Goal: Task Accomplishment & Management: Manage account settings

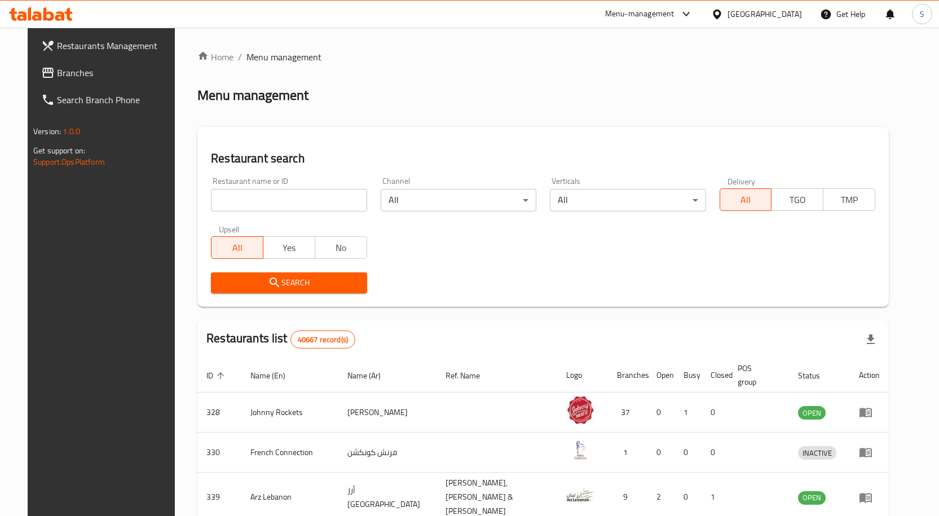
click at [78, 70] on span "Branches" at bounding box center [116, 73] width 118 height 14
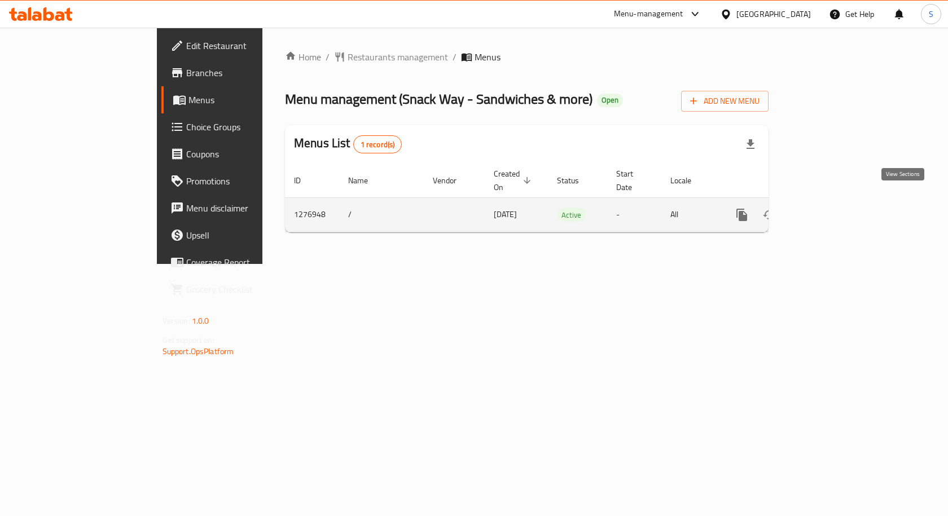
click at [828, 210] on icon "enhanced table" at bounding box center [823, 215] width 10 height 10
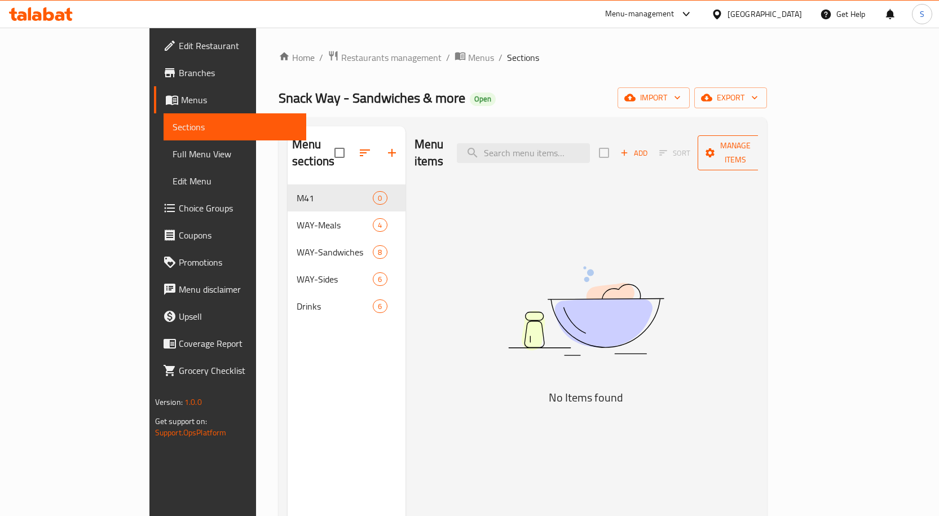
click at [764, 140] on span "Manage items" at bounding box center [736, 153] width 58 height 28
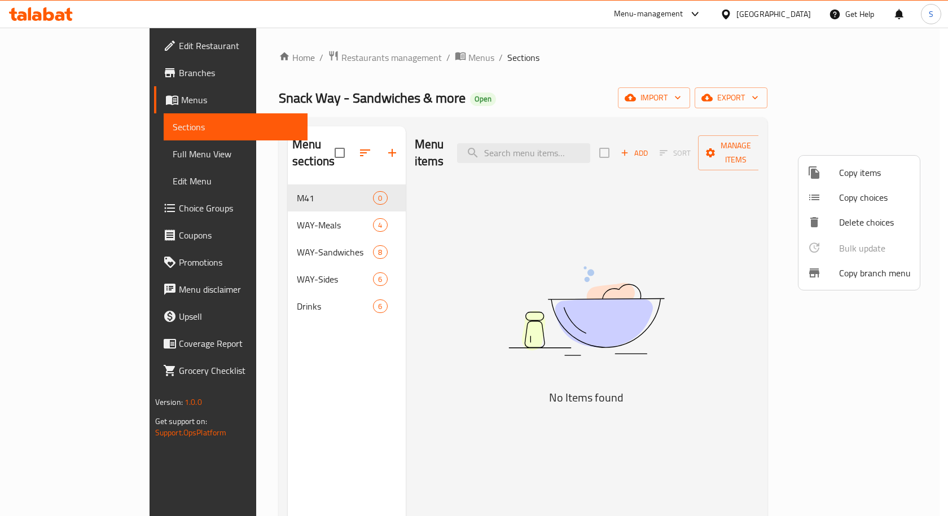
click at [853, 266] on span "Copy branch menu" at bounding box center [875, 273] width 72 height 14
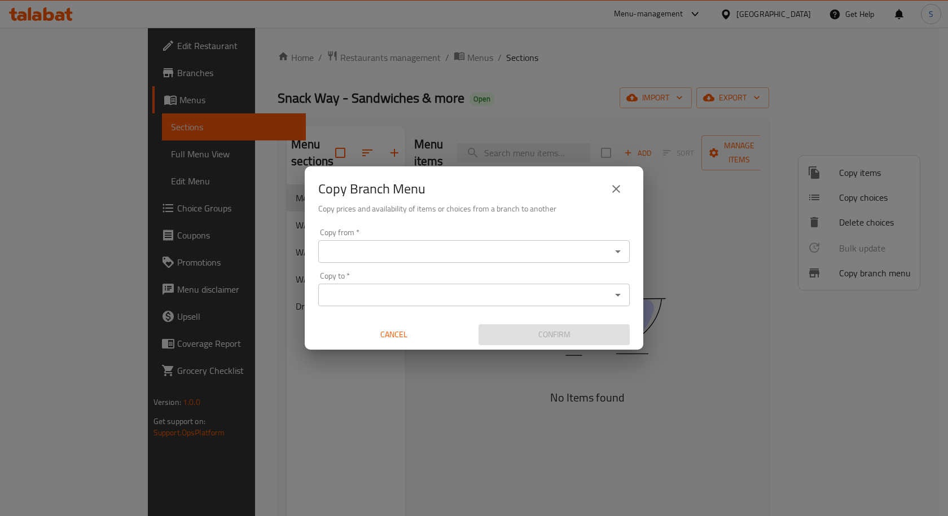
click at [561, 231] on div "Copy from   * Copy from *" at bounding box center [473, 246] width 311 height 34
click at [551, 243] on div "Copy from *" at bounding box center [473, 251] width 311 height 23
click at [495, 251] on input "Copy from   *" at bounding box center [465, 252] width 286 height 16
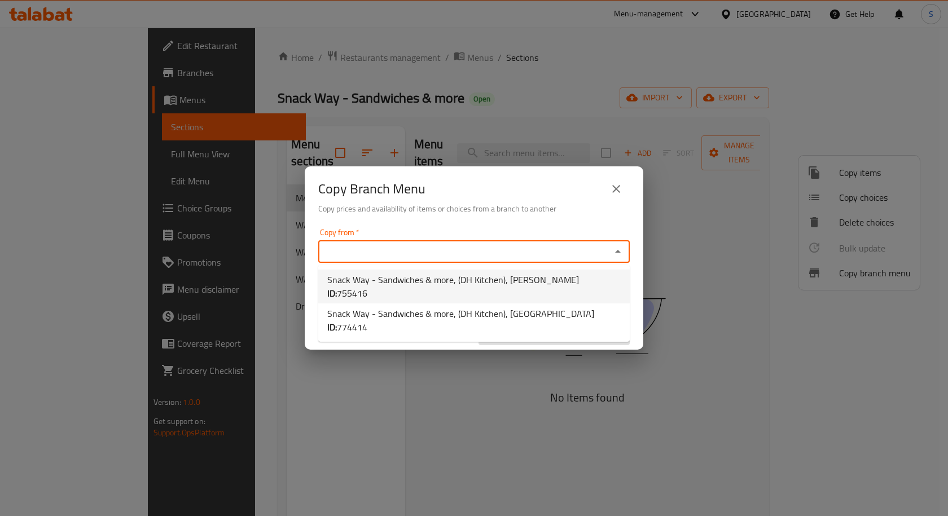
click at [488, 275] on span "Snack Way - Sandwiches & more, (DH Kitchen), Arjan ID: 755416" at bounding box center [473, 286] width 293 height 27
type input "Snack Way - Sandwiches & more, (DH Kitchen), Arjan"
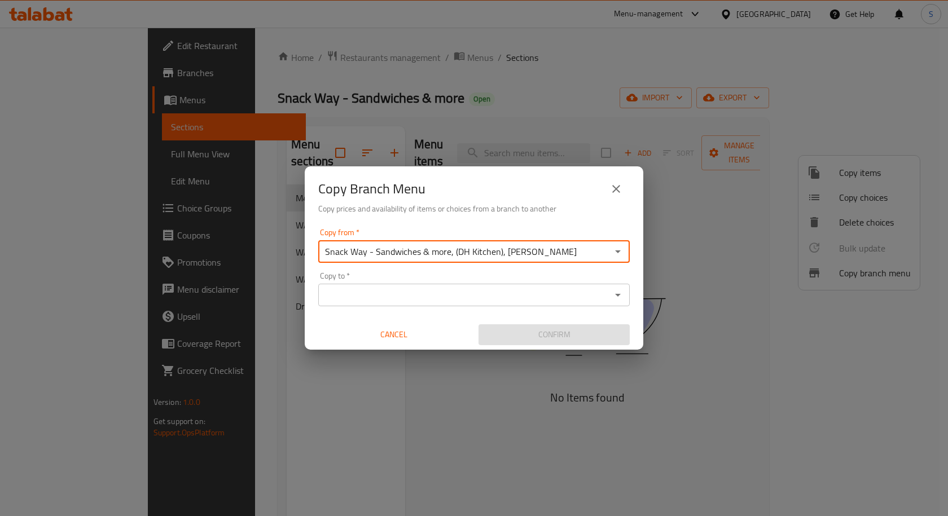
click at [490, 291] on input "Copy to   *" at bounding box center [465, 295] width 286 height 16
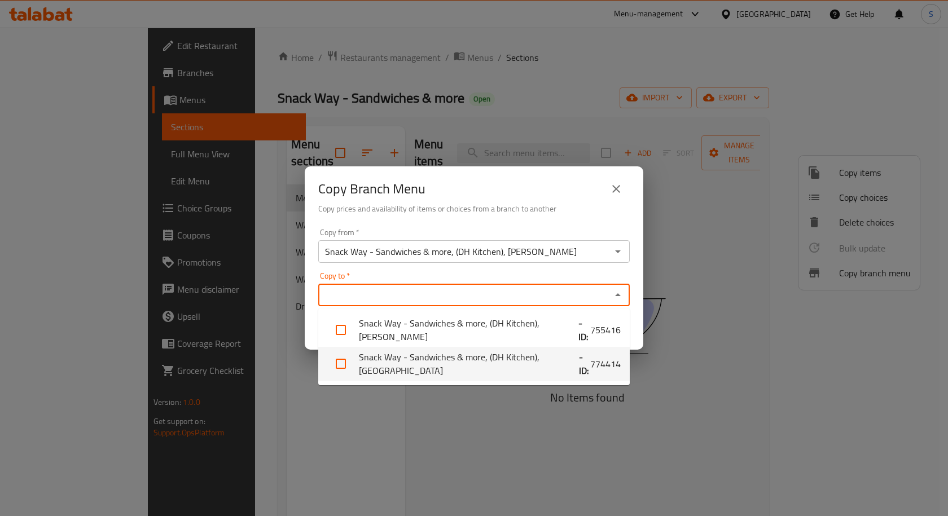
click at [484, 355] on li "Snack Way - Sandwiches & more, (DH Kitchen), Al Forsan Village - ID: 774414" at bounding box center [473, 364] width 311 height 34
checkbox input "true"
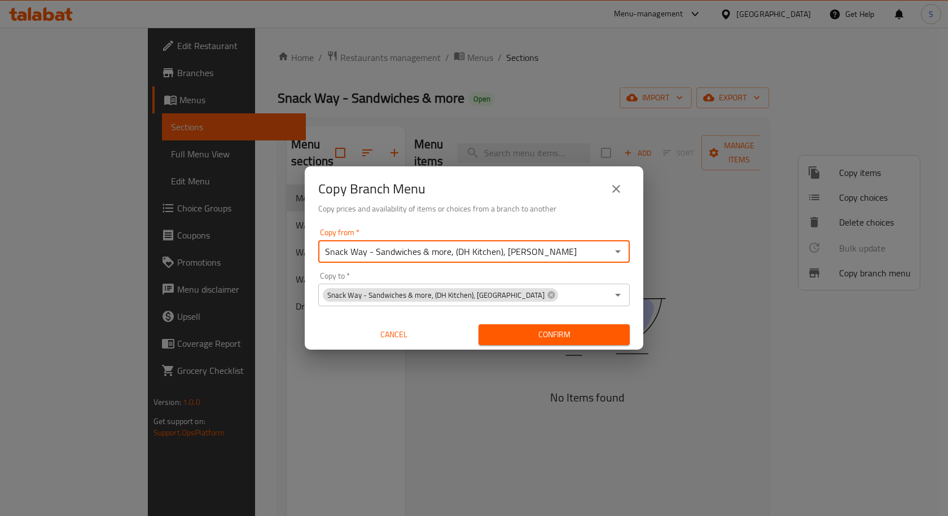
click at [577, 254] on input "Snack Way - Sandwiches & more, (DH Kitchen), Arjan" at bounding box center [465, 252] width 286 height 16
click at [579, 253] on input "Snack Way - Sandwiches & more, (DH Kitchen), Arjan" at bounding box center [465, 252] width 286 height 16
click at [614, 250] on icon "Open" at bounding box center [618, 252] width 14 height 14
click at [623, 251] on icon "Open" at bounding box center [618, 252] width 14 height 14
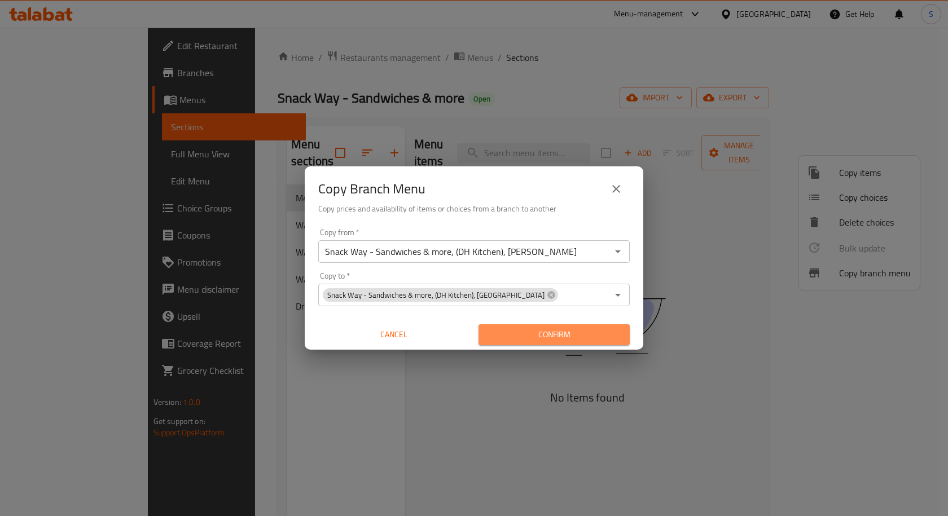
click at [600, 337] on span "Confirm" at bounding box center [553, 335] width 133 height 14
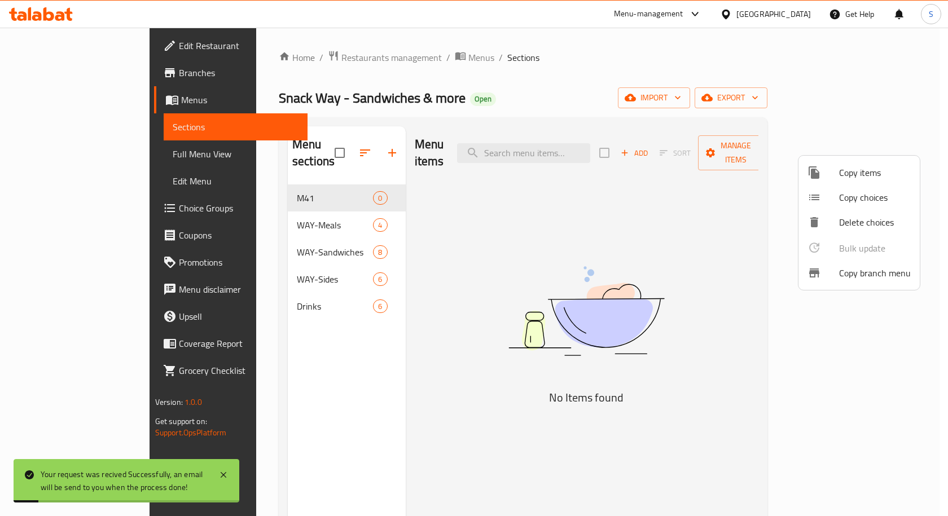
click at [525, 78] on div at bounding box center [474, 258] width 948 height 516
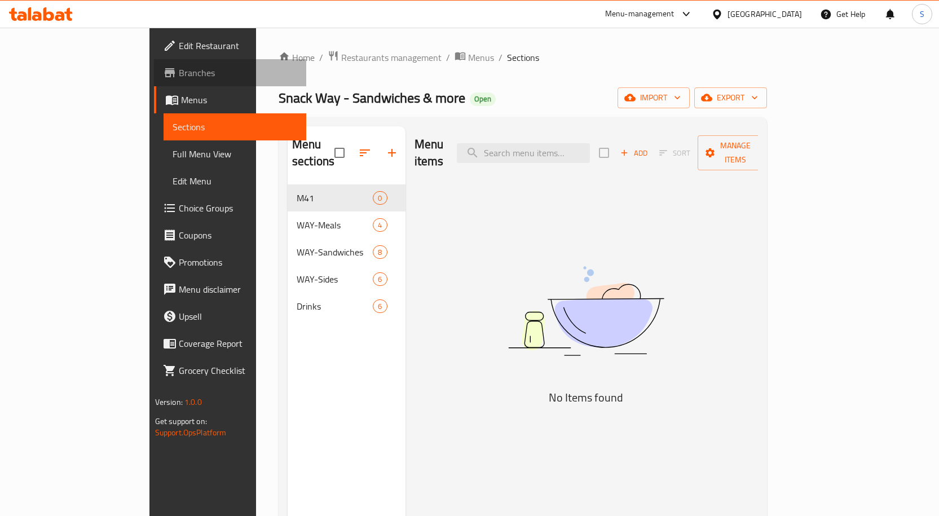
click at [179, 77] on span "Branches" at bounding box center [238, 73] width 118 height 14
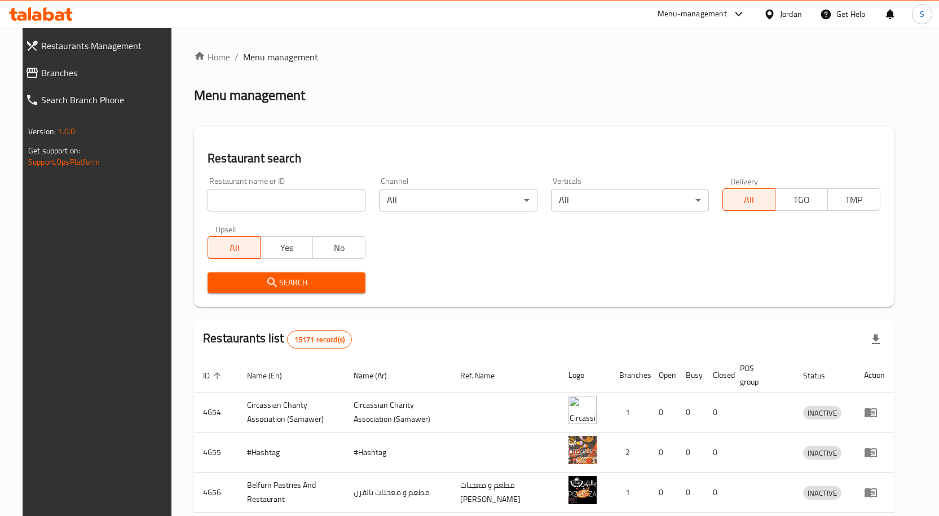
click at [43, 77] on span "Branches" at bounding box center [105, 73] width 129 height 14
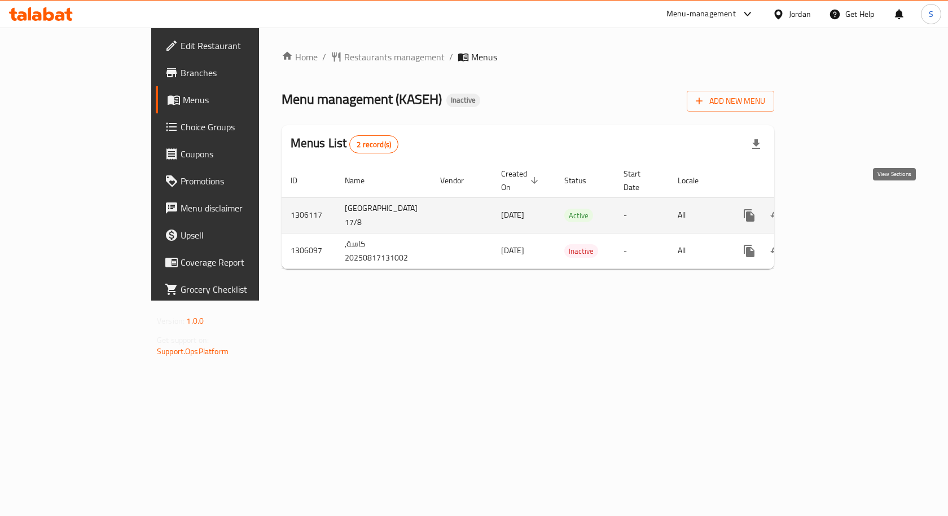
click at [837, 209] on icon "enhanced table" at bounding box center [831, 216] width 14 height 14
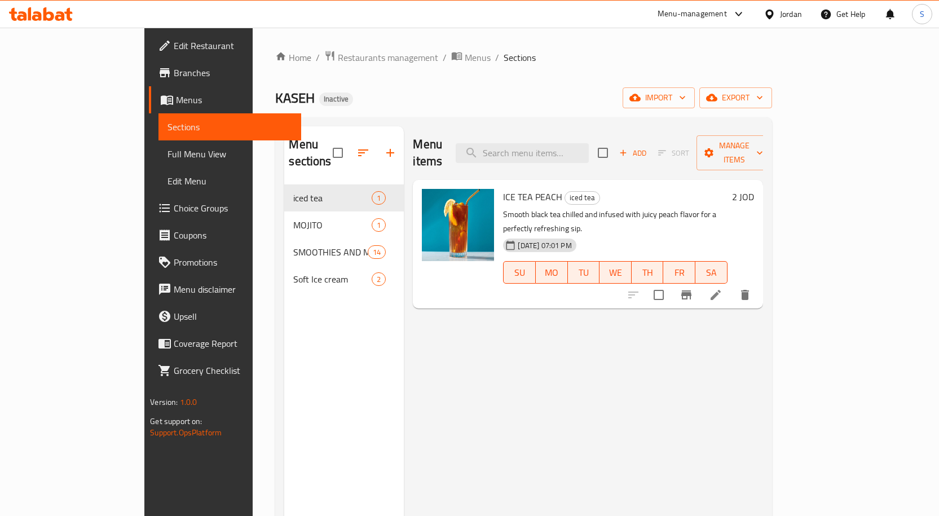
click at [418, 384] on div "Menu items Add Sort Manage items ICE TEA PEACH iced tea Smooth black tea chille…" at bounding box center [583, 384] width 359 height 516
click at [168, 151] on span "Full Menu View" at bounding box center [230, 154] width 125 height 14
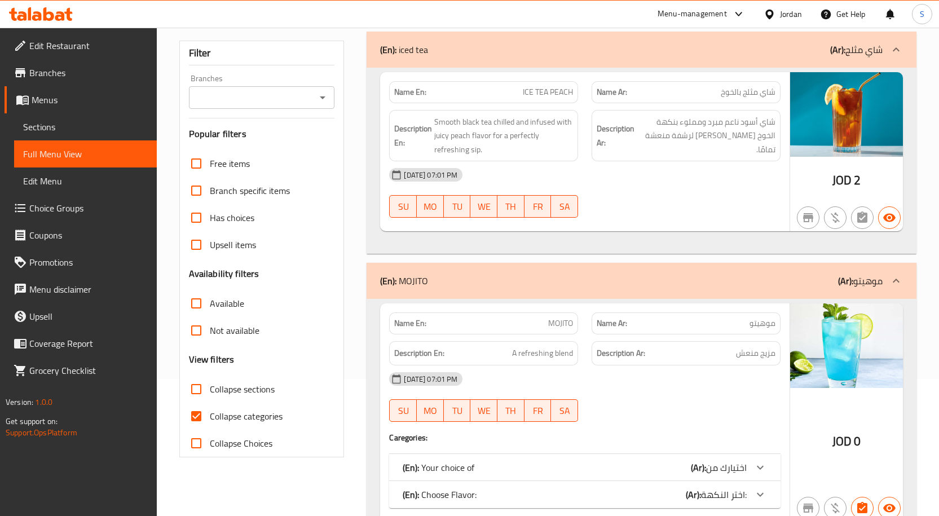
scroll to position [226, 0]
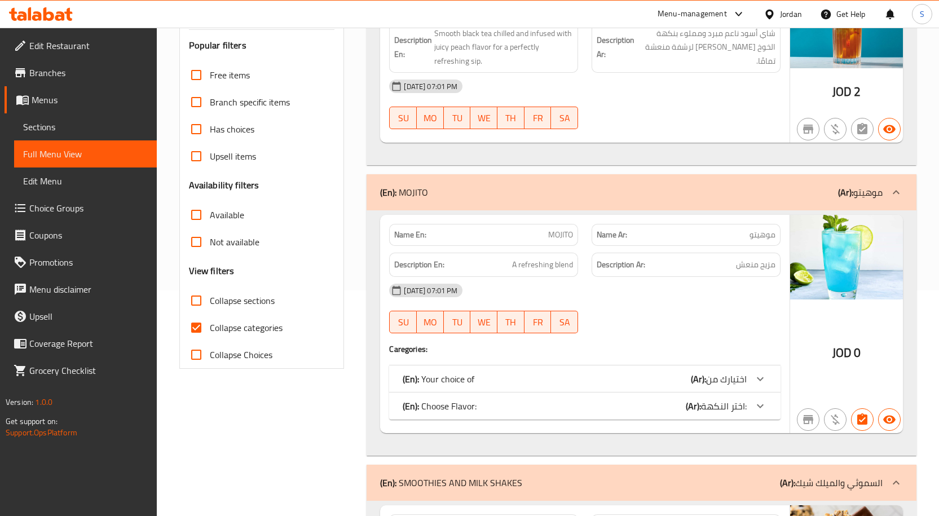
click at [201, 289] on input "Collapse sections" at bounding box center [196, 300] width 27 height 27
checkbox input "true"
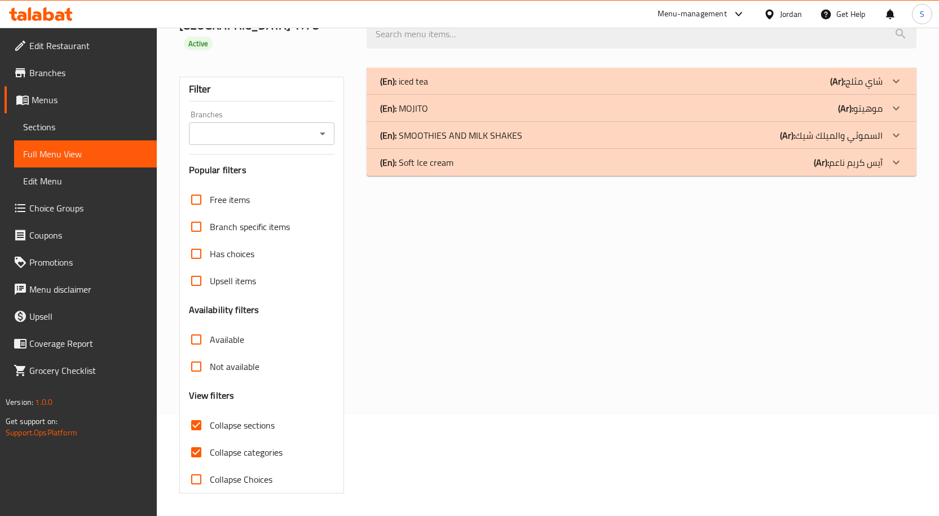
scroll to position [84, 0]
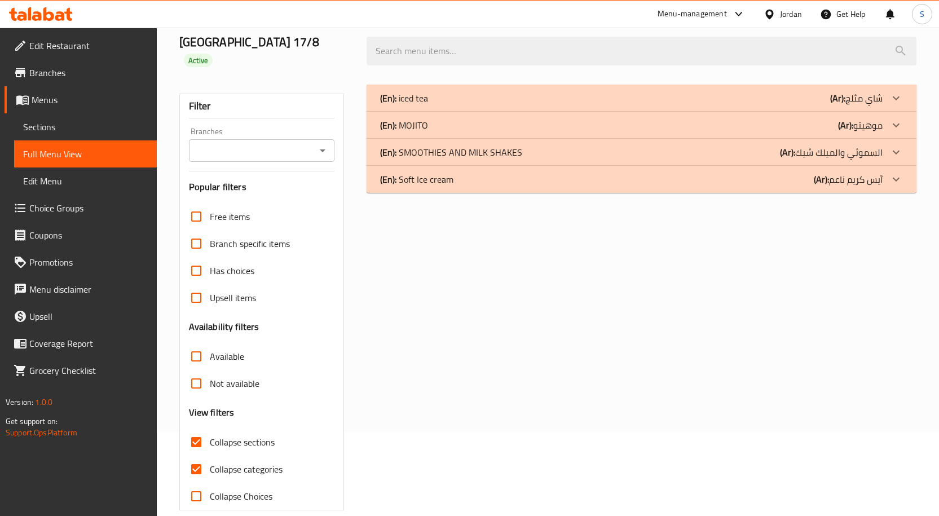
click at [200, 456] on input "Collapse categories" at bounding box center [196, 469] width 27 height 27
checkbox input "false"
click at [648, 105] on div "(En): SMOOTHIES AND MILK SHAKES (Ar): السموثي والميلك شيك" at bounding box center [631, 98] width 503 height 14
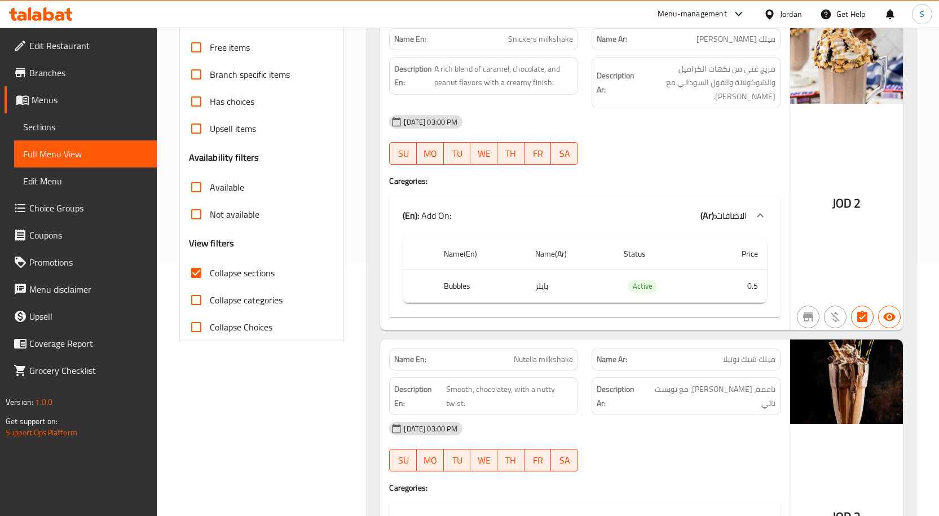
scroll to position [140, 0]
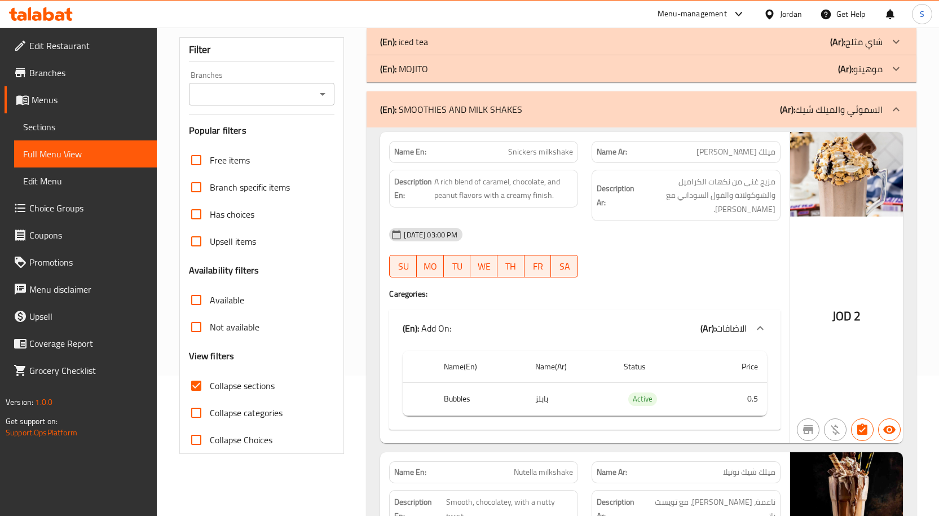
click at [506, 146] on p "Name En: Snickers milkshake" at bounding box center [483, 152] width 179 height 12
click at [710, 175] on span "مزيج غني من نكهات الكراميل والشوكولاتة والفول السوداني مع فينيش كريمي." at bounding box center [706, 196] width 139 height 42
click at [488, 175] on span "A rich blend of caramel, chocolate, and peanut flavors with a creamy finish." at bounding box center [503, 189] width 139 height 28
click at [515, 175] on span "A rich blend of caramel, chocolate, and peanut flavors with a creamy finish." at bounding box center [503, 189] width 139 height 28
click at [448, 179] on span "A rich blend of caramel, chocolate, and peanut flavors with a creamy finish." at bounding box center [503, 189] width 139 height 28
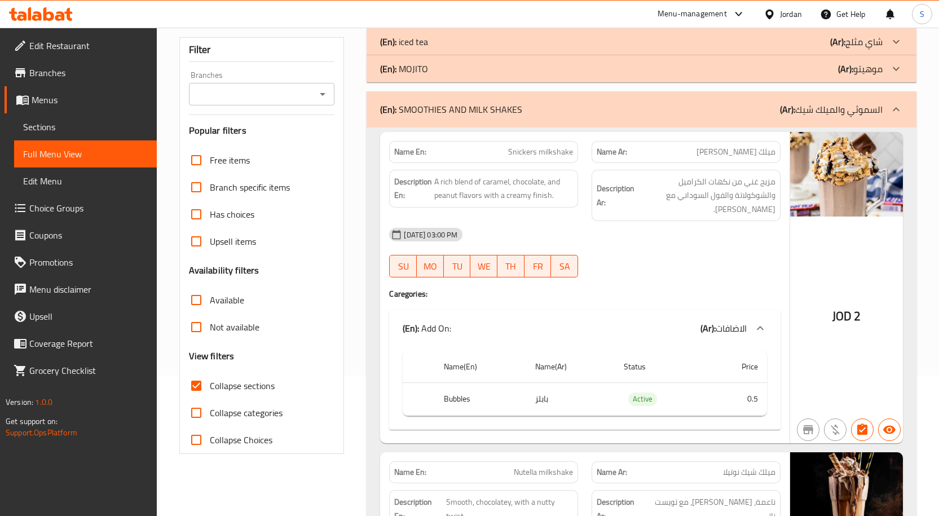
click at [532, 187] on div "Description En: A rich blend of caramel, chocolate, and peanut flavors with a c…" at bounding box center [483, 189] width 189 height 38
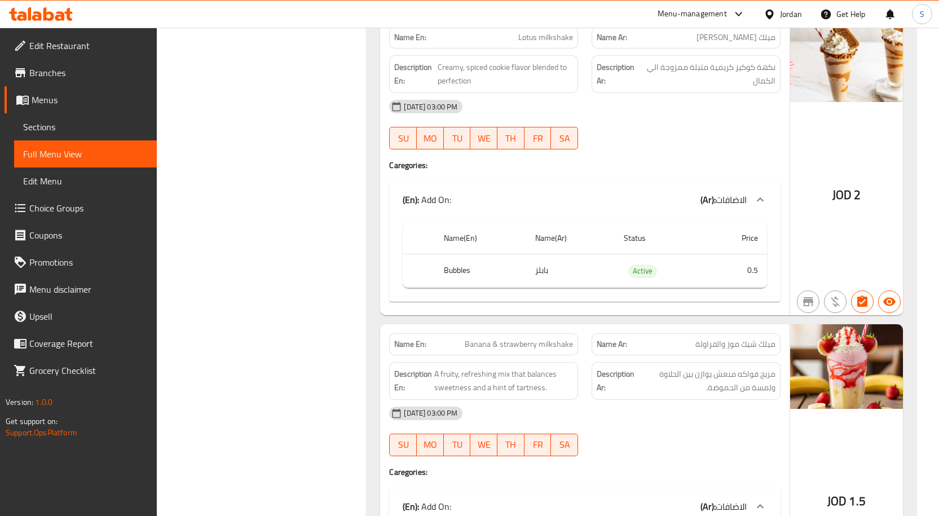
scroll to position [987, 0]
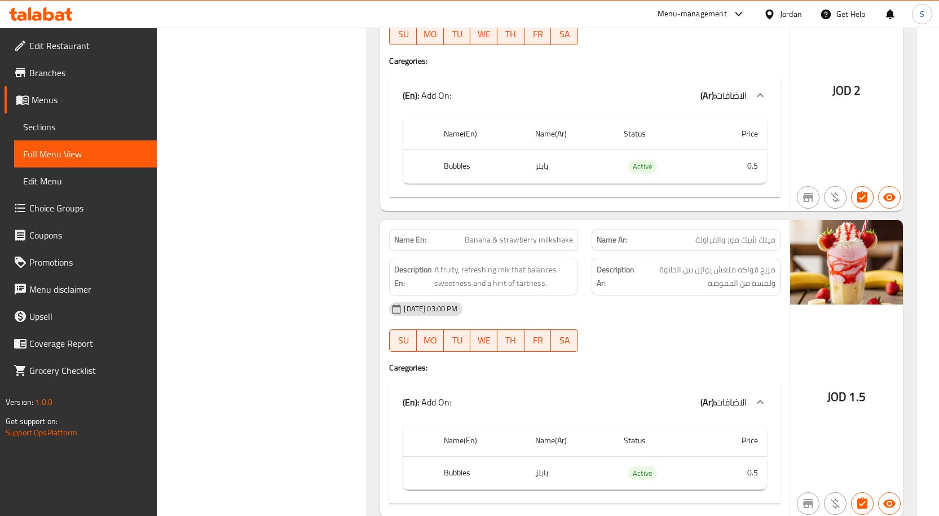
click at [739, 267] on span "مزيج فواكه منعش يوازن بين الحلاوة ولمسة من الحموضة." at bounding box center [706, 277] width 139 height 28
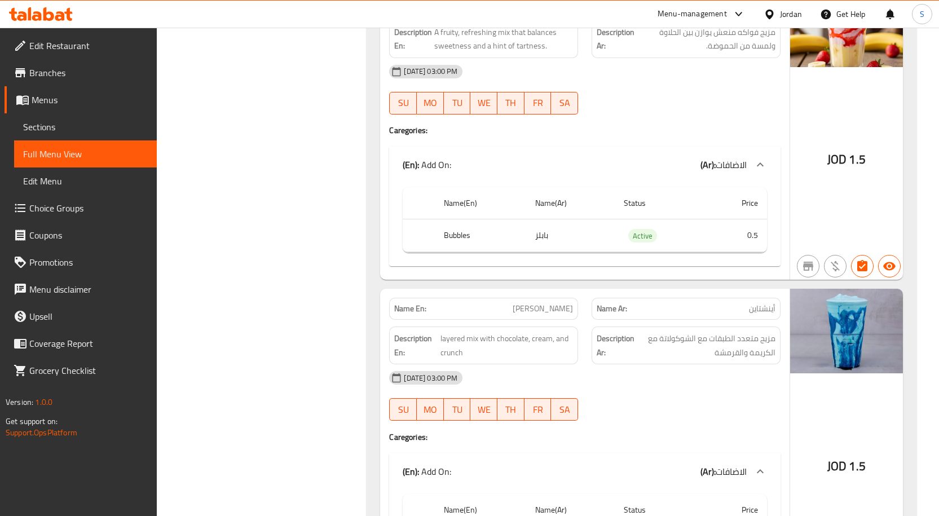
scroll to position [1325, 0]
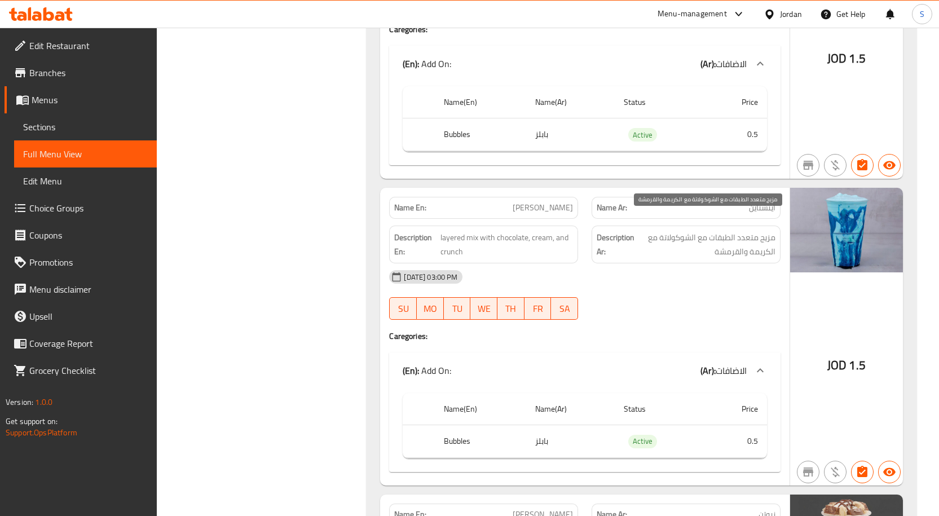
drag, startPoint x: 741, startPoint y: 221, endPoint x: 689, endPoint y: 218, distance: 52.0
click at [741, 231] on span "مزيج متعدد الطبقات مع الشوكولاتة مع الكريمة والقرمشة" at bounding box center [706, 245] width 139 height 28
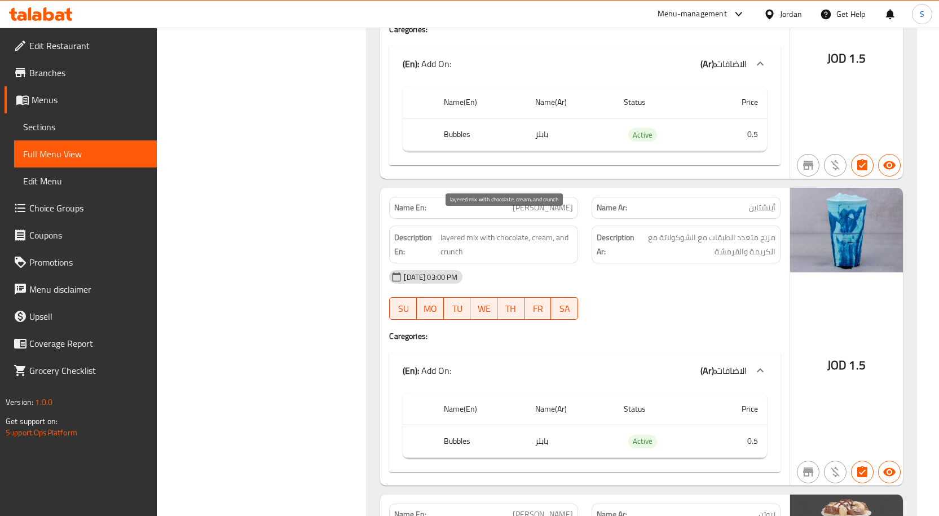
click at [478, 231] on span "layered mix with chocolate, cream, and crunch" at bounding box center [507, 245] width 133 height 28
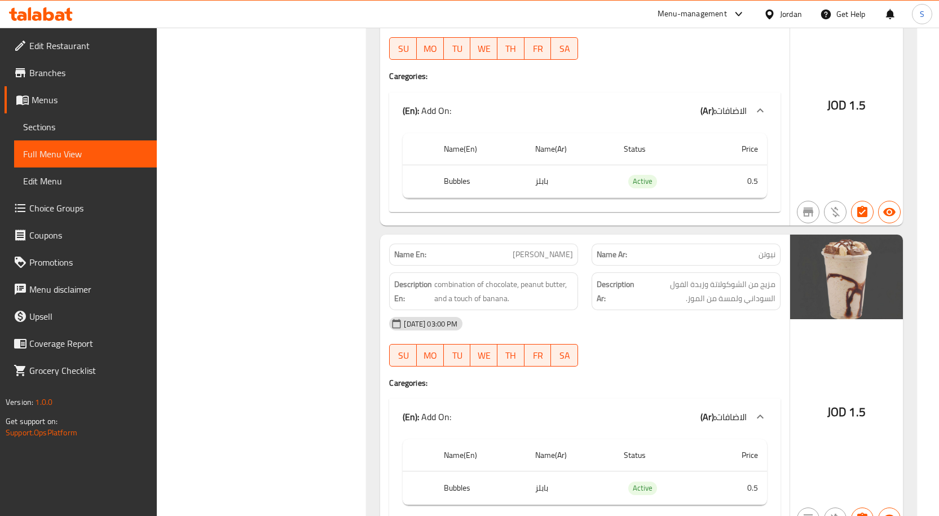
scroll to position [1664, 0]
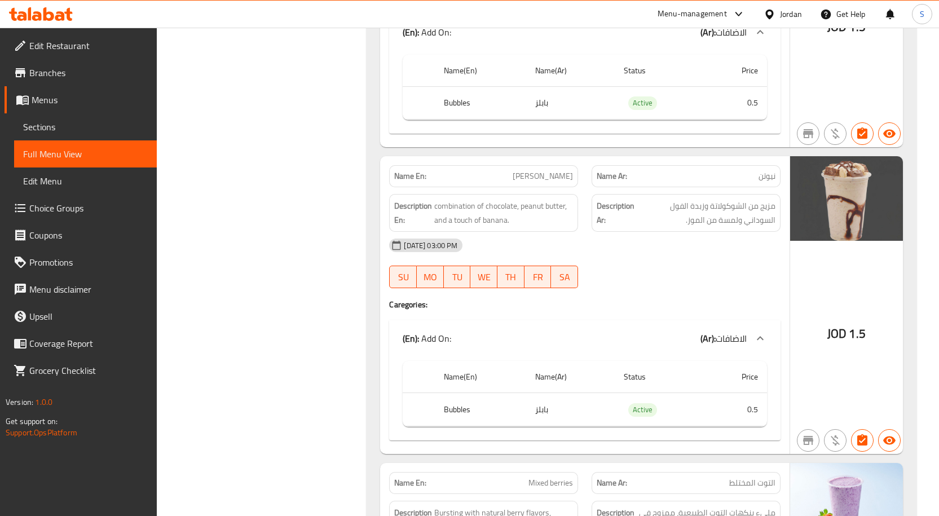
click at [566, 170] on span "Newton" at bounding box center [543, 176] width 60 height 12
click at [633, 256] on div "17-08-2025 03:00 PM SU MO TU WE TH FR SA" at bounding box center [585, 263] width 405 height 63
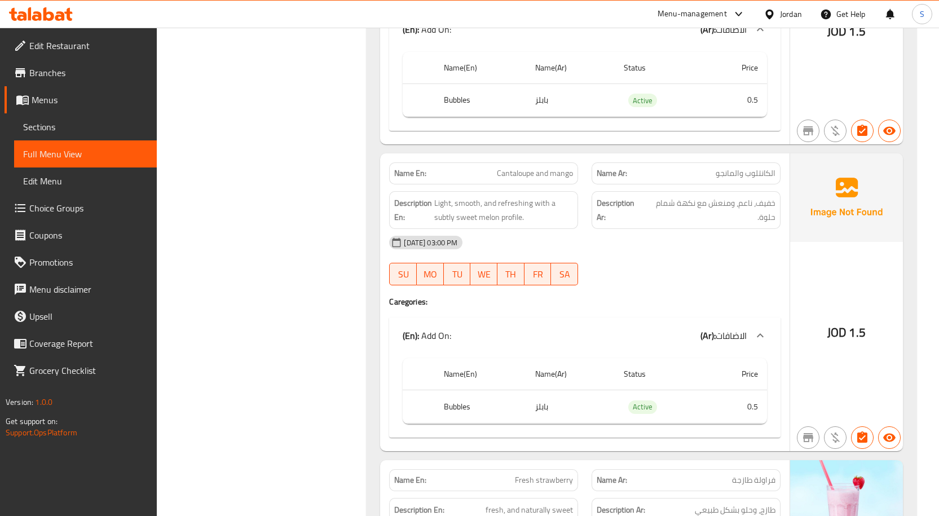
scroll to position [3187, 0]
click at [530, 167] on span "Cantaloupe and mango" at bounding box center [535, 173] width 76 height 12
copy span "Cantaloupe and mango"
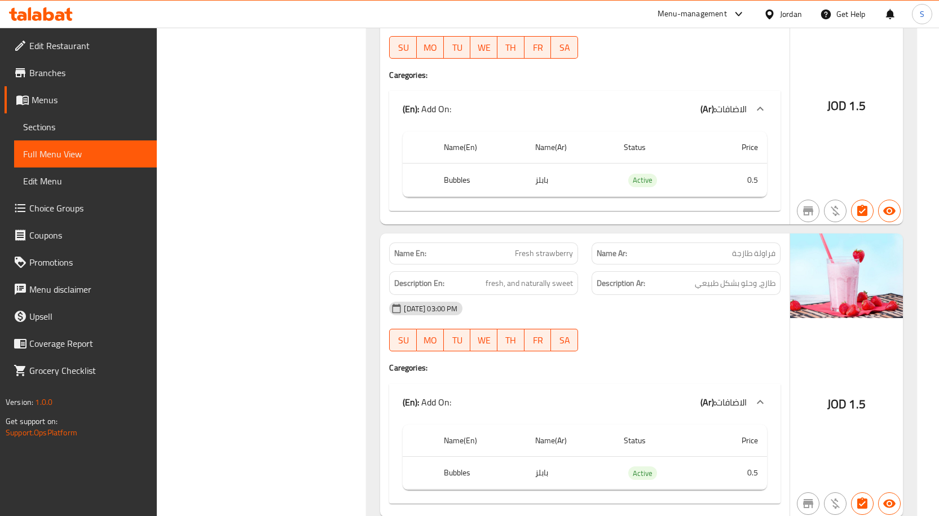
scroll to position [3582, 0]
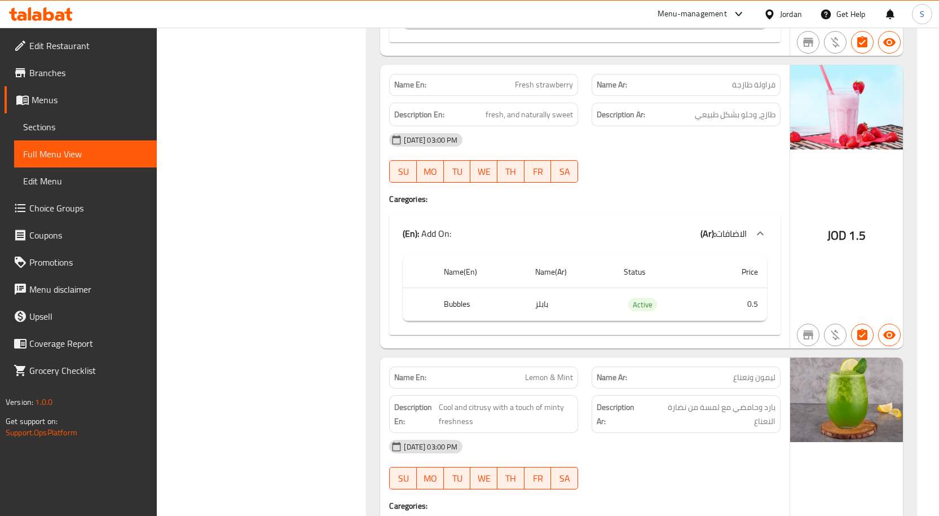
click at [545, 79] on span "Fresh strawberry" at bounding box center [544, 85] width 58 height 12
drag, startPoint x: 545, startPoint y: 62, endPoint x: 770, endPoint y: 325, distance: 346.1
click at [770, 325] on div "Name En: Fresh strawberry Name Ar: فراولة طازجة Description En: fresh, and natu…" at bounding box center [585, 207] width 410 height 284
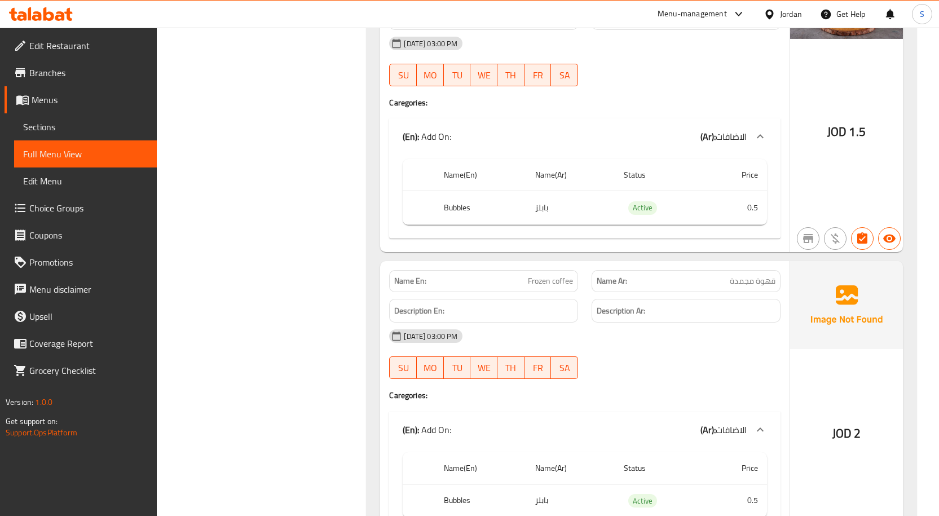
scroll to position [4079, 0]
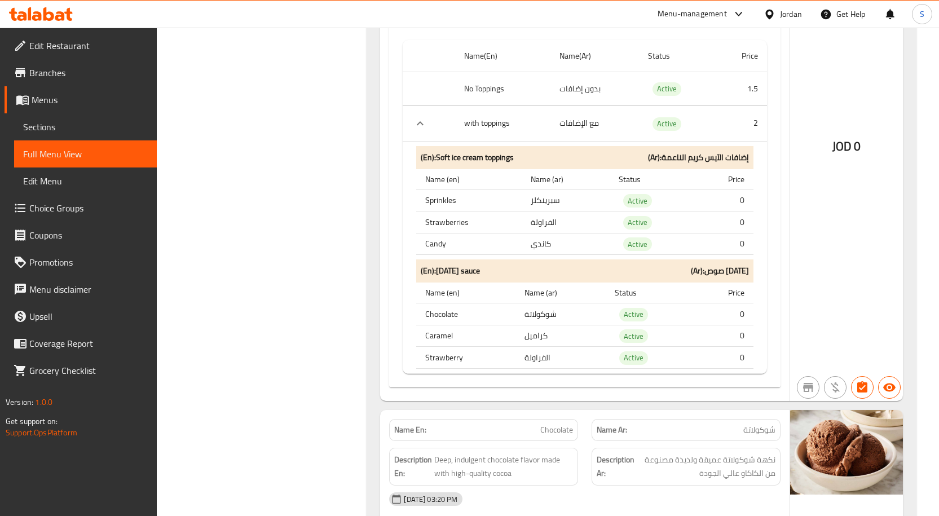
scroll to position [4748, 0]
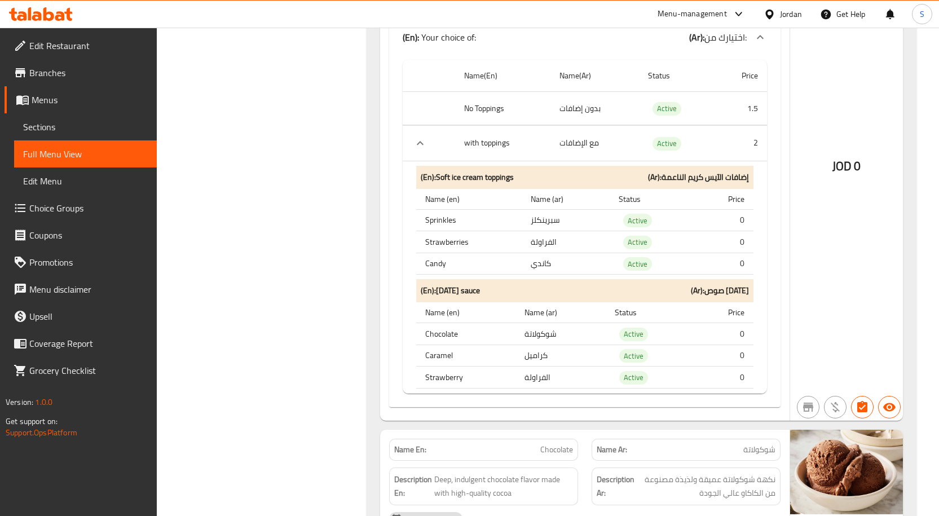
click at [27, 18] on icon at bounding box center [22, 16] width 10 height 10
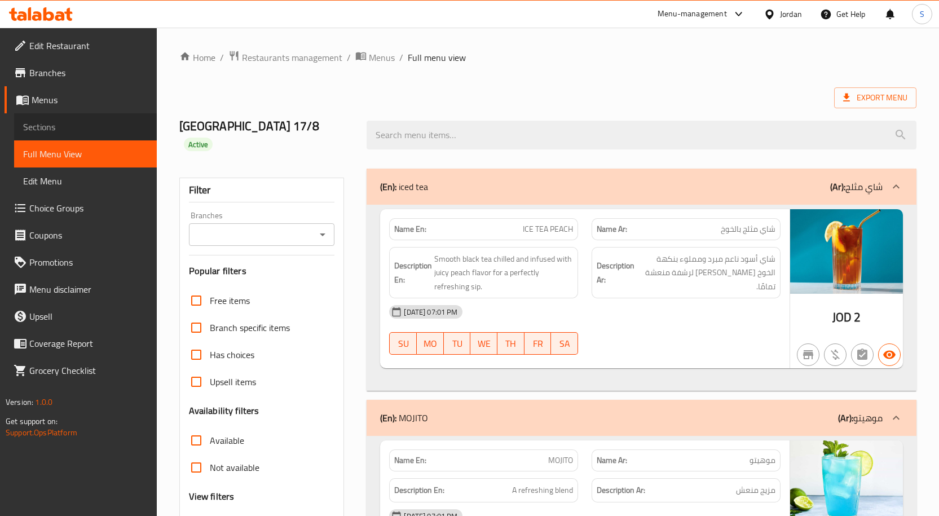
click at [88, 122] on span "Sections" at bounding box center [85, 127] width 125 height 14
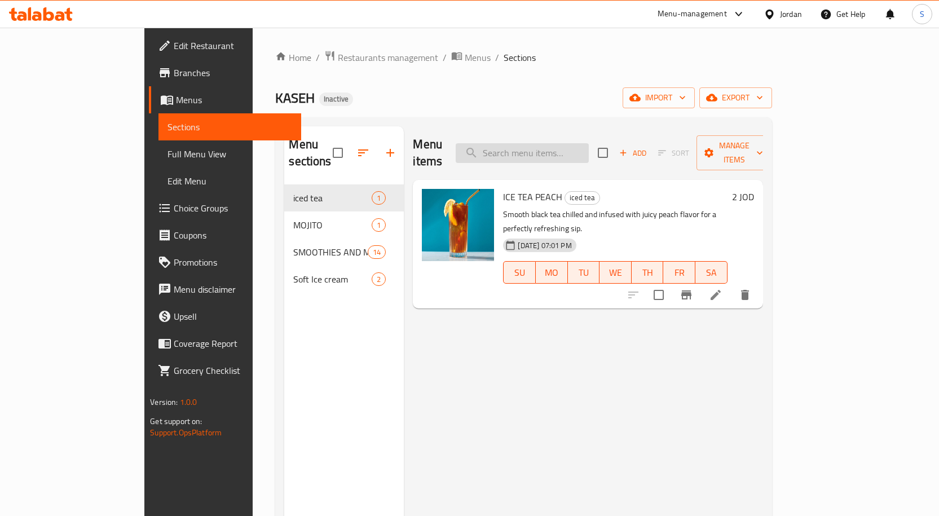
click at [572, 145] on input "search" at bounding box center [522, 153] width 133 height 20
paste input "Cantaloupe and mango"
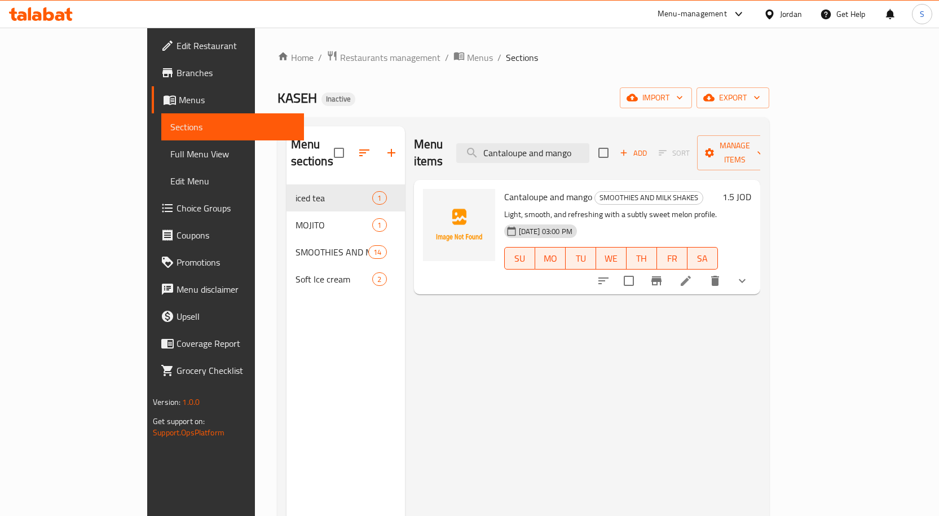
type input "Cantaloupe and mango"
click at [693, 274] on icon at bounding box center [686, 281] width 14 height 14
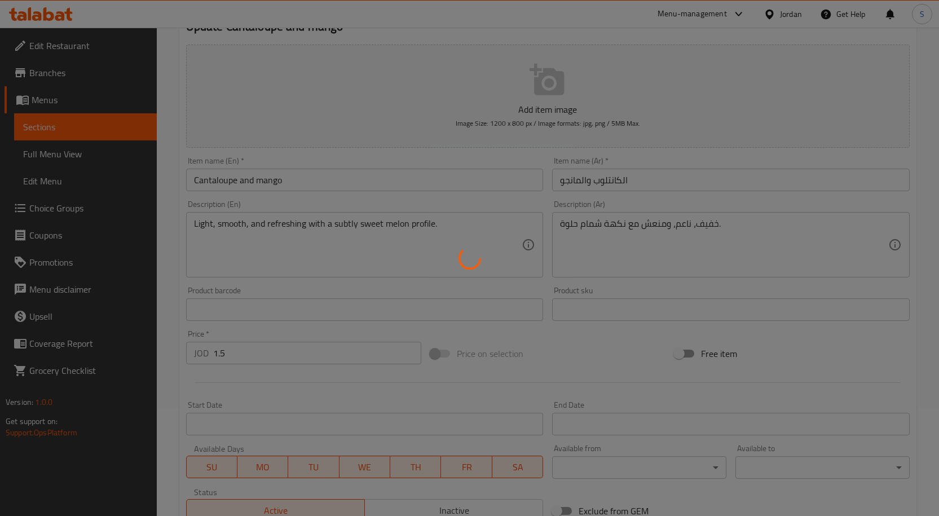
scroll to position [113, 0]
type input "الاضافات"
type input "0"
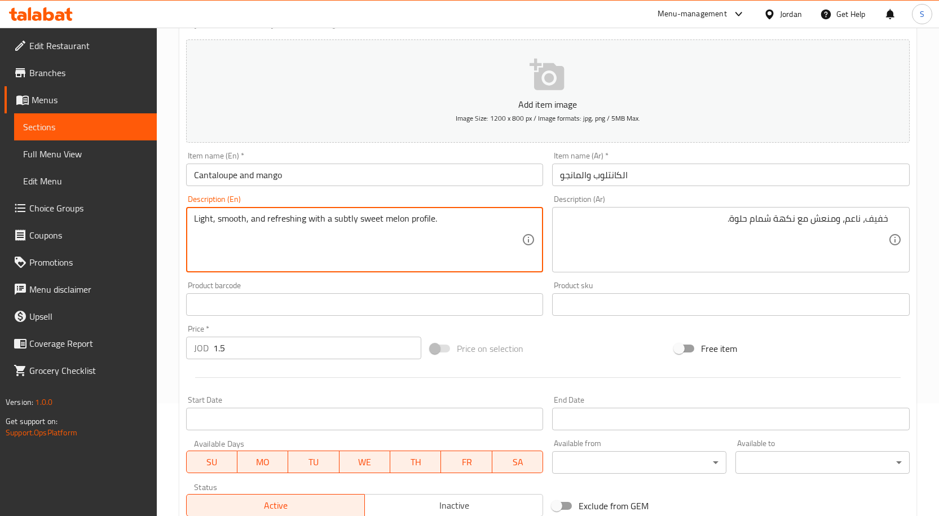
click at [296, 223] on textarea "Light, smooth, and refreshing with a subtly sweet melon profile." at bounding box center [358, 240] width 328 height 54
click at [359, 213] on textarea "Light, smooth, and refreshing with a subtly sweet melon profile." at bounding box center [358, 240] width 328 height 54
click at [418, 213] on textarea "Light, smooth, and refreshing with a subtly sweet melon profile." at bounding box center [358, 240] width 328 height 54
drag, startPoint x: 333, startPoint y: 217, endPoint x: 406, endPoint y: 224, distance: 72.5
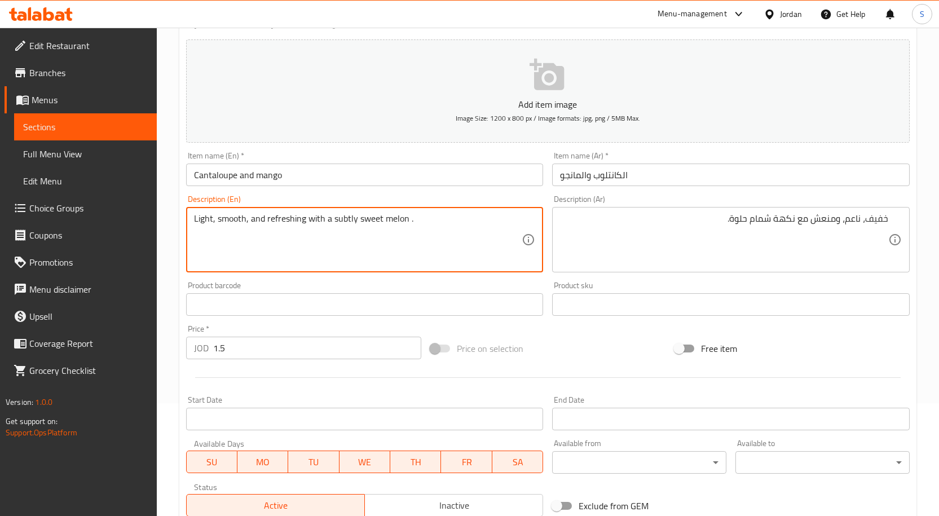
click at [406, 224] on textarea "Light, smooth, and refreshing with a subtly sweet melon ." at bounding box center [358, 240] width 328 height 54
type textarea "Light, smooth, and refreshing with a subtly sweet melon ."
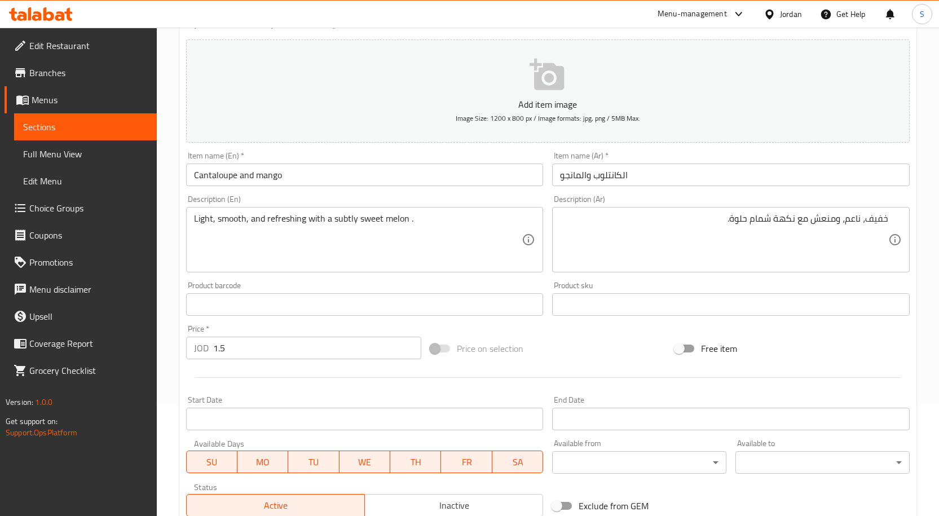
drag, startPoint x: 448, startPoint y: 268, endPoint x: 380, endPoint y: 243, distance: 72.6
click at [446, 269] on div "Light, smooth, and refreshing with a subtly sweet melon . Description (En)" at bounding box center [365, 239] width 358 height 65
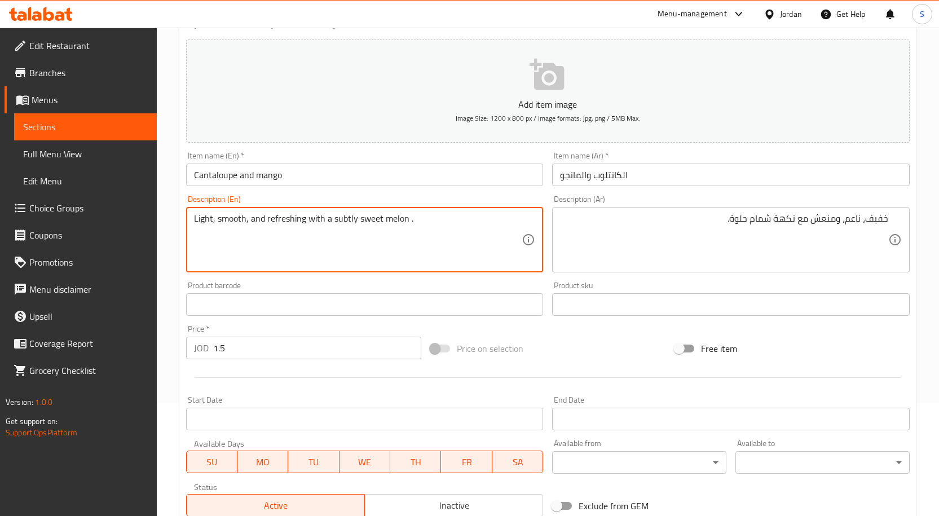
click at [341, 217] on textarea "Light, smooth, and refreshing with a subtly sweet melon ." at bounding box center [358, 240] width 328 height 54
drag, startPoint x: 337, startPoint y: 219, endPoint x: 349, endPoint y: 227, distance: 14.7
click at [324, 246] on textarea "Light, smooth, and refreshing with a subtly sweet melon ." at bounding box center [358, 240] width 328 height 54
click at [342, 221] on textarea "Light, smooth, and refreshing with a subtly sweet melon ." at bounding box center [358, 240] width 328 height 54
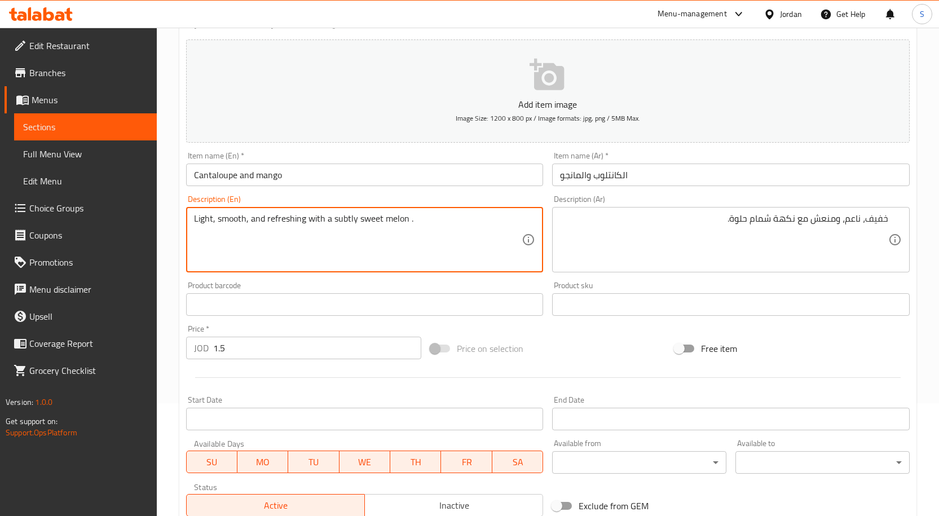
drag, startPoint x: 342, startPoint y: 221, endPoint x: 334, endPoint y: 217, distance: 8.8
click at [334, 217] on textarea "Light, smooth, and refreshing with a subtly sweet melon ." at bounding box center [358, 240] width 328 height 54
click at [348, 215] on textarea "Light, smooth, and refreshing with a subtly sweet melon ." at bounding box center [358, 240] width 328 height 54
click at [347, 216] on textarea "Light, smooth, and refreshing with a subtly sweet melon ." at bounding box center [358, 240] width 328 height 54
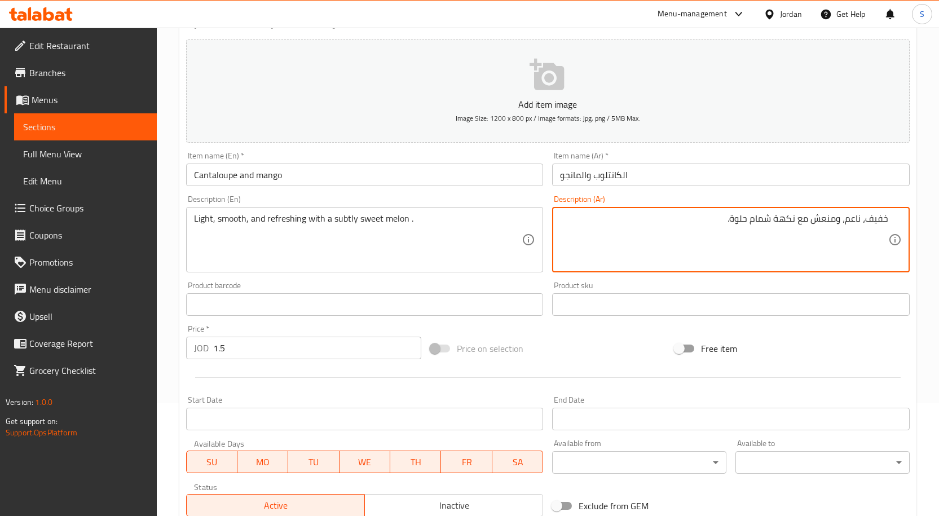
click at [783, 217] on textarea "خفيف، ناعم، ومنعش مع نكهة شمام حلوة." at bounding box center [724, 240] width 328 height 54
click at [755, 220] on textarea "خفيف، ناعم، ومنعش مع شمام حلوة." at bounding box center [724, 240] width 328 height 54
type textarea "خفيف، ناعم، ومنعش مع شمام حلو."
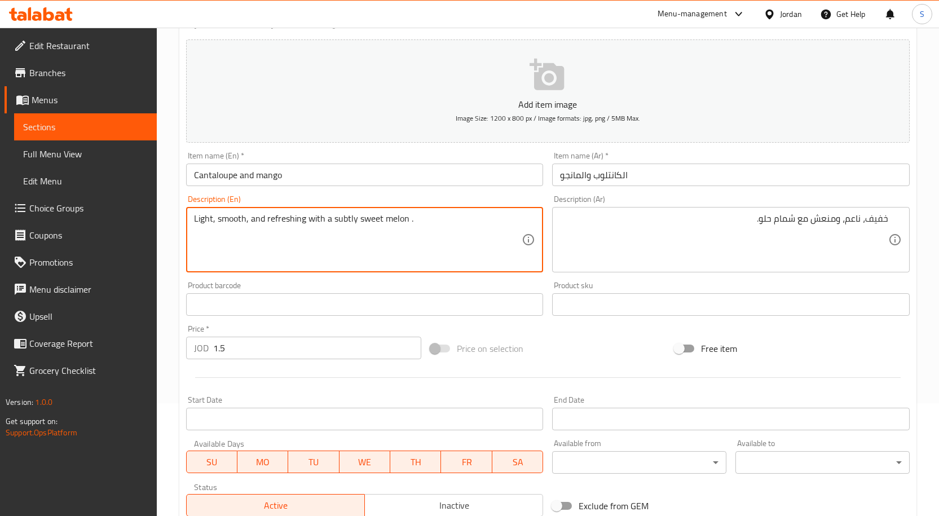
click at [344, 220] on textarea "Light, smooth, and refreshing with a subtly sweet melon ." at bounding box center [358, 240] width 328 height 54
type textarea "Light, smooth, and refreshing with a sweet melon ."
click at [450, 178] on input "Cantaloupe and mango" at bounding box center [365, 175] width 358 height 23
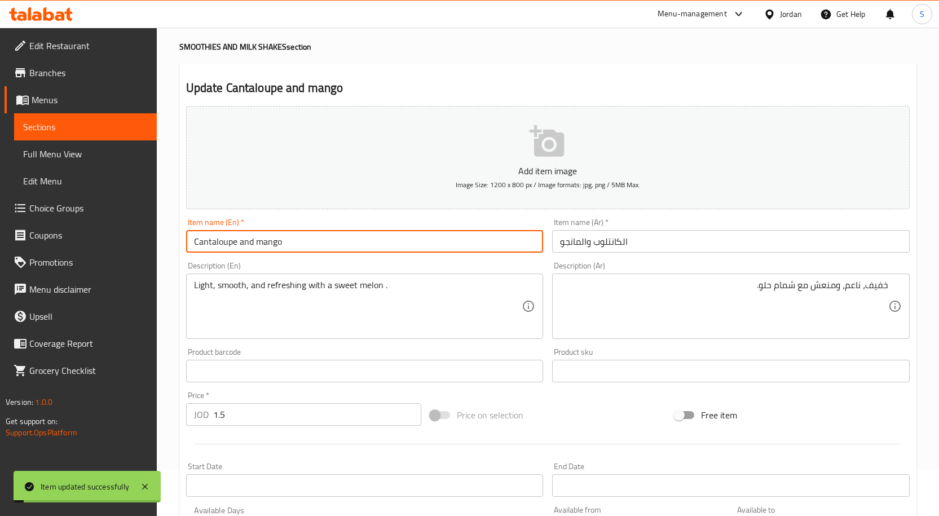
scroll to position [0, 0]
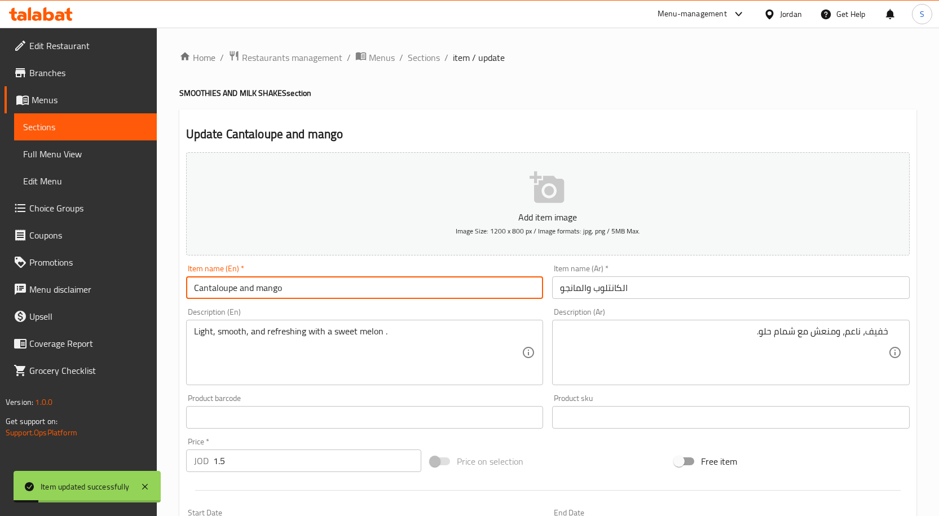
drag, startPoint x: 419, startPoint y: 55, endPoint x: 494, endPoint y: 5, distance: 90.8
click at [419, 55] on span "Sections" at bounding box center [424, 58] width 32 height 14
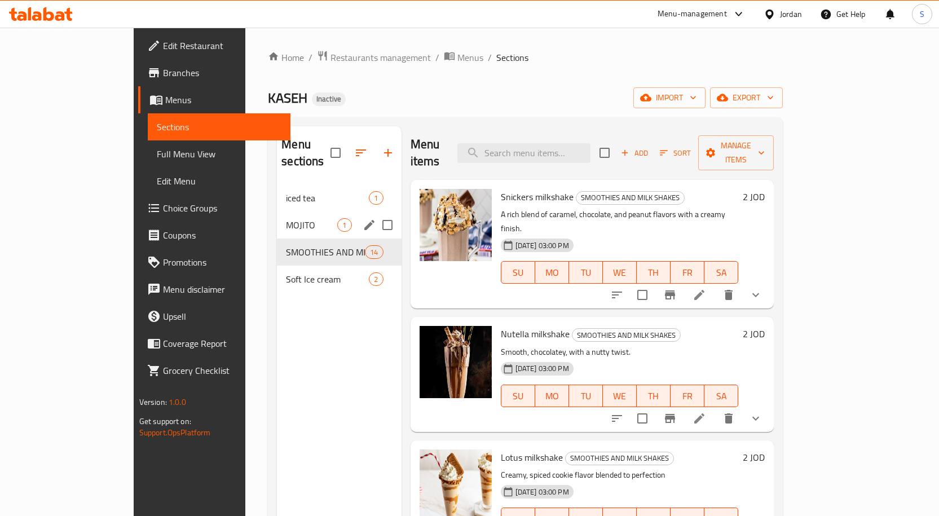
click at [286, 191] on span "iced tea" at bounding box center [327, 198] width 83 height 14
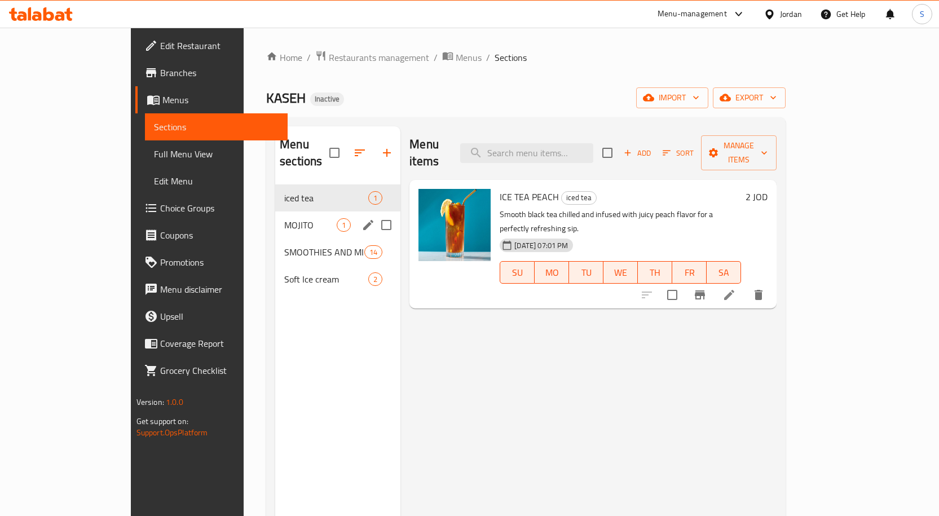
click at [275, 212] on div "MOJITO 1" at bounding box center [337, 225] width 125 height 27
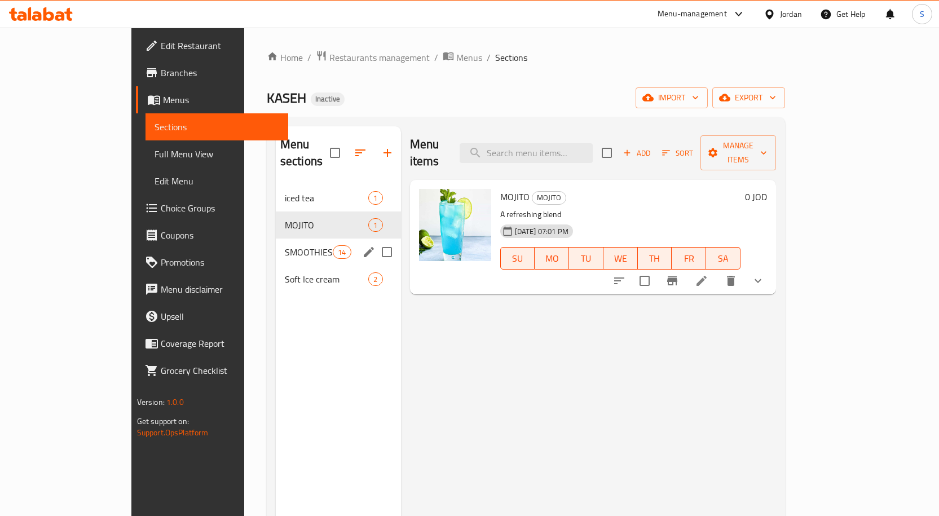
click at [276, 239] on div "SMOOTHIES AND MILK SHAKES 14" at bounding box center [338, 252] width 125 height 27
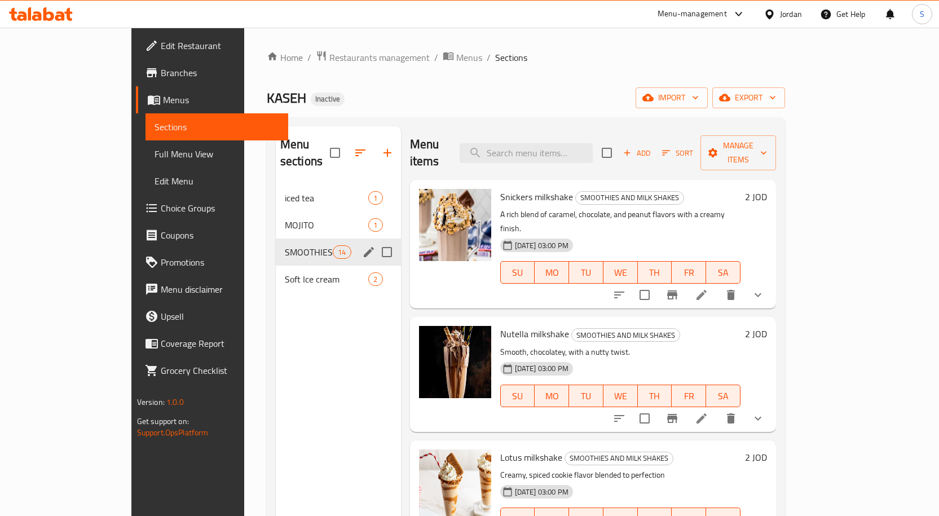
click at [276, 244] on div "SMOOTHIES AND MILK SHAKES 14" at bounding box center [338, 252] width 125 height 27
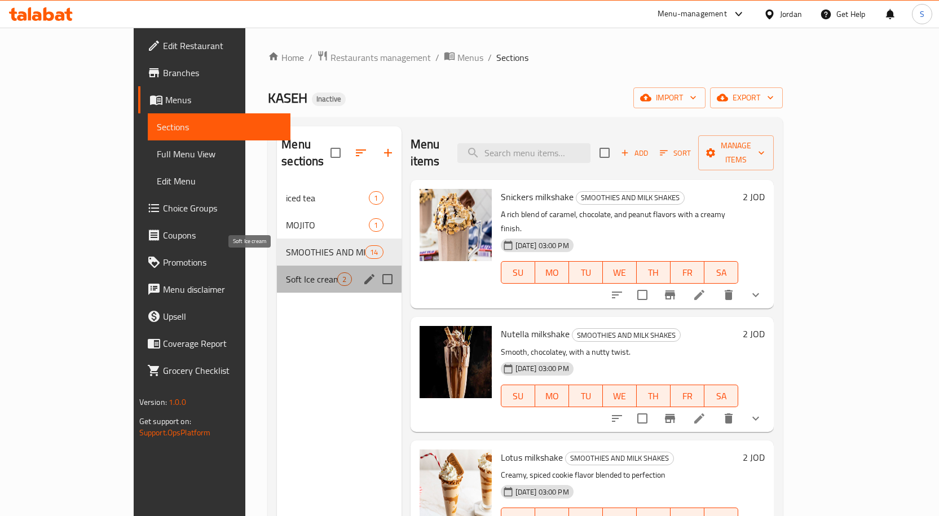
click at [286, 273] on span "Soft Ice cream" at bounding box center [311, 280] width 51 height 14
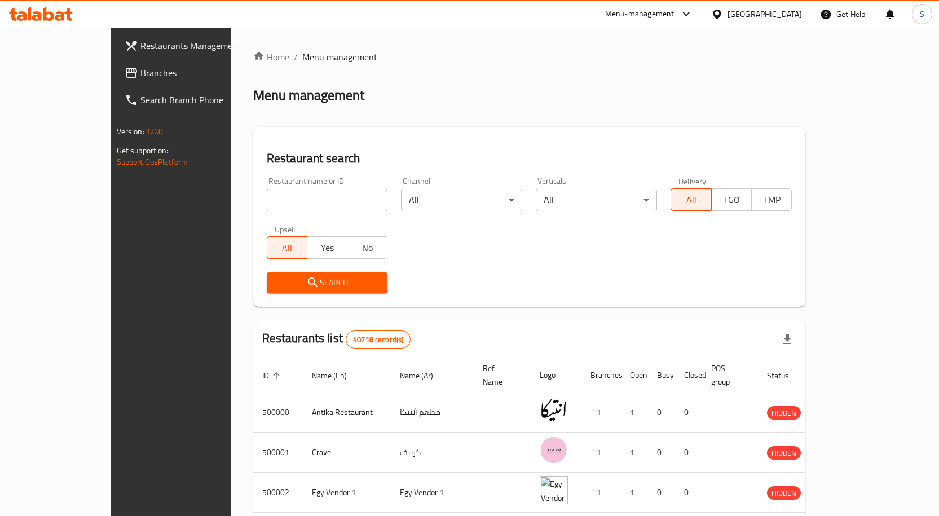
click at [140, 73] on span "Branches" at bounding box center [199, 73] width 118 height 14
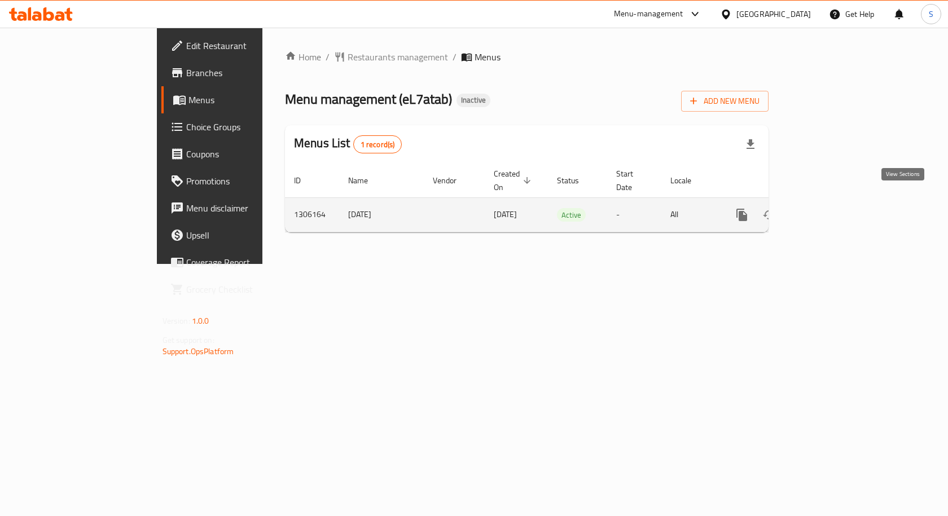
click at [830, 208] on icon "enhanced table" at bounding box center [823, 215] width 14 height 14
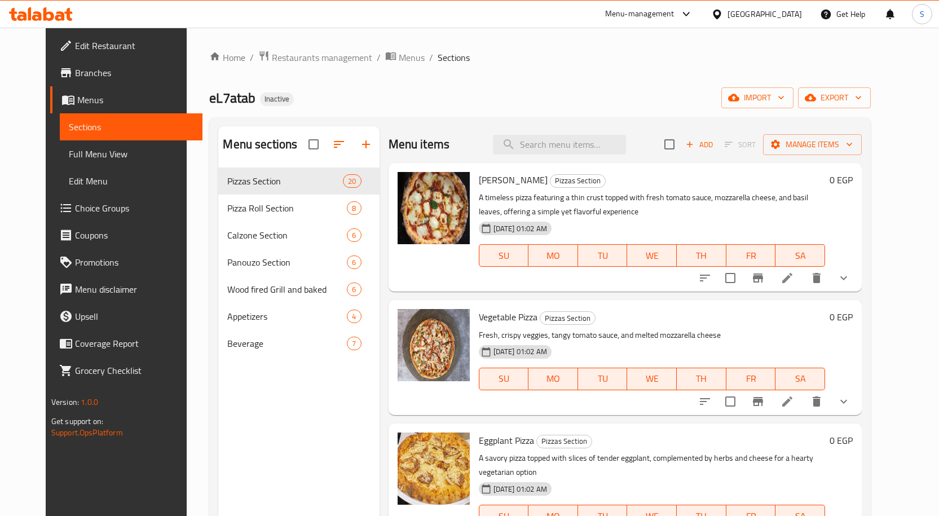
click at [69, 151] on span "Full Menu View" at bounding box center [131, 154] width 125 height 14
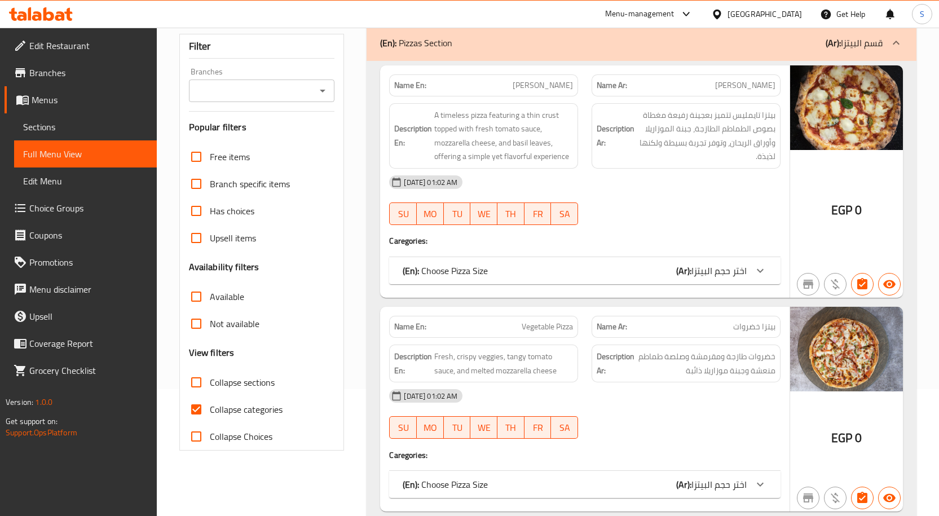
scroll to position [226, 0]
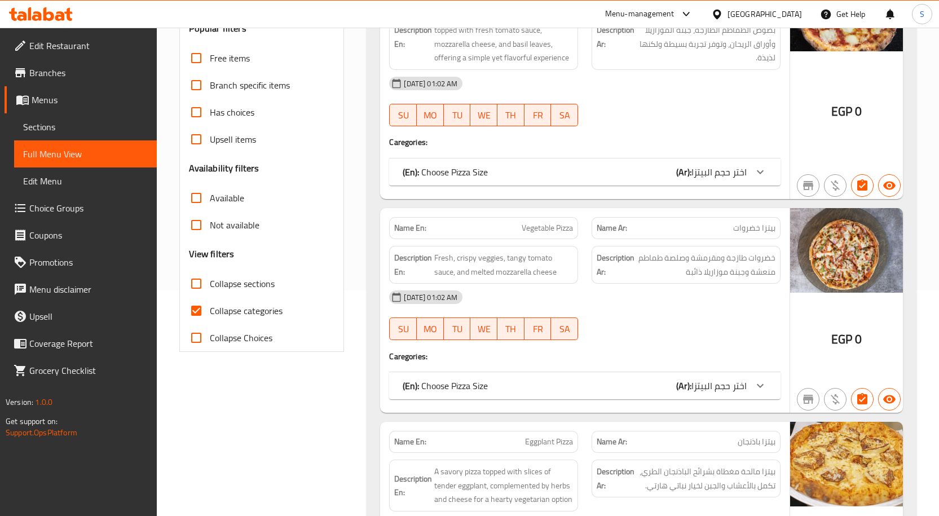
click at [196, 283] on input "Collapse sections" at bounding box center [196, 283] width 27 height 27
checkbox input "true"
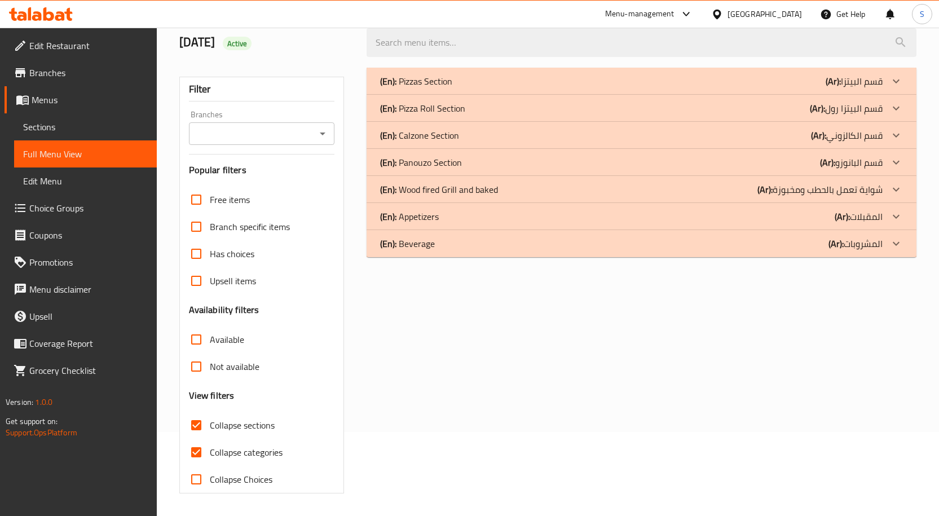
scroll to position [84, 0]
click at [192, 451] on input "Collapse categories" at bounding box center [196, 452] width 27 height 27
checkbox input "false"
click at [467, 76] on div "(En): Pizzas Section (Ar): قسم البيتزا" at bounding box center [631, 81] width 503 height 14
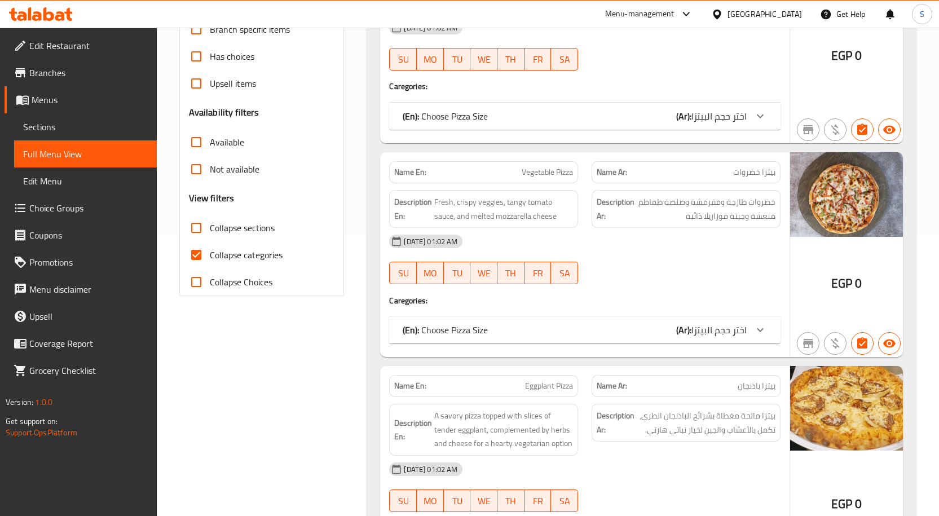
scroll to position [282, 0]
click at [196, 224] on input "Collapse sections" at bounding box center [196, 227] width 27 height 27
checkbox input "true"
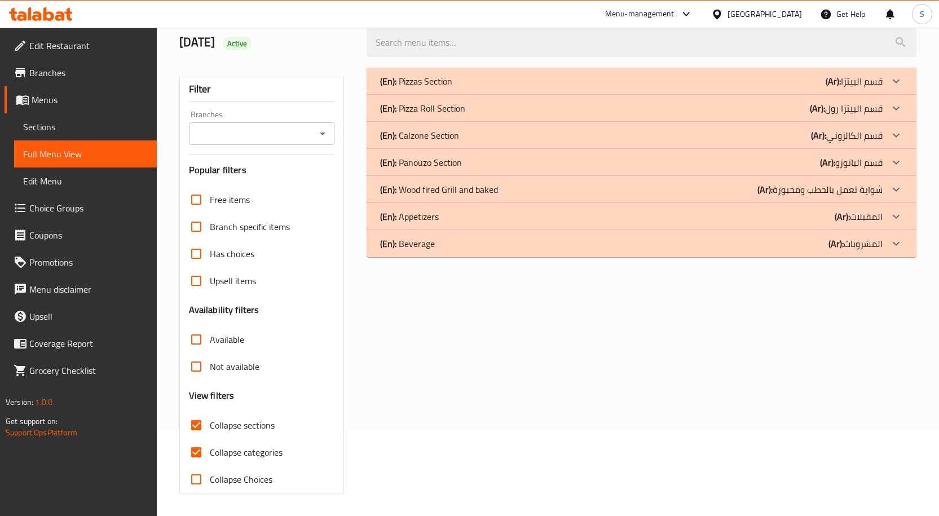
scroll to position [84, 0]
drag, startPoint x: 78, startPoint y: 129, endPoint x: 267, endPoint y: 19, distance: 219.2
click at [78, 129] on span "Sections" at bounding box center [85, 127] width 125 height 14
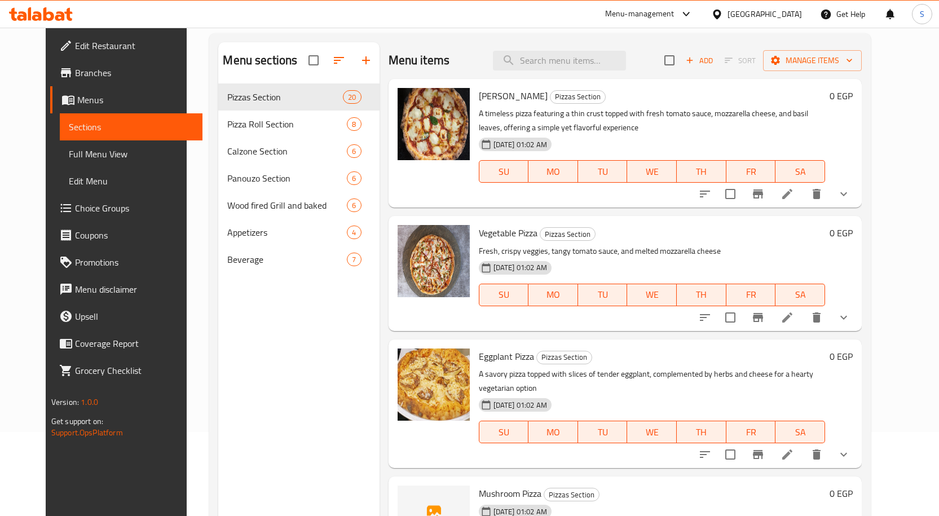
click at [793, 193] on icon at bounding box center [788, 194] width 10 height 10
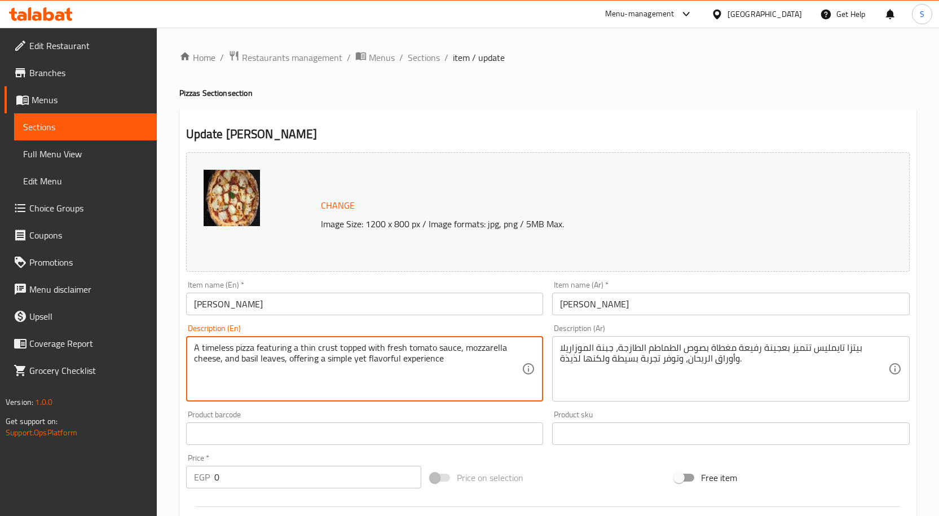
drag, startPoint x: 233, startPoint y: 348, endPoint x: 170, endPoint y: 344, distance: 62.7
type textarea "pizza featuring a thin crust topped with fresh tomato sauce, mozzarella cheese,…"
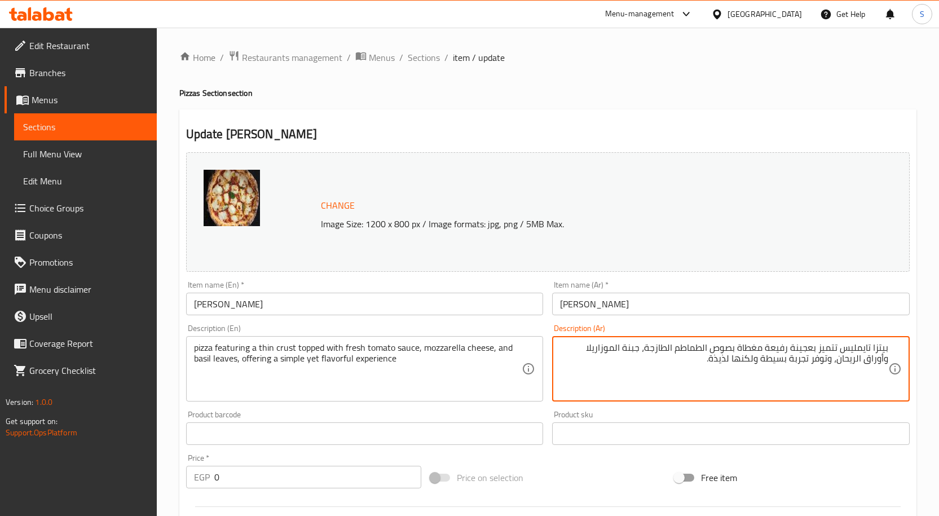
click at [849, 347] on textarea "بيتزا تايمليس تتميز بعجينة رفيعة مغطاة بصوص الطماطم الطازجة، جبنة الموزاريلا وأ…" at bounding box center [724, 369] width 328 height 54
type textarea "بيتزا تتميز بعجينة رفيعة مغطاة بصوص الطماطم الطازجة، جبنة الموزاريلا وأوراق الر…"
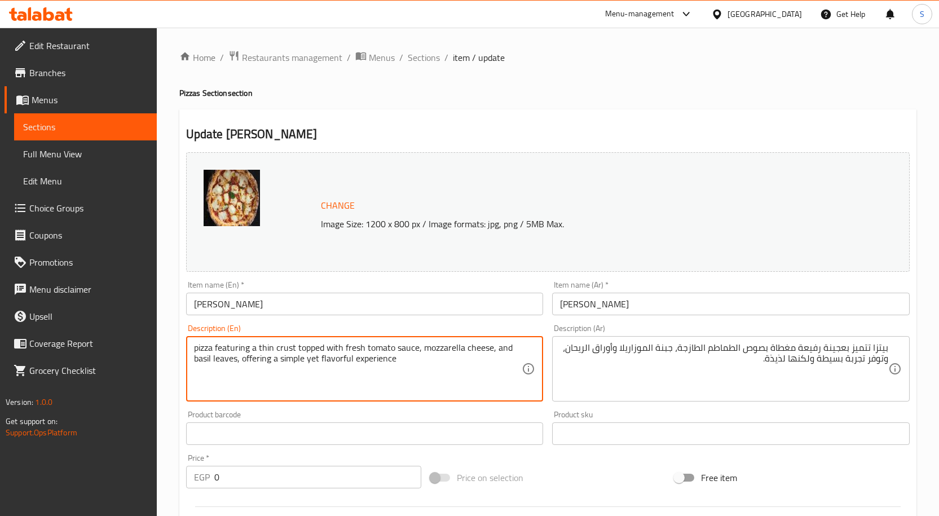
click at [234, 349] on textarea "pizza featuring a thin crust topped with fresh tomato sauce, mozzarella cheese,…" at bounding box center [358, 369] width 328 height 54
drag, startPoint x: 216, startPoint y: 348, endPoint x: 165, endPoint y: 353, distance: 51.5
click at [165, 353] on div "Home / Restaurants management / Menus / Sections / item / update Pizzas Section…" at bounding box center [548, 433] width 783 height 811
type textarea "a thin crust topped with fresh tomato sauce, mozzarella cheese, and basil leave…"
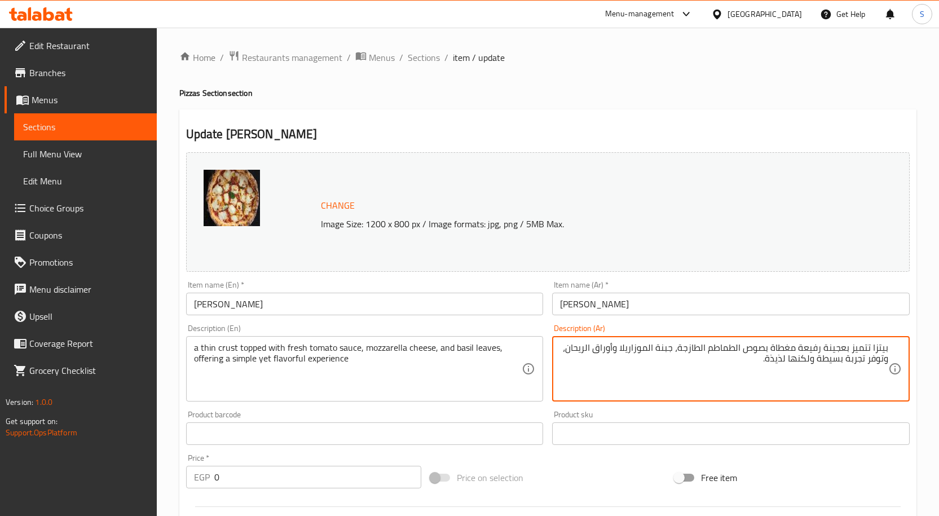
drag, startPoint x: 847, startPoint y: 348, endPoint x: 904, endPoint y: 347, distance: 57.0
type textarea "عجينة رفيعة مغطاة بصوص الطماطم الطازجة، جبنة الموزاريلا وأوراق الريحان، وتوفر ت…"
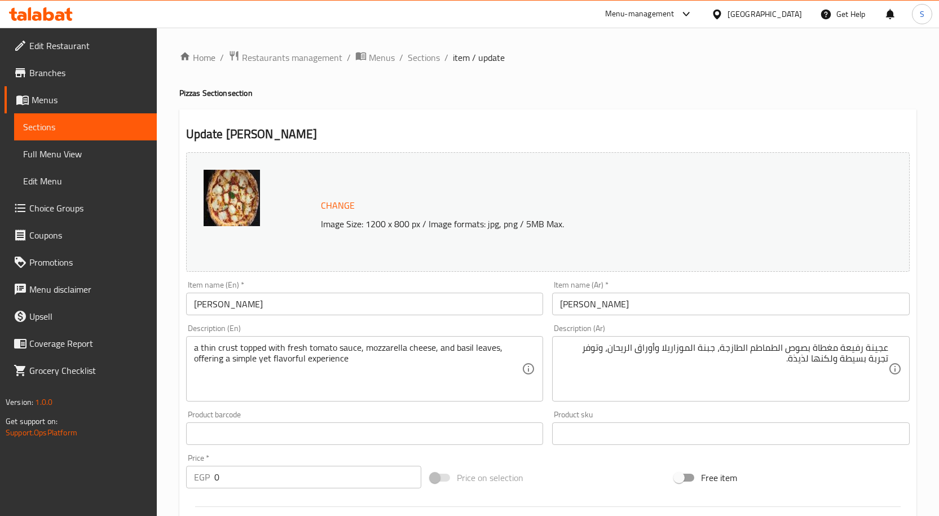
drag, startPoint x: 190, startPoint y: 359, endPoint x: 349, endPoint y: 364, distance: 158.6
click at [349, 364] on div "a thin crust topped with fresh tomato sauce, mozzarella cheese, and basil leave…" at bounding box center [365, 368] width 358 height 65
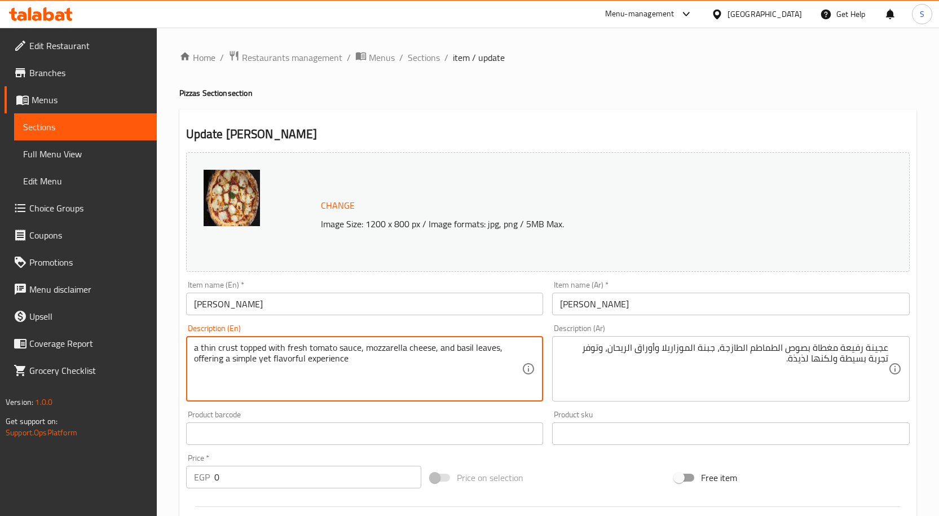
drag, startPoint x: 366, startPoint y: 366, endPoint x: 182, endPoint y: 367, distance: 183.9
click at [182, 367] on div "Description (En) a thin crust topped with fresh tomato sauce, mozzarella cheese…" at bounding box center [365, 363] width 367 height 86
type textarea "a thin crust topped with fresh tomato sauce, mozzarella cheese, and basil leaves"
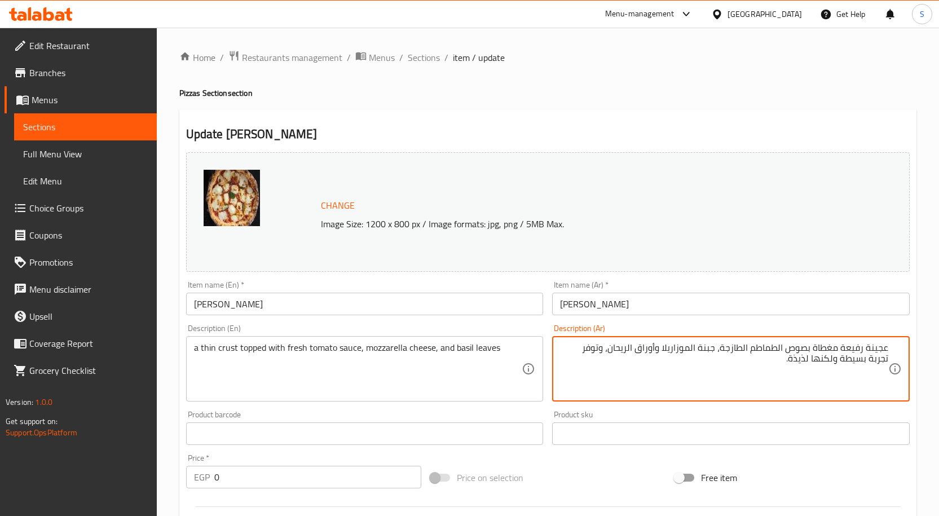
drag, startPoint x: 612, startPoint y: 348, endPoint x: 602, endPoint y: 364, distance: 19.0
type textarea "عجينة رفيعة مغطاة بصوص الطماطم الطازجة، جبنة الموزاريلا وأوراق الريحان"
click at [647, 313] on input "[PERSON_NAME]" at bounding box center [731, 304] width 358 height 23
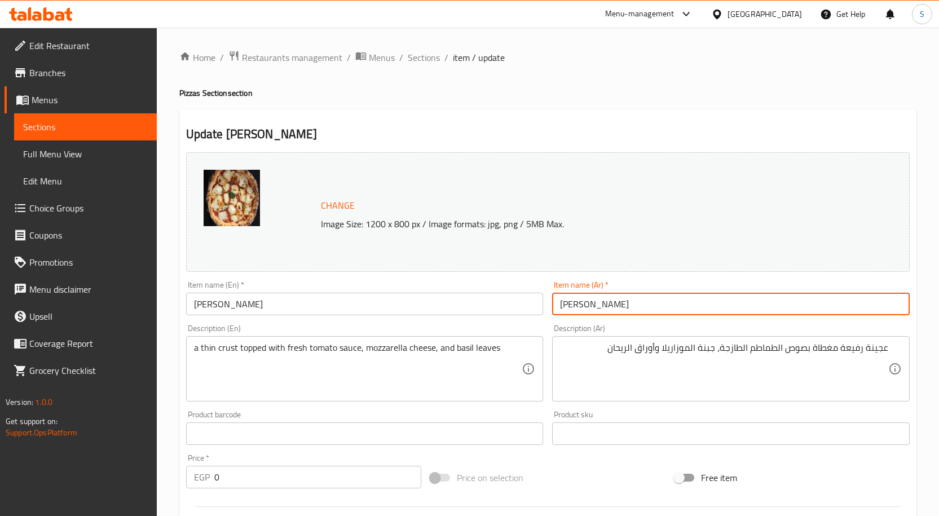
click at [417, 58] on span "Sections" at bounding box center [424, 58] width 32 height 14
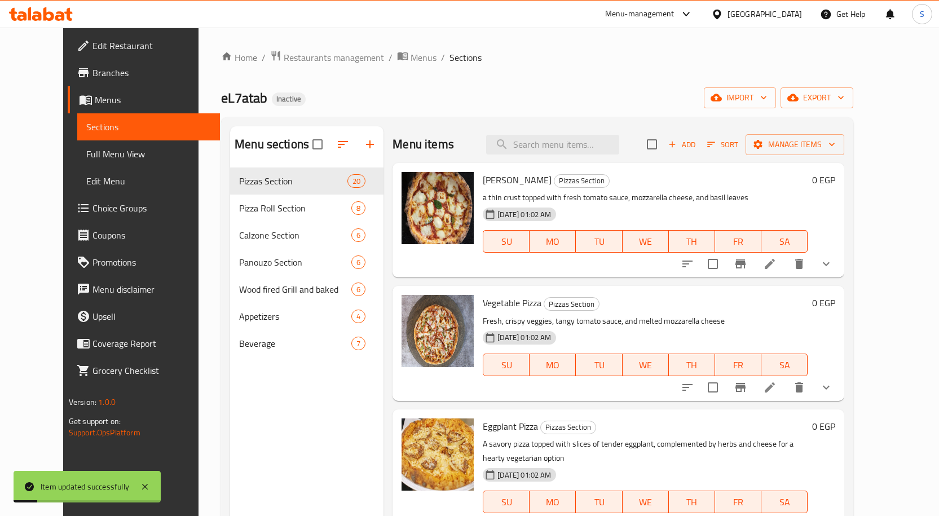
click at [763, 288] on div "Vegetable Pizza Pizzas Section Fresh, crispy veggies, tangy tomato sauce, and m…" at bounding box center [619, 343] width 452 height 115
click at [777, 385] on icon at bounding box center [770, 388] width 14 height 14
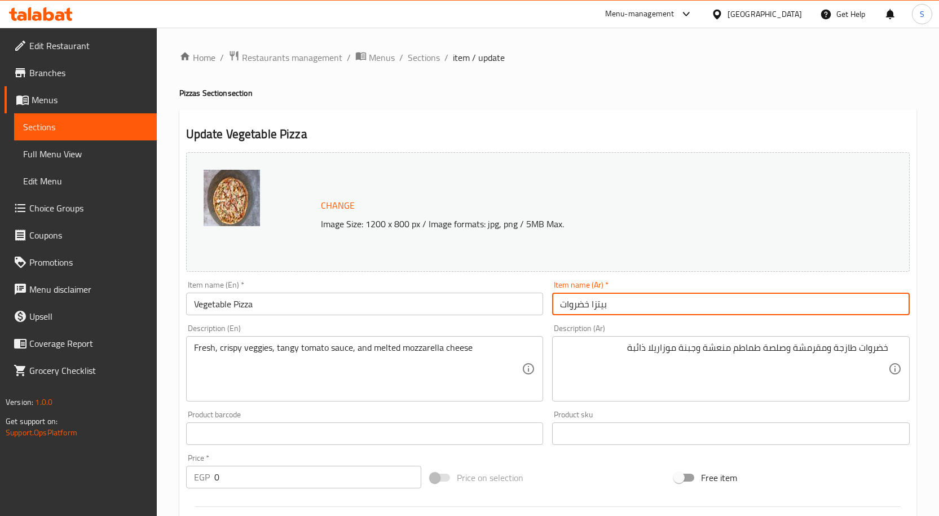
click at [665, 306] on input "بيتزا خضروات" at bounding box center [731, 304] width 358 height 23
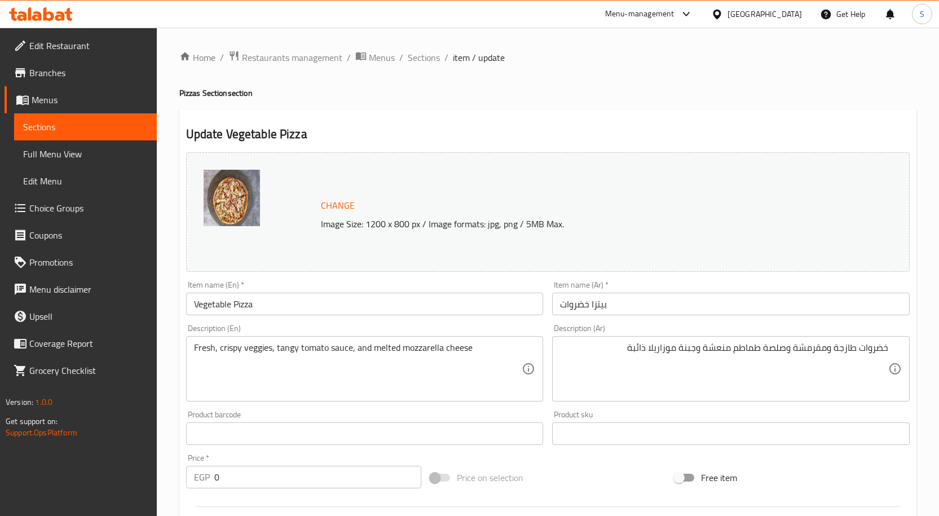
click at [423, 49] on div "Home / Restaurants management / Menus / Sections / item / update Pizzas Section…" at bounding box center [548, 433] width 783 height 811
click at [417, 53] on span "Sections" at bounding box center [424, 58] width 32 height 14
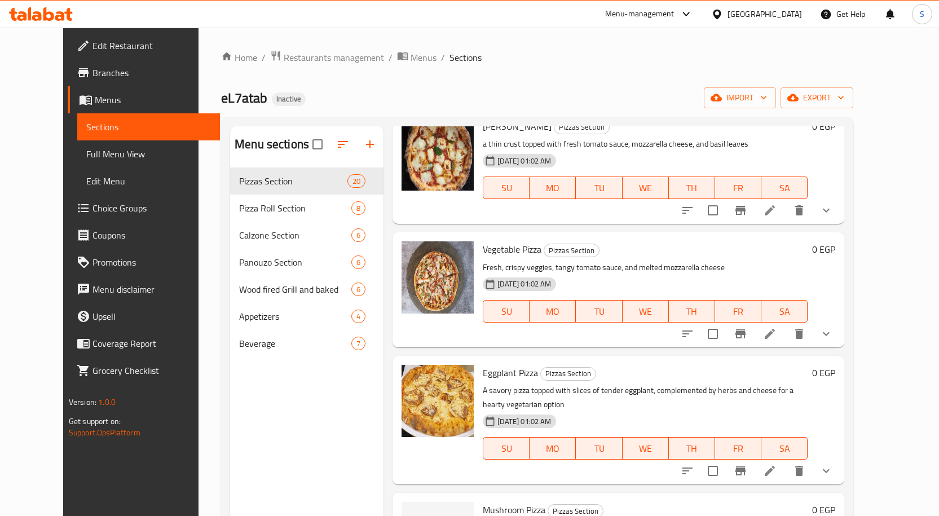
scroll to position [169, 0]
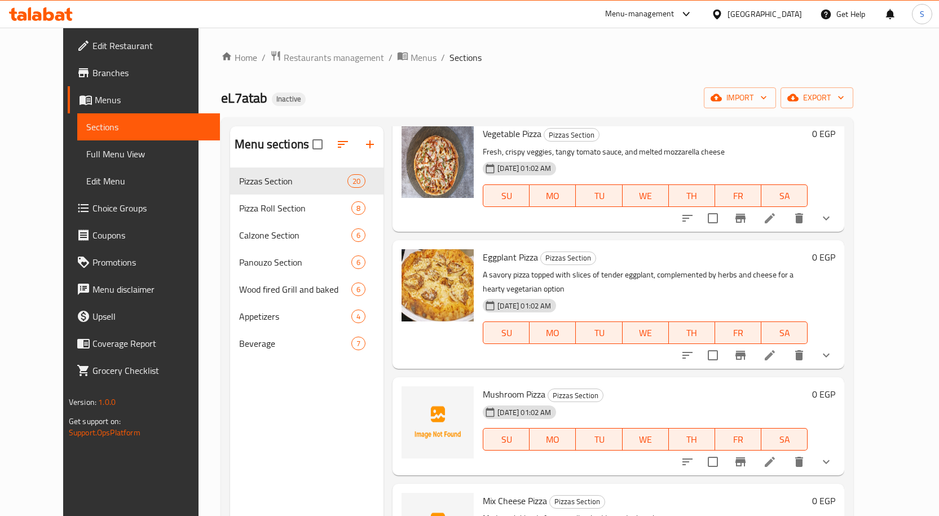
click at [786, 345] on li at bounding box center [770, 355] width 32 height 20
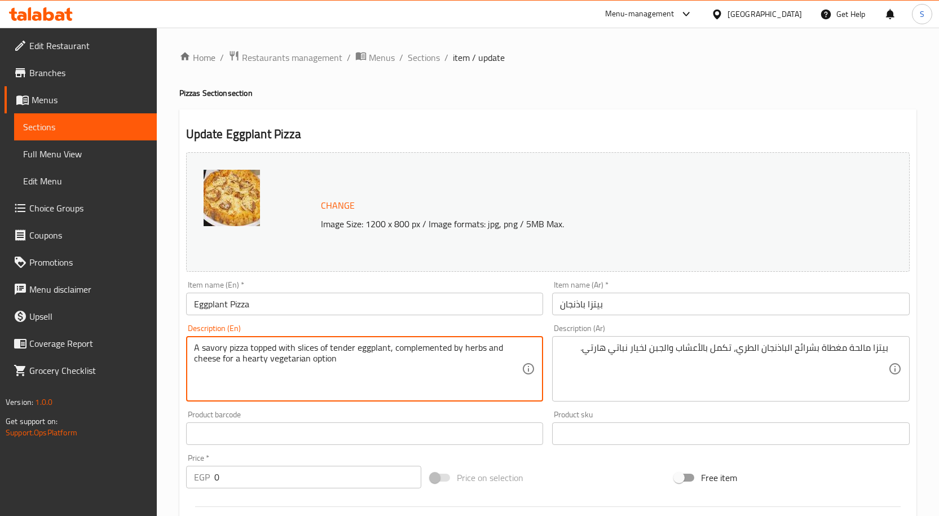
click at [255, 364] on textarea "A savory pizza topped with slices of tender eggplant, complemented by herbs and…" at bounding box center [358, 369] width 328 height 54
type textarea "A savory pizza topped with slices of tender eggplant, complemented by herbs and…"
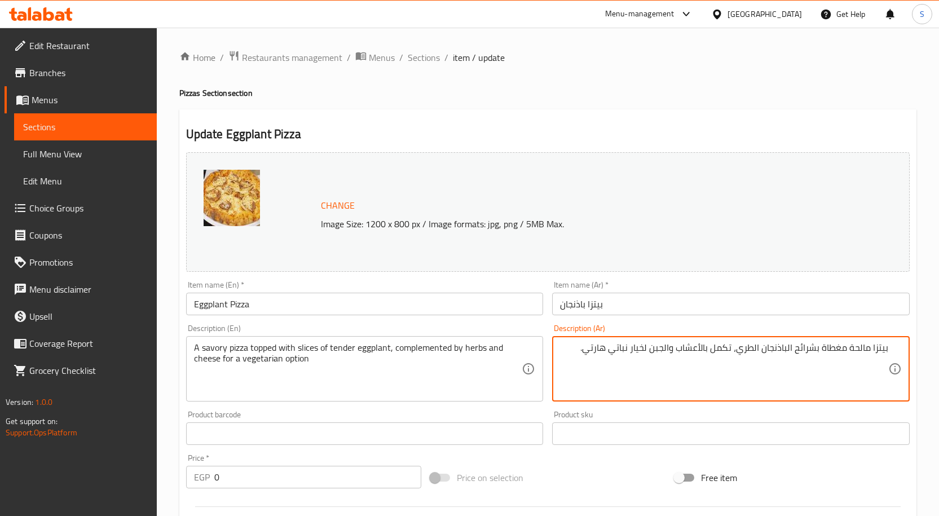
click at [597, 349] on textarea "بيتزا مالحة مغطاة بشرائح الباذنجان الطري، تكمل بالأعشاب والجبن لخيار نباتي هارت…" at bounding box center [724, 369] width 328 height 54
type textarea "بيتزا مالحة مغطاة بشرائح الباذنجان الطري، تكمل بالأعشاب والجبن لخيار نباتي ."
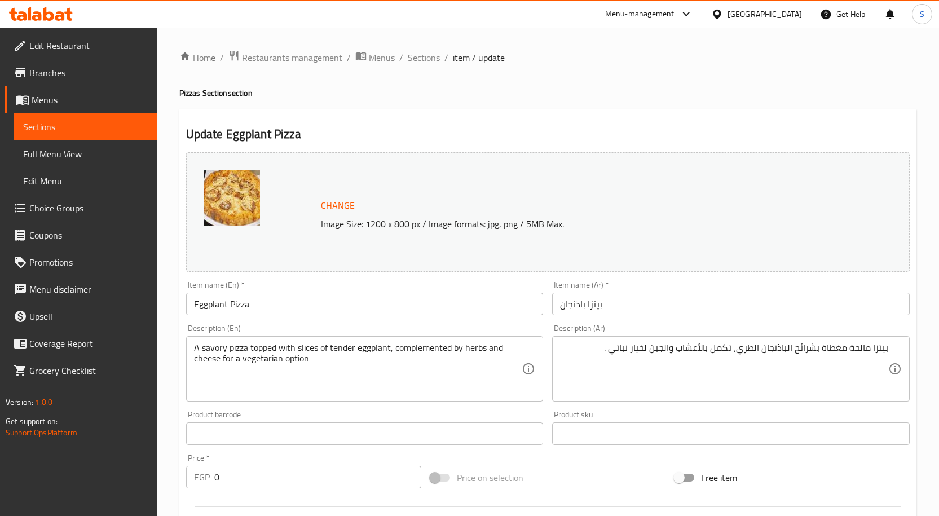
click at [616, 319] on div "Item name (Ar)   * بيتزا باذنجان Item name (Ar) *" at bounding box center [731, 297] width 367 height 43
click at [620, 303] on input "بيتزا باذنجان" at bounding box center [731, 304] width 358 height 23
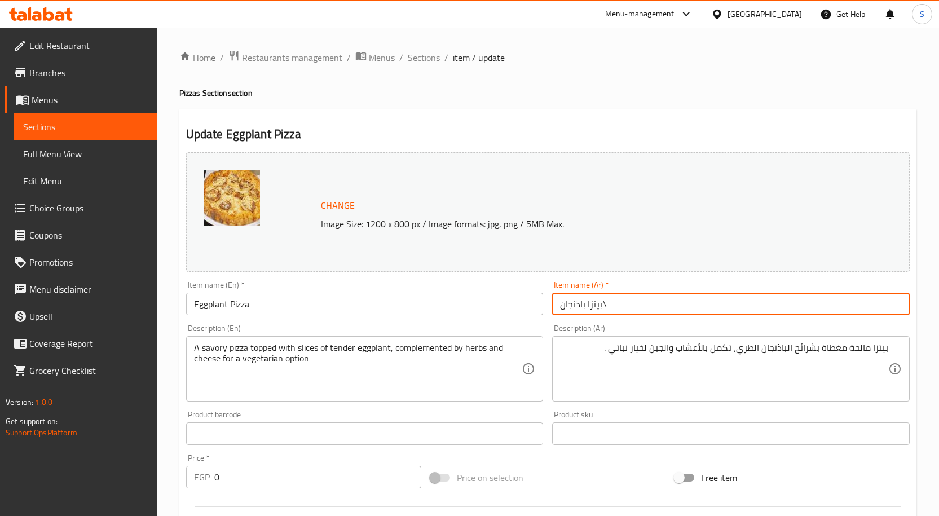
type input "بيتزا باذنجان"
click at [417, 61] on span "Sections" at bounding box center [424, 58] width 32 height 14
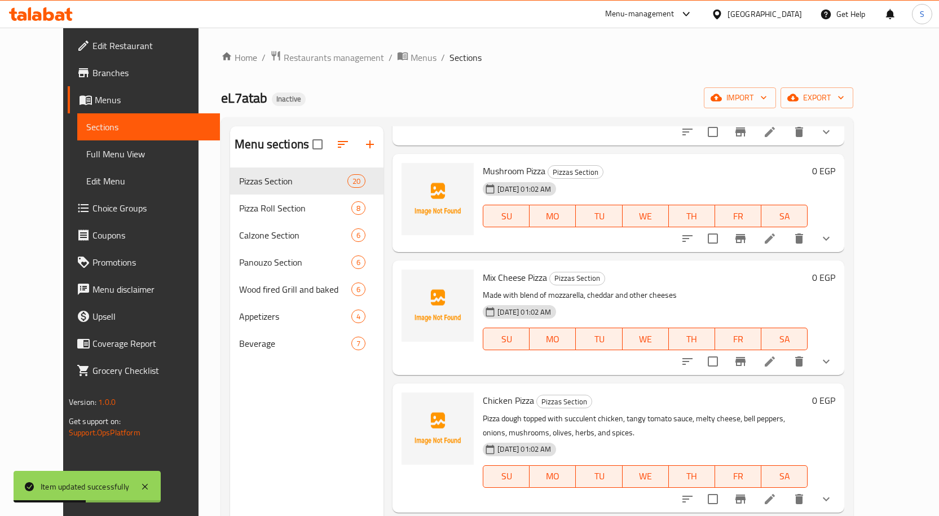
scroll to position [395, 0]
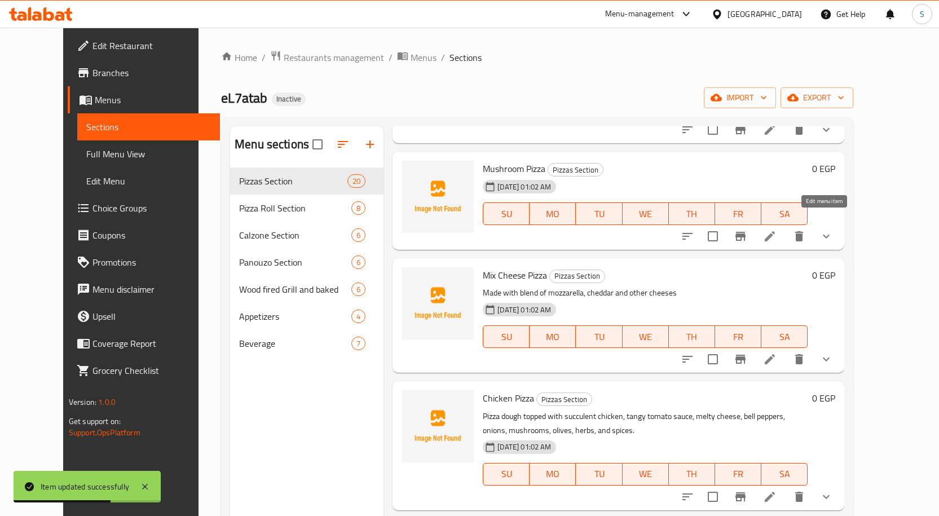
click at [775, 231] on icon at bounding box center [770, 236] width 10 height 10
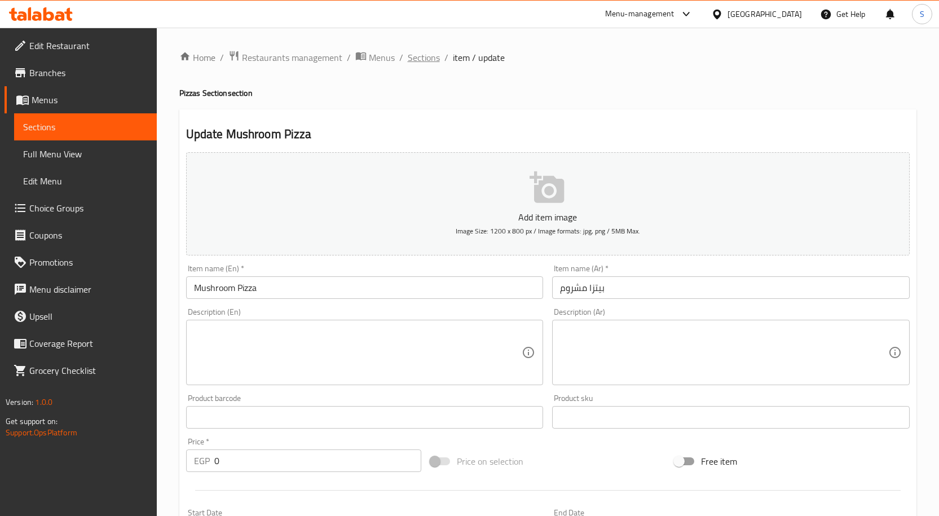
click at [420, 59] on span "Sections" at bounding box center [424, 58] width 32 height 14
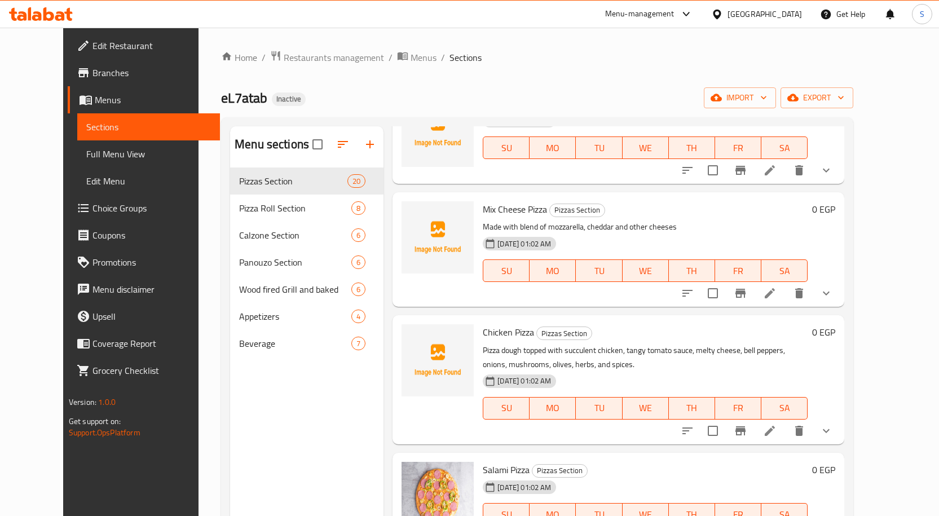
scroll to position [564, 0]
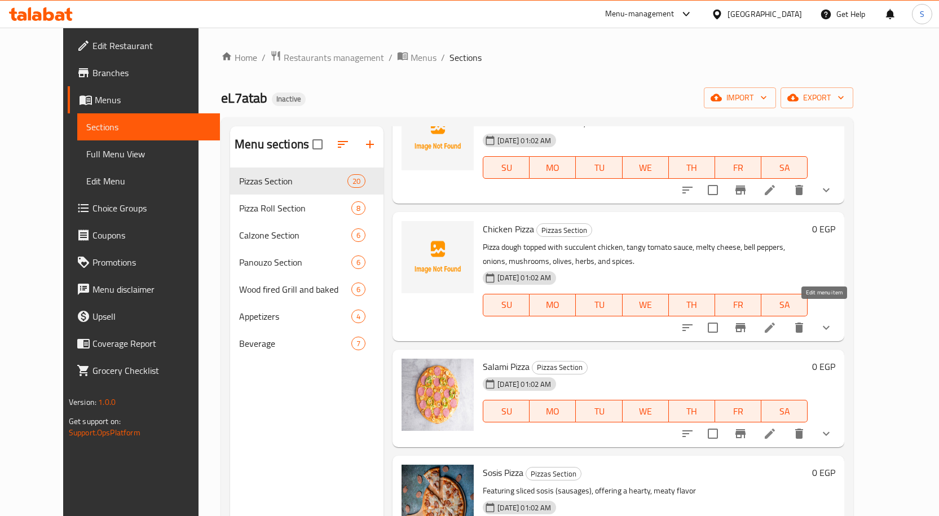
click at [777, 321] on icon at bounding box center [770, 328] width 14 height 14
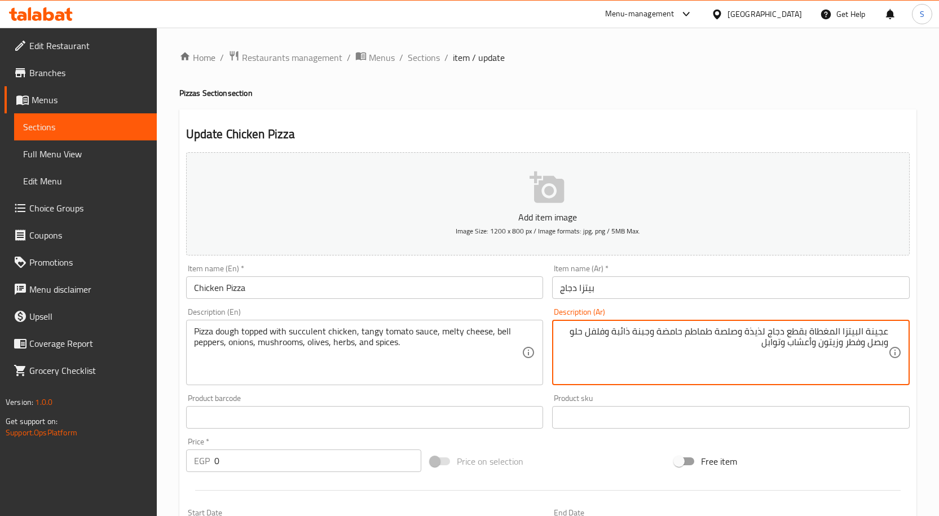
click at [858, 333] on textarea "عجينة البيتزا المغطاة بقطع دجاج لذيذة وصلصة طماطم حامضة وجبنة ذائبة وفلفل حلو و…" at bounding box center [724, 353] width 328 height 54
click at [840, 329] on textarea "عجينة بيتزا المغطاة بقطع دجاج لذيذة وصلصة طماطم حامضة وجبنة ذائبة وفلفل حلو وبص…" at bounding box center [724, 353] width 328 height 54
click at [767, 334] on textarea "عجينة بيتزا مغطاة بقطع دجاج لذيذة وصلصة طماطم حامضة وجبنة ذائبة وفلفل حلو وبصل …" at bounding box center [724, 353] width 328 height 54
click at [678, 335] on textarea "عجينة بيتزا مغطاة بقطع دجاج عصارية وصلصة طماطم حامضة وجبنة ذائبة وفلفل حلو وبصل…" at bounding box center [724, 353] width 328 height 54
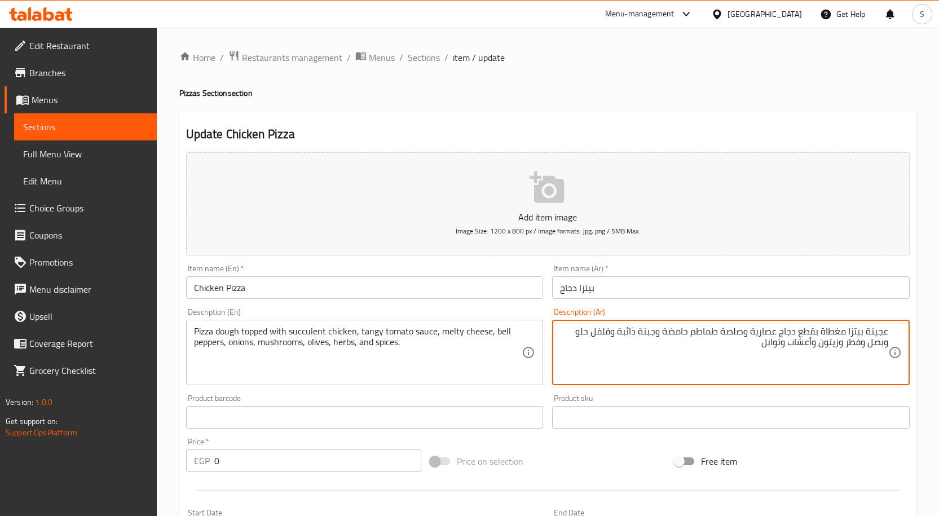
click at [678, 335] on textarea "عجينة بيتزا مغطاة بقطع دجاج عصارية وصلصة طماطم حامضة وجبنة ذائبة وفلفل حلو وبصل…" at bounding box center [724, 353] width 328 height 54
type textarea "عجينة بيتزا مغطاة بقطع دجاج عصارية وصلصة طماطم تانجي وجبنة ذائبة وفلفل حلو وبصل…"
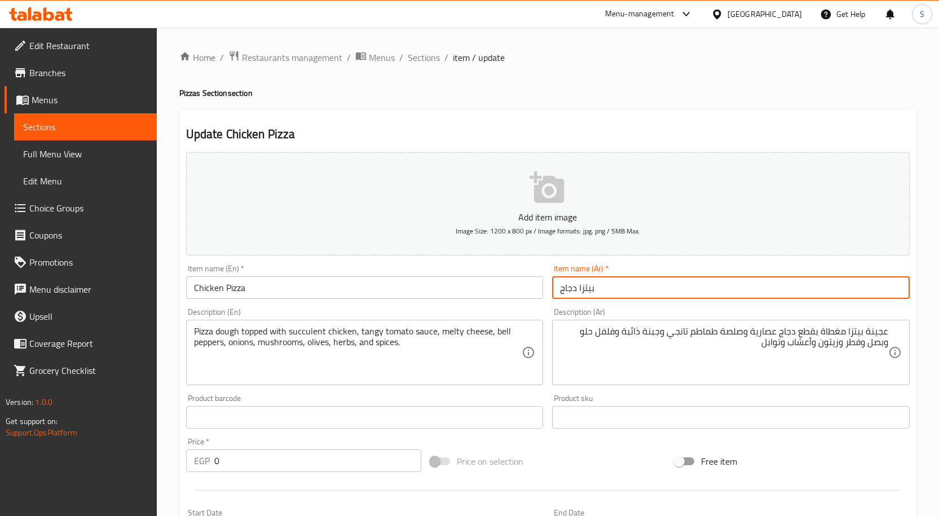
click at [803, 289] on input "بيتزا دجاج" at bounding box center [731, 287] width 358 height 23
click at [427, 57] on span "Sections" at bounding box center [424, 58] width 32 height 14
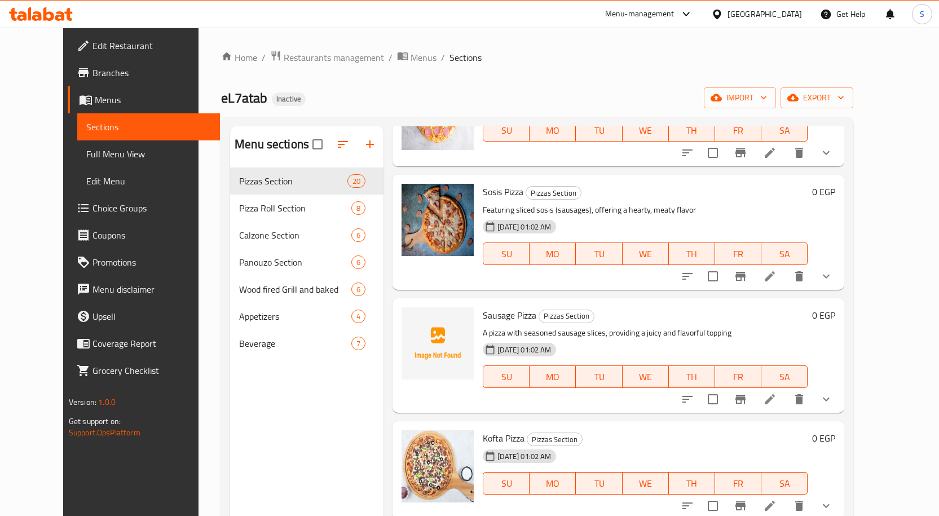
scroll to position [846, 0]
click at [775, 270] on icon at bounding box center [770, 275] width 10 height 10
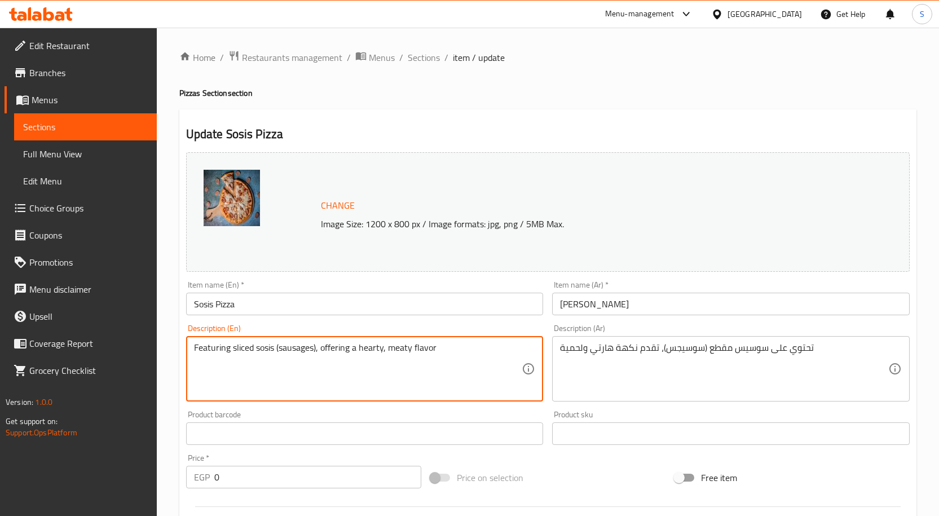
drag, startPoint x: 278, startPoint y: 349, endPoint x: 317, endPoint y: 357, distance: 40.4
type textarea "Featuring sliced sosis , offering a hearty, meaty flavor"
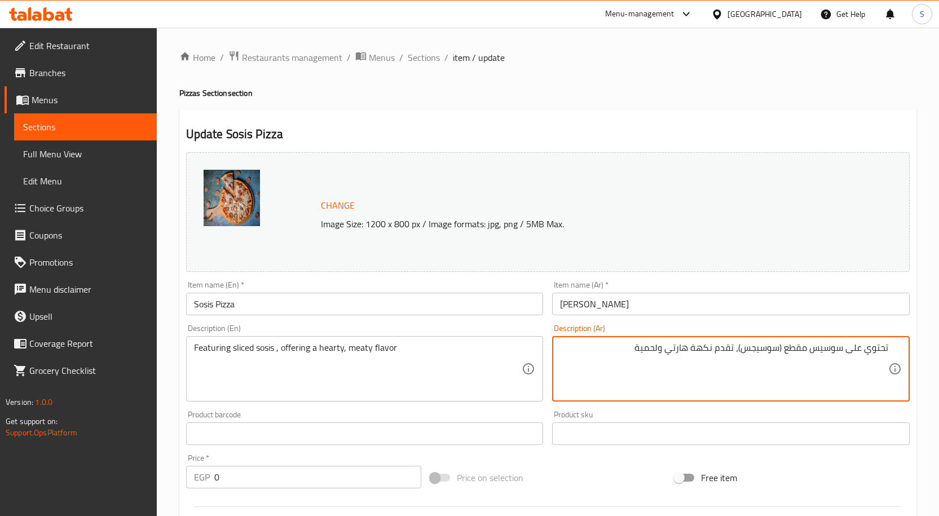
drag, startPoint x: 739, startPoint y: 346, endPoint x: 783, endPoint y: 348, distance: 44.0
click at [783, 348] on textarea "تحتوي على سوسيس مقطع (سوسيجس)، تقدم نكهة هارتي ولحمية" at bounding box center [724, 369] width 328 height 54
type textarea "تحتوي على سوسيس مقطع ، تقدم نكهة هارتي ولحمية"
click at [814, 304] on input "[PERSON_NAME]" at bounding box center [731, 304] width 358 height 23
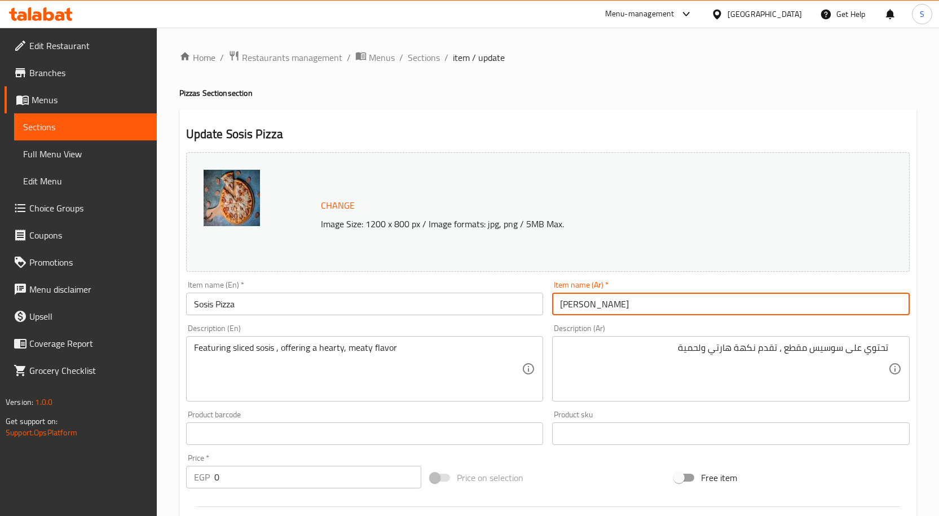
click at [731, 299] on input "[PERSON_NAME]" at bounding box center [731, 304] width 358 height 23
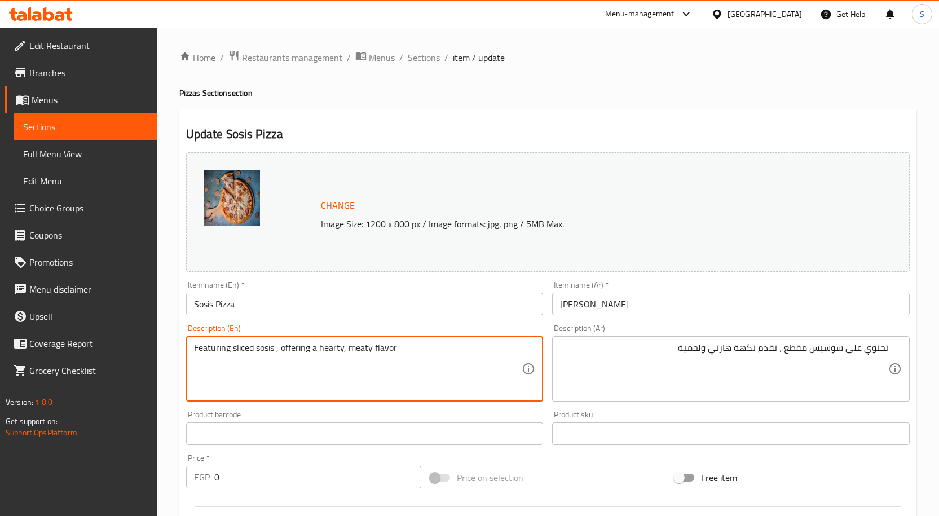
click at [335, 351] on textarea "Featuring sliced sosis , offering a hearty, meaty flavor" at bounding box center [358, 369] width 328 height 54
drag, startPoint x: 346, startPoint y: 350, endPoint x: 320, endPoint y: 348, distance: 26.1
click at [320, 348] on textarea "Featuring sliced sosis , offering a hearty, meaty flavor" at bounding box center [358, 369] width 328 height 54
type textarea "Featuring sliced sosis , offering a meaty flavor"
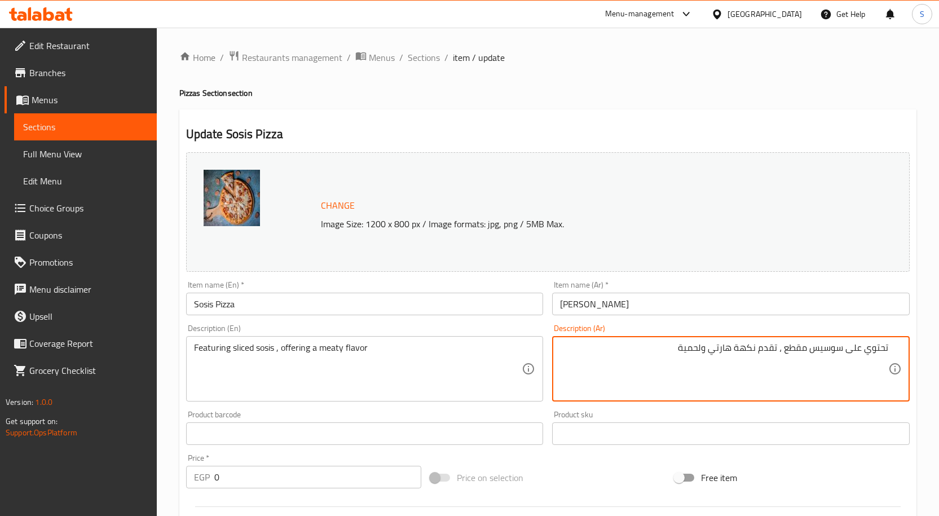
click at [722, 350] on textarea "تحتوي على سوسيس مقطع ، تقدم نكهة هارتي ولحمية" at bounding box center [724, 369] width 328 height 54
click at [722, 346] on textarea "تحتوي على سوسيس مقطع ، تقدم نكهة ولحمية" at bounding box center [724, 369] width 328 height 54
type textarea "تحتوي على سوسيس مقطع ، تقدم نكهة ميتي"
click at [736, 307] on input "[PERSON_NAME]" at bounding box center [731, 304] width 358 height 23
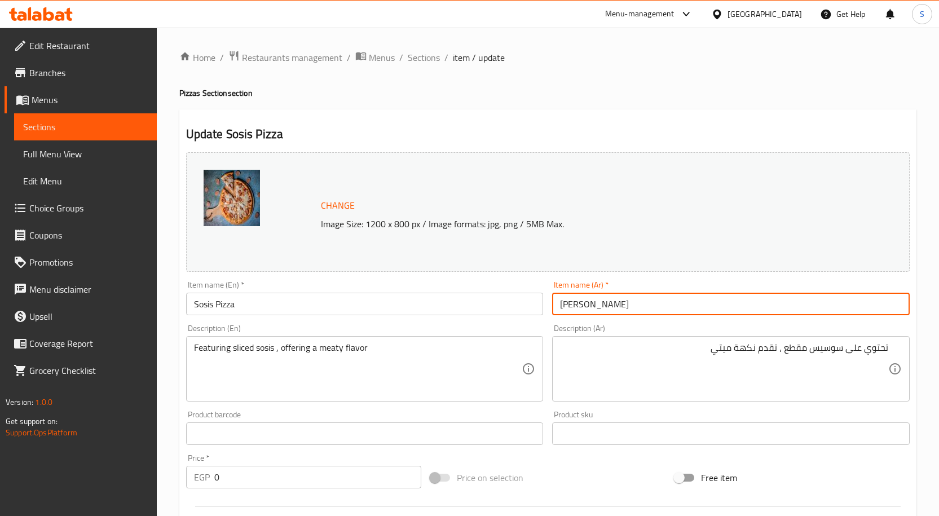
click at [427, 58] on span "Sections" at bounding box center [424, 58] width 32 height 14
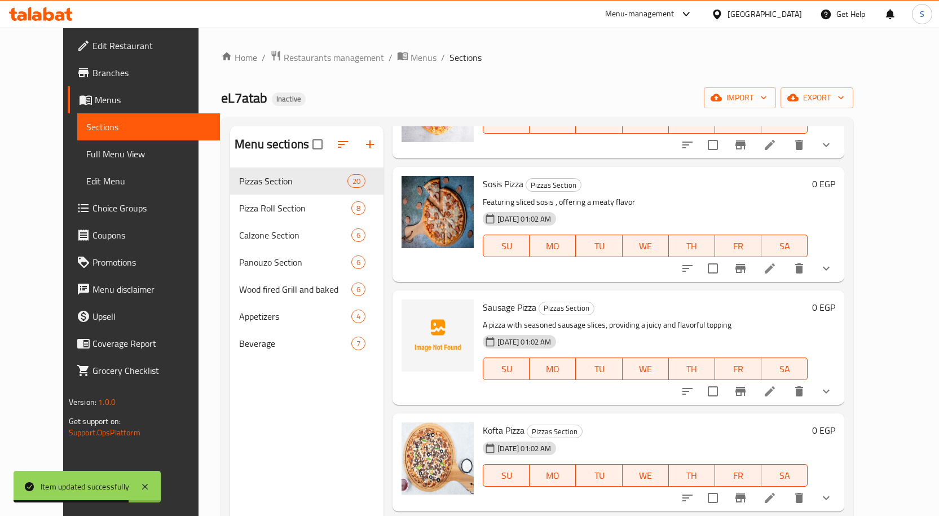
scroll to position [959, 0]
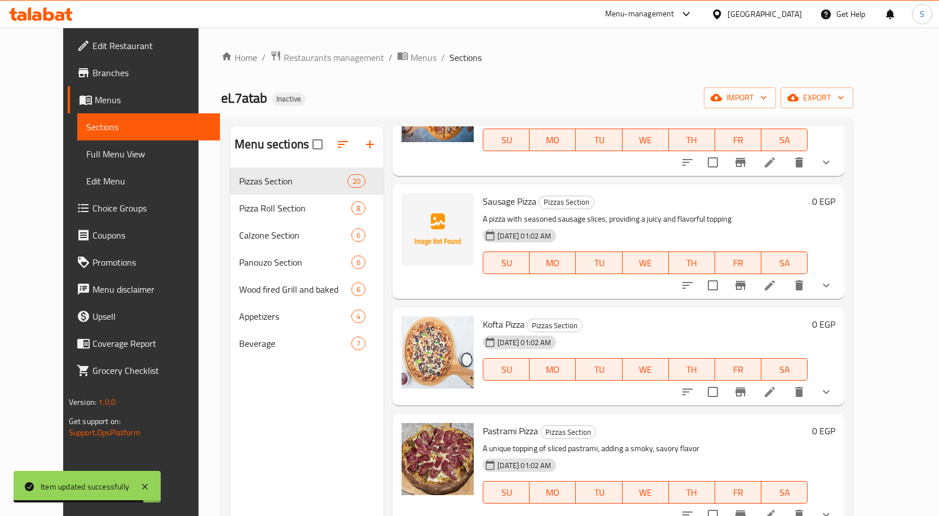
click at [777, 279] on icon at bounding box center [770, 286] width 14 height 14
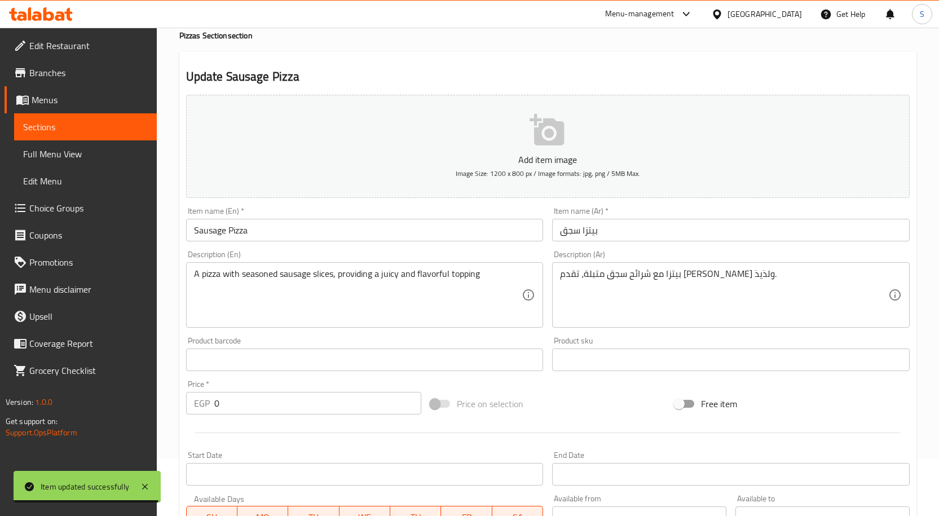
scroll to position [113, 0]
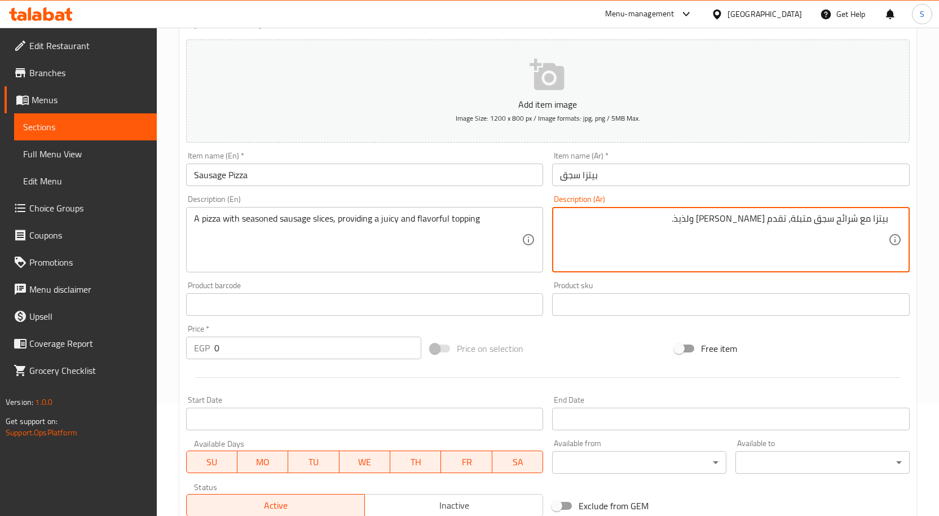
click at [698, 218] on textarea "بيتزا مع شرائح سجق متبلة، تقدم توبينج جوسي ولذيذ." at bounding box center [724, 240] width 328 height 54
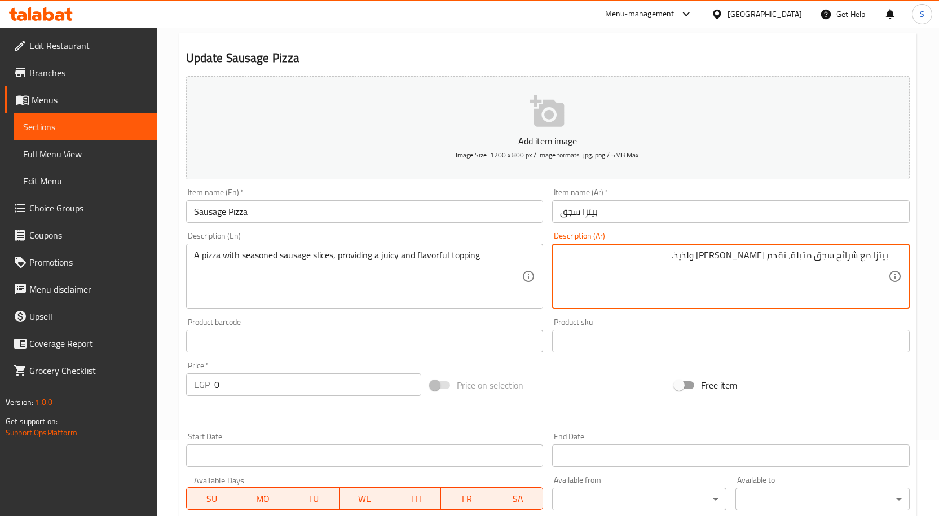
scroll to position [56, 0]
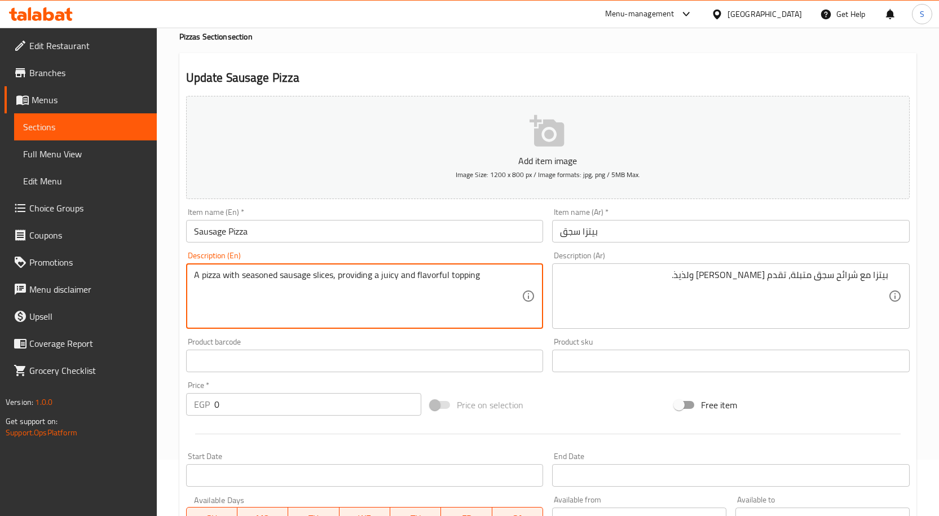
click at [431, 270] on textarea "A pizza with seasoned sausage slices, providing a juicy and flavorful topping" at bounding box center [358, 297] width 328 height 54
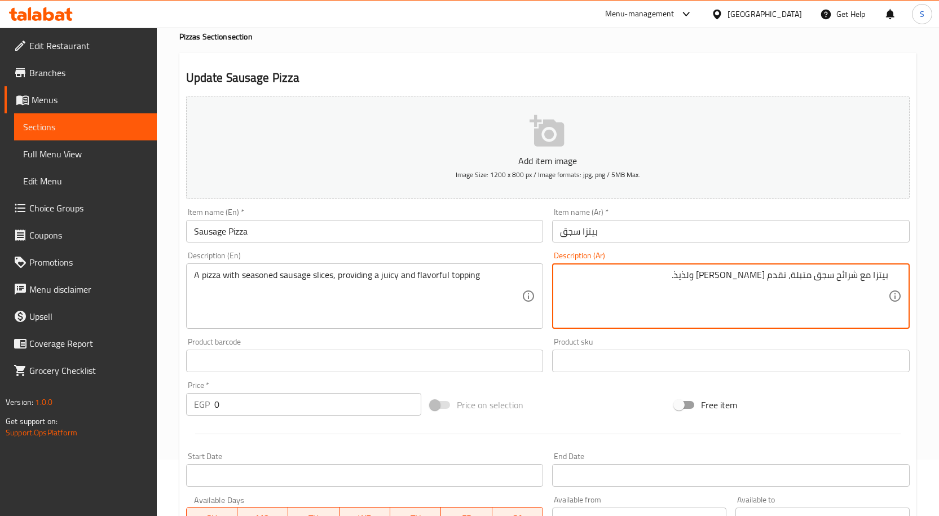
click at [707, 274] on textarea "بيتزا مع شرائح سجق متبلة، تقدم توبينج جوسي ولذيذ." at bounding box center [724, 297] width 328 height 54
type textarea "بيتزا مع شرائح سجق متبلة، تقدم توبينج جوسي ومليئ بالنكهة."
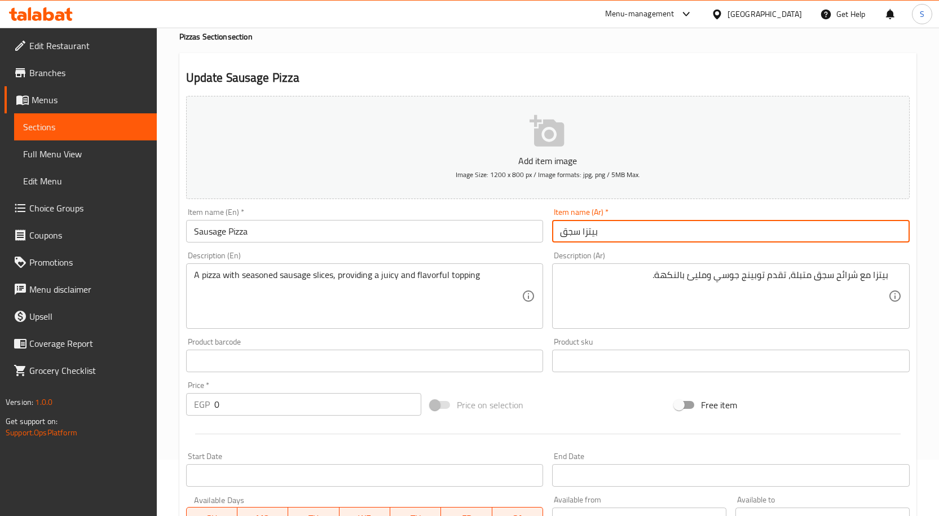
click at [741, 223] on input "بيتزا سجق" at bounding box center [731, 231] width 358 height 23
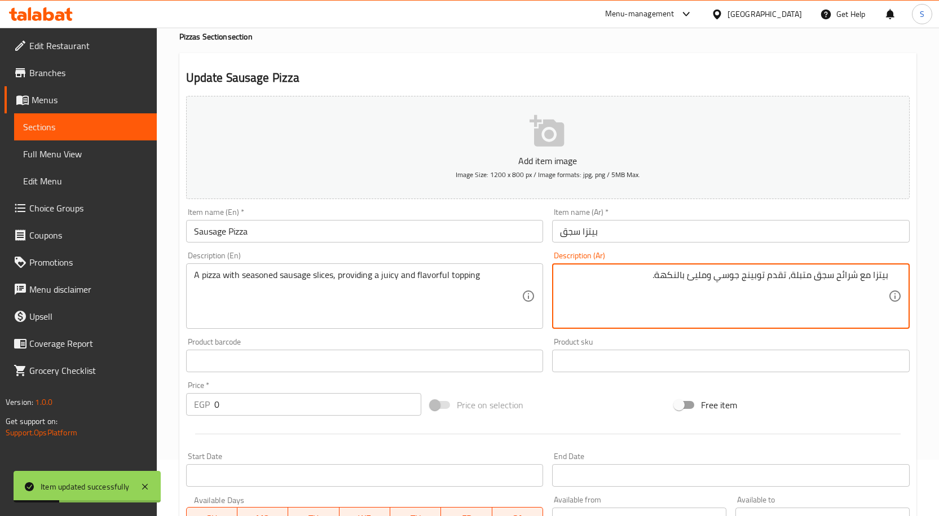
click at [698, 273] on textarea "بيتزا مع شرائح سجق متبلة، تقدم توبينج جوسي ومليئ بالنكهة." at bounding box center [724, 297] width 328 height 54
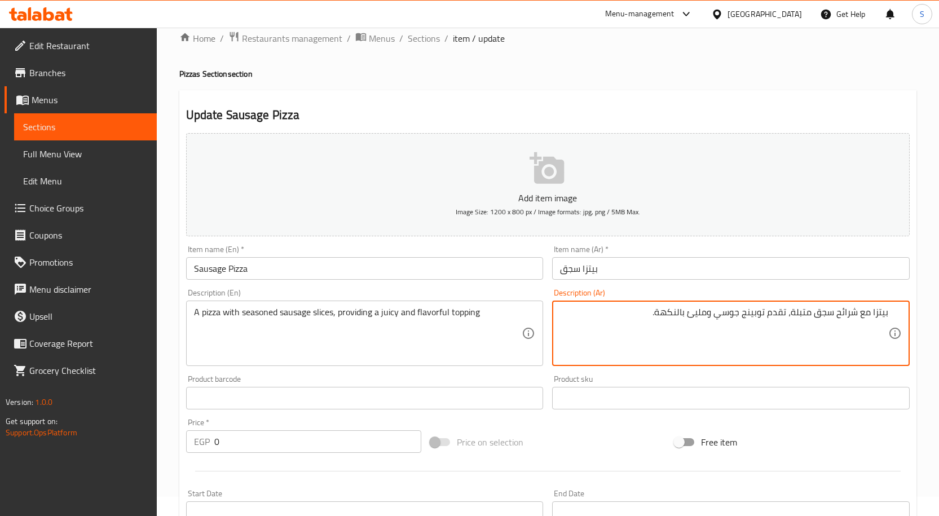
scroll to position [0, 0]
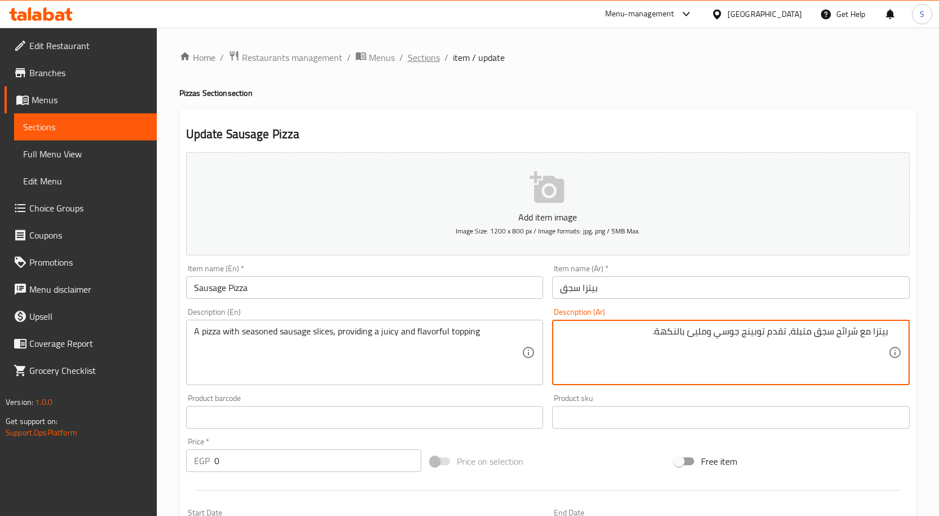
click at [419, 53] on span "Sections" at bounding box center [424, 58] width 32 height 14
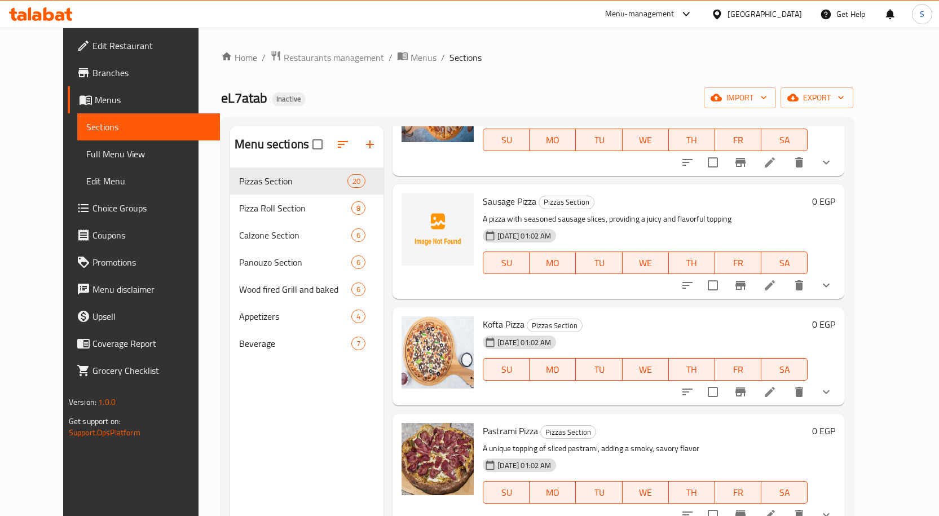
scroll to position [1072, 0]
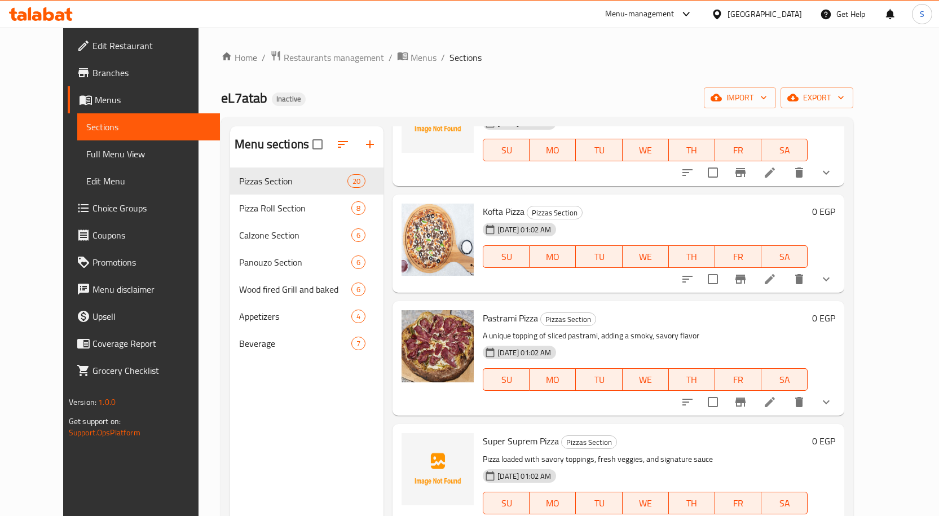
click at [775, 397] on icon at bounding box center [770, 402] width 10 height 10
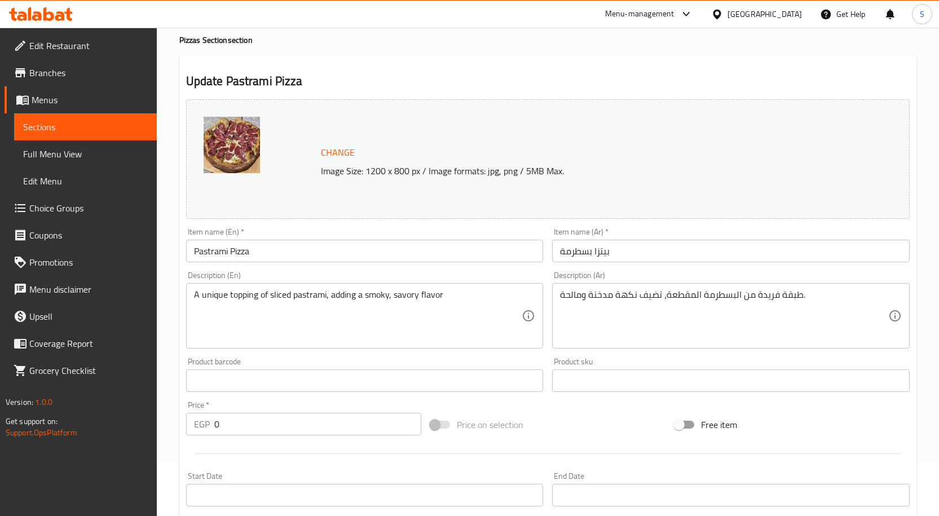
scroll to position [113, 0]
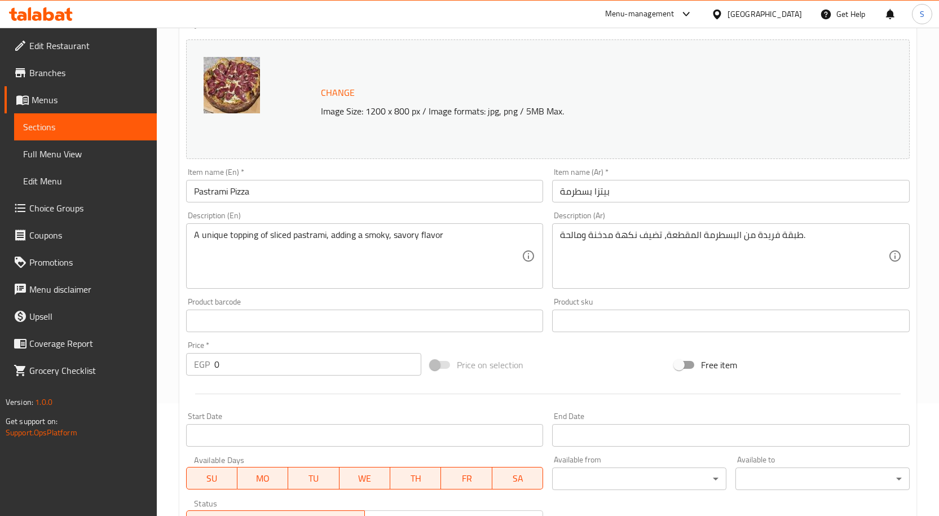
click at [648, 228] on div "طبقة فريدة من البسطرمة المقطعة، تضيف نكهة مدخنة ومالحة. Description (Ar)" at bounding box center [731, 255] width 358 height 65
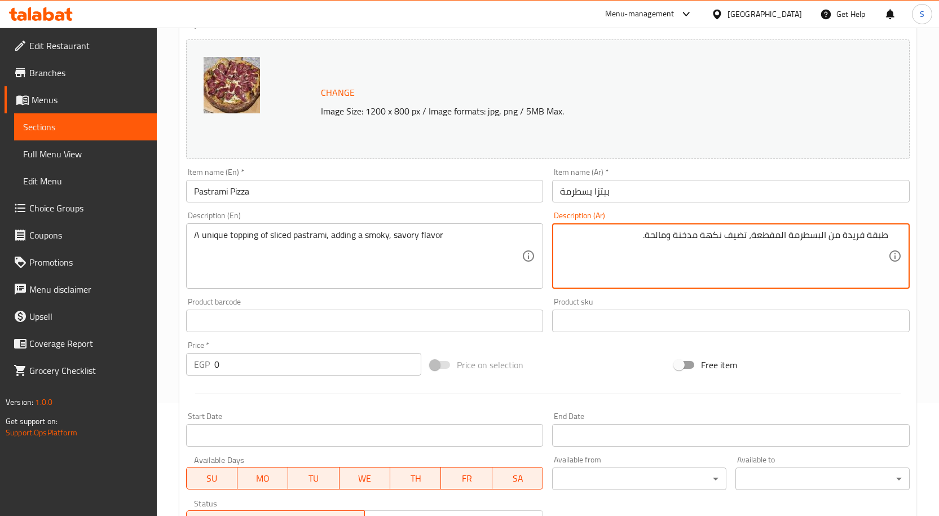
click at [859, 236] on textarea "طبقة فريدة من البسطرمة المقطعة، تضيف نكهة مدخنة ومالحة." at bounding box center [724, 257] width 328 height 54
type textarea "طبقة من البسطرمة المقطعة، تضيف نكهة مدخنة ومالحة."
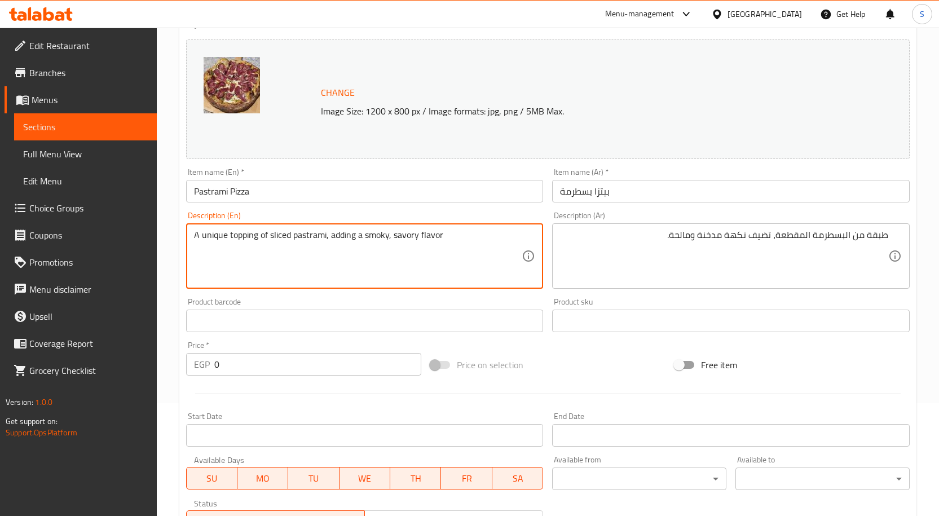
click at [209, 236] on textarea "A unique topping of sliced pastrami, adding a smoky, savory flavor" at bounding box center [358, 257] width 328 height 54
type textarea "topping of sliced pastrami, adding a smoky, savory flavor"
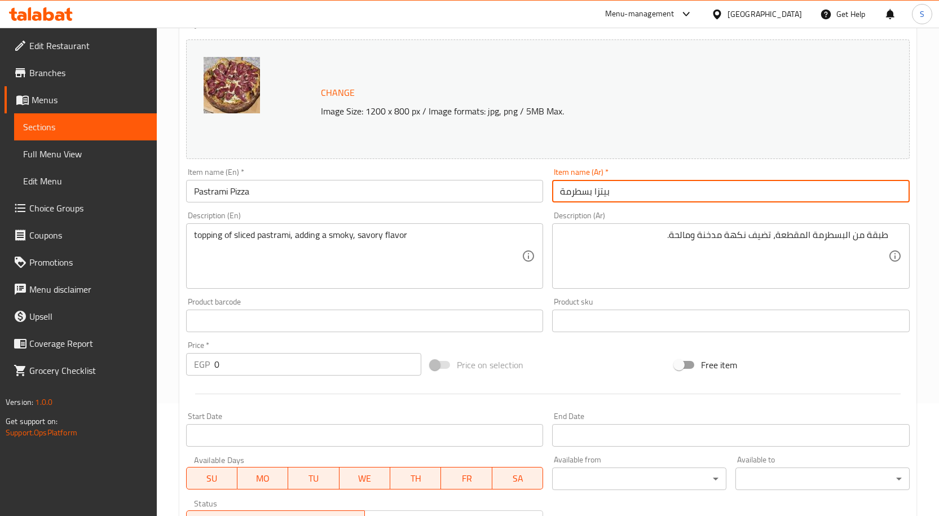
click at [673, 194] on input "بيتزا بسطرمة" at bounding box center [731, 191] width 358 height 23
type input "بيتزا بسطرمة"
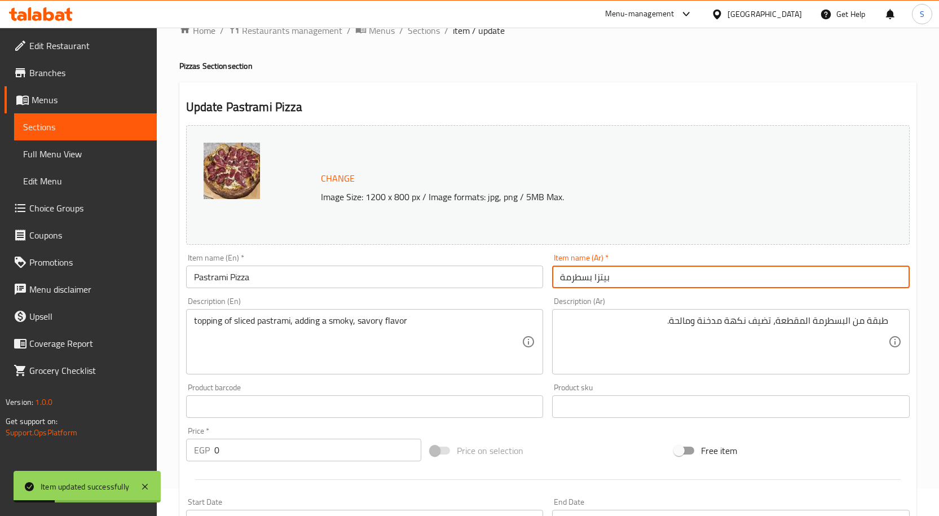
scroll to position [0, 0]
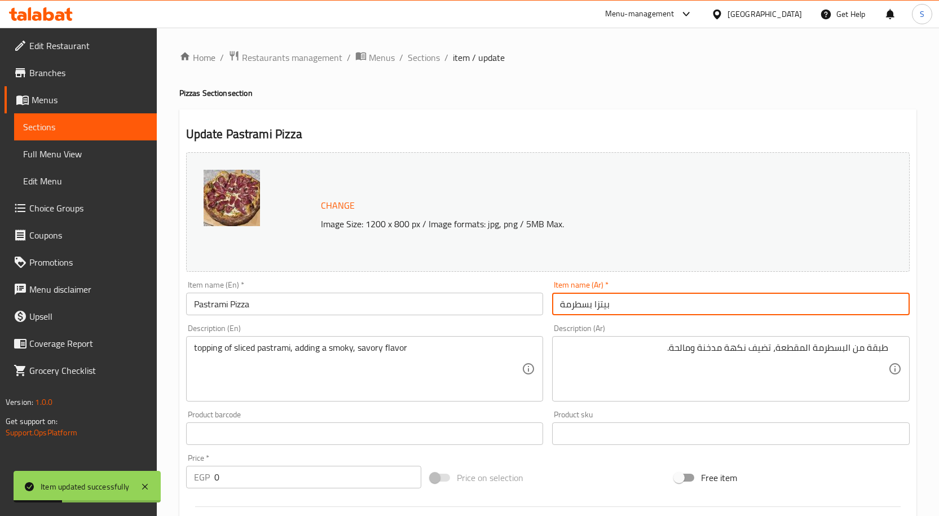
click at [433, 66] on div "Home / Restaurants management / Menus / Sections / item / update Pizzas Section…" at bounding box center [547, 433] width 737 height 766
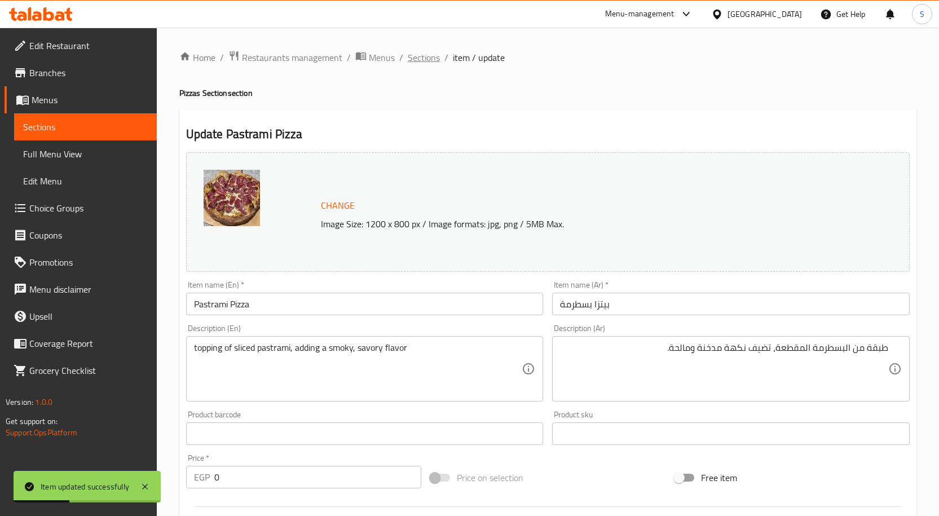
click at [428, 59] on span "Sections" at bounding box center [424, 58] width 32 height 14
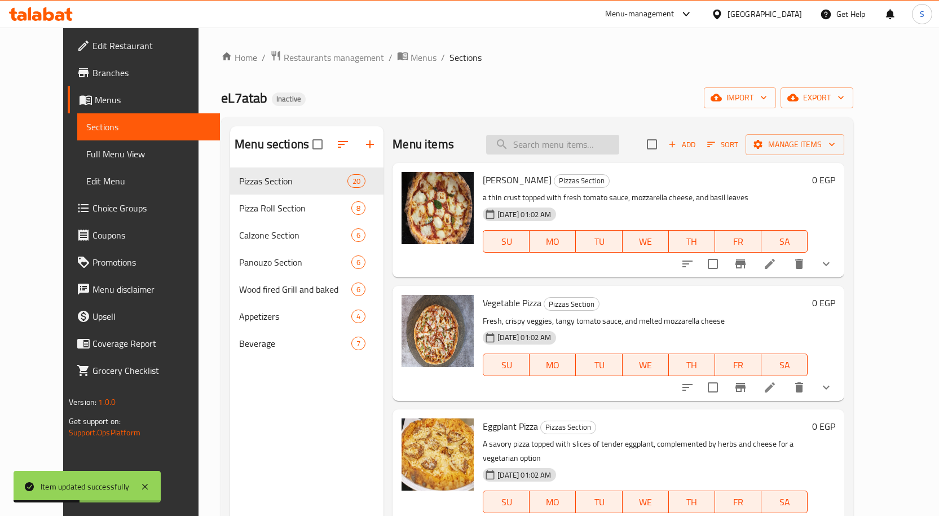
click at [561, 140] on input "search" at bounding box center [552, 145] width 133 height 20
paste input "Super Suprem Pizza"
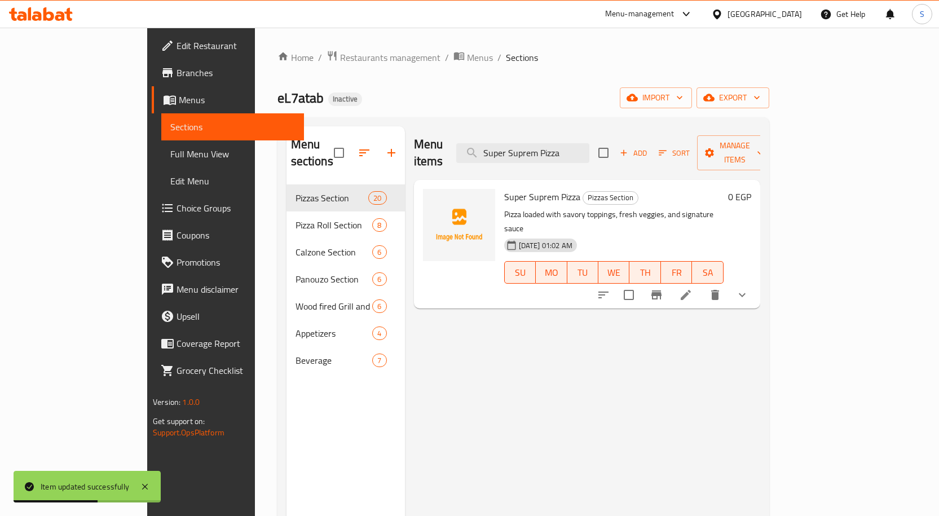
type input "Super Suprem Pizza"
click at [691, 290] on icon at bounding box center [686, 295] width 10 height 10
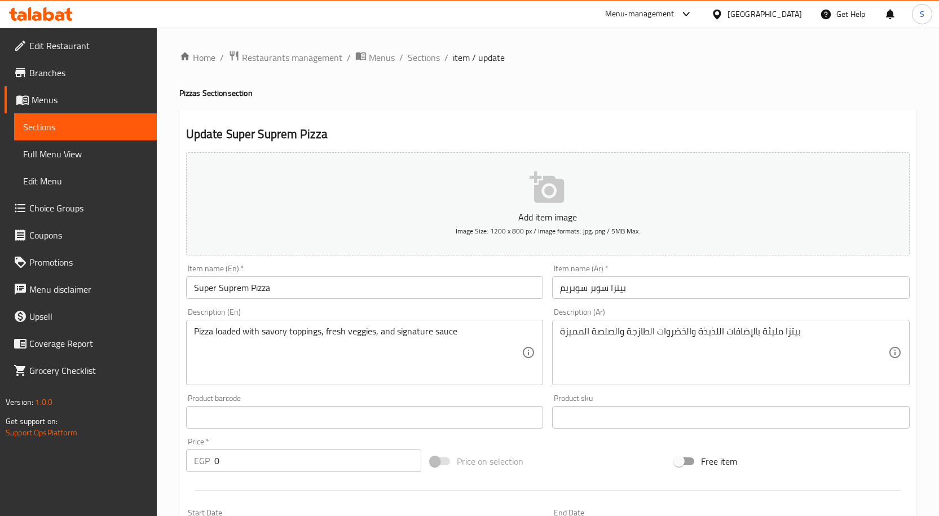
click at [731, 324] on div "بيتزا مليئة بالإضافات اللذيذة والخضروات الطازجة والصلصة المميزة Description (Ar)" at bounding box center [731, 352] width 358 height 65
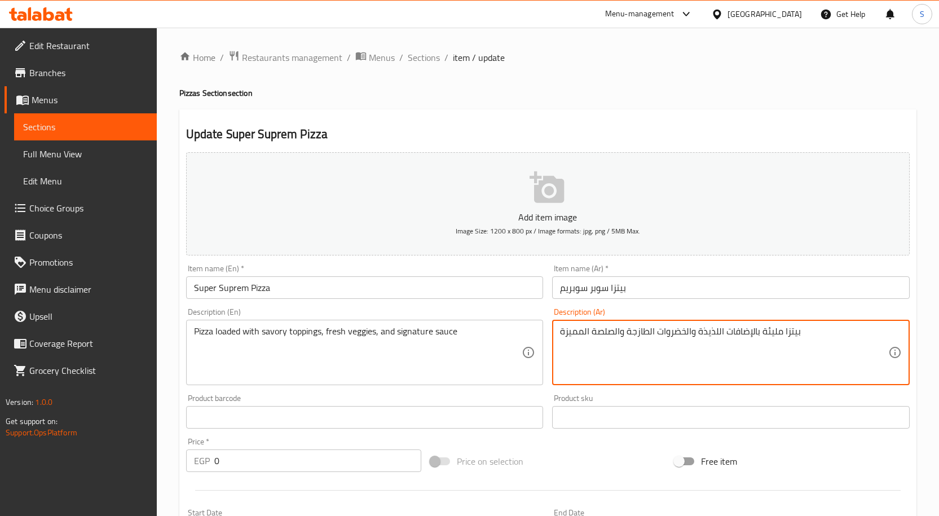
click at [719, 346] on textarea "بيتزا مليئة بالإضافات اللذيذة والخضروات الطازجة والصلصة المميزة" at bounding box center [724, 353] width 328 height 54
click at [858, 335] on textarea "بيتزا مليئة بالإضافات اللذيذة والخضروات الطازجة والصلصة المميزة" at bounding box center [724, 353] width 328 height 54
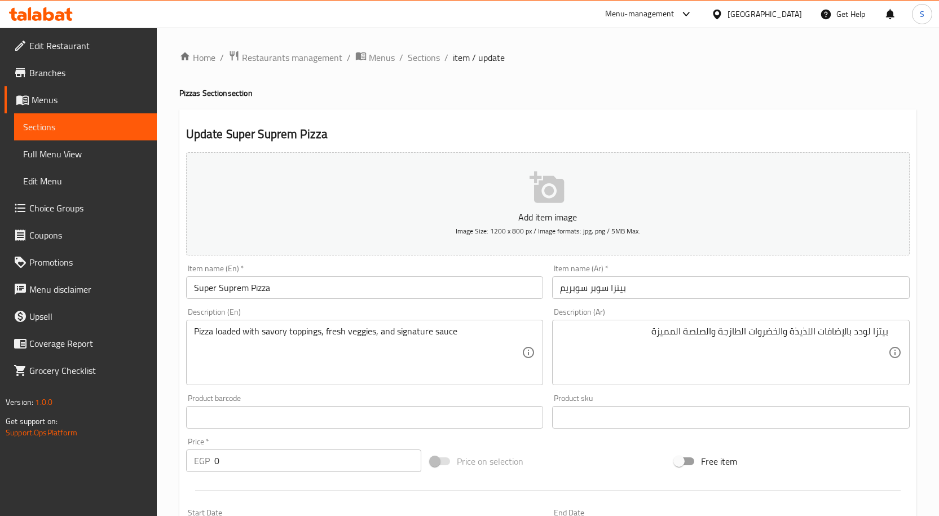
click at [269, 317] on div "Description (En) Pizza loaded with savory toppings, fresh veggies, and signatur…" at bounding box center [365, 346] width 358 height 77
click at [336, 291] on input "Super Suprem Pizza" at bounding box center [365, 287] width 358 height 23
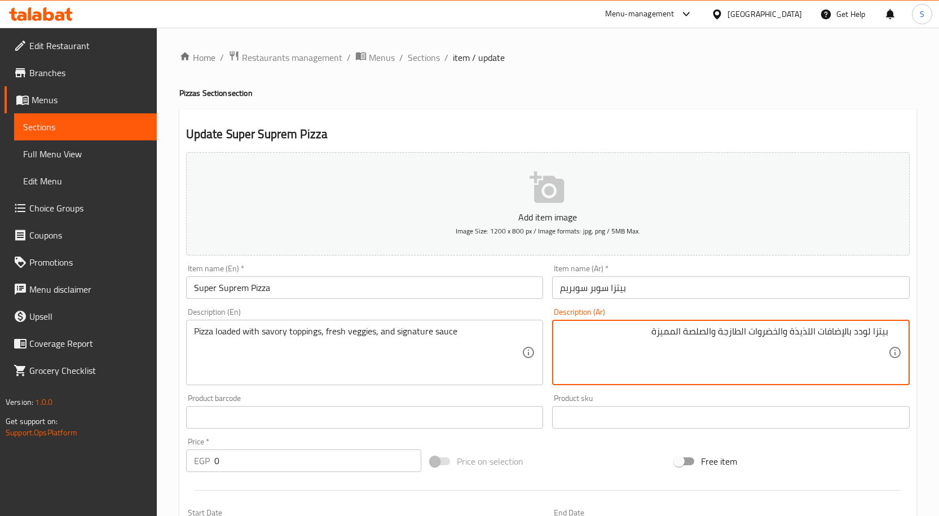
click at [811, 328] on textarea "بيتزا لودد بالإضافات اللذيذة والخضروات الطازجة والصلصة المميزة" at bounding box center [724, 353] width 328 height 54
type textarea "بيتزا لودد بالإضافات مالحة والخضروات الطازجة والصلصة المميزة"
click at [754, 296] on input "بيتزا سوبر سوبريم" at bounding box center [731, 287] width 358 height 23
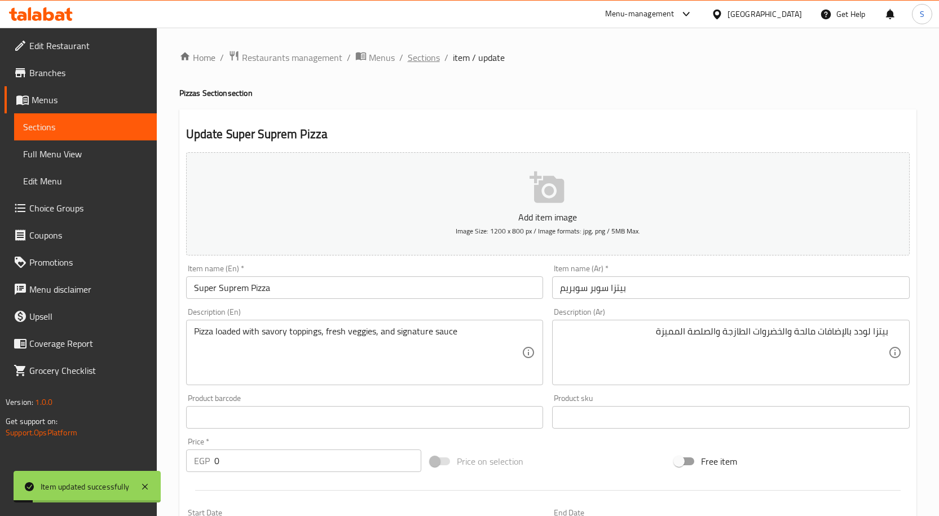
click at [415, 62] on span "Sections" at bounding box center [424, 58] width 32 height 14
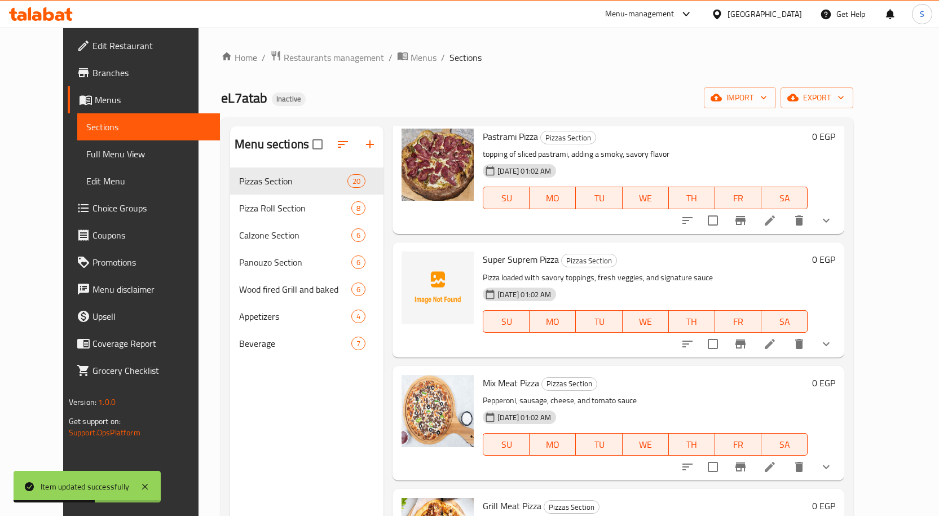
scroll to position [1354, 0]
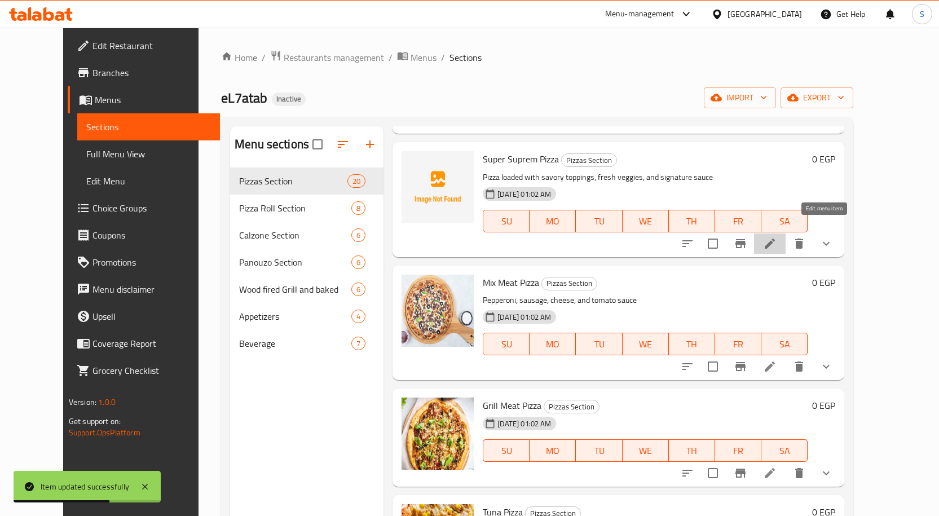
click at [777, 237] on icon at bounding box center [770, 244] width 14 height 14
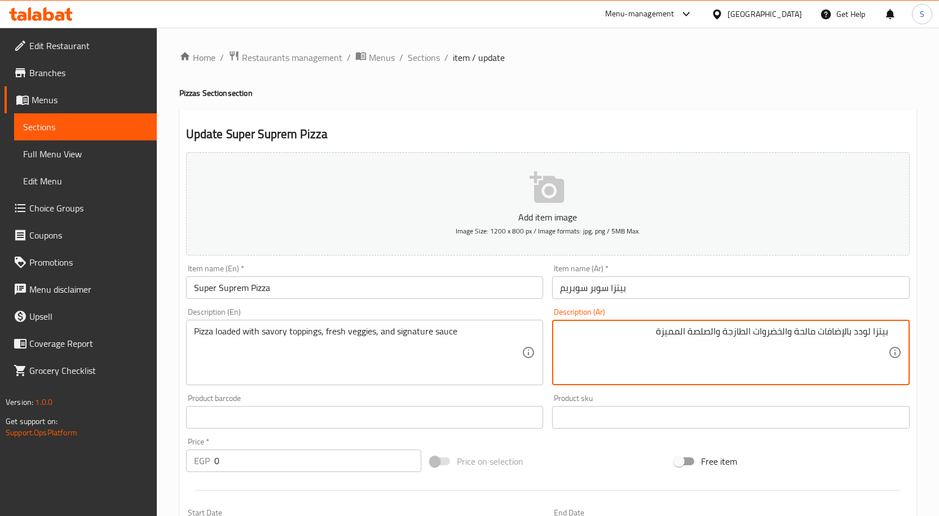
drag, startPoint x: 717, startPoint y: 327, endPoint x: 612, endPoint y: 327, distance: 105.5
click at [612, 327] on textarea "بيتزا لودد بالإضافات مالحة والخضروات الطازجة والصلصة المميزة" at bounding box center [724, 353] width 328 height 54
type textarea "بيتزا لودد بالإضافات مالحة والخضروات الطازجة وصوص سيجنتشر"
click at [648, 288] on input "بيتزا سوبر سوبريم" at bounding box center [731, 287] width 358 height 23
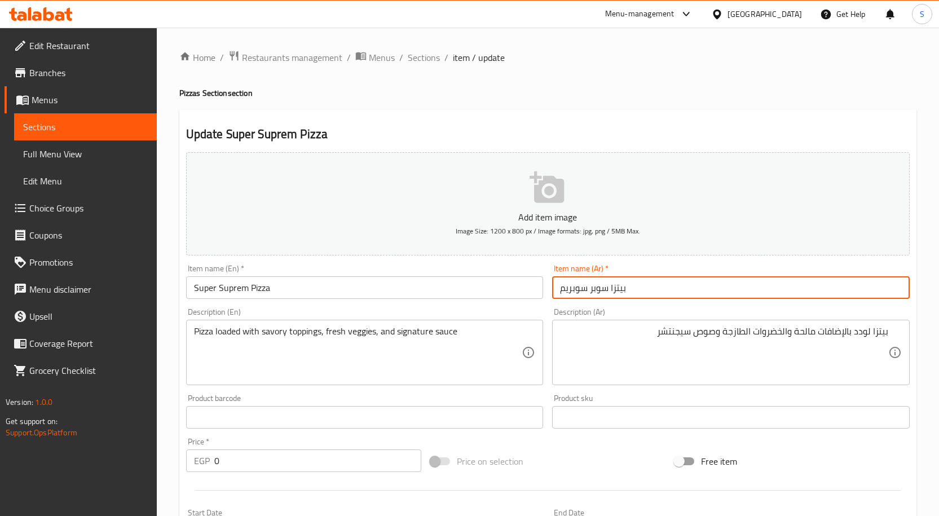
click at [415, 58] on span "Sections" at bounding box center [424, 58] width 32 height 14
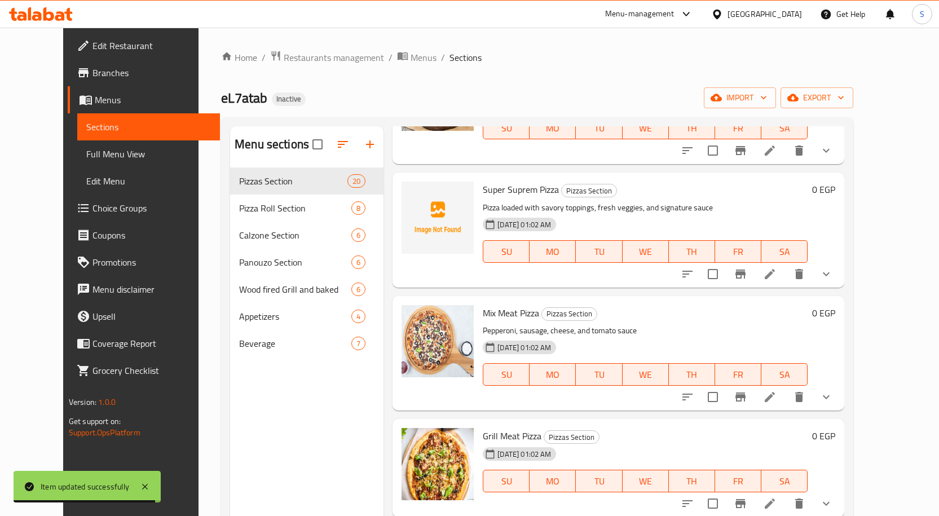
scroll to position [1411, 0]
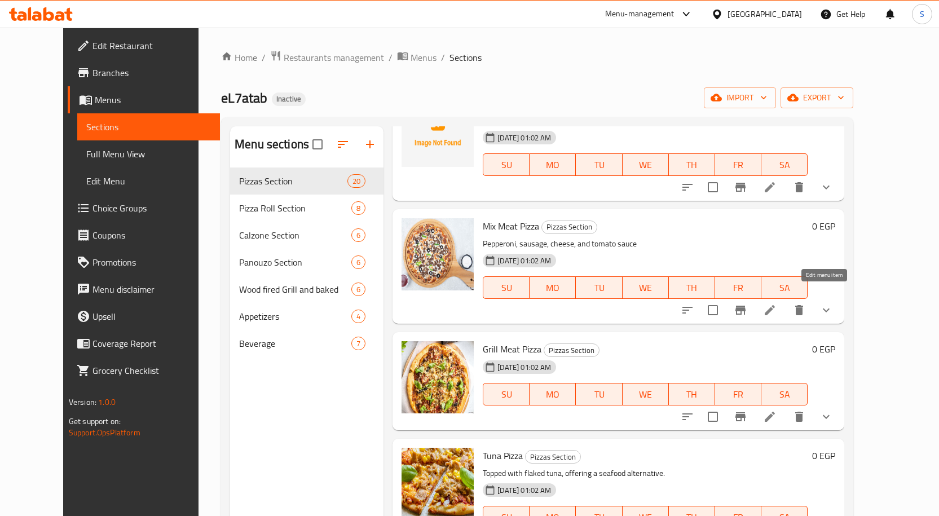
click at [777, 304] on icon at bounding box center [770, 311] width 14 height 14
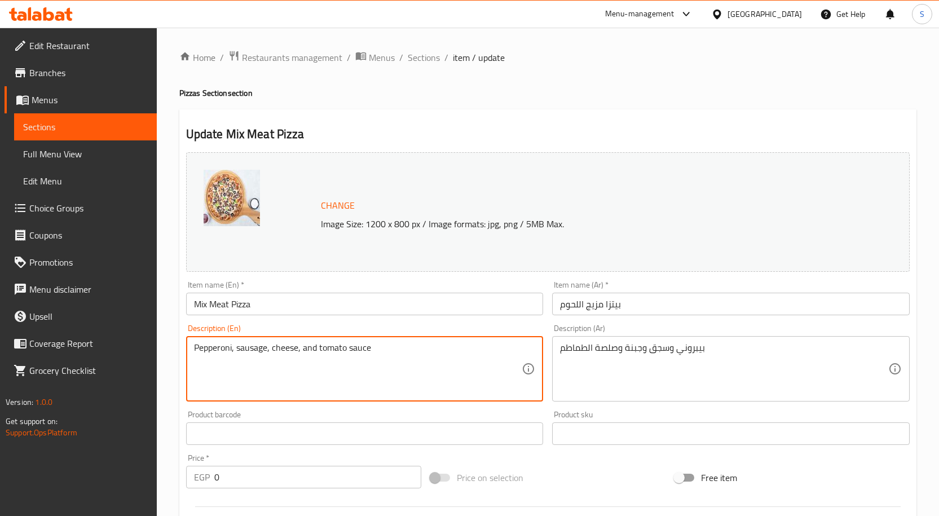
click at [376, 353] on textarea "Pepperoni, sausage, cheese, and tomato sauce" at bounding box center [358, 369] width 328 height 54
click at [600, 338] on div "بيبروني وسجق وجبنة وصلصة الطماطم Description (Ar)" at bounding box center [731, 368] width 358 height 65
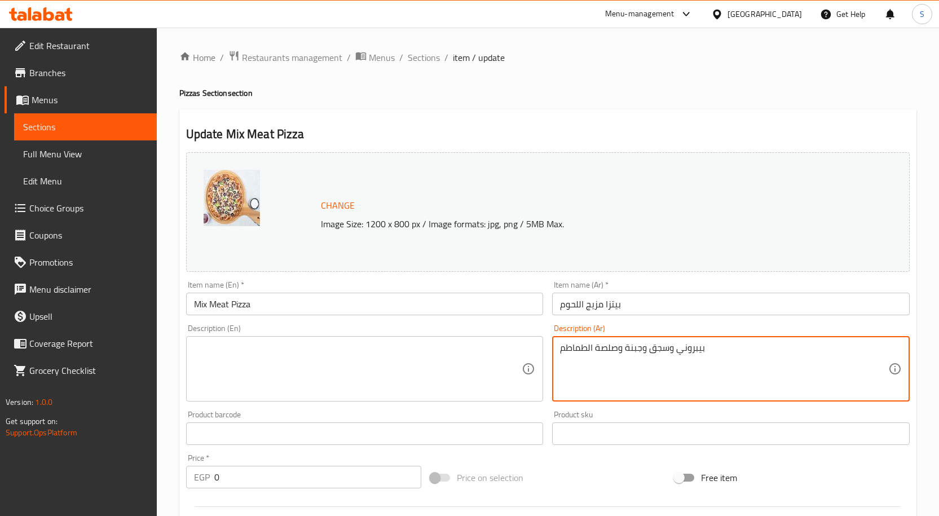
click at [600, 353] on textarea "بيبروني وسجق وجبنة وصلصة الطماطم" at bounding box center [724, 369] width 328 height 54
click at [679, 306] on input "بيتزا مزيج اللحوم" at bounding box center [731, 304] width 358 height 23
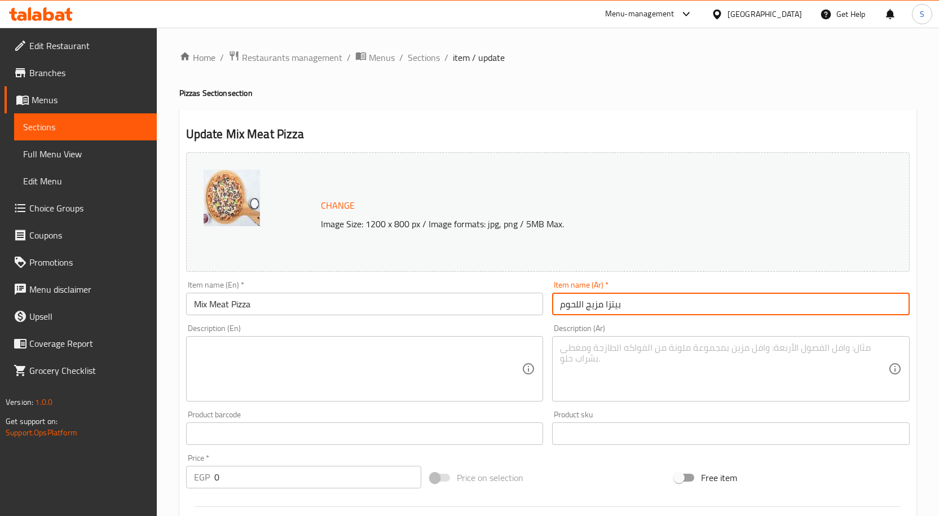
drag, startPoint x: 421, startPoint y: 47, endPoint x: 421, endPoint y: 59, distance: 11.8
click at [421, 47] on div "Home / Restaurants management / Menus / Sections / item / update Pizzas Section…" at bounding box center [548, 433] width 783 height 811
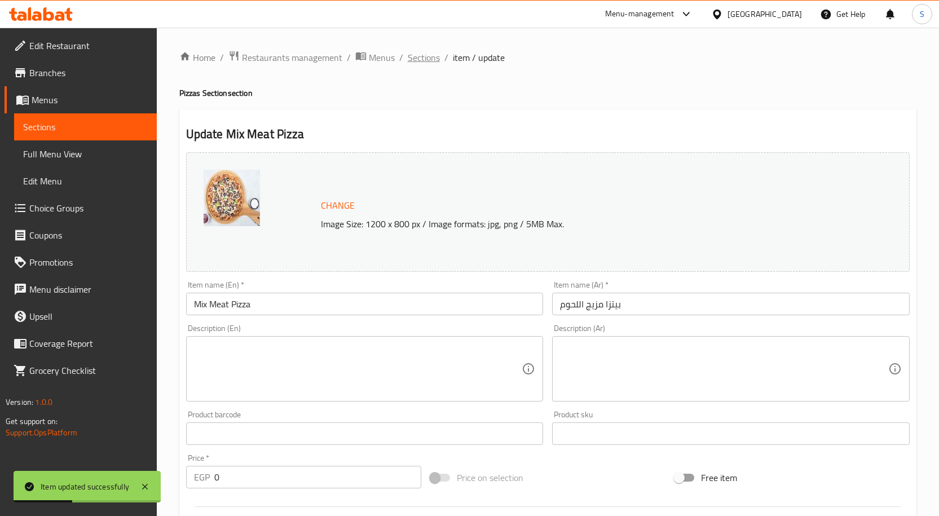
click at [424, 56] on span "Sections" at bounding box center [424, 58] width 32 height 14
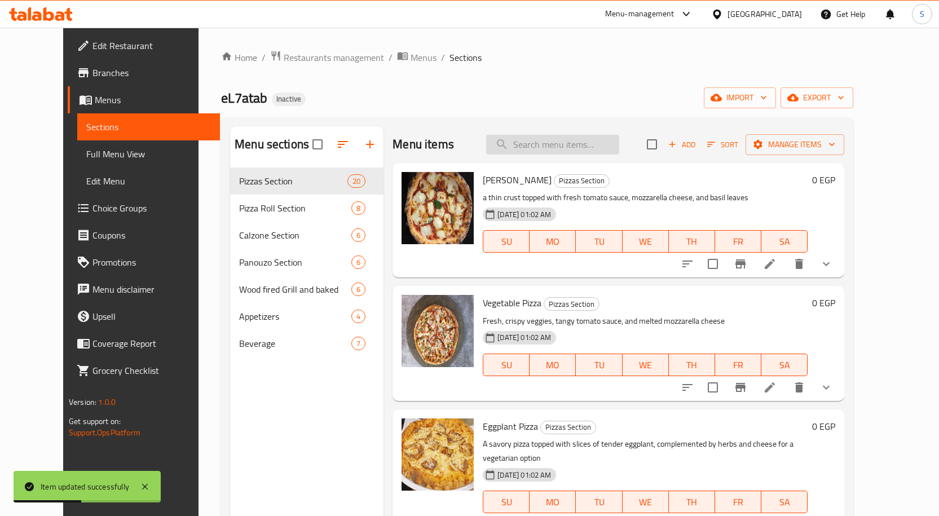
click at [582, 149] on input "search" at bounding box center [552, 145] width 133 height 20
paste input "Tuna Pizza"
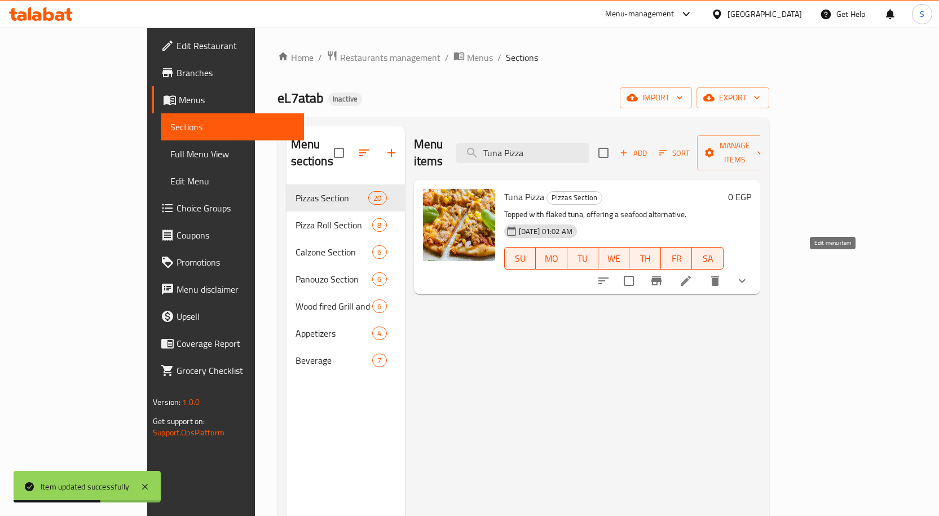
type input "Tuna Pizza"
click at [693, 274] on icon at bounding box center [686, 281] width 14 height 14
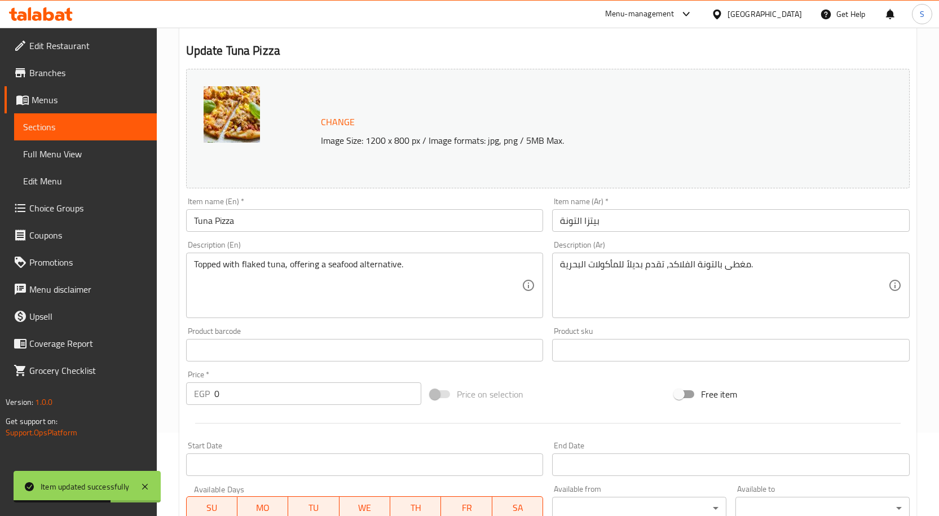
scroll to position [169, 0]
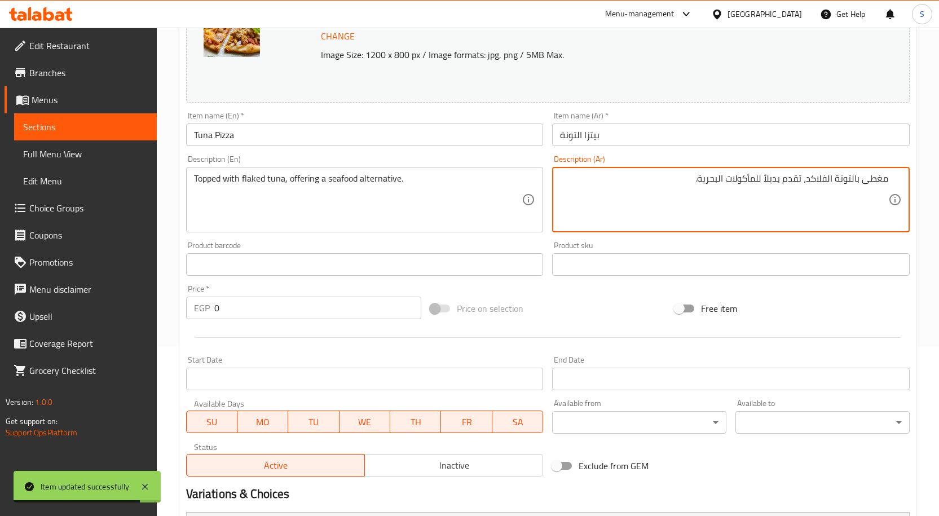
click at [807, 177] on textarea "مغطى بالتونة الفلاكد، تقدم بديلاً للمأكولات البحرية." at bounding box center [724, 200] width 328 height 54
click at [826, 179] on textarea "مغطى بالتونة الفلاكد، تقدم بديلاً للمأكولات البحرية." at bounding box center [724, 200] width 328 height 54
type textarea "مغطى بالتونة مفتتة، تقدم بديلاً للمأكولات البحرية."
click at [206, 170] on div "Topped with flaked tuna, offering a seafood alternative. Description (En)" at bounding box center [365, 199] width 358 height 65
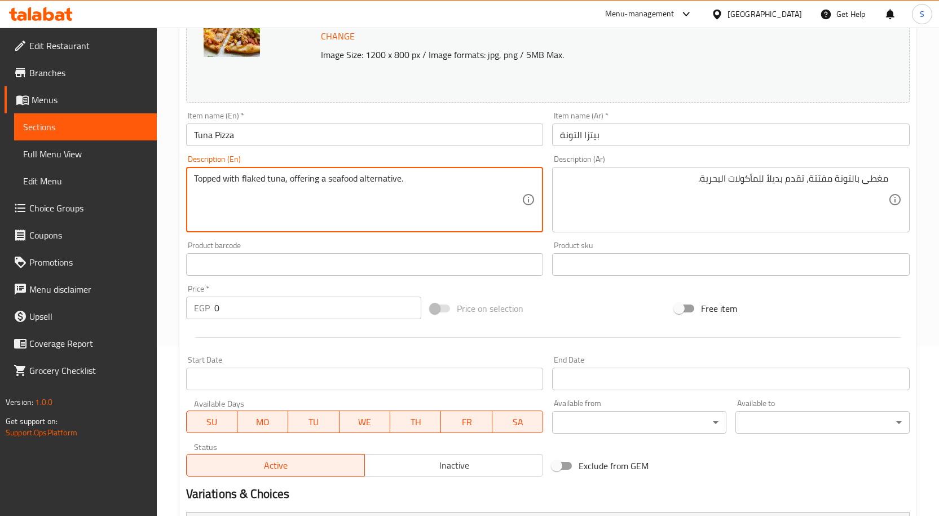
click at [295, 186] on textarea "Topped with flaked tuna, offering a seafood alternative." at bounding box center [358, 200] width 328 height 54
click at [753, 128] on input "بيتزا التونة" at bounding box center [731, 135] width 358 height 23
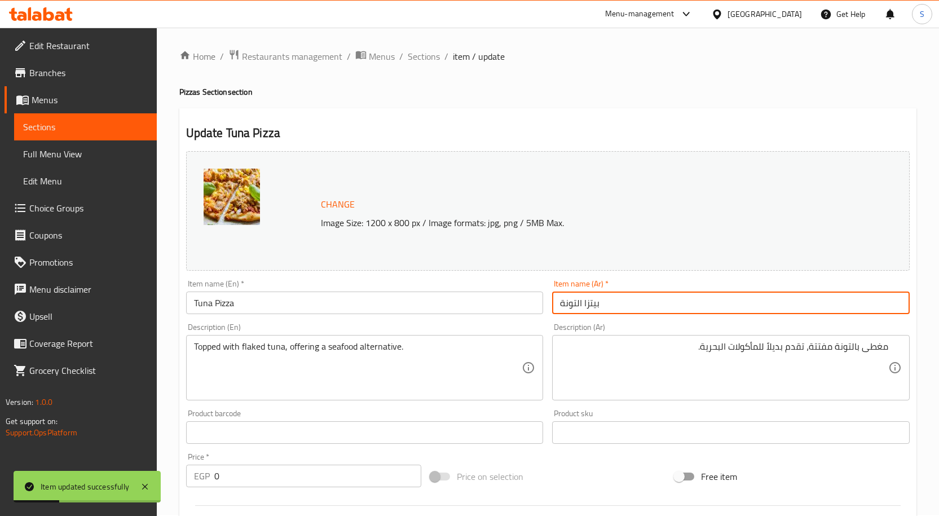
scroll to position [0, 0]
click at [420, 57] on span "Sections" at bounding box center [424, 58] width 32 height 14
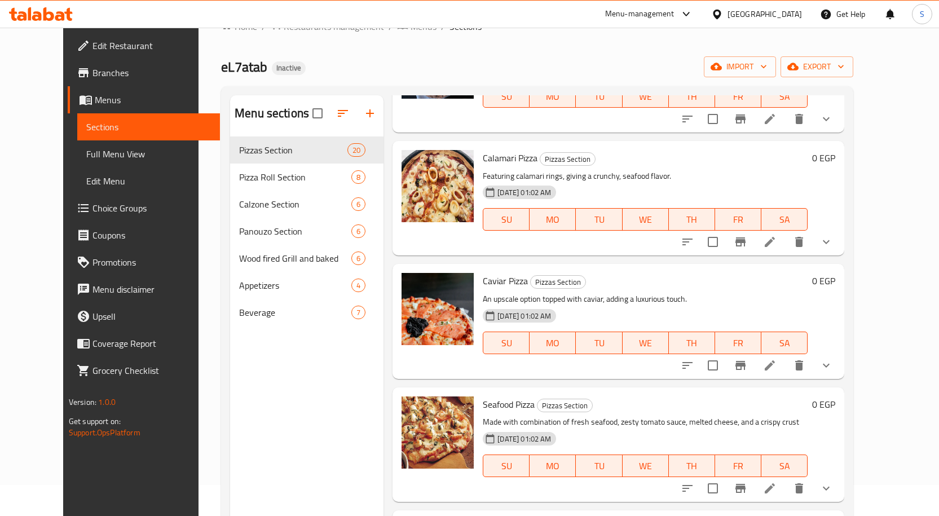
scroll to position [56, 0]
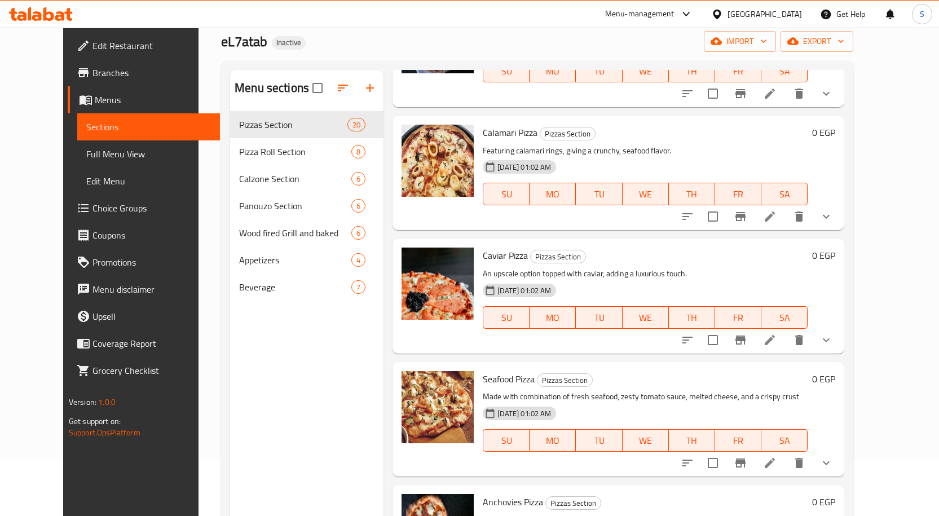
click at [777, 333] on icon at bounding box center [770, 340] width 14 height 14
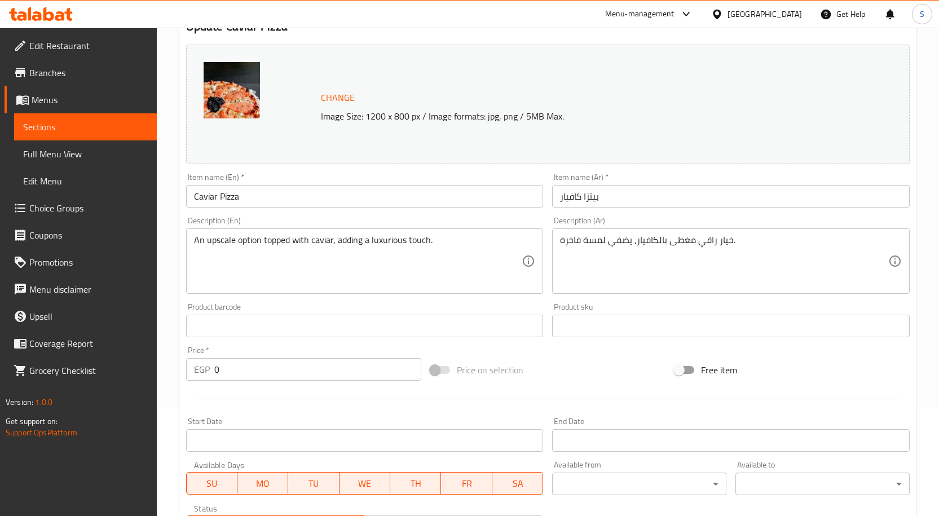
scroll to position [113, 0]
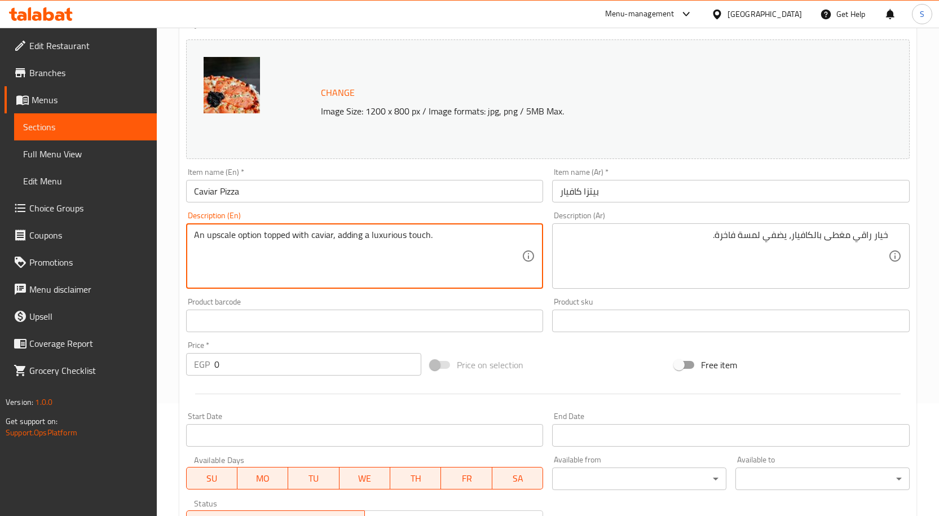
drag, startPoint x: 332, startPoint y: 240, endPoint x: 459, endPoint y: 236, distance: 127.6
type textarea "An upscale option topped with caviar"
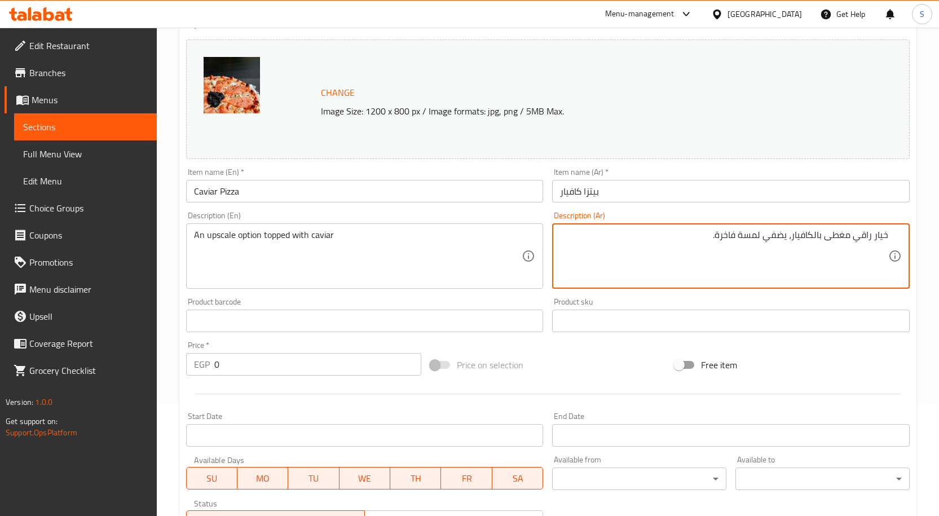
drag, startPoint x: 794, startPoint y: 235, endPoint x: 676, endPoint y: 231, distance: 118.0
type textarea "خيار راقي مغطى بالكافيار"
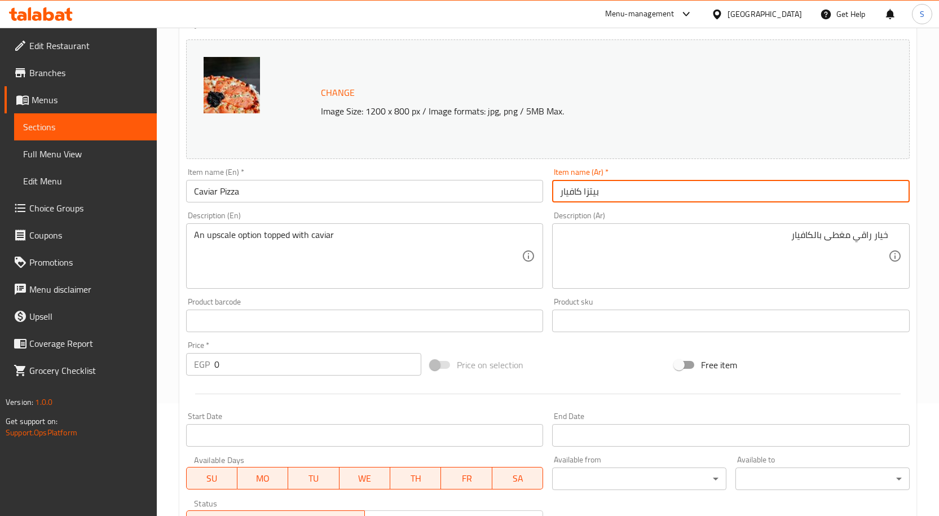
click at [697, 187] on input "بيتزا كافيار" at bounding box center [731, 191] width 358 height 23
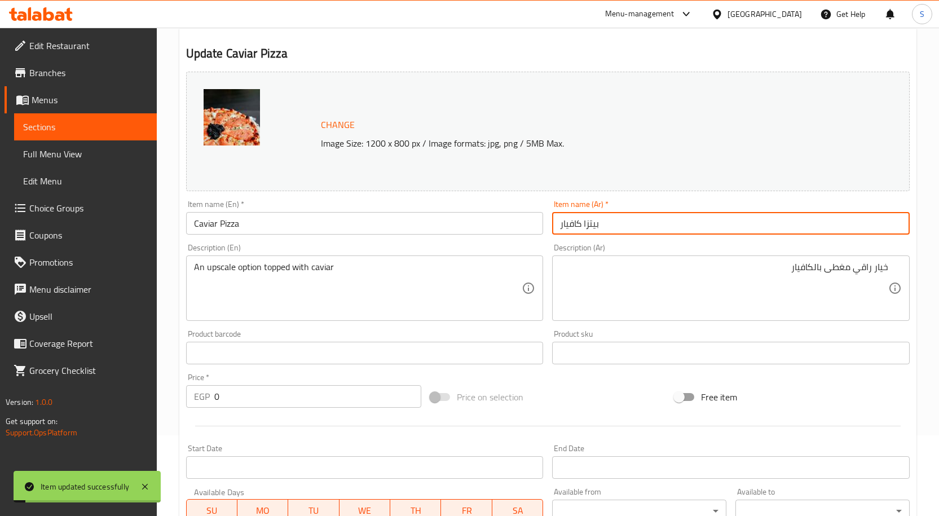
scroll to position [0, 0]
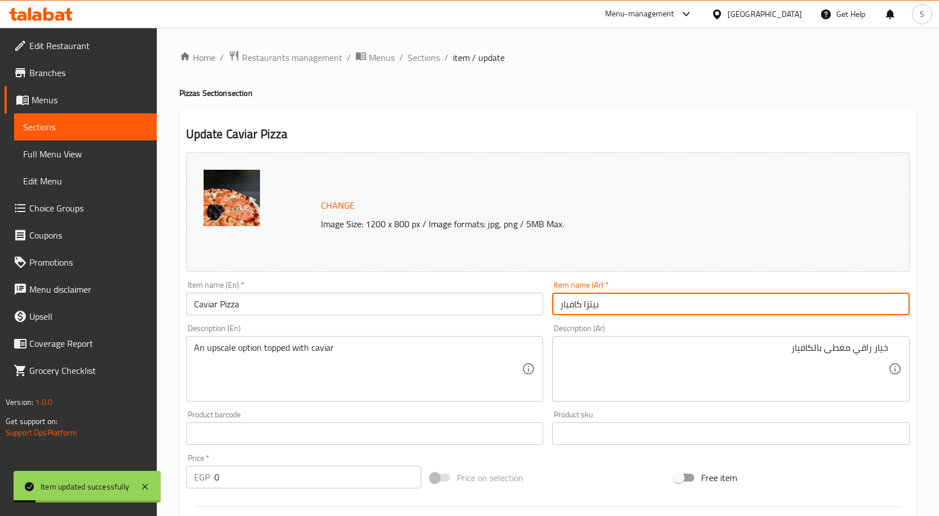
drag, startPoint x: 421, startPoint y: 59, endPoint x: 451, endPoint y: 12, distance: 55.4
click at [421, 59] on span "Sections" at bounding box center [424, 58] width 32 height 14
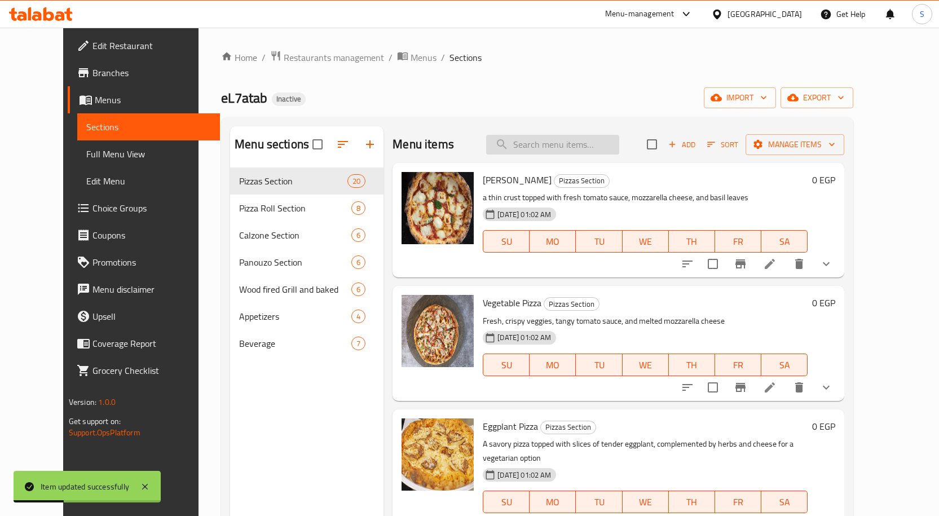
click at [528, 148] on input "search" at bounding box center [552, 145] width 133 height 20
paste input "Seafood Pizza"
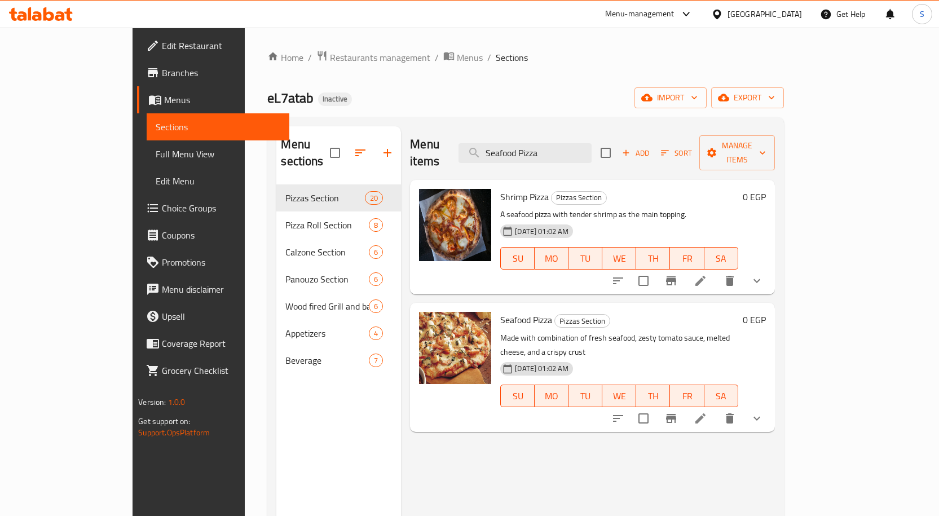
type input "Seafood Pizza"
click at [708, 412] on icon at bounding box center [701, 419] width 14 height 14
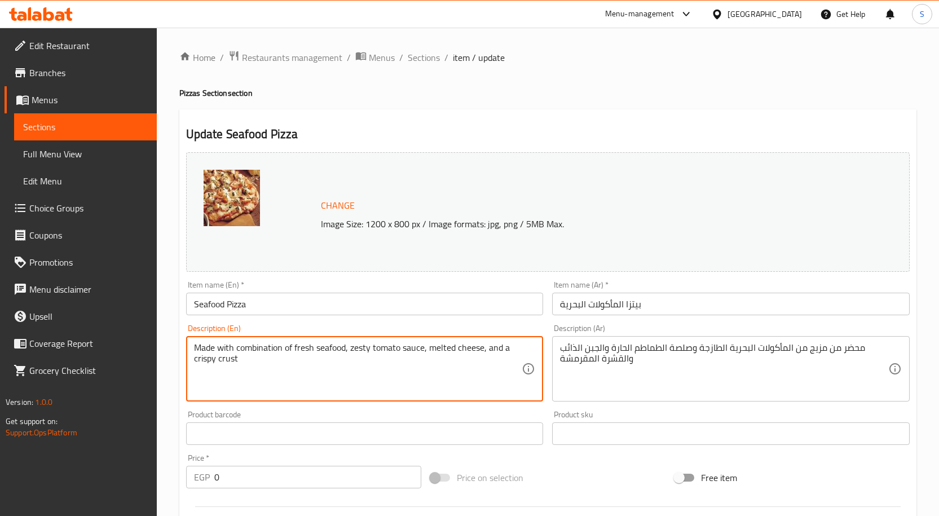
click at [295, 348] on textarea "Made with combination of fresh seafood, zesty tomato sauce, melted cheese, and …" at bounding box center [358, 369] width 328 height 54
paste textarea "mix of various seafood items like shrimp, calamari, and fish, offering a rich o…"
type textarea "mix of various seafood items like shrimp, calamari, and fish, offering a rich o…"
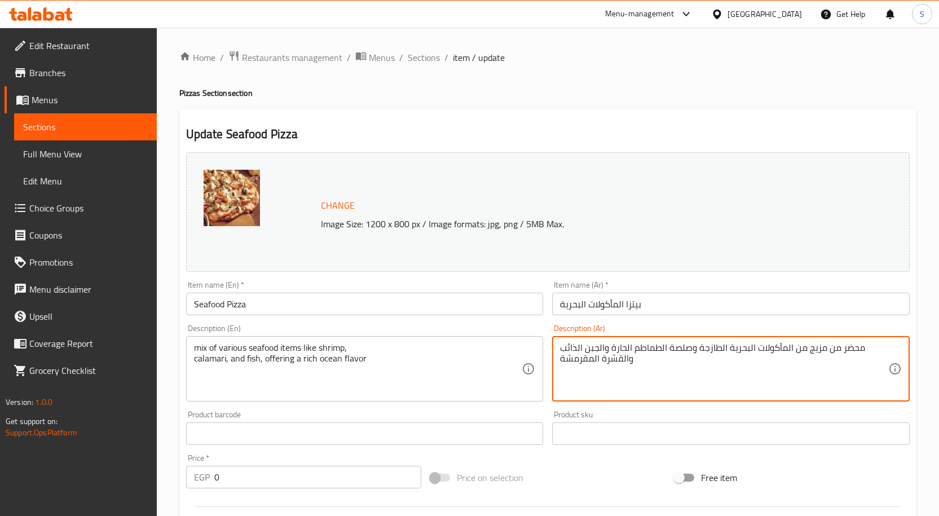
click at [633, 348] on textarea "محضر من مزيج من المأكولات البحرية الطازجة وصلصة الطماطم الحارة والجبن الذائب وا…" at bounding box center [724, 369] width 328 height 54
paste textarea "يج من أصناف المأكولات البحرية المتنوعة مثل الروبيان والحبار والأسماك، مما يوفر …"
type textarea "مزيج من أصناف المأكولات البحرية المتنوعة مثل الروبيان والحبار والأسماك، مما يوف…"
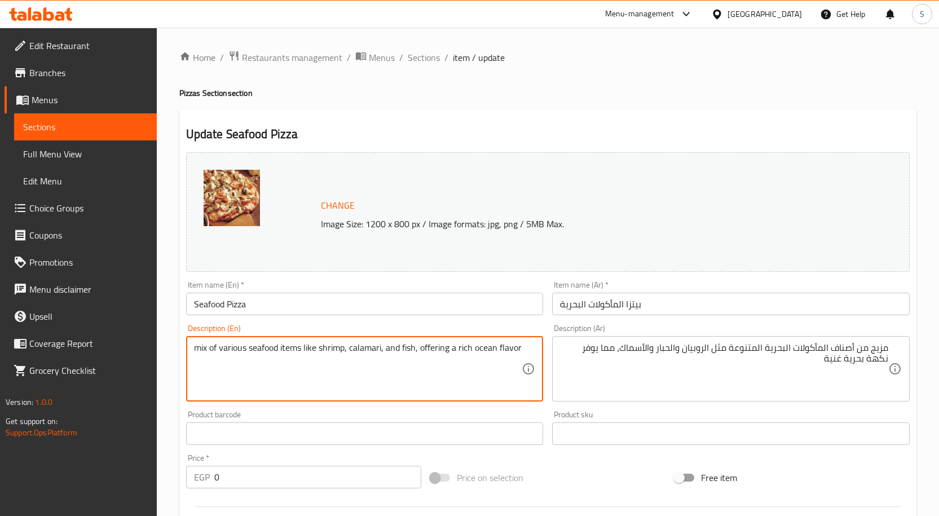
drag, startPoint x: 416, startPoint y: 348, endPoint x: 546, endPoint y: 364, distance: 130.3
click at [546, 364] on div "Description (En) mix of various seafood items like shrimp, calamari, and fish, …" at bounding box center [365, 363] width 367 height 86
type textarea "mix of various seafood items like shrimp, calamari, and fish"
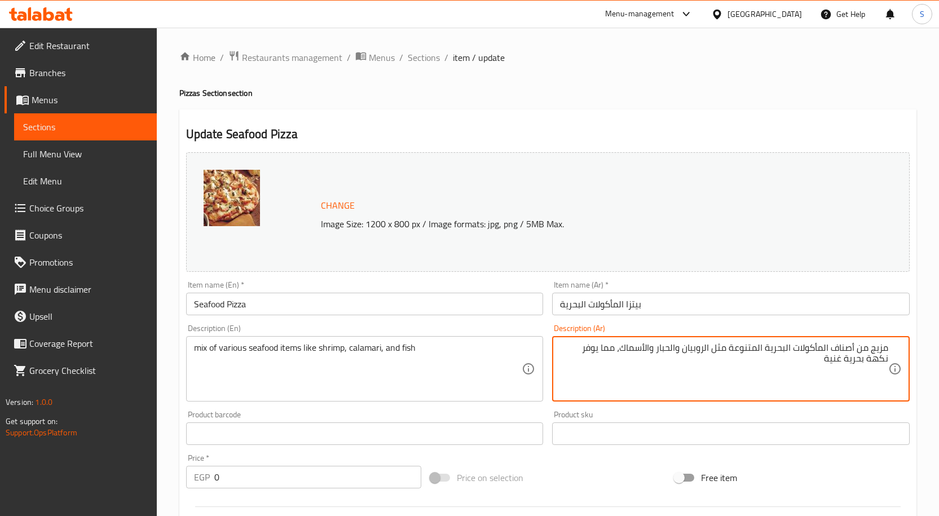
drag, startPoint x: 621, startPoint y: 347, endPoint x: 588, endPoint y: 364, distance: 37.6
type textarea "مزيج من أصناف المأكولات البحرية المتنوعة مثل الروبيان والحبار والأسماك"
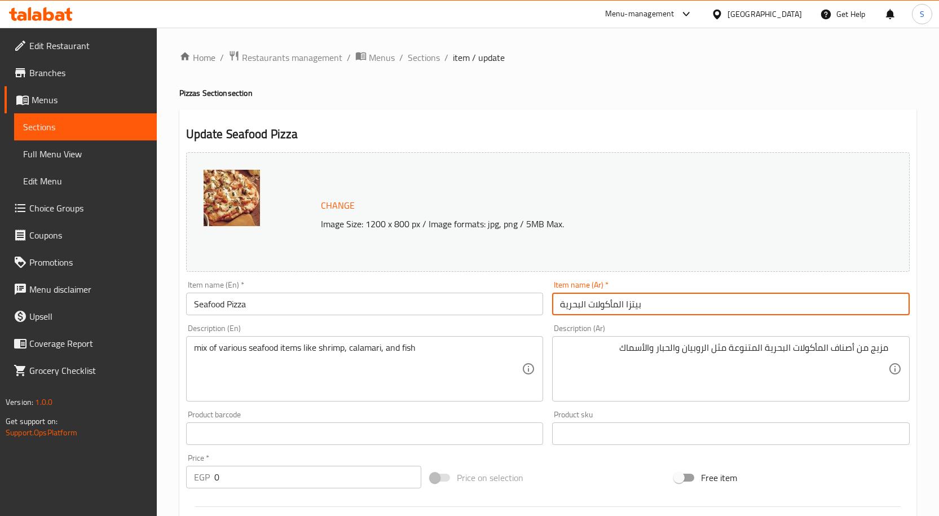
click at [710, 301] on input "بيتزا المأكولات البحرية" at bounding box center [731, 304] width 358 height 23
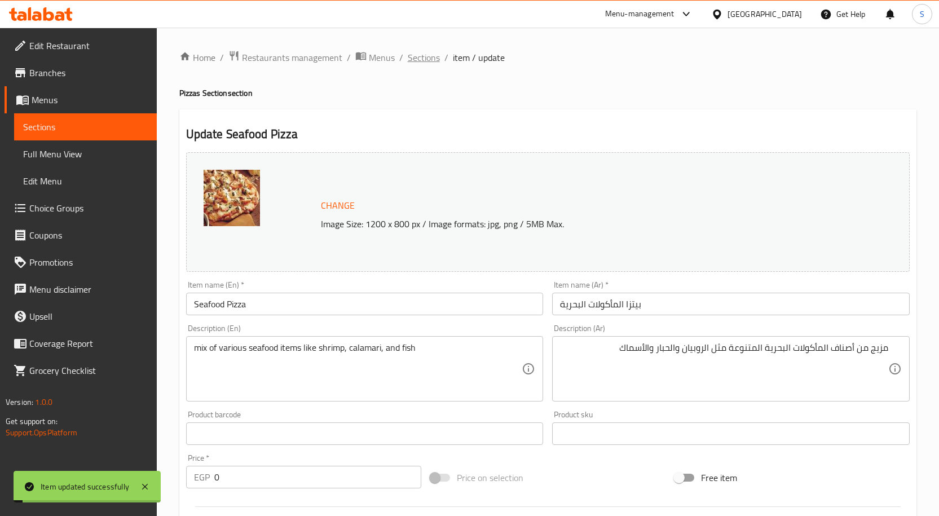
click at [417, 58] on span "Sections" at bounding box center [424, 58] width 32 height 14
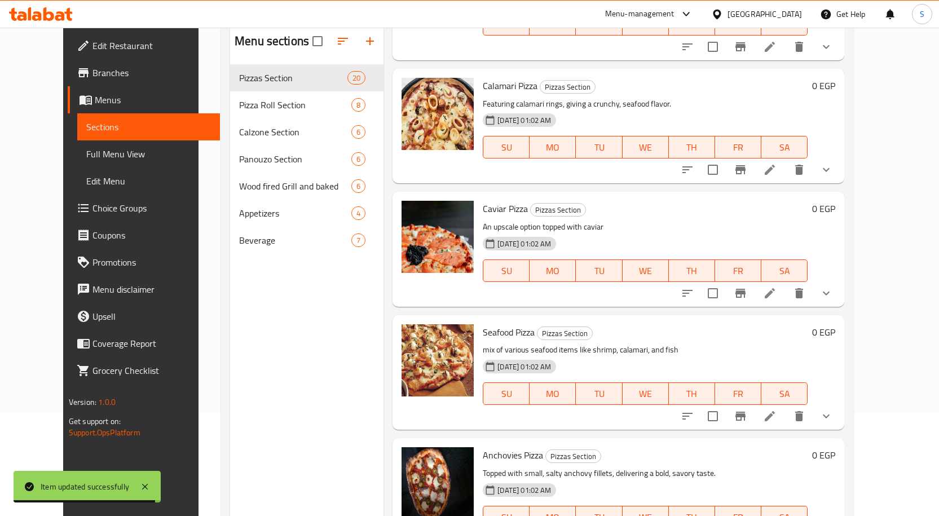
scroll to position [158, 0]
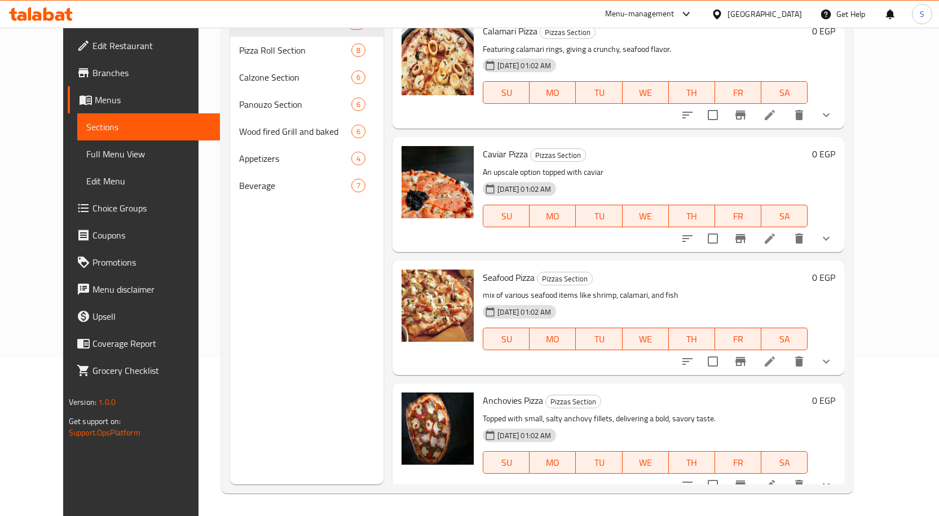
click at [775, 480] on icon at bounding box center [770, 485] width 10 height 10
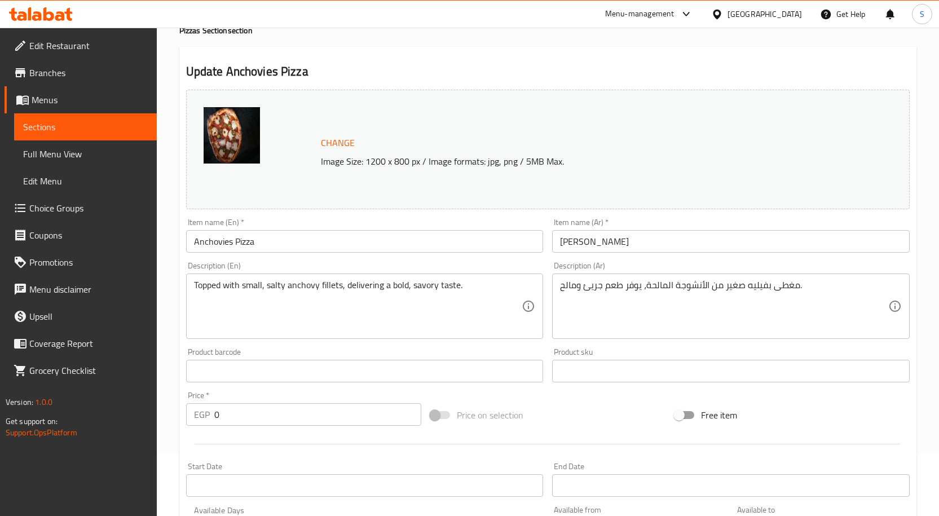
scroll to position [113, 0]
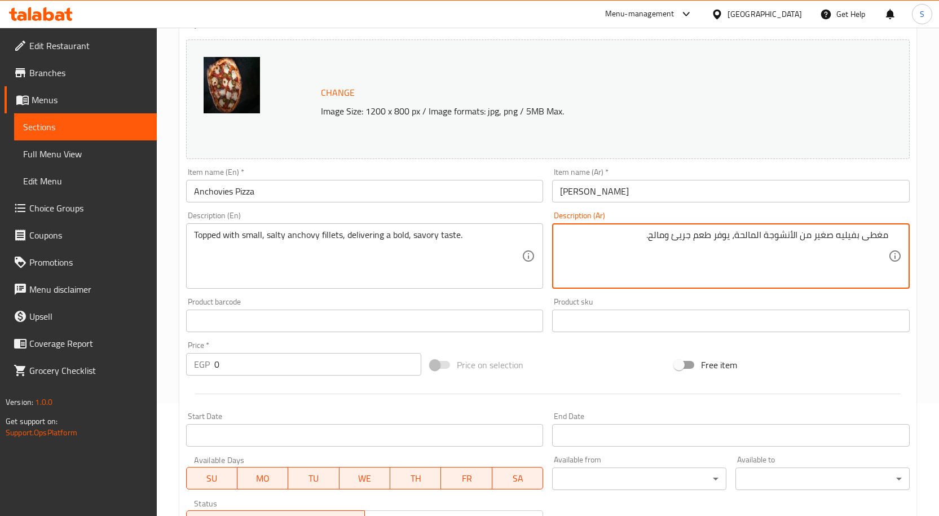
click at [675, 236] on textarea "مغطى بفيليه صغير من الأنشوجة المالحة، يوفر طعم جريئ ومالح." at bounding box center [724, 257] width 328 height 54
drag, startPoint x: 670, startPoint y: 237, endPoint x: 688, endPoint y: 241, distance: 19.2
click at [688, 241] on textarea "مغطى بفيليه صغير من الأنشوجة المالحة، يوفر طعم جريئ ومالح." at bounding box center [724, 257] width 328 height 54
click at [647, 245] on textarea "مغطى بفيليه صغير من الأنشوجة المالحة، يوفر طعم جريئ ومالح." at bounding box center [724, 257] width 328 height 54
click at [683, 238] on textarea "مغطى بفيليه صغير من الأنشوجة المالحة، يوفر طعم جريئ ومالح." at bounding box center [724, 257] width 328 height 54
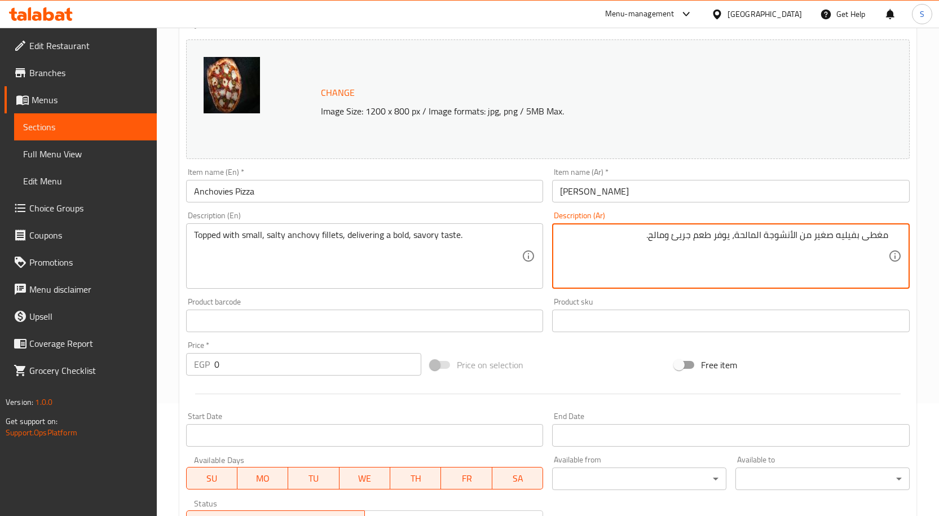
drag, startPoint x: 671, startPoint y: 236, endPoint x: 689, endPoint y: 243, distance: 19.1
click at [691, 242] on textarea "مغطى بفيليه صغير من الأنشوجة المالحة، يوفر طعم جريئ ومالح." at bounding box center [724, 257] width 328 height 54
click at [679, 240] on textarea "مغطى بفيليه صغير من الأنشوجة المالحة، يوفر طعم جريئ ومالح." at bounding box center [724, 257] width 328 height 54
drag, startPoint x: 668, startPoint y: 238, endPoint x: 692, endPoint y: 239, distance: 23.7
click at [692, 239] on textarea "مغطى بفيليه صغير من الأنشوجة المالحة، يوفر طعم جريئ ومالح." at bounding box center [724, 257] width 328 height 54
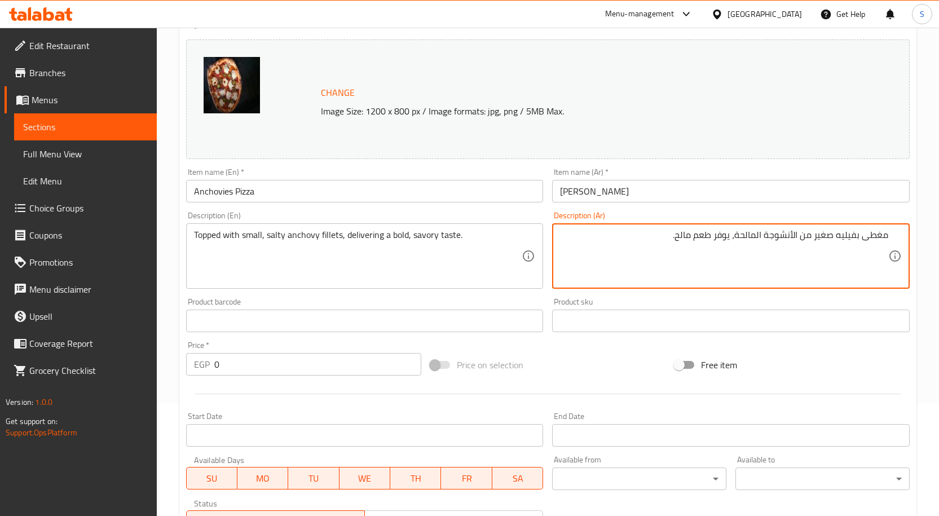
type textarea "مغطى بفيليه صغير من الأنشوجة المالحة، يوفر طعم مالح."
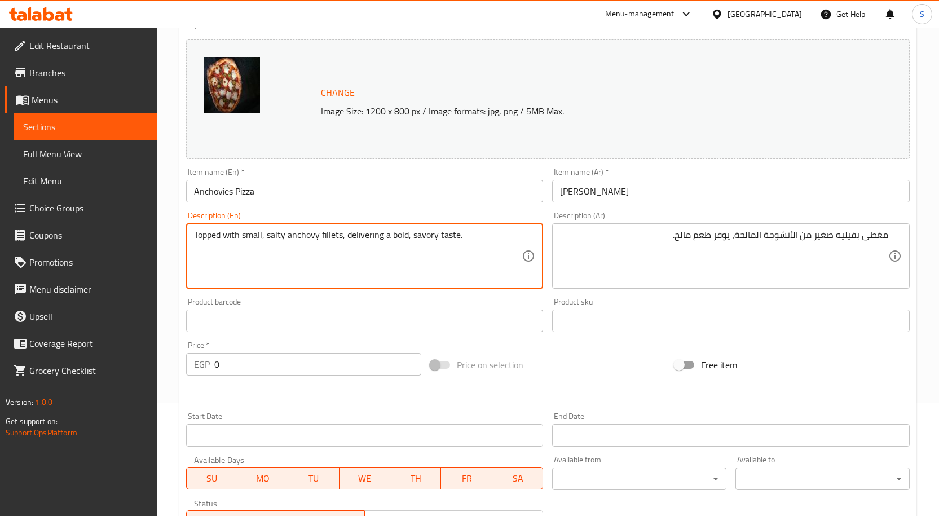
drag, startPoint x: 410, startPoint y: 236, endPoint x: 385, endPoint y: 230, distance: 25.7
type textarea "Topped with small, salty anchovy fillets, delivering savory taste."
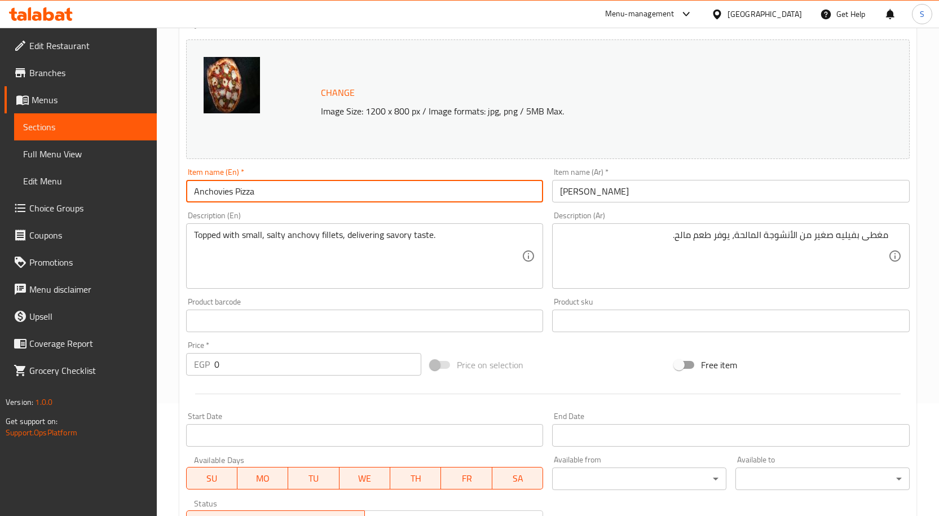
click at [464, 194] on input "Anchovies Pizza" at bounding box center [365, 191] width 358 height 23
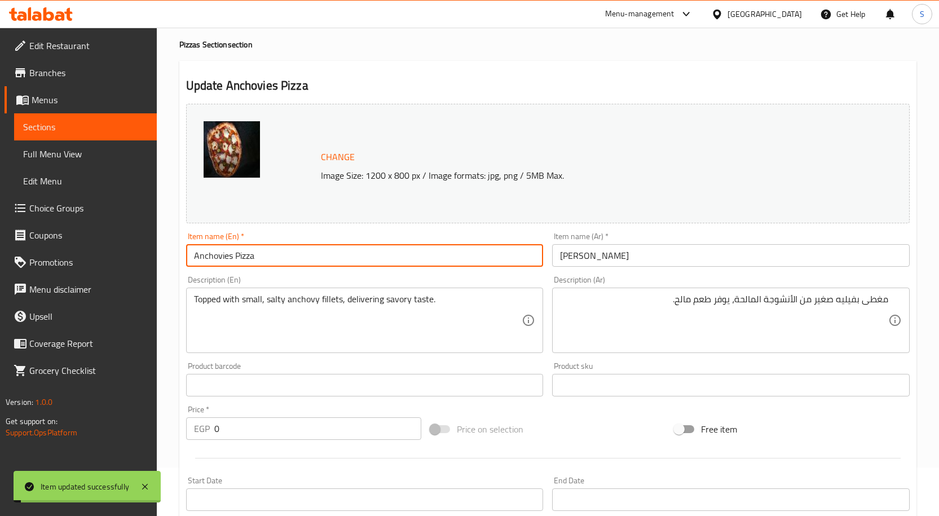
scroll to position [0, 0]
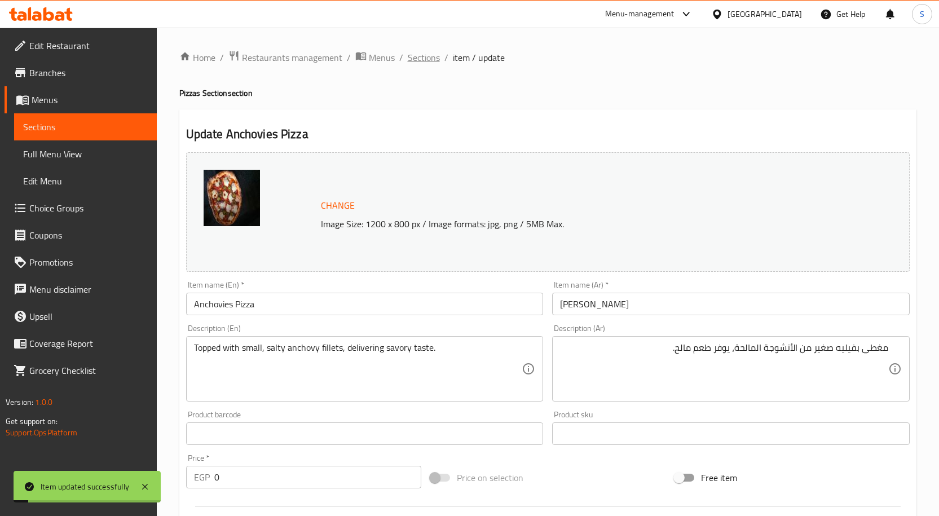
click at [414, 56] on span "Sections" at bounding box center [424, 58] width 32 height 14
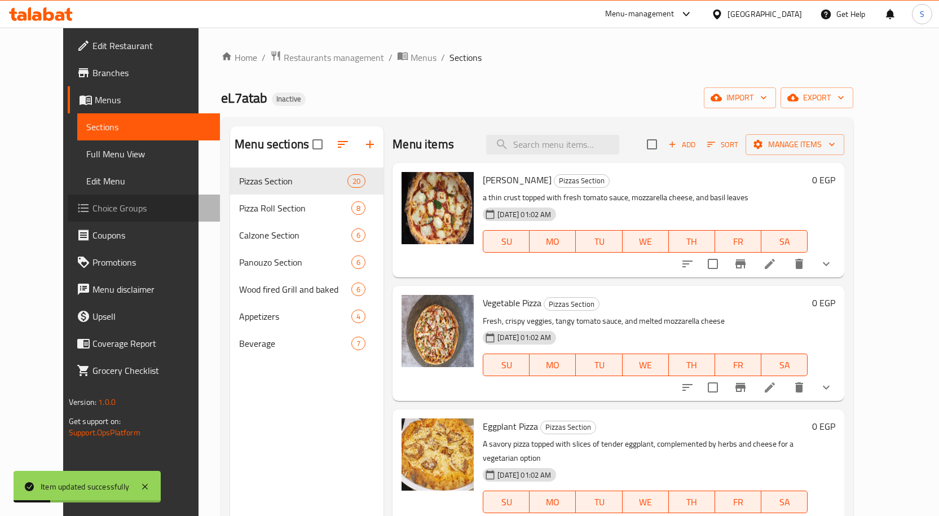
click at [93, 214] on span "Choice Groups" at bounding box center [152, 208] width 118 height 14
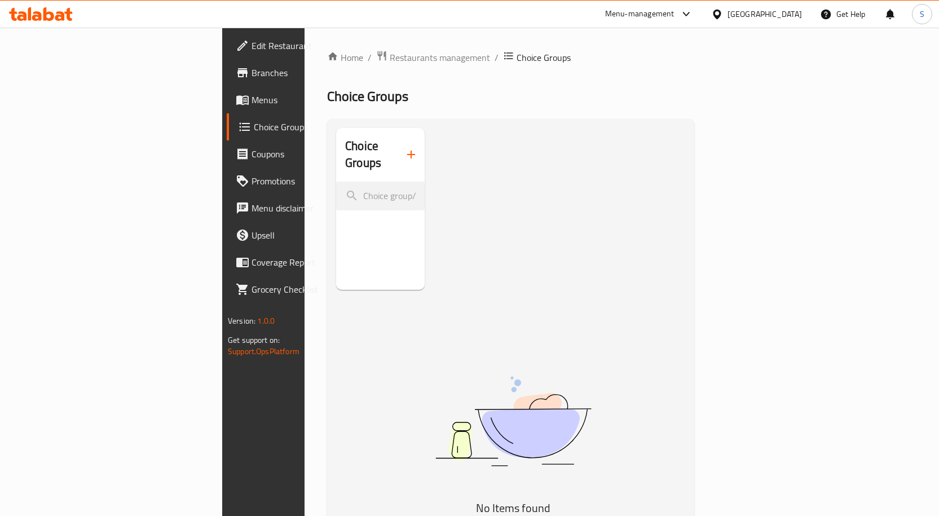
click at [227, 107] on link "Menus" at bounding box center [303, 99] width 152 height 27
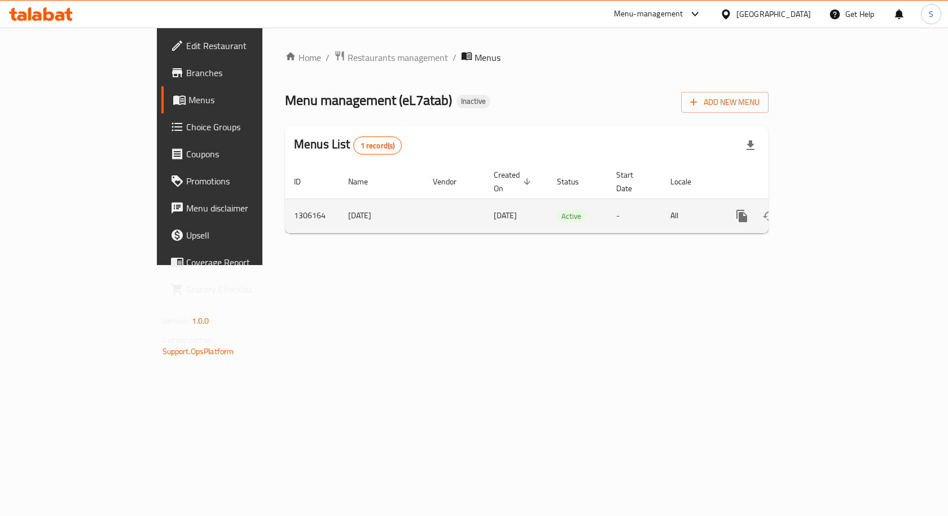
click at [830, 209] on icon "enhanced table" at bounding box center [823, 216] width 14 height 14
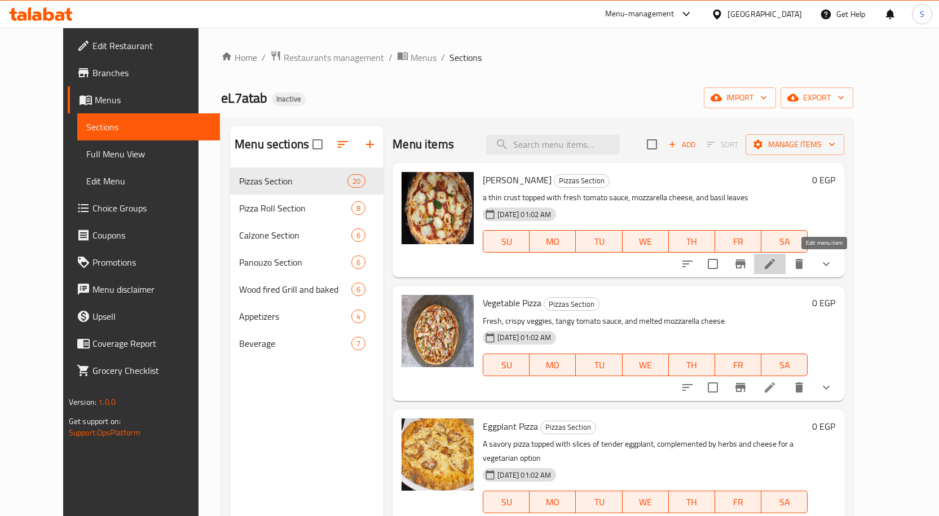
click at [775, 266] on icon at bounding box center [770, 264] width 10 height 10
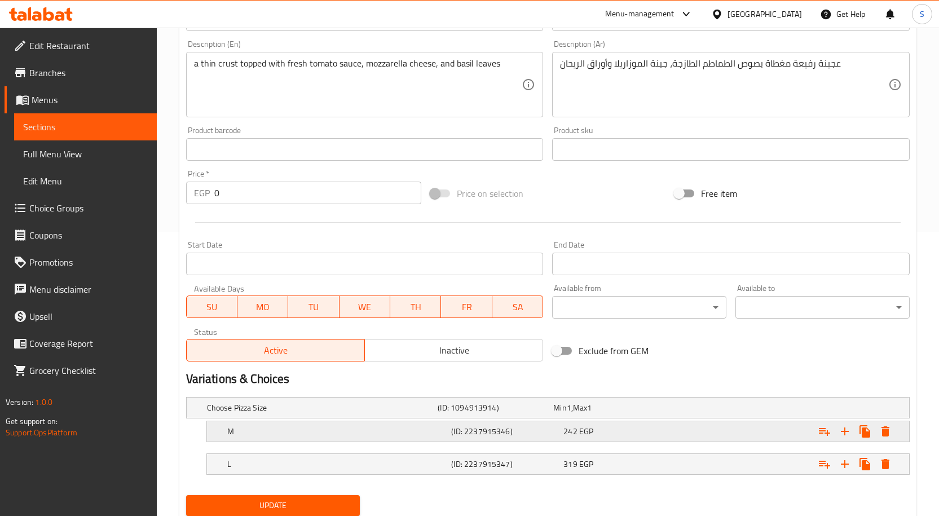
scroll to position [323, 0]
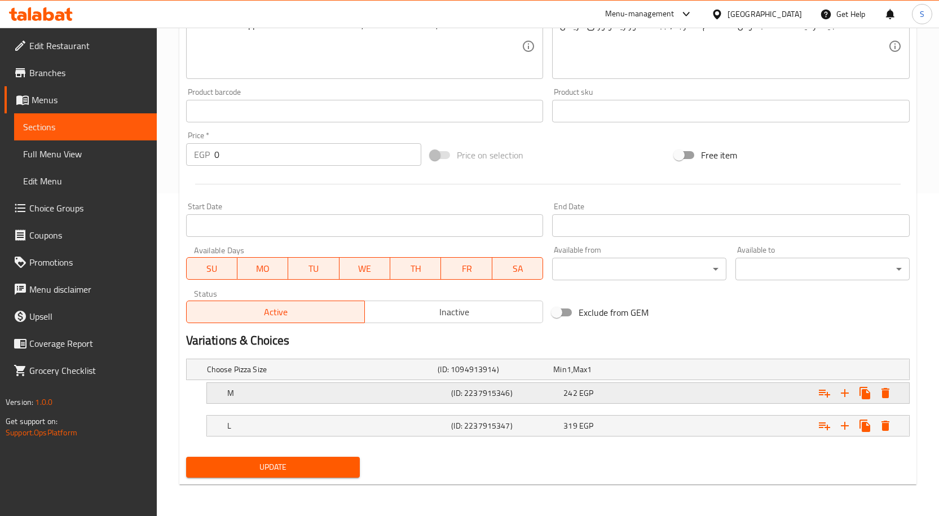
click at [348, 382] on div "M (ID: 2237915346) 242 EGP" at bounding box center [551, 369] width 693 height 25
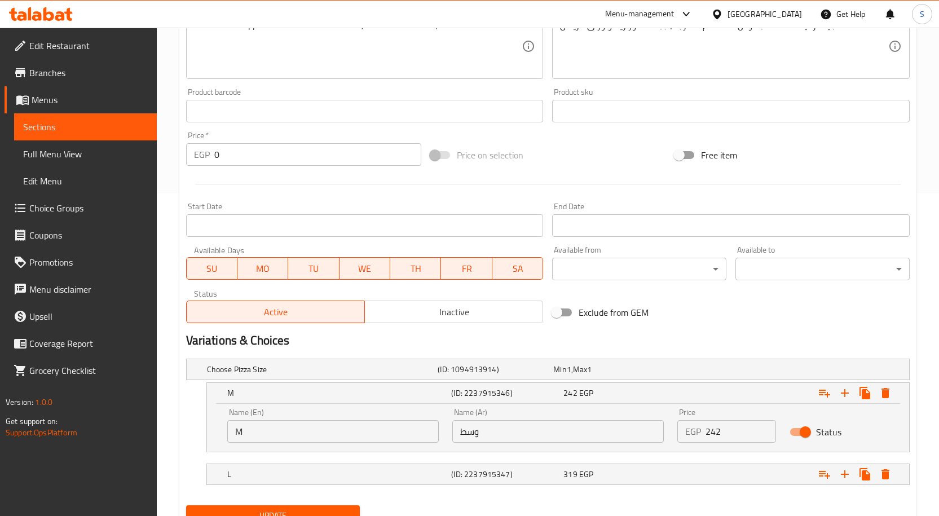
click at [330, 434] on input "M" at bounding box center [333, 431] width 212 height 23
type input "Medium"
click at [330, 382] on div "L (ID: 2237915347) 319 EGP" at bounding box center [551, 369] width 693 height 25
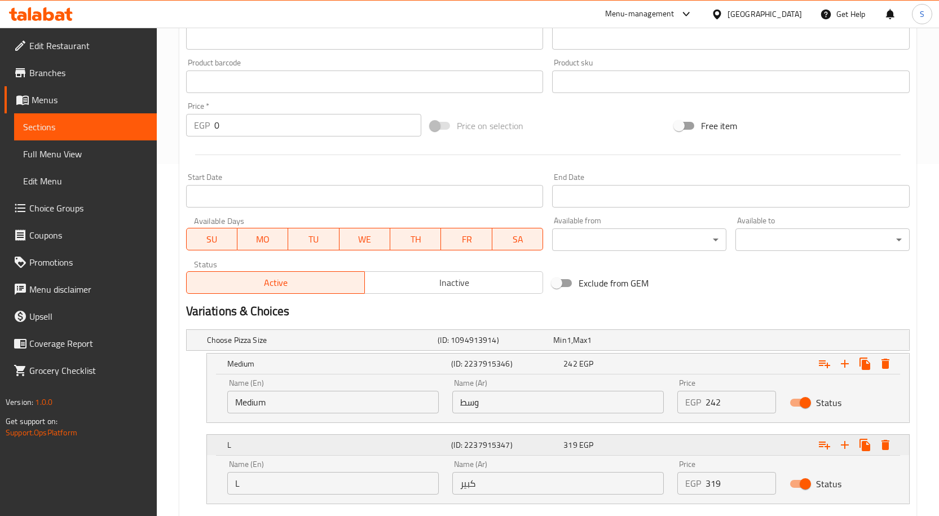
scroll to position [379, 0]
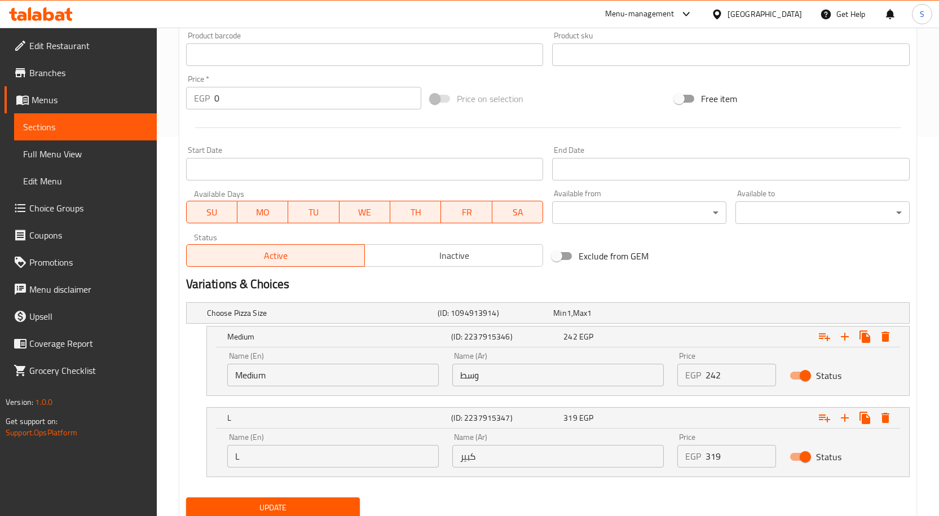
click at [323, 456] on input "L" at bounding box center [333, 456] width 212 height 23
type input "large"
click at [308, 507] on span "Update" at bounding box center [273, 508] width 156 height 14
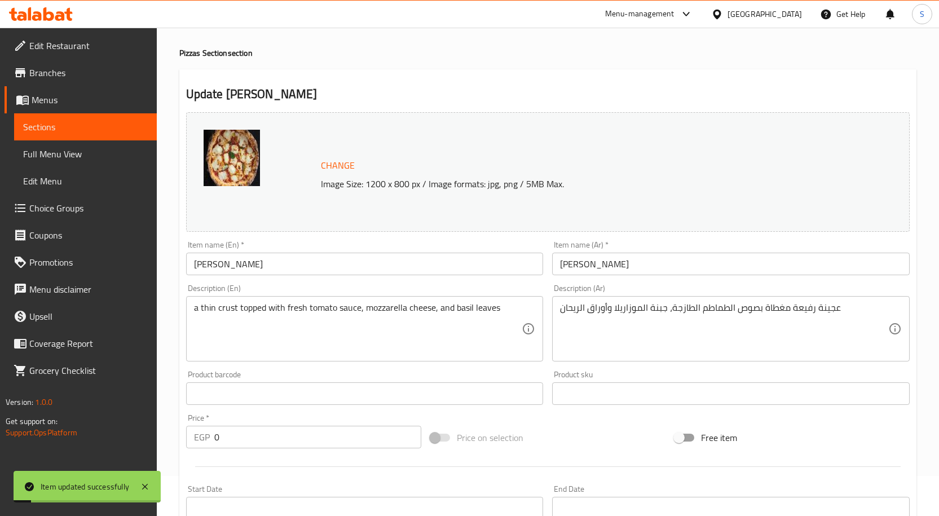
scroll to position [0, 0]
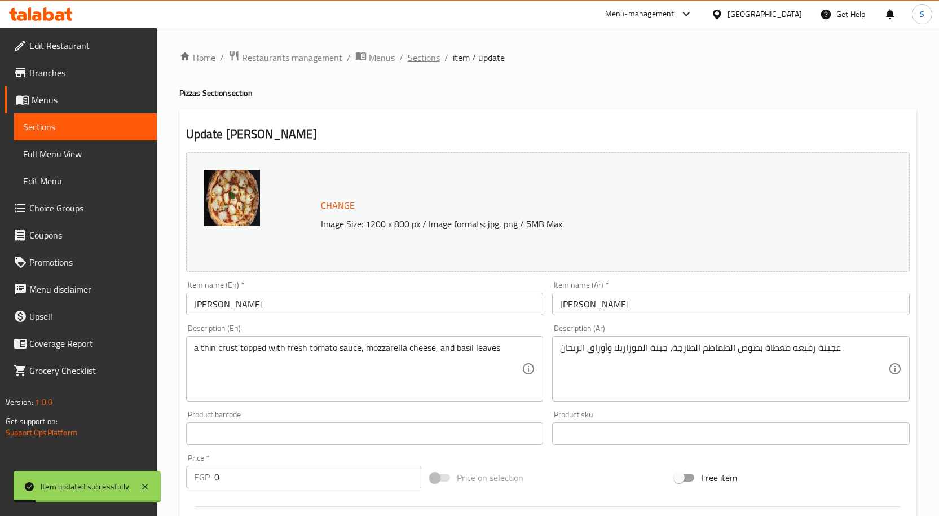
click at [427, 58] on span "Sections" at bounding box center [424, 58] width 32 height 14
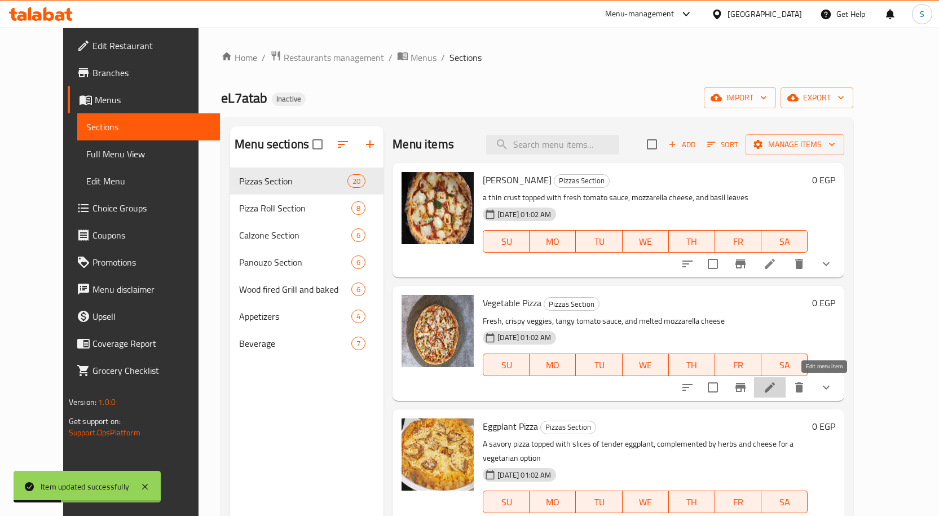
click at [777, 386] on icon at bounding box center [770, 388] width 14 height 14
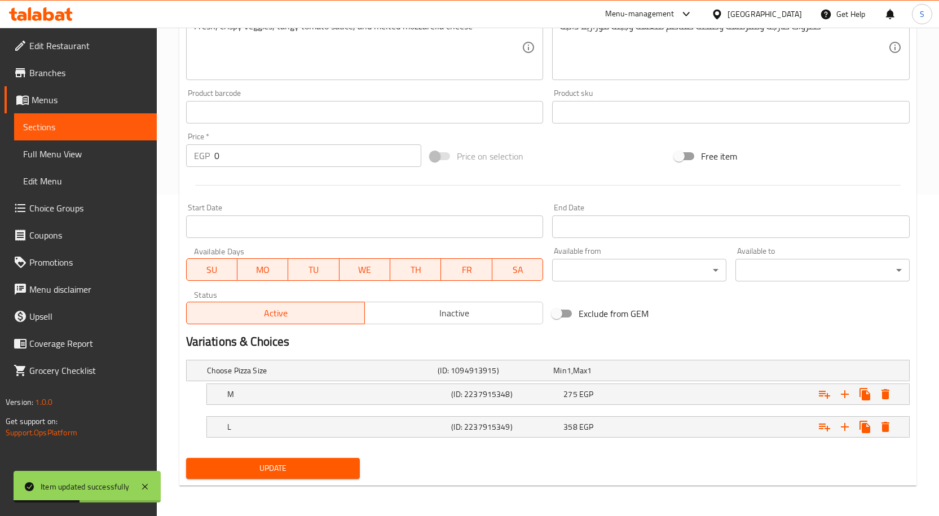
scroll to position [323, 0]
click at [364, 382] on div "M (ID: 2237915348) 275 EGP" at bounding box center [551, 369] width 693 height 25
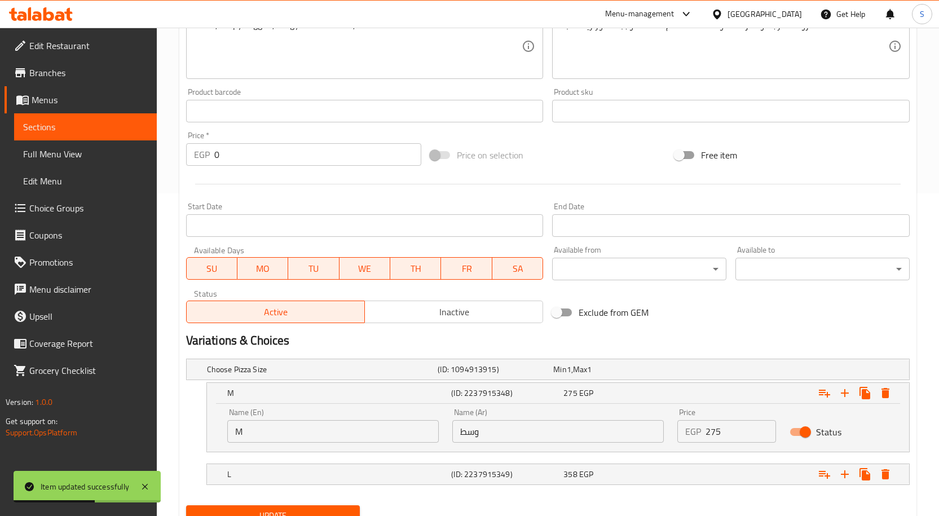
click at [296, 427] on input "M" at bounding box center [333, 431] width 212 height 23
type input "Medium"
click at [307, 375] on h5 "L" at bounding box center [320, 369] width 227 height 11
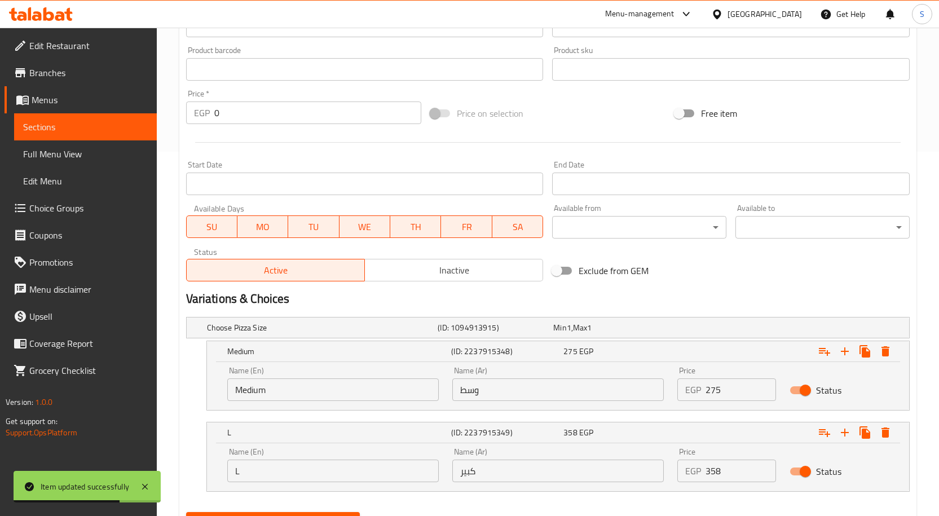
scroll to position [420, 0]
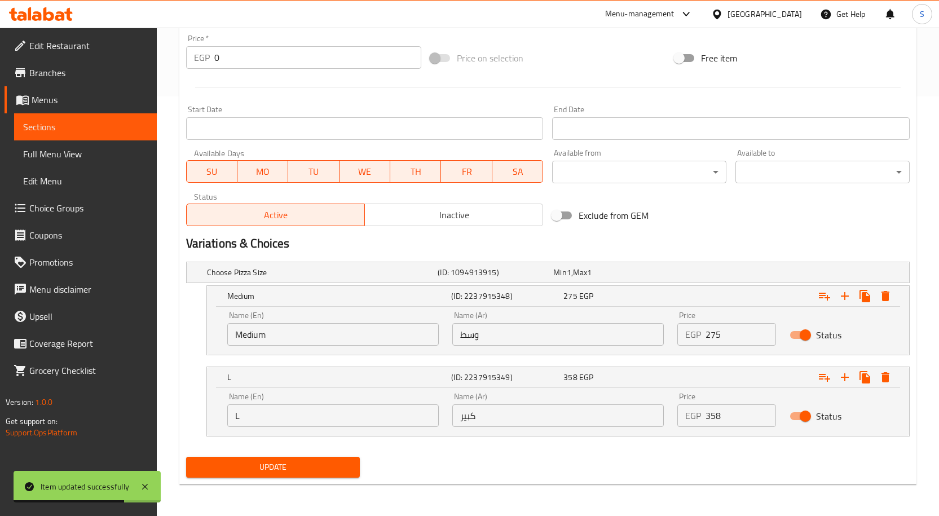
click at [295, 411] on input "L" at bounding box center [333, 416] width 212 height 23
type input "large"
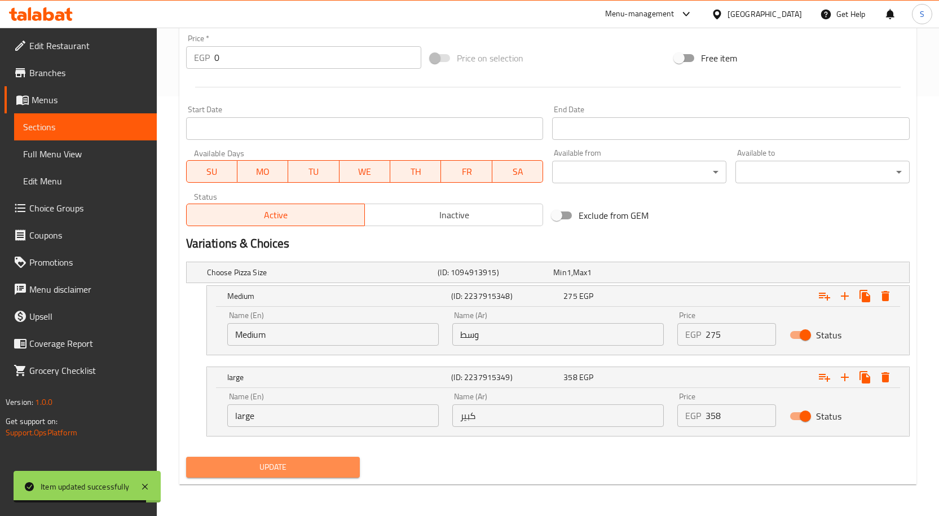
click at [348, 468] on span "Update" at bounding box center [273, 467] width 156 height 14
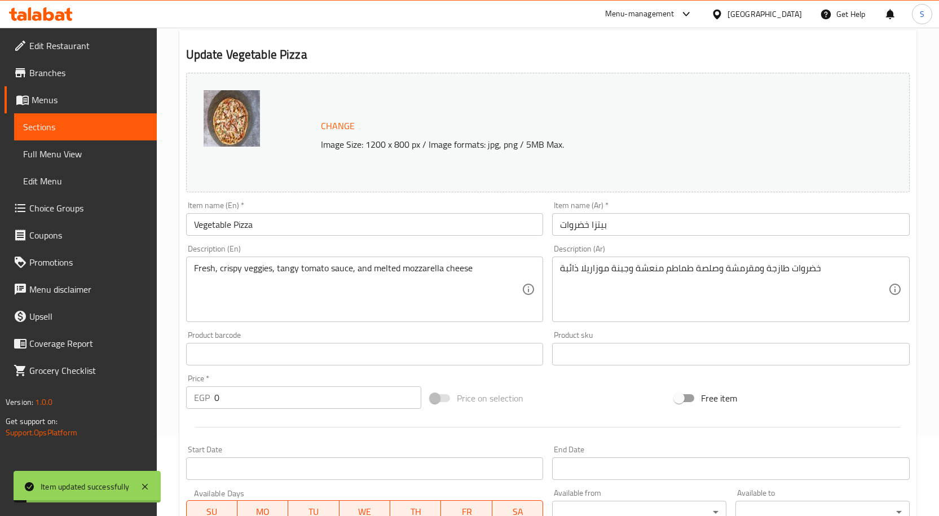
scroll to position [25, 0]
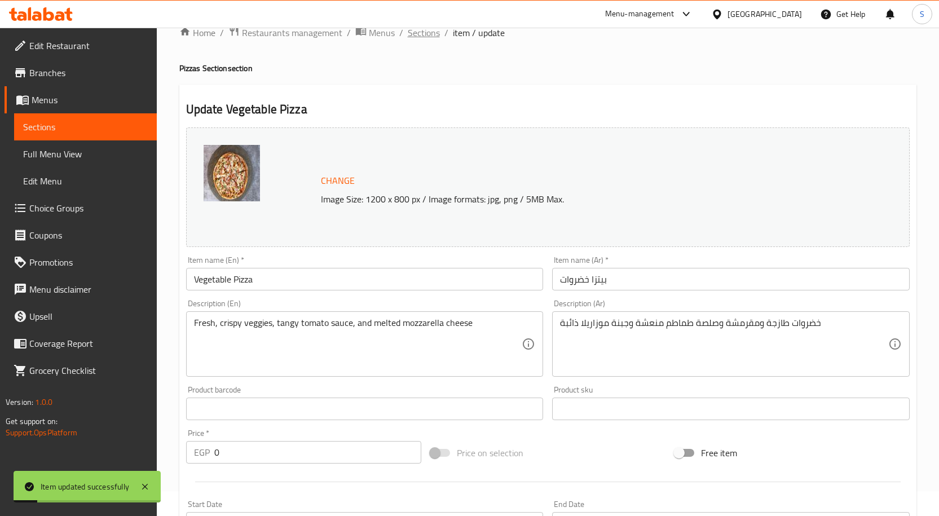
click at [423, 33] on span "Sections" at bounding box center [424, 33] width 32 height 14
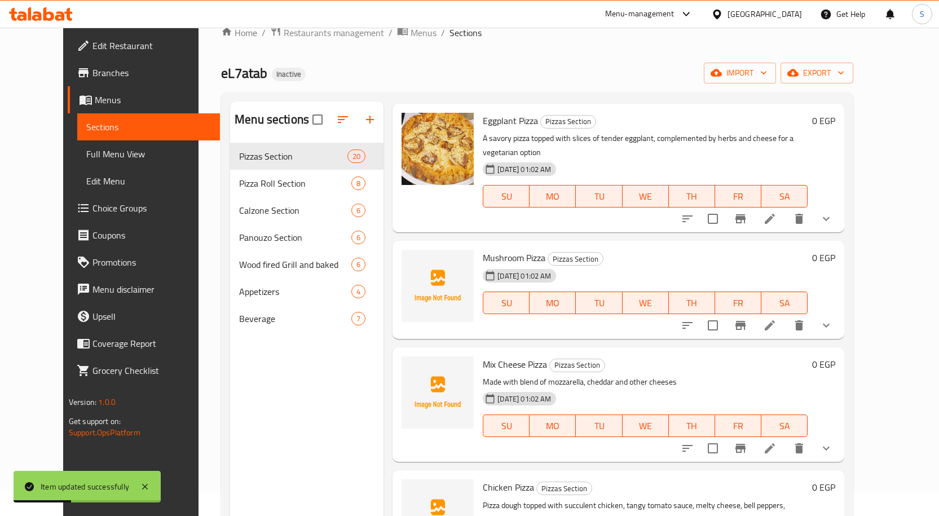
scroll to position [282, 0]
click at [777, 211] on icon at bounding box center [770, 218] width 14 height 14
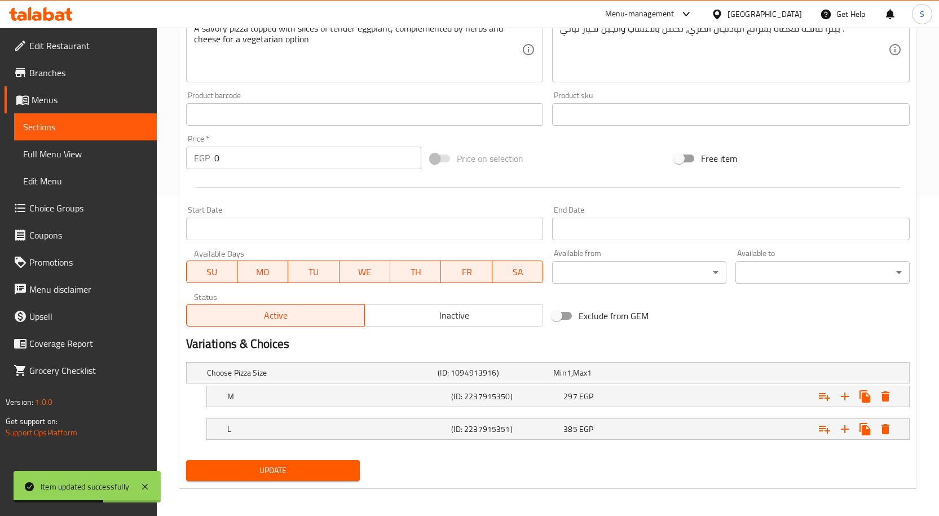
scroll to position [323, 0]
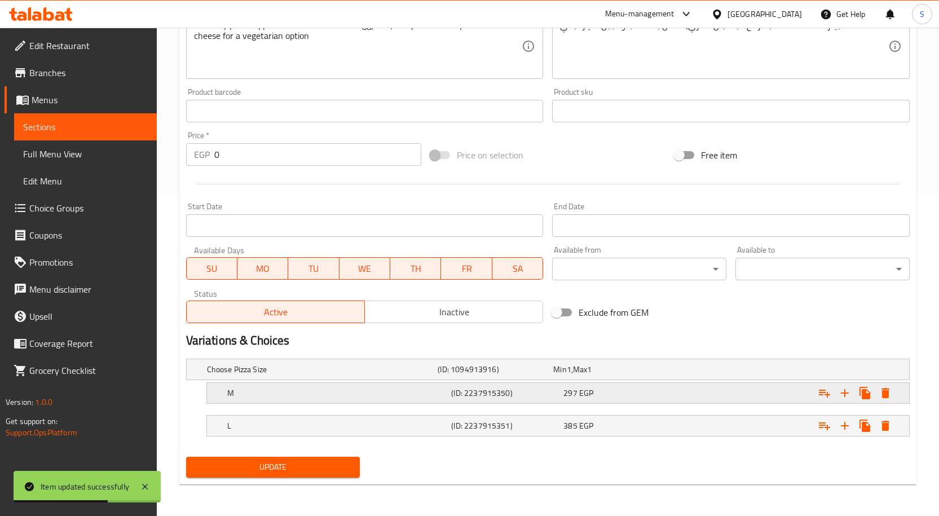
click at [283, 375] on h5 "M" at bounding box center [320, 369] width 227 height 11
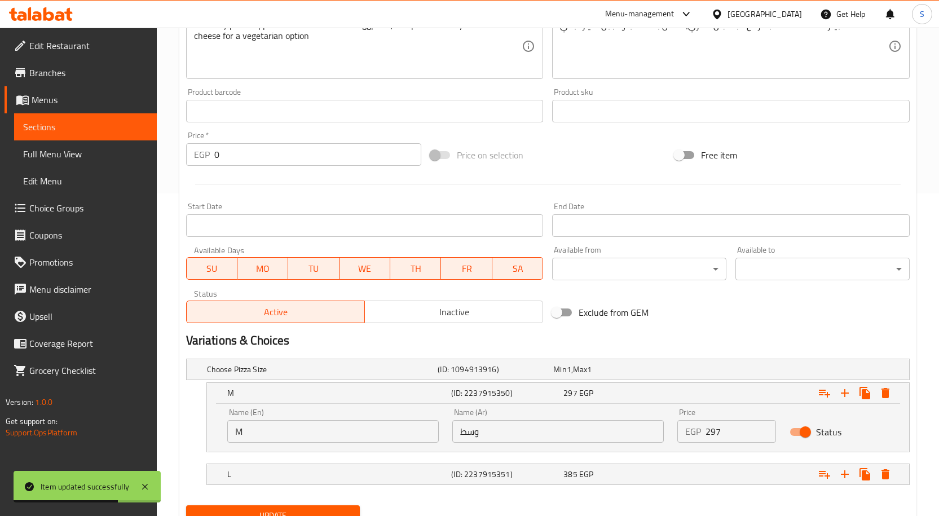
click at [291, 429] on input "M" at bounding box center [333, 431] width 212 height 23
type input "Medium"
click at [297, 375] on h5 "L" at bounding box center [320, 369] width 227 height 11
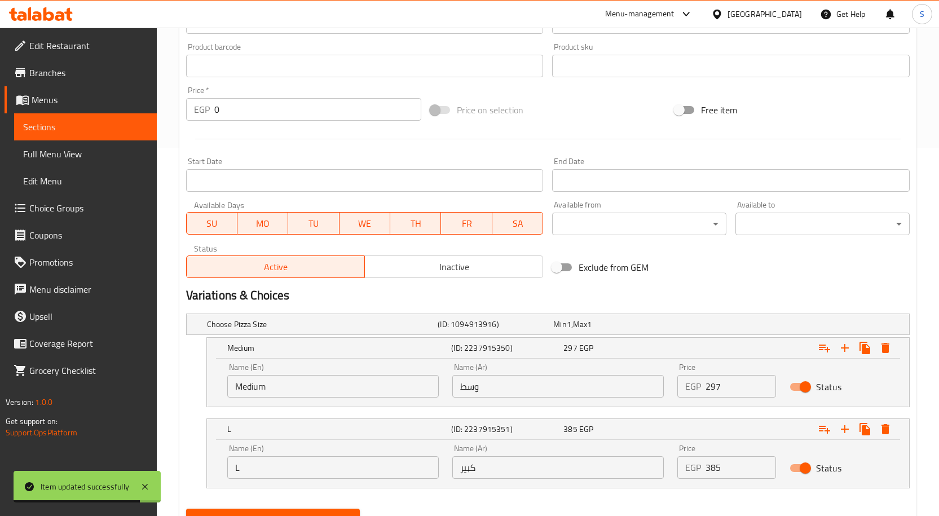
scroll to position [420, 0]
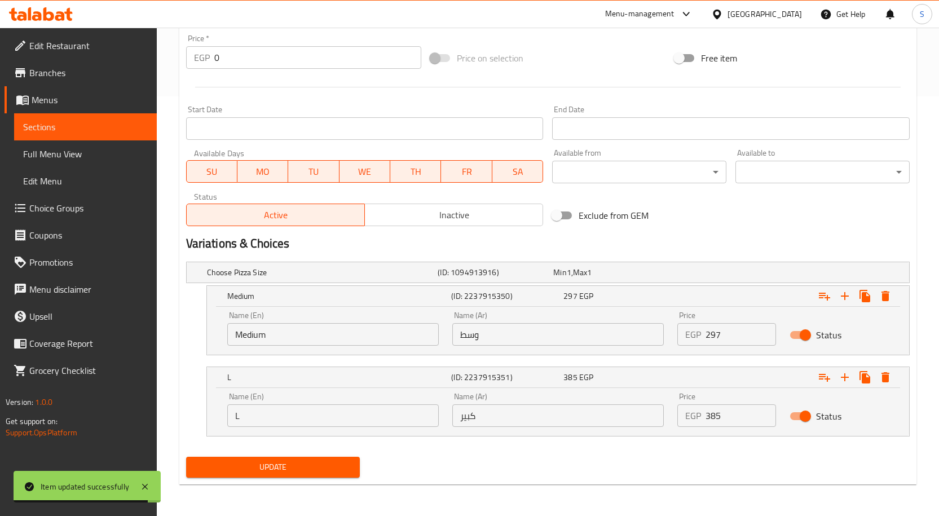
click at [302, 417] on input "L" at bounding box center [333, 416] width 212 height 23
type input "large"
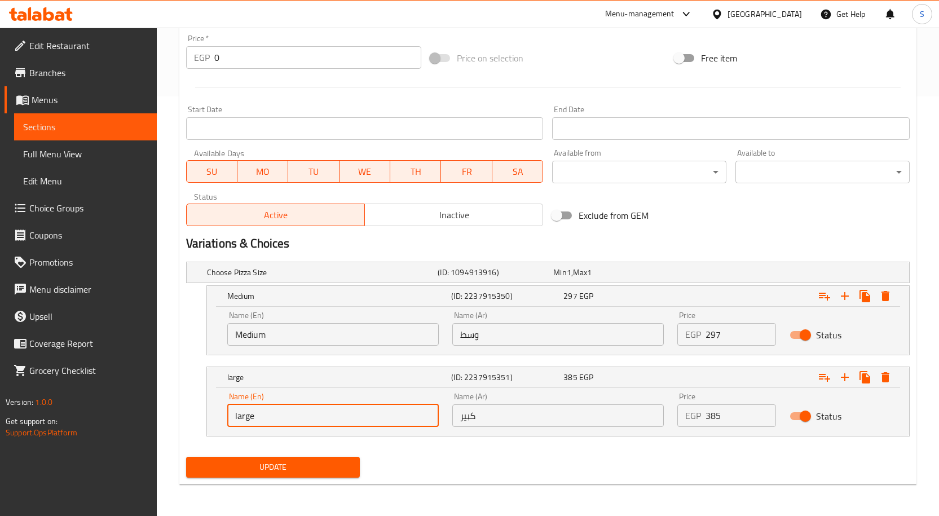
click at [347, 474] on span "Update" at bounding box center [273, 467] width 156 height 14
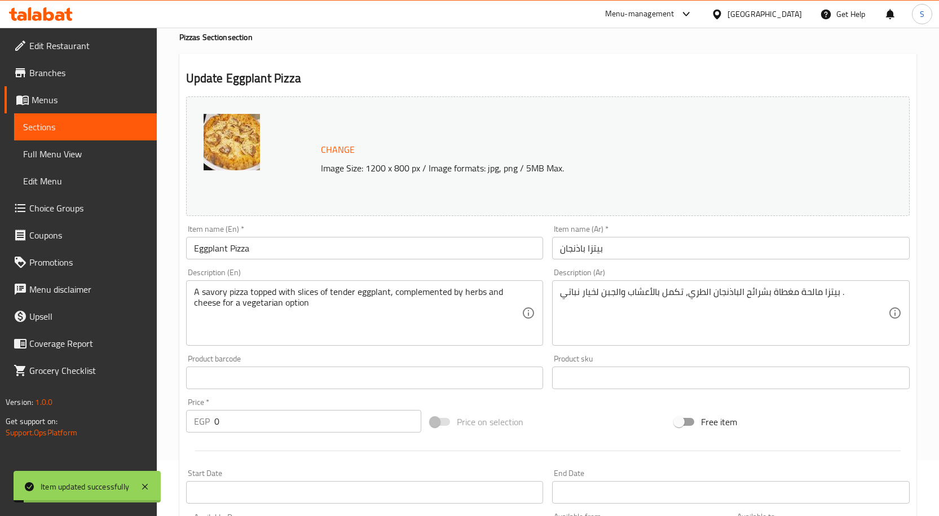
scroll to position [0, 0]
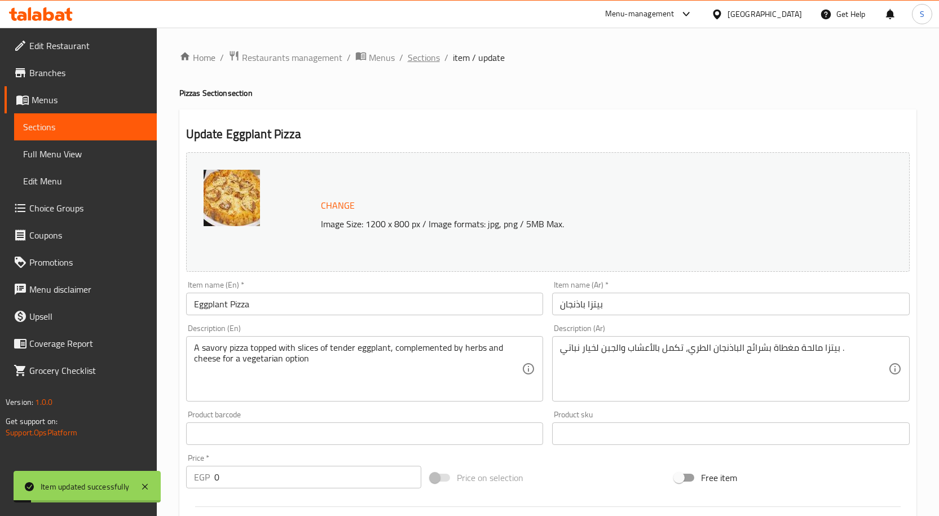
click at [416, 54] on span "Sections" at bounding box center [424, 58] width 32 height 14
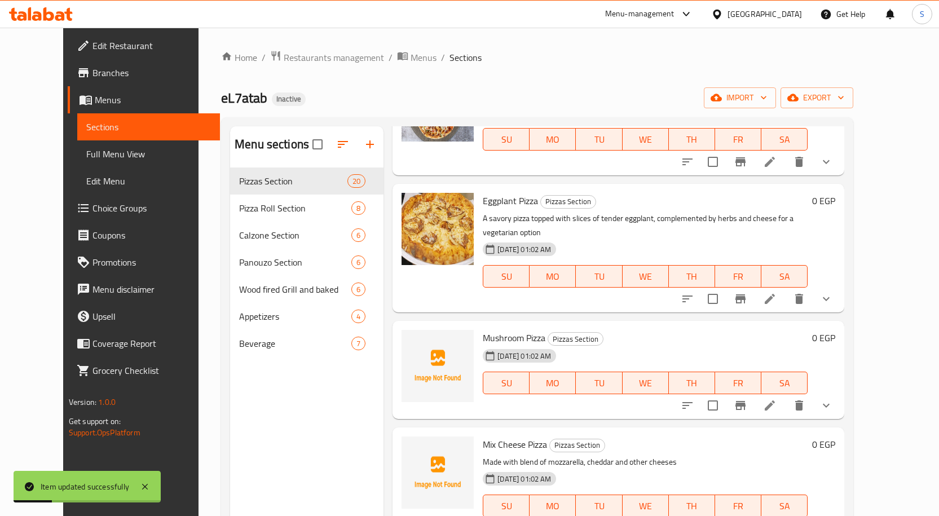
scroll to position [339, 0]
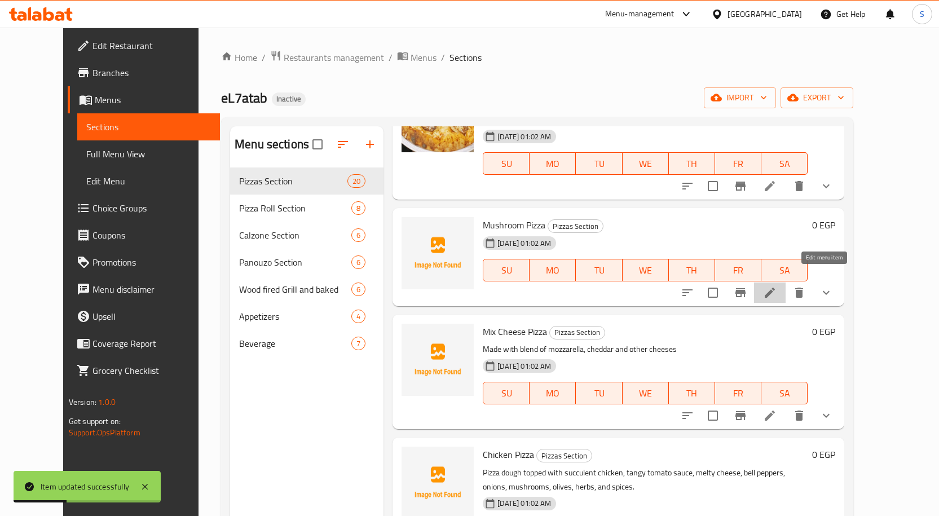
click at [775, 288] on icon at bounding box center [770, 293] width 10 height 10
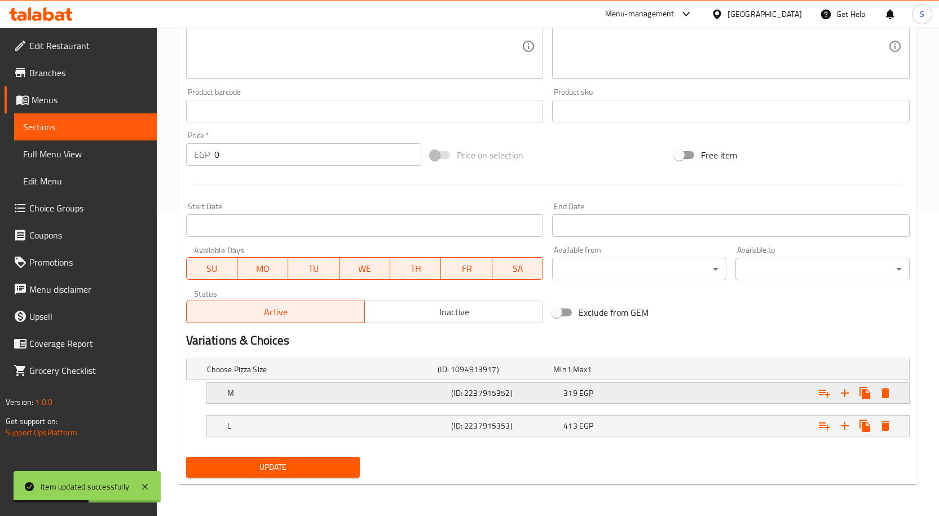
click at [340, 377] on div "M" at bounding box center [320, 370] width 231 height 16
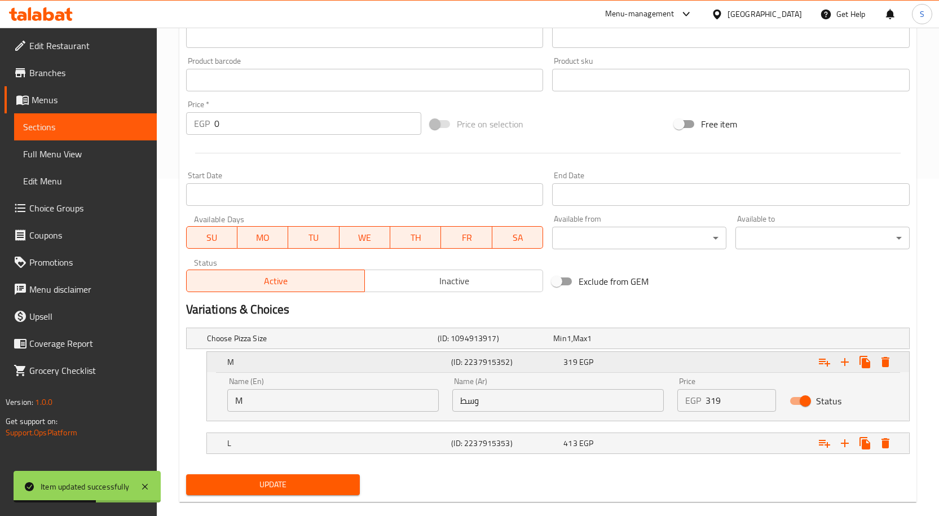
scroll to position [355, 0]
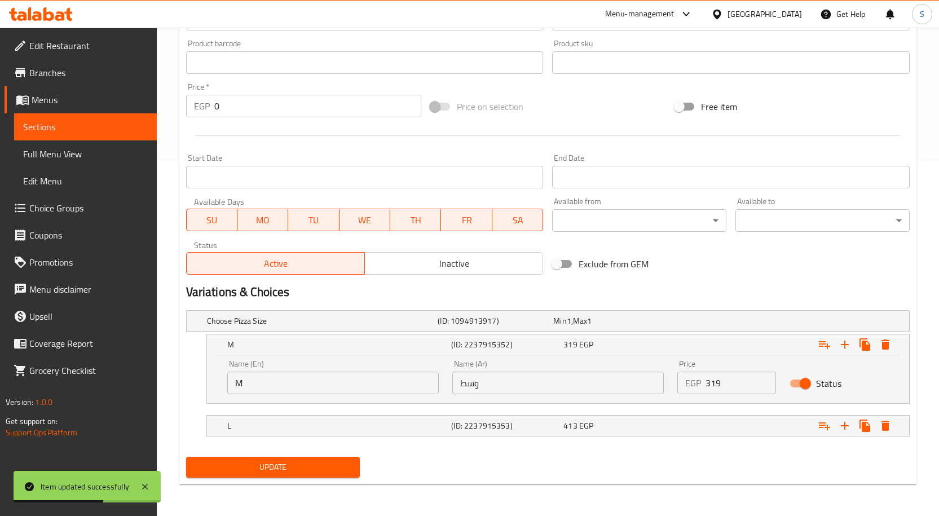
click at [305, 372] on input "M" at bounding box center [333, 383] width 212 height 23
type input "Medium"
click at [303, 327] on h5 "L" at bounding box center [320, 320] width 227 height 11
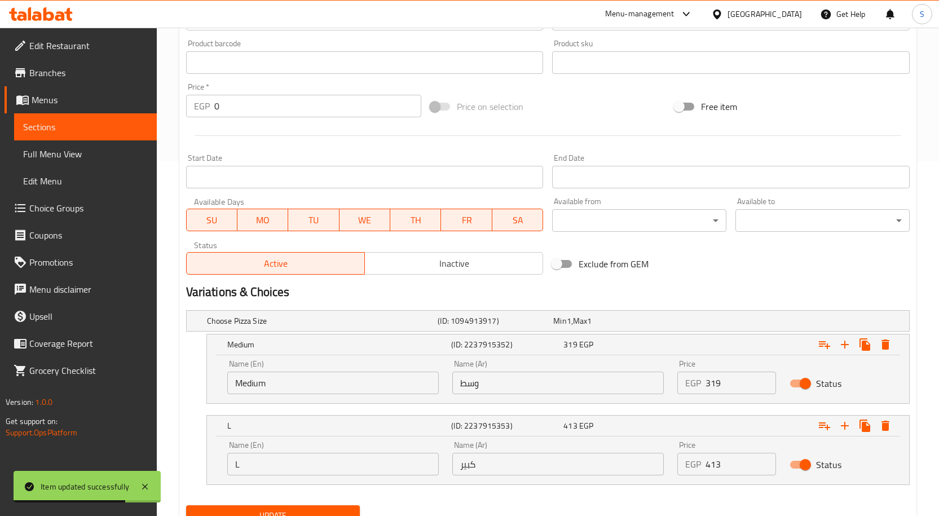
click at [297, 465] on input "L" at bounding box center [333, 464] width 212 height 23
type input "large"
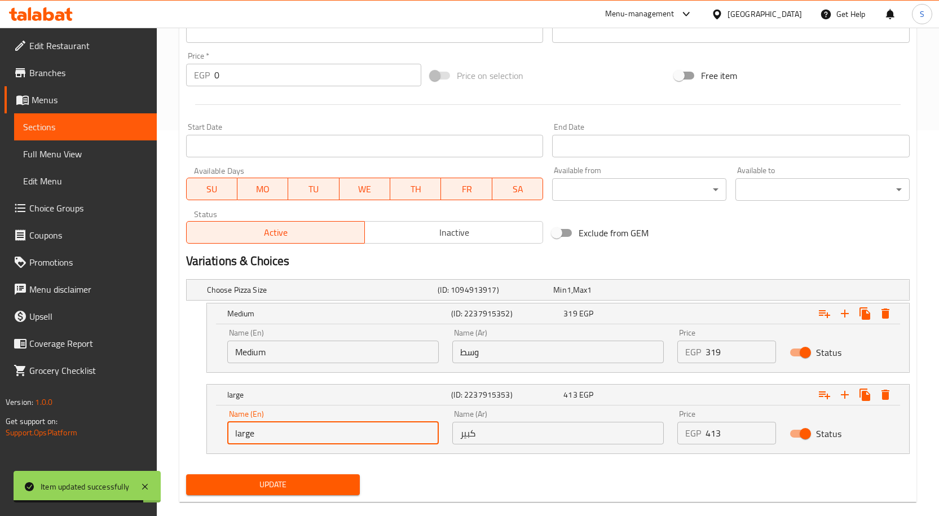
scroll to position [403, 0]
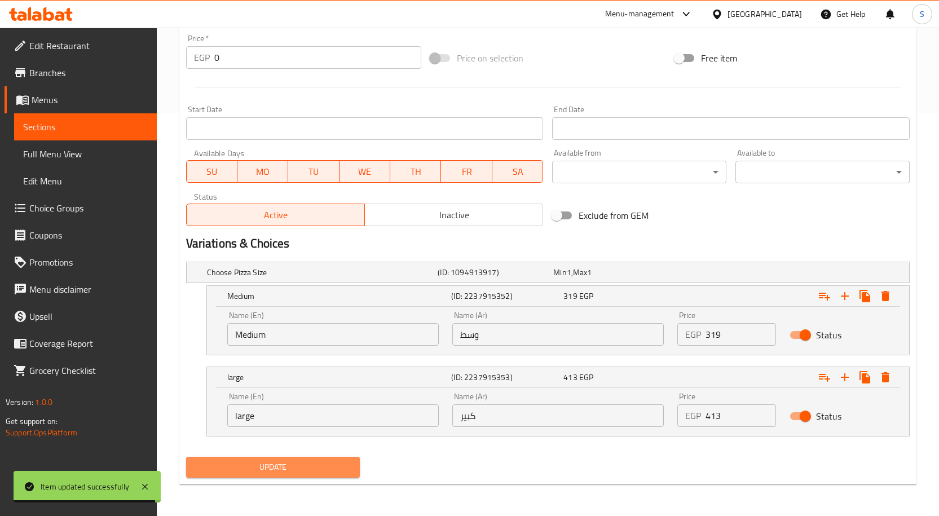
click at [317, 465] on span "Update" at bounding box center [273, 467] width 156 height 14
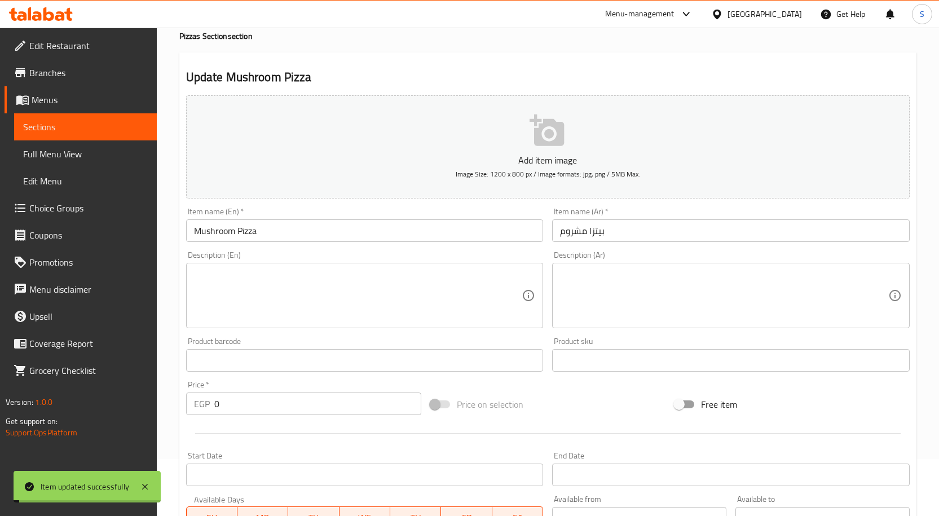
scroll to position [0, 0]
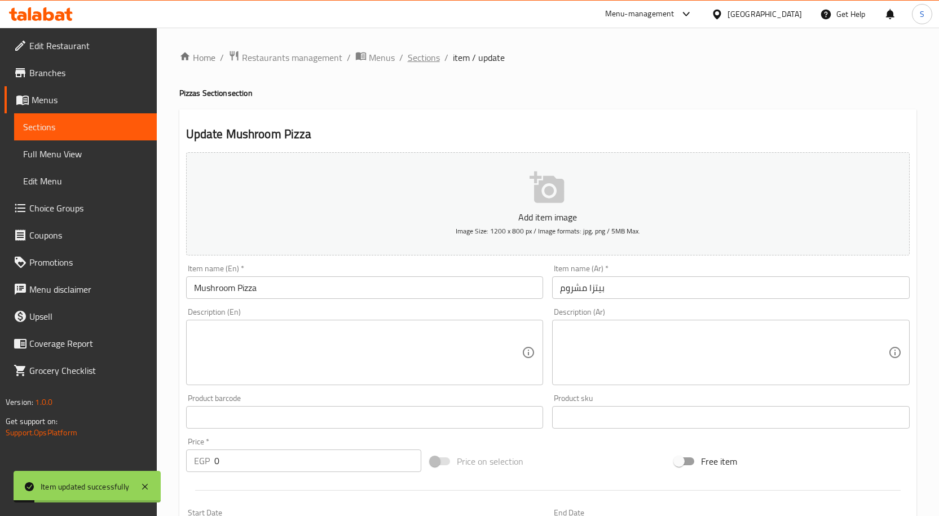
click at [420, 51] on span "Sections" at bounding box center [424, 58] width 32 height 14
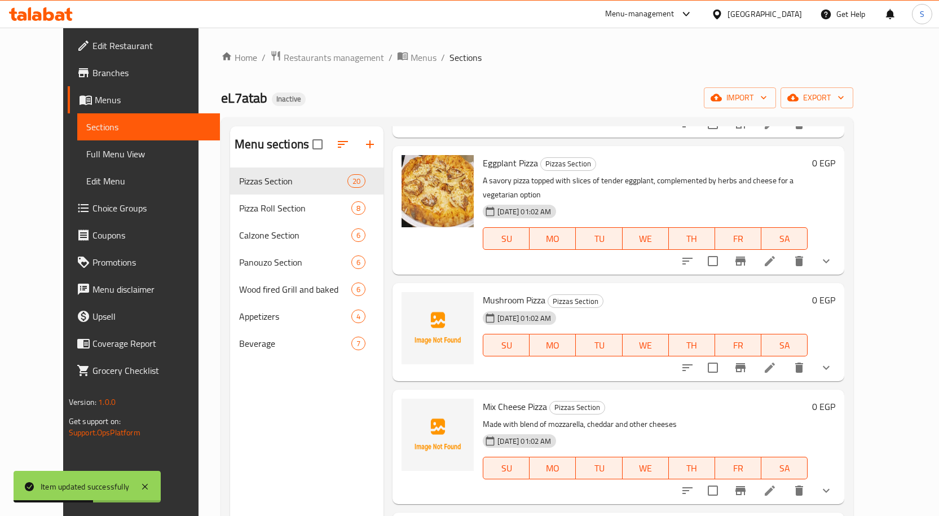
scroll to position [395, 0]
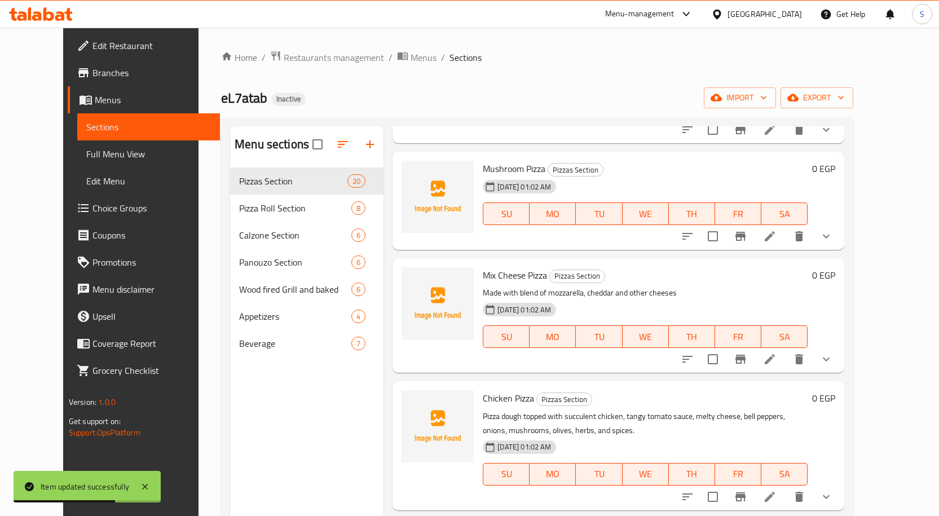
click at [777, 353] on icon at bounding box center [770, 360] width 14 height 14
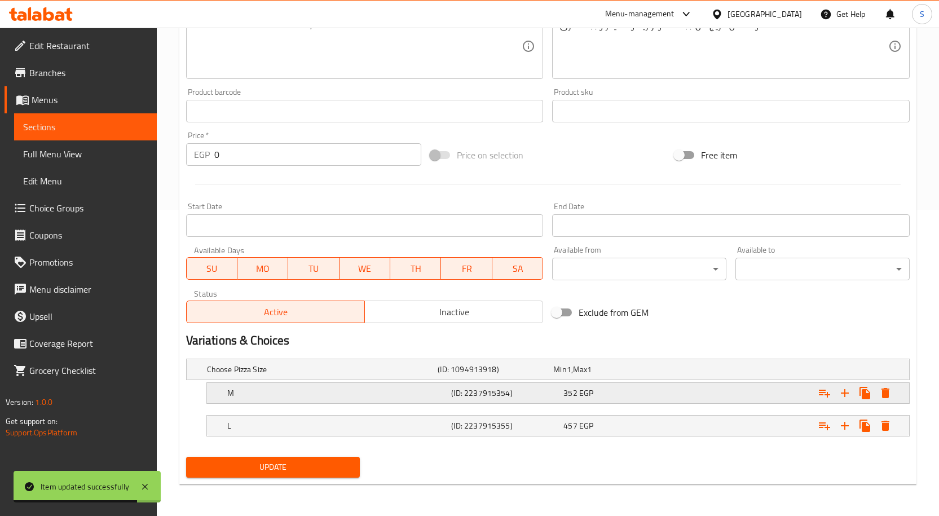
click at [336, 375] on h5 "M" at bounding box center [320, 369] width 227 height 11
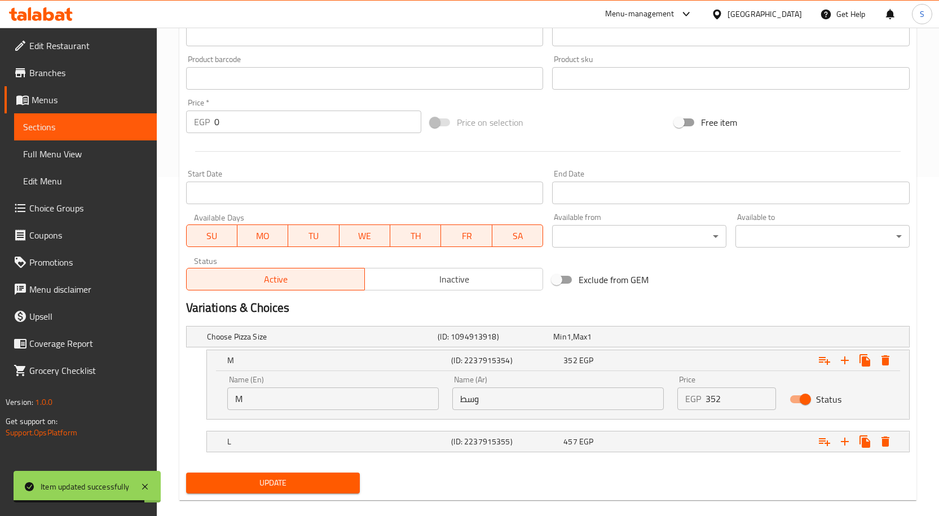
scroll to position [355, 0]
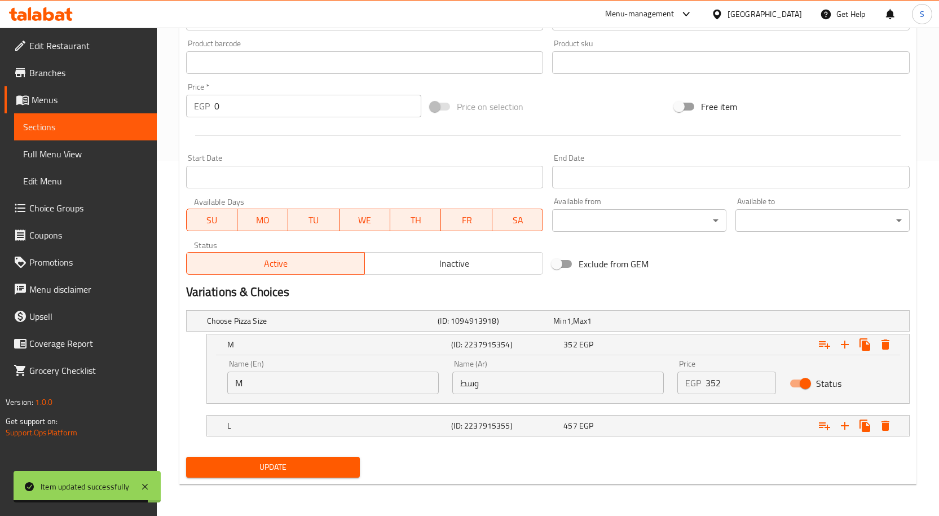
click at [291, 381] on input "M" at bounding box center [333, 383] width 212 height 23
type input "Medium"
click at [302, 327] on h5 "L" at bounding box center [320, 320] width 227 height 11
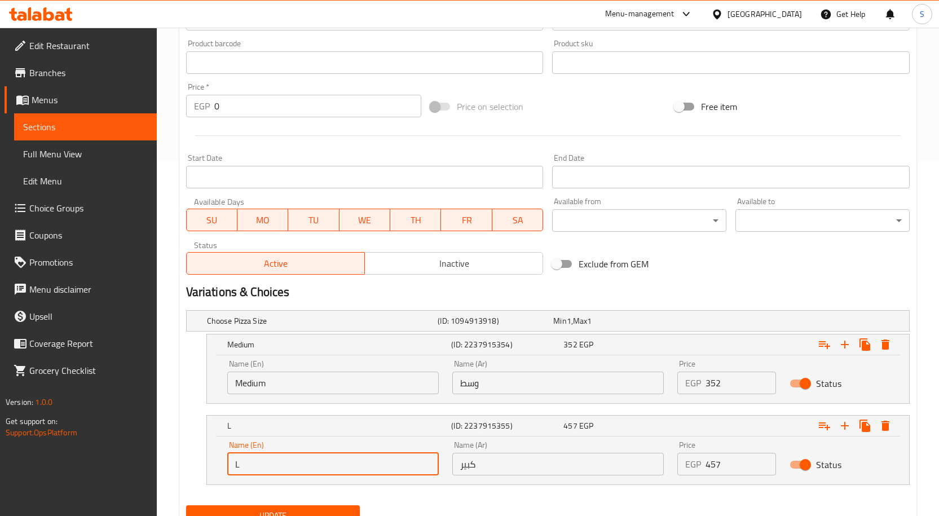
drag, startPoint x: 292, startPoint y: 462, endPoint x: 301, endPoint y: 470, distance: 12.0
click at [292, 462] on input "L" at bounding box center [333, 464] width 212 height 23
type input "large"
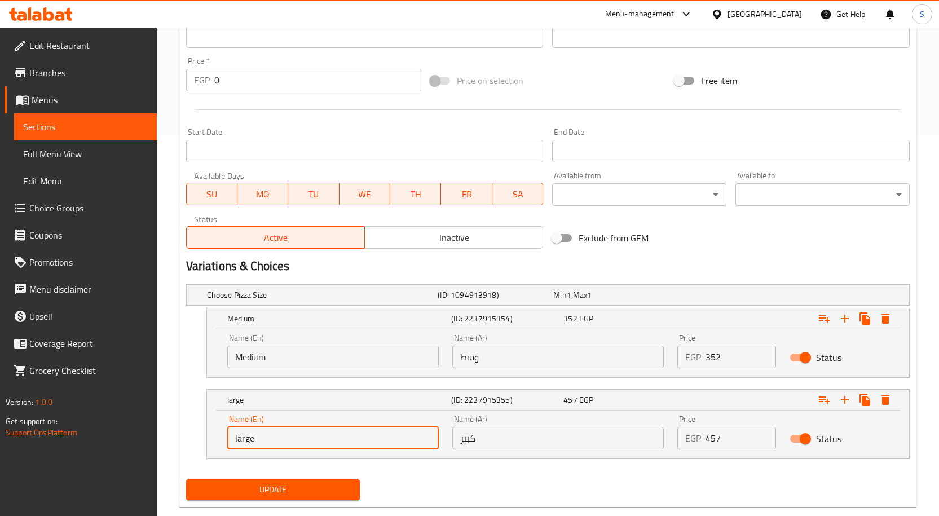
scroll to position [403, 0]
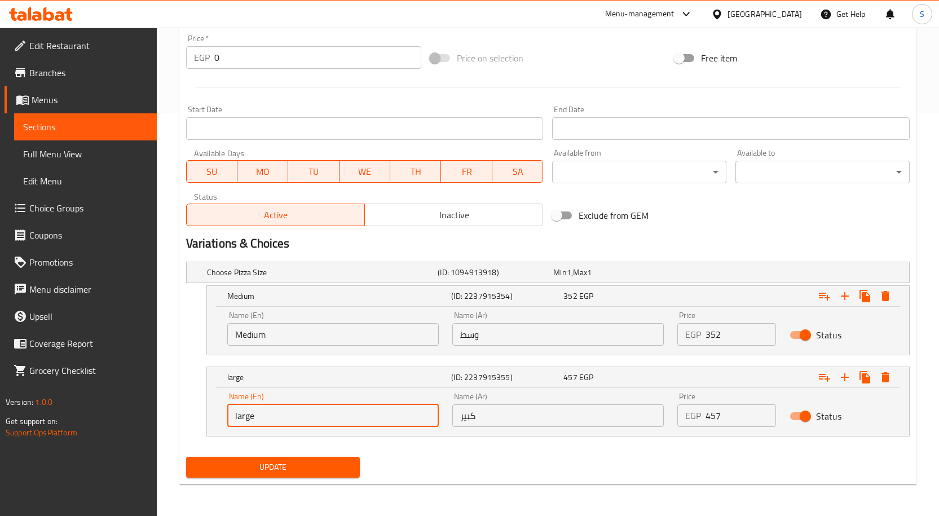
click at [316, 472] on span "Update" at bounding box center [273, 467] width 156 height 14
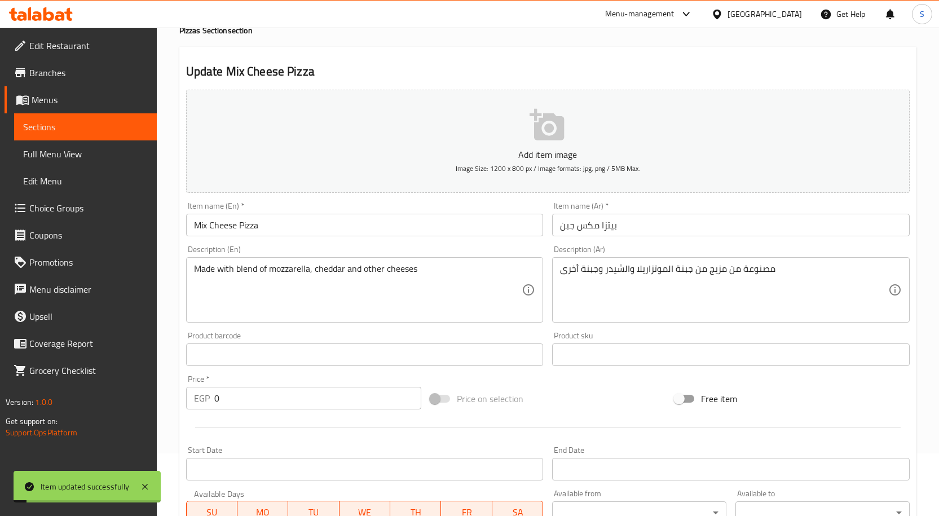
scroll to position [0, 0]
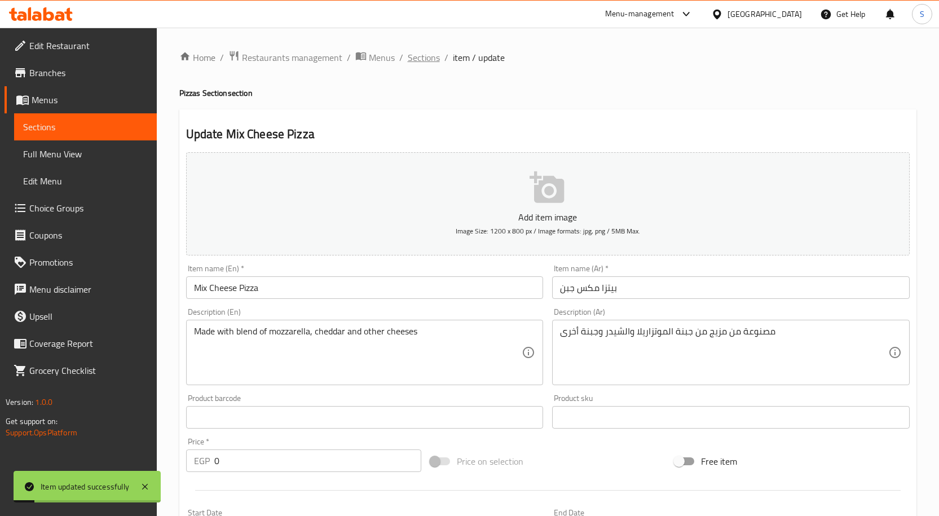
click at [427, 53] on span "Sections" at bounding box center [424, 58] width 32 height 14
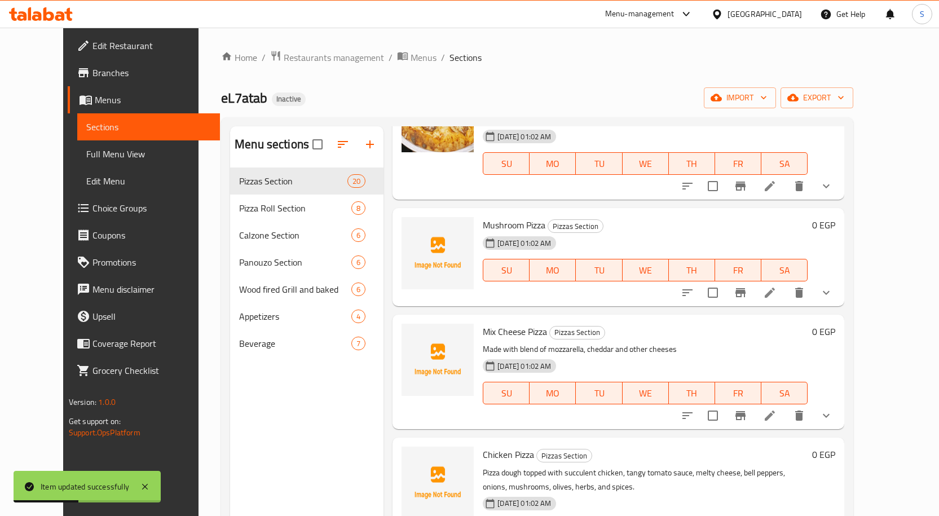
scroll to position [564, 0]
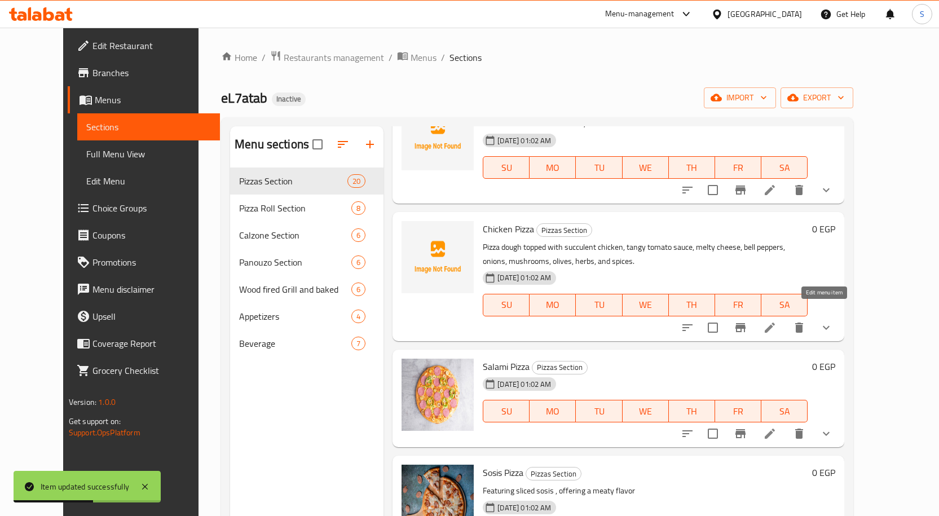
click at [777, 321] on icon at bounding box center [770, 328] width 14 height 14
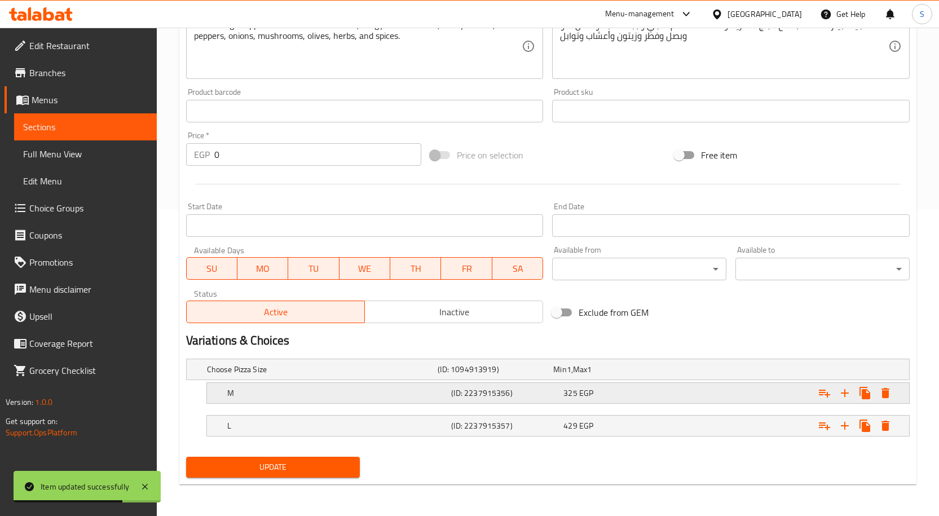
click at [275, 375] on h5 "M" at bounding box center [320, 369] width 227 height 11
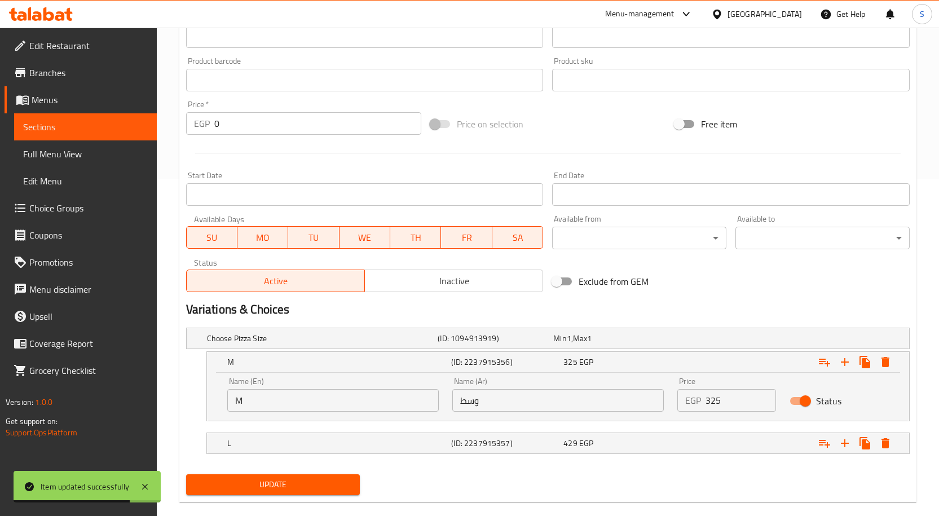
scroll to position [355, 0]
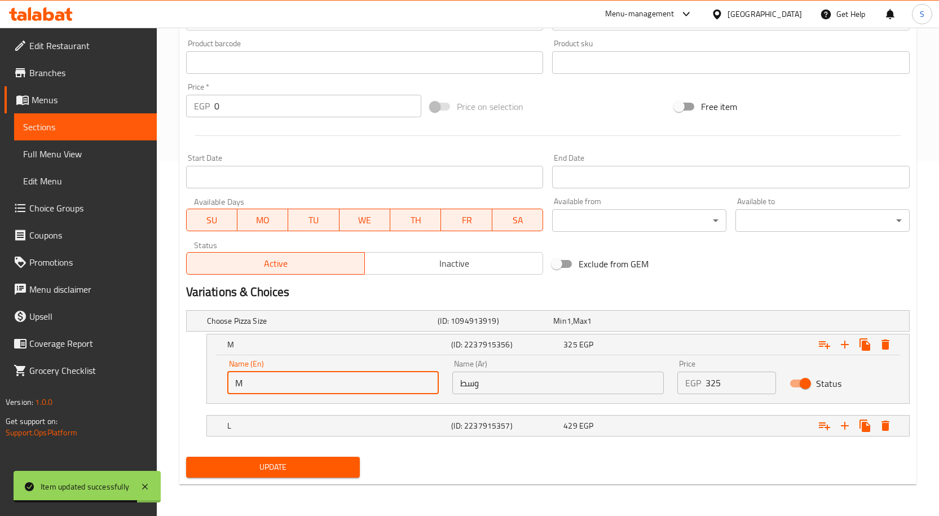
click at [320, 380] on input "M" at bounding box center [333, 383] width 212 height 23
type input "Medium"
click at [318, 327] on h5 "L" at bounding box center [320, 320] width 227 height 11
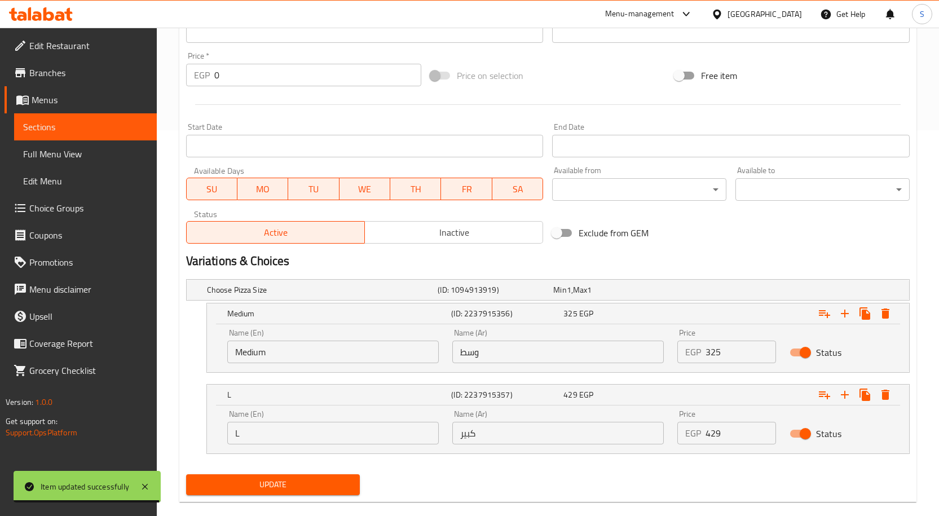
scroll to position [403, 0]
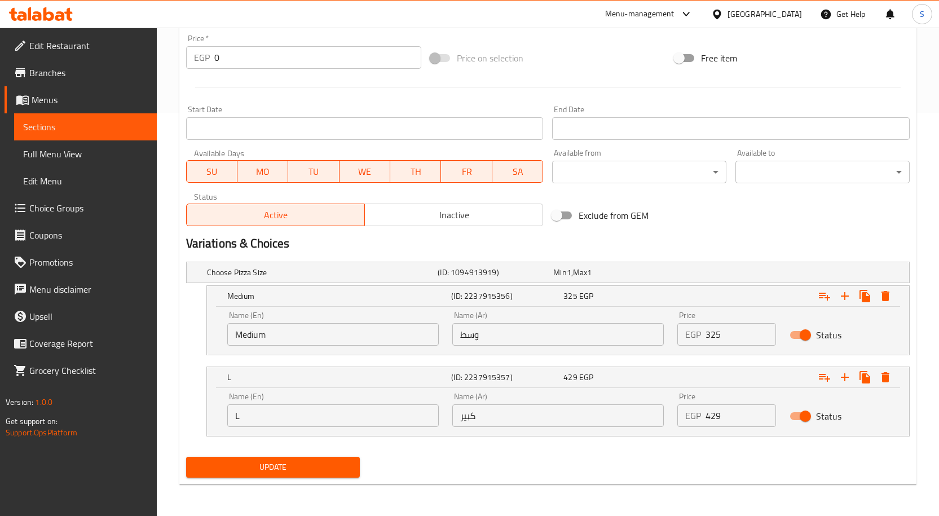
click at [313, 423] on input "L" at bounding box center [333, 416] width 212 height 23
type input "large"
click at [340, 463] on span "Update" at bounding box center [273, 467] width 156 height 14
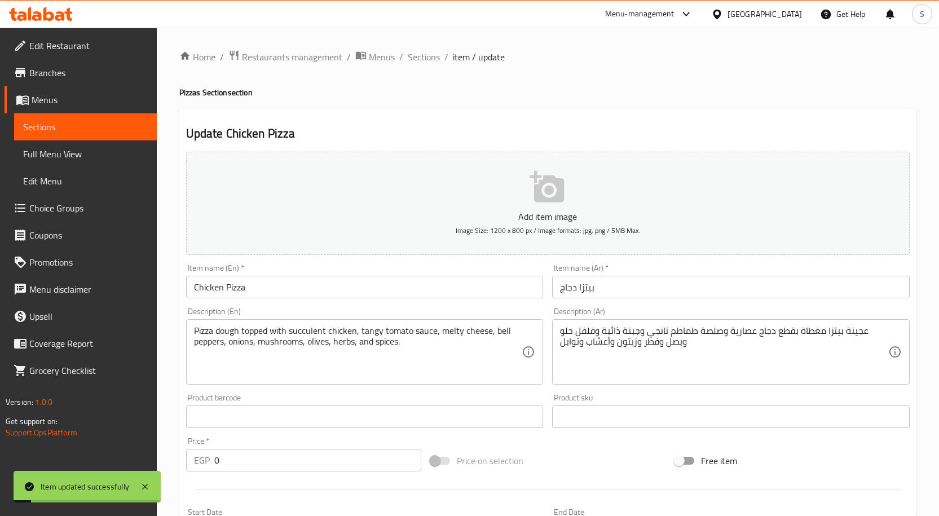
scroll to position [0, 0]
click at [421, 58] on span "Sections" at bounding box center [424, 58] width 32 height 14
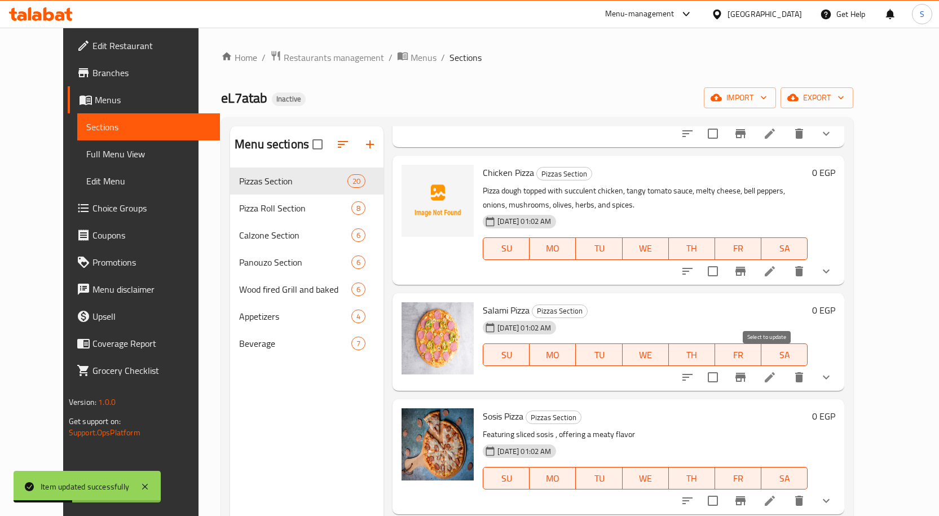
scroll to position [733, 0]
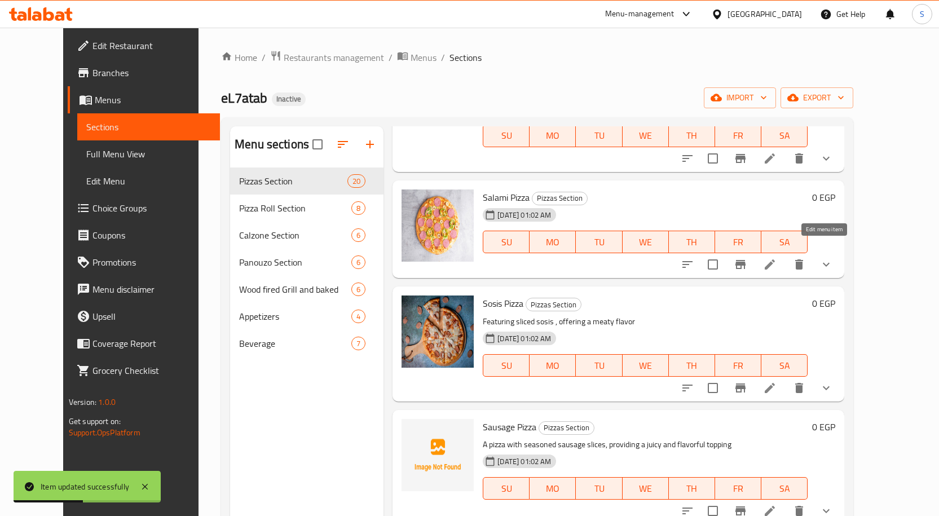
click at [775, 260] on icon at bounding box center [770, 265] width 10 height 10
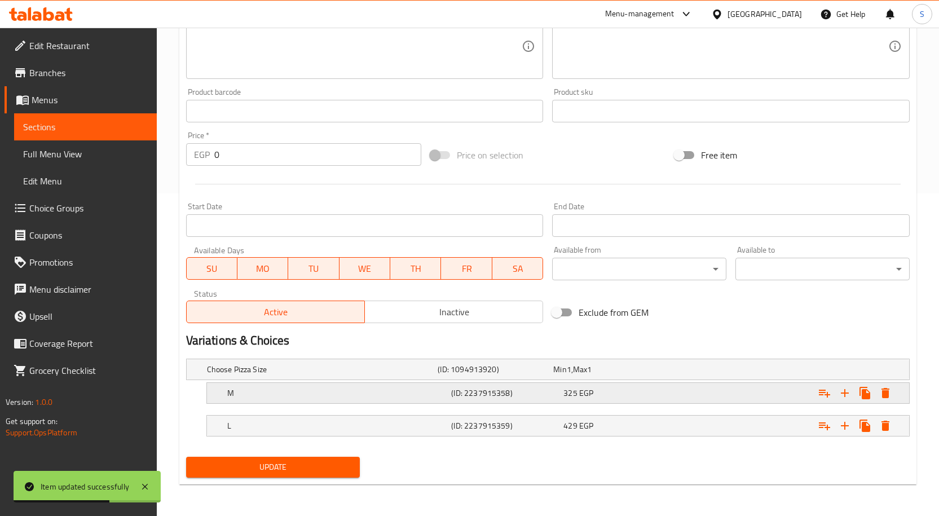
click at [313, 382] on div "M (ID: 2237915358) 325 EGP" at bounding box center [551, 369] width 693 height 25
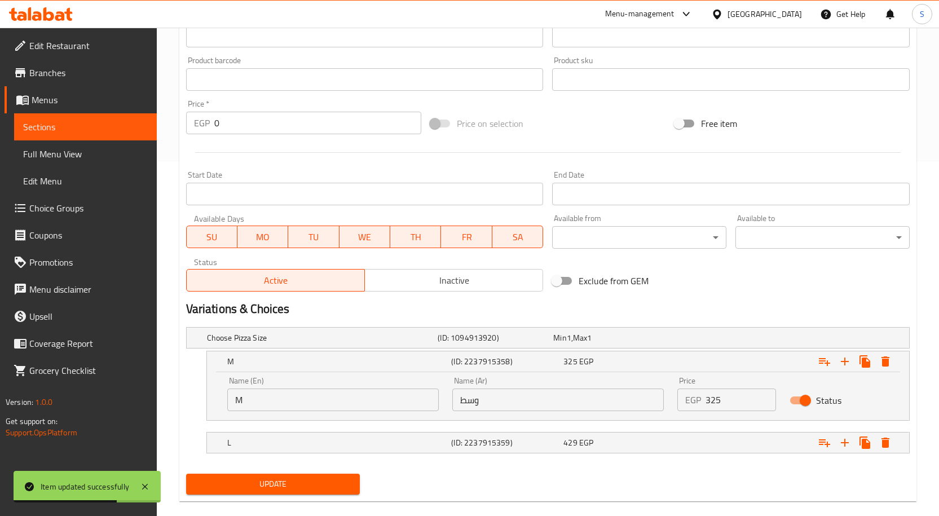
scroll to position [371, 0]
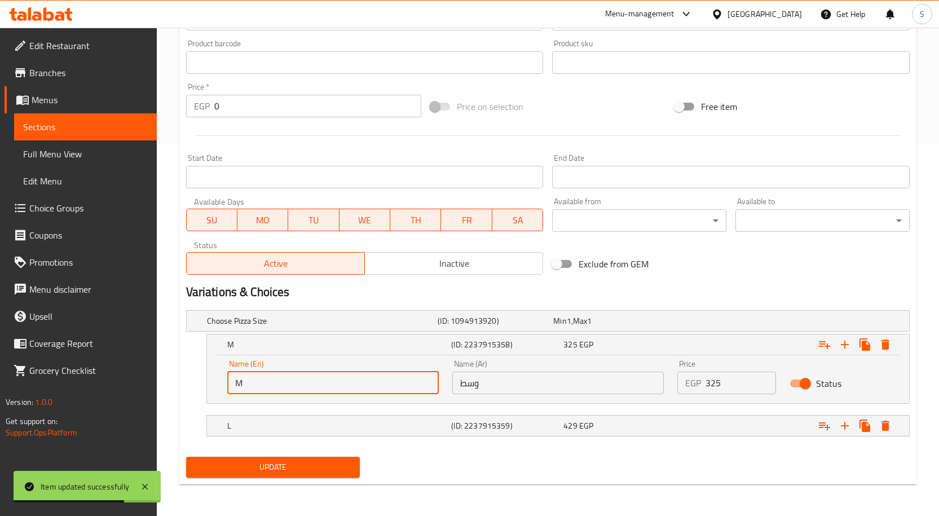
click at [318, 388] on input "M" at bounding box center [333, 383] width 212 height 23
type input "Medium"
click at [311, 327] on h5 "L" at bounding box center [320, 320] width 227 height 11
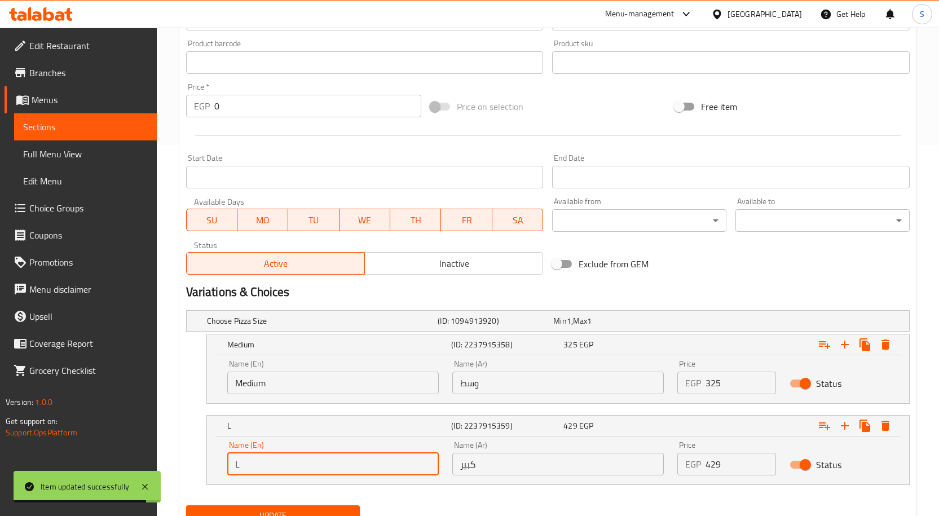
click at [296, 464] on input "L" at bounding box center [333, 464] width 212 height 23
type input "large"
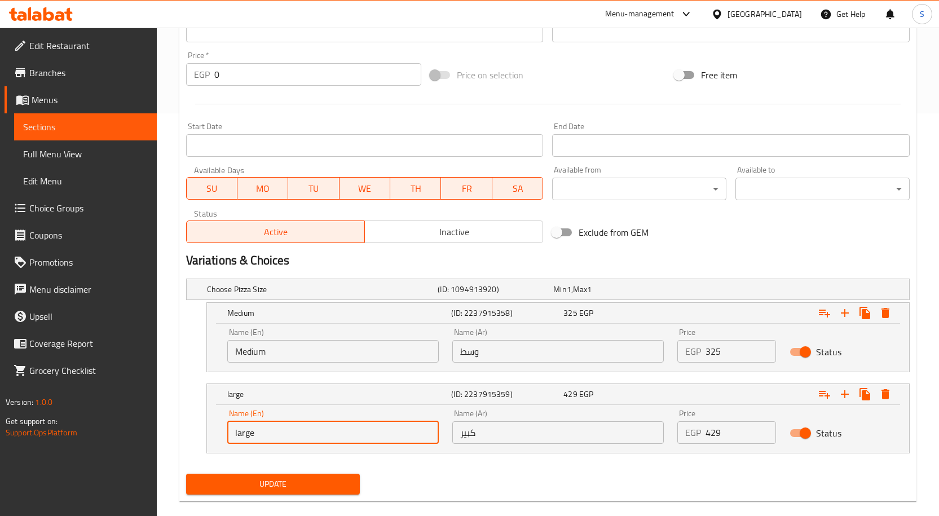
scroll to position [420, 0]
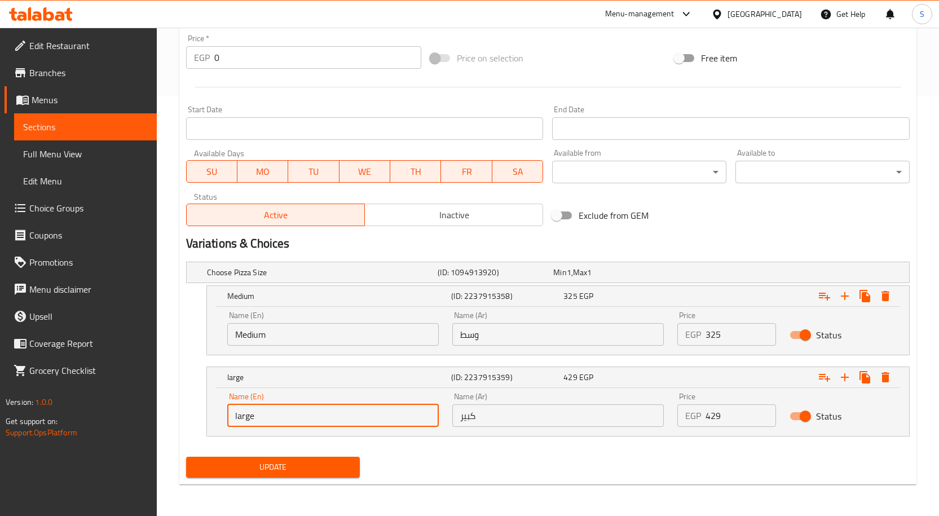
click at [342, 465] on span "Update" at bounding box center [273, 467] width 156 height 14
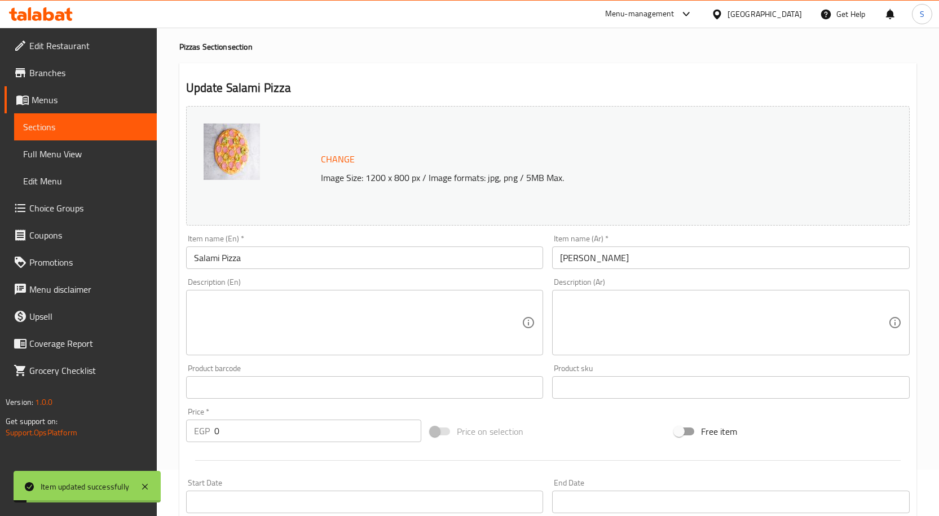
scroll to position [0, 0]
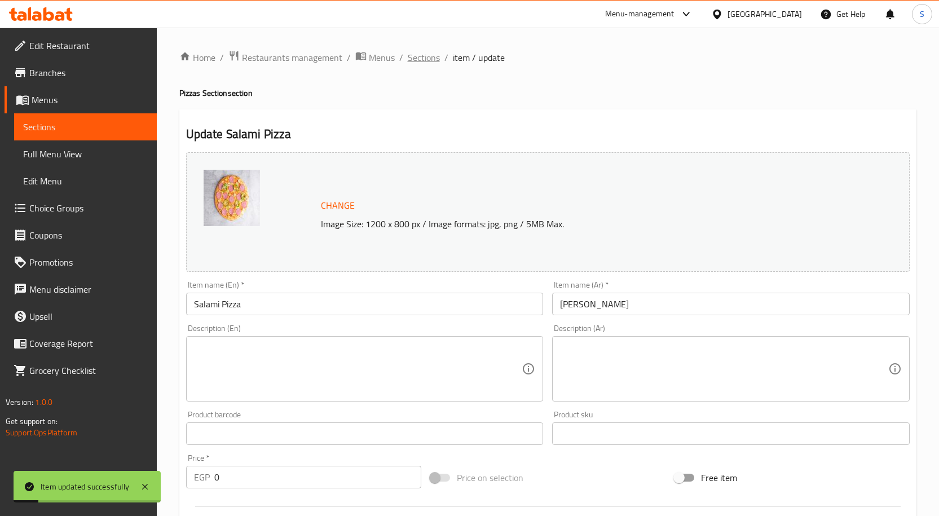
click at [413, 60] on span "Sections" at bounding box center [424, 58] width 32 height 14
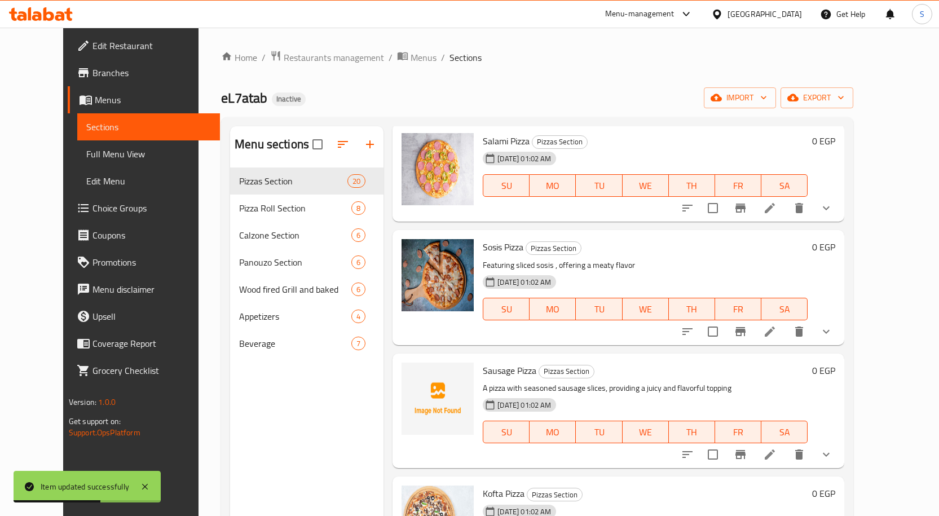
scroll to position [903, 0]
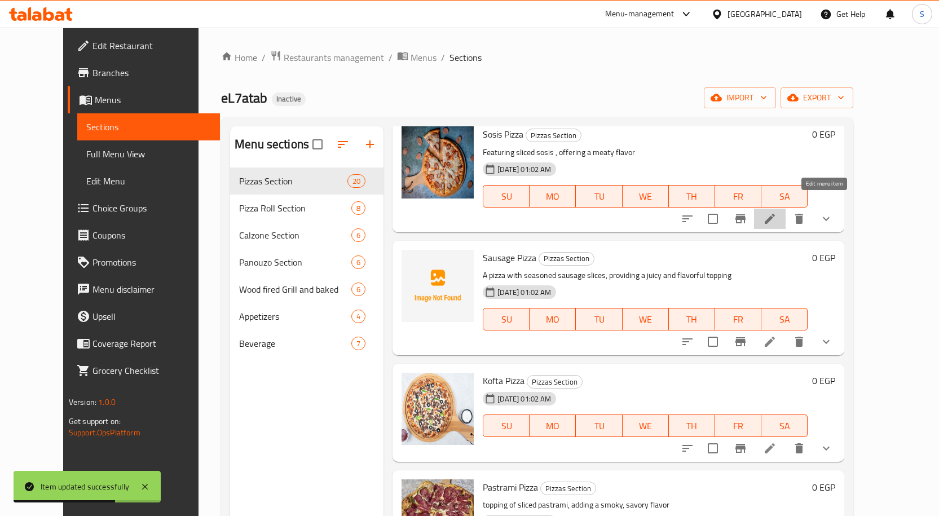
click at [775, 214] on icon at bounding box center [770, 219] width 10 height 10
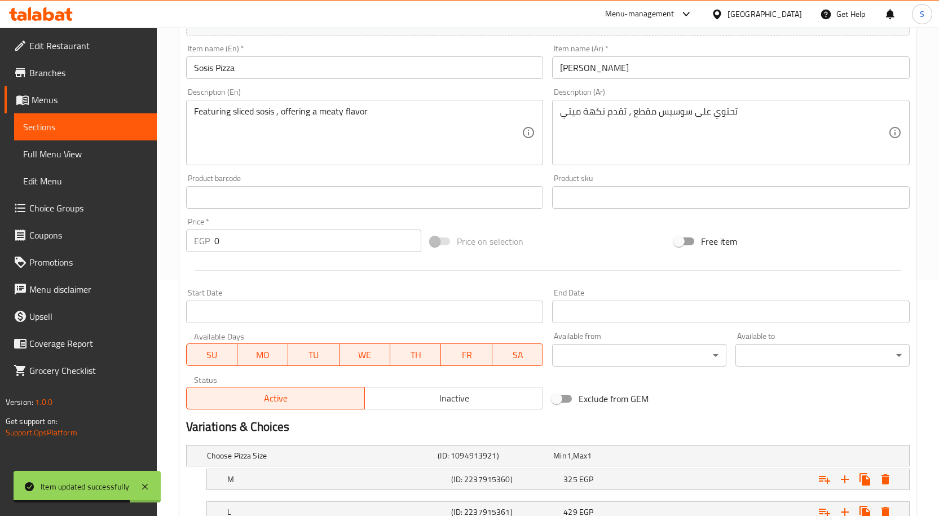
scroll to position [323, 0]
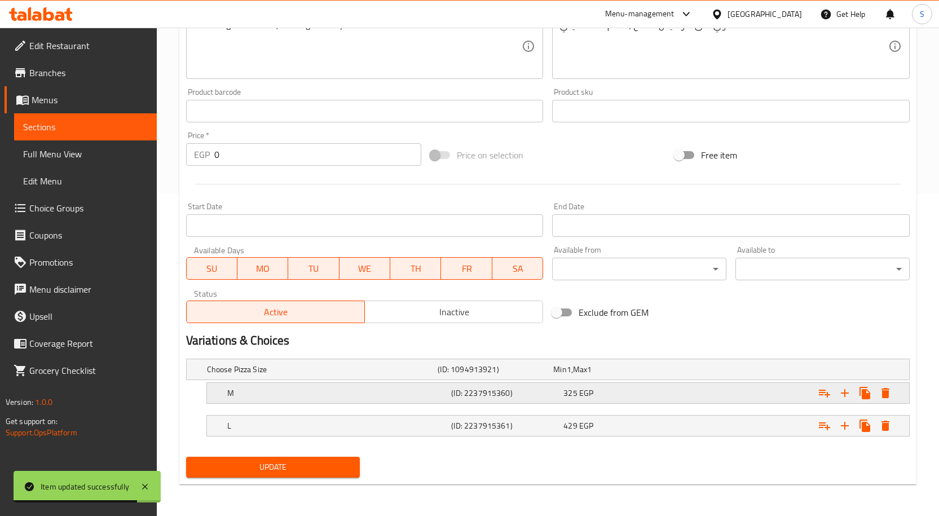
click at [331, 382] on div "M (ID: 2237915360) 325 EGP" at bounding box center [551, 369] width 693 height 25
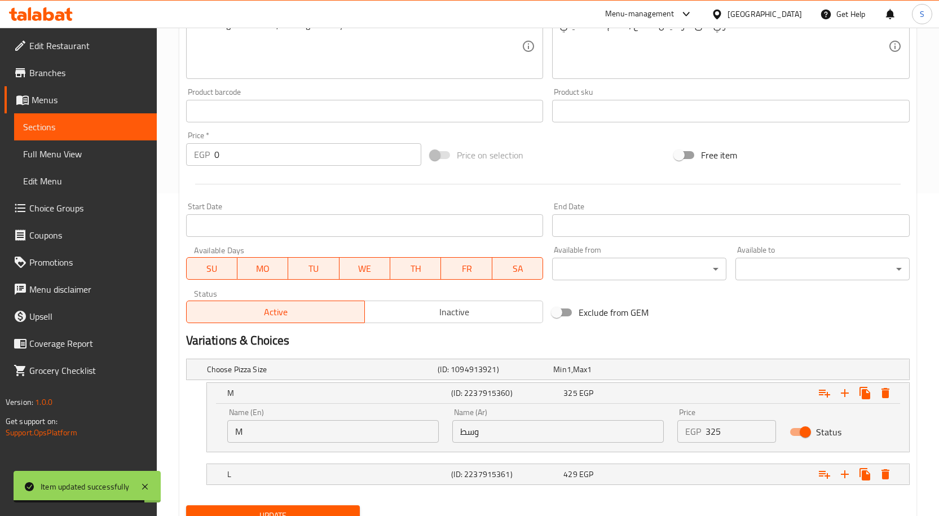
drag, startPoint x: 310, startPoint y: 436, endPoint x: 317, endPoint y: 433, distance: 7.3
click at [310, 436] on input "M" at bounding box center [333, 431] width 212 height 23
type input "Medium"
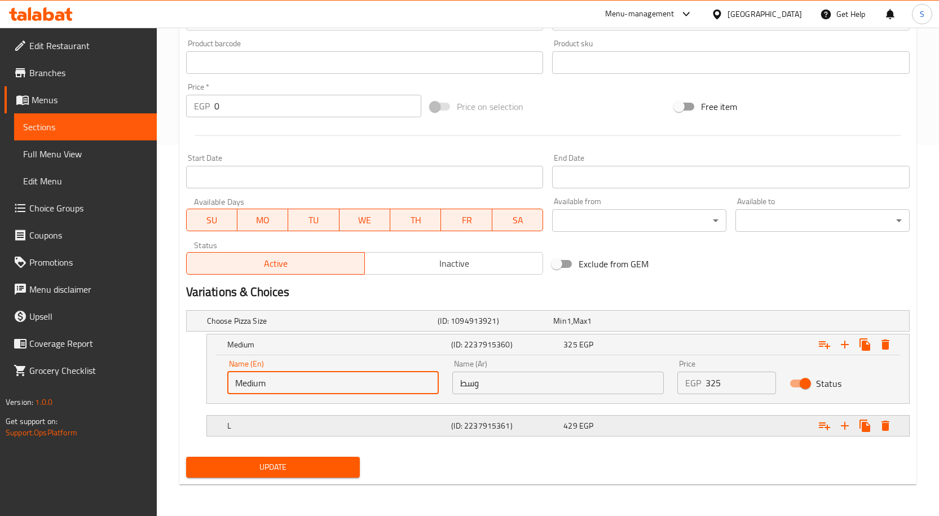
click at [358, 327] on h5 "L" at bounding box center [320, 320] width 227 height 11
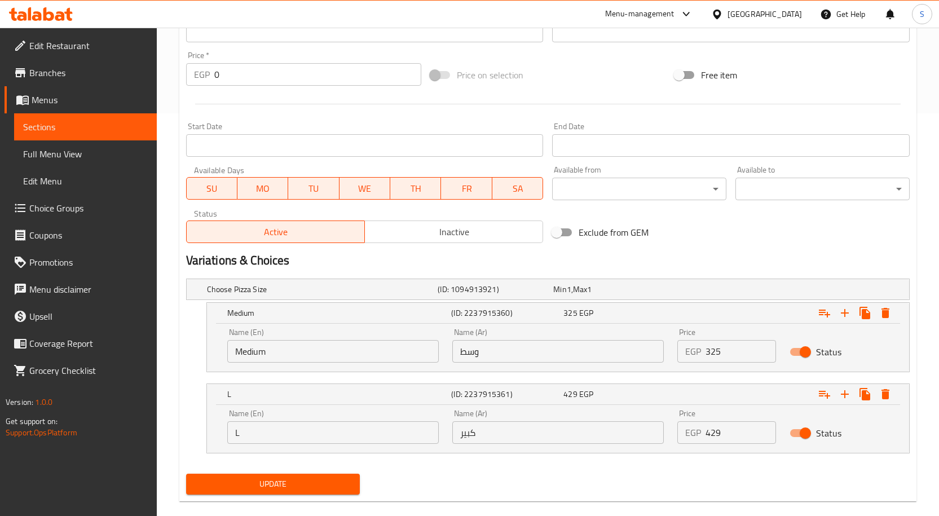
scroll to position [420, 0]
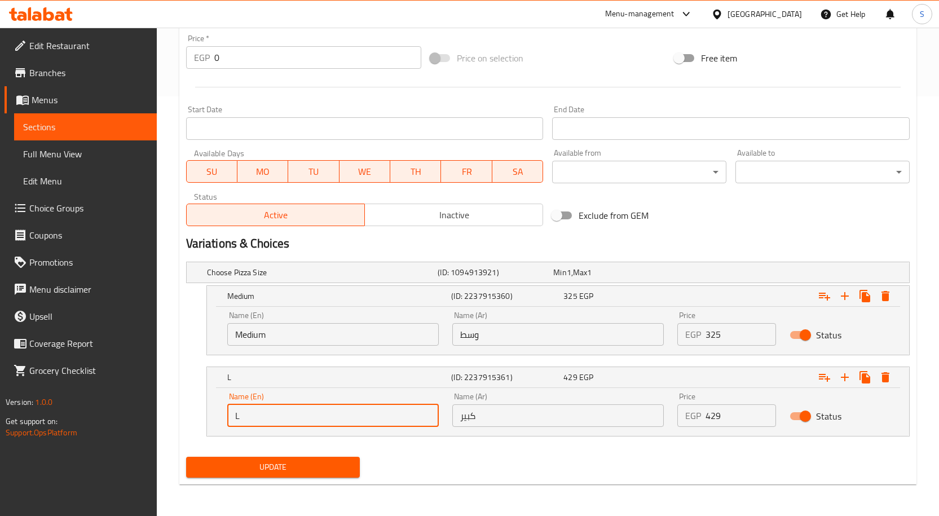
click at [328, 415] on input "L" at bounding box center [333, 416] width 212 height 23
type input "large"
click at [309, 471] on span "Update" at bounding box center [273, 467] width 156 height 14
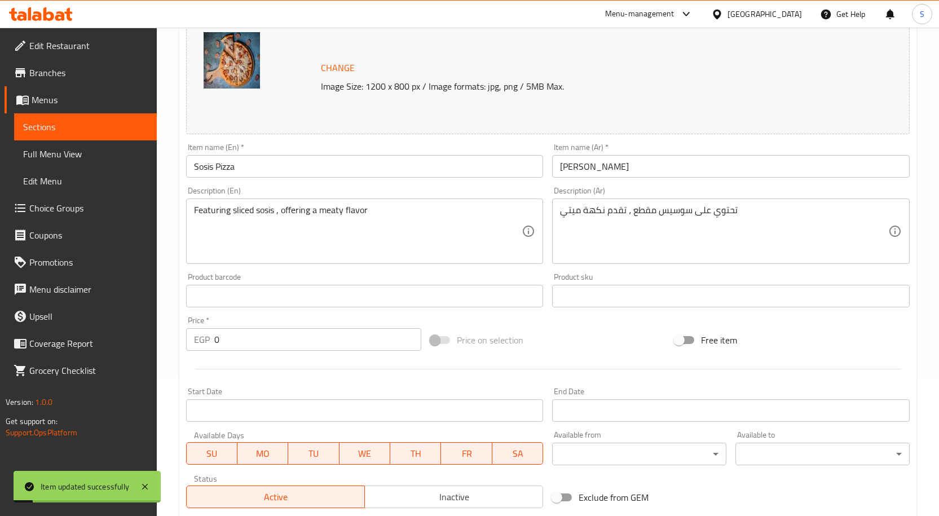
scroll to position [0, 0]
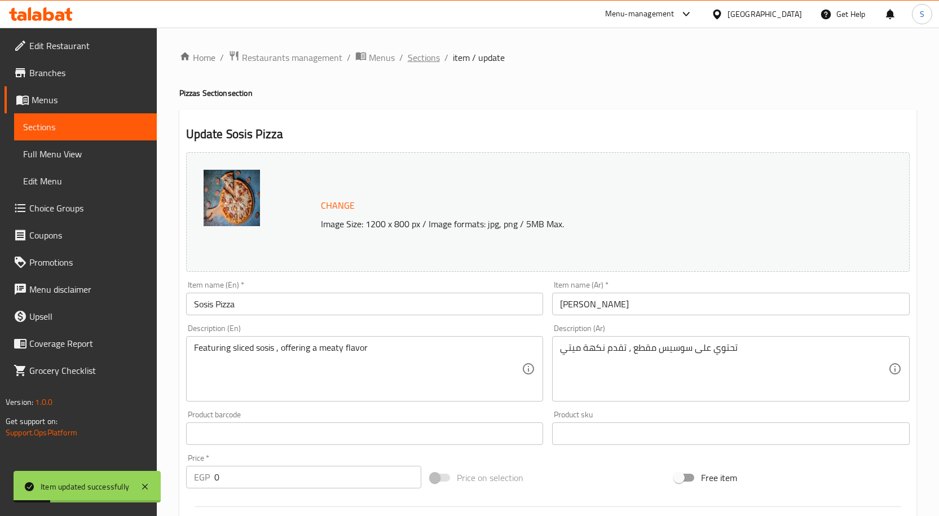
click at [429, 60] on span "Sections" at bounding box center [424, 58] width 32 height 14
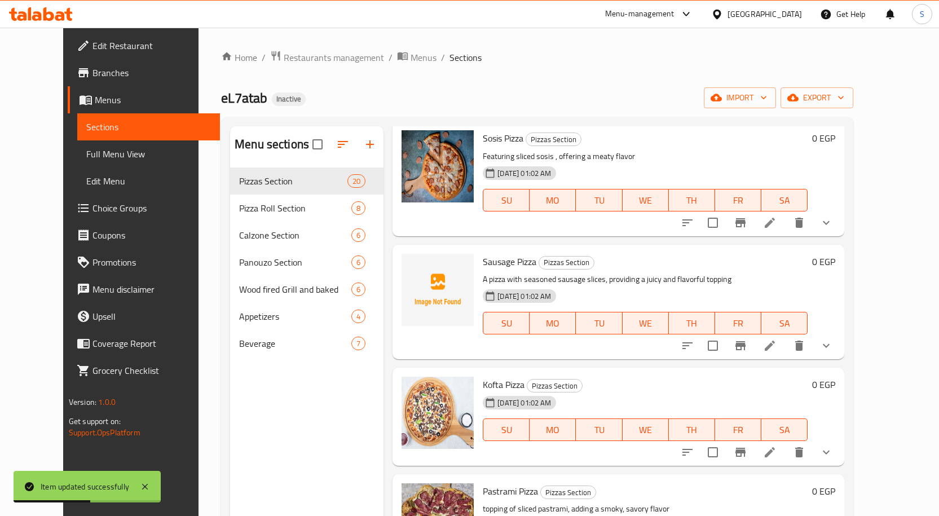
scroll to position [903, 0]
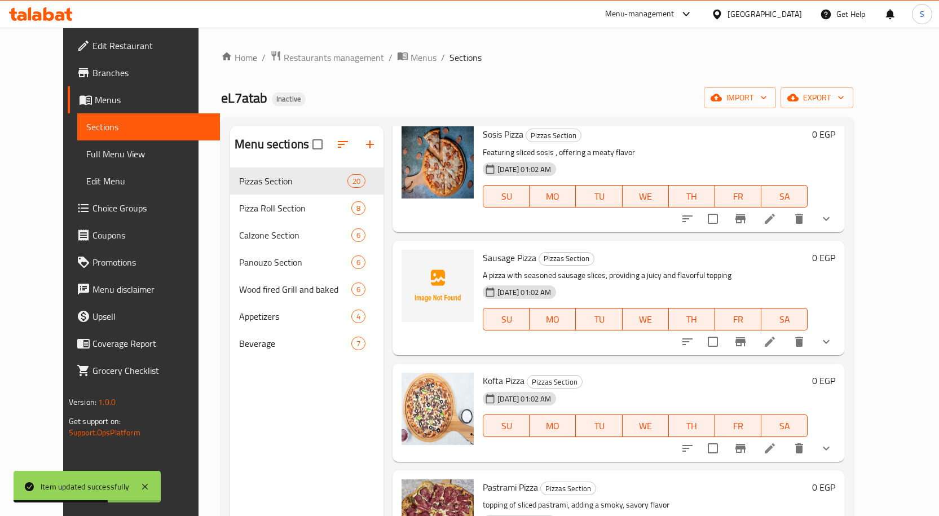
click at [777, 335] on icon at bounding box center [770, 342] width 14 height 14
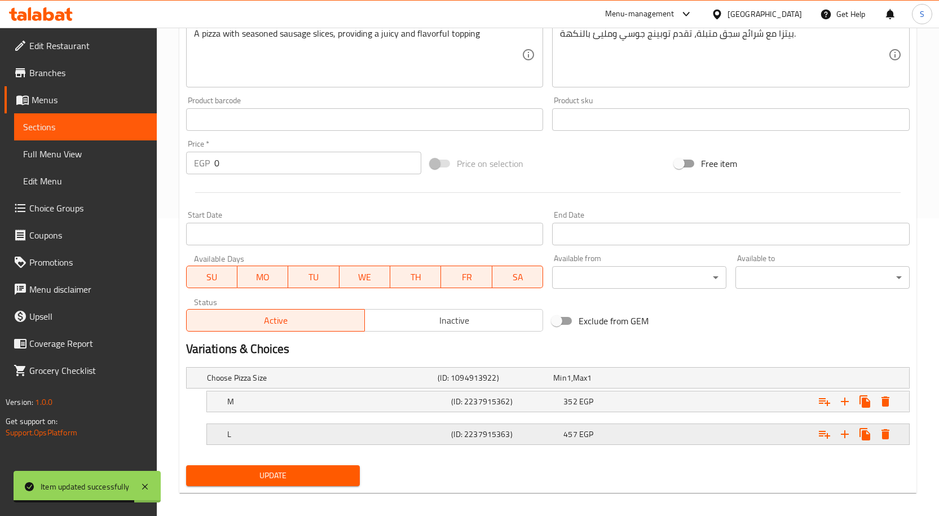
scroll to position [306, 0]
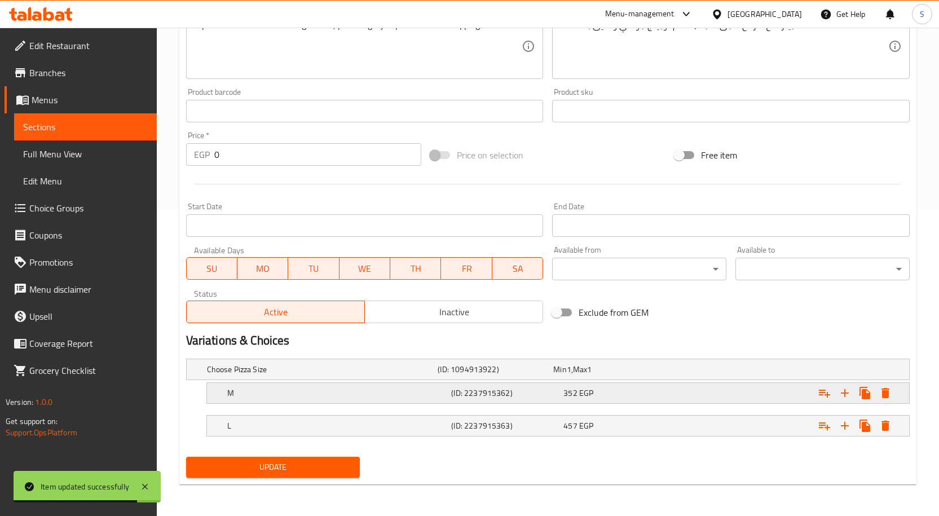
click at [332, 375] on h5 "M" at bounding box center [320, 369] width 227 height 11
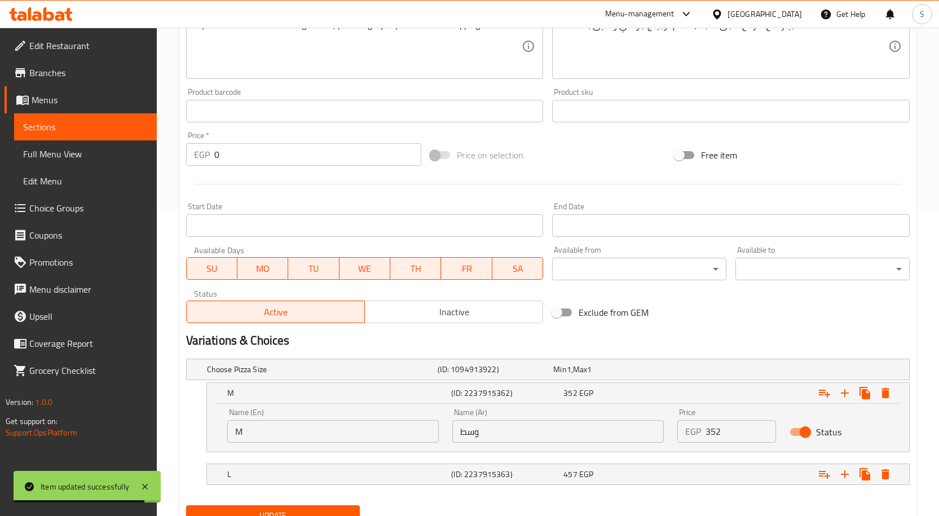
click at [287, 432] on input "M" at bounding box center [333, 431] width 212 height 23
type input "Medium"
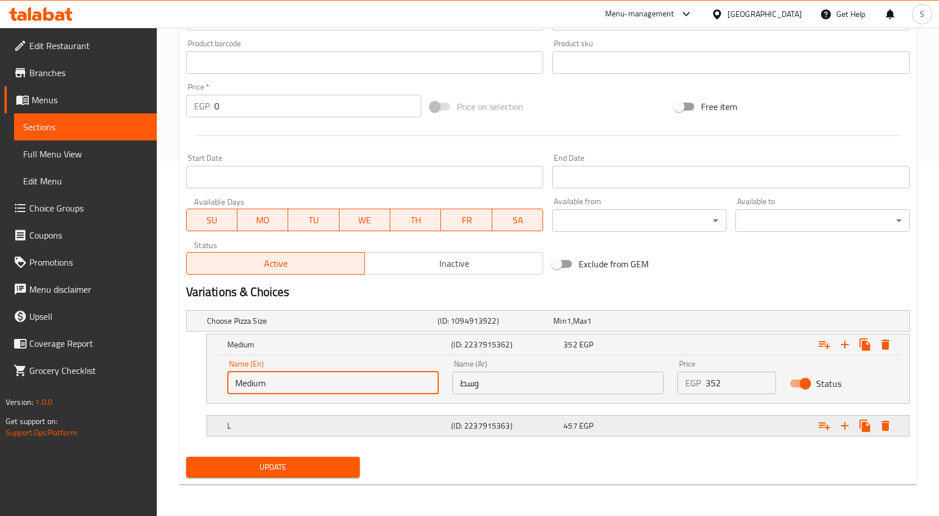
click at [362, 329] on div "L" at bounding box center [320, 321] width 231 height 16
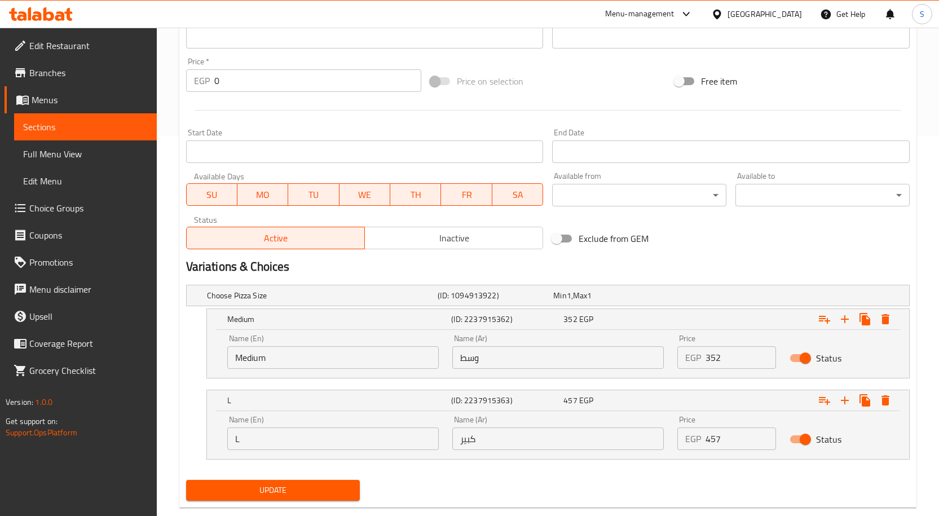
scroll to position [403, 0]
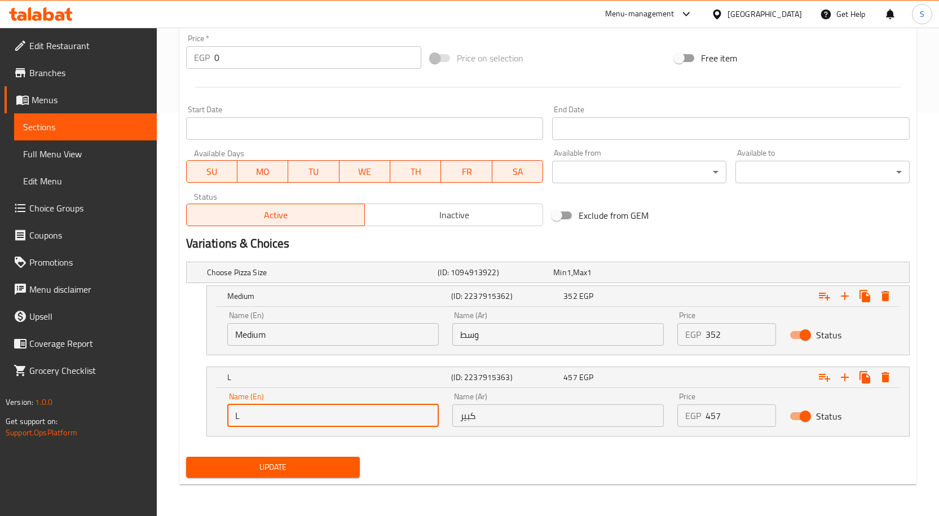
click at [337, 417] on input "L" at bounding box center [333, 416] width 212 height 23
type input "large"
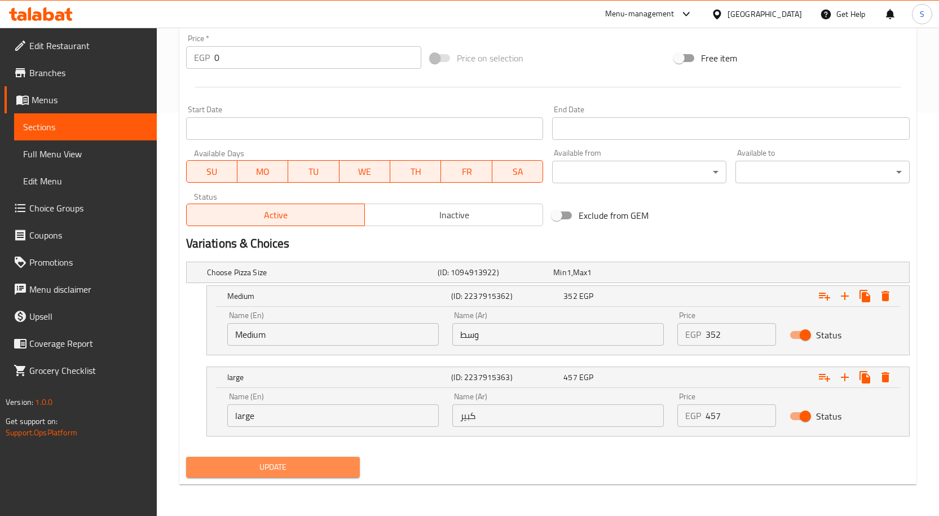
click at [330, 469] on span "Update" at bounding box center [273, 467] width 156 height 14
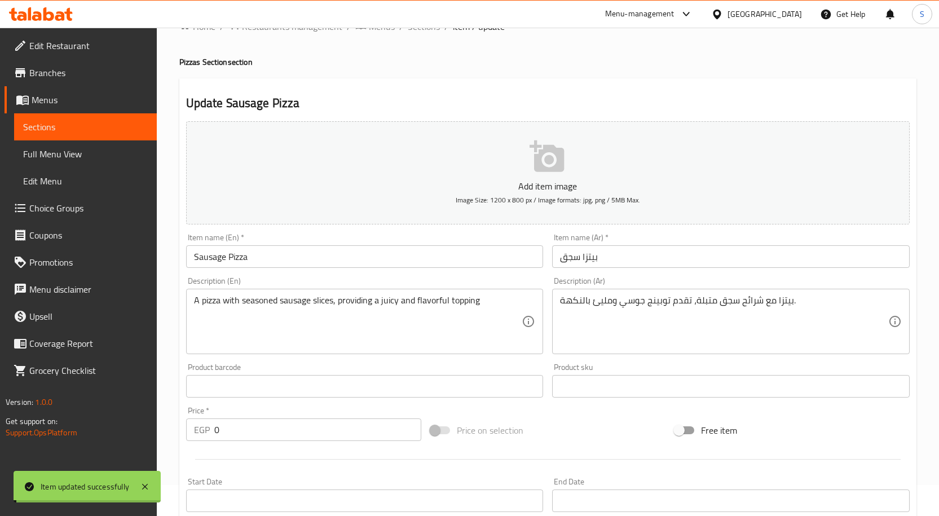
scroll to position [0, 0]
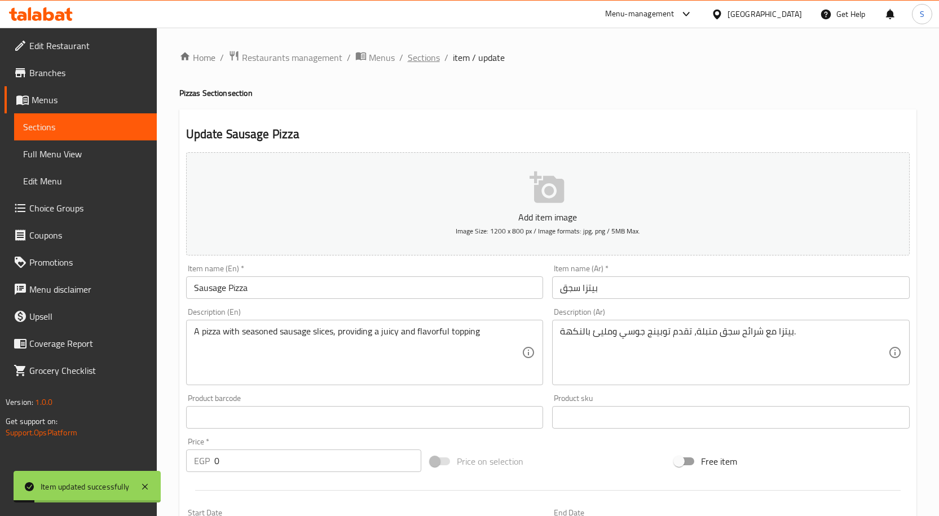
click at [421, 63] on span "Sections" at bounding box center [424, 58] width 32 height 14
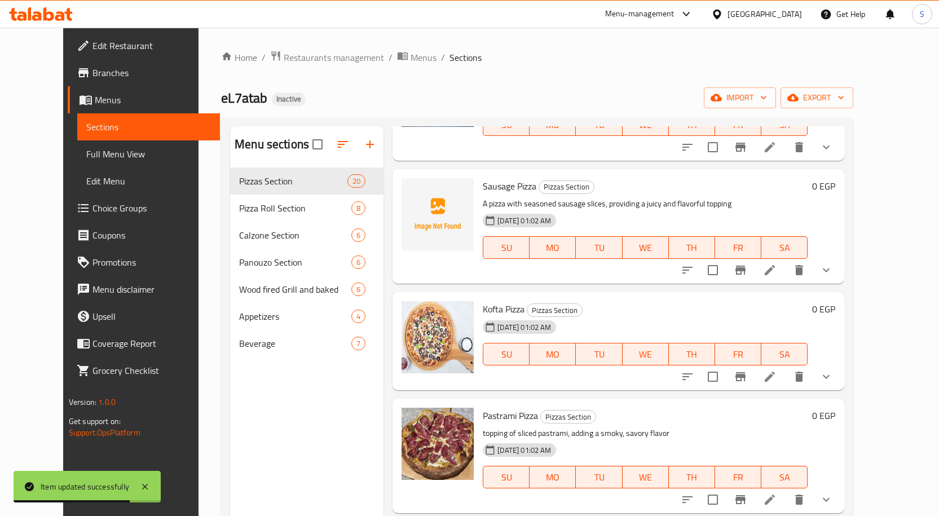
scroll to position [1016, 0]
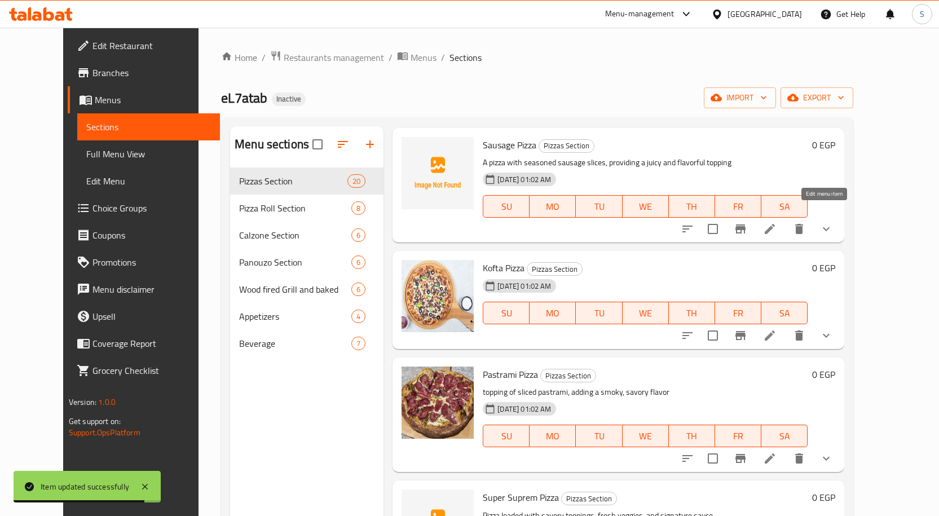
click at [777, 222] on icon at bounding box center [770, 229] width 14 height 14
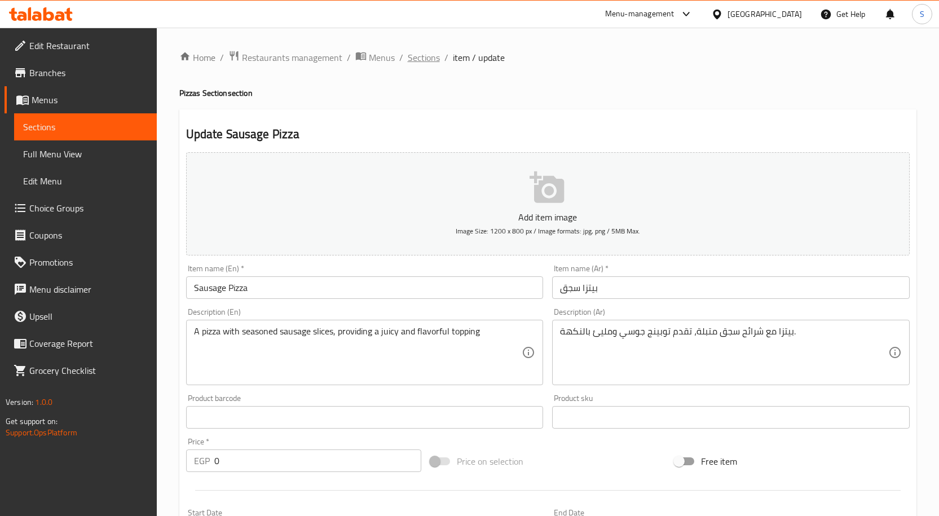
click at [422, 57] on span "Sections" at bounding box center [424, 58] width 32 height 14
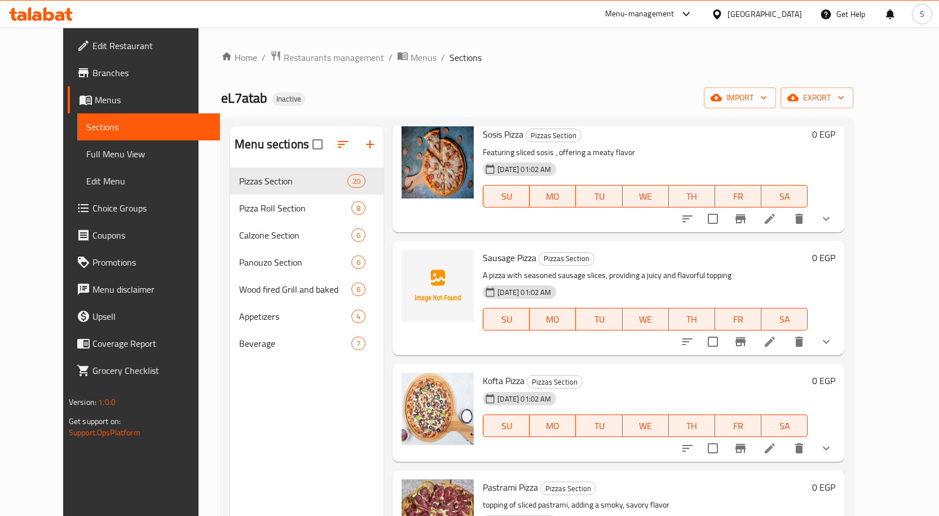
scroll to position [1072, 0]
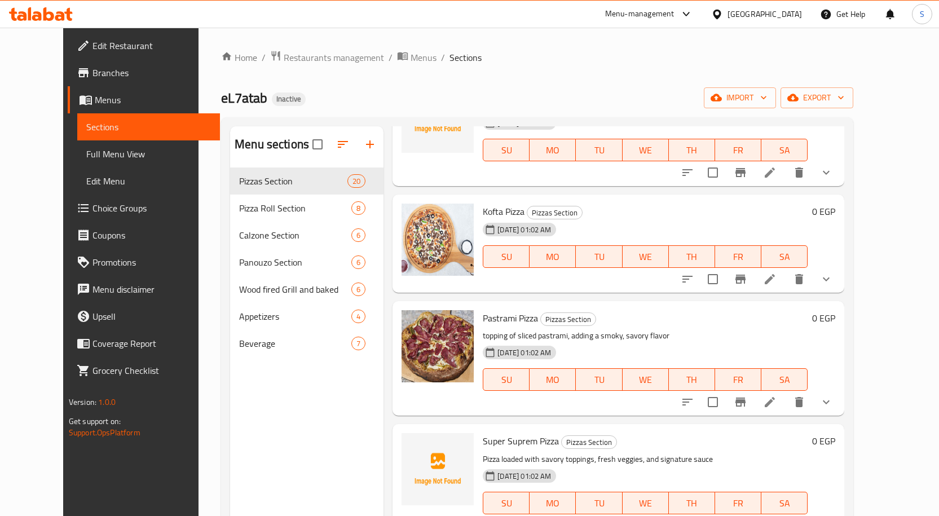
click at [786, 269] on li at bounding box center [770, 279] width 32 height 20
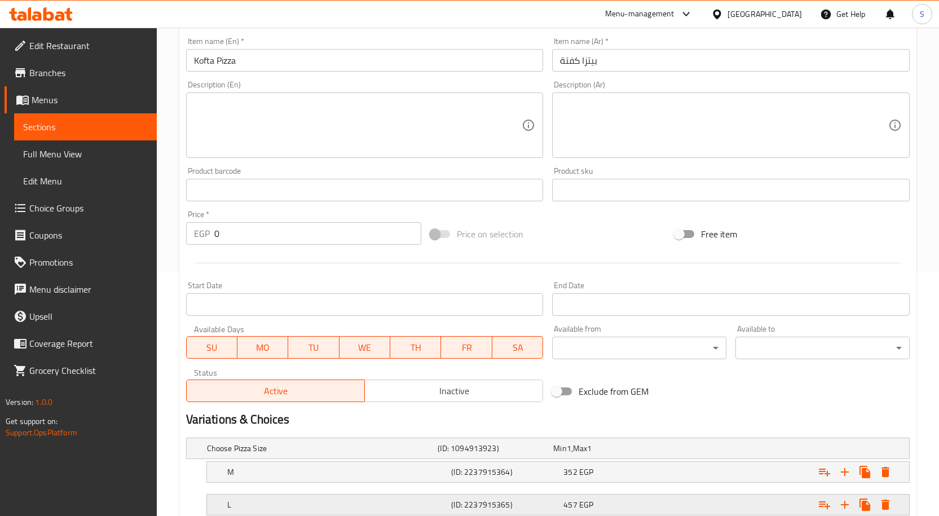
scroll to position [323, 0]
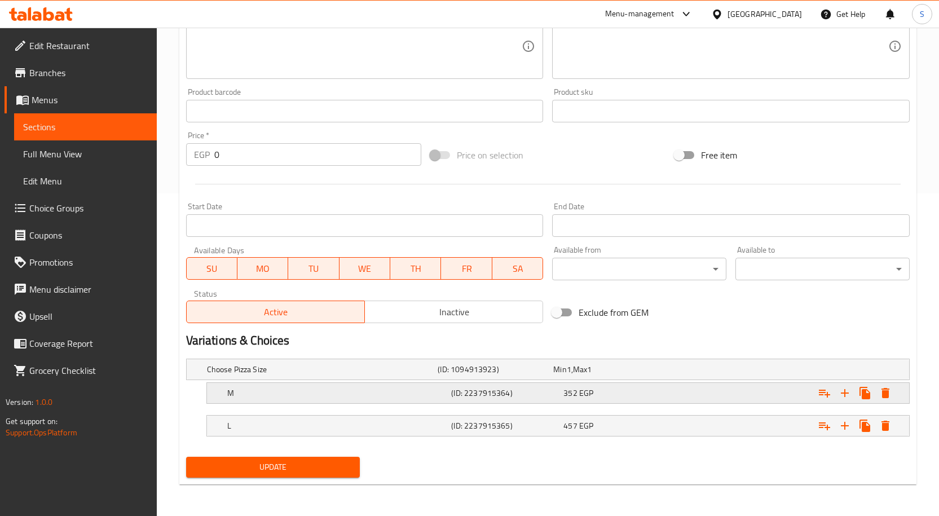
click at [328, 375] on h5 "M" at bounding box center [320, 369] width 227 height 11
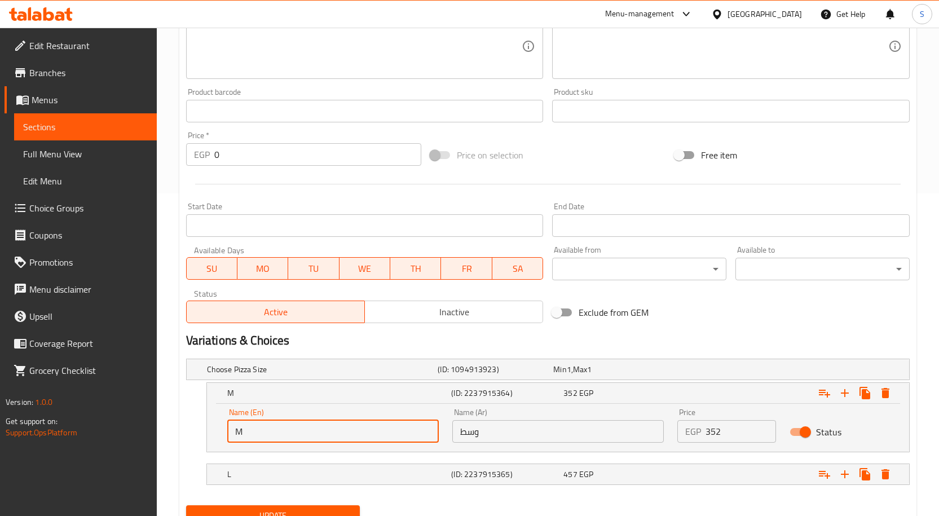
click at [296, 438] on input "M" at bounding box center [333, 431] width 212 height 23
type input "Medium"
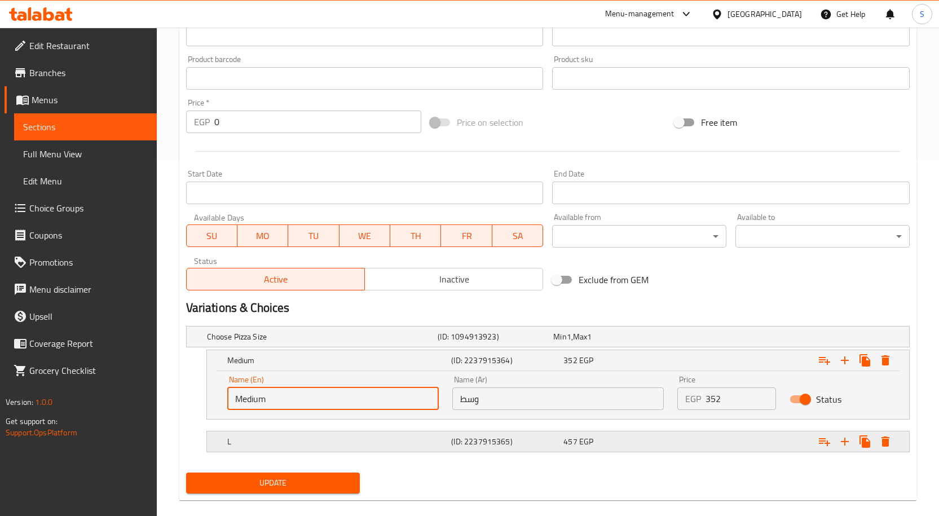
scroll to position [371, 0]
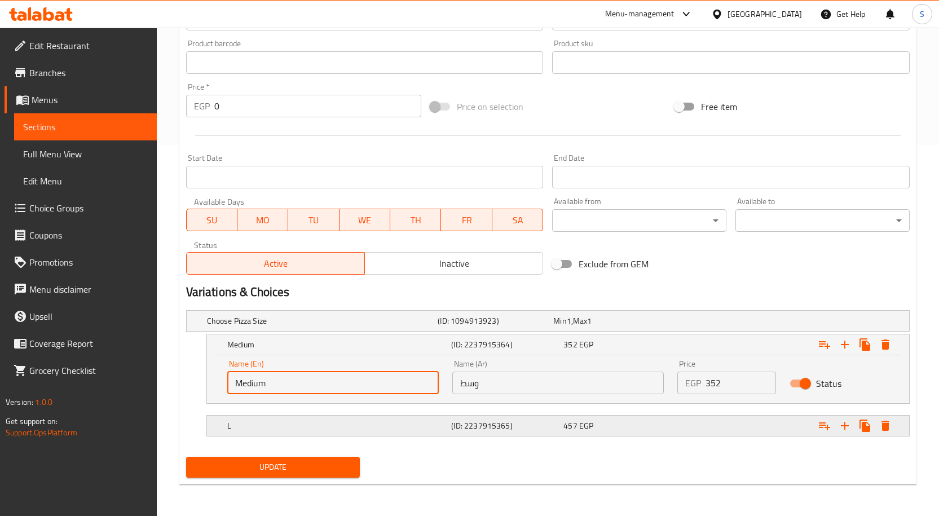
click at [380, 327] on h5 "L" at bounding box center [320, 320] width 227 height 11
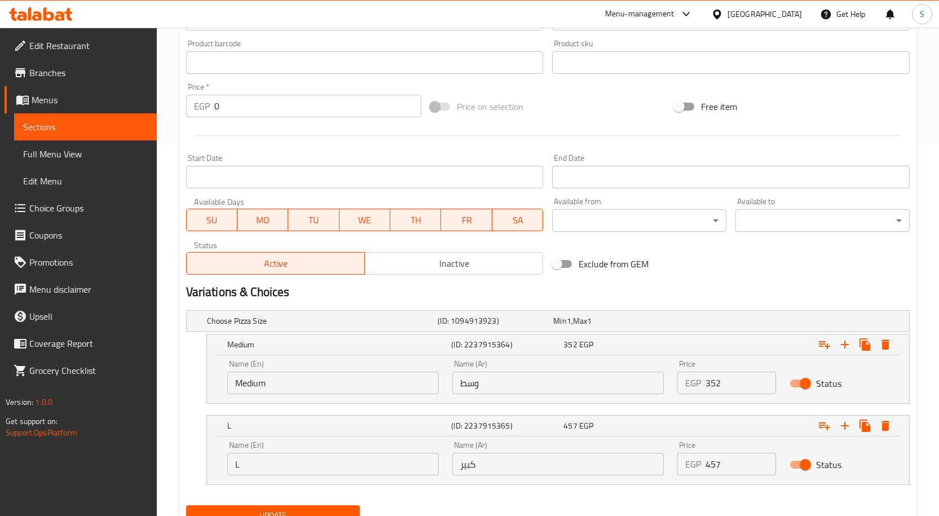
click at [327, 467] on input "L" at bounding box center [333, 464] width 212 height 23
type input "large"
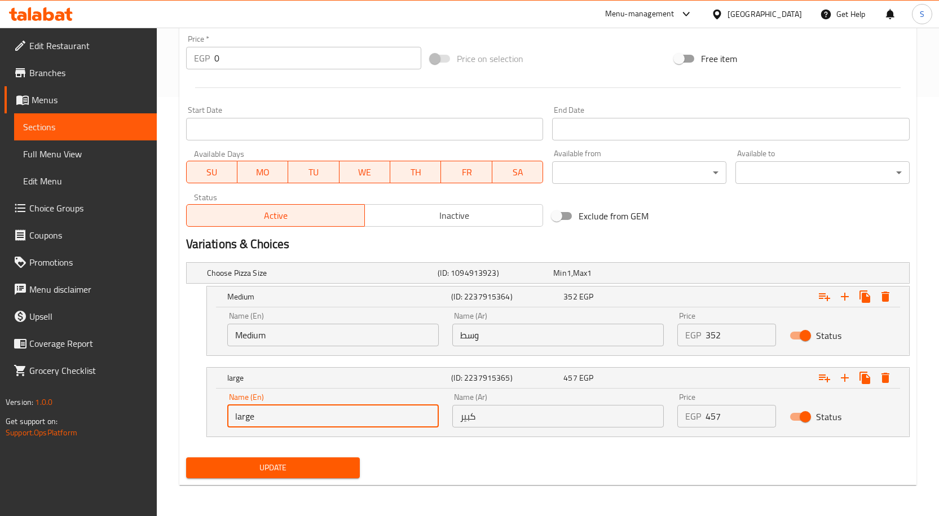
scroll to position [420, 0]
click at [343, 470] on span "Update" at bounding box center [273, 467] width 156 height 14
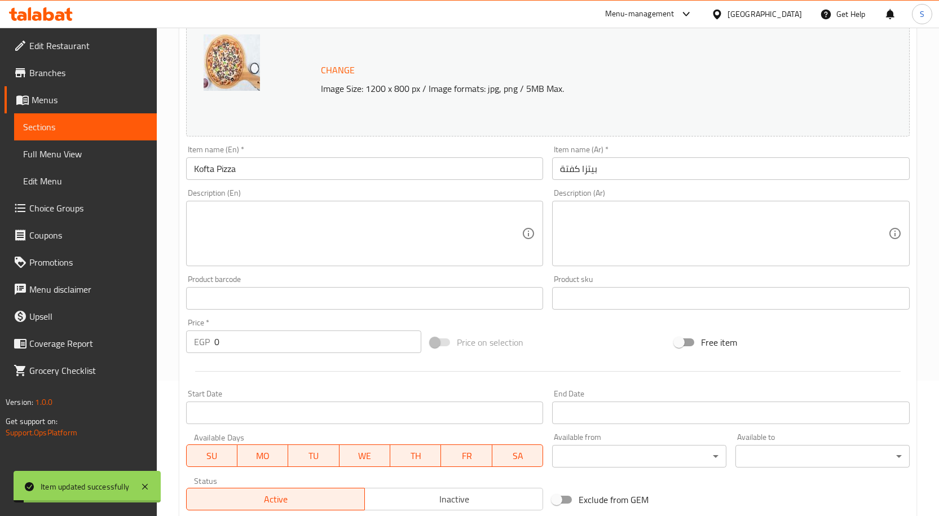
scroll to position [0, 0]
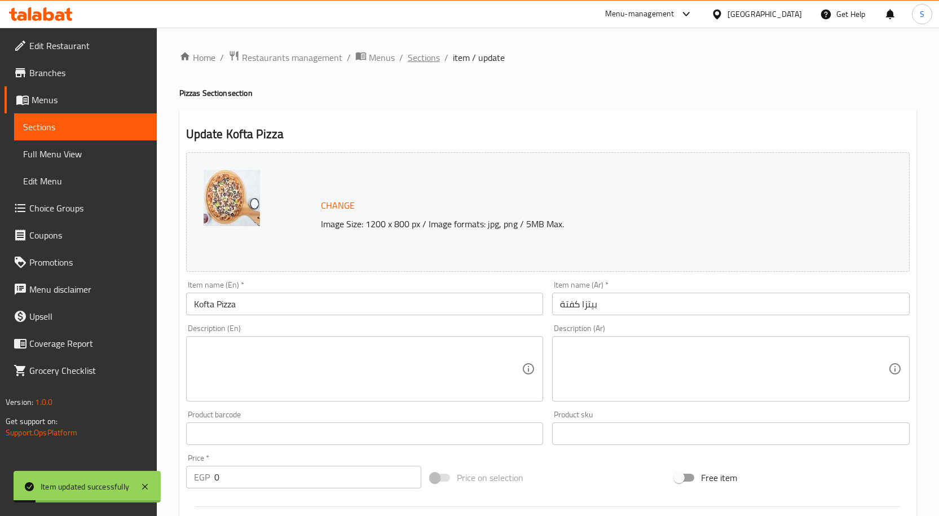
click at [425, 56] on span "Sections" at bounding box center [424, 58] width 32 height 14
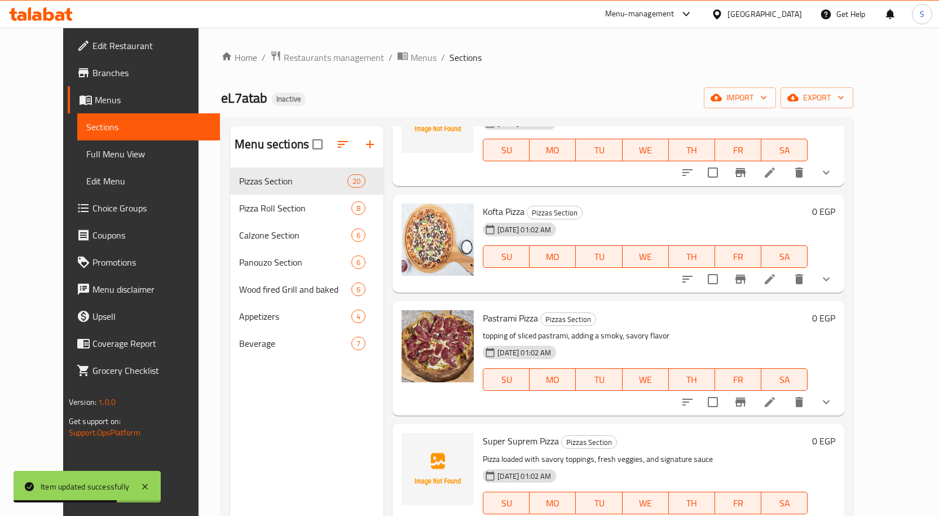
scroll to position [1128, 0]
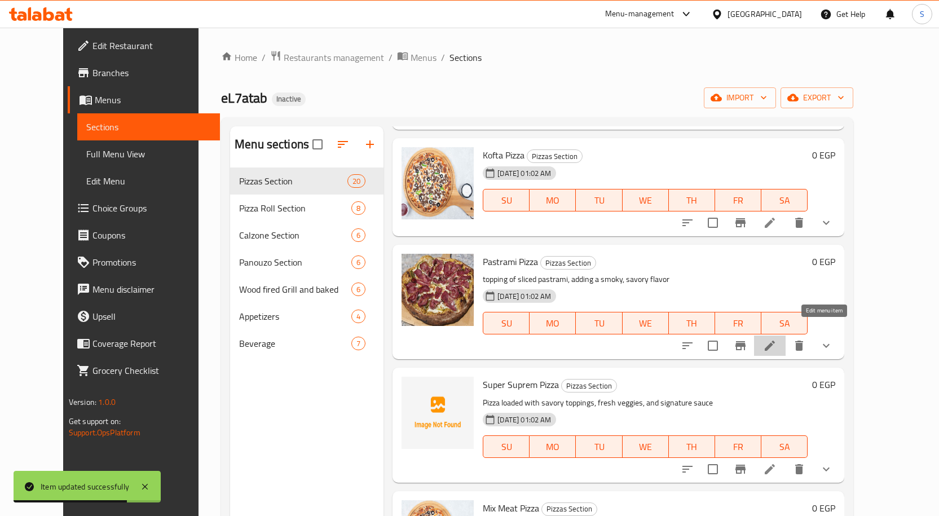
click at [777, 339] on icon at bounding box center [770, 346] width 14 height 14
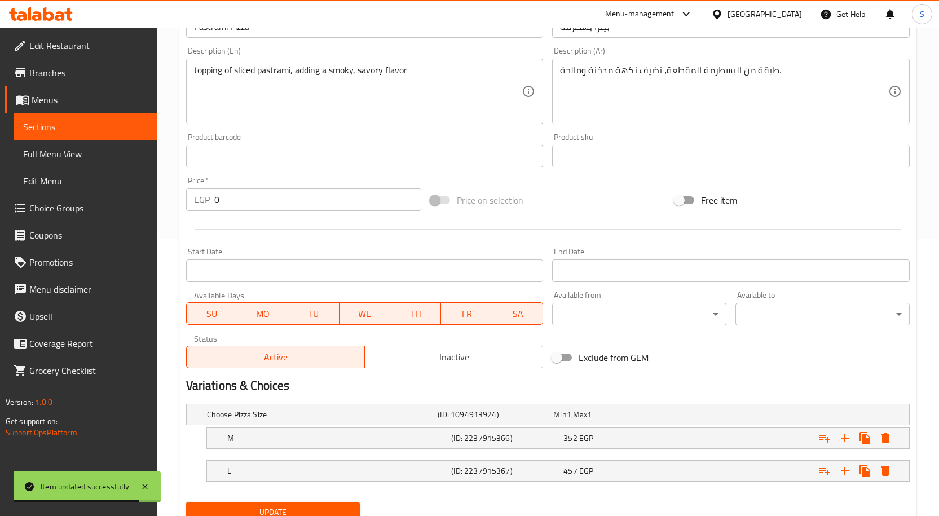
scroll to position [323, 0]
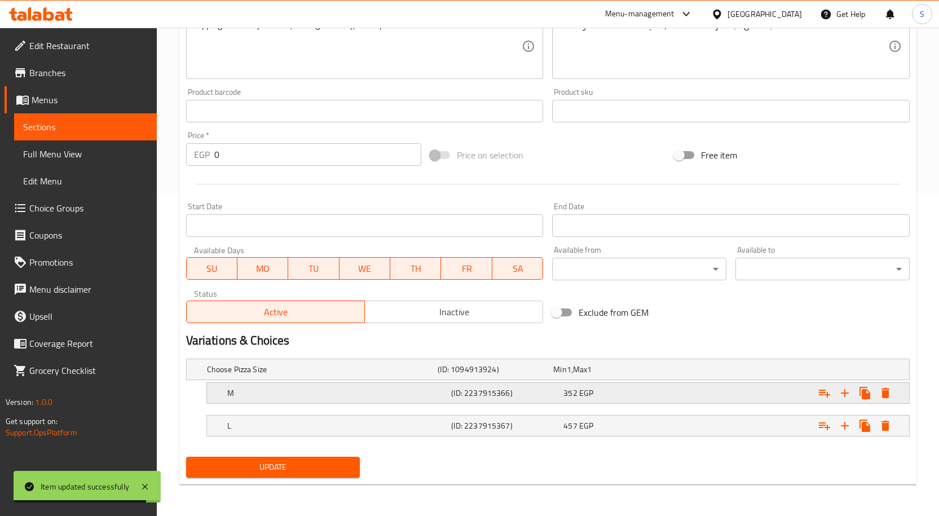
click at [292, 375] on h5 "M" at bounding box center [320, 369] width 227 height 11
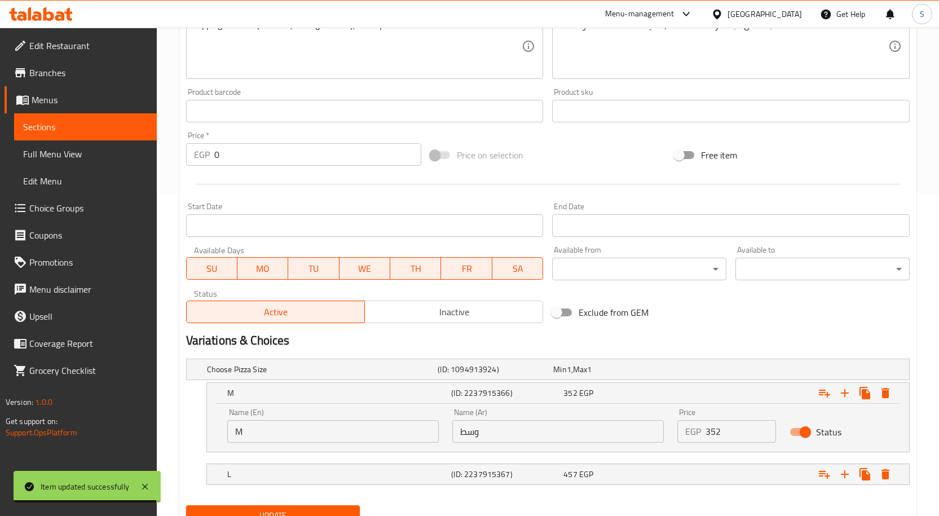
click at [307, 437] on input "M" at bounding box center [333, 431] width 212 height 23
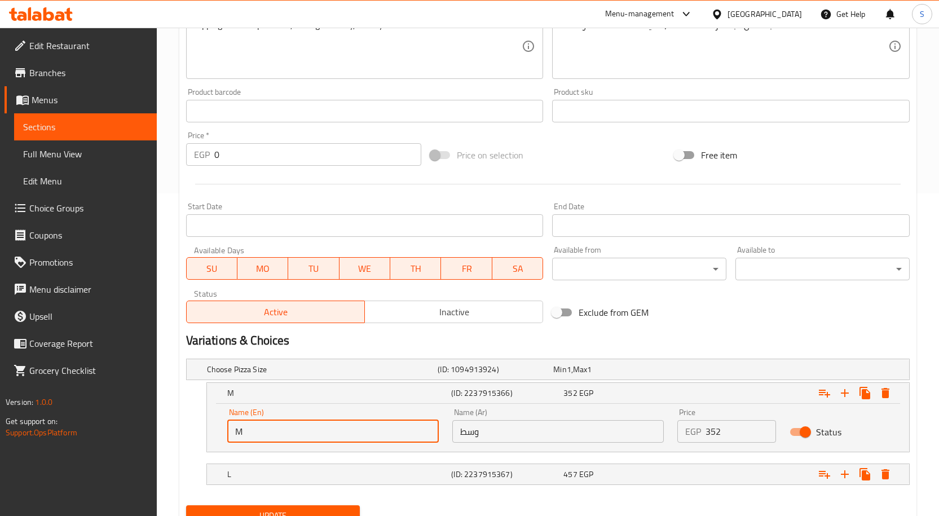
type input "Medium"
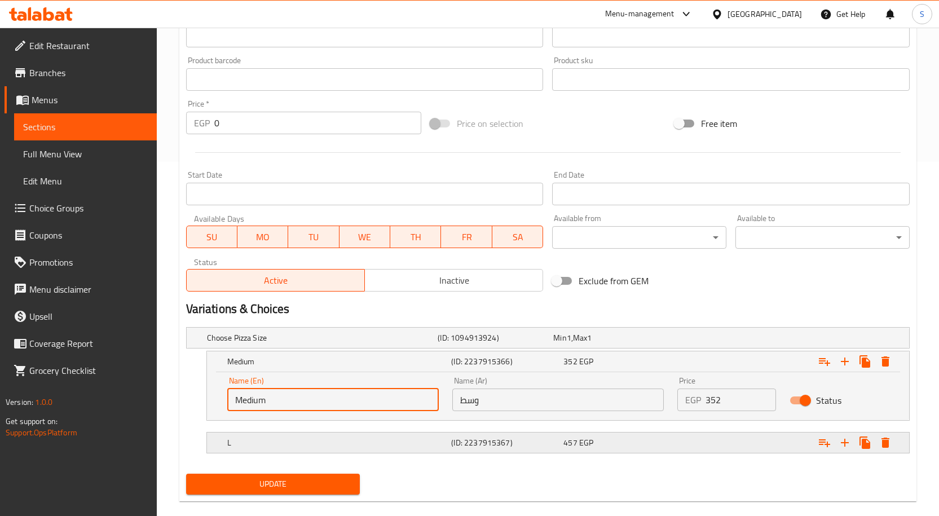
scroll to position [371, 0]
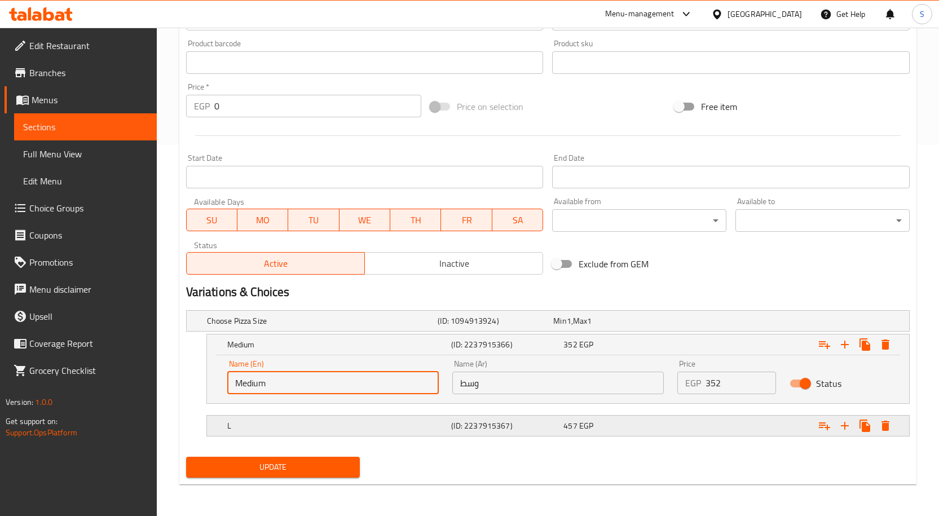
click at [357, 333] on div "L (ID: 2237915367) 457 EGP" at bounding box center [551, 321] width 693 height 25
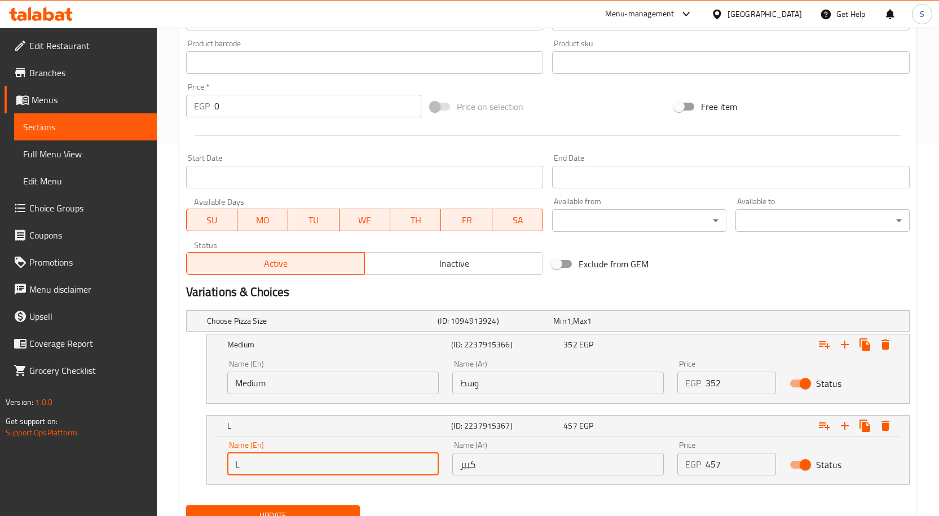
click at [322, 465] on input "L" at bounding box center [333, 464] width 212 height 23
type input "large"
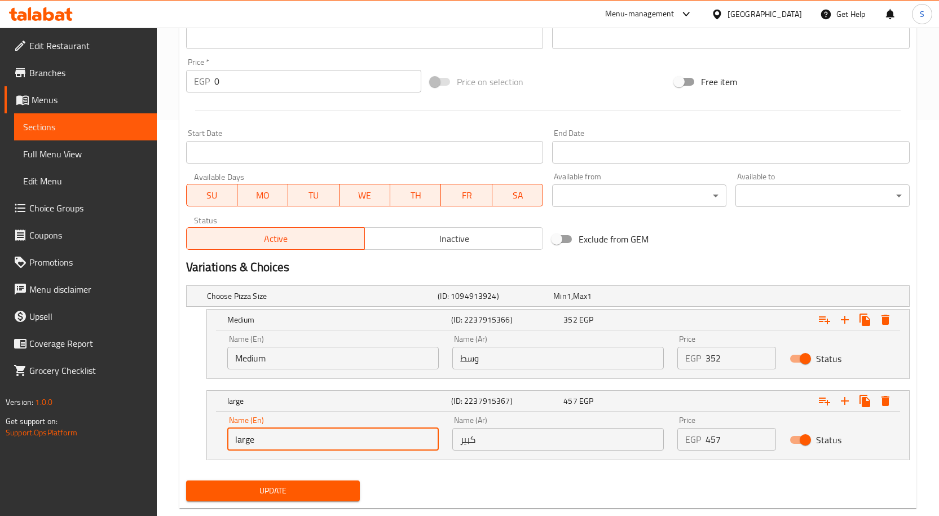
scroll to position [420, 0]
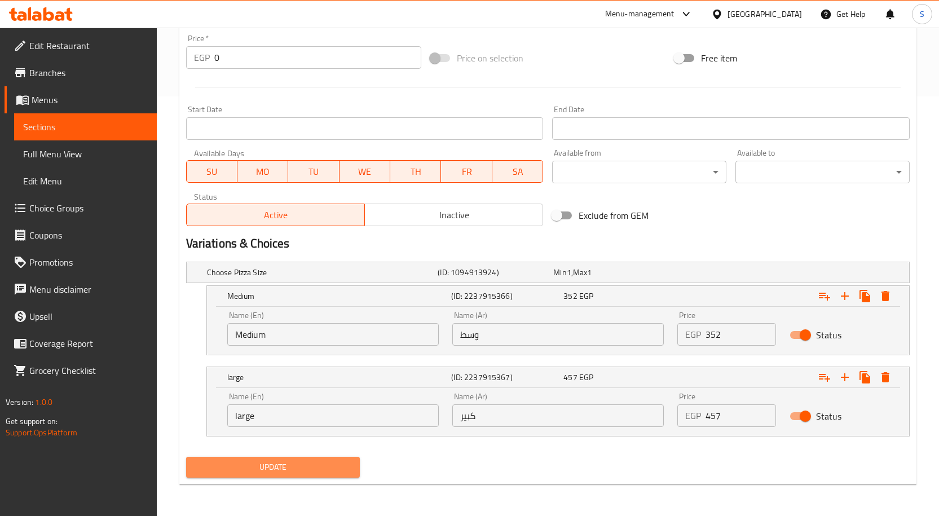
click at [322, 469] on span "Update" at bounding box center [273, 467] width 156 height 14
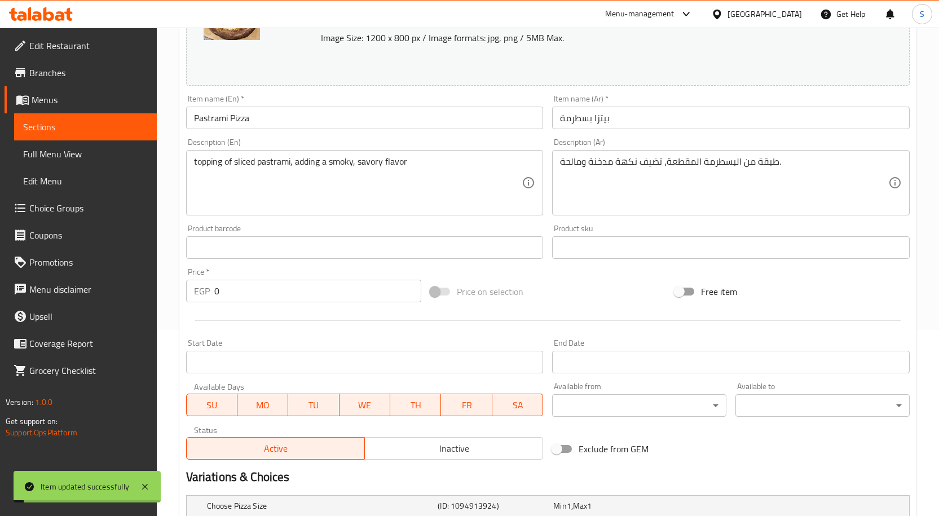
scroll to position [0, 0]
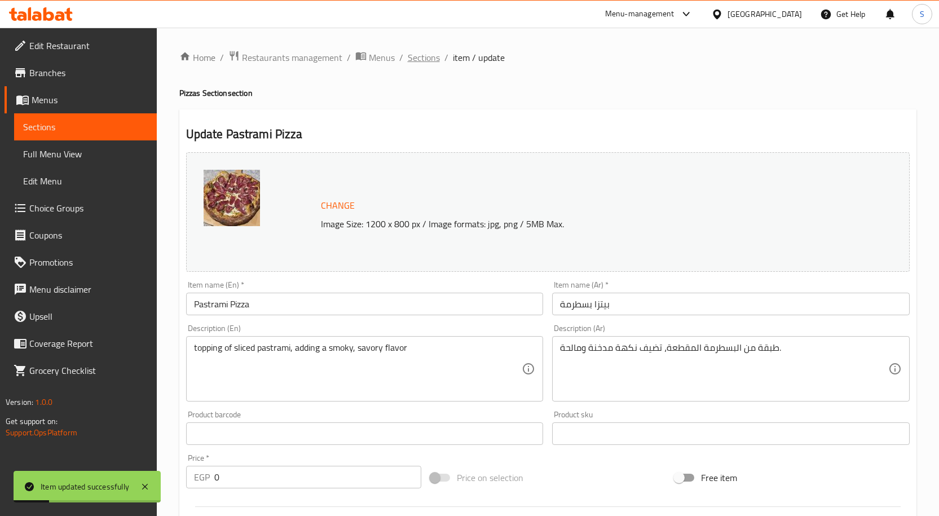
click at [416, 59] on span "Sections" at bounding box center [424, 58] width 32 height 14
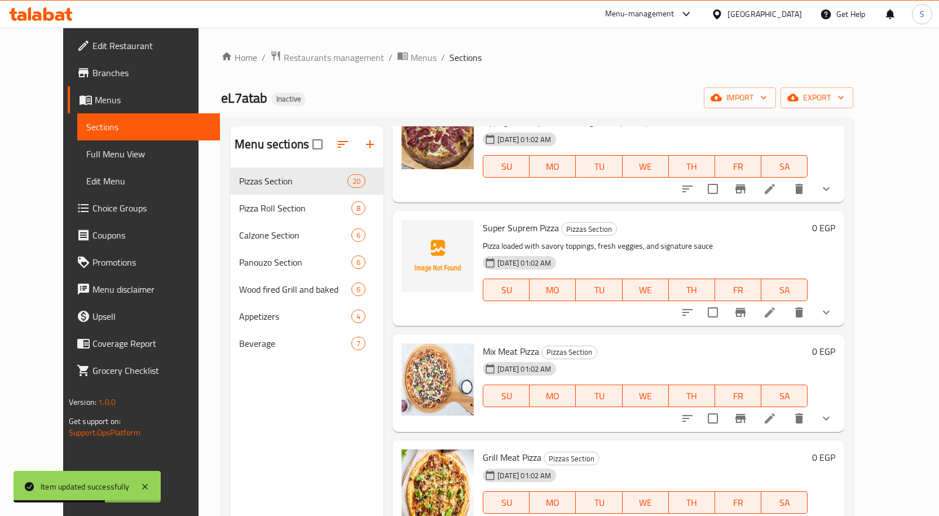
scroll to position [1298, 0]
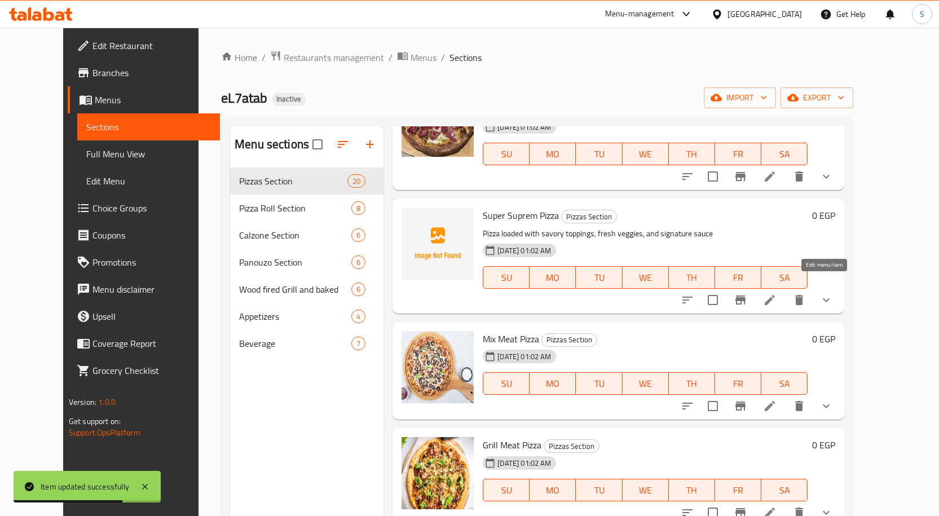
click at [777, 293] on icon at bounding box center [770, 300] width 14 height 14
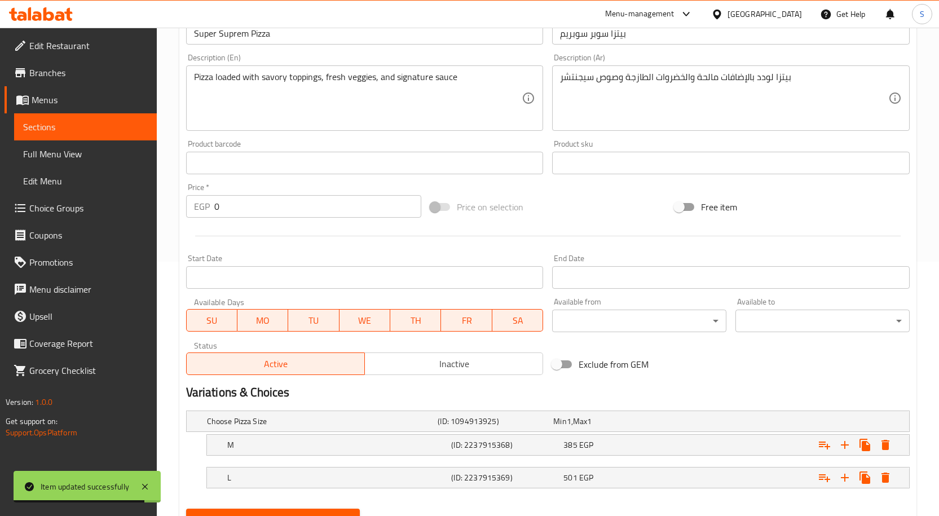
scroll to position [306, 0]
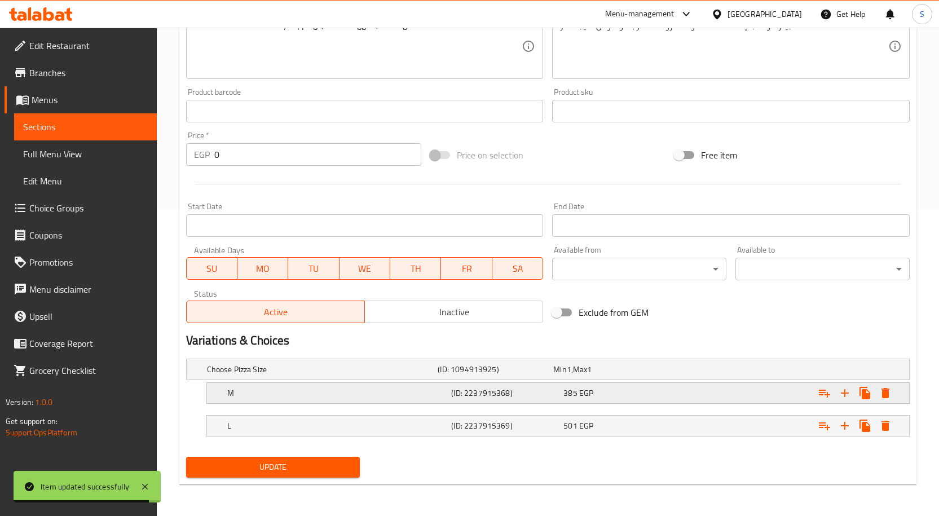
click at [301, 375] on h5 "M" at bounding box center [320, 369] width 227 height 11
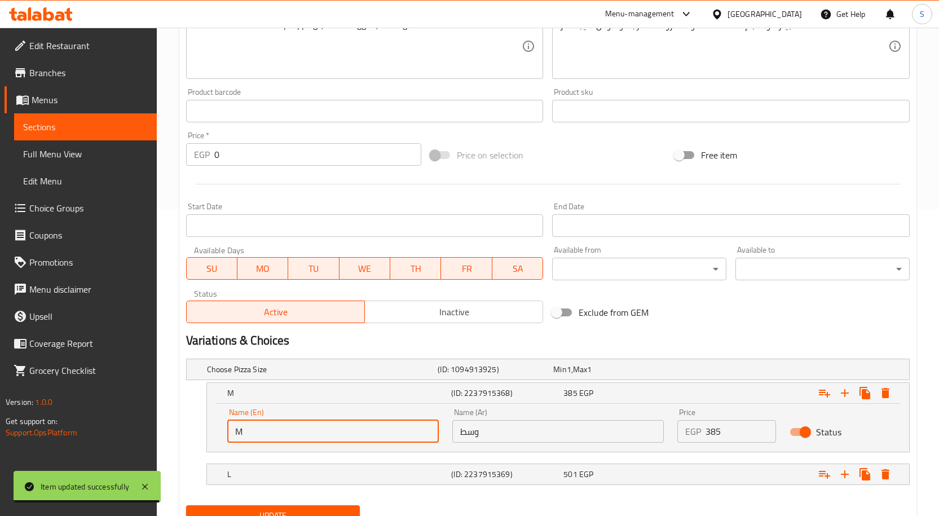
click at [306, 432] on input "M" at bounding box center [333, 431] width 212 height 23
type input "Medium"
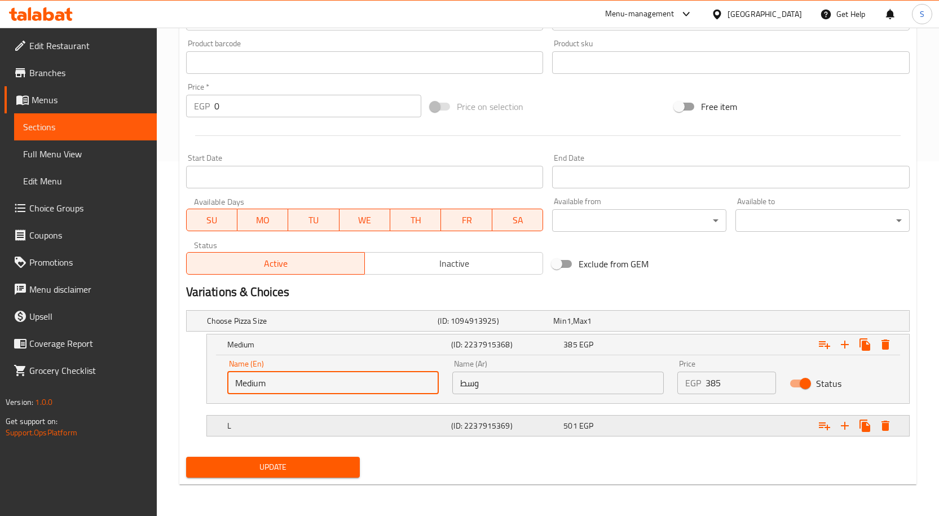
click at [331, 327] on h5 "L" at bounding box center [320, 320] width 227 height 11
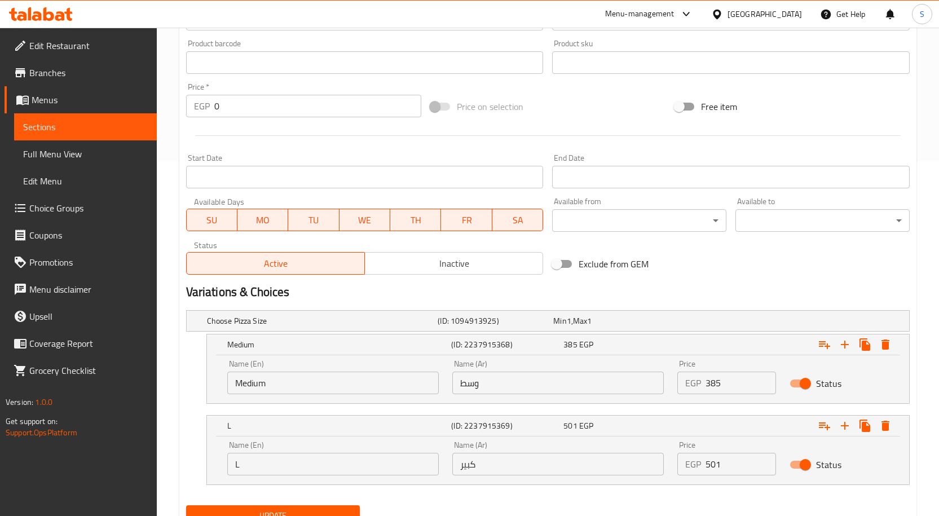
click at [338, 463] on input "L" at bounding box center [333, 464] width 212 height 23
type input "large"
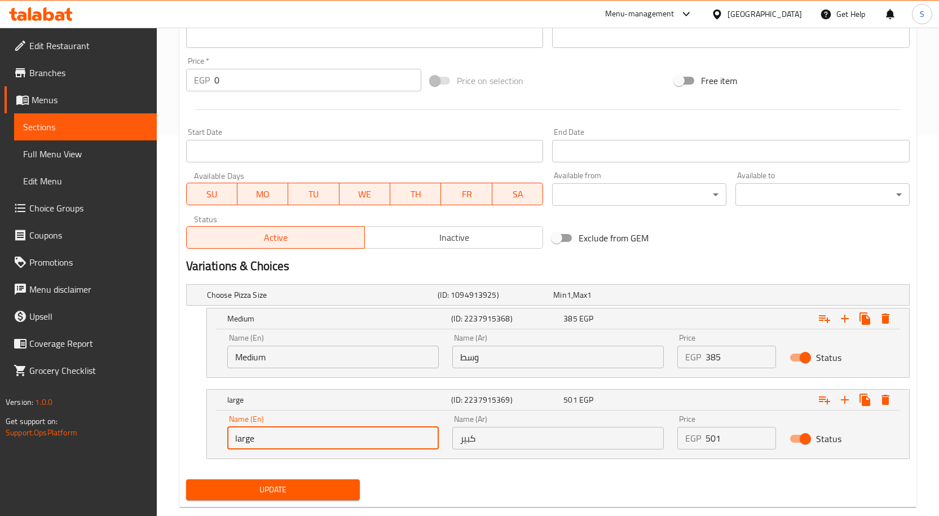
scroll to position [403, 0]
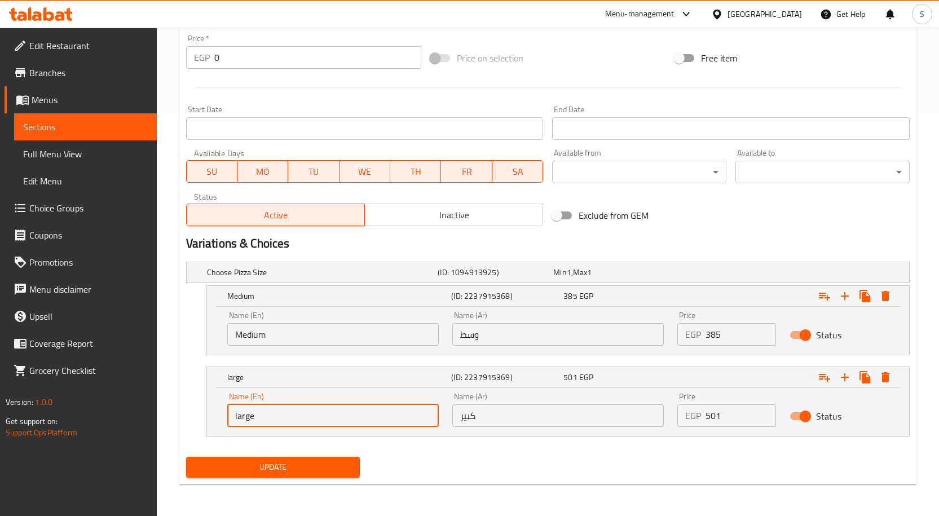
click at [306, 470] on span "Update" at bounding box center [273, 467] width 156 height 14
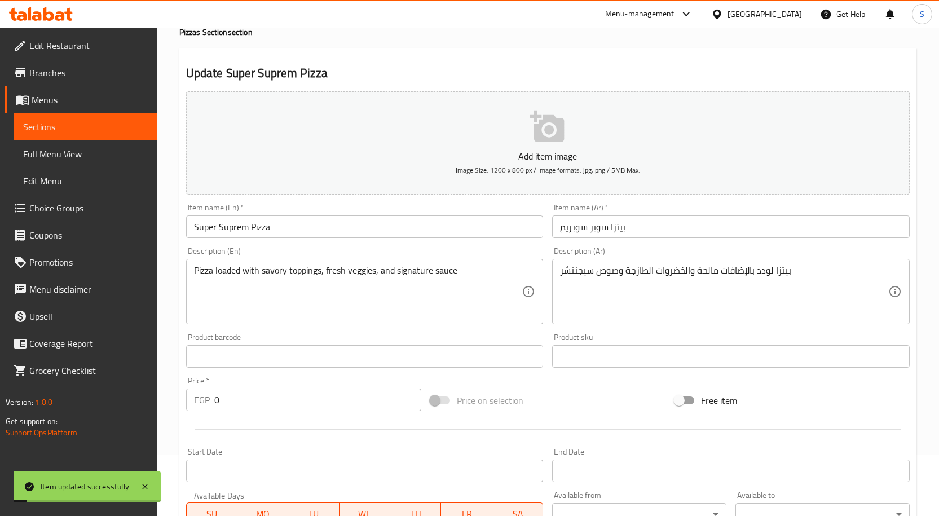
scroll to position [0, 0]
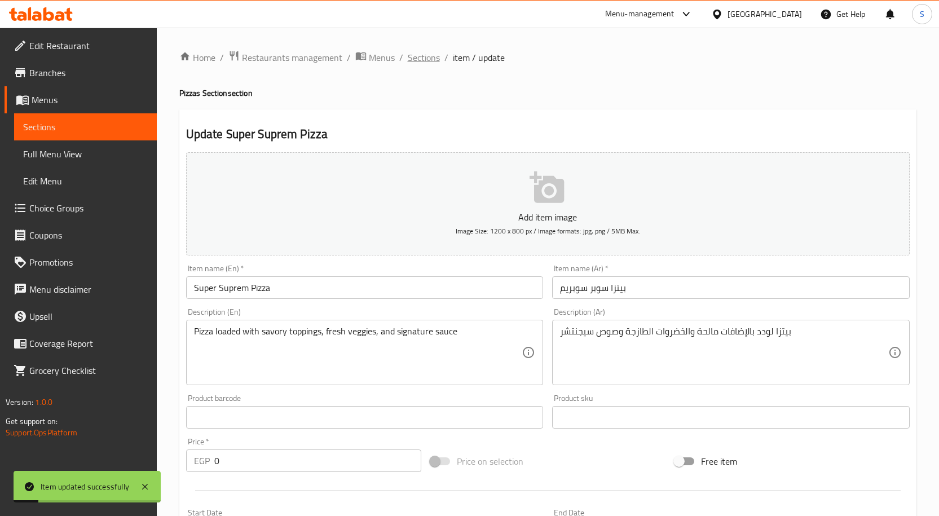
click at [421, 56] on span "Sections" at bounding box center [424, 58] width 32 height 14
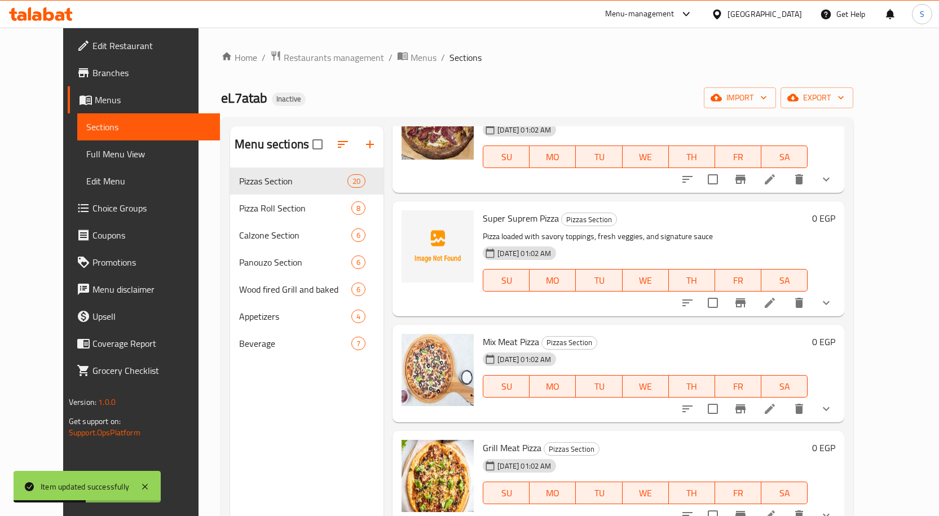
scroll to position [1298, 0]
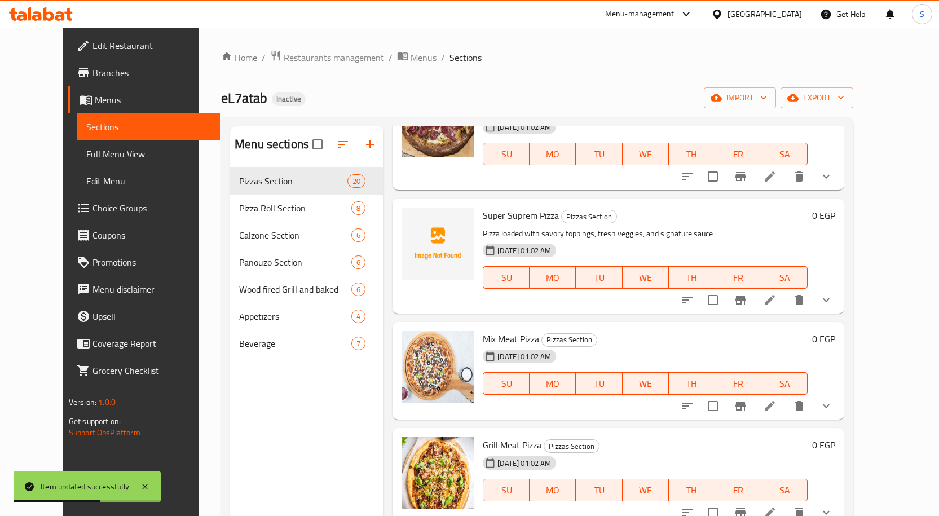
click at [777, 293] on icon at bounding box center [770, 300] width 14 height 14
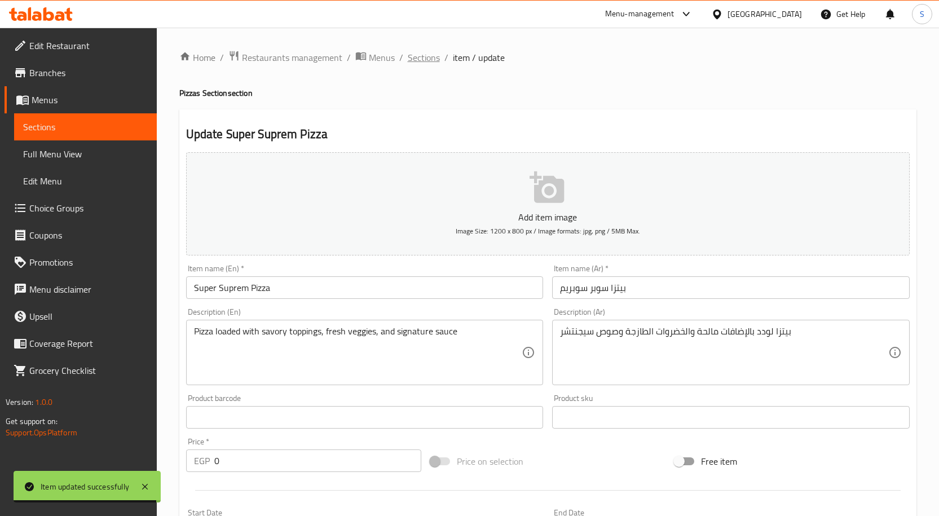
click at [411, 54] on span "Sections" at bounding box center [424, 58] width 32 height 14
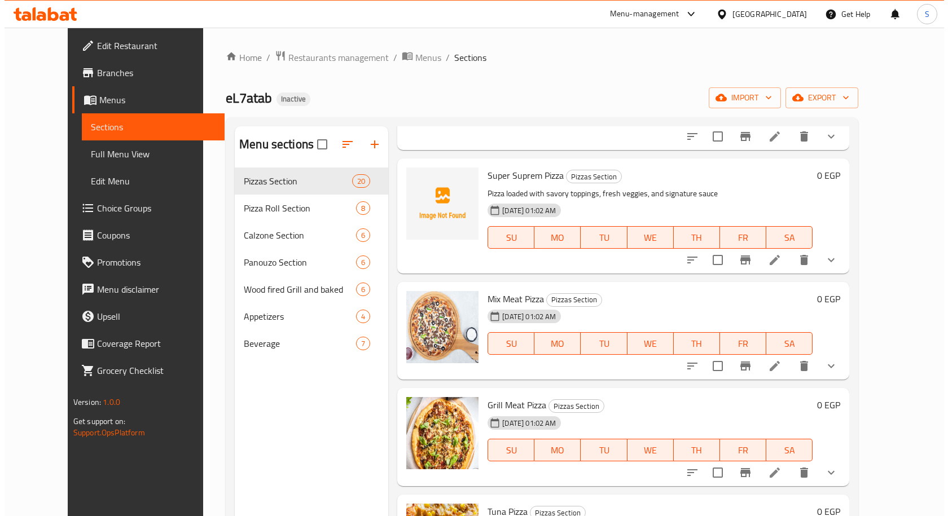
scroll to position [1411, 0]
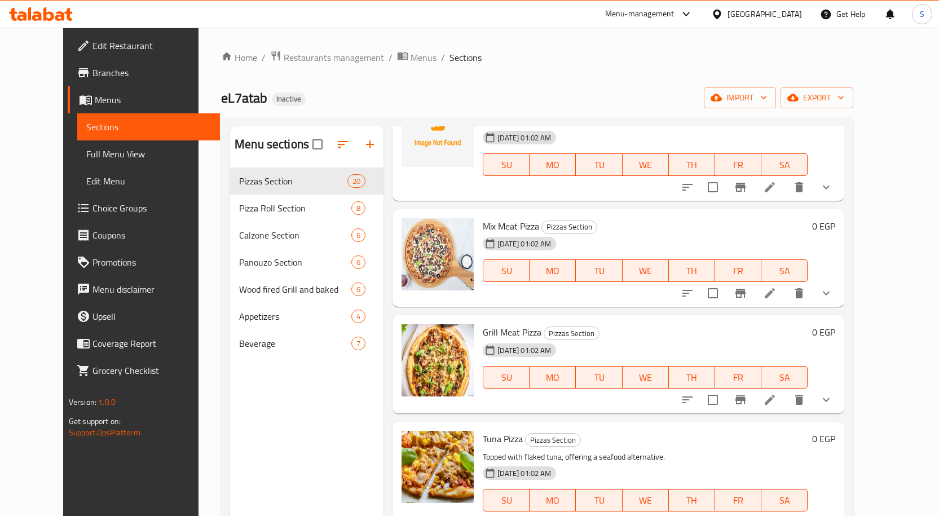
click at [777, 287] on icon at bounding box center [770, 294] width 14 height 14
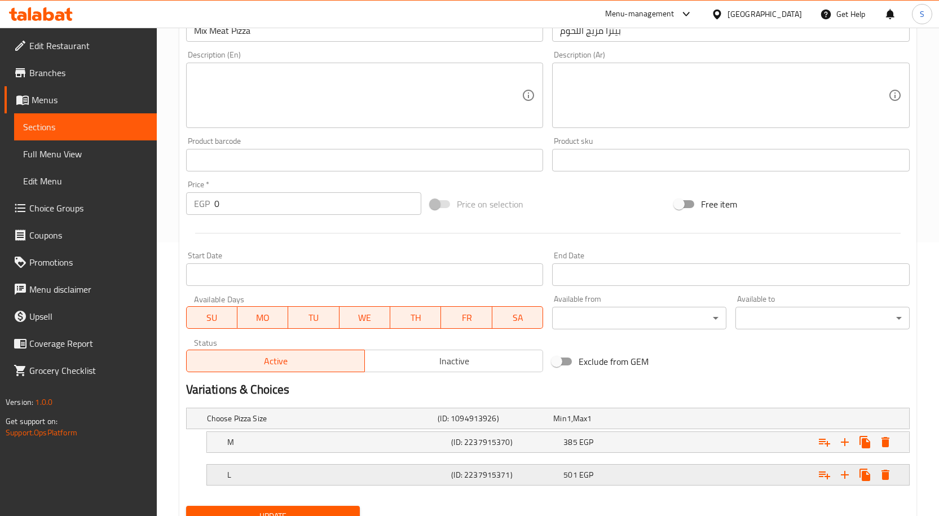
scroll to position [323, 0]
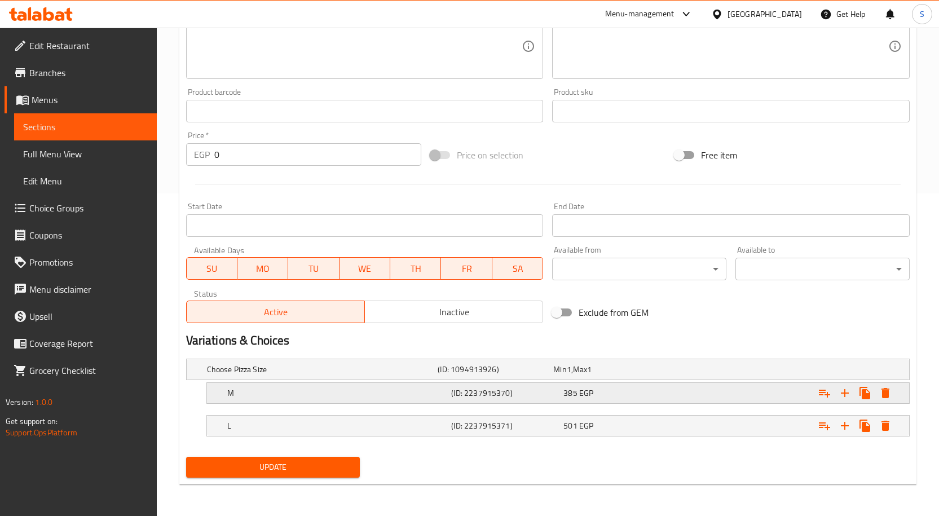
click at [401, 375] on h5 "M" at bounding box center [320, 369] width 227 height 11
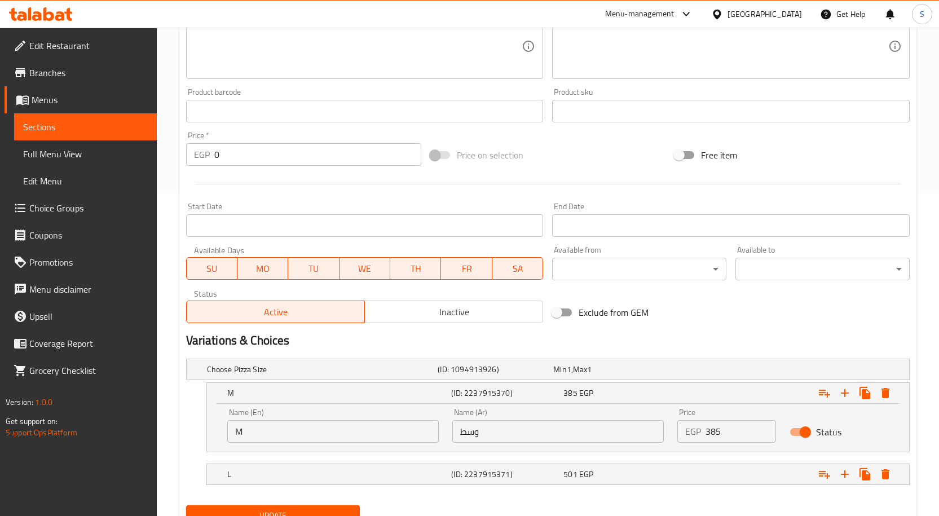
click at [340, 421] on input "M" at bounding box center [333, 431] width 212 height 23
type input "Medium"
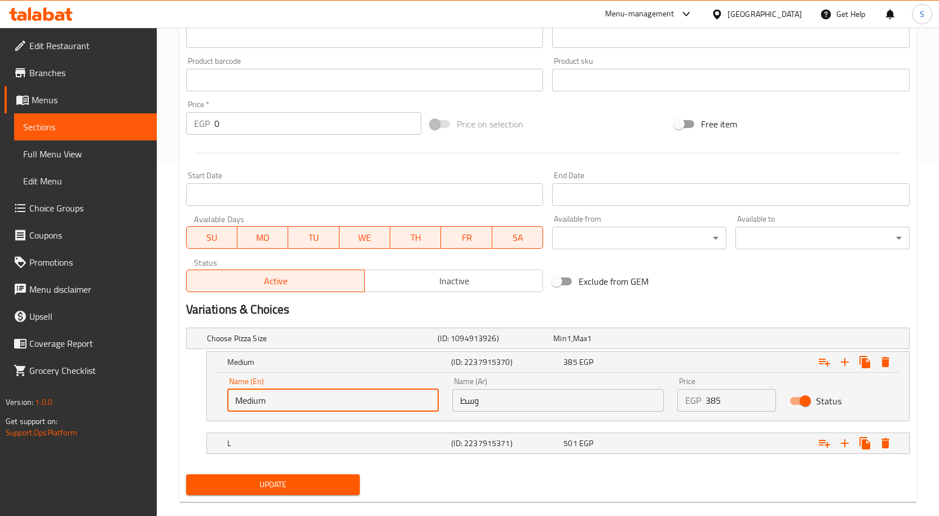
scroll to position [371, 0]
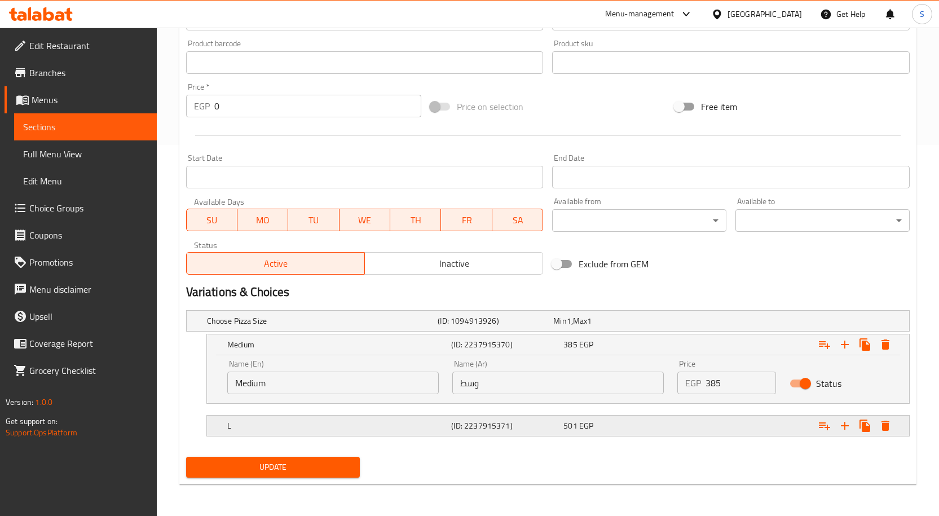
click at [436, 329] on div "L" at bounding box center [320, 321] width 231 height 16
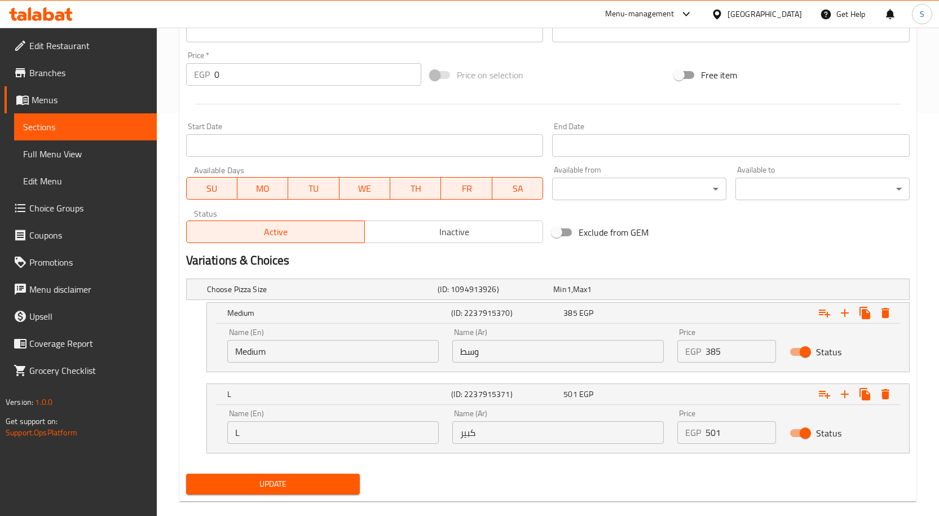
scroll to position [420, 0]
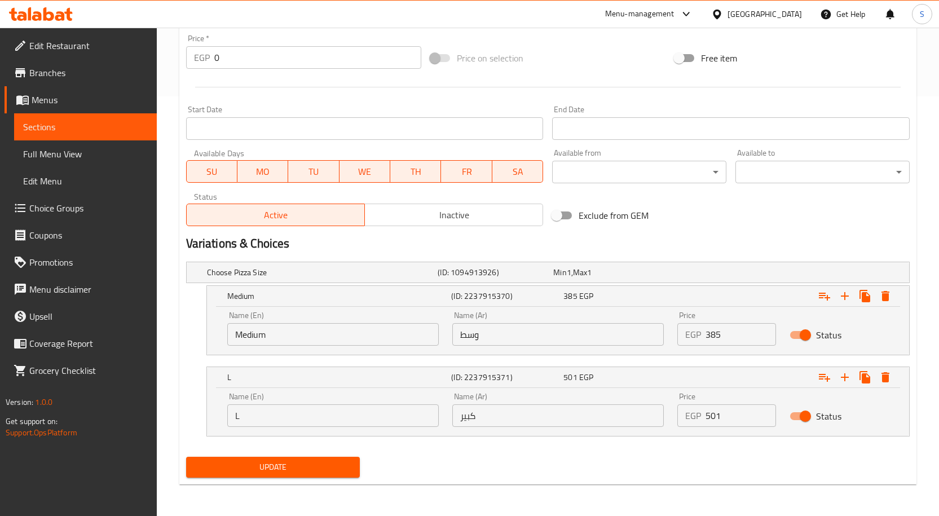
click at [324, 411] on input "L" at bounding box center [333, 416] width 212 height 23
type input "large"
click at [351, 476] on button "Update" at bounding box center [273, 467] width 174 height 21
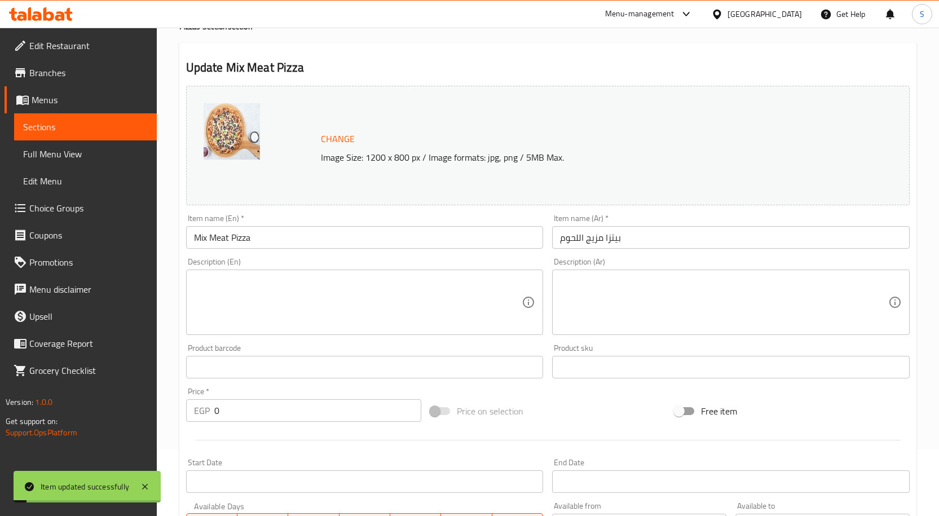
scroll to position [0, 0]
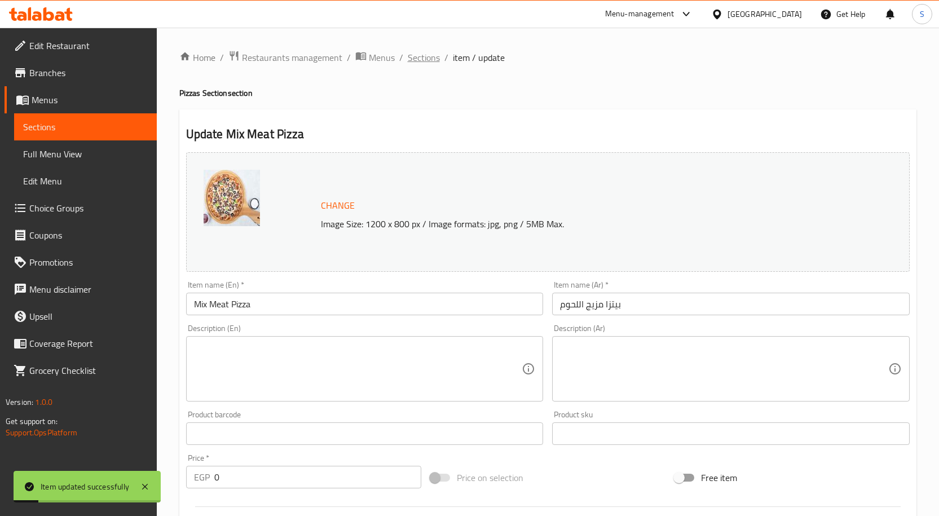
click at [421, 61] on span "Sections" at bounding box center [424, 58] width 32 height 14
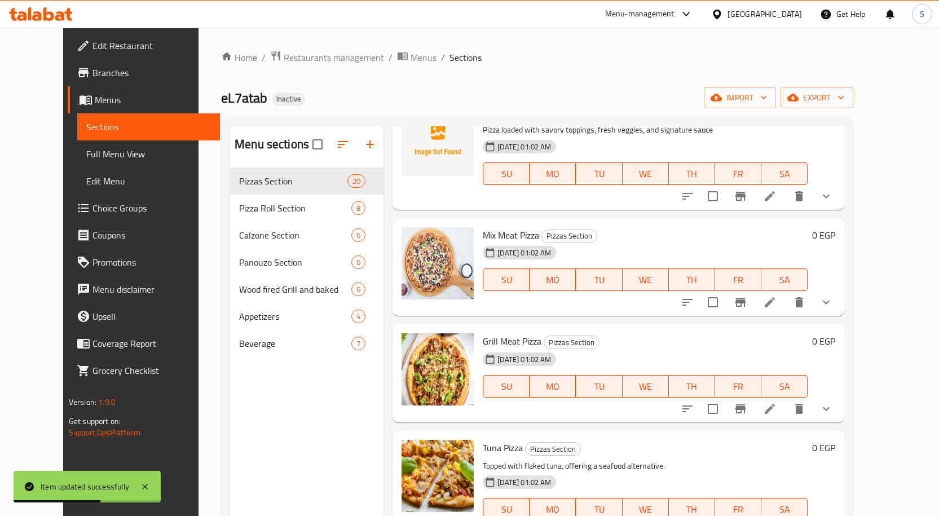
scroll to position [1467, 0]
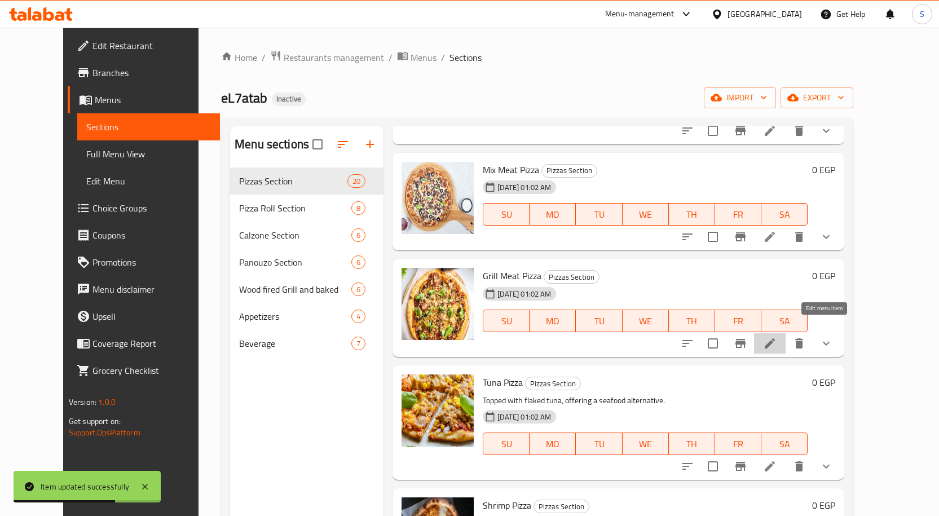
click at [775, 339] on icon at bounding box center [770, 344] width 10 height 10
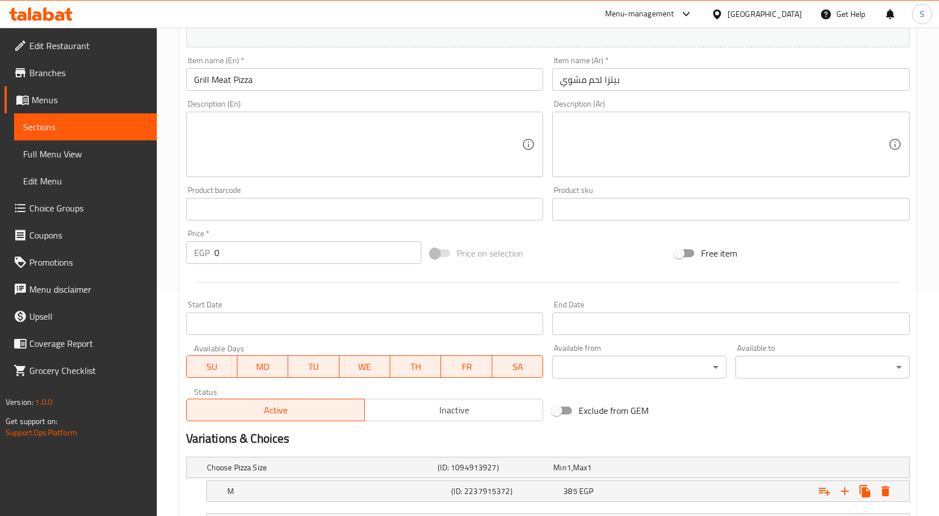
scroll to position [323, 0]
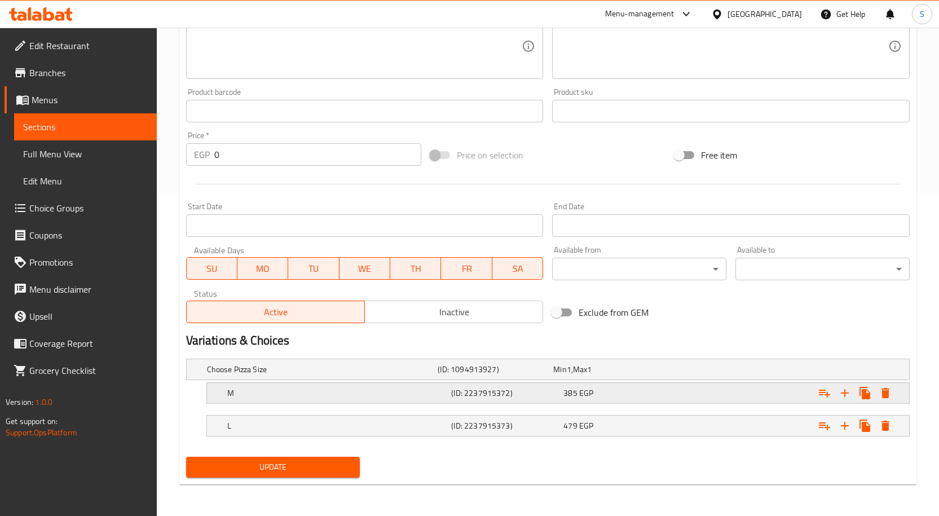
click at [305, 377] on div "M" at bounding box center [320, 370] width 231 height 16
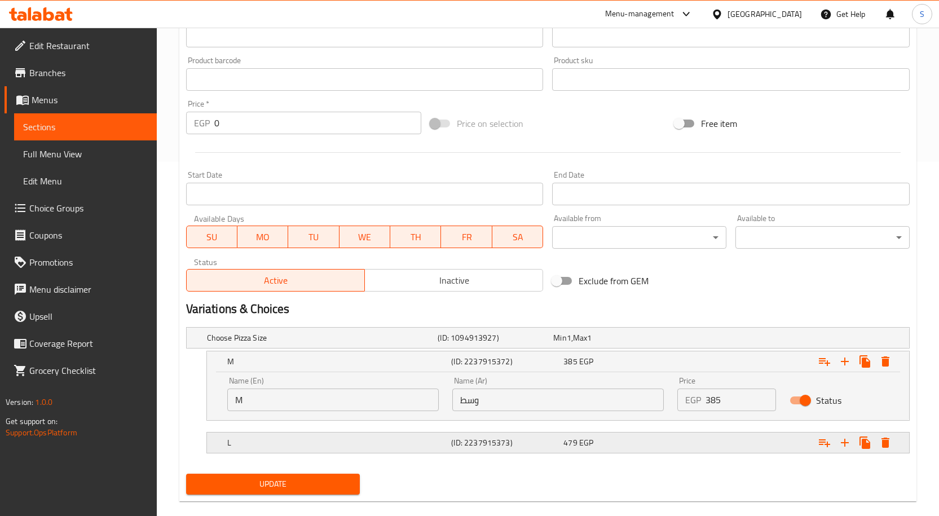
scroll to position [371, 0]
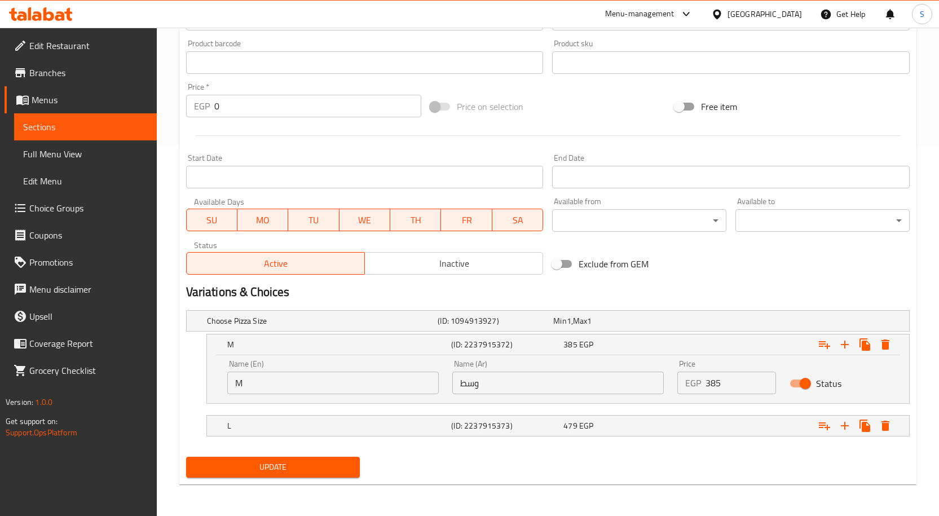
click at [335, 385] on input "M" at bounding box center [333, 383] width 212 height 23
click at [313, 384] on input "Medium 12 oz" at bounding box center [333, 383] width 212 height 23
drag, startPoint x: 269, startPoint y: 385, endPoint x: 303, endPoint y: 381, distance: 34.2
click at [299, 383] on input "Medium 12 oz" at bounding box center [333, 383] width 212 height 23
type input "Medium"
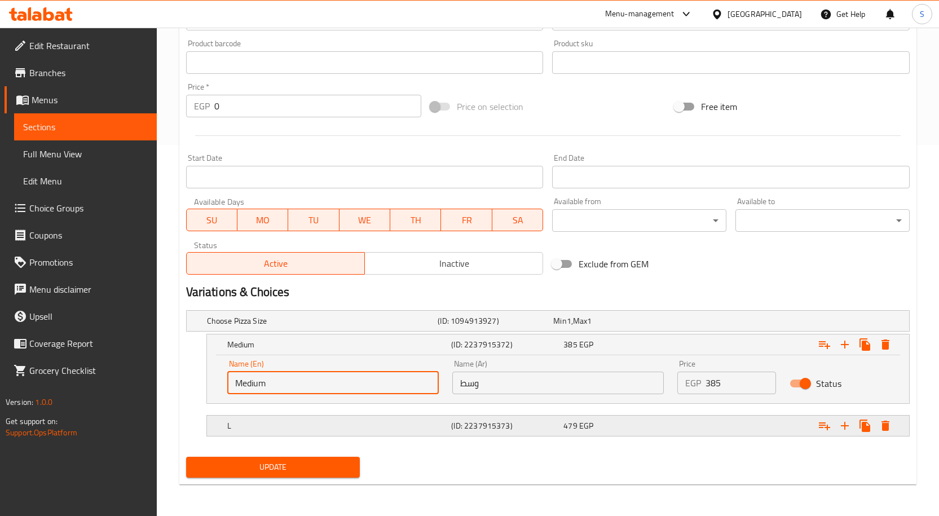
click at [432, 329] on div "L" at bounding box center [320, 321] width 231 height 16
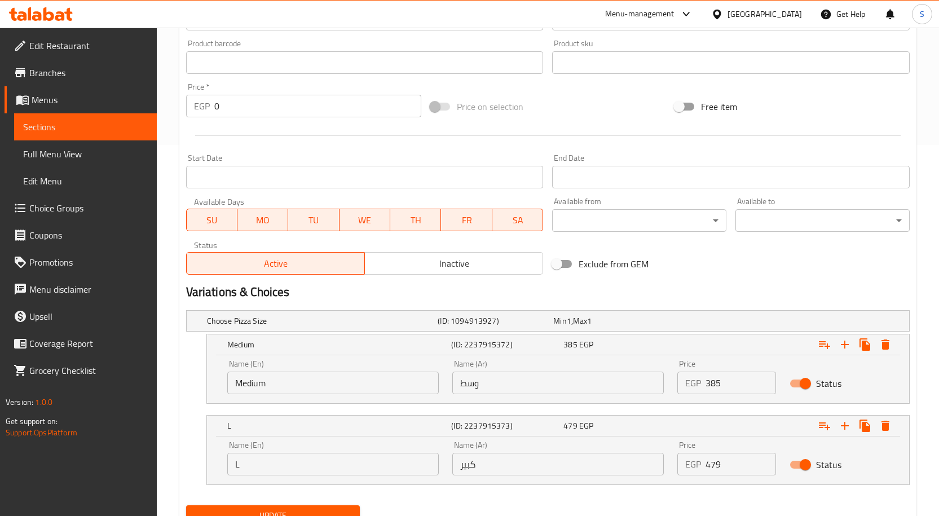
click at [319, 464] on input "L" at bounding box center [333, 464] width 212 height 23
type input "large"
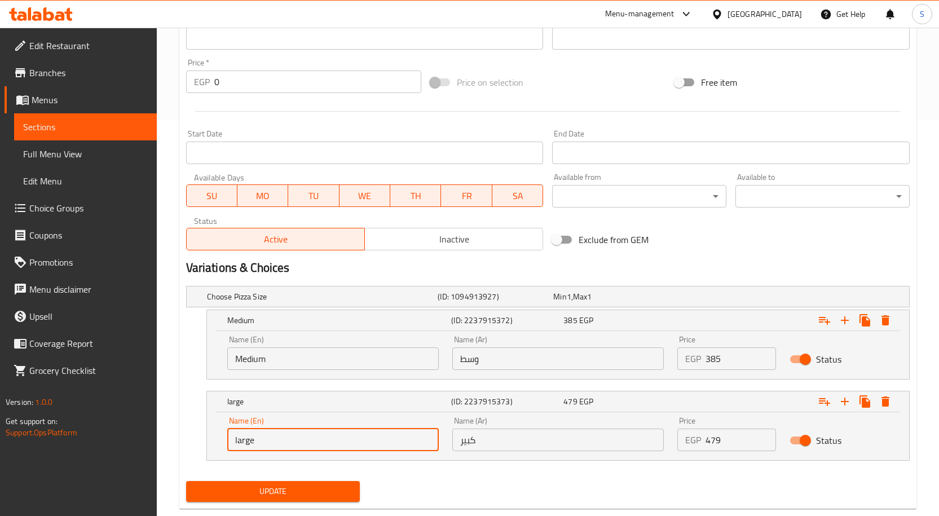
scroll to position [420, 0]
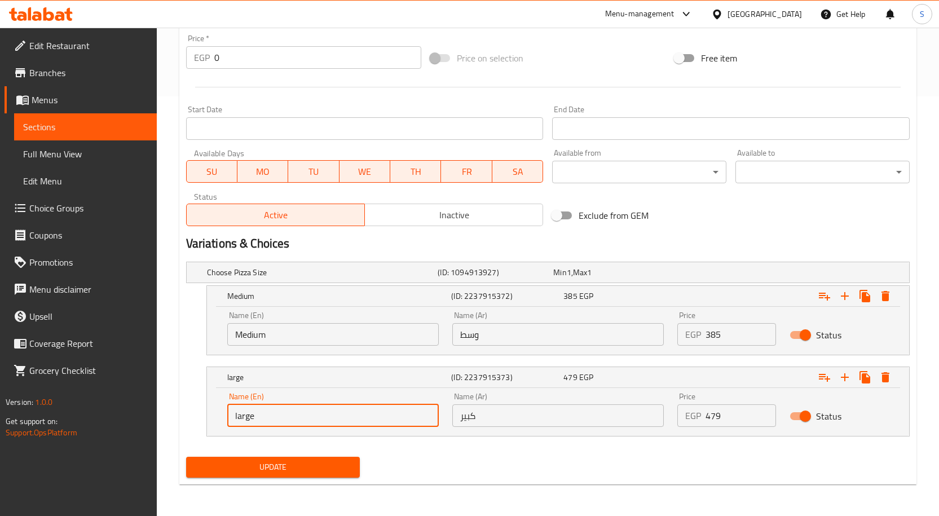
click at [321, 463] on span "Update" at bounding box center [273, 467] width 156 height 14
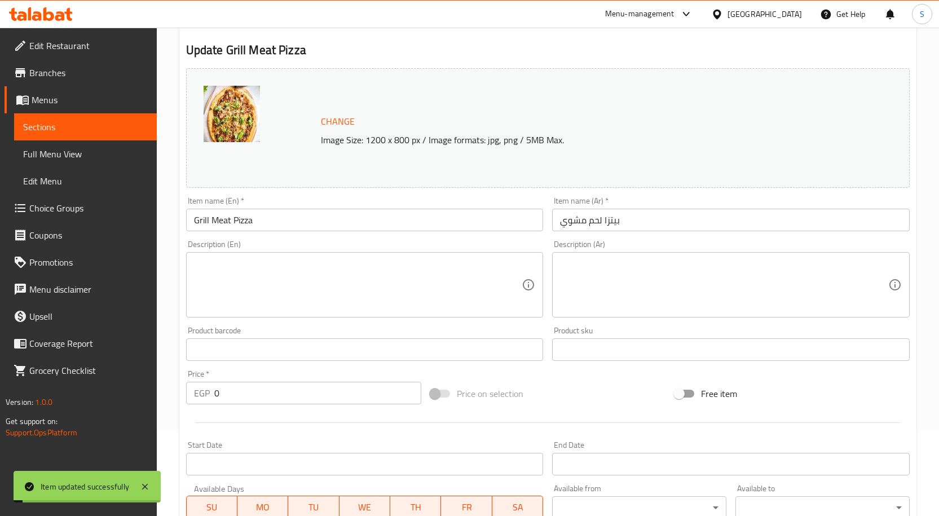
scroll to position [0, 0]
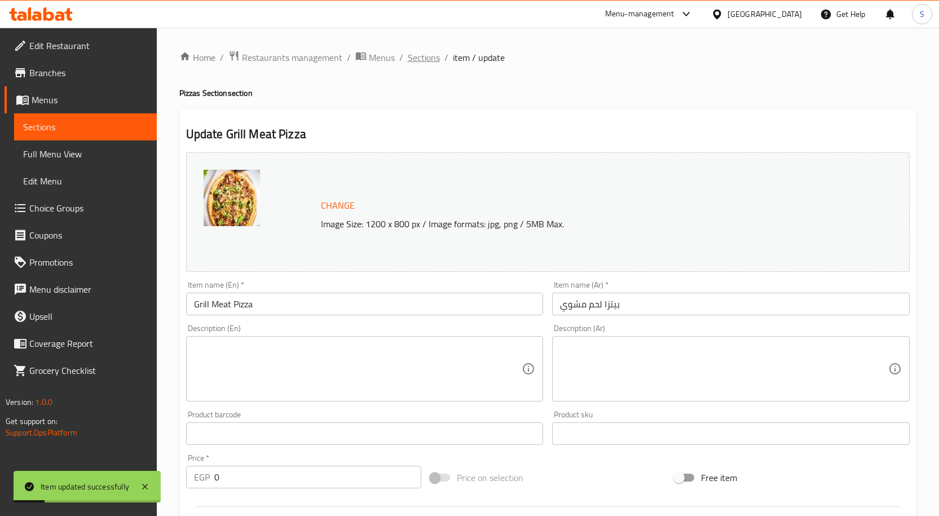
click at [421, 62] on span "Sections" at bounding box center [424, 58] width 32 height 14
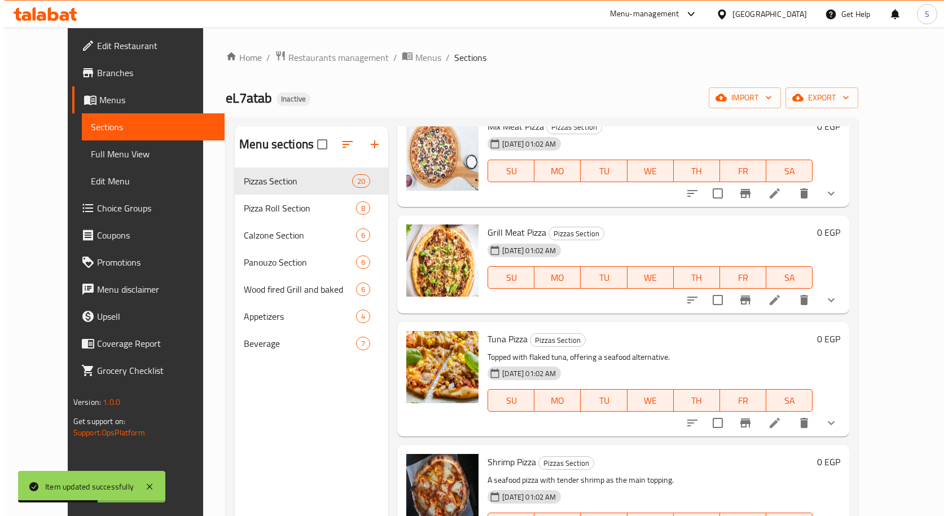
scroll to position [1523, 0]
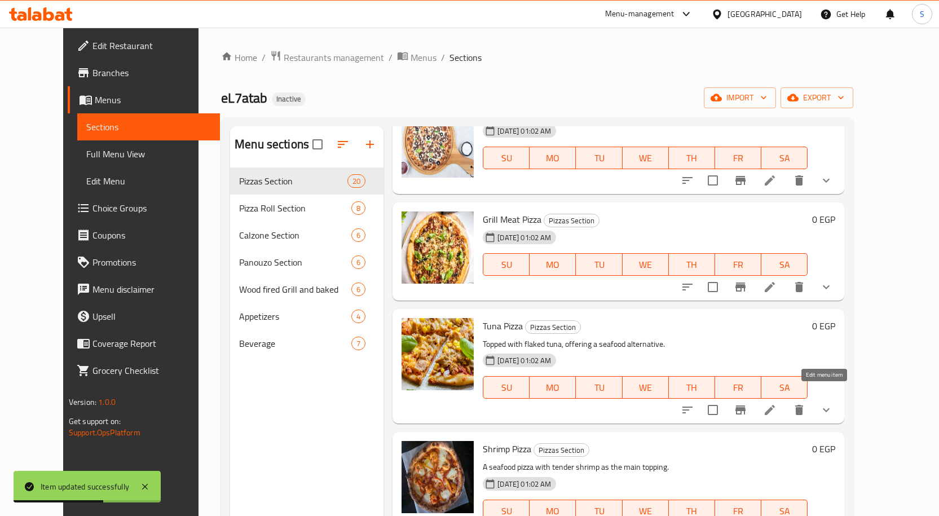
click at [777, 403] on icon at bounding box center [770, 410] width 14 height 14
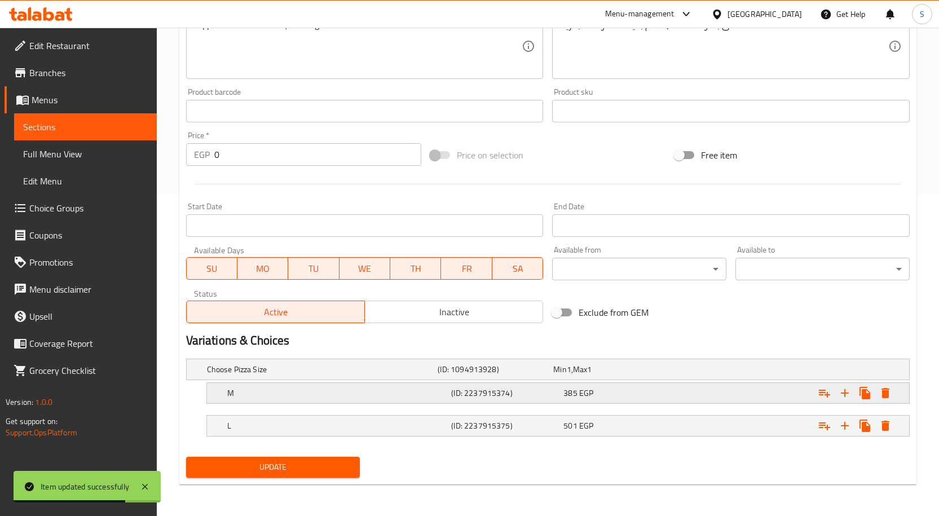
click at [329, 375] on h5 "M" at bounding box center [320, 369] width 227 height 11
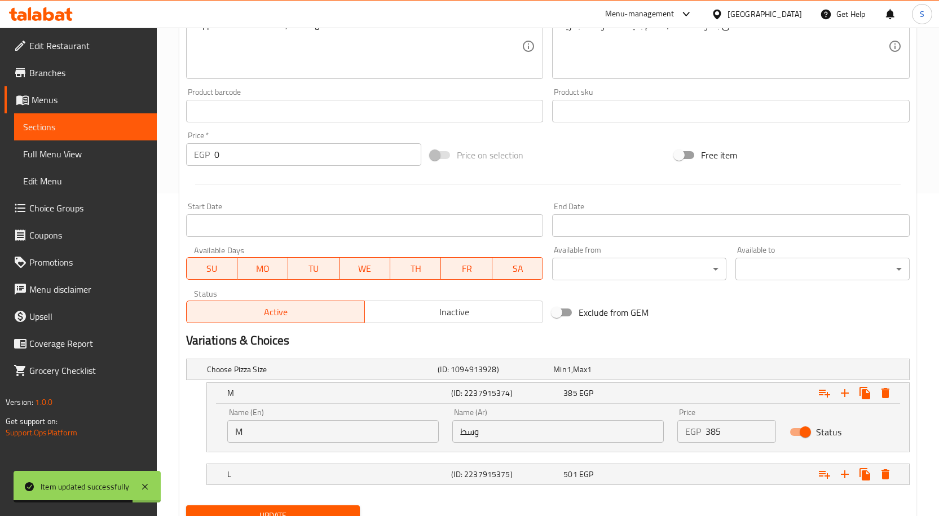
scroll to position [371, 0]
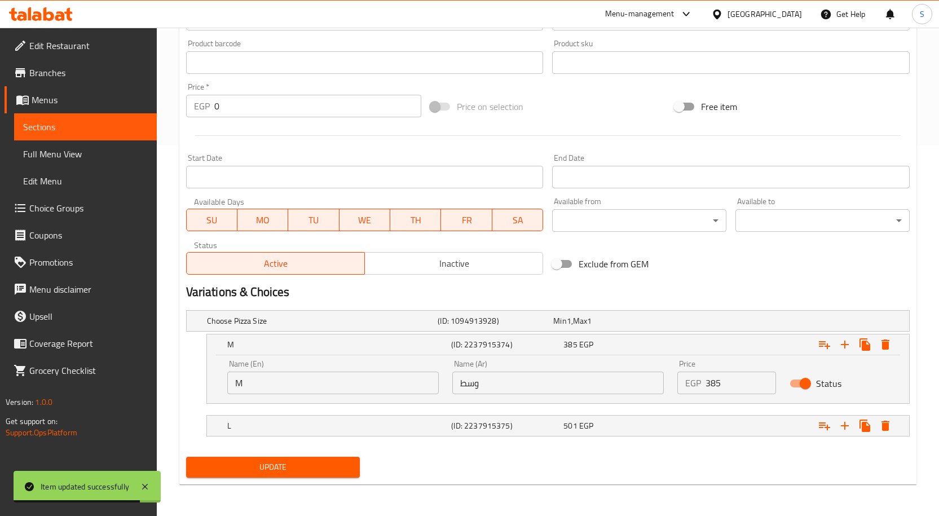
click at [342, 368] on div "Name (En) M Name (En)" at bounding box center [333, 377] width 212 height 34
drag, startPoint x: 343, startPoint y: 373, endPoint x: 351, endPoint y: 381, distance: 11.6
click at [343, 373] on input "M" at bounding box center [333, 383] width 212 height 23
type input "Medium"
click at [314, 327] on h5 "L" at bounding box center [320, 320] width 227 height 11
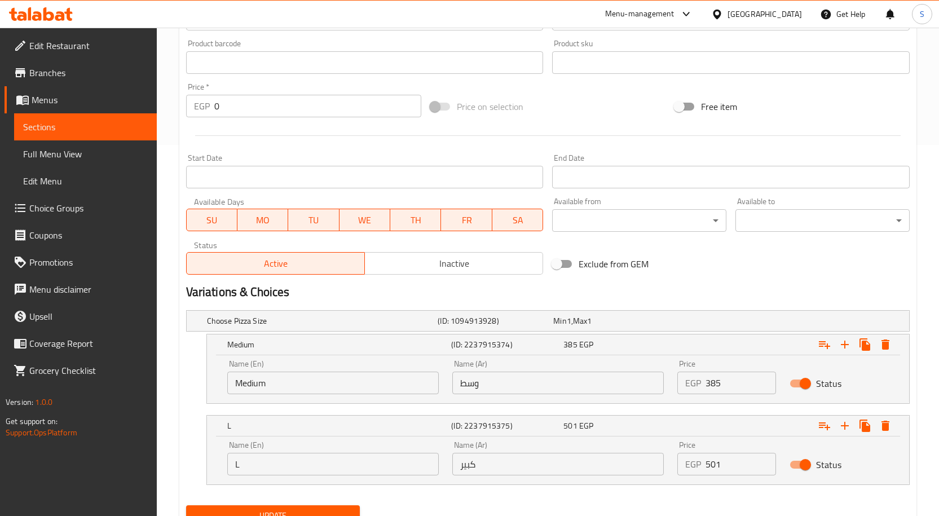
click at [298, 459] on input "L" at bounding box center [333, 464] width 212 height 23
type input "large"
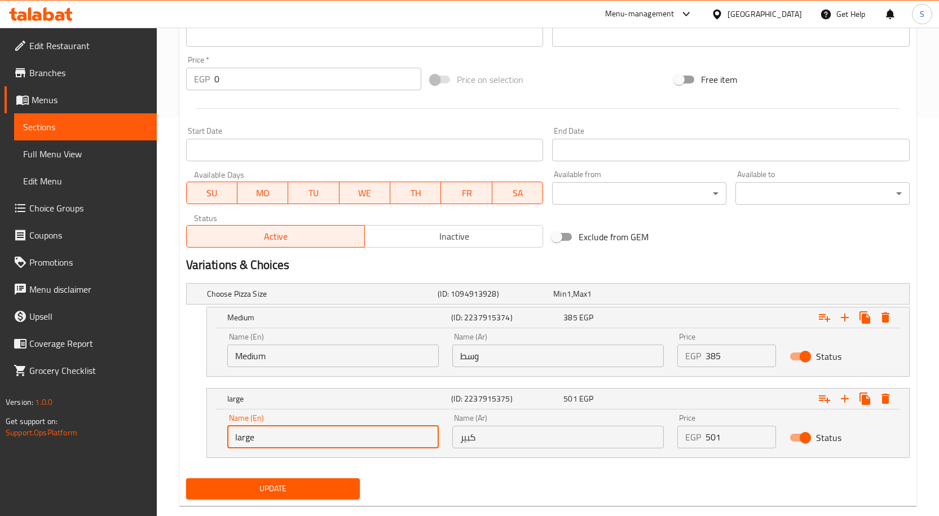
scroll to position [420, 0]
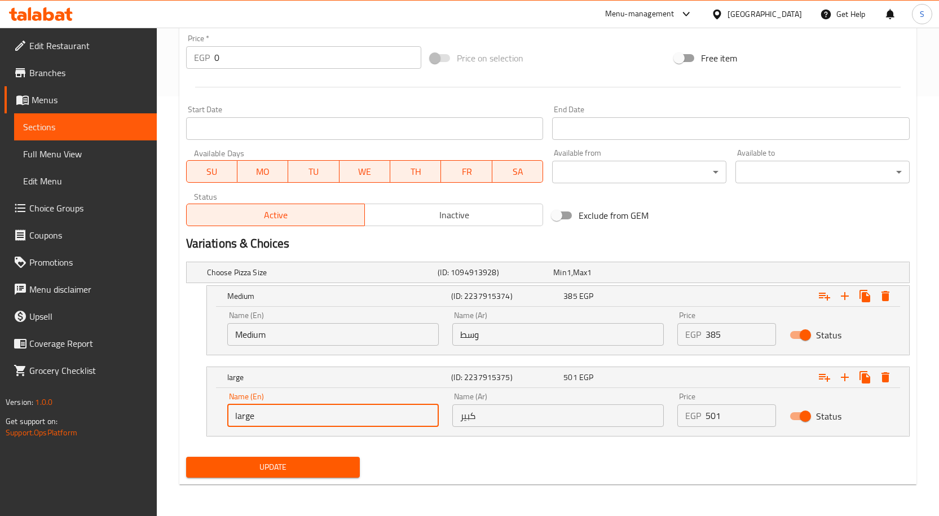
click at [318, 472] on span "Update" at bounding box center [273, 467] width 156 height 14
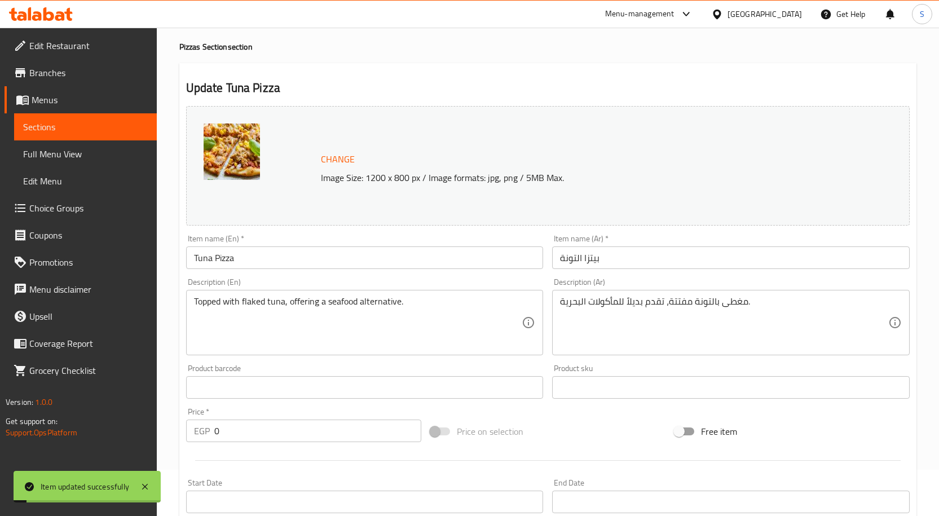
scroll to position [0, 0]
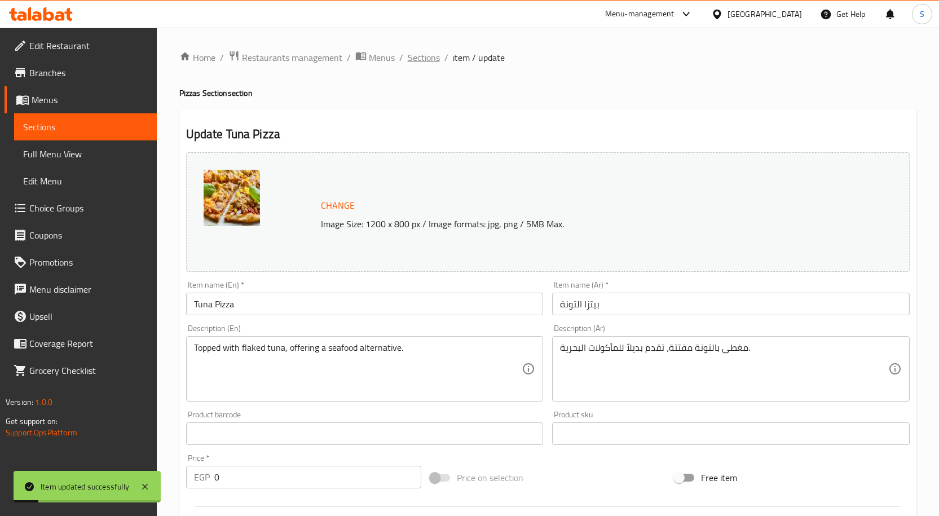
click at [419, 56] on span "Sections" at bounding box center [424, 58] width 32 height 14
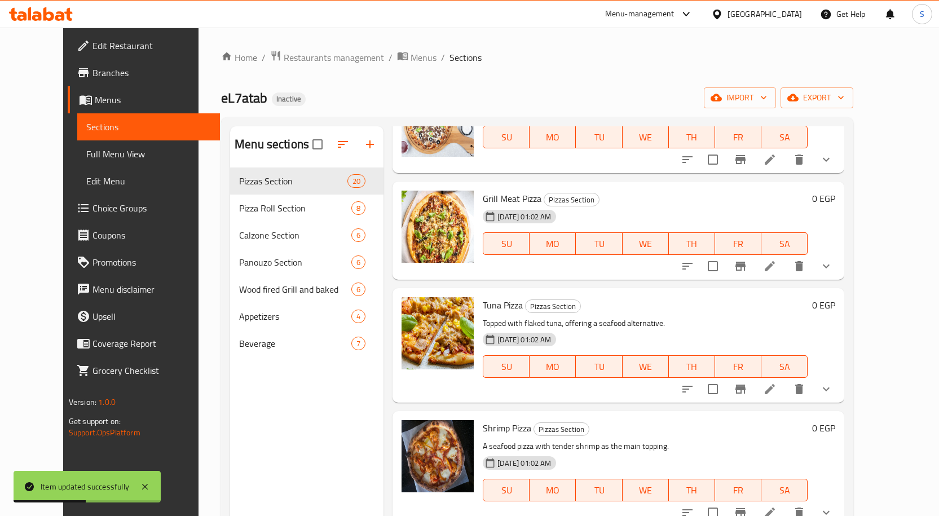
scroll to position [1693, 0]
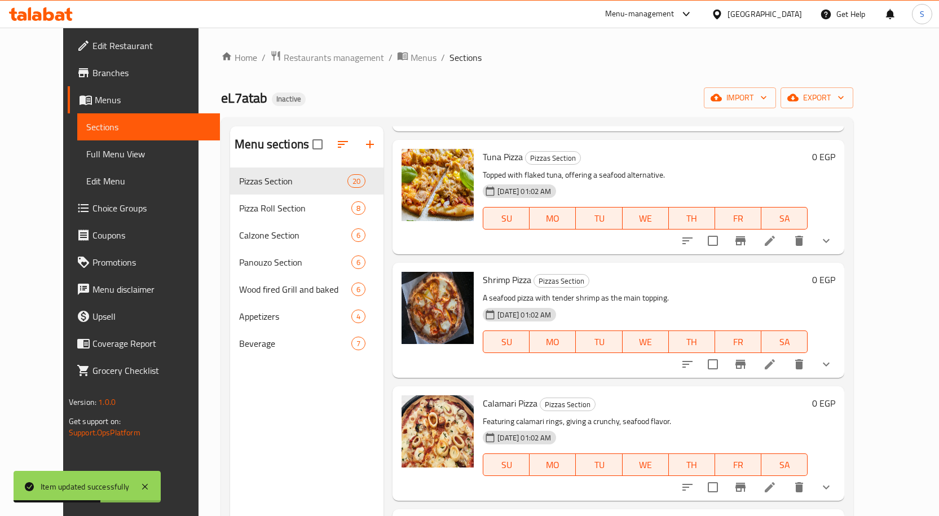
click at [777, 358] on icon at bounding box center [770, 365] width 14 height 14
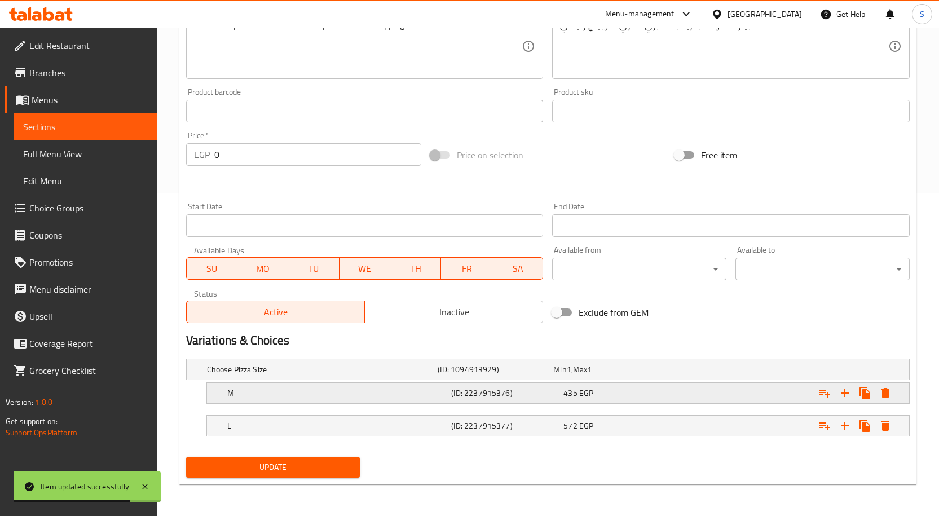
click at [318, 375] on h5 "M" at bounding box center [320, 369] width 227 height 11
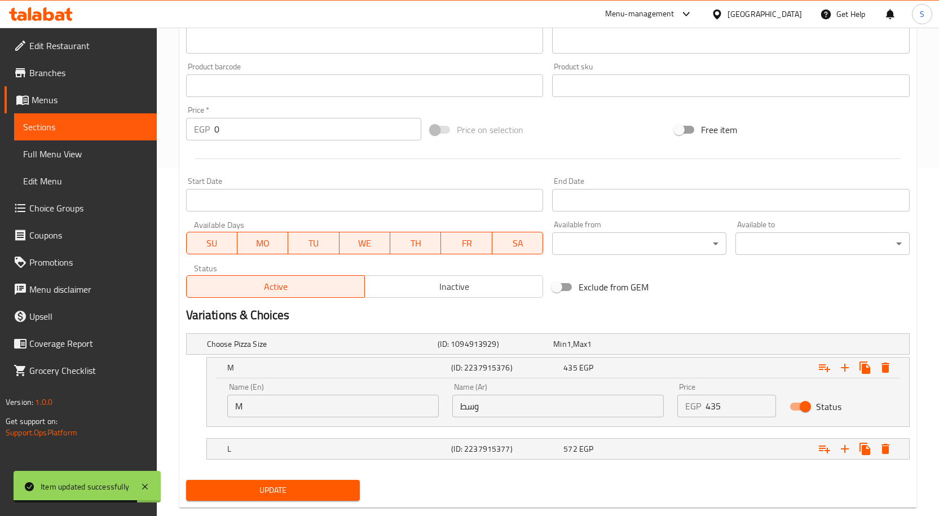
scroll to position [371, 0]
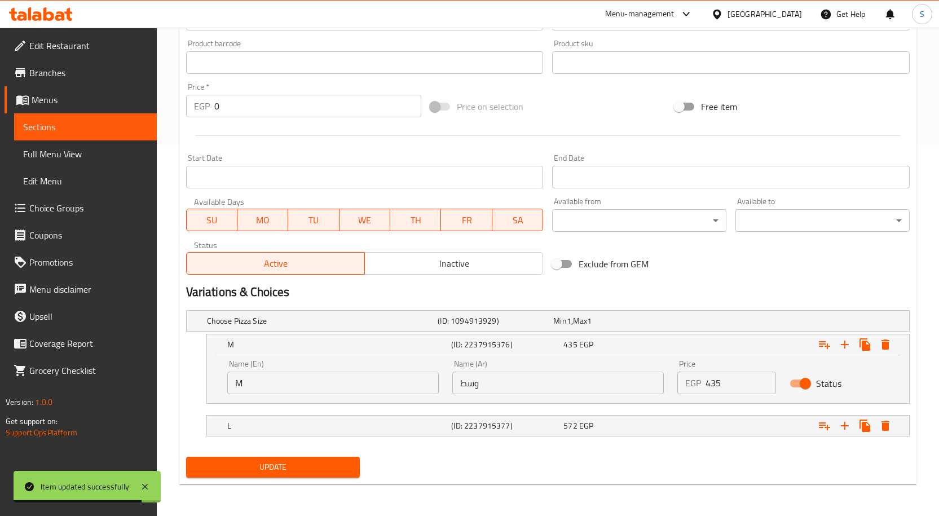
click at [330, 384] on input "M" at bounding box center [333, 383] width 212 height 23
type input "Medium"
click at [287, 327] on h5 "L" at bounding box center [320, 320] width 227 height 11
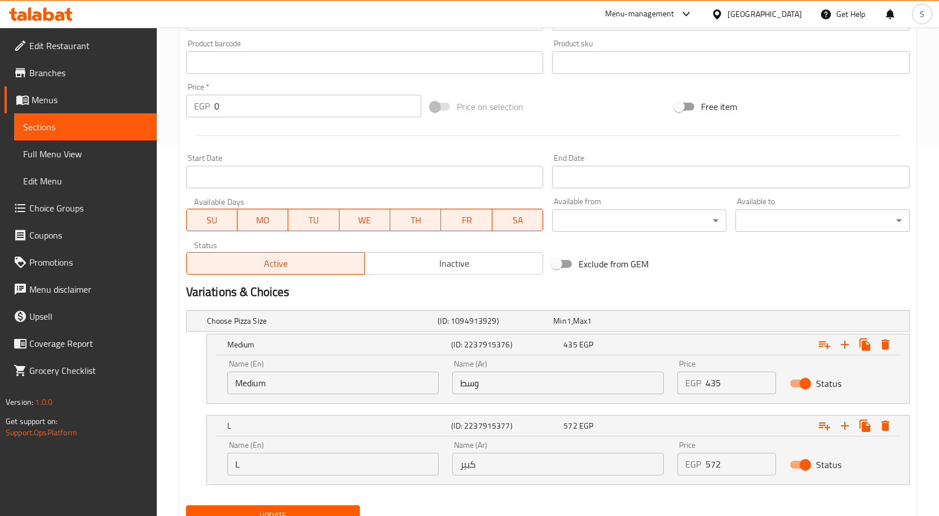
drag, startPoint x: 289, startPoint y: 463, endPoint x: 300, endPoint y: 463, distance: 11.3
click at [289, 463] on input "L" at bounding box center [333, 464] width 212 height 23
type input "large"
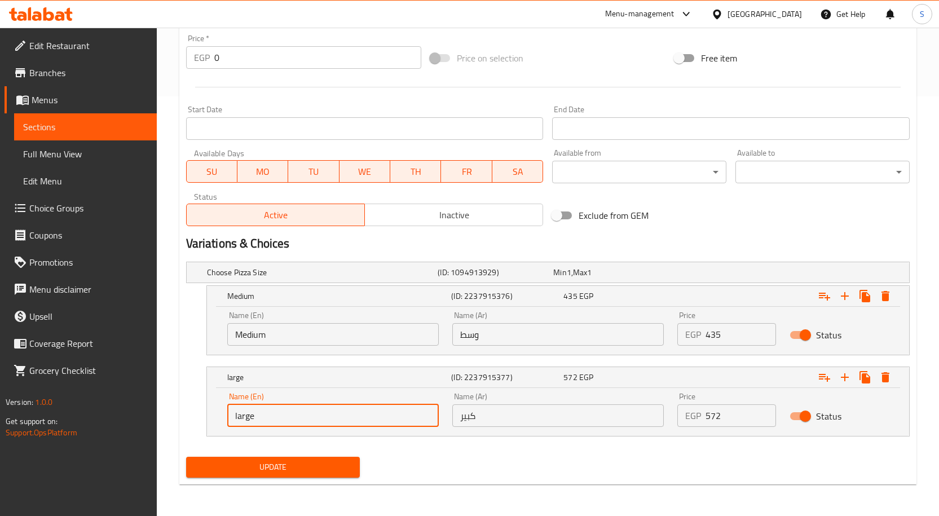
click at [346, 465] on span "Update" at bounding box center [273, 467] width 156 height 14
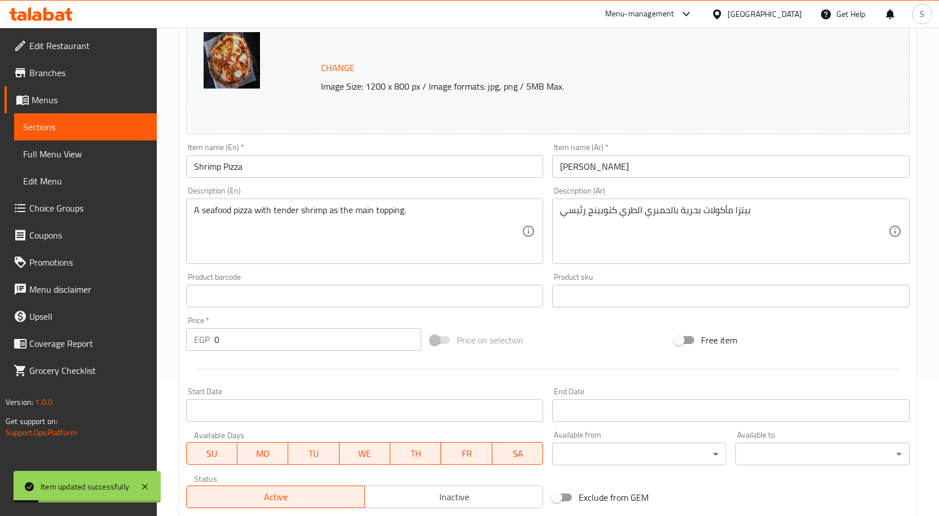
scroll to position [0, 0]
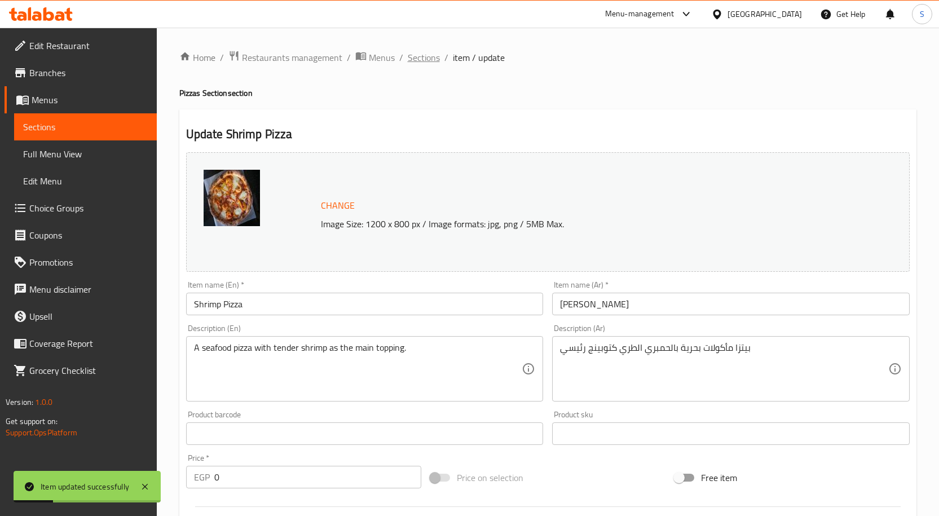
click at [415, 58] on span "Sections" at bounding box center [424, 58] width 32 height 14
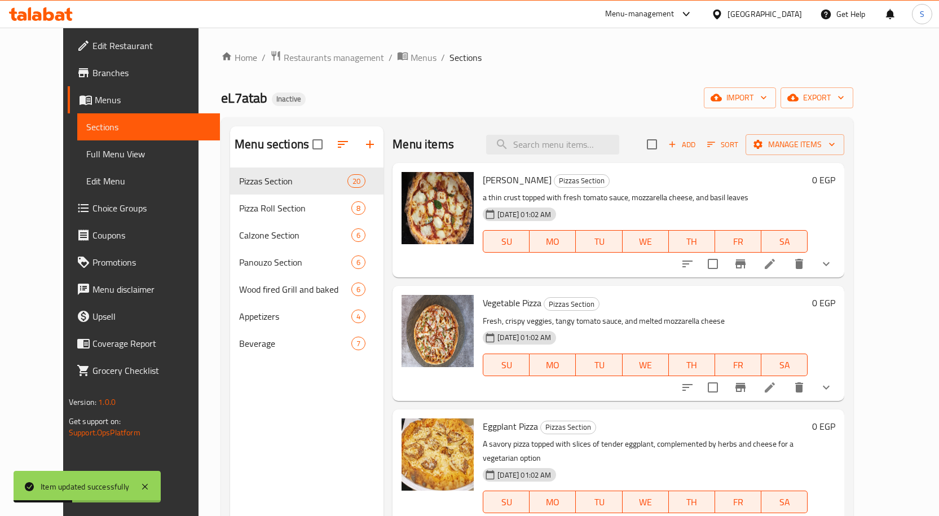
click at [509, 109] on div "Home / Restaurants management / Menus / Sections eL7atab Inactive import export…" at bounding box center [537, 350] width 632 height 601
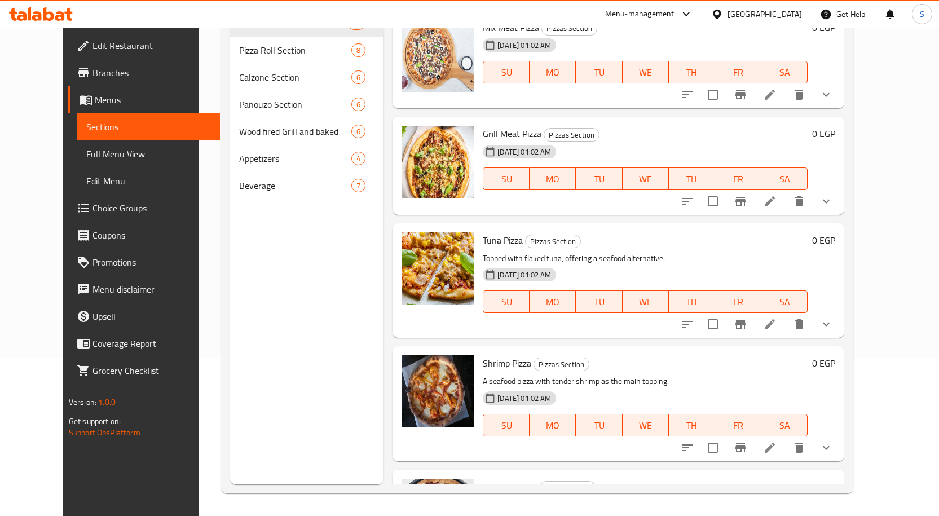
scroll to position [1636, 0]
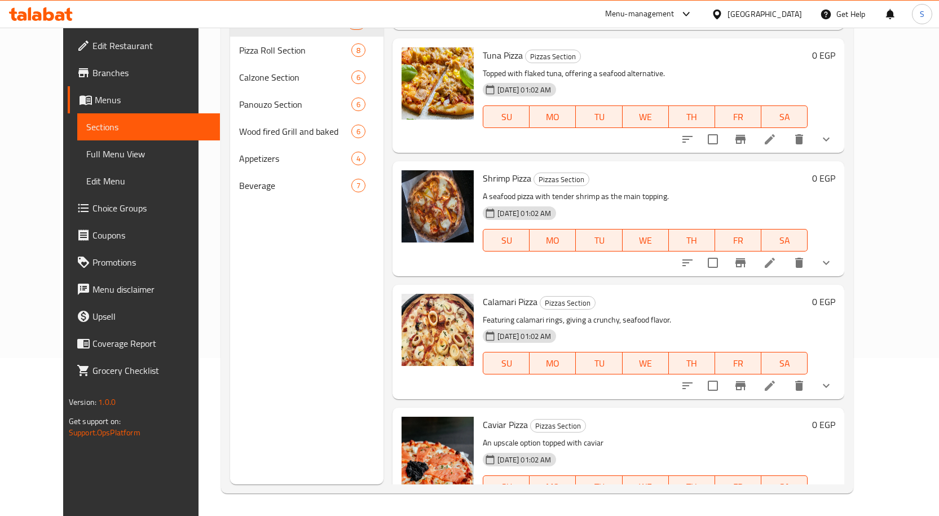
click at [777, 256] on icon at bounding box center [770, 263] width 14 height 14
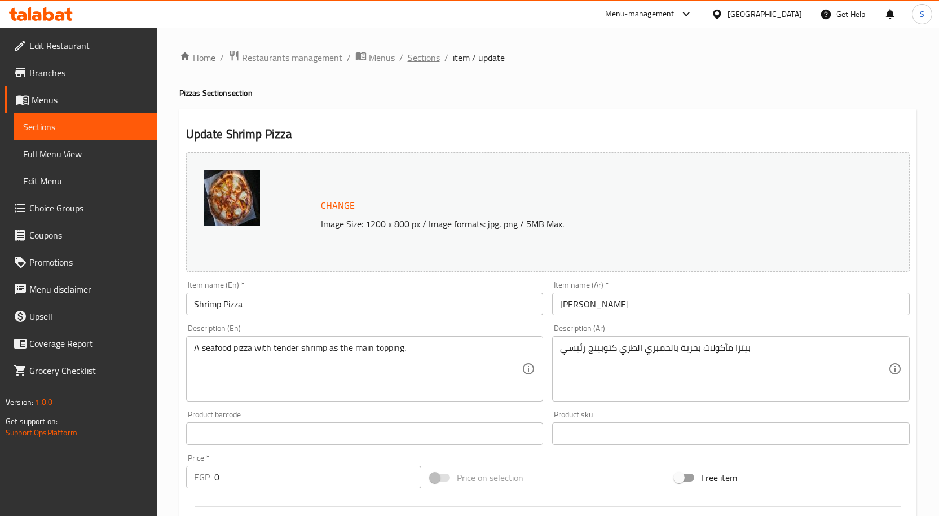
click at [423, 56] on span "Sections" at bounding box center [424, 58] width 32 height 14
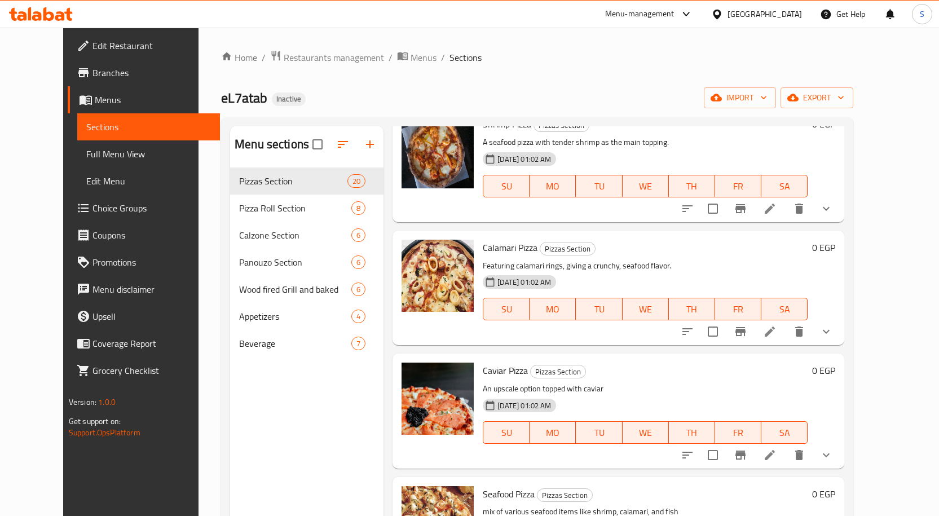
scroll to position [1907, 0]
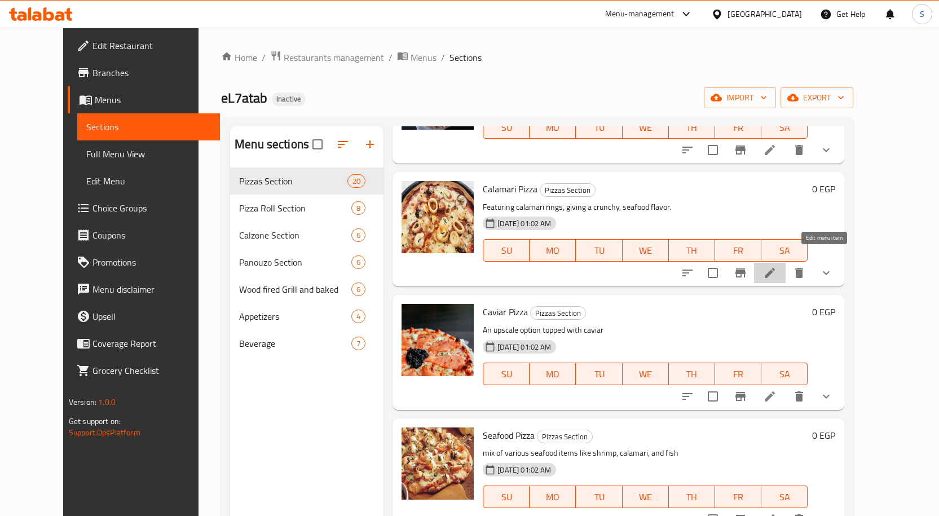
click at [777, 266] on icon at bounding box center [770, 273] width 14 height 14
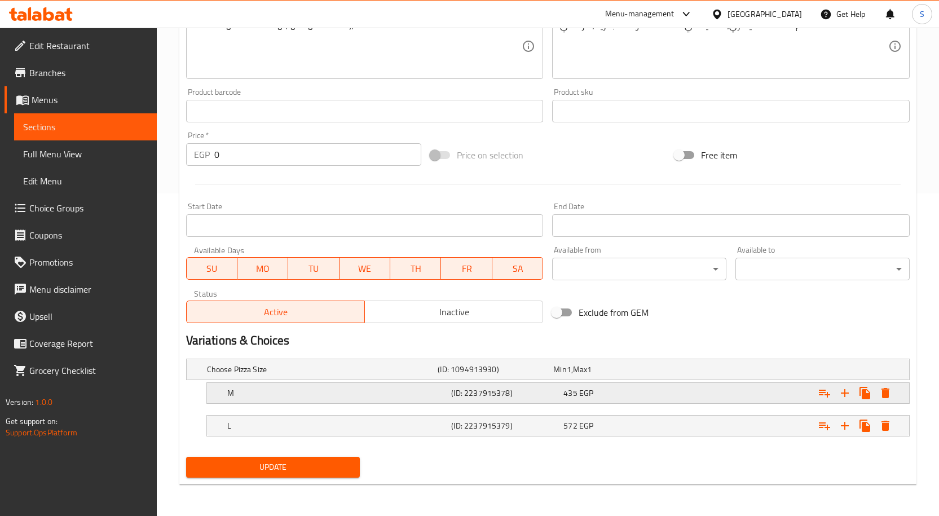
click at [422, 375] on h5 "M" at bounding box center [320, 369] width 227 height 11
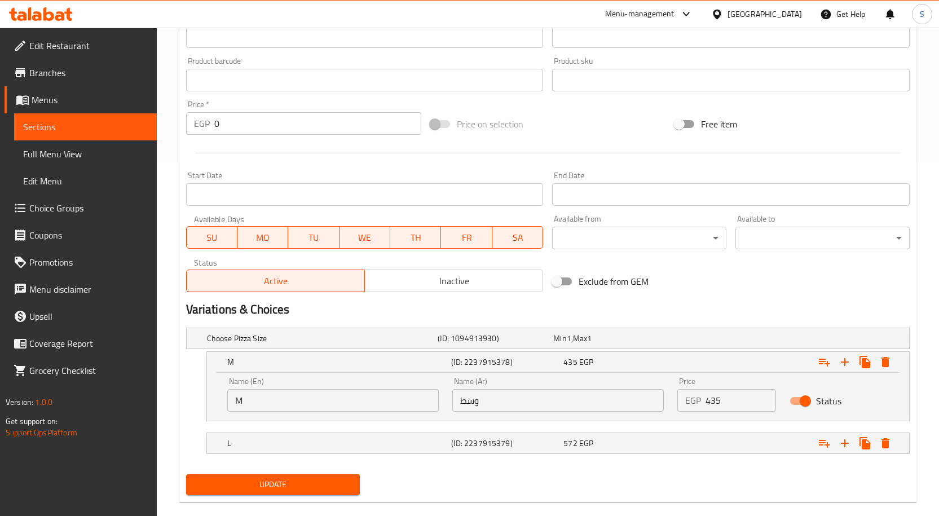
scroll to position [371, 0]
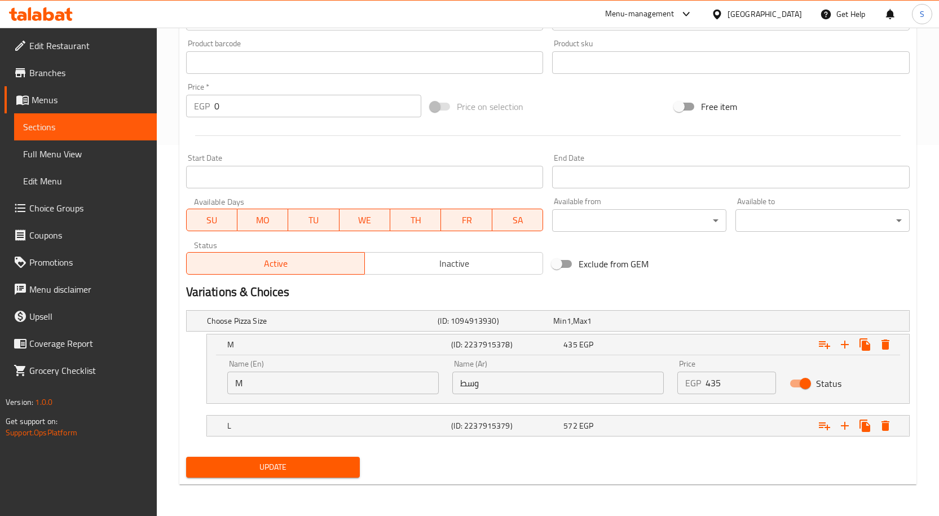
click at [321, 381] on input "M" at bounding box center [333, 383] width 212 height 23
type input "Medium"
click at [329, 327] on h5 "L" at bounding box center [320, 320] width 227 height 11
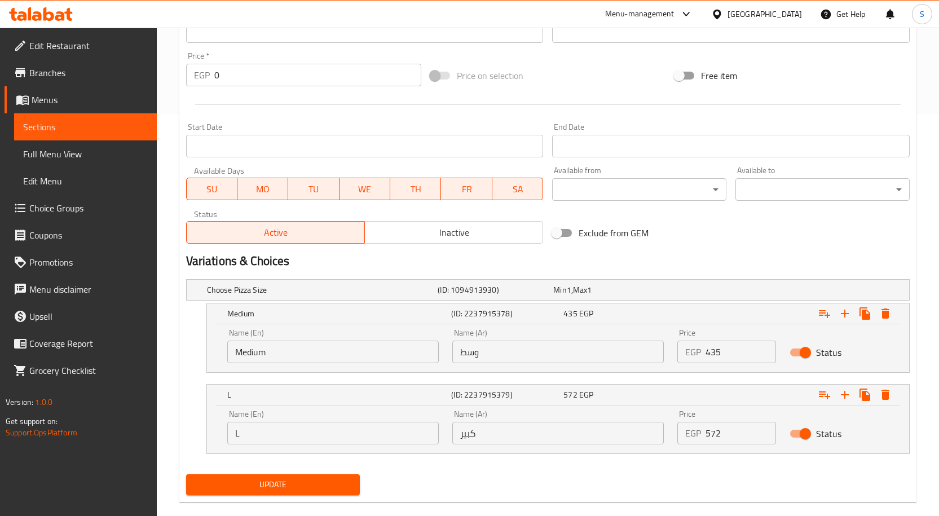
scroll to position [420, 0]
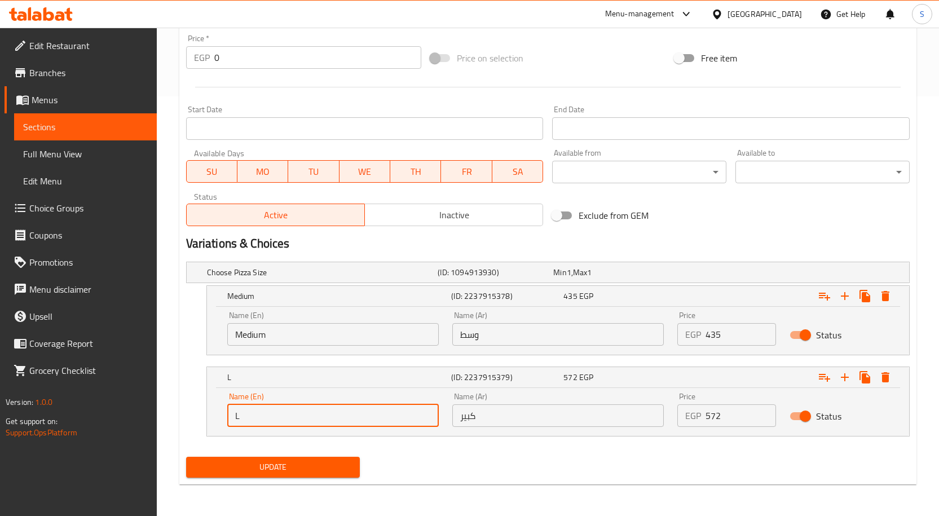
click at [299, 421] on input "L" at bounding box center [333, 416] width 212 height 23
type input "large"
click at [316, 459] on button "Update" at bounding box center [273, 467] width 174 height 21
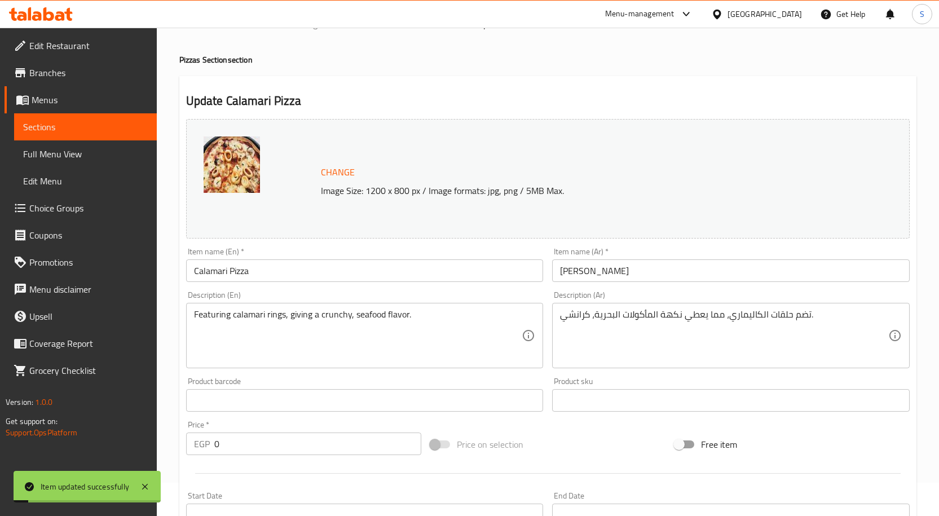
scroll to position [0, 0]
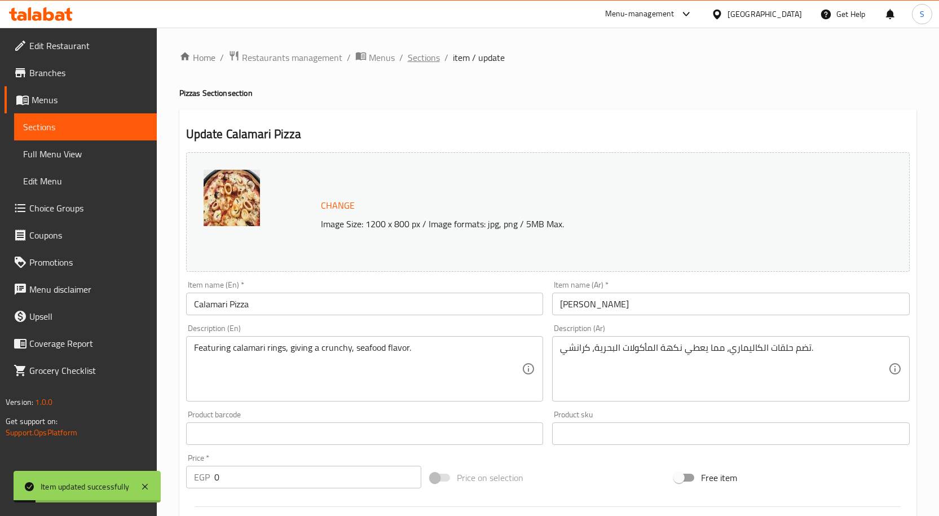
click at [426, 59] on span "Sections" at bounding box center [424, 58] width 32 height 14
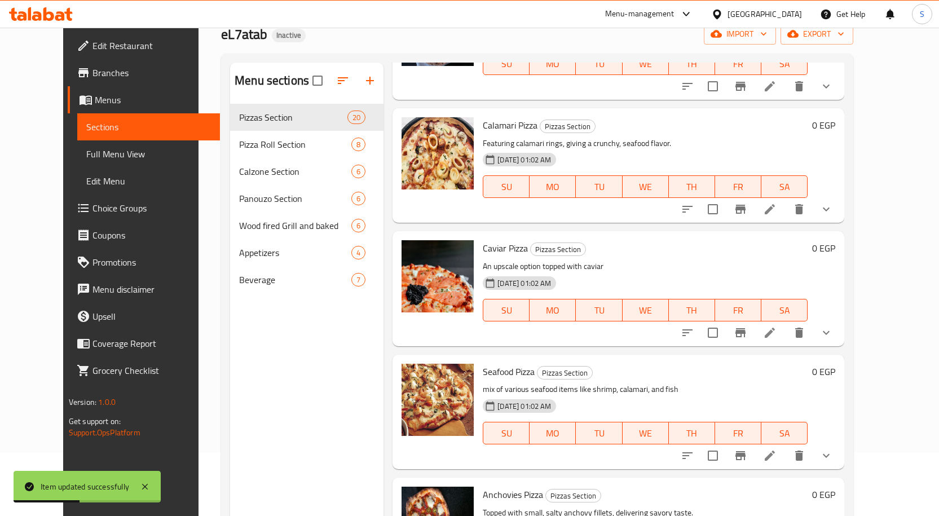
scroll to position [158, 0]
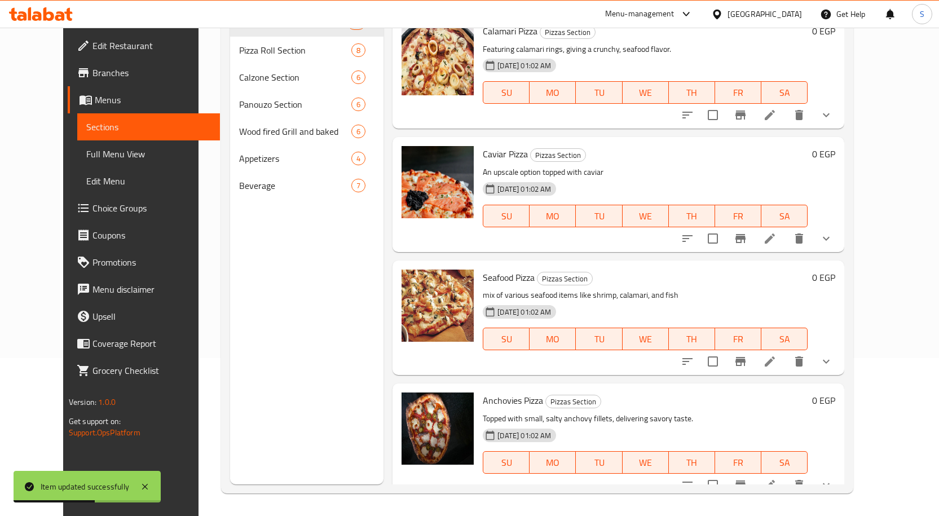
click at [777, 232] on icon at bounding box center [770, 239] width 14 height 14
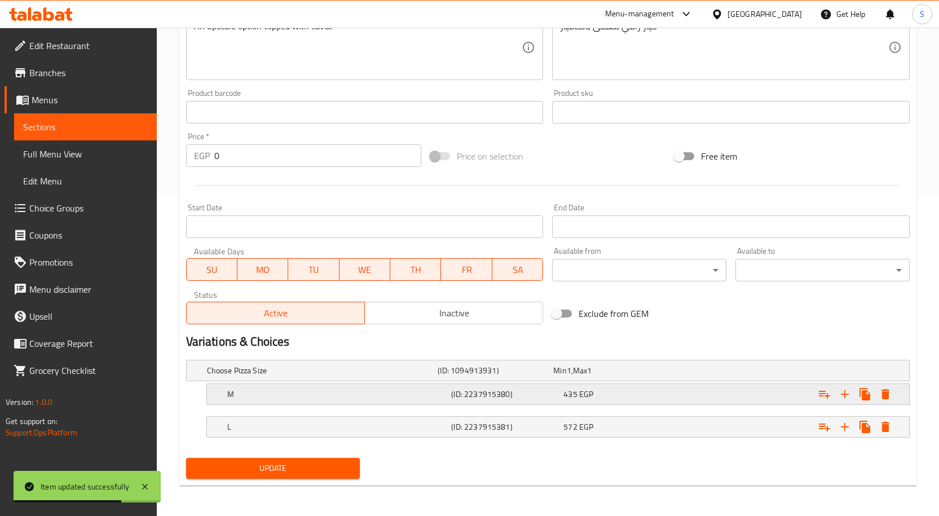
scroll to position [323, 0]
click at [324, 375] on h5 "M" at bounding box center [320, 369] width 227 height 11
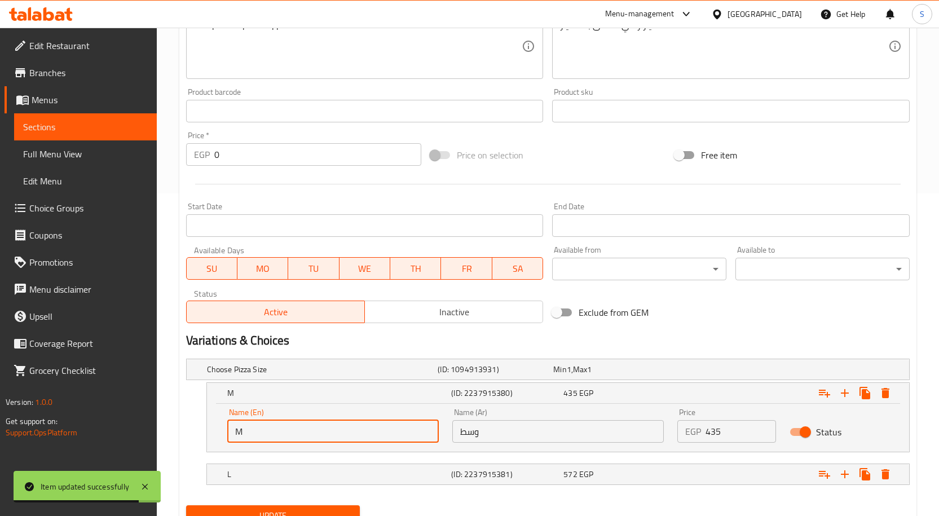
click at [307, 429] on input "M" at bounding box center [333, 431] width 212 height 23
type input "Medium"
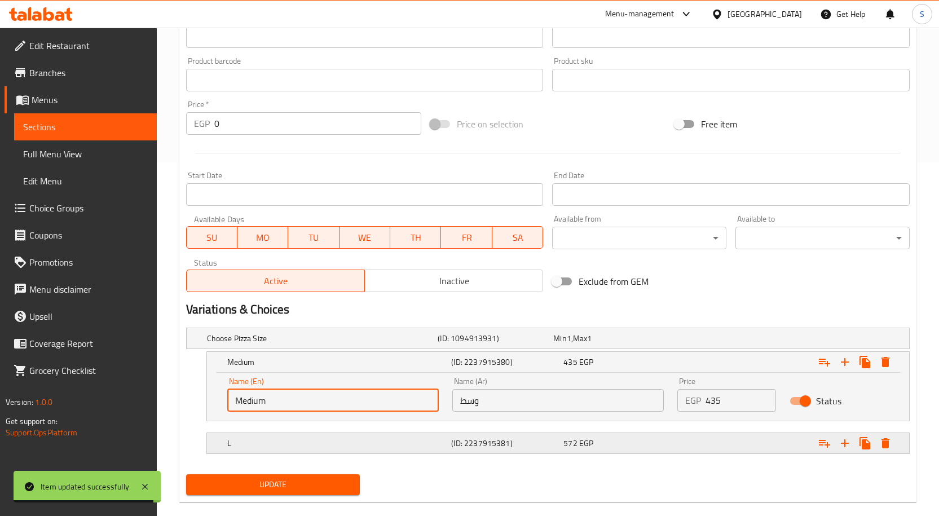
scroll to position [371, 0]
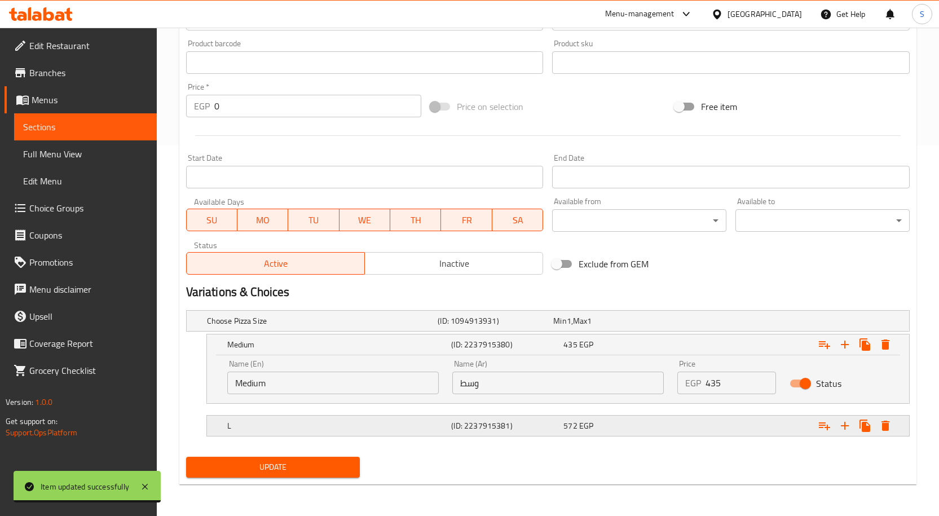
click at [307, 327] on h5 "L" at bounding box center [320, 320] width 227 height 11
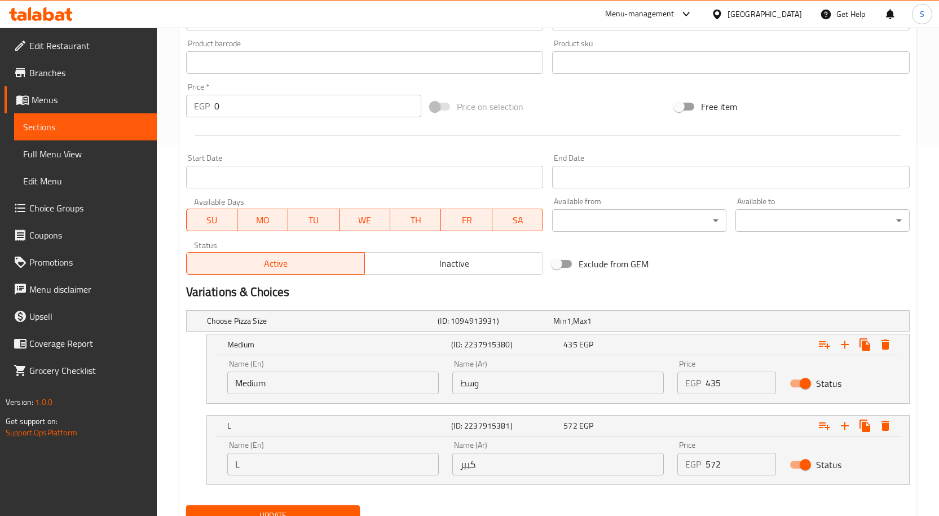
click at [306, 456] on input "L" at bounding box center [333, 464] width 212 height 23
type input "large"
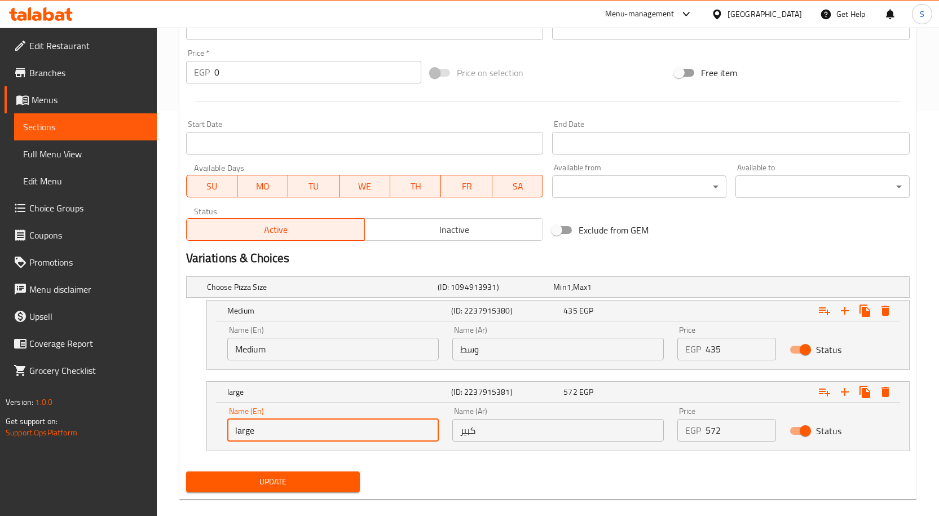
scroll to position [420, 0]
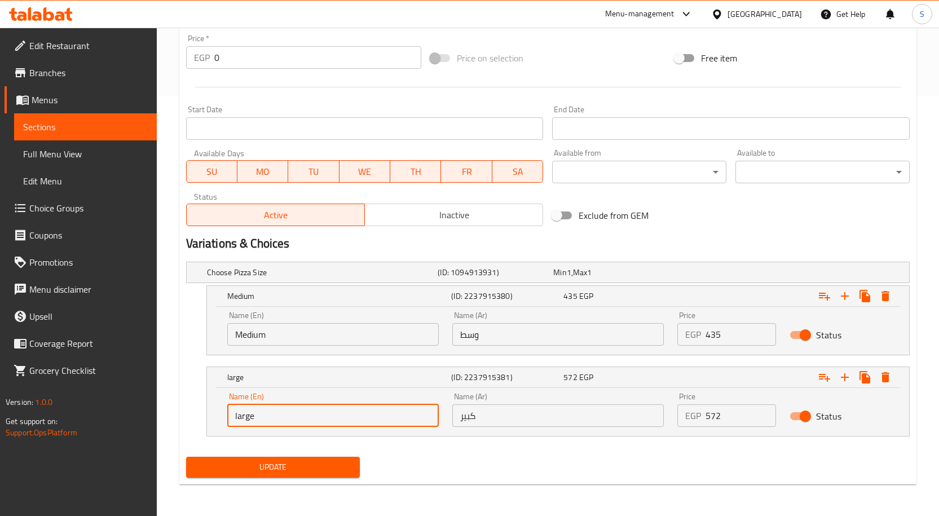
click at [348, 477] on button "Update" at bounding box center [273, 467] width 174 height 21
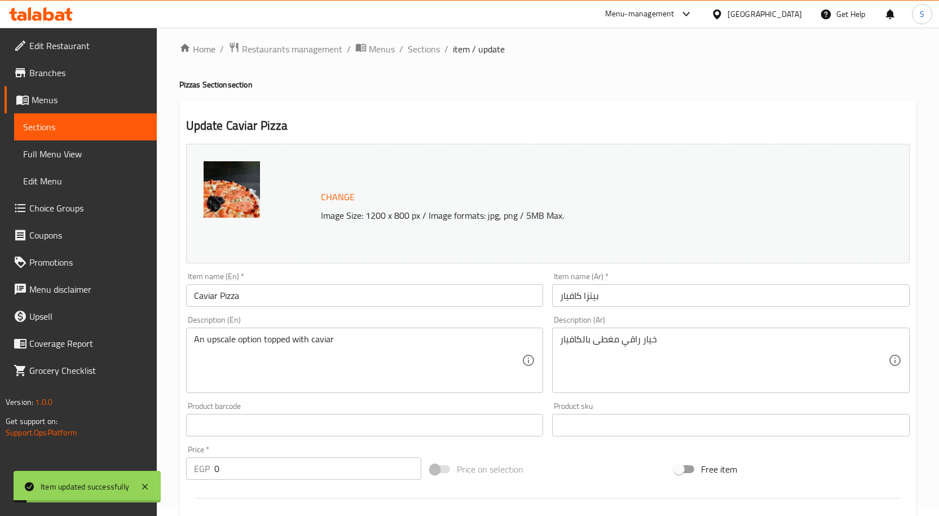
scroll to position [0, 0]
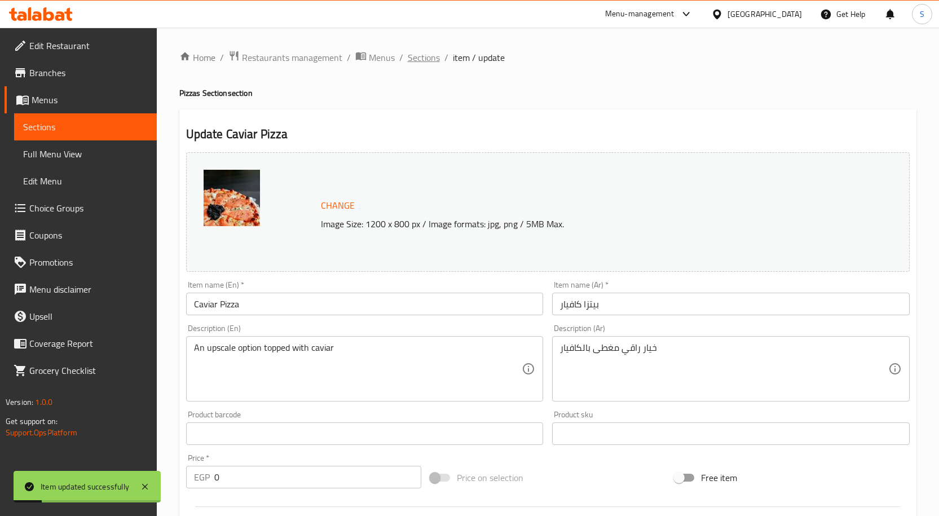
click at [411, 63] on span "Sections" at bounding box center [424, 58] width 32 height 14
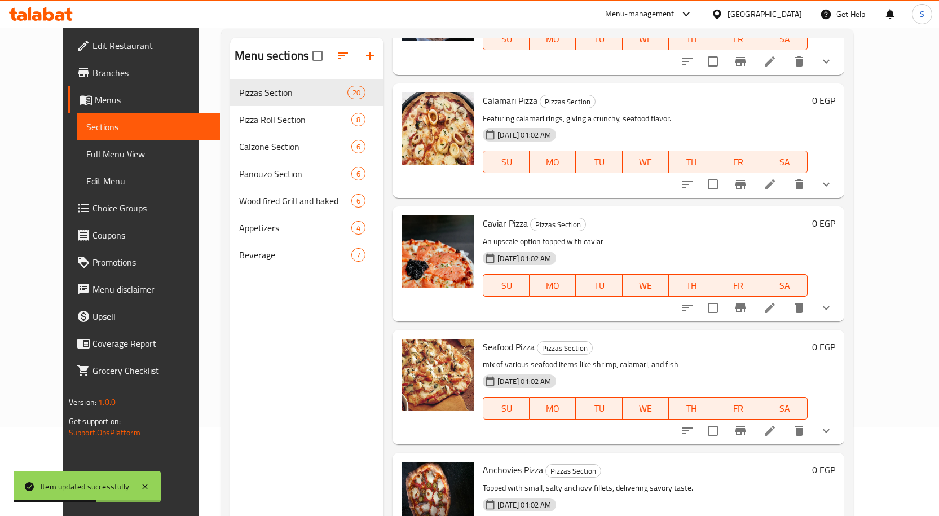
scroll to position [158, 0]
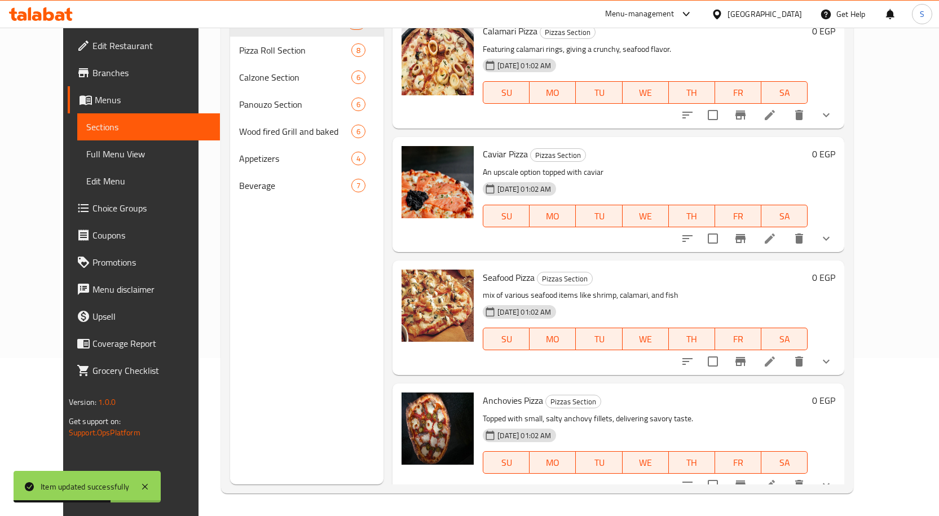
click at [777, 355] on icon at bounding box center [770, 362] width 14 height 14
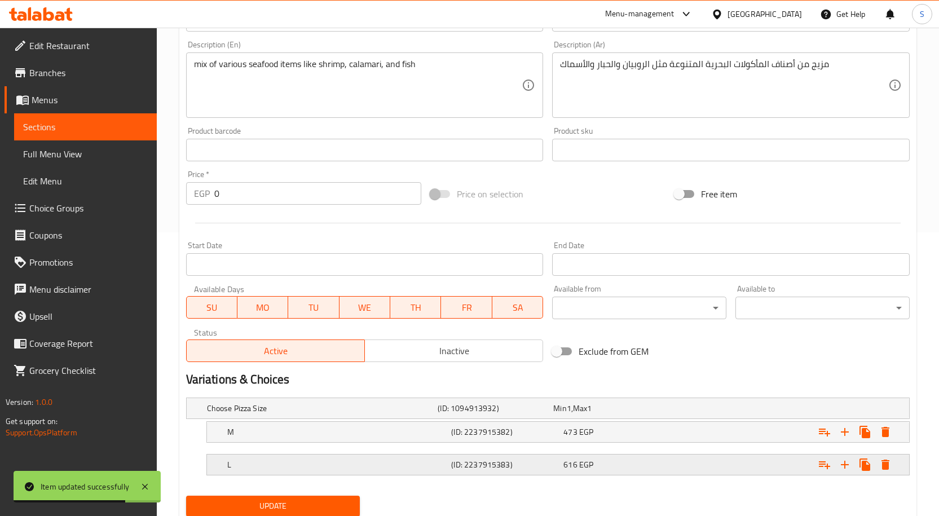
scroll to position [323, 0]
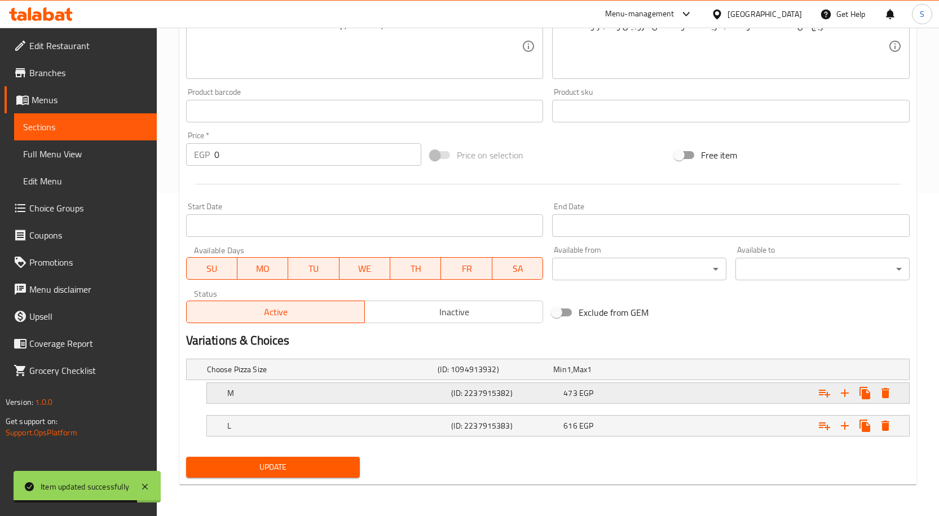
click at [333, 375] on h5 "M" at bounding box center [320, 369] width 227 height 11
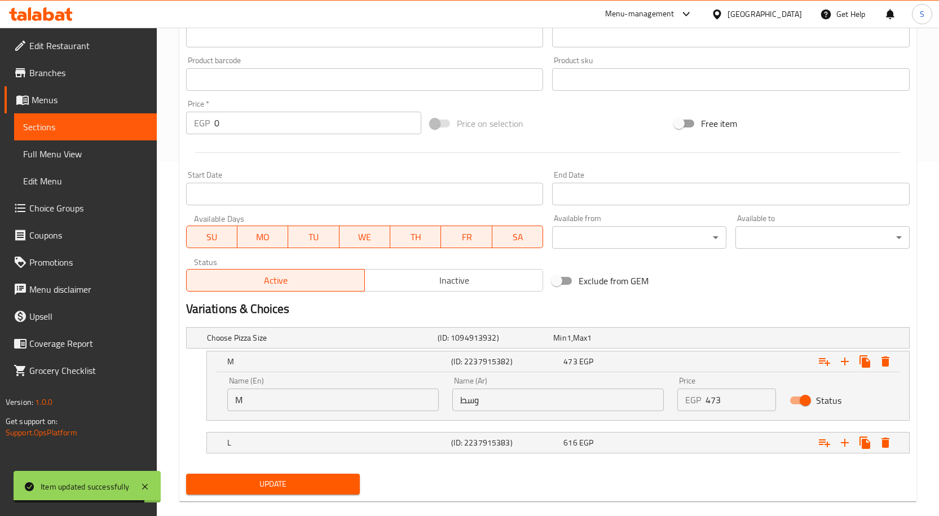
scroll to position [371, 0]
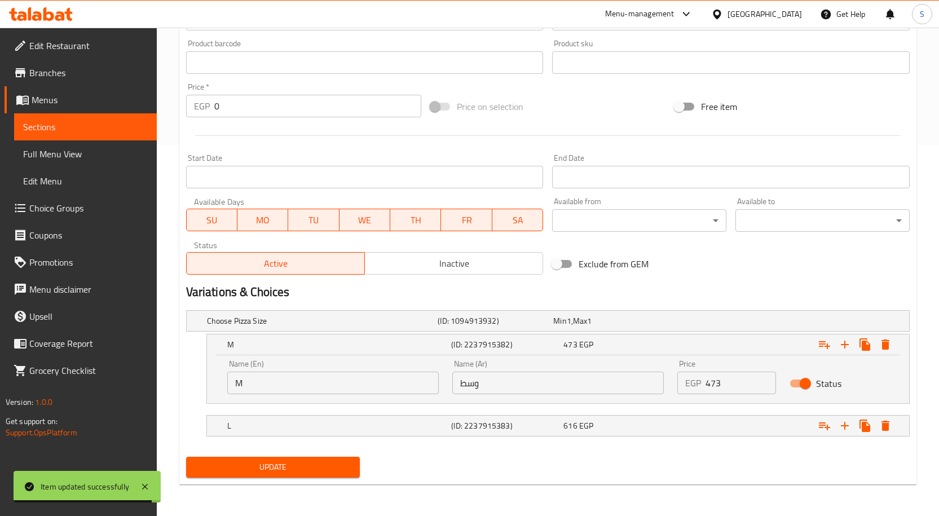
click at [304, 384] on input "M" at bounding box center [333, 383] width 212 height 23
type input "Medium"
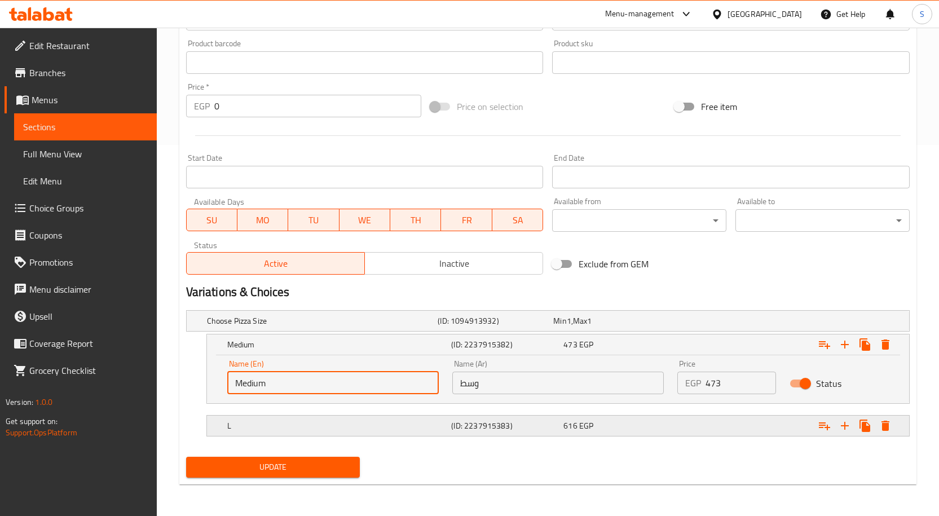
click at [323, 327] on h5 "L" at bounding box center [320, 320] width 227 height 11
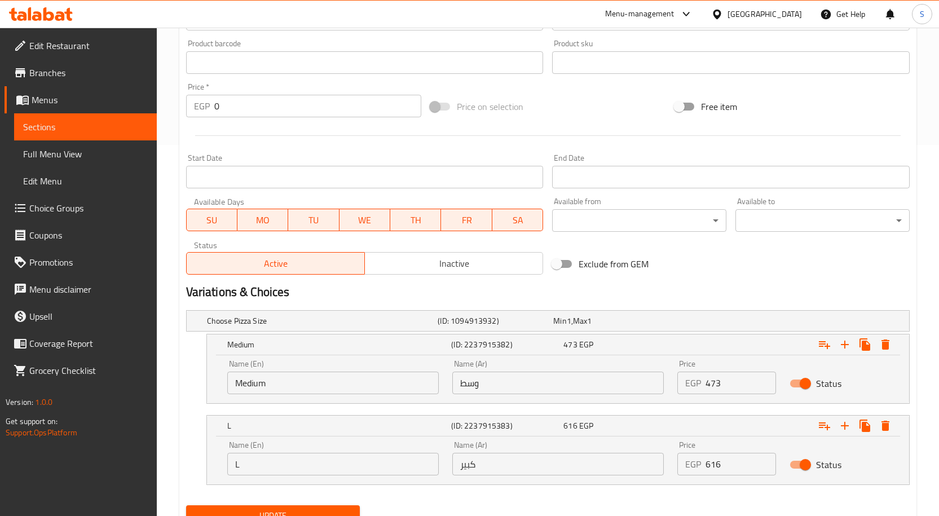
click at [301, 473] on input "L" at bounding box center [333, 464] width 212 height 23
type input "large"
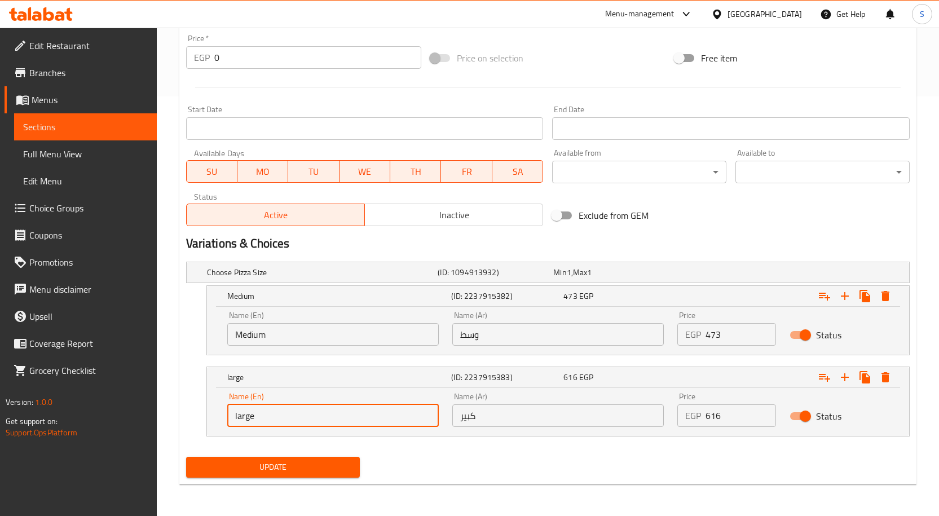
click at [314, 475] on button "Update" at bounding box center [273, 467] width 174 height 21
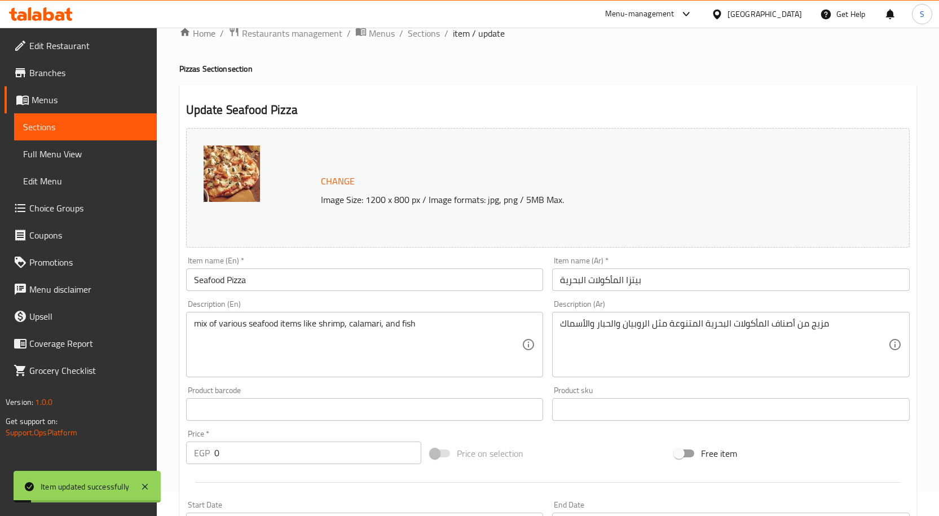
scroll to position [0, 0]
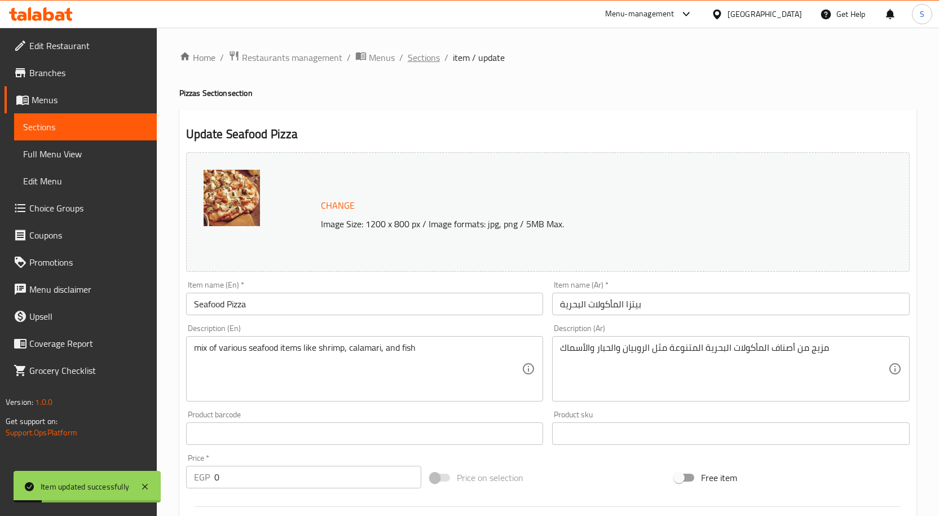
click at [432, 62] on span "Sections" at bounding box center [424, 58] width 32 height 14
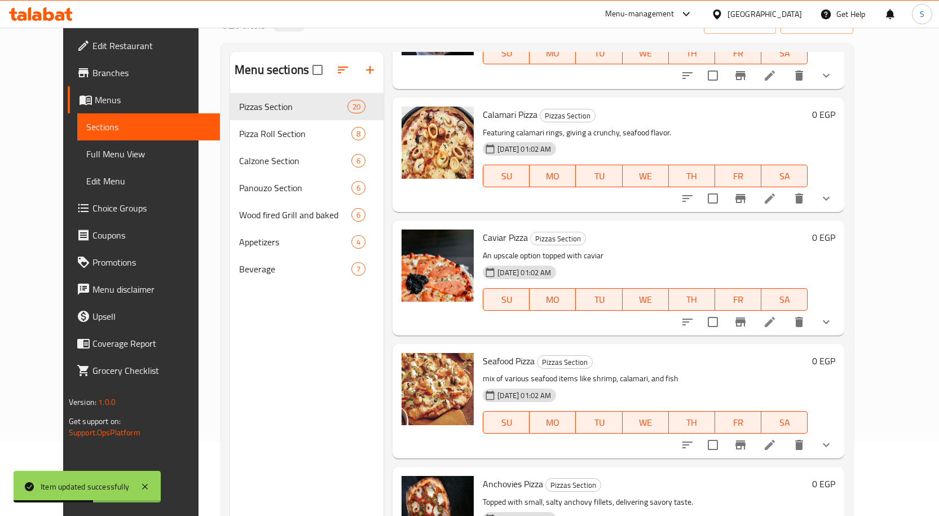
scroll to position [158, 0]
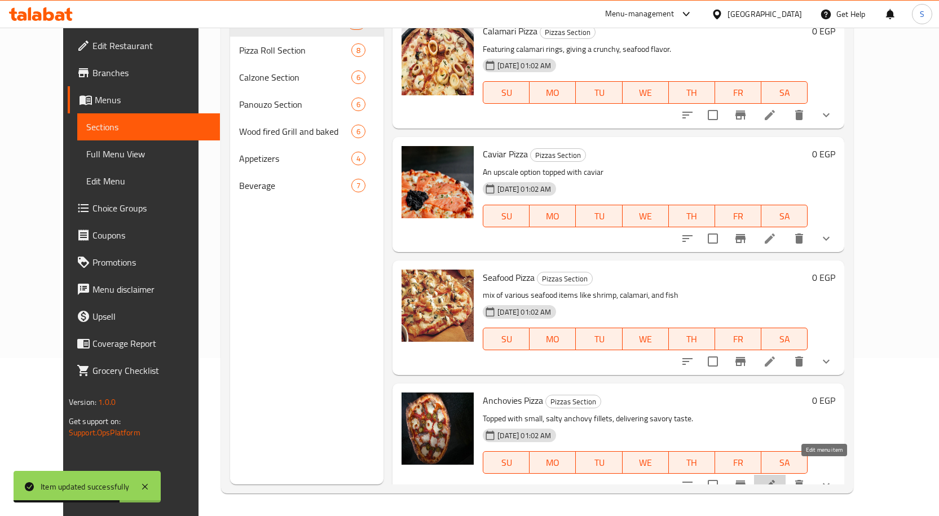
click at [777, 478] on icon at bounding box center [770, 485] width 14 height 14
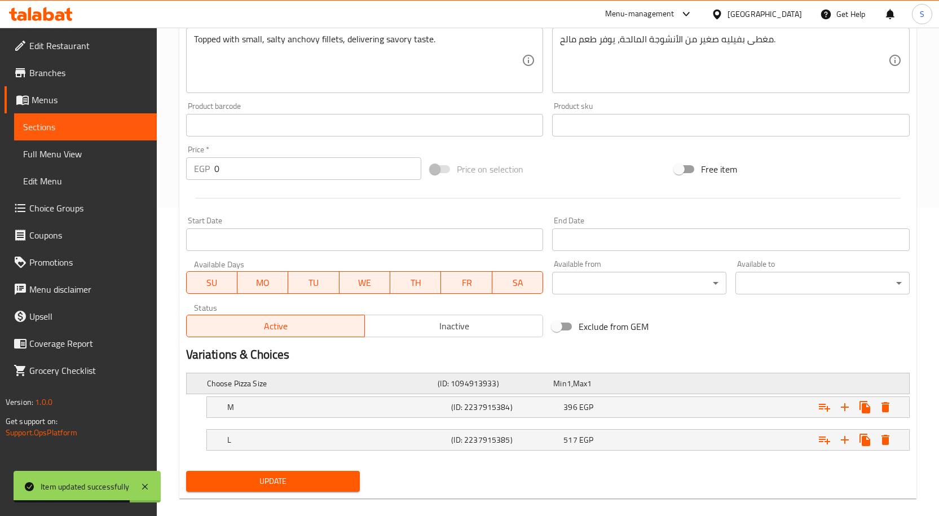
scroll to position [323, 0]
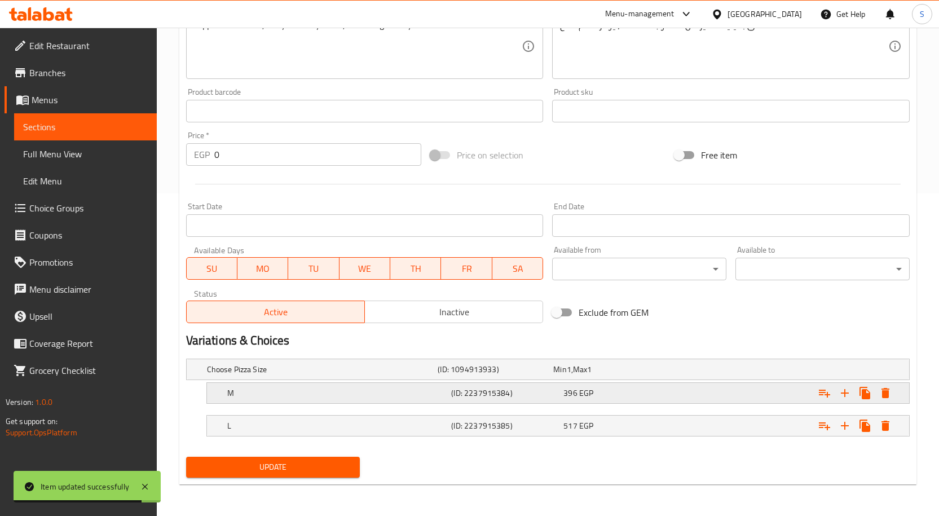
click at [391, 375] on h5 "M" at bounding box center [320, 369] width 227 height 11
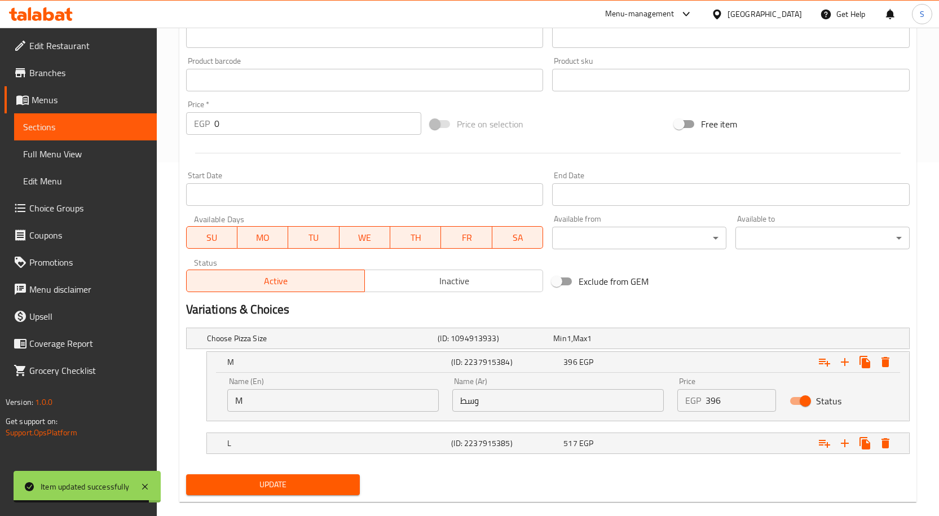
scroll to position [0, 0]
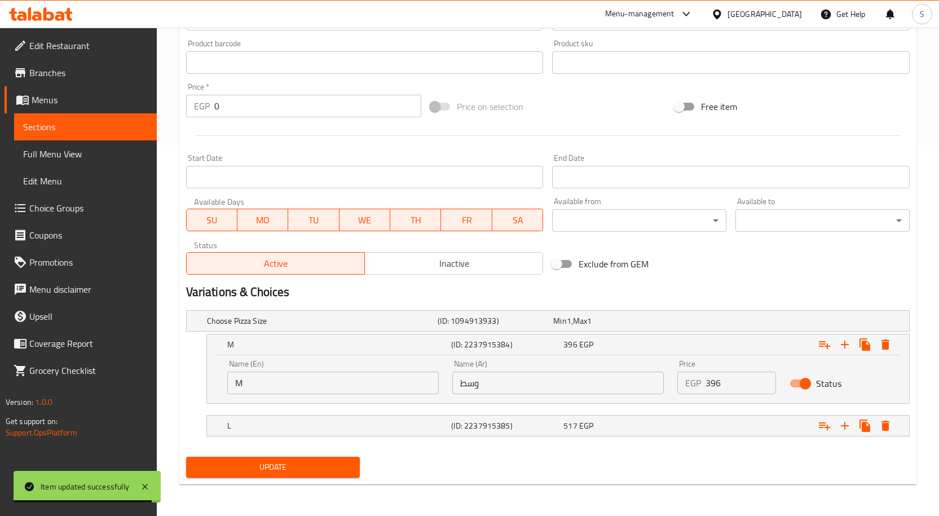
click at [315, 372] on input "M" at bounding box center [333, 383] width 212 height 23
type input "Medium"
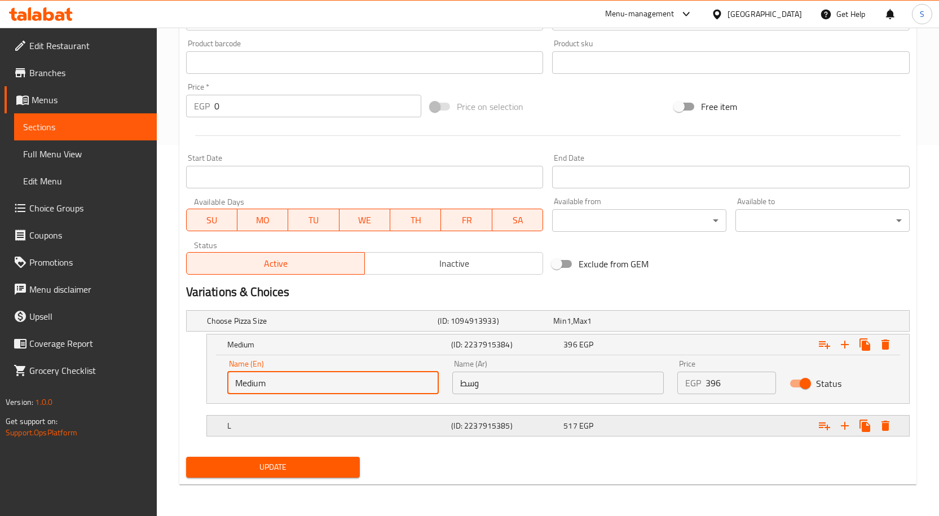
click at [326, 327] on h5 "L" at bounding box center [320, 320] width 227 height 11
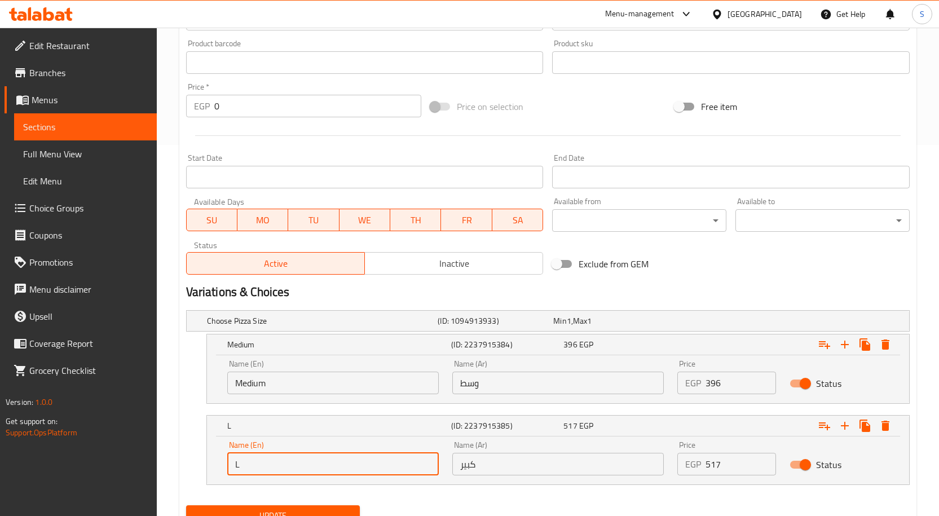
drag, startPoint x: 313, startPoint y: 465, endPoint x: 323, endPoint y: 465, distance: 10.2
click at [313, 465] on input "L" at bounding box center [333, 464] width 212 height 23
type input "large"
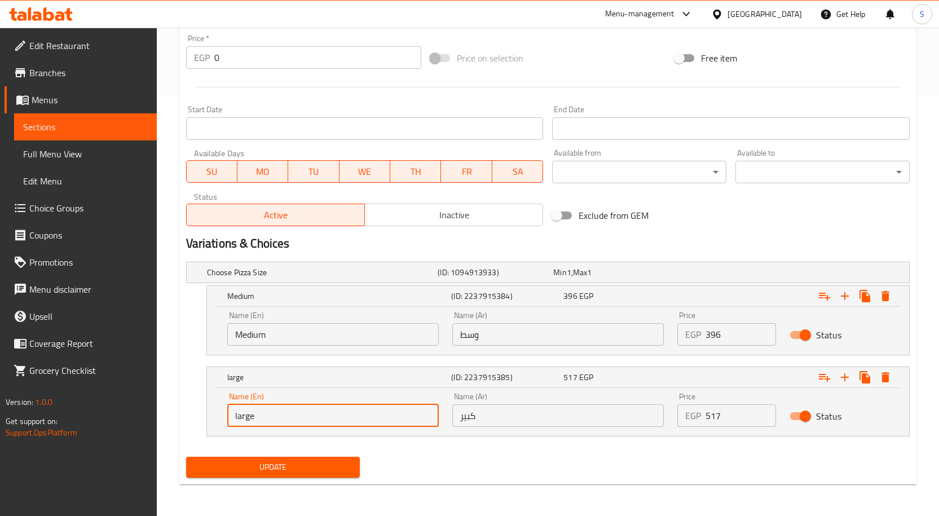
click at [338, 475] on button "Update" at bounding box center [273, 467] width 174 height 21
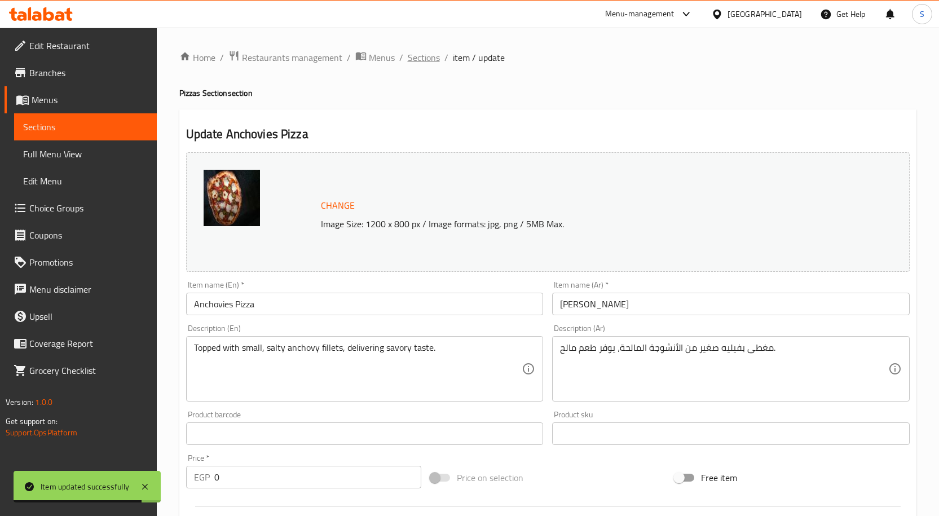
click at [425, 58] on span "Sections" at bounding box center [424, 58] width 32 height 14
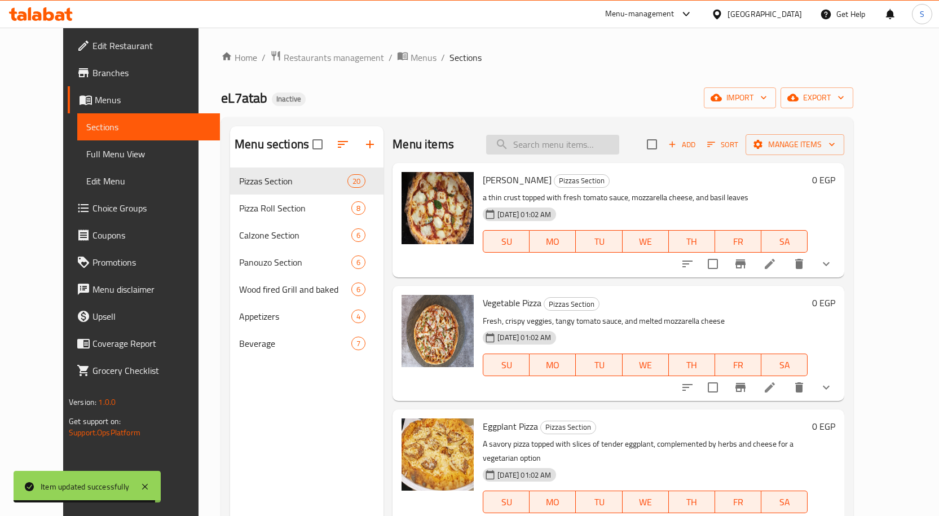
click at [582, 144] on input "search" at bounding box center [552, 145] width 133 height 20
paste input "Chicken Pizza Roll"
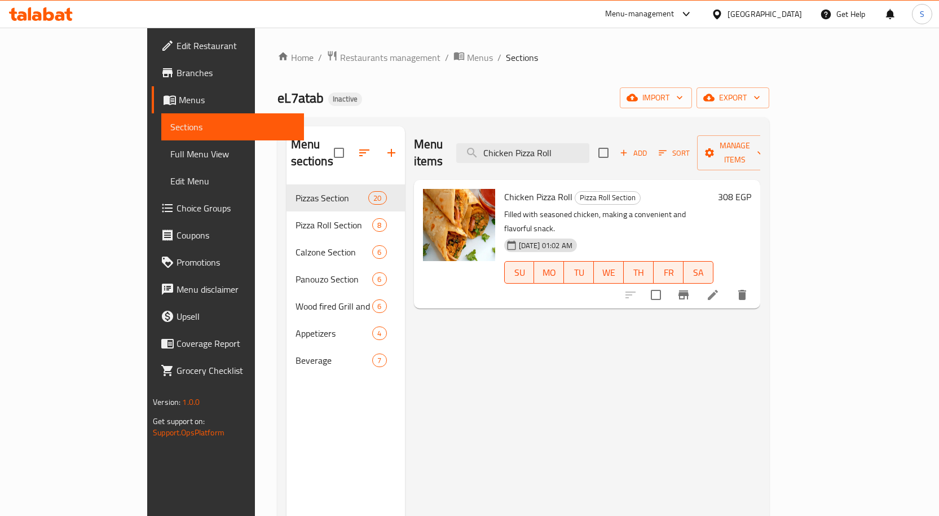
type input "Chicken Pizza Roll"
click at [718, 290] on icon at bounding box center [713, 295] width 10 height 10
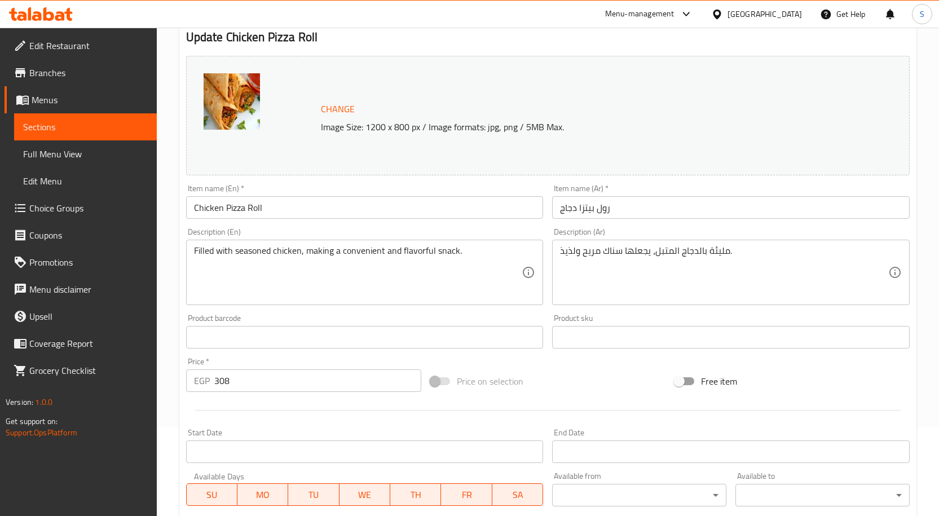
scroll to position [169, 0]
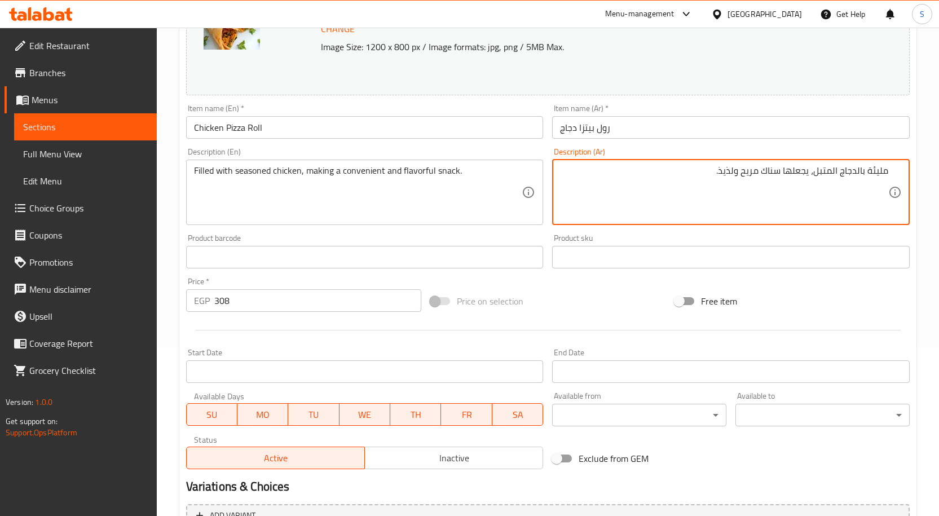
drag, startPoint x: 814, startPoint y: 172, endPoint x: 689, endPoint y: 183, distance: 125.1
type textarea "مليئة بالدجاج المتبل"
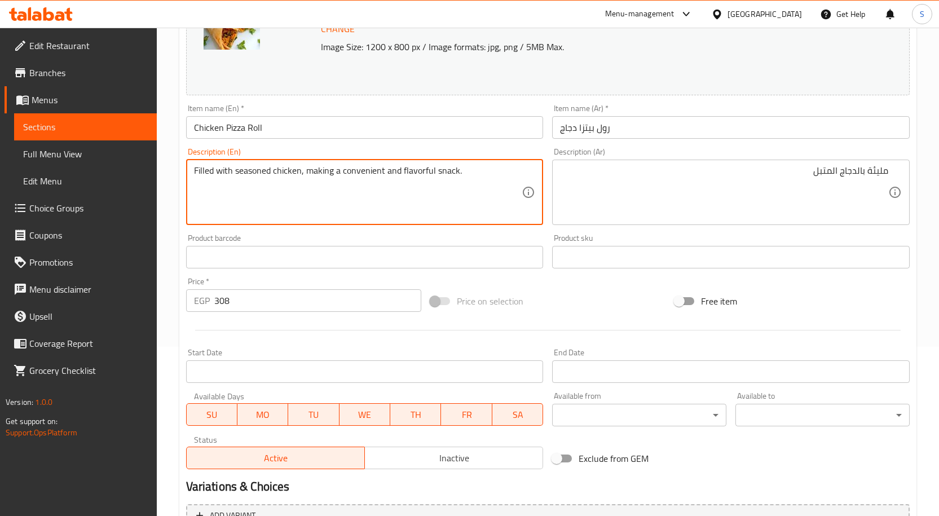
drag, startPoint x: 301, startPoint y: 171, endPoint x: 479, endPoint y: 175, distance: 178.3
type textarea "Filled with seasoned chicken"
click at [471, 125] on input "Chicken Pizza Roll" at bounding box center [365, 127] width 358 height 23
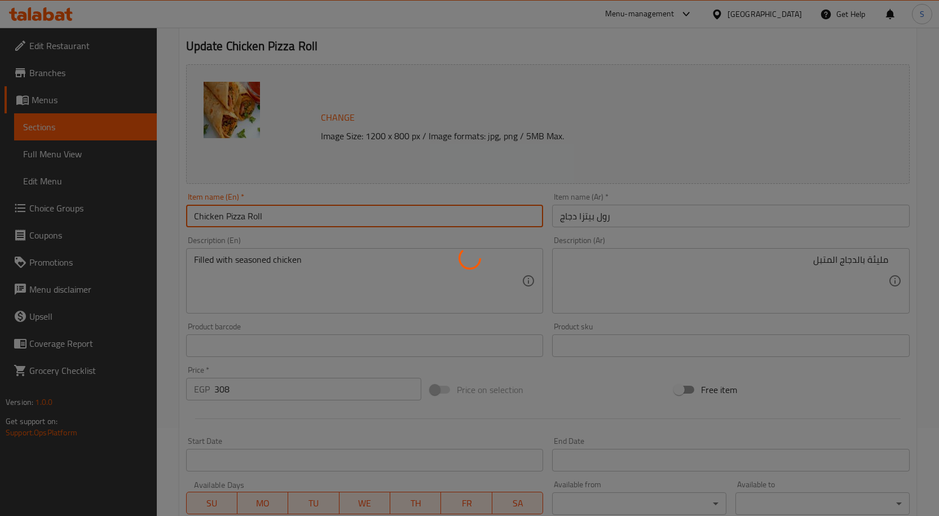
scroll to position [0, 0]
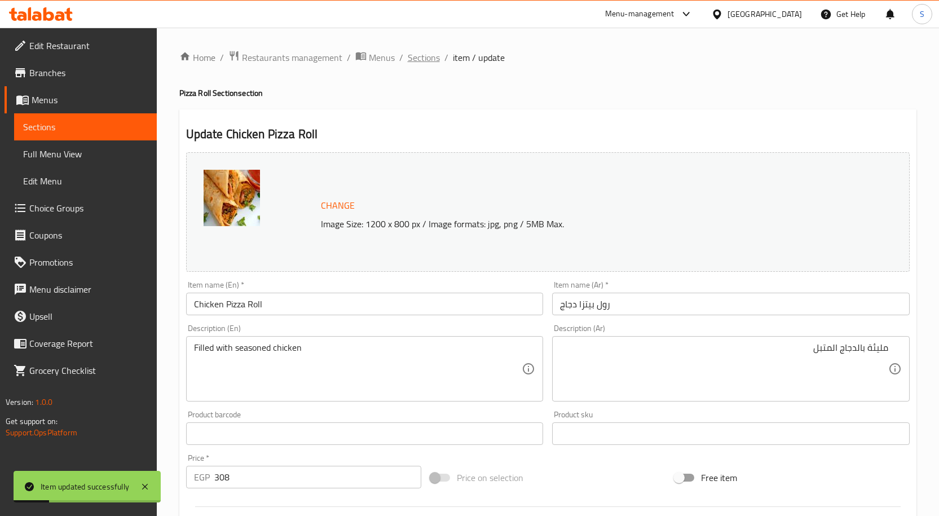
click at [411, 51] on span "Sections" at bounding box center [424, 58] width 32 height 14
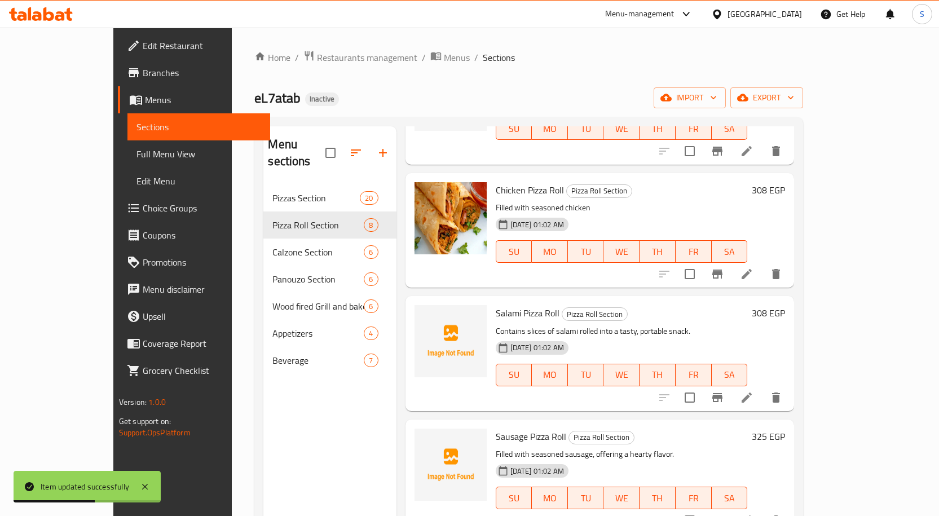
scroll to position [339, 0]
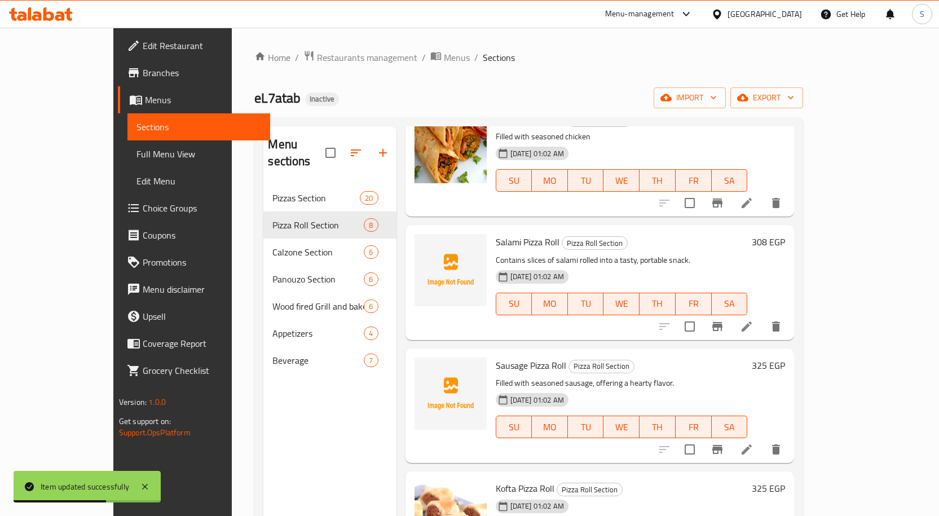
click at [631, 253] on p "Contains slices of salami rolled into a tasty, portable snack." at bounding box center [622, 260] width 252 height 14
drag, startPoint x: 517, startPoint y: 226, endPoint x: 563, endPoint y: 230, distance: 45.9
click at [563, 253] on p "Contains slices of salami rolled into a tasty, portable snack." at bounding box center [622, 260] width 252 height 14
click at [586, 266] on div "18-08-2025 01:02 AM SU MO TU WE TH FR SA" at bounding box center [621, 296] width 261 height 61
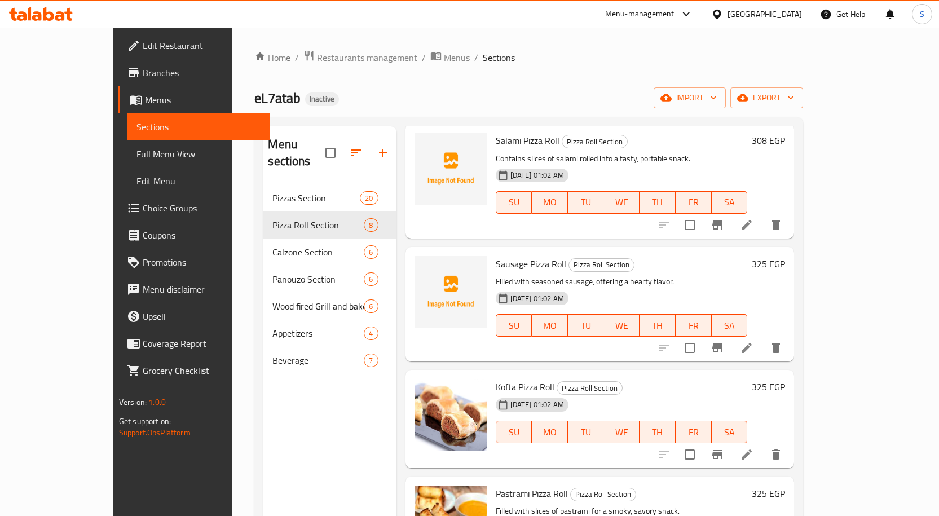
scroll to position [451, 0]
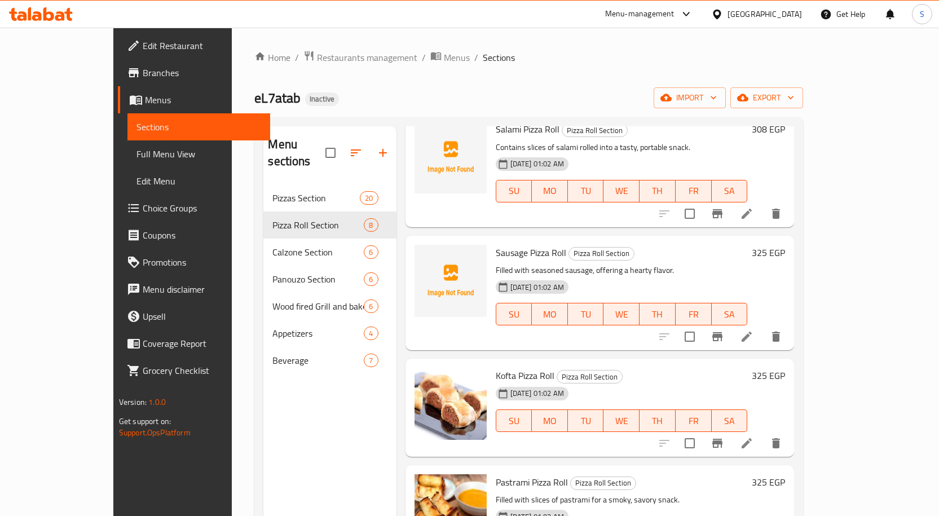
click at [607, 263] on p "Filled with seasoned sausage, offering a hearty flavor." at bounding box center [622, 270] width 252 height 14
click at [752, 332] on icon at bounding box center [747, 337] width 10 height 10
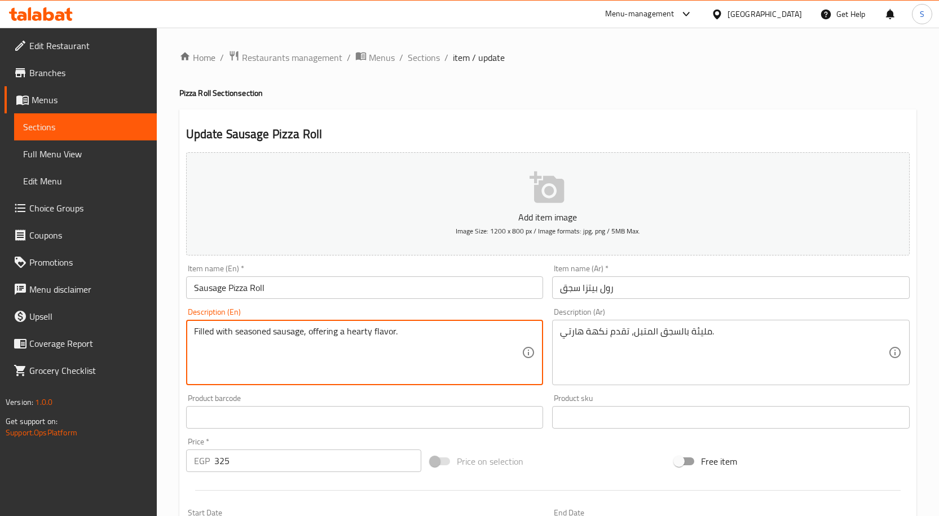
drag, startPoint x: 304, startPoint y: 332, endPoint x: 409, endPoint y: 331, distance: 104.9
type textarea "Filled with seasoned sausage"
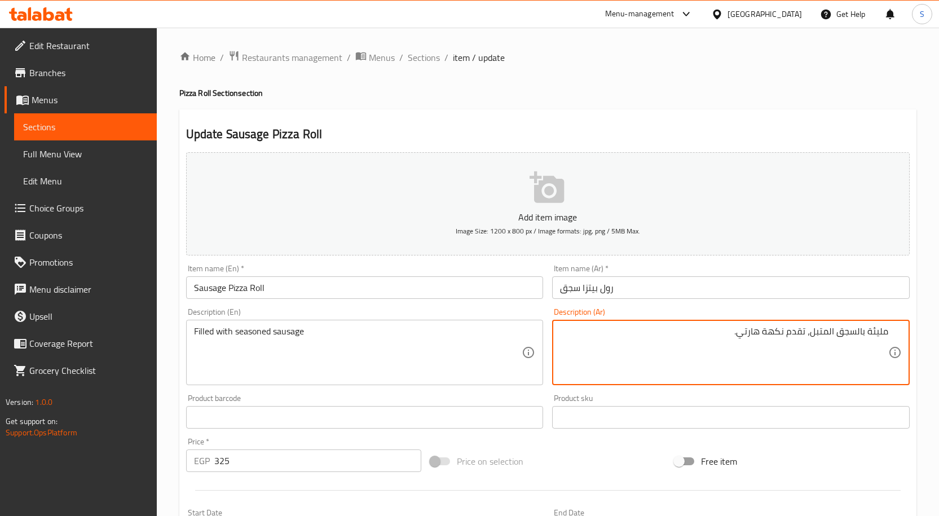
click at [783, 339] on textarea "مليئة بالسجق المتبل، تقدم نكهة هارتي." at bounding box center [724, 353] width 328 height 54
click at [423, 51] on span "Sections" at bounding box center [424, 58] width 32 height 14
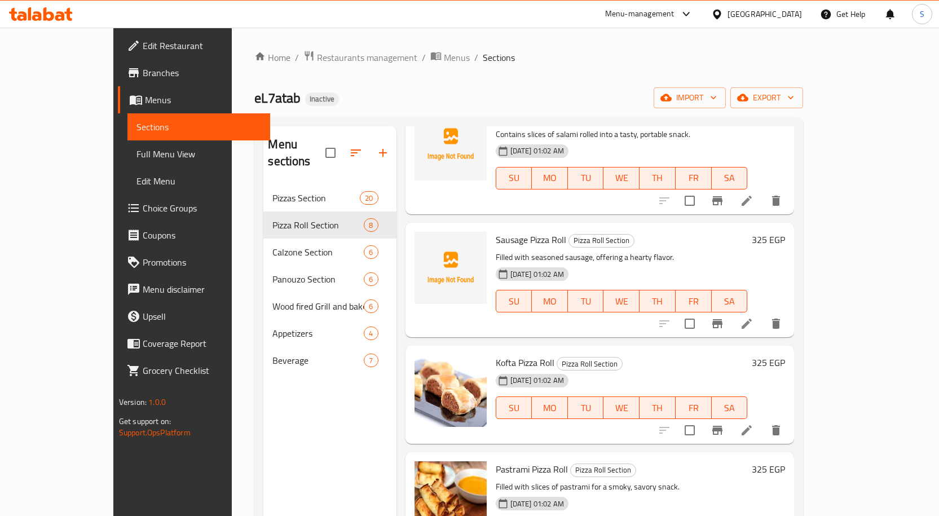
scroll to position [56, 0]
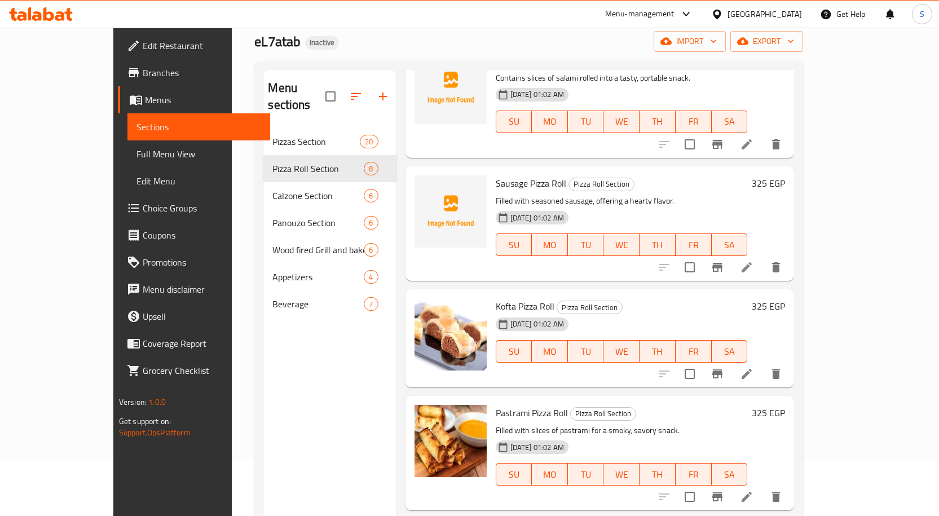
click at [586, 250] on div "Sausage Pizza Roll Pizza Roll Section Filled with seasoned sausage, offering a …" at bounding box center [600, 223] width 389 height 115
click at [763, 257] on li at bounding box center [747, 267] width 32 height 20
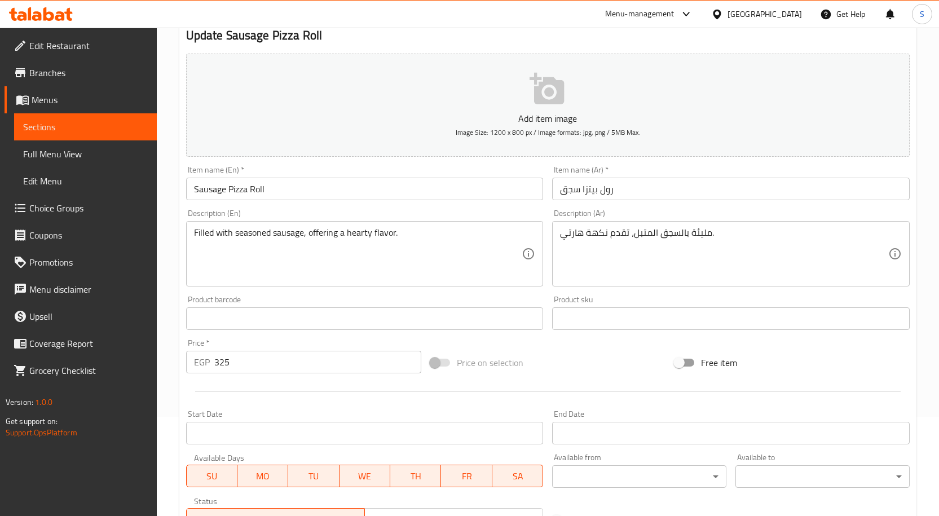
scroll to position [169, 0]
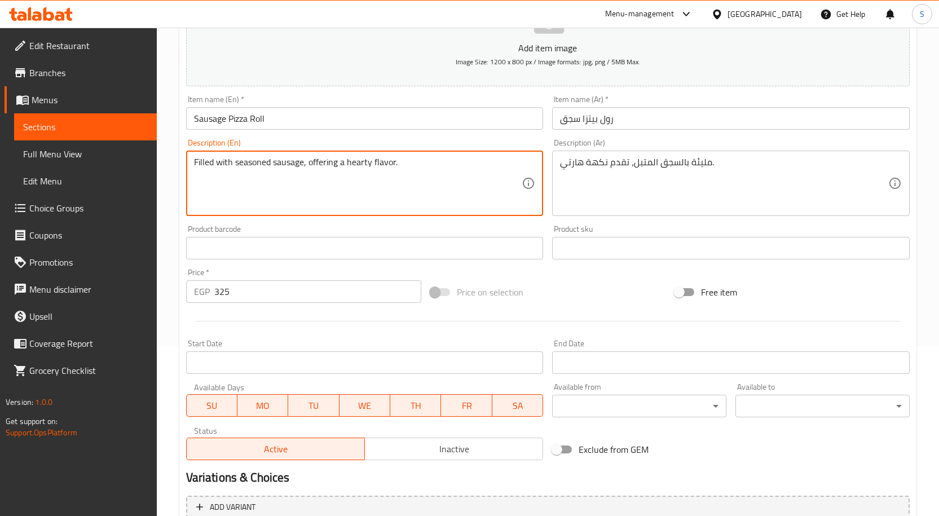
drag, startPoint x: 304, startPoint y: 164, endPoint x: 473, endPoint y: 178, distance: 169.2
type textarea "Filled with seasoned sausage"
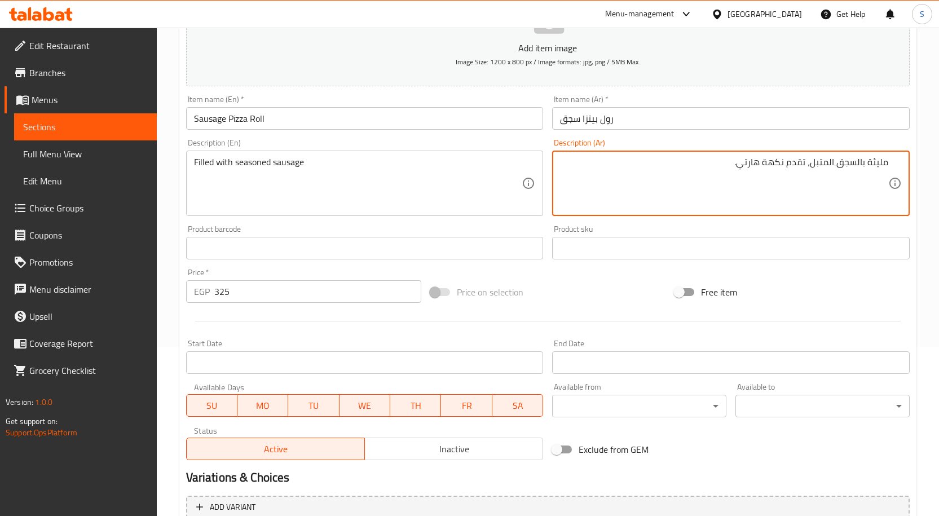
drag, startPoint x: 811, startPoint y: 164, endPoint x: 719, endPoint y: 172, distance: 92.3
click at [719, 172] on textarea "مليئة بالسجق المتبل، تقدم نكهة هارتي." at bounding box center [724, 184] width 328 height 54
type textarea "مليئة بالسجق المتبل"
click at [767, 121] on input "رول بيتزا سجق" at bounding box center [731, 118] width 358 height 23
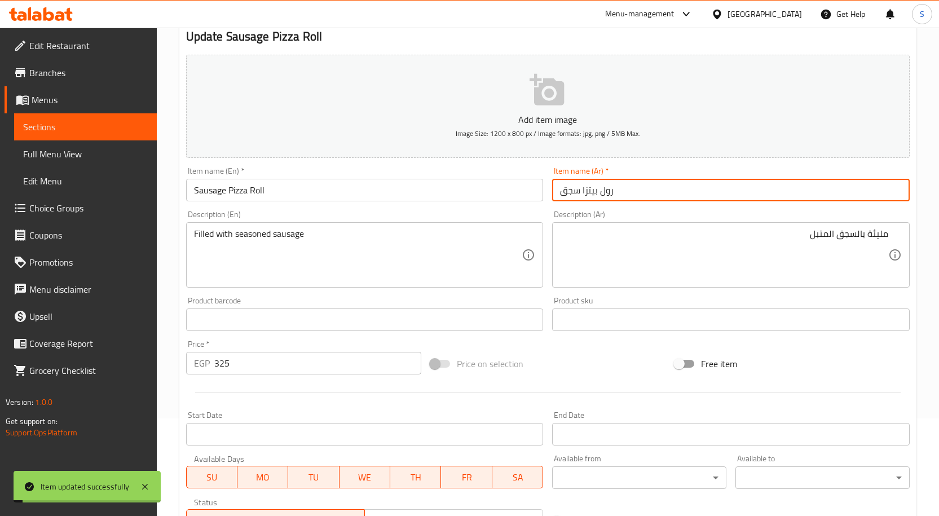
scroll to position [0, 0]
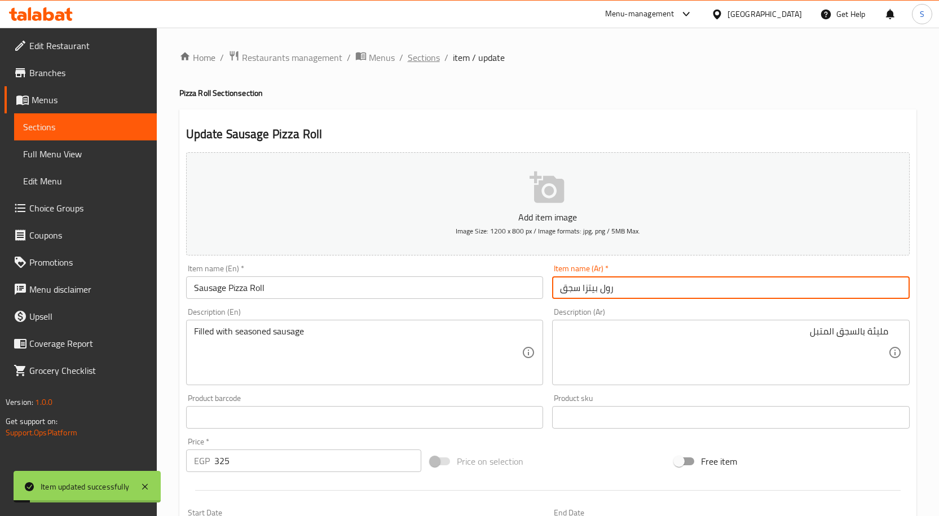
click at [421, 55] on span "Sections" at bounding box center [424, 58] width 32 height 14
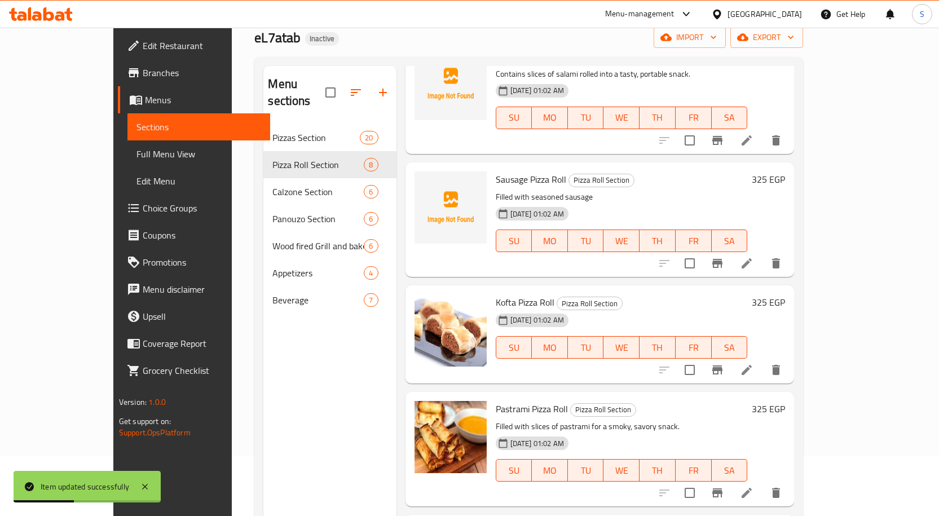
scroll to position [158, 0]
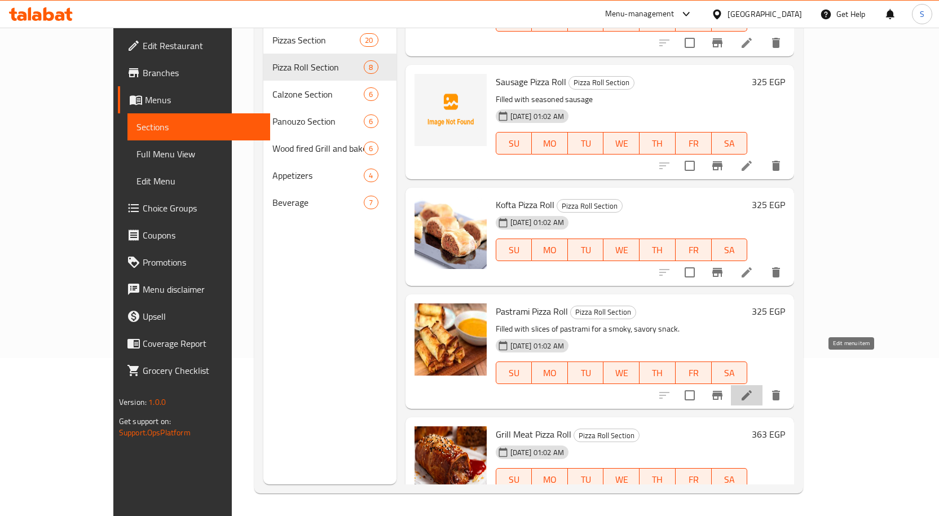
click at [754, 389] on icon at bounding box center [747, 396] width 14 height 14
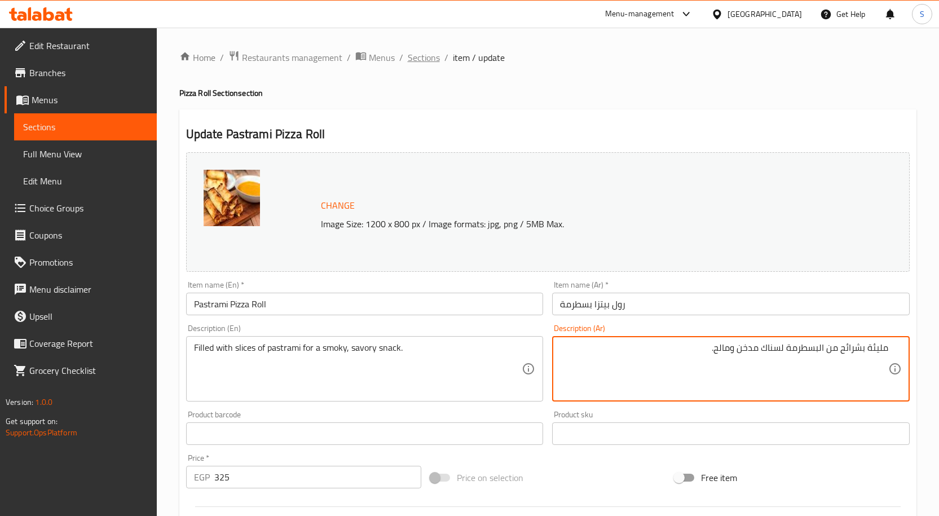
click at [424, 60] on span "Sections" at bounding box center [424, 58] width 32 height 14
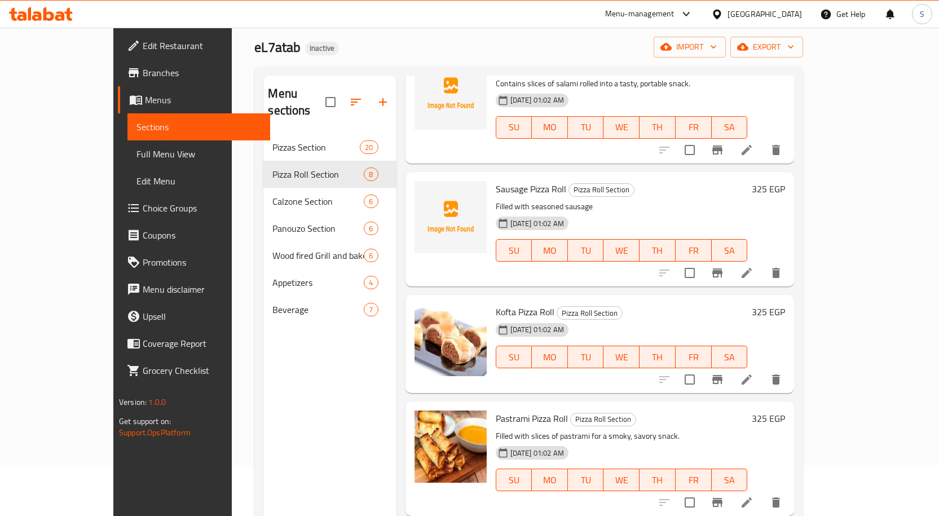
scroll to position [158, 0]
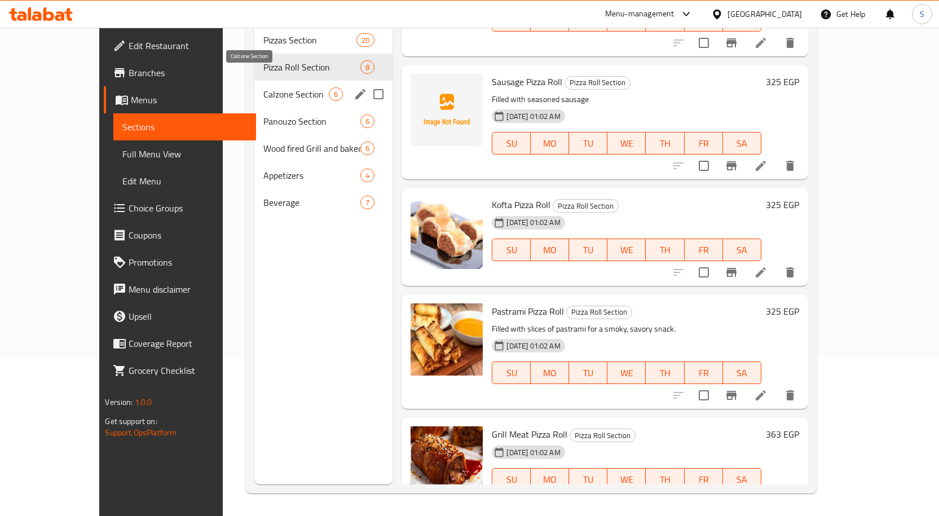
click at [263, 87] on span "Calzone Section" at bounding box center [295, 94] width 65 height 14
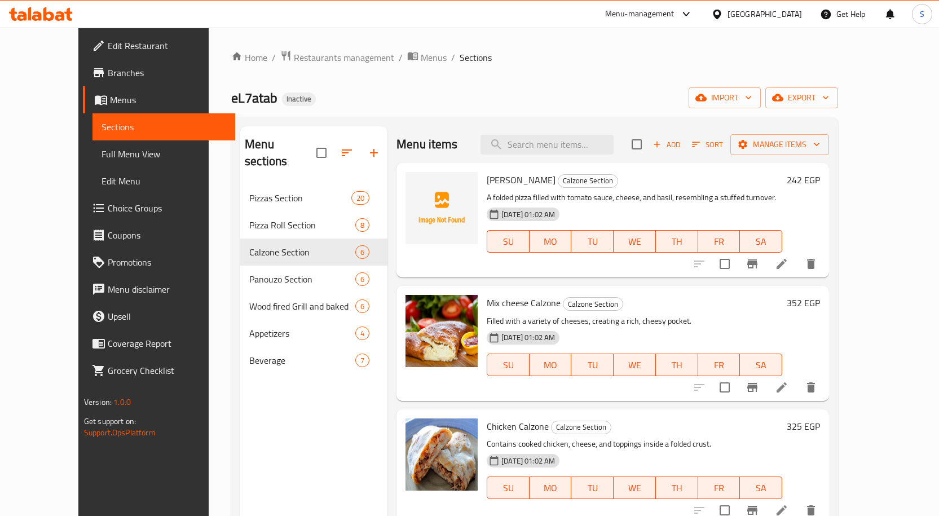
click at [540, 98] on div "eL7atab Inactive import export" at bounding box center [534, 97] width 607 height 21
click at [502, 107] on div "eL7atab Inactive import export" at bounding box center [534, 97] width 607 height 21
click at [566, 248] on span "MO" at bounding box center [550, 242] width 33 height 16
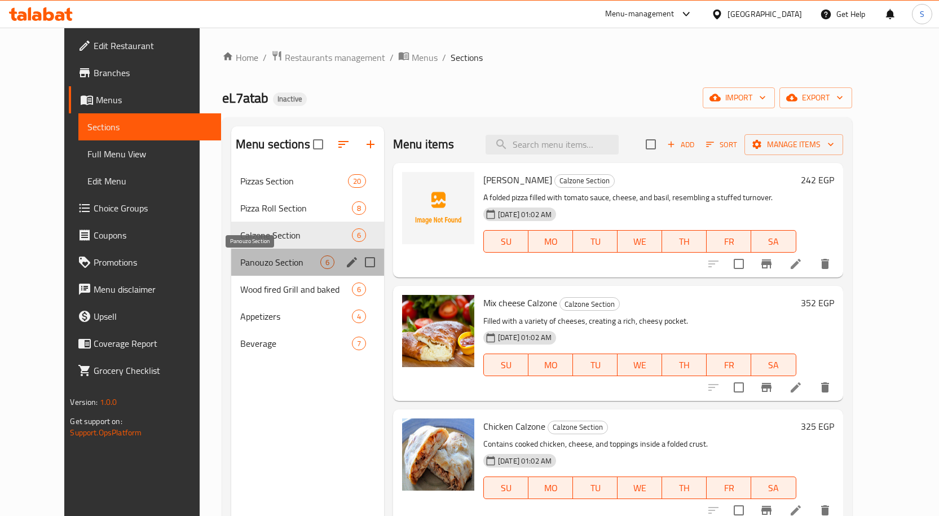
click at [267, 263] on span "Panouzo Section" at bounding box center [280, 263] width 80 height 14
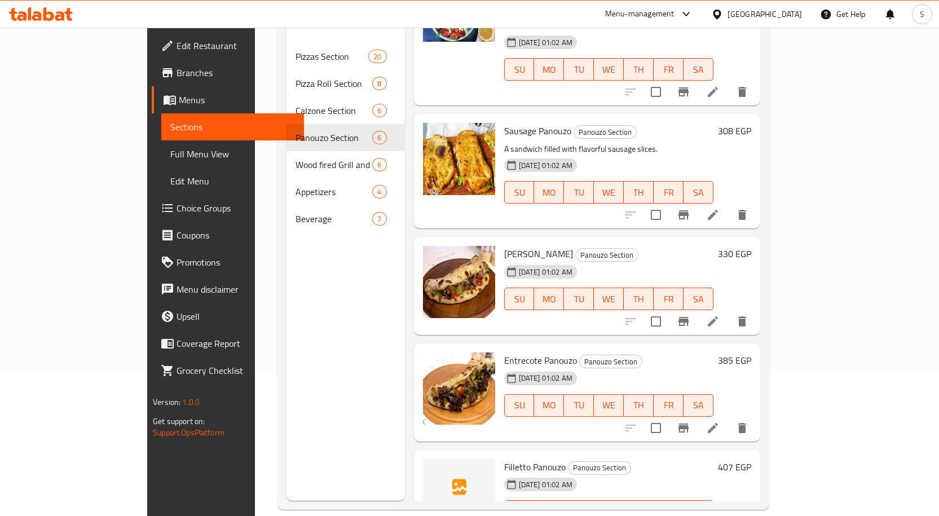
scroll to position [158, 0]
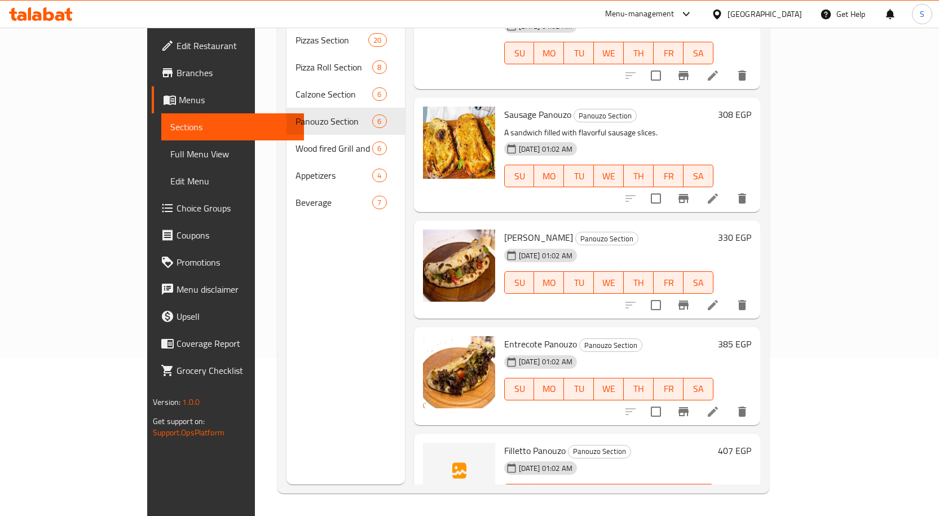
click at [729, 508] on li at bounding box center [713, 518] width 32 height 20
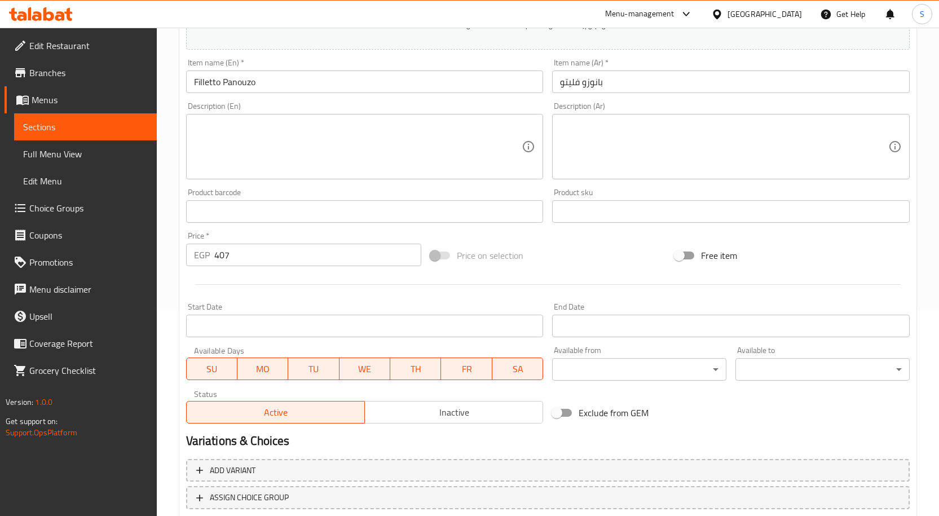
scroll to position [281, 0]
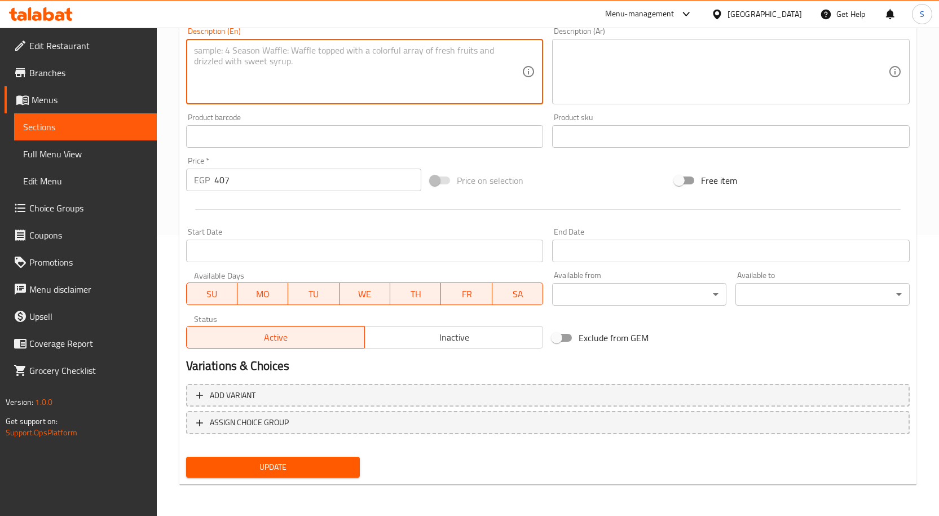
click at [311, 72] on textarea at bounding box center [358, 72] width 328 height 54
paste textarea "A sandwich with a specific filling"
type textarea "A sandwich with a specific filling"
click at [655, 75] on textarea at bounding box center [724, 72] width 328 height 54
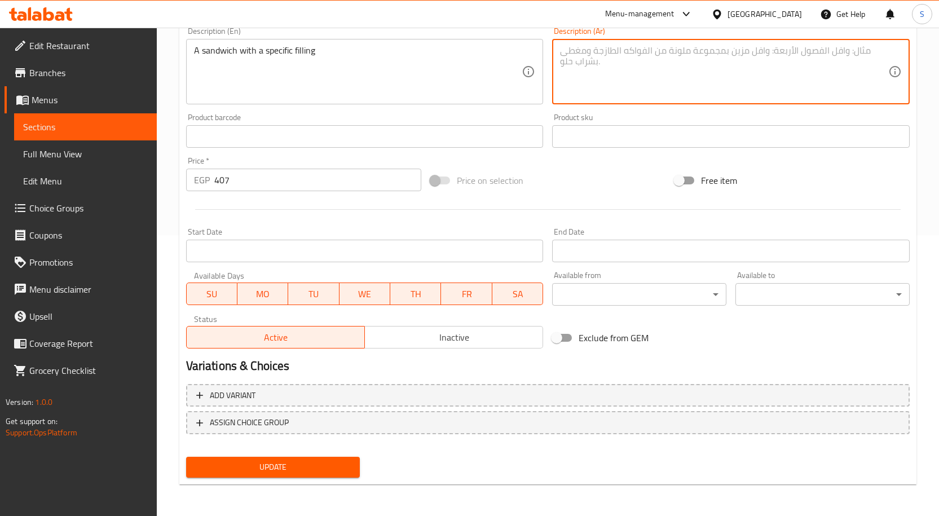
paste textarea "ساندويتش بحشوة معينة"
type textarea "ساندويتش بحشوة معينة"
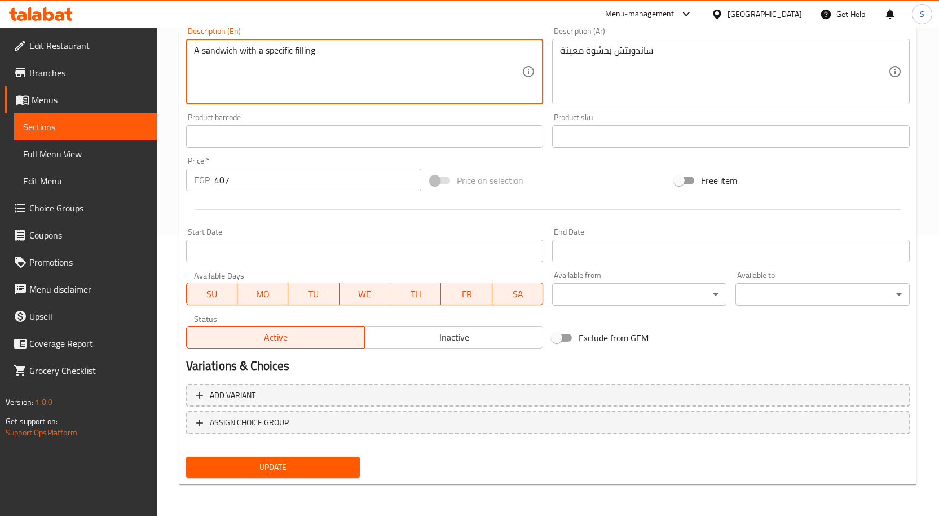
click at [326, 469] on span "Update" at bounding box center [273, 467] width 156 height 14
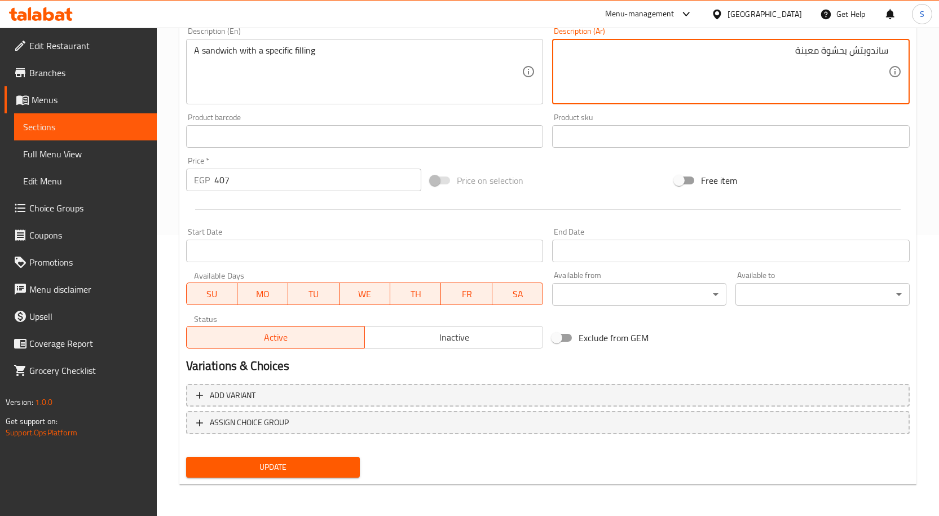
click at [764, 45] on textarea "ساندويتش بحشوة معينة" at bounding box center [724, 72] width 328 height 54
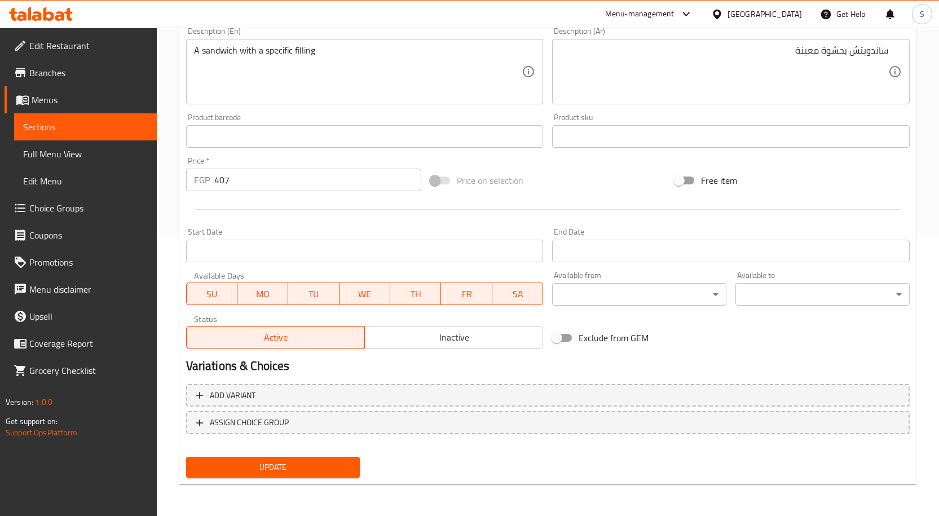
click at [271, 39] on div "A sandwich with a specific filling Description (En)" at bounding box center [365, 71] width 358 height 65
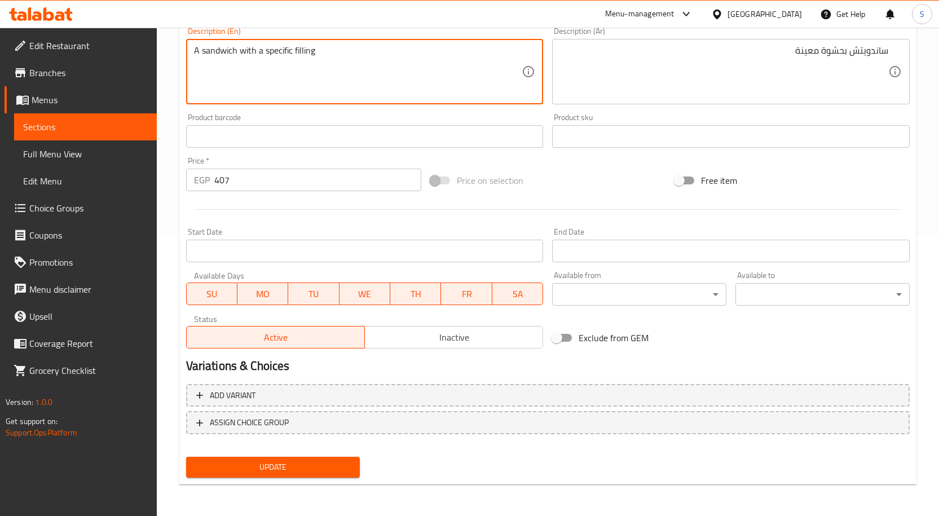
click at [193, 46] on div "A sandwich with a specific filling Description (En)" at bounding box center [365, 71] width 358 height 65
click at [248, 57] on textarea "A sandwich with a specific filling" at bounding box center [358, 72] width 328 height 54
click at [246, 71] on textarea "A sandwich with a specific filling" at bounding box center [358, 72] width 328 height 54
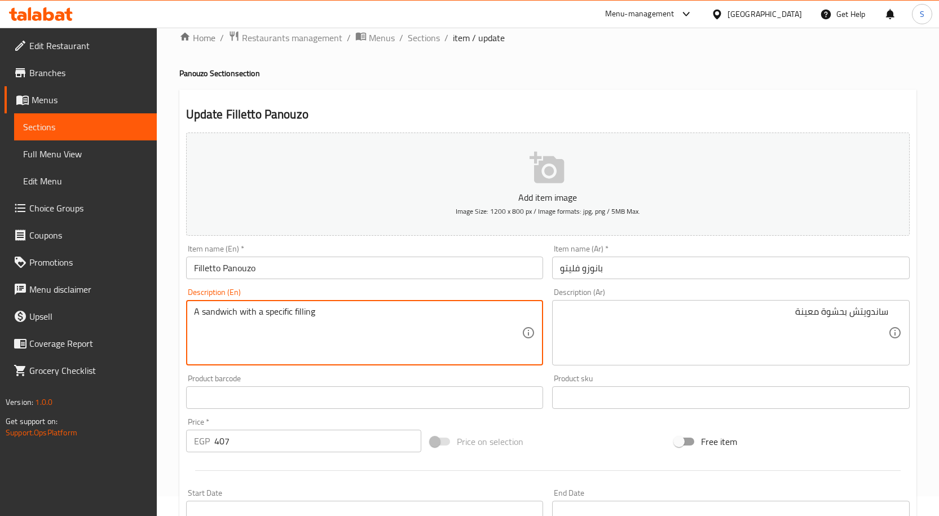
scroll to position [0, 0]
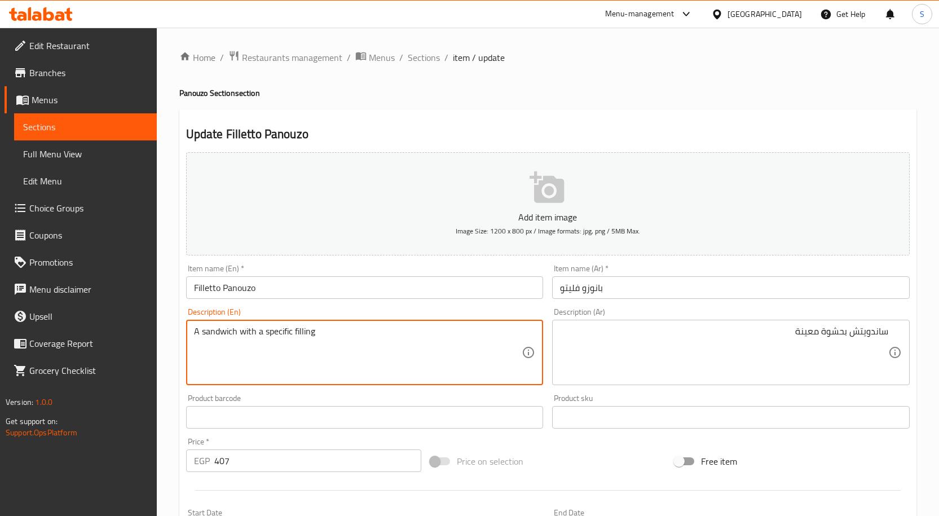
click at [282, 335] on textarea "A sandwich with a specific filling" at bounding box center [358, 353] width 328 height 54
click at [469, 354] on textarea "A sandwich with a specific filling" at bounding box center [358, 353] width 328 height 54
click at [456, 337] on textarea "A sandwich with a specific filling" at bounding box center [358, 353] width 328 height 54
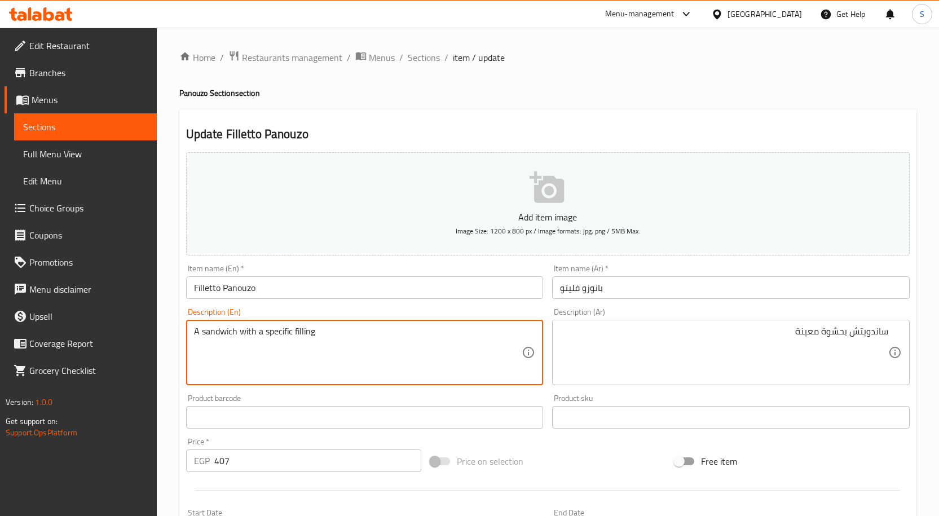
click at [456, 337] on textarea "A sandwich with a specific filling" at bounding box center [358, 353] width 328 height 54
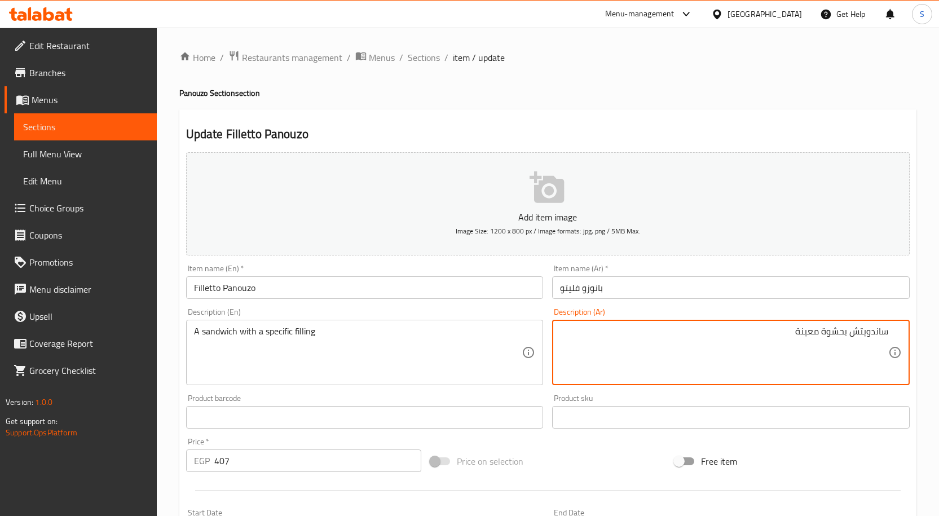
click at [649, 333] on textarea "ساندويتش بحشوة معينة" at bounding box center [724, 353] width 328 height 54
click at [645, 326] on textarea "ساندويتش بحشوة معينة" at bounding box center [724, 353] width 328 height 54
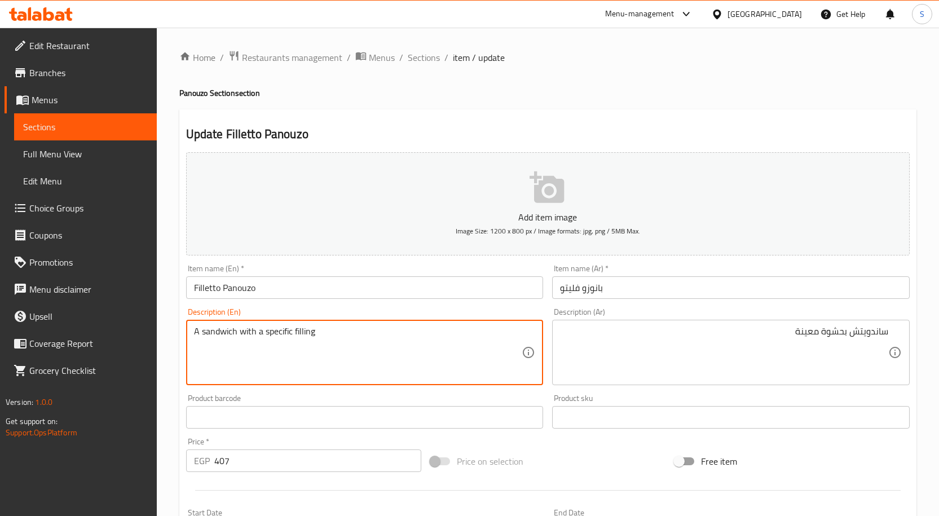
click at [325, 332] on textarea "A sandwich with a specific filling" at bounding box center [358, 353] width 328 height 54
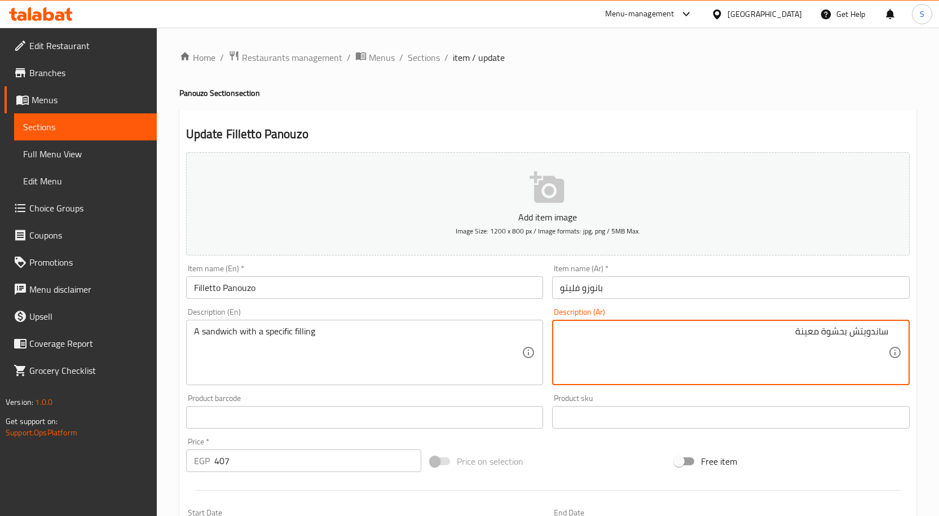
click at [710, 359] on textarea "ساندويتش بحشوة معينة" at bounding box center [724, 353] width 328 height 54
click at [264, 384] on div "A sandwich with a specific filling Description (En)" at bounding box center [365, 352] width 358 height 65
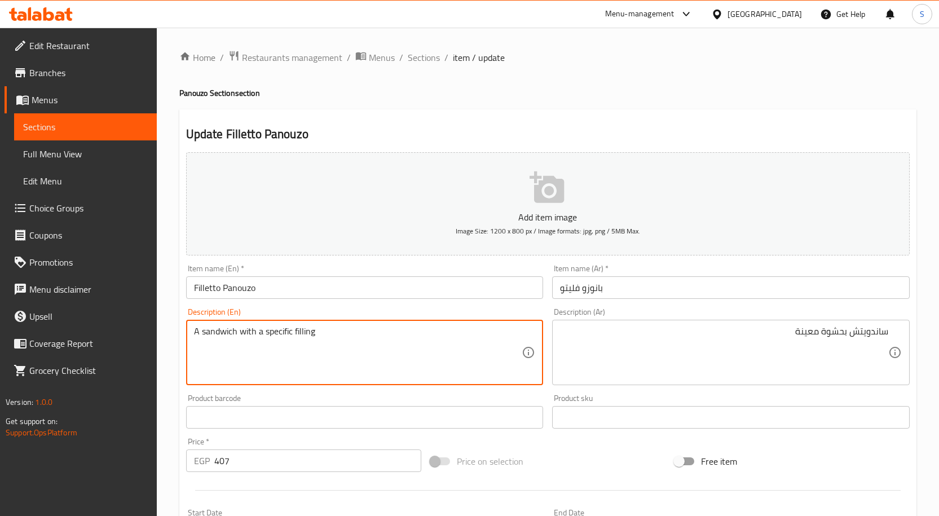
click at [213, 340] on textarea "A sandwich with a specific filling" at bounding box center [358, 353] width 328 height 54
click at [361, 337] on textarea "A sandwich with a specific filling" at bounding box center [358, 353] width 328 height 54
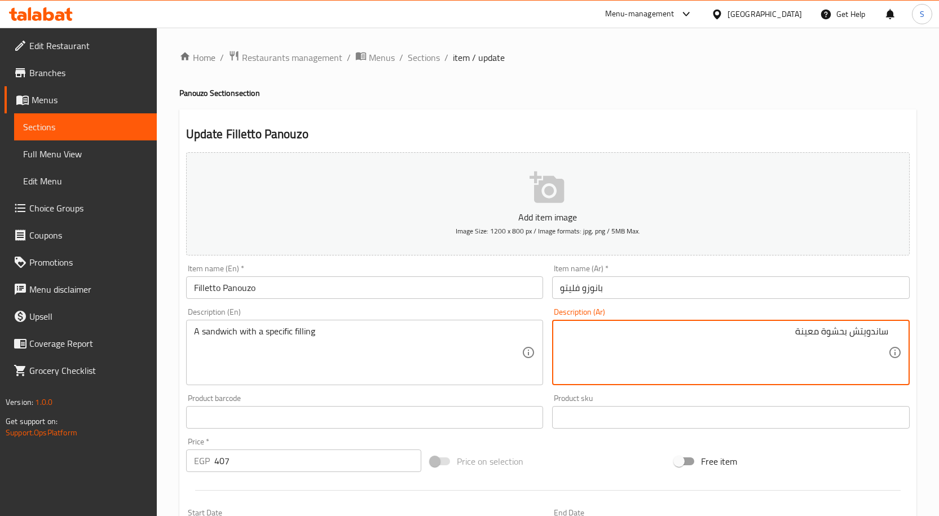
click at [774, 329] on textarea "ساندويتش بحشوة معينة" at bounding box center [724, 353] width 328 height 54
click at [401, 319] on div "Description (En) A sandwich with a specific filling Description (En)" at bounding box center [365, 346] width 358 height 77
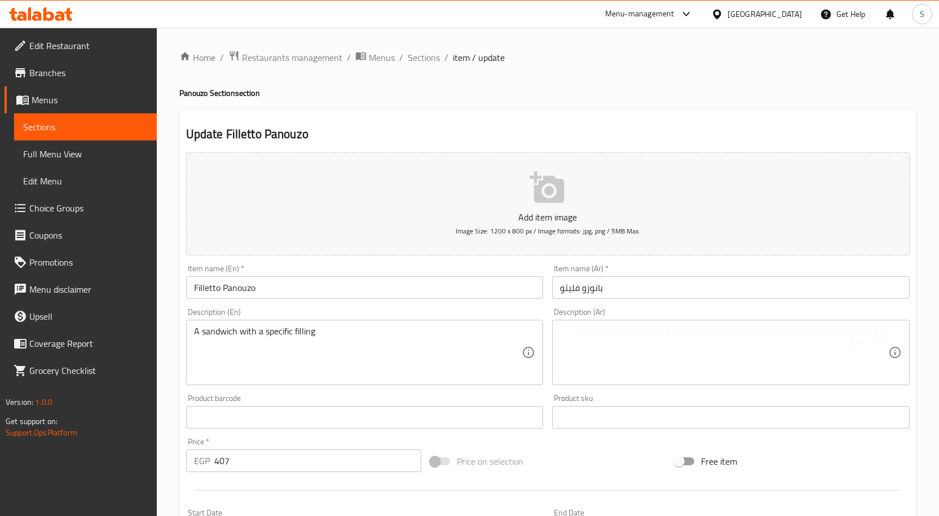
click at [401, 319] on div "Description (En) A sandwich with a specific filling Description (En)" at bounding box center [365, 346] width 358 height 77
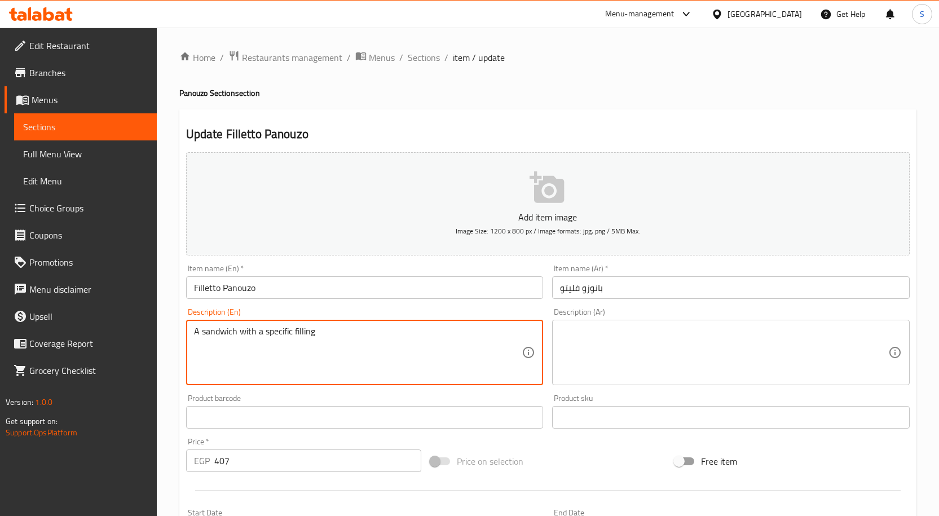
click at [392, 307] on div "Description (En) A sandwich with a specific filling Description (En)" at bounding box center [365, 347] width 367 height 86
click at [381, 326] on textarea "A sandwich with a specific filling" at bounding box center [358, 353] width 328 height 54
click at [422, 287] on input "Filletto Panouzo" at bounding box center [365, 287] width 358 height 23
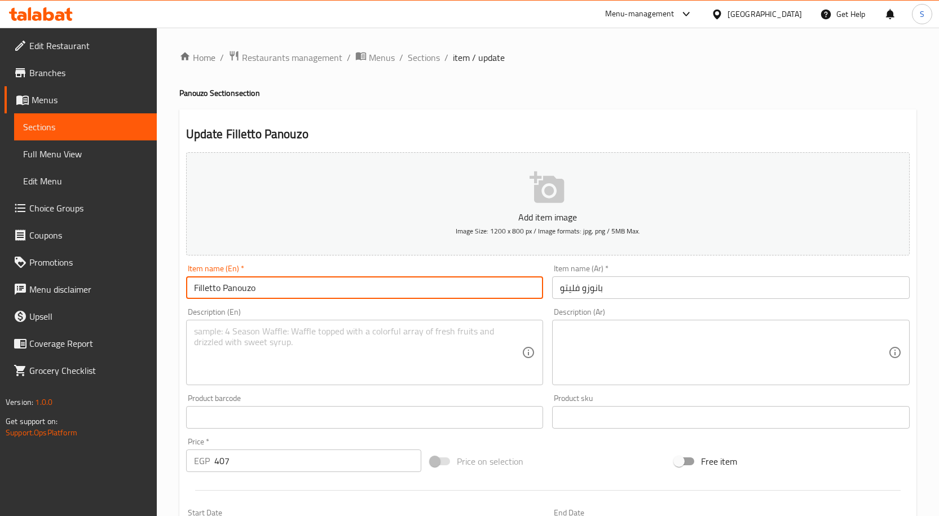
click at [383, 283] on input "Filletto Panouzo" at bounding box center [365, 287] width 358 height 23
click at [676, 277] on input "بانوزو فليتو" at bounding box center [731, 287] width 358 height 23
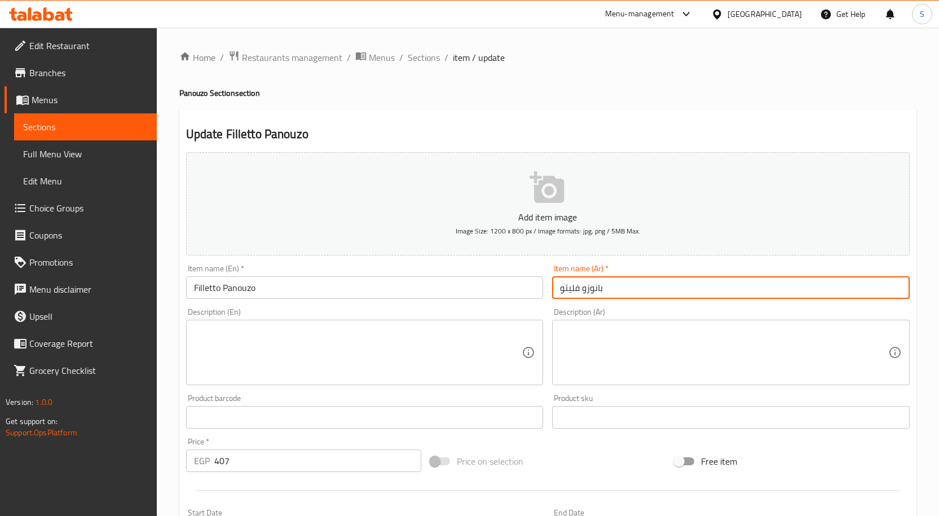
click at [269, 285] on input "Filletto Panouzo" at bounding box center [365, 287] width 358 height 23
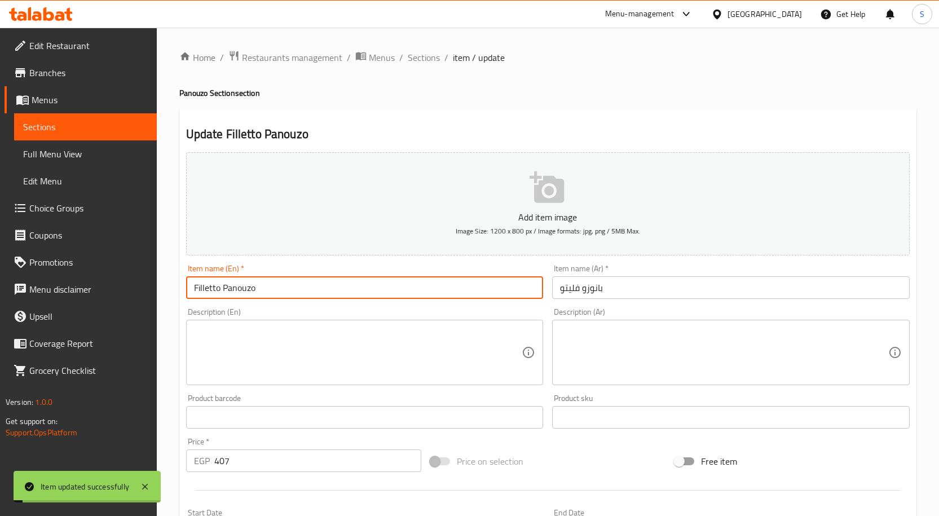
click at [269, 285] on input "Filletto Panouzo" at bounding box center [365, 287] width 358 height 23
click at [429, 289] on input "Filletto Panouzo" at bounding box center [365, 287] width 358 height 23
click at [426, 58] on span "Sections" at bounding box center [424, 58] width 32 height 14
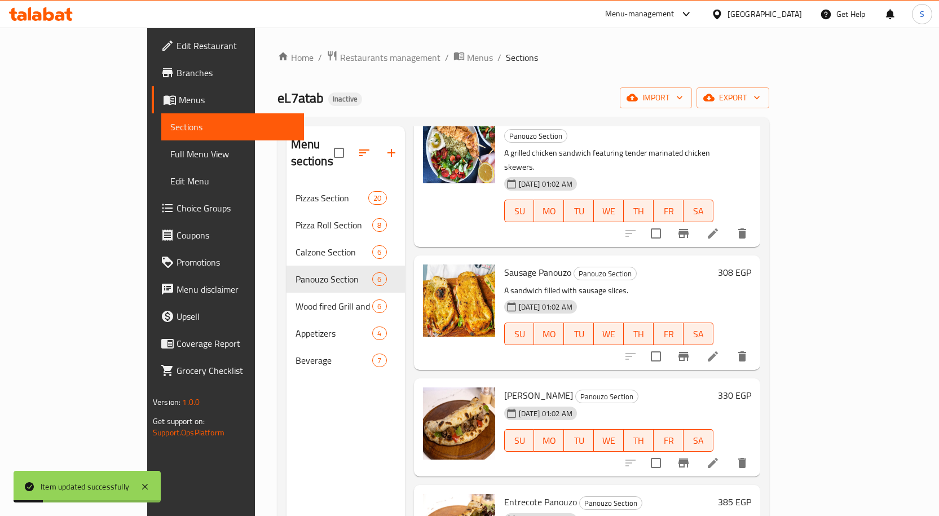
scroll to position [158, 0]
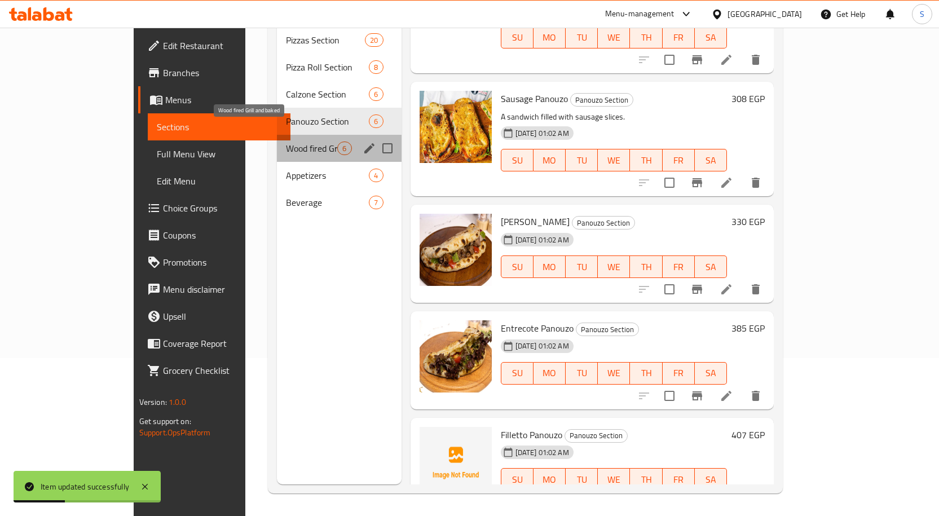
click at [286, 142] on span "Wood fired Grill and baked" at bounding box center [311, 149] width 51 height 14
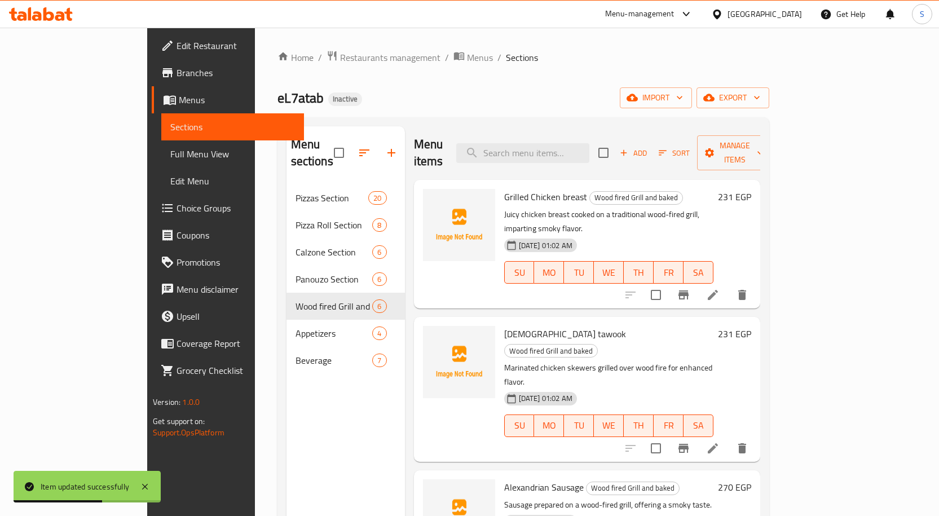
click at [512, 189] on div "Grilled Chicken breast Wood fired Grill and baked Juicy chicken breast cooked o…" at bounding box center [609, 244] width 218 height 120
click at [528, 208] on p "Juicy chicken breast cooked on a traditional wood-fired grill, imparting smoky …" at bounding box center [608, 222] width 209 height 28
click at [581, 72] on div "Home / Restaurants management / Menus / Sections eL7atab Inactive import export…" at bounding box center [524, 350] width 492 height 601
click at [698, 208] on p "Juicy chicken breast cooked on a traditional wood-fired grill, imparting smoky …" at bounding box center [608, 222] width 209 height 28
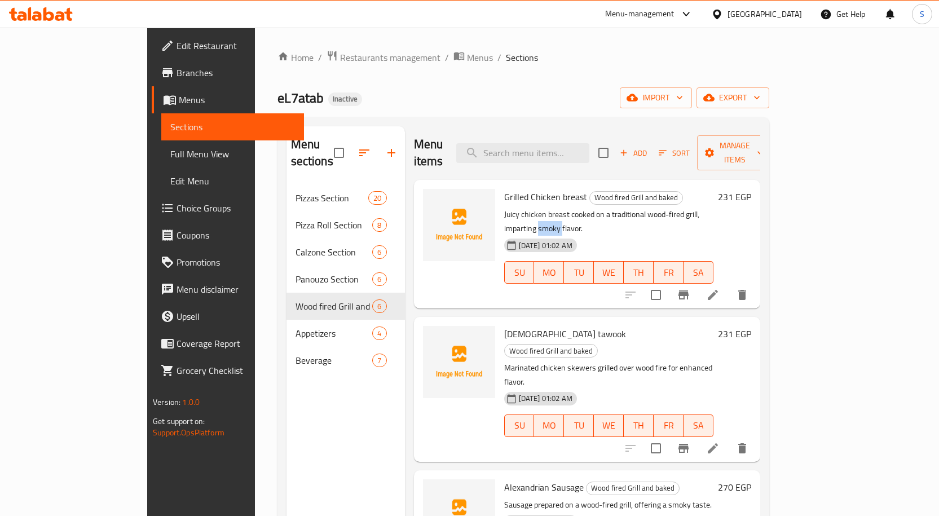
click at [698, 208] on p "Juicy chicken breast cooked on a traditional wood-fired grill, imparting smoky …" at bounding box center [608, 222] width 209 height 28
click at [704, 208] on p "Juicy chicken breast cooked on a traditional wood-fired grill, imparting smoky …" at bounding box center [608, 222] width 209 height 28
click at [706, 208] on p "Juicy chicken breast cooked on a traditional wood-fired grill, imparting smoky …" at bounding box center [608, 222] width 209 height 28
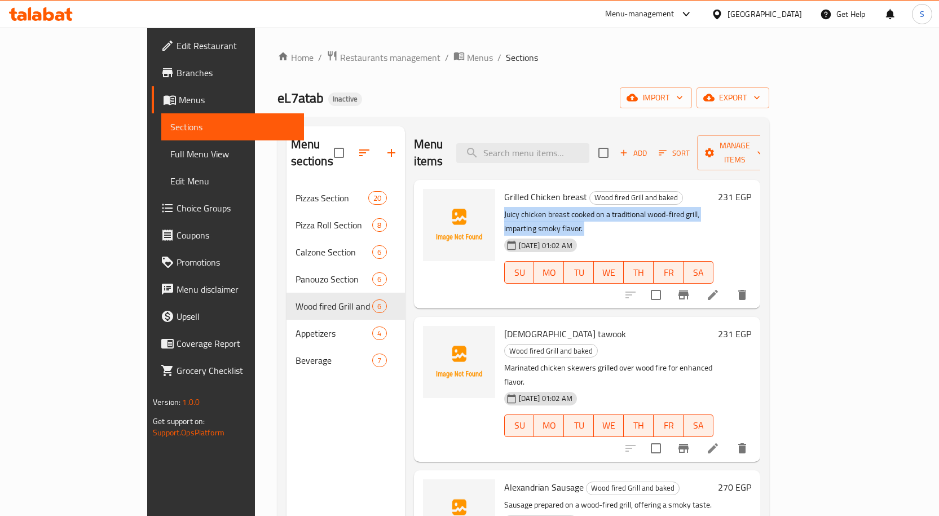
click at [706, 208] on p "Juicy chicken breast cooked on a traditional wood-fired grill, imparting smoky …" at bounding box center [608, 222] width 209 height 28
click at [642, 388] on div "18-08-2025 01:02 AM SU MO TU WE TH FR SA" at bounding box center [609, 418] width 218 height 61
click at [714, 189] on h6 "Grilled Chicken breast Wood fired Grill and baked" at bounding box center [608, 197] width 209 height 16
click at [626, 208] on p "Juicy chicken breast cooked on a traditional wood-fired grill, imparting smoky …" at bounding box center [608, 222] width 209 height 28
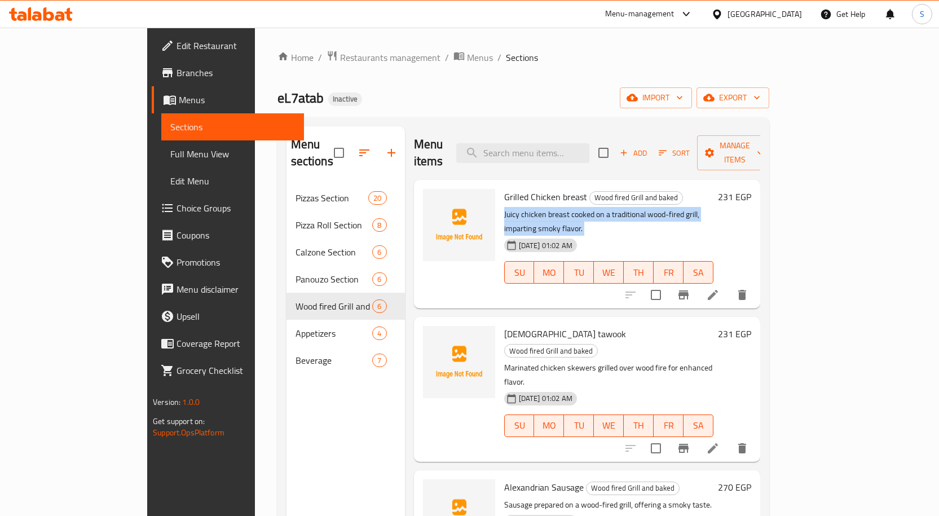
click at [626, 208] on p "Juicy chicken breast cooked on a traditional wood-fired grill, imparting smoky …" at bounding box center [608, 222] width 209 height 28
click at [668, 234] on div "18-08-2025 01:02 AM SU MO TU WE TH FR SA" at bounding box center [609, 264] width 218 height 61
click at [729, 285] on li at bounding box center [713, 295] width 32 height 20
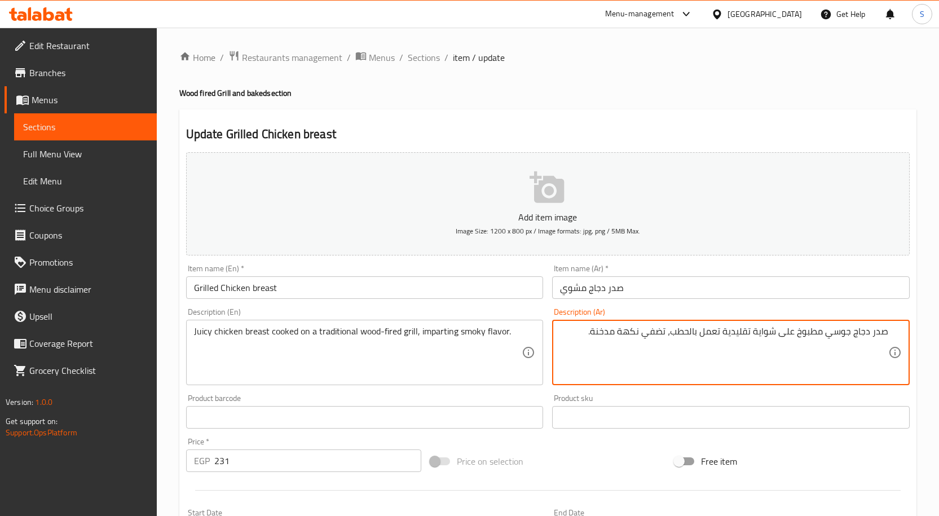
click at [624, 332] on textarea "صدر دجاج جوسي مطبوخ على شواية تقليدية تعمل بالحطب، تضفي نكهة مدخنة." at bounding box center [724, 353] width 328 height 54
click at [586, 350] on textarea "صدر دجاج جوسي مطبوخ على شواية تقليدية تعمل بالحطب، تضفي نكهة مدخنة." at bounding box center [724, 353] width 328 height 54
click at [604, 340] on textarea "صدر دجاج جوسي مطبوخ على شواية تقليدية تعمل بالحطب، تضفي نكهة مدخنة." at bounding box center [724, 353] width 328 height 54
click at [412, 58] on span "Sections" at bounding box center [424, 58] width 32 height 14
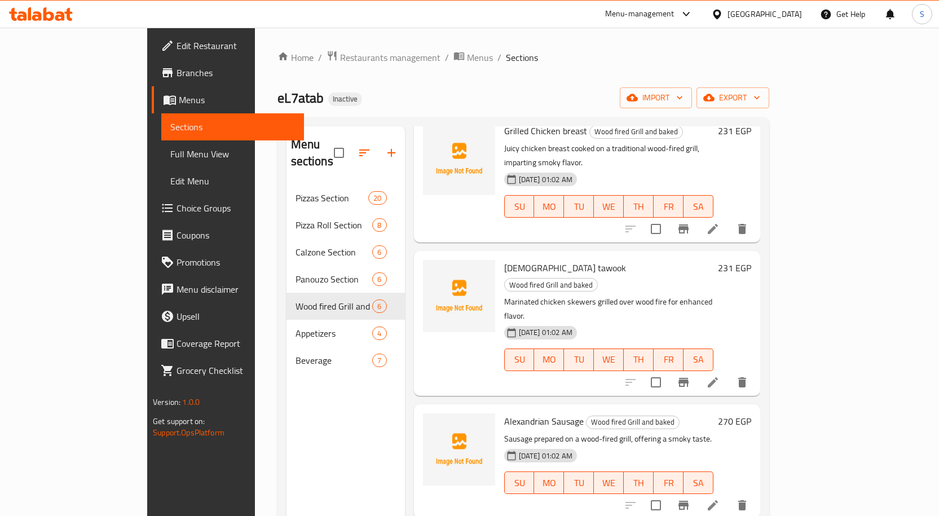
scroll to position [65, 0]
click at [504, 260] on span "Shish tawook" at bounding box center [565, 268] width 122 height 17
click at [701, 296] on p "Marinated chicken skewers grilled over wood fire for enhanced flavor." at bounding box center [608, 310] width 209 height 28
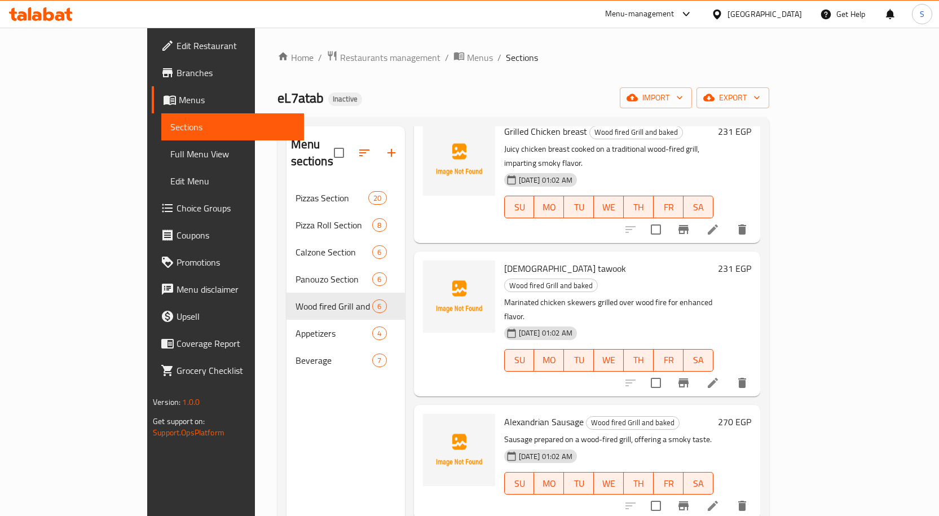
click at [688, 296] on p "Marinated chicken skewers grilled over wood fire for enhanced flavor." at bounding box center [608, 310] width 209 height 28
click at [546, 327] on div "18-08-2025 01:02 AM" at bounding box center [540, 334] width 73 height 14
click at [549, 296] on p "Marinated chicken skewers grilled over wood fire for enhanced flavor." at bounding box center [608, 310] width 209 height 28
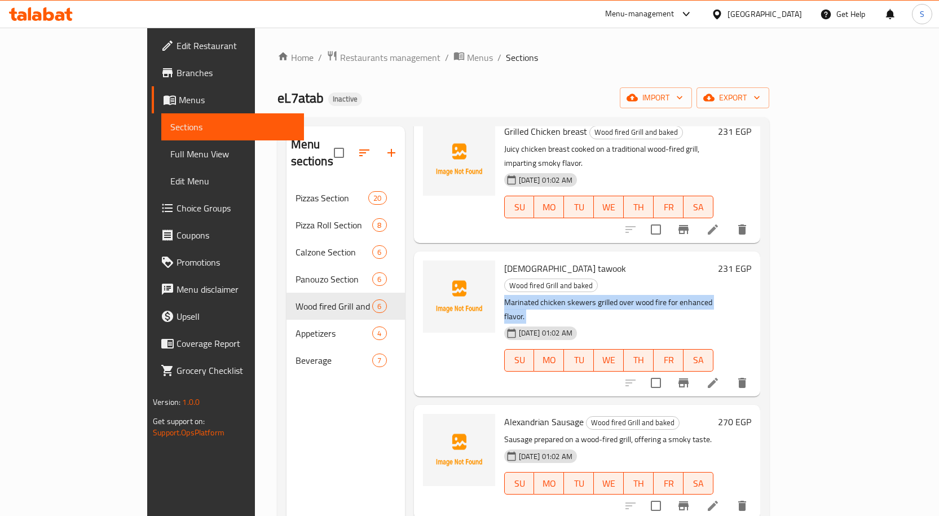
click at [571, 296] on p "Marinated chicken skewers grilled over wood fire for enhanced flavor." at bounding box center [608, 310] width 209 height 28
click at [631, 322] on div "18-08-2025 01:02 AM SU MO TU WE TH FR SA" at bounding box center [609, 352] width 218 height 61
click at [625, 322] on div "18-08-2025 01:02 AM SU MO TU WE TH FR SA" at bounding box center [609, 352] width 218 height 61
click at [613, 256] on div "Shish tawook Wood fired Grill and baked Marinated chicken skewers grilled over …" at bounding box center [609, 323] width 218 height 135
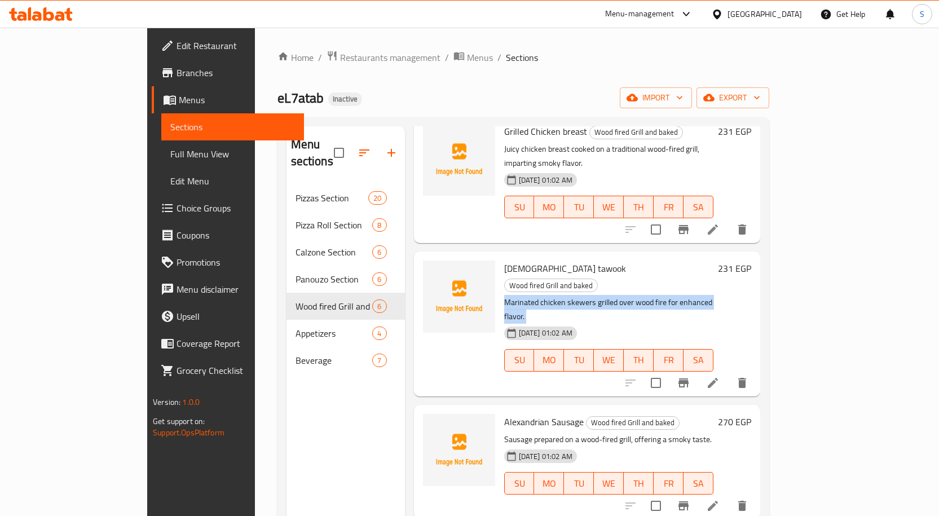
click at [613, 256] on div "Shish tawook Wood fired Grill and baked Marinated chicken skewers grilled over …" at bounding box center [609, 323] width 218 height 135
click at [682, 433] on p "Sausage prepared on a wood-fired grill, offering a smoky taste." at bounding box center [608, 440] width 209 height 14
click at [643, 433] on p "Sausage prepared on a wood-fired grill, offering a smoky taste." at bounding box center [608, 440] width 209 height 14
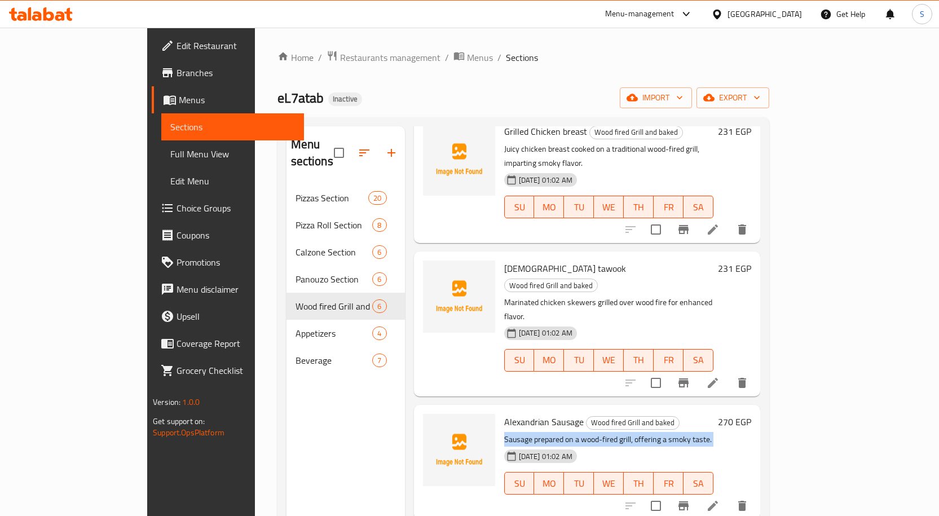
click at [643, 433] on p "Sausage prepared on a wood-fired grill, offering a smoky taste." at bounding box center [608, 440] width 209 height 14
click at [718, 445] on div "18-08-2025 01:02 AM SU MO TU WE TH FR SA" at bounding box center [609, 475] width 218 height 61
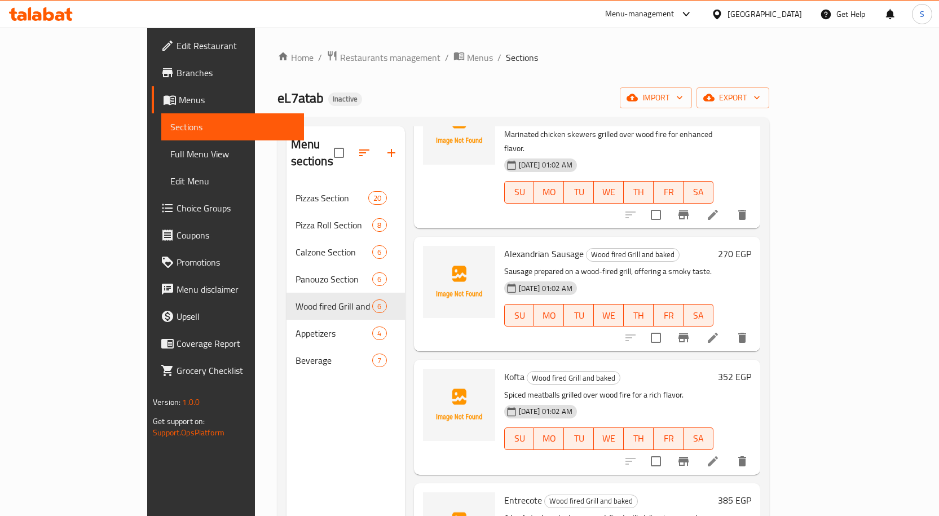
scroll to position [235, 0]
click at [720, 330] on icon at bounding box center [713, 337] width 14 height 14
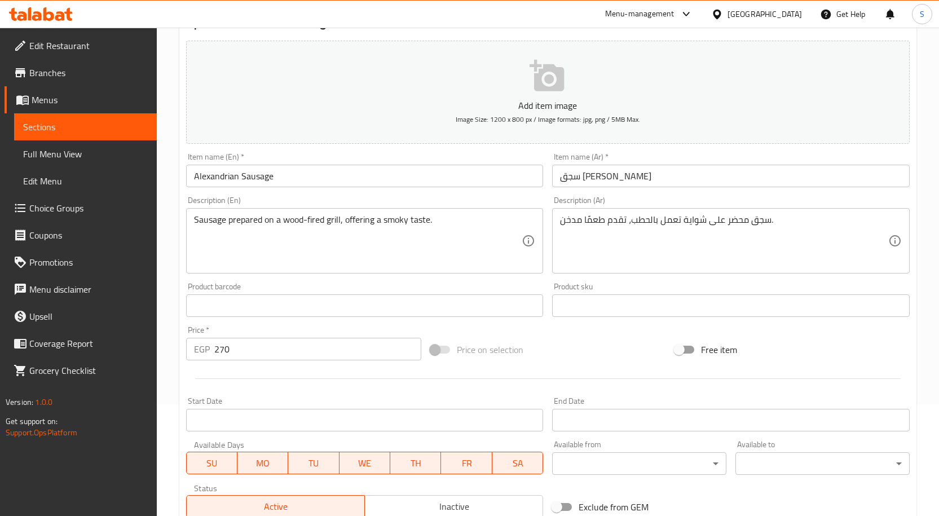
scroll to position [113, 0]
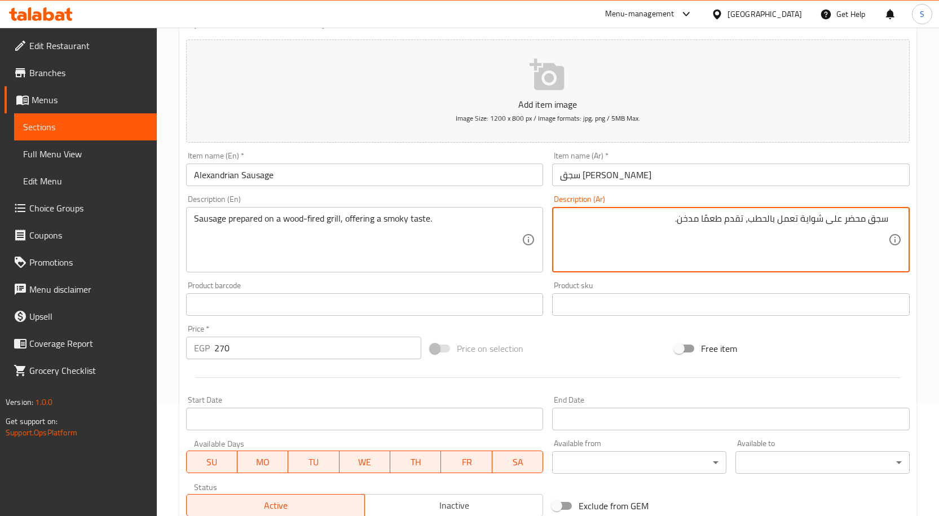
click at [589, 249] on textarea "سجق محضر على شواية تعمل بالحطب، تقدم طعمًا مدخن." at bounding box center [724, 240] width 328 height 54
click at [661, 207] on div "سجق محضر على شواية تعمل بالحطب، تقدم طعمًا مدخن. Description (Ar)" at bounding box center [731, 239] width 358 height 65
click at [657, 236] on textarea "سجق محضر على شواية تعمل بالحطب، تقدم طعمًا مدخن." at bounding box center [724, 240] width 328 height 54
click at [824, 222] on textarea "سجق محضر على شواية تعمل بالحطب، تقدم طعمًا مدخن." at bounding box center [724, 240] width 328 height 54
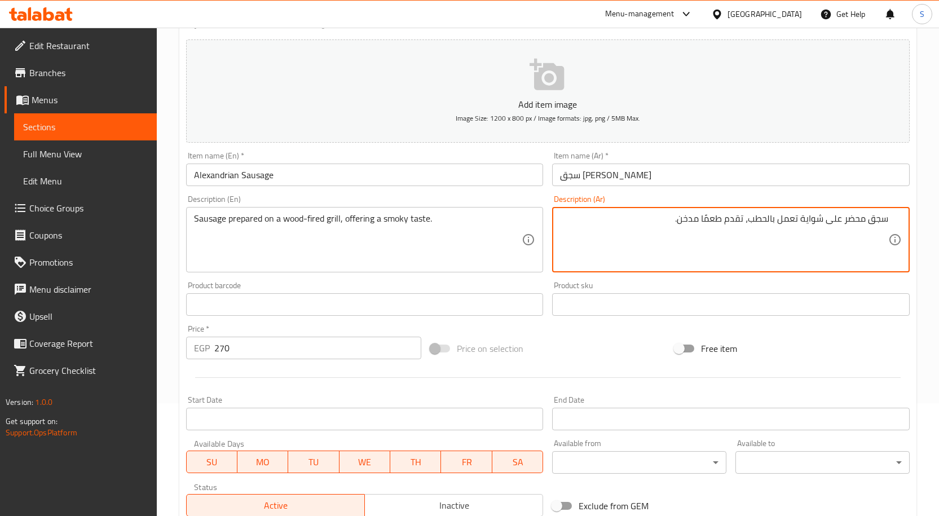
click at [824, 222] on textarea "سجق محضر على شواية تعمل بالحطب، تقدم طعمًا مدخن." at bounding box center [724, 240] width 328 height 54
click at [739, 218] on textarea "سجق محضر على شواية تعمل بالحطب، تقدم طعمًا مدخن." at bounding box center [724, 240] width 328 height 54
click at [657, 225] on textarea "سجق محضر على شواية تعمل بالحطب، تقدم طعمًا مدخن." at bounding box center [724, 240] width 328 height 54
click at [639, 210] on div "سجق محضر على شواية تعمل بالحطب، تقدم طعمًا مدخن. Description (Ar)" at bounding box center [731, 239] width 358 height 65
click at [645, 231] on textarea "سجق محضر على شواية تعمل بالحطب، تقدم طعمًا مدخن." at bounding box center [724, 240] width 328 height 54
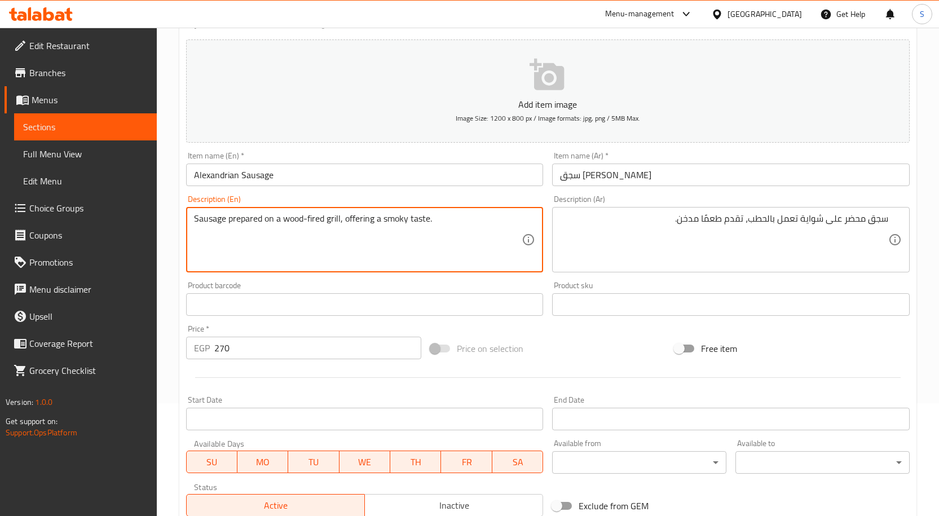
click at [220, 243] on textarea "Sausage prepared on a wood-fired grill, offering a smoky taste." at bounding box center [358, 240] width 328 height 54
click at [246, 225] on textarea "Sausage prepared on a wood-fired grill, offering a smoky taste." at bounding box center [358, 240] width 328 height 54
click at [760, 205] on div "Description (Ar) سجق محضر على شواية تعمل بالحطب، تقدم طعمًا مدخن. Description (…" at bounding box center [731, 233] width 358 height 77
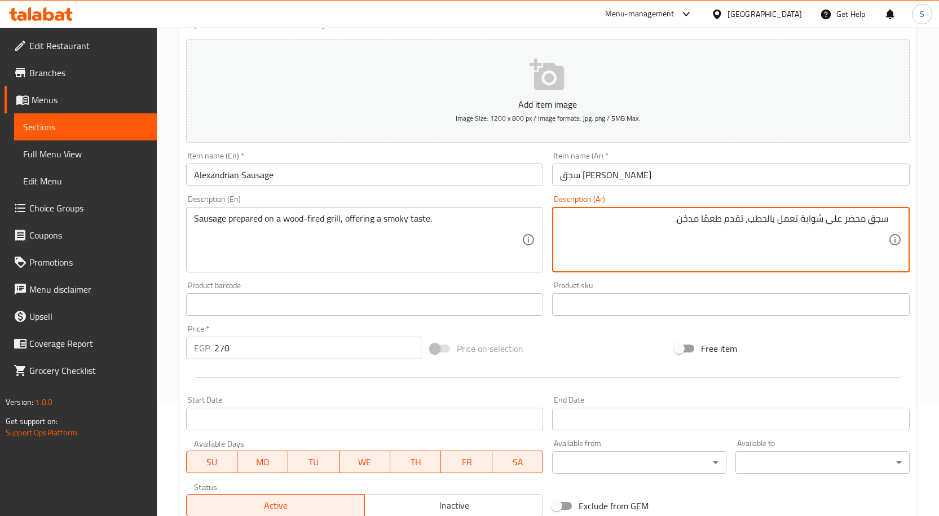
click at [644, 217] on textarea "سجق محضر على شواية تعمل بالحطب، تقدم طعمًا مدخن." at bounding box center [724, 240] width 328 height 54
click at [648, 174] on input "سجق إسكندراني" at bounding box center [731, 175] width 358 height 23
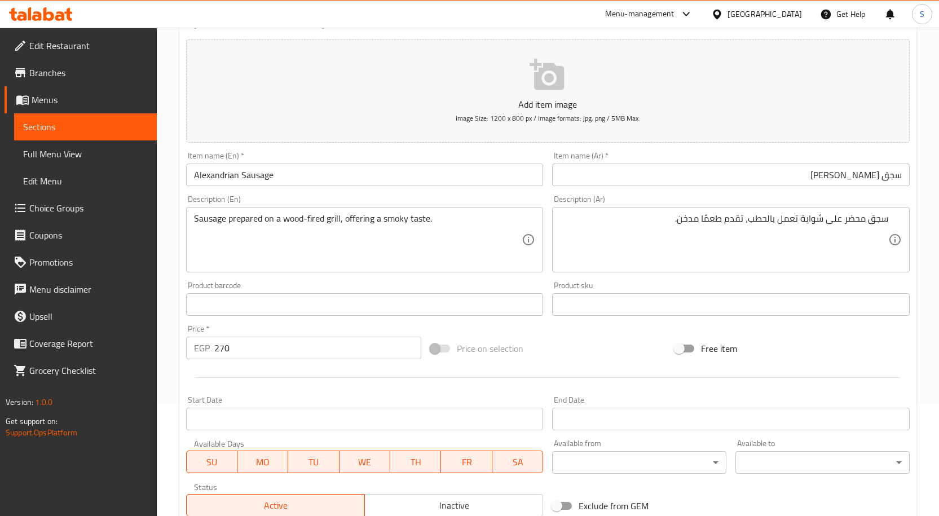
click at [822, 360] on div "Free item" at bounding box center [792, 348] width 244 height 30
click at [809, 146] on div "Add item image Image Size: 1200 x 800 px / Image formats: jpg, png / 5MB Max." at bounding box center [548, 91] width 733 height 112
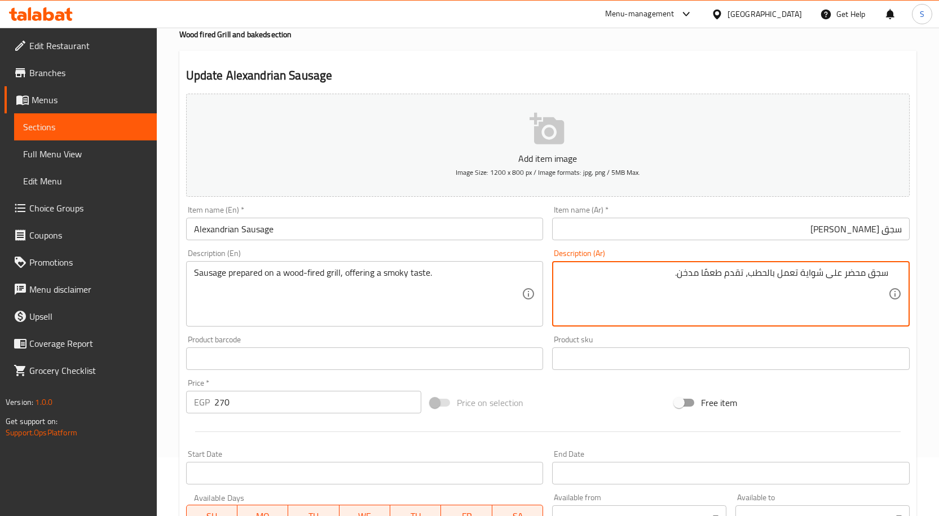
scroll to position [0, 0]
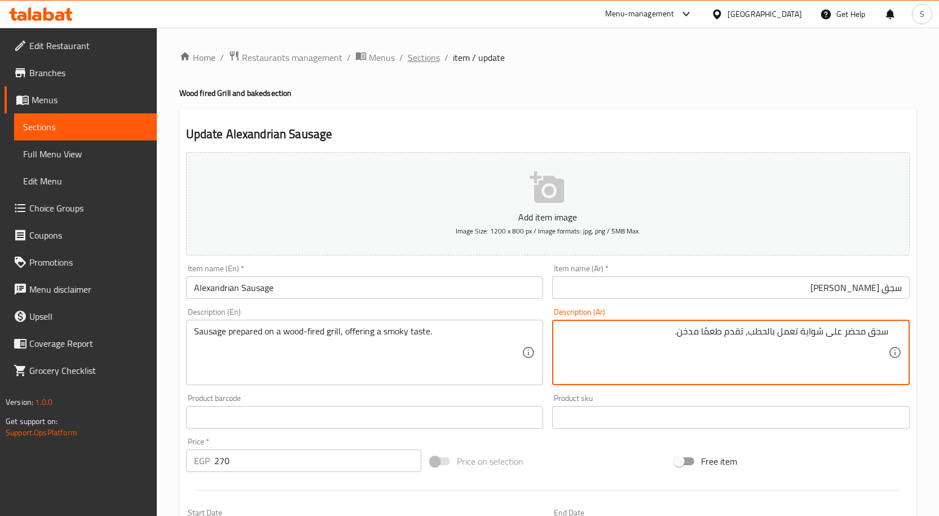
click at [434, 56] on span "Sections" at bounding box center [424, 58] width 32 height 14
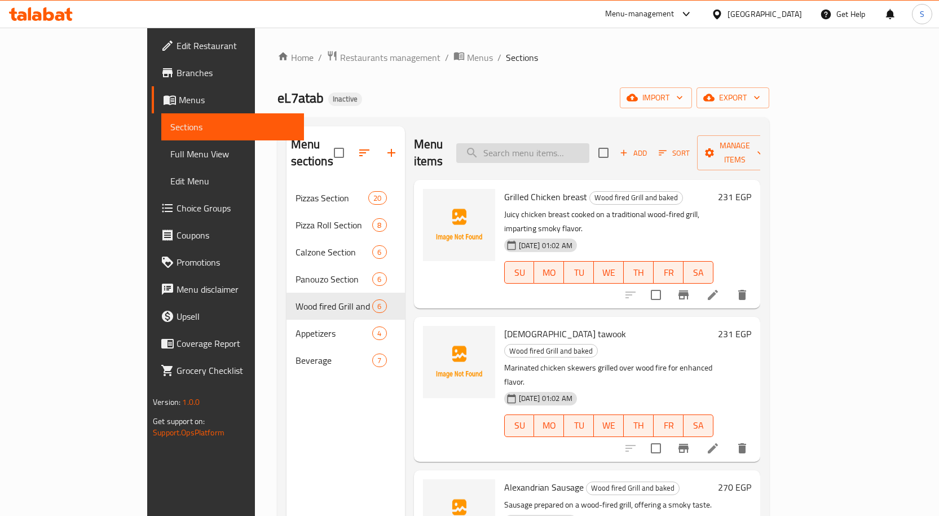
click at [576, 151] on input "search" at bounding box center [522, 153] width 133 height 20
paste input "Kofta"
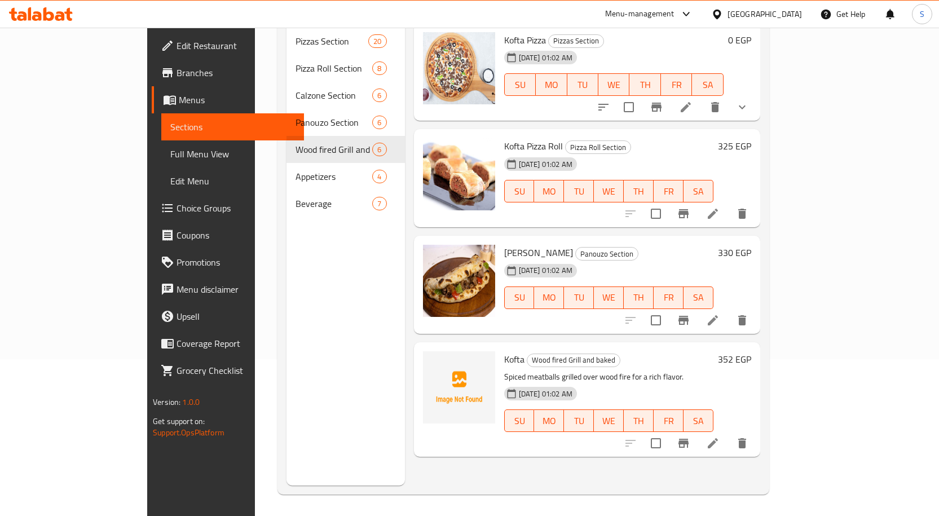
scroll to position [158, 0]
type input "Kofta"
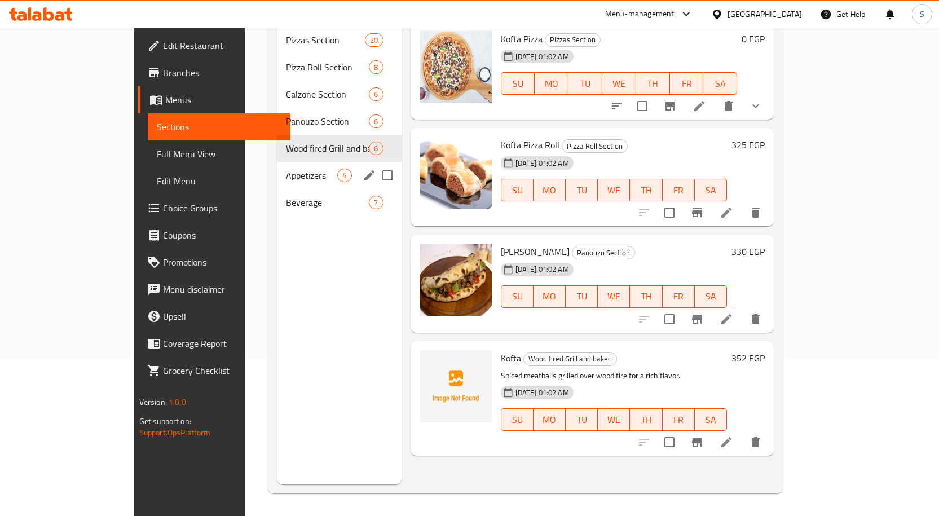
click at [286, 169] on span "Appetizers" at bounding box center [311, 176] width 51 height 14
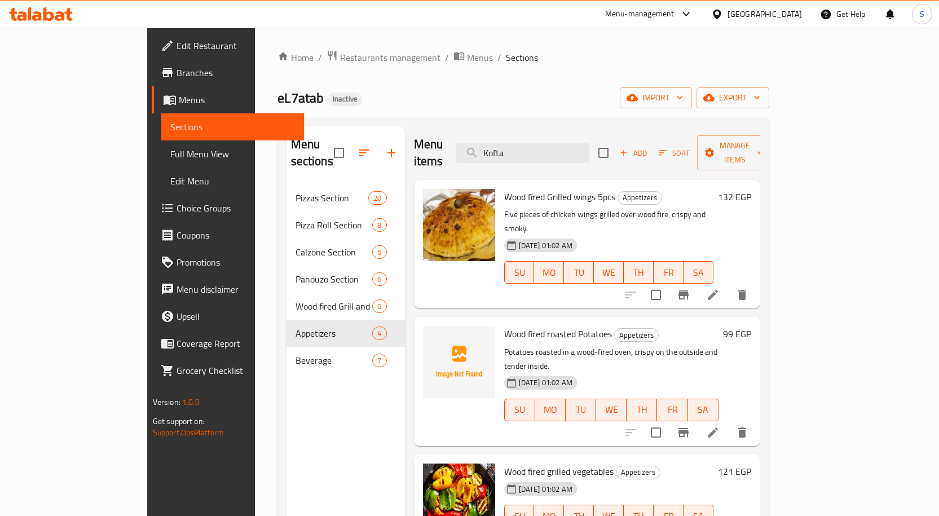
click at [629, 208] on p "Five pieces of chicken wings grilled over wood fire, crispy and smoky." at bounding box center [608, 222] width 209 height 28
click at [535, 57] on ol "Home / Restaurants management / Menus / Sections" at bounding box center [524, 57] width 492 height 15
click at [761, 102] on span "export" at bounding box center [733, 98] width 55 height 14
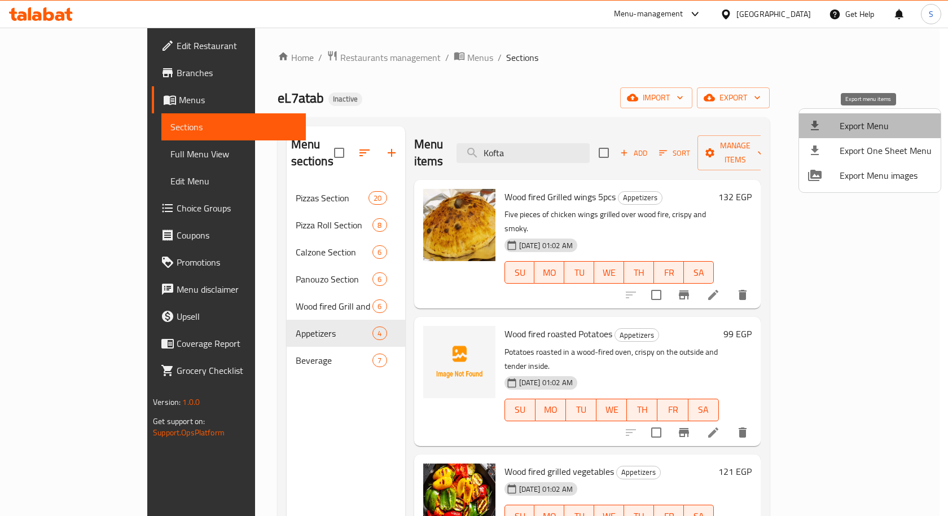
click at [873, 129] on span "Export Menu" at bounding box center [886, 126] width 92 height 14
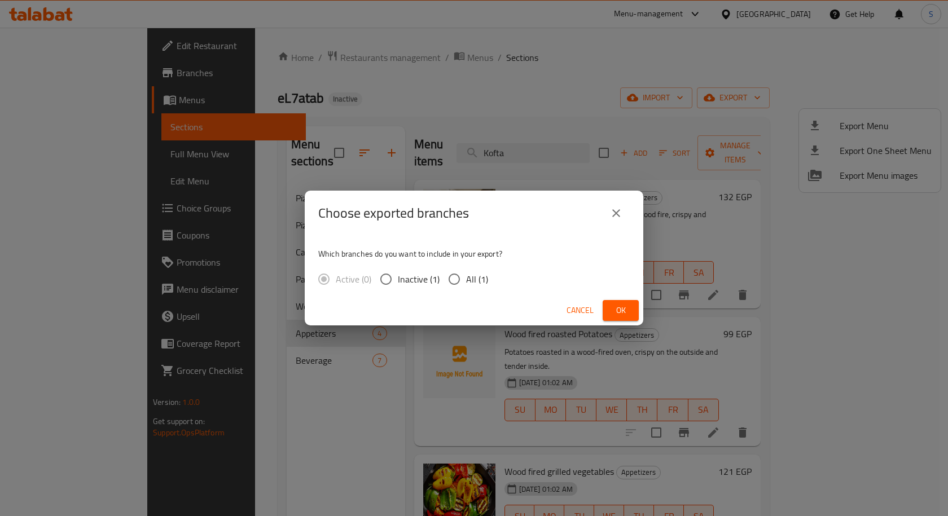
click at [462, 266] on div "Which branches do you want to include in your export? Active (0) Inactive (1) A…" at bounding box center [474, 266] width 339 height 60
click at [468, 280] on span "All (1)" at bounding box center [477, 280] width 22 height 14
click at [466, 280] on input "All (1)" at bounding box center [454, 279] width 24 height 24
radio input "true"
click at [613, 311] on span "Ok" at bounding box center [621, 311] width 18 height 14
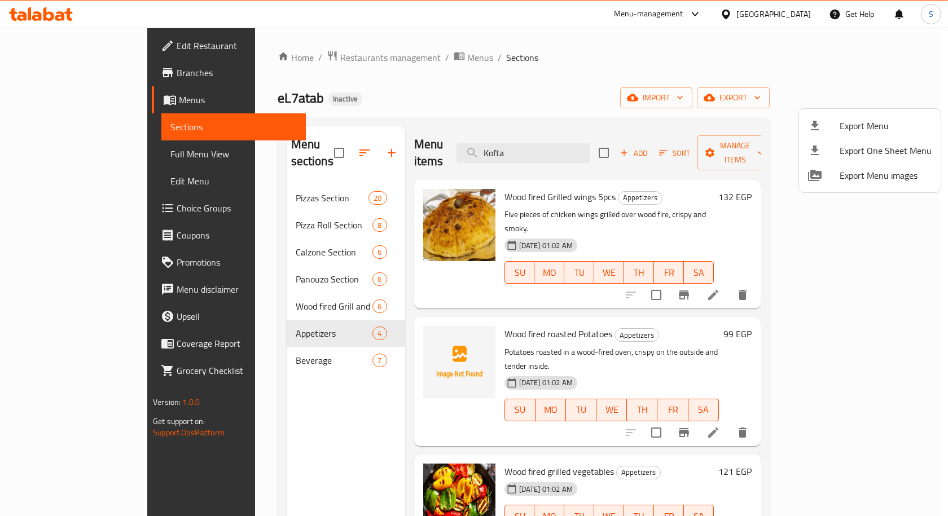
click at [239, 191] on div at bounding box center [474, 258] width 948 height 516
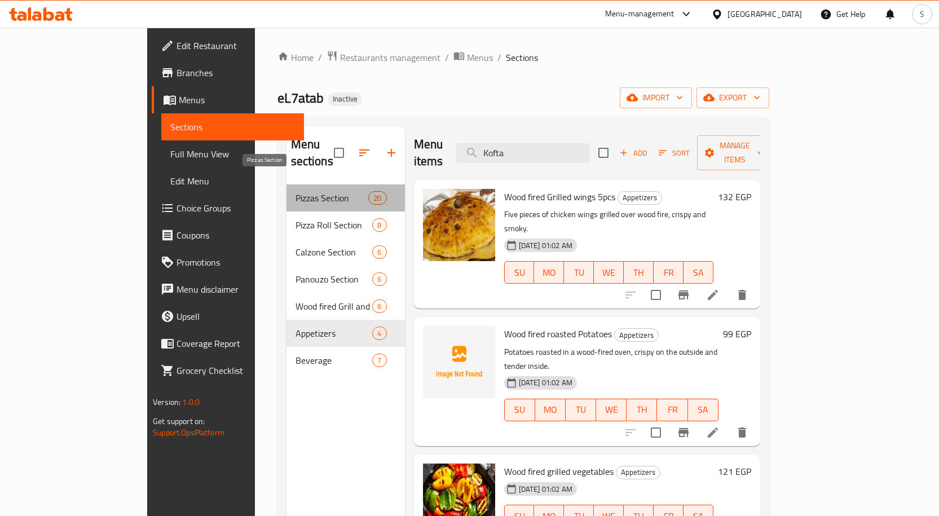
click at [296, 191] on span "Pizzas Section" at bounding box center [332, 198] width 73 height 14
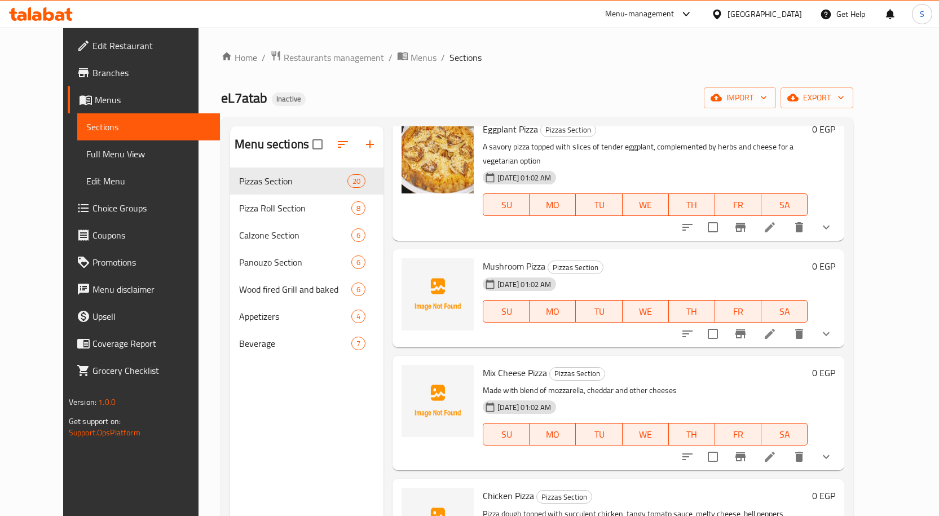
scroll to position [282, 0]
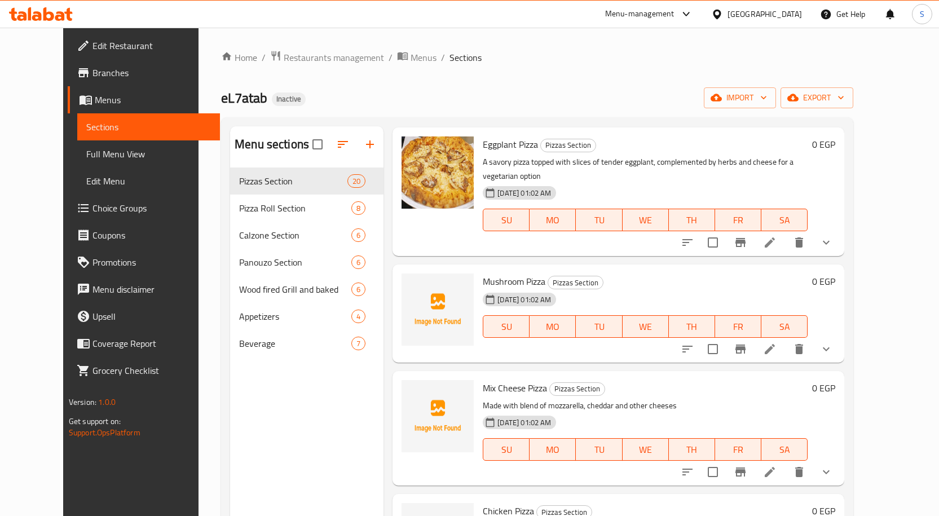
click at [483, 273] on span "Mushroom Pizza" at bounding box center [514, 281] width 63 height 17
copy h6 "Mushroom Pizza"
click at [500, 380] on span "Mix Cheese Pizza" at bounding box center [515, 388] width 64 height 17
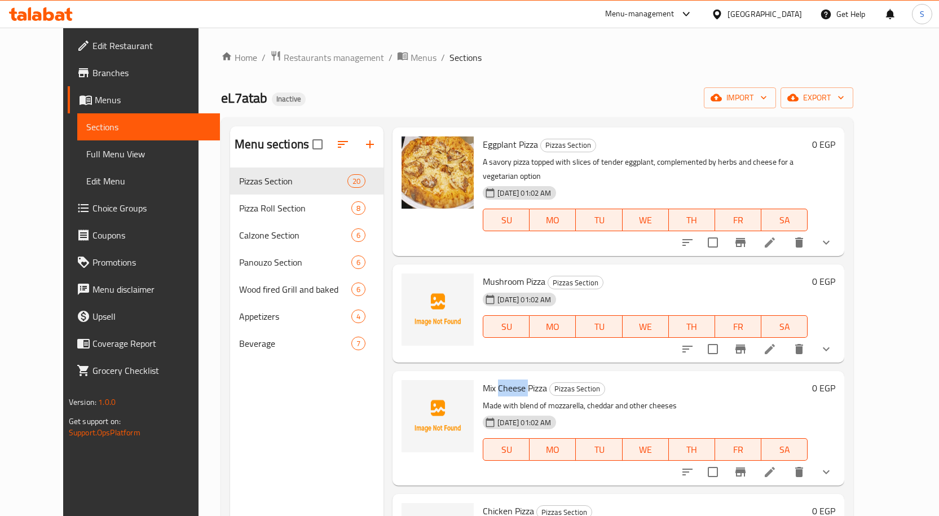
click at [500, 380] on span "Mix Cheese Pizza" at bounding box center [515, 388] width 64 height 17
click at [494, 503] on span "Chicken Pizza" at bounding box center [508, 511] width 51 height 17
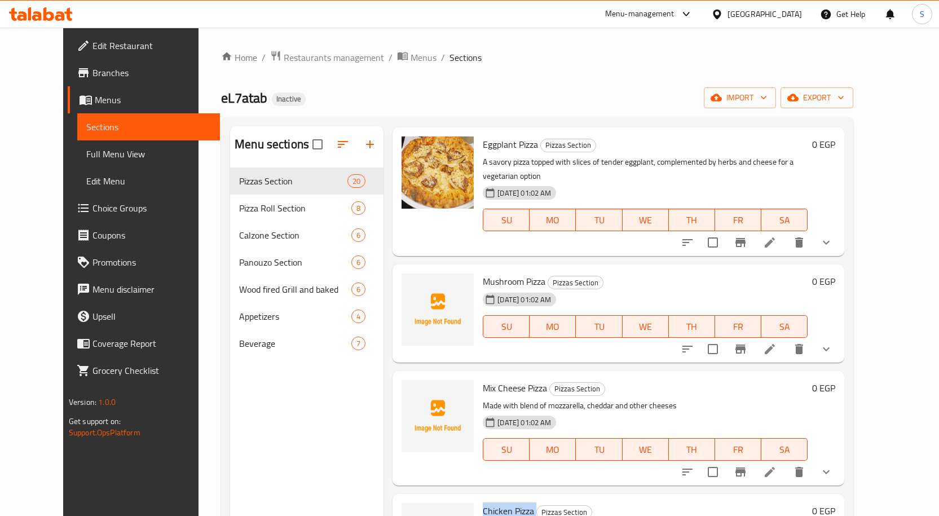
copy h6 "Chicken Pizza"
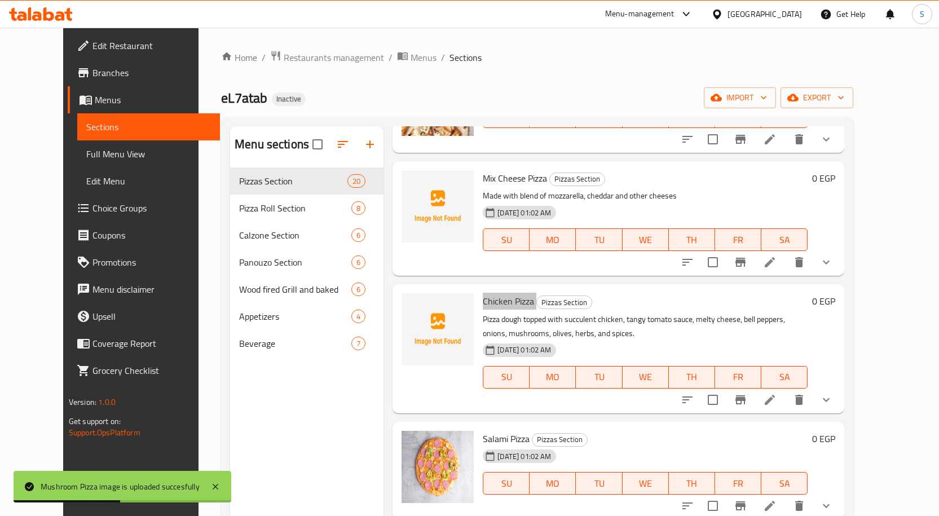
scroll to position [508, 0]
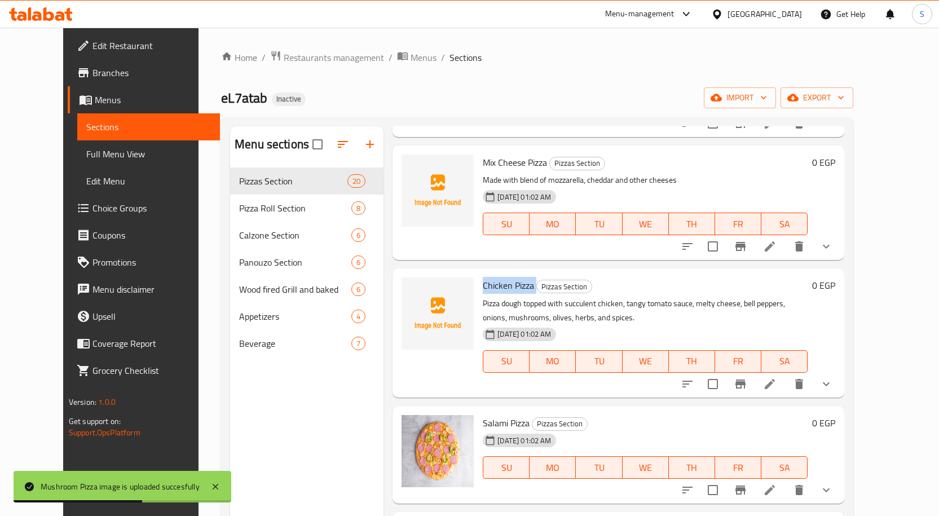
click at [483, 277] on span "Chicken Pizza" at bounding box center [508, 285] width 51 height 17
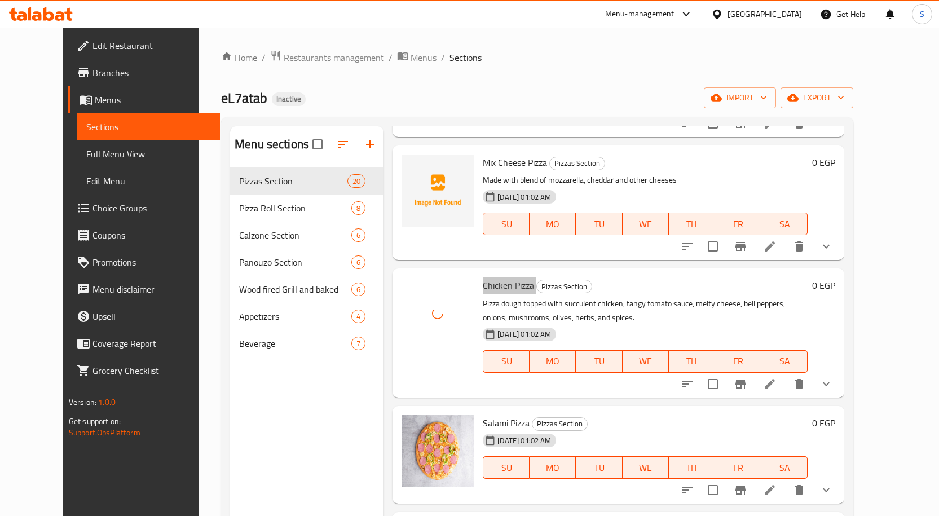
scroll to position [451, 0]
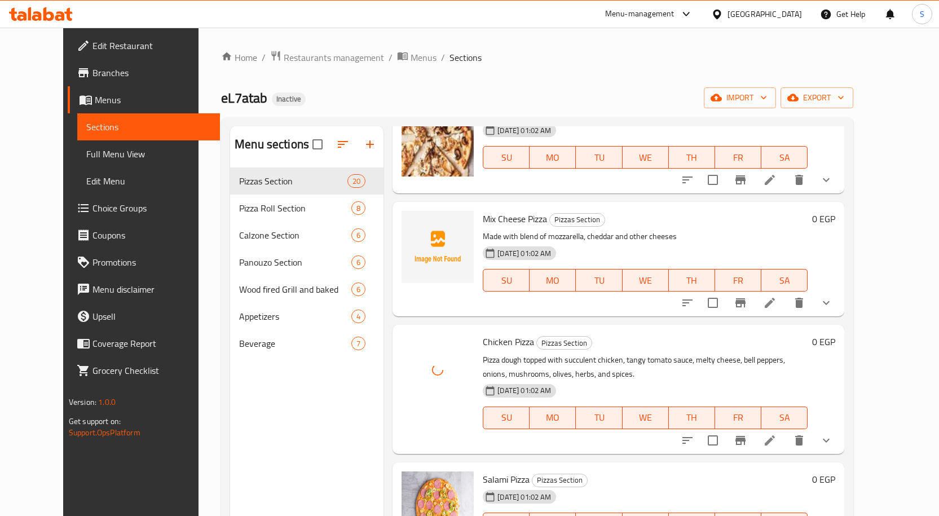
click at [496, 210] on span "Mix Cheese Pizza" at bounding box center [515, 218] width 64 height 17
copy h6 "Mix Cheese Pizza"
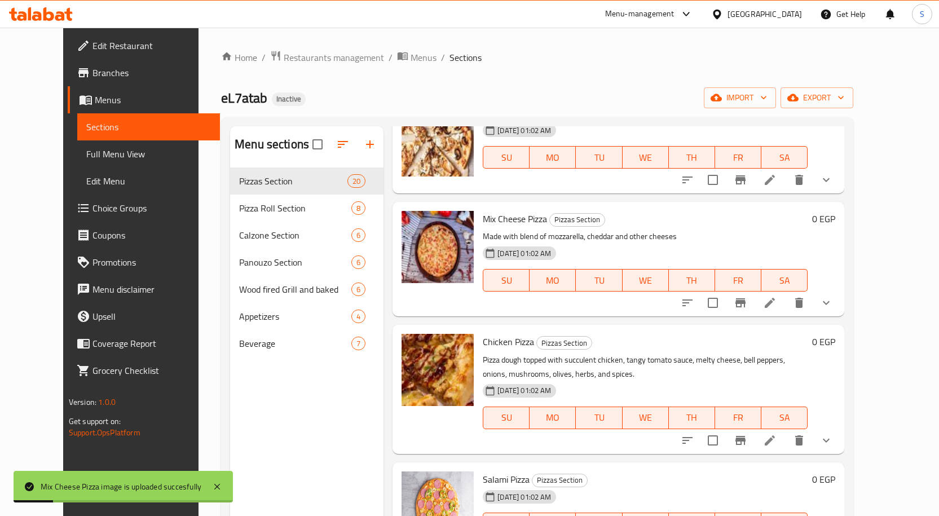
click at [644, 306] on div "Menu items Kofta Add Sort Manage items Margherita Pizza Pizzas Section a thin c…" at bounding box center [614, 384] width 461 height 516
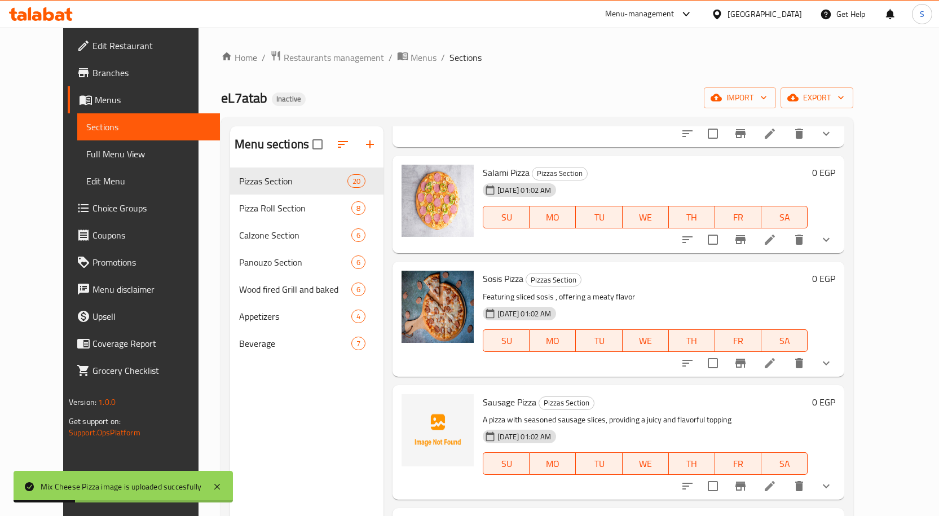
scroll to position [846, 0]
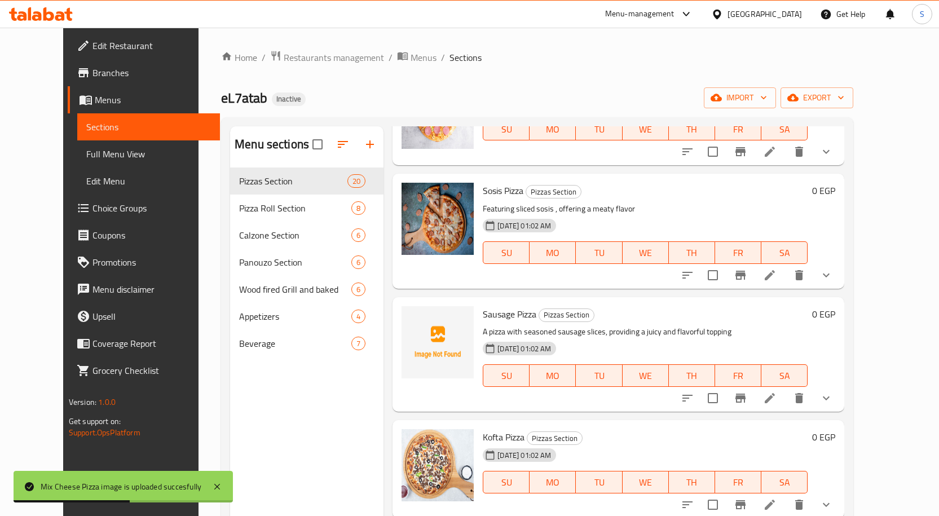
click at [500, 306] on span "Sausage Pizza" at bounding box center [510, 314] width 54 height 17
copy h6 "Sausage Pizza"
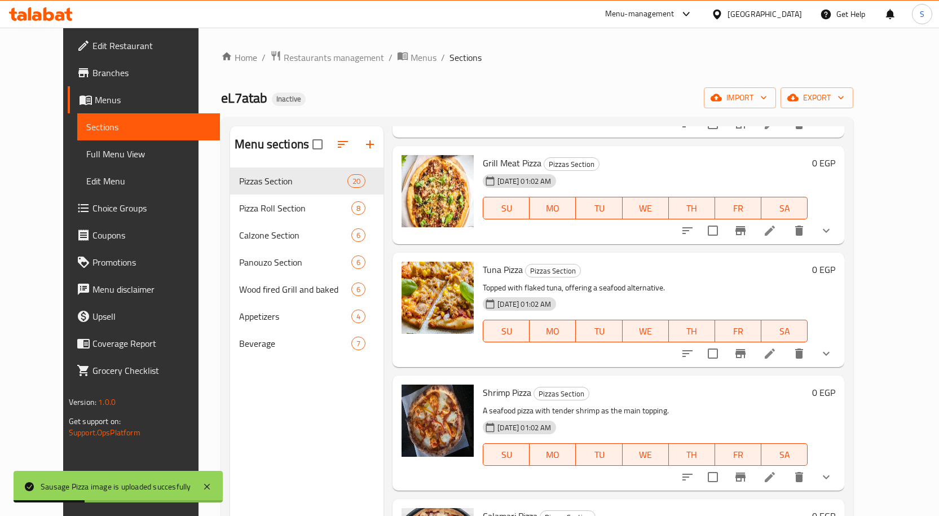
scroll to position [1298, 0]
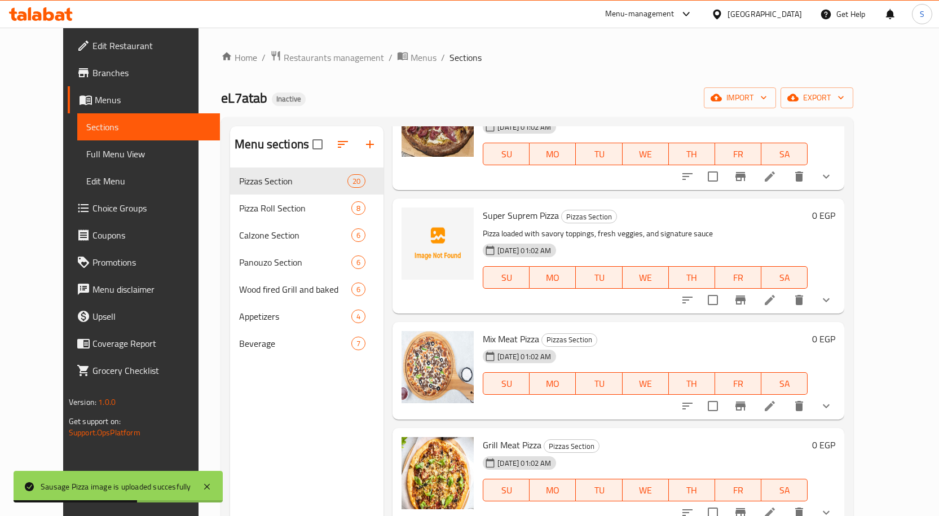
click at [521, 207] on span "Super Suprem Pizza" at bounding box center [521, 215] width 76 height 17
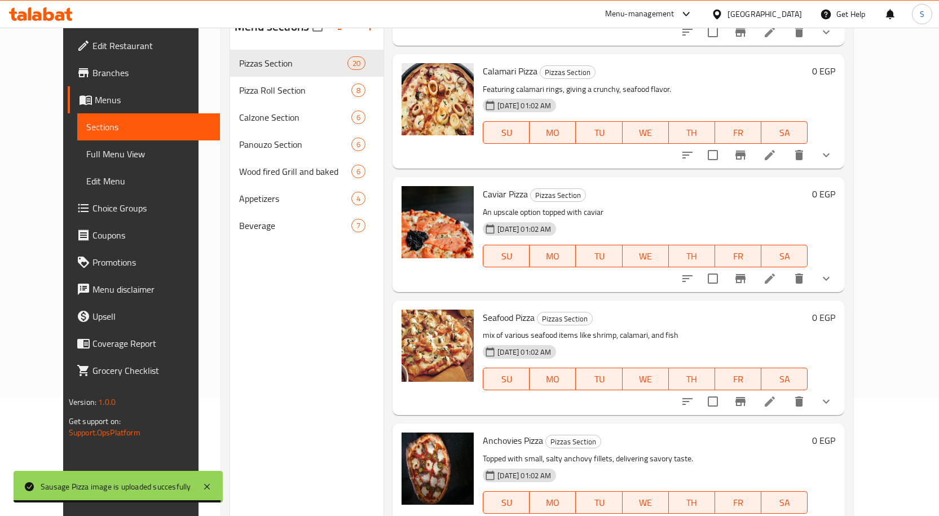
scroll to position [158, 0]
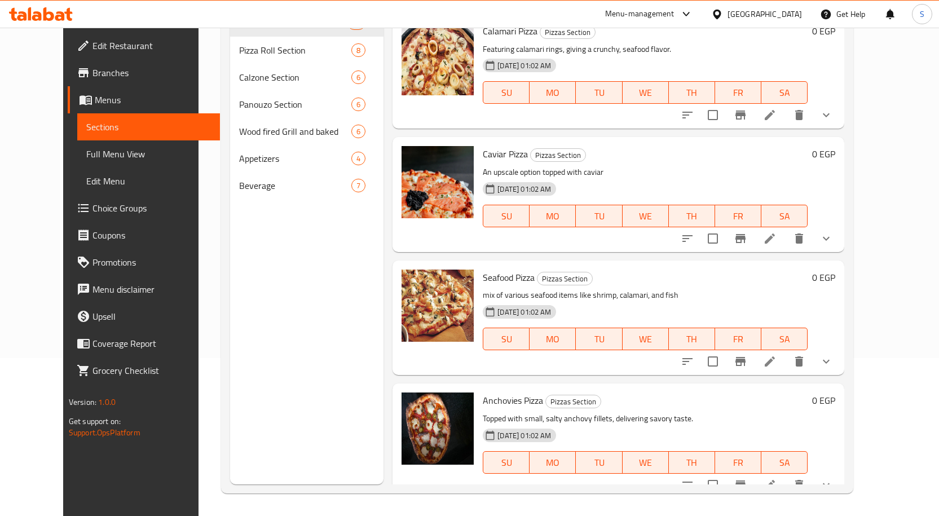
click at [627, 244] on div "Menu items Kofta Add Sort Manage items Margherita Pizza Pizzas Section a thin c…" at bounding box center [614, 226] width 461 height 516
click at [93, 47] on span "Edit Restaurant" at bounding box center [152, 46] width 118 height 14
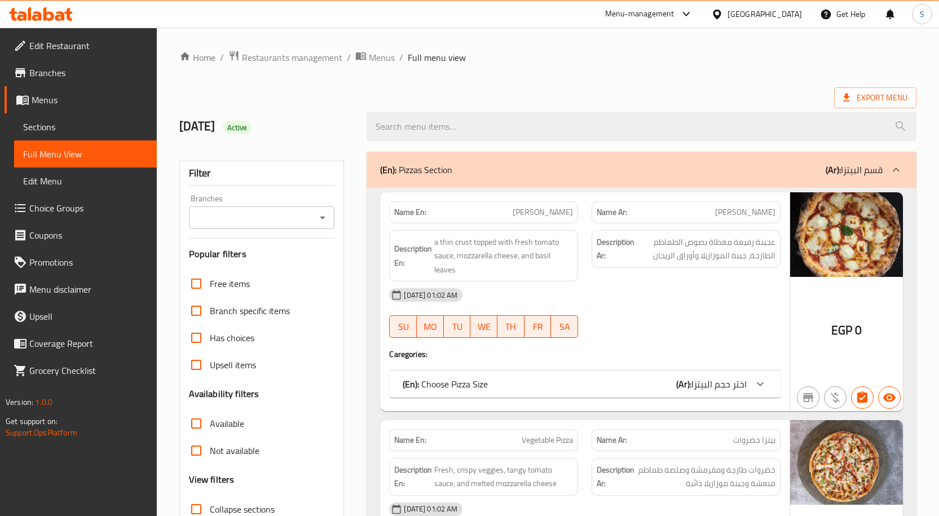
scroll to position [169, 0]
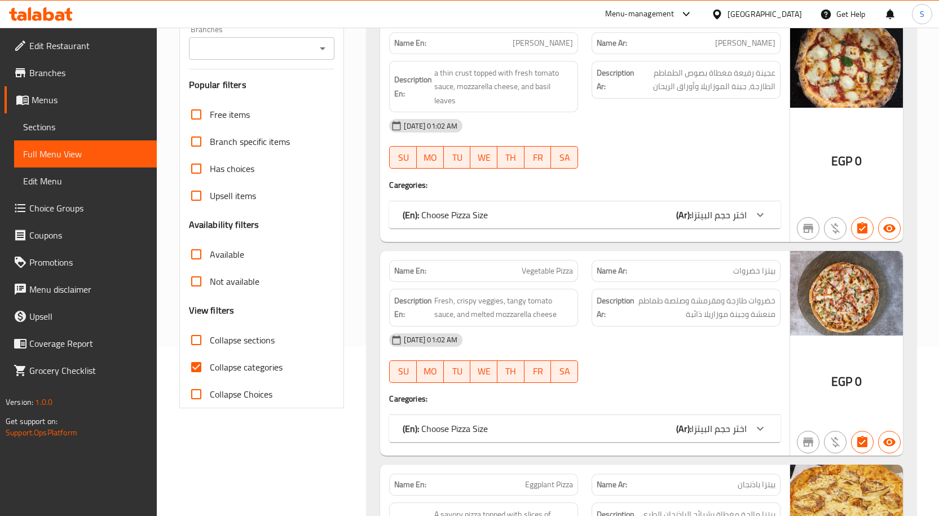
click at [197, 342] on input "Collapse sections" at bounding box center [196, 340] width 27 height 27
checkbox input "true"
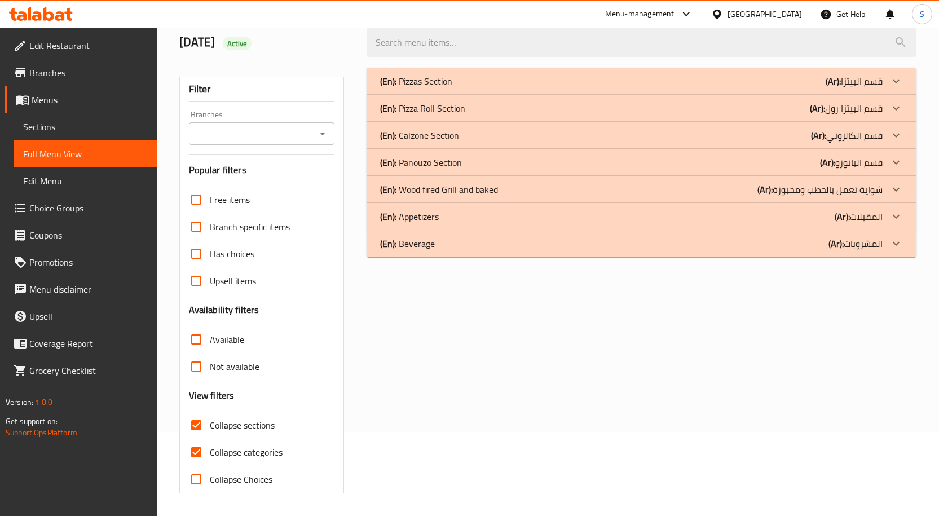
scroll to position [84, 0]
click at [195, 449] on input "Collapse categories" at bounding box center [196, 452] width 27 height 27
checkbox input "false"
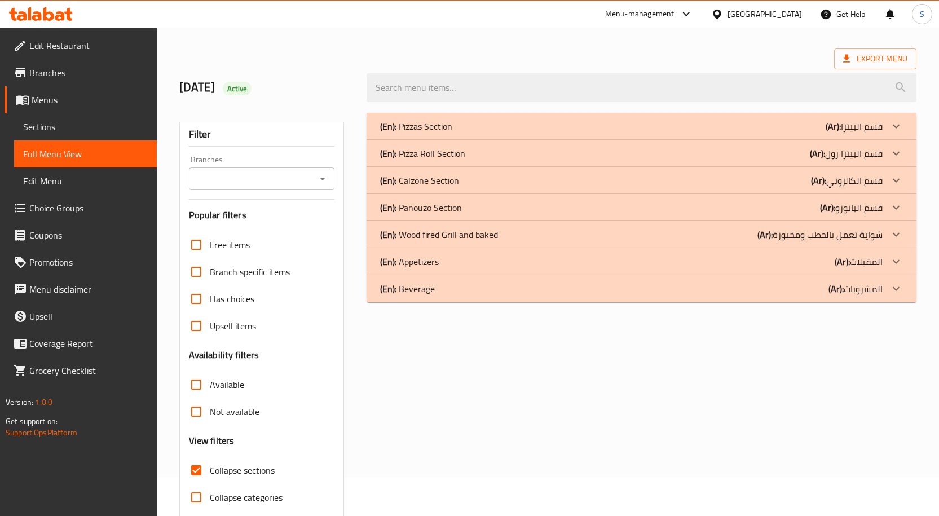
scroll to position [0, 0]
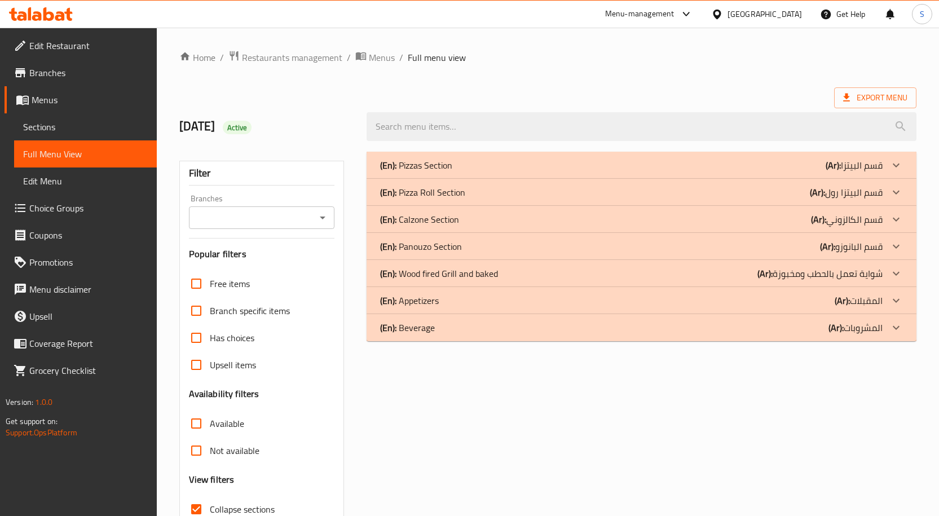
click at [749, 165] on div "(En): Pizzas Section (Ar): قسم البيتزا" at bounding box center [631, 166] width 503 height 14
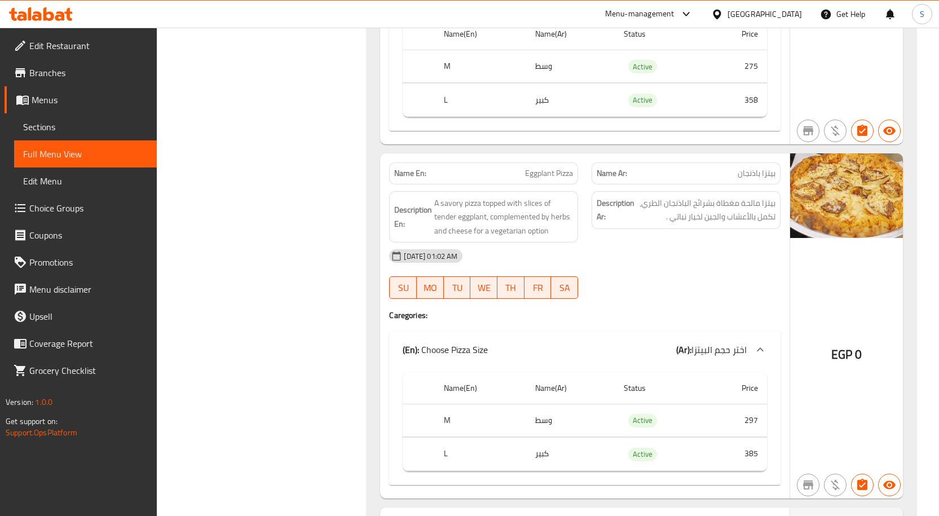
scroll to position [959, 0]
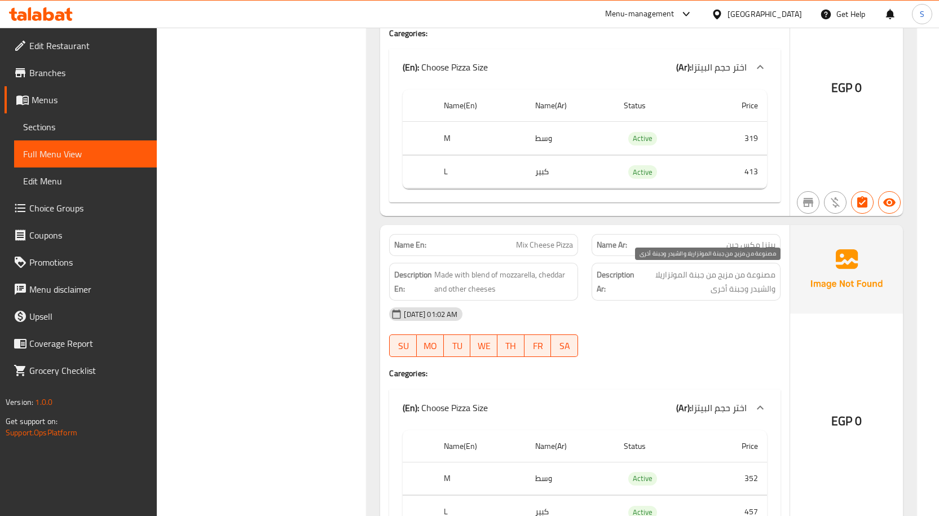
scroll to position [1354, 0]
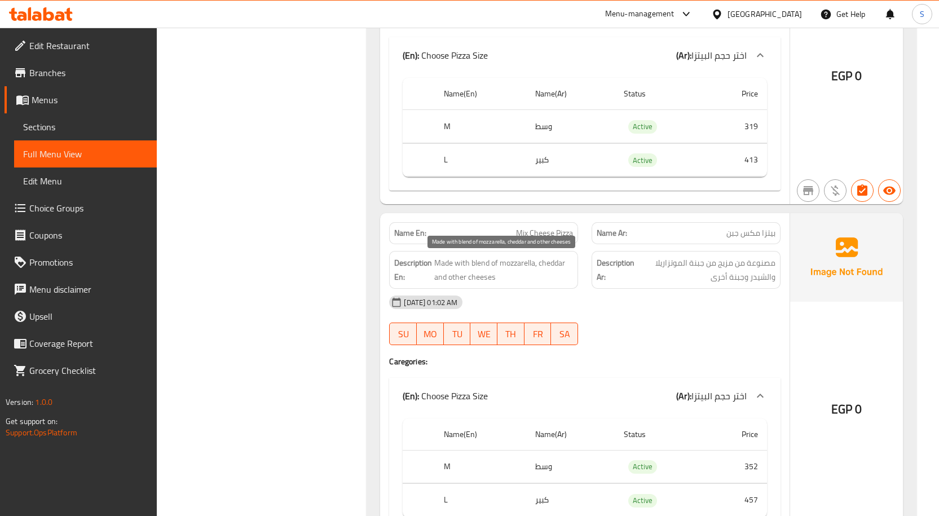
click at [447, 271] on span "Made with blend of mozzarella, cheddar and other cheeses" at bounding box center [503, 270] width 139 height 28
click at [549, 236] on span "Mix Cheese Pizza" at bounding box center [544, 233] width 57 height 12
click at [768, 227] on span "بيتزا مكس جبن" at bounding box center [751, 233] width 49 height 12
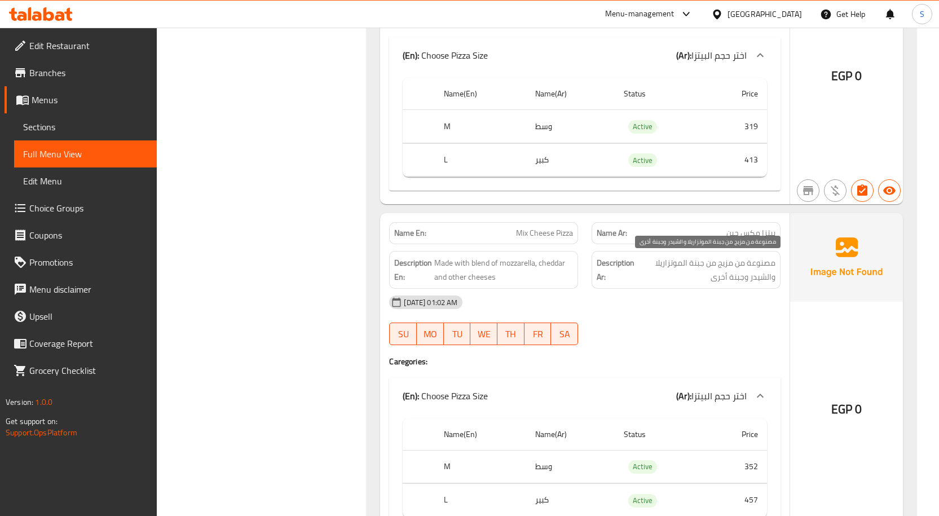
click at [767, 256] on span "مصنوعة من مزيج من جبنة الموتزاريلا والشيدر وجبنة أخرى" at bounding box center [706, 270] width 139 height 28
click at [477, 258] on span "Made with blend of mozzarella, cheddar and other cheeses" at bounding box center [503, 270] width 139 height 28
click at [731, 239] on span "بيتزا مكس جبن" at bounding box center [751, 233] width 49 height 12
click at [449, 269] on span "Made with blend of mozzarella, cheddar and other cheeses" at bounding box center [503, 270] width 139 height 28
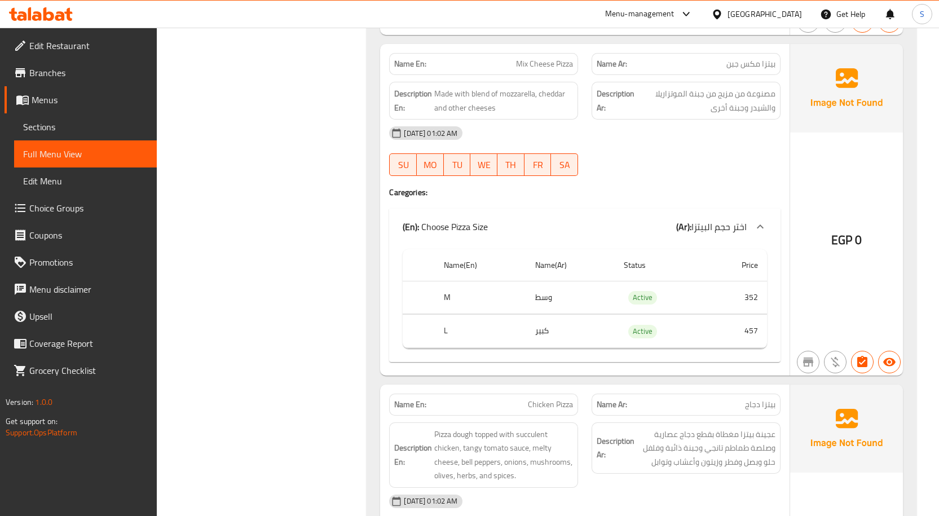
scroll to position [1636, 0]
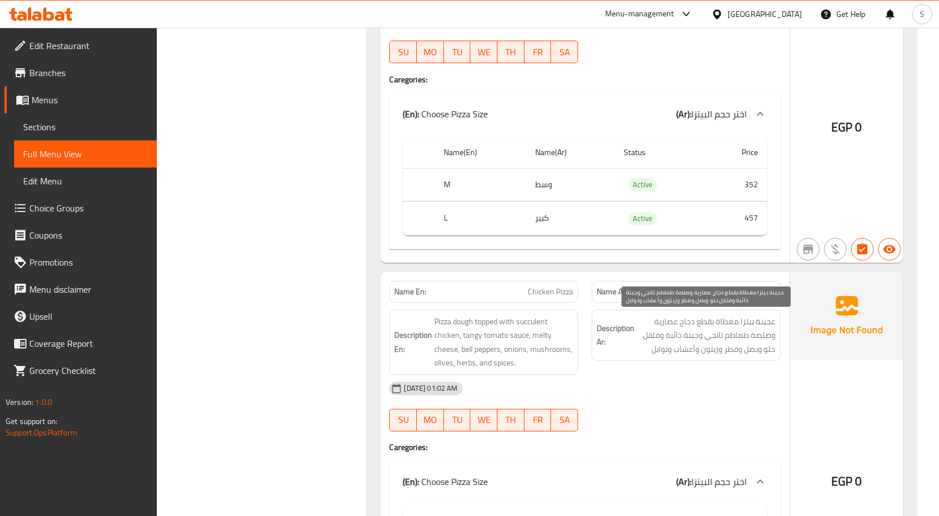
click at [726, 330] on span "عجينة بيتزا مغطاة بقطع دجاج عصارية وصلصة طماطم تانجي وجبنة ذائبة وفلفل حلو وبصل…" at bounding box center [706, 336] width 139 height 42
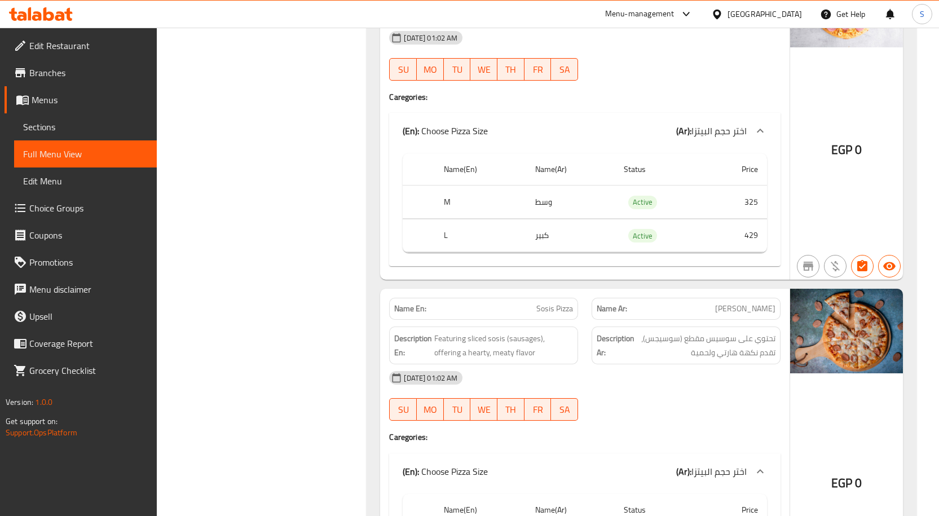
scroll to position [2426, 0]
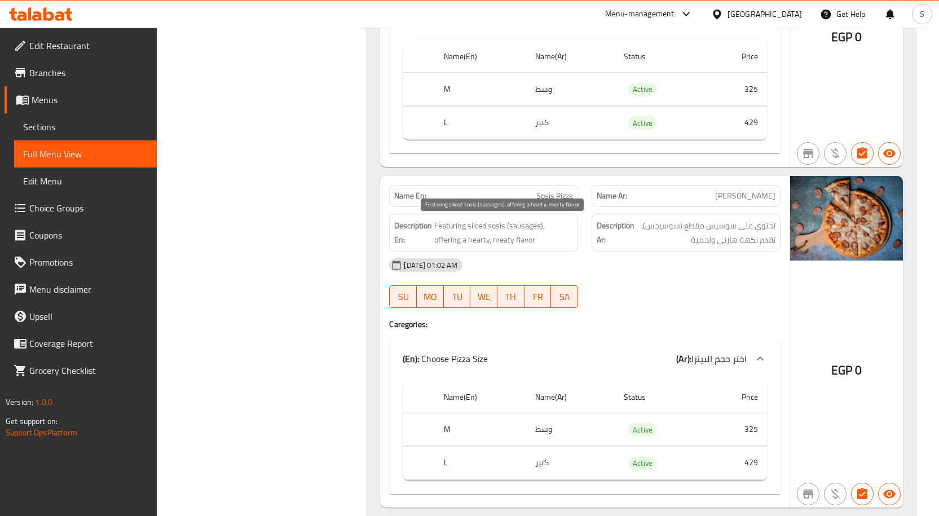
click at [495, 228] on span "Featuring sliced sosis (sausages), offering a hearty, meaty flavor" at bounding box center [503, 233] width 139 height 28
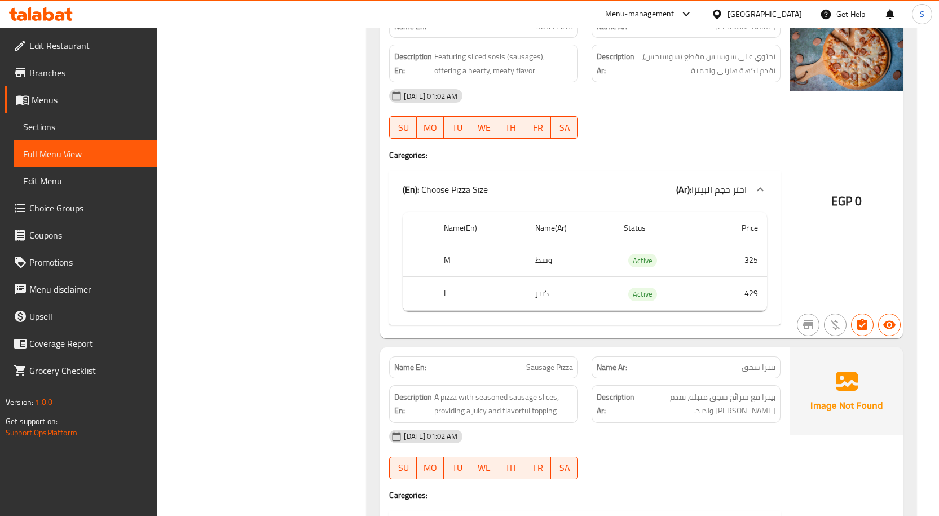
click at [755, 359] on div "Name Ar: بيتزا سجق" at bounding box center [686, 368] width 189 height 22
click at [549, 381] on div "Description En: A pizza with seasoned sausage slices, providing a juicy and fla…" at bounding box center [484, 404] width 203 height 51
click at [552, 362] on span "Sausage Pizza" at bounding box center [549, 368] width 47 height 12
click at [698, 367] on p "Name Ar: بيتزا سجق" at bounding box center [686, 368] width 179 height 12
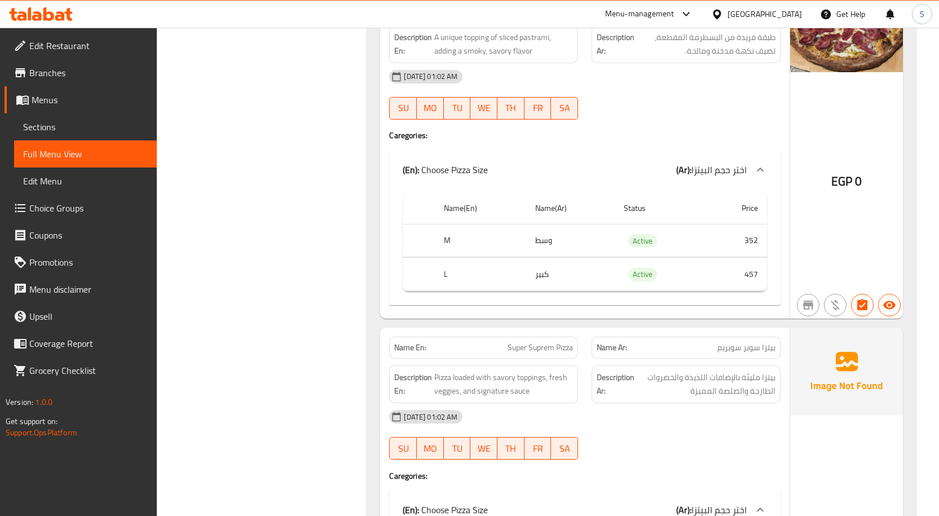
scroll to position [3724, 0]
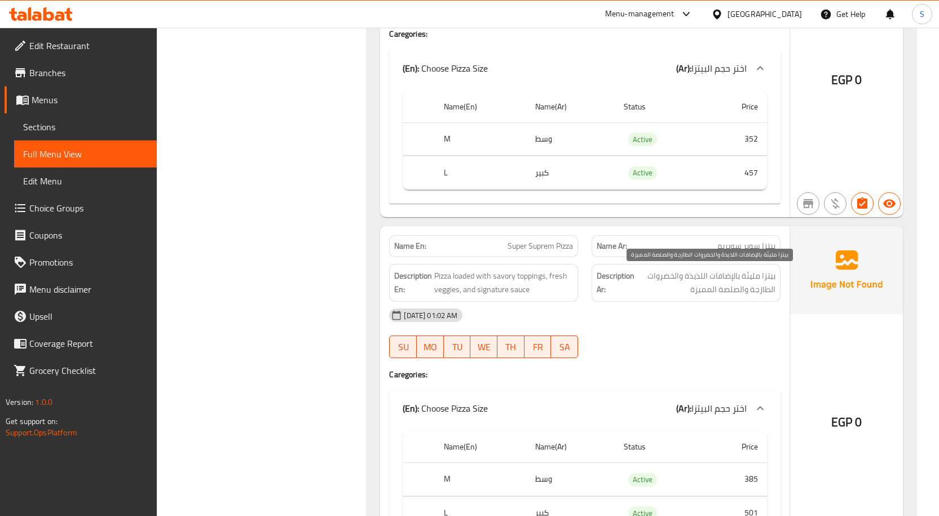
click at [742, 275] on span "بيتزا مليئة بالإضافات اللذيذة والخضروات الطازجة والصلصة المميزة" at bounding box center [706, 283] width 139 height 28
click at [687, 280] on span "بيتزا مليئة بالإضافات اللذيذة والخضروات الطازجة والصلصة المميزة" at bounding box center [706, 283] width 139 height 28
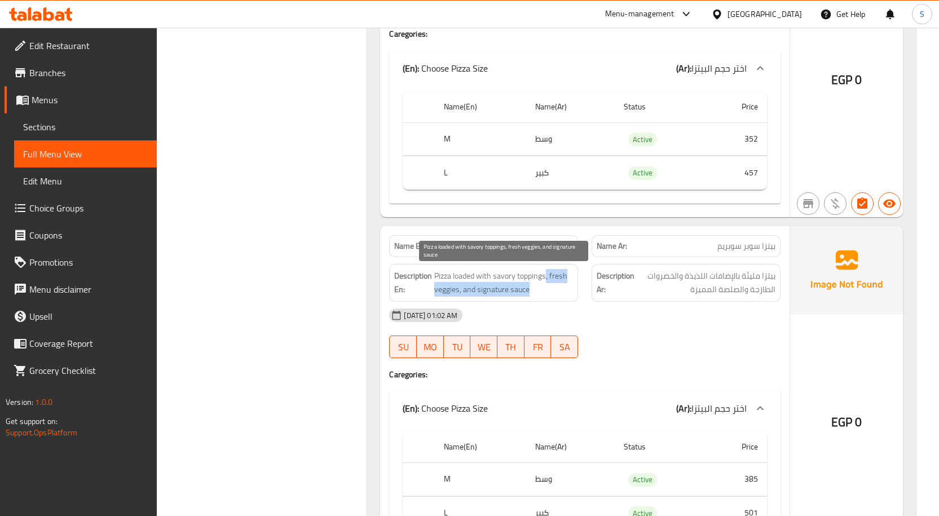
click at [547, 283] on span "Pizza loaded with savory toppings, fresh veggies, and signature sauce" at bounding box center [503, 283] width 139 height 28
click at [477, 275] on span "Pizza loaded with savory toppings, fresh veggies, and signature sauce" at bounding box center [503, 283] width 139 height 28
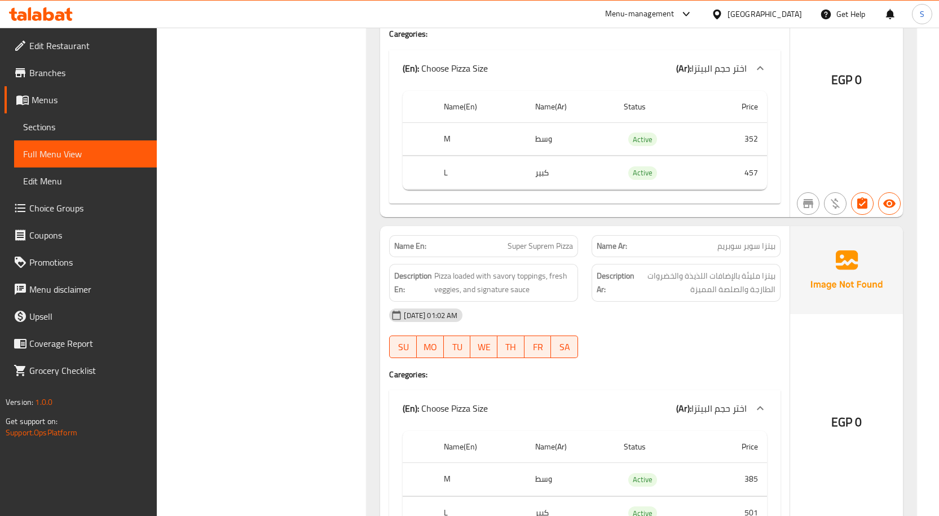
click at [536, 245] on span "Super Suprem Pizza" at bounding box center [540, 246] width 65 height 12
copy span "Super Suprem Pizza"
click at [617, 331] on div "[DATE] 01:02 AM SU MO TU WE TH FR SA" at bounding box center [585, 333] width 405 height 63
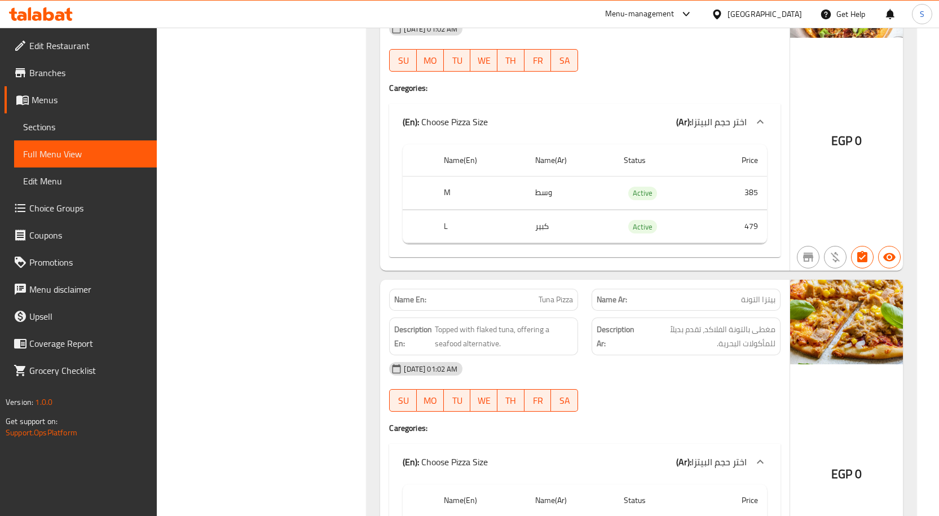
scroll to position [4739, 0]
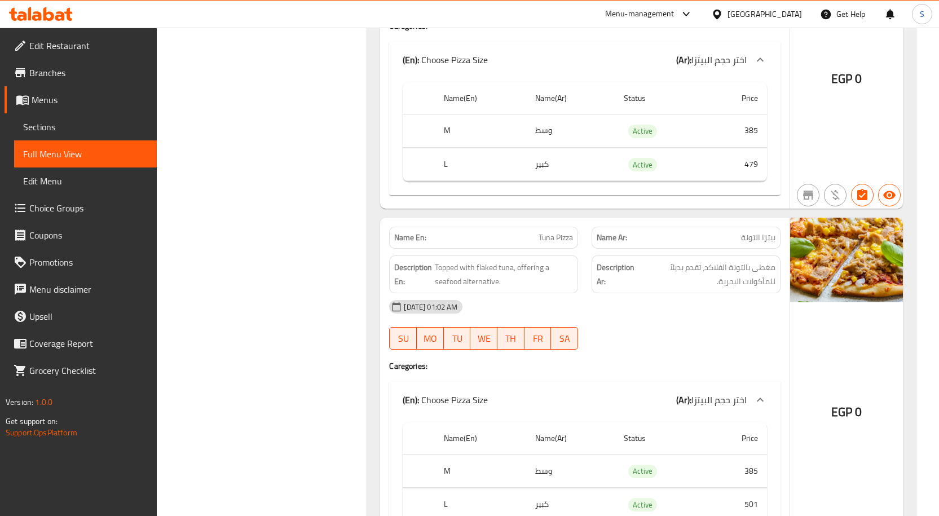
click at [754, 239] on span "بيتزا التونة" at bounding box center [758, 238] width 34 height 12
click at [710, 268] on span "مغطى بالتونة الفلاكد، تقدم بديلاً للمأكولات البحرية." at bounding box center [707, 275] width 137 height 28
click at [515, 263] on span "Topped with flaked tuna, offering a seafood alternative." at bounding box center [504, 275] width 138 height 28
click at [553, 239] on span "Tuna Pizza" at bounding box center [556, 238] width 34 height 12
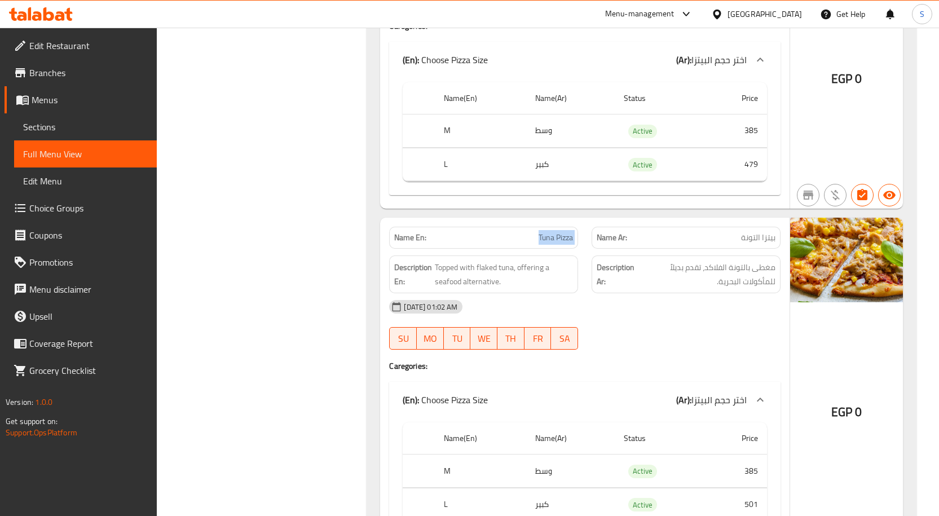
click at [553, 239] on span "Tuna Pizza" at bounding box center [556, 238] width 34 height 12
copy span "Tuna Pizza"
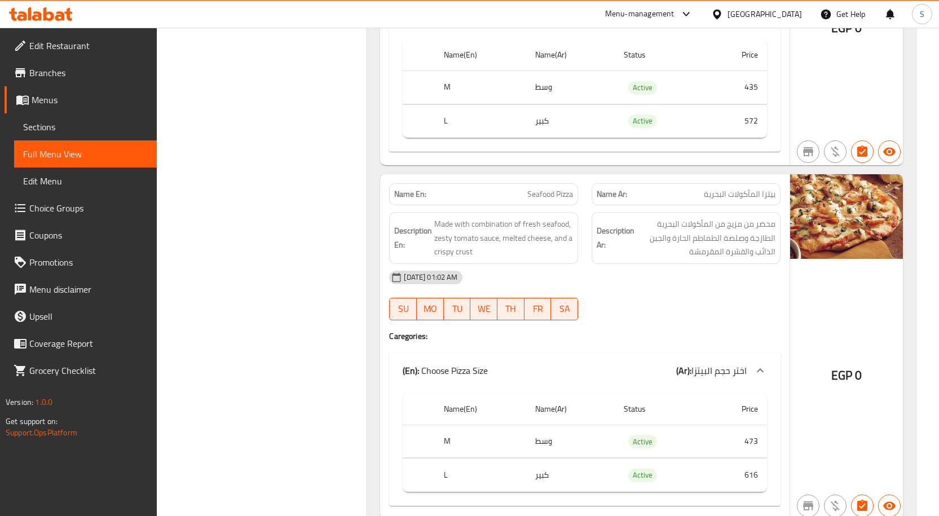
scroll to position [6150, 0]
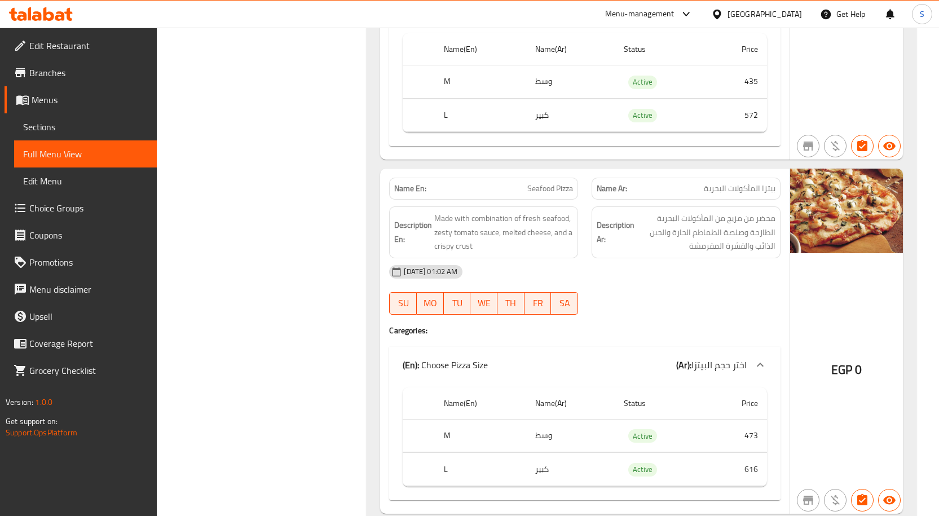
click at [565, 194] on span "Seafood Pizza" at bounding box center [551, 189] width 46 height 12
copy span "Seafood Pizza"
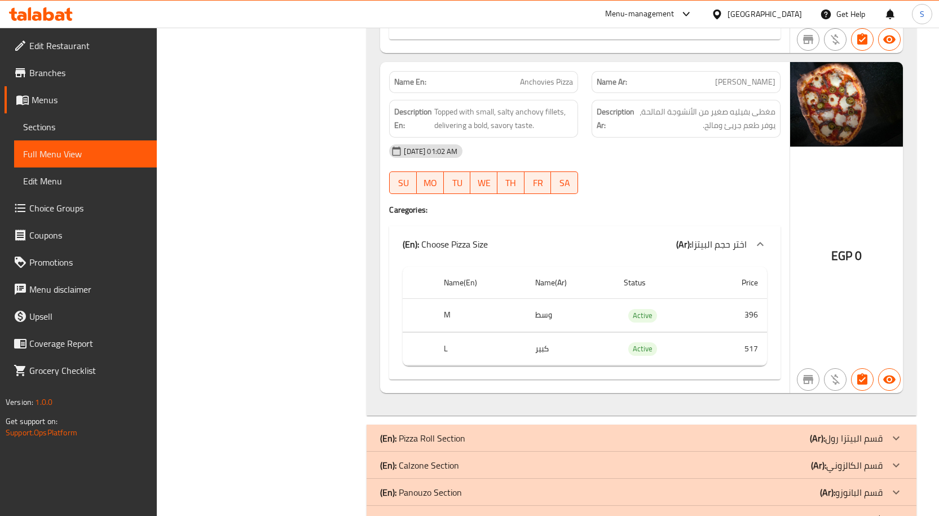
scroll to position [6704, 0]
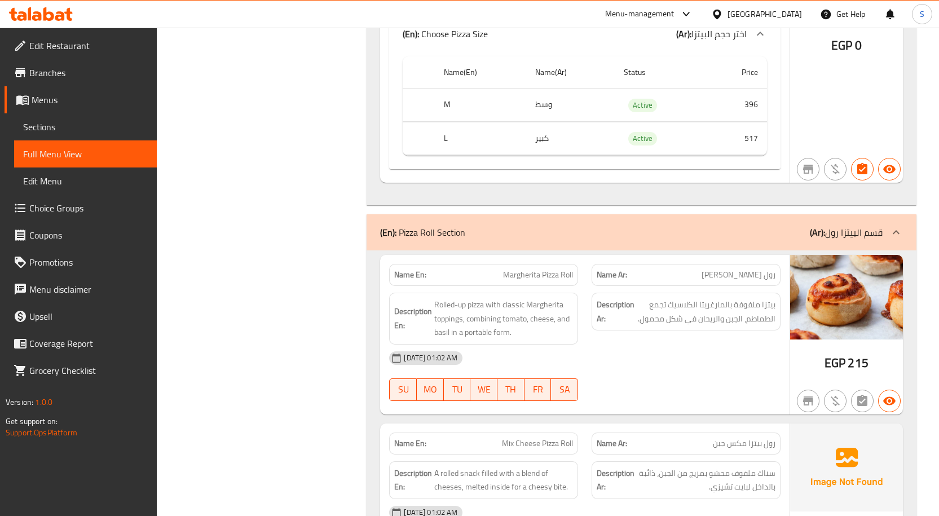
scroll to position [6874, 0]
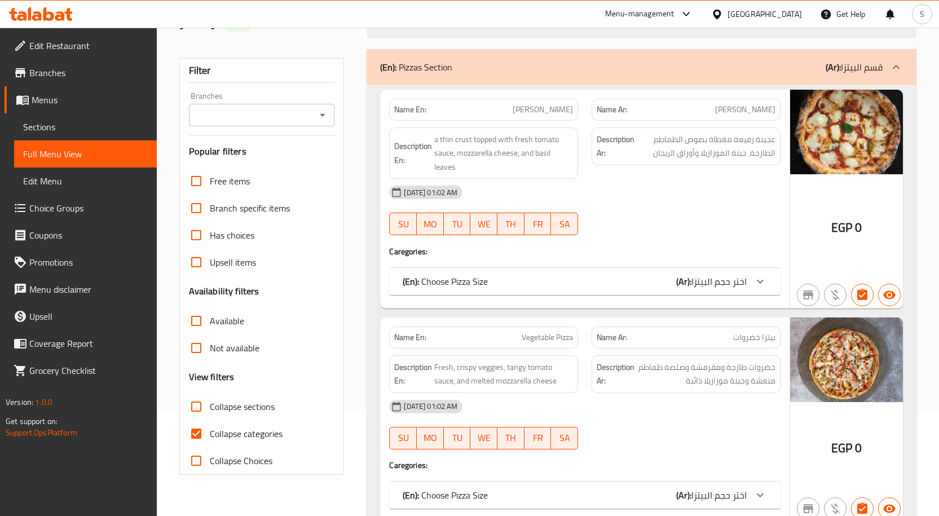
scroll to position [226, 0]
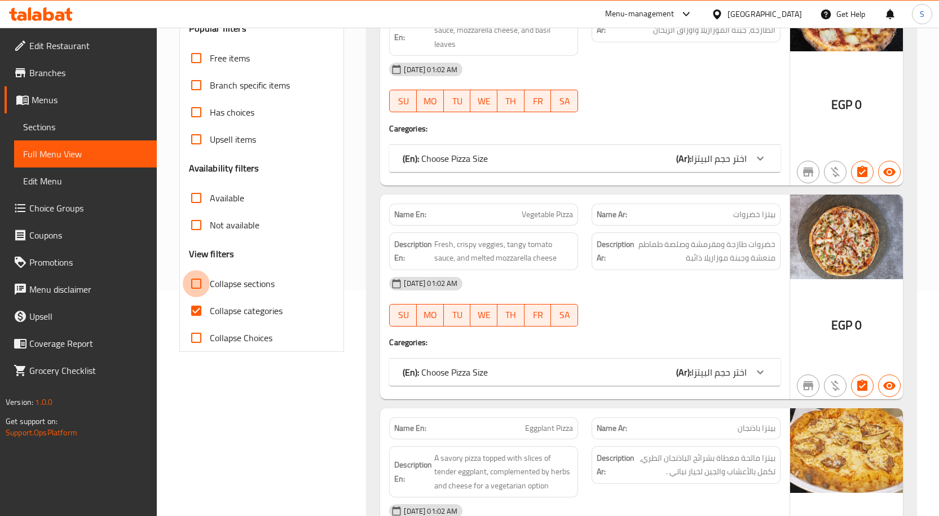
click at [193, 288] on input "Collapse sections" at bounding box center [196, 283] width 27 height 27
checkbox input "true"
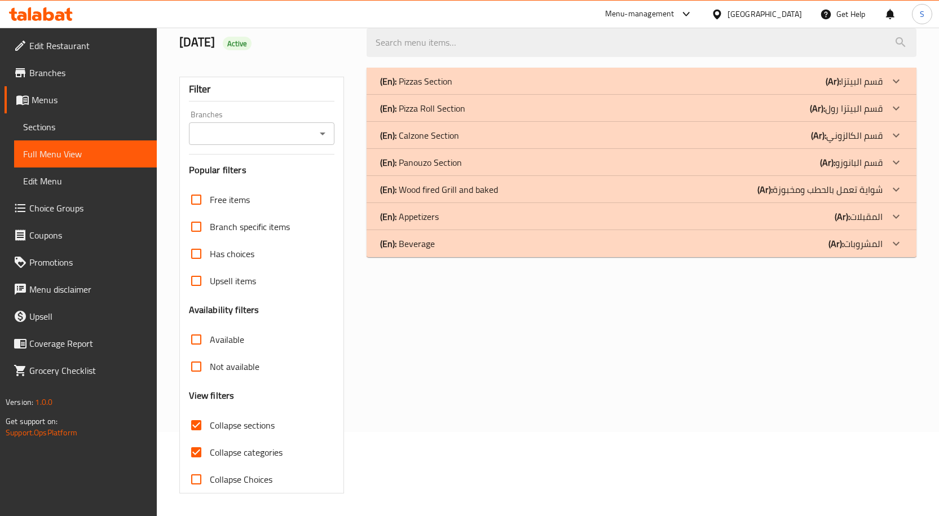
scroll to position [84, 0]
click at [197, 456] on input "Collapse categories" at bounding box center [196, 452] width 27 height 27
checkbox input "false"
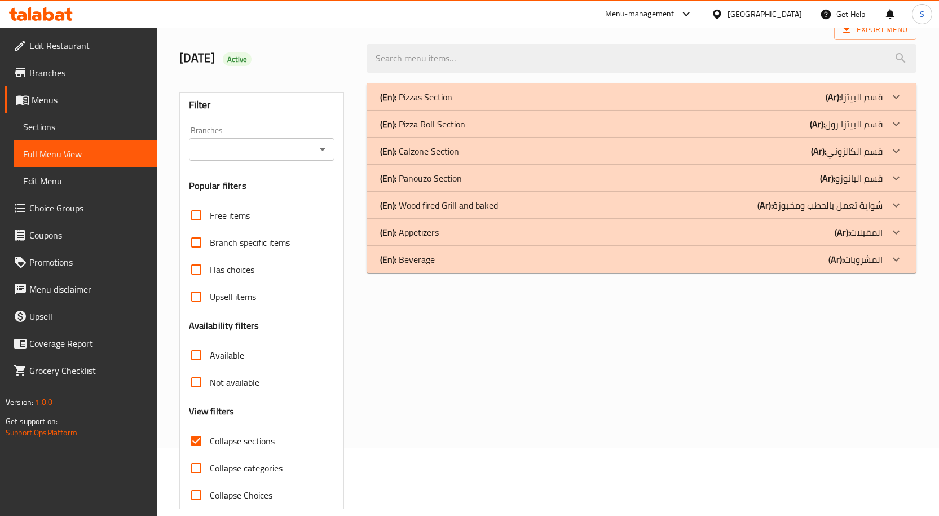
scroll to position [0, 0]
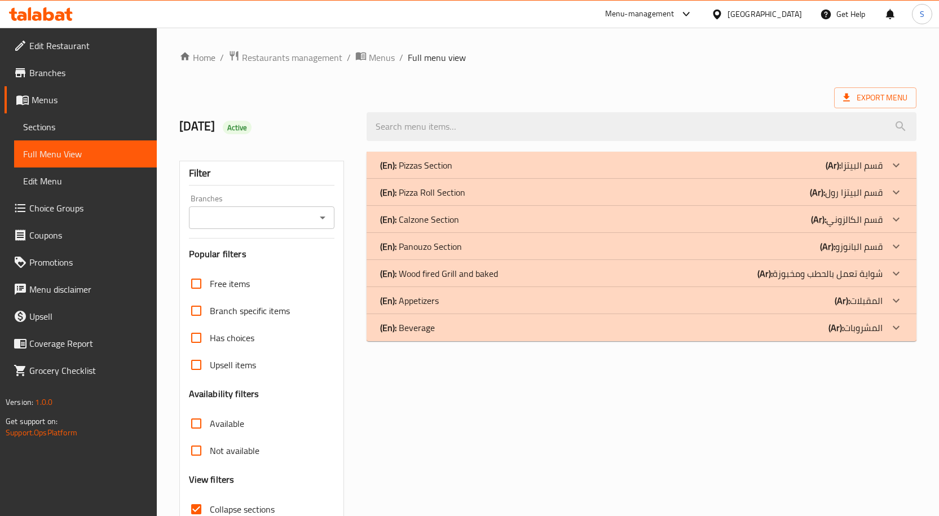
click at [521, 165] on div "(En): Pizzas Section (Ar): قسم البيتزا" at bounding box center [631, 166] width 503 height 14
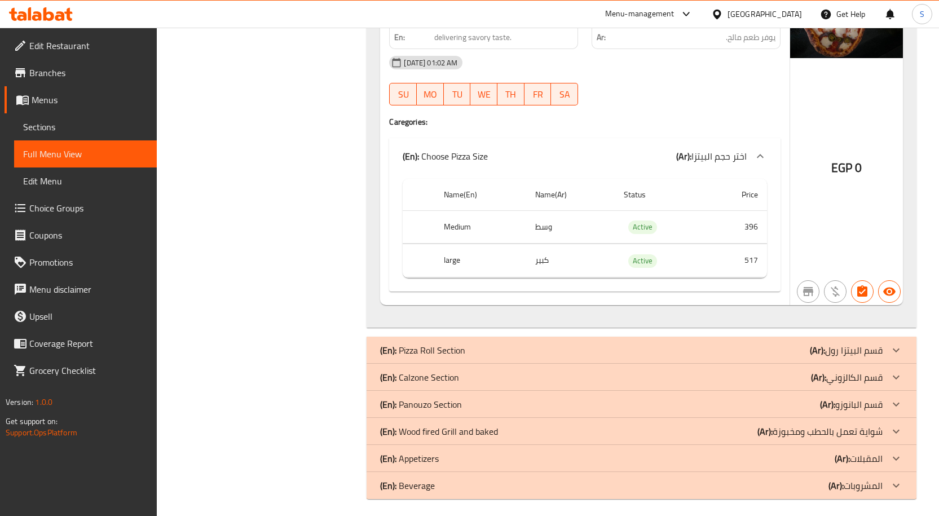
scroll to position [6663, 0]
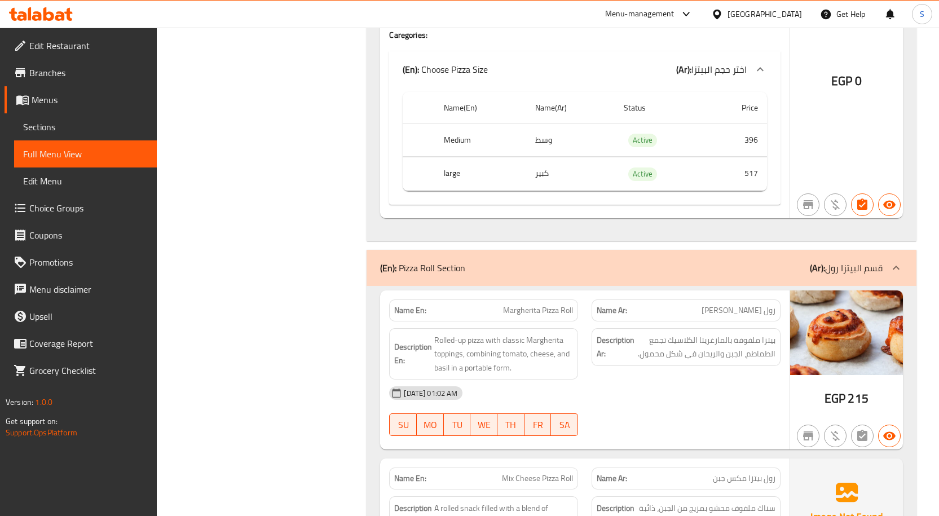
scroll to position [6833, 0]
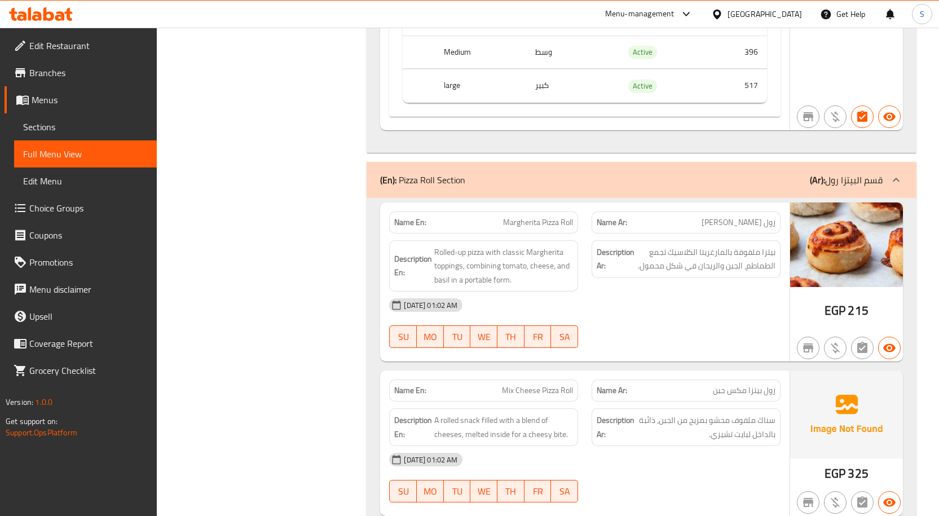
click at [688, 265] on span "بيتزا ملفوفة بالمارغريتا الكلاسيك تجمع الطماطم، الجبن والريحان في شكل محمول." at bounding box center [706, 259] width 139 height 28
click at [643, 263] on span "بيتزا ملفوفة بالمارغريتا الكلاسيك تجمع الطماطم، الجبن والريحان في شكل محمول." at bounding box center [706, 259] width 139 height 28
drag, startPoint x: 465, startPoint y: 283, endPoint x: 512, endPoint y: 283, distance: 46.3
click at [512, 283] on span "Rolled-up pizza with classic Margherita toppings, combining tomato, cheese, and…" at bounding box center [503, 266] width 139 height 42
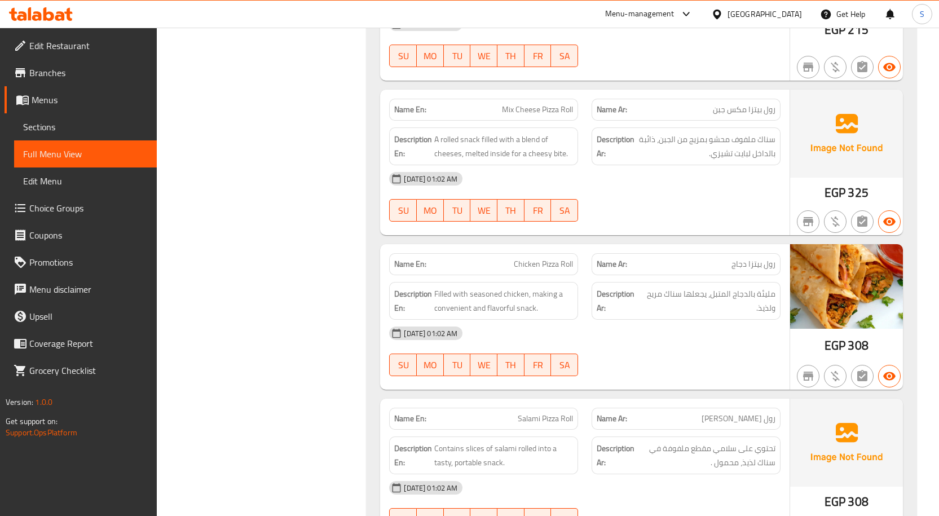
scroll to position [7115, 0]
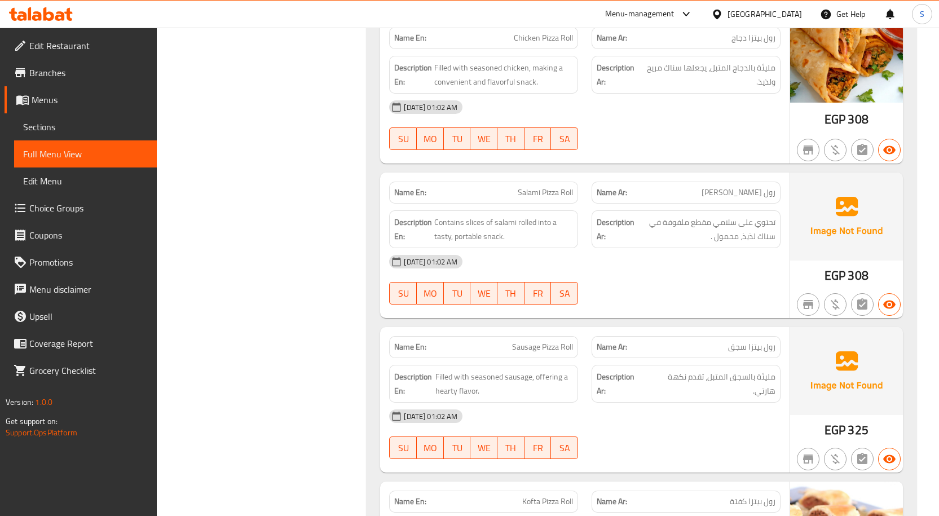
scroll to position [7340, 0]
copy span "Chicken Pizza Roll"
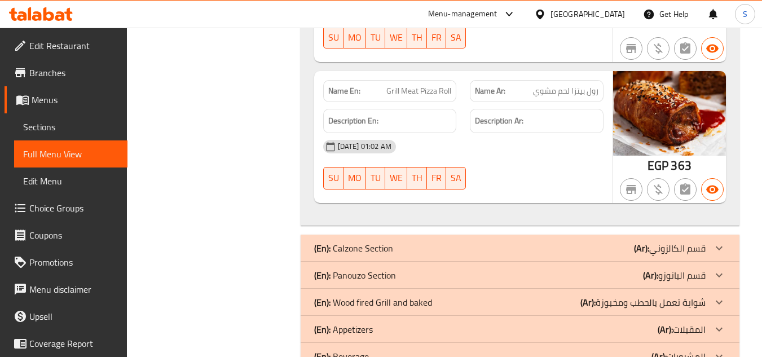
scroll to position [8482, 0]
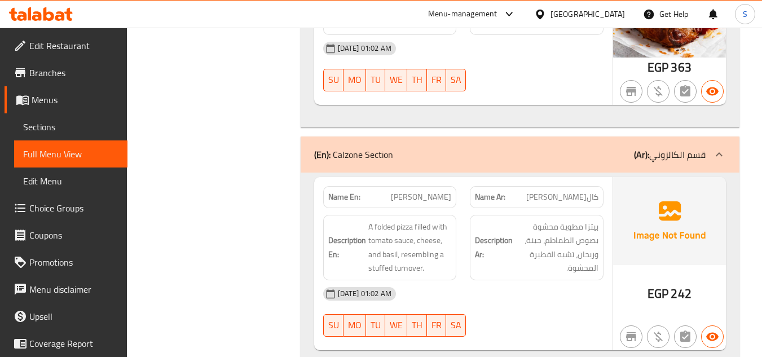
scroll to position [8539, 0]
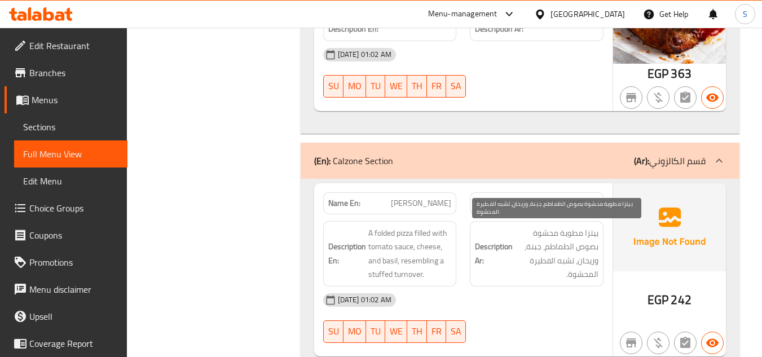
click at [579, 252] on span "بيتزا مطوية محشوة بصوص الطماطم، جبنة، وريحان، تشبه الفطيرة المحشوة." at bounding box center [557, 253] width 84 height 55
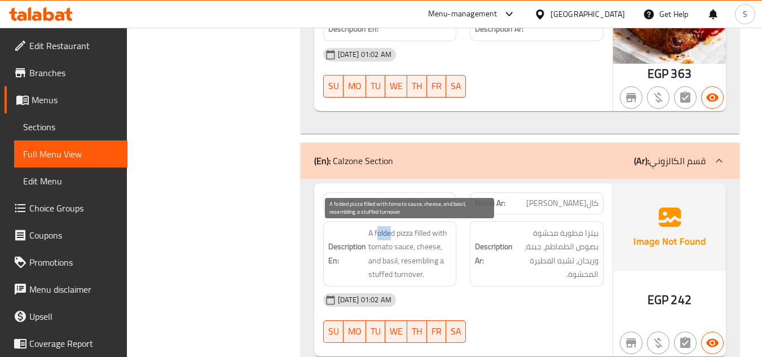
drag, startPoint x: 377, startPoint y: 232, endPoint x: 393, endPoint y: 232, distance: 15.2
click at [393, 232] on span "A folded pizza filled with tomato sauce, cheese, and basil, resembling a stuffe…" at bounding box center [410, 253] width 84 height 55
click at [437, 247] on span "A folded pizza filled with tomato sauce, cheese, and basil, resembling a stuffe…" at bounding box center [410, 253] width 84 height 55
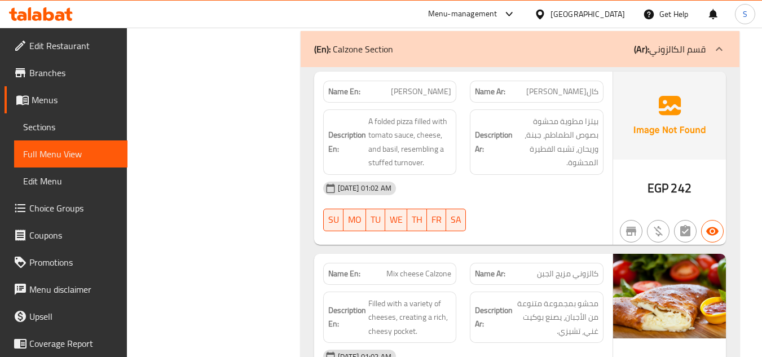
scroll to position [8652, 0]
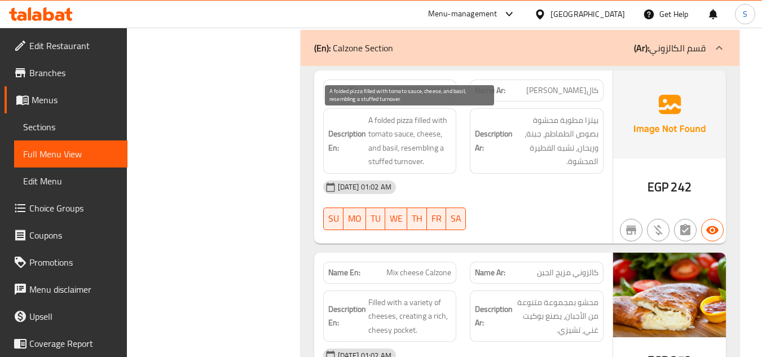
click at [415, 164] on span "A folded pizza filled with tomato sauce, cheese, and basil, resembling a stuffe…" at bounding box center [410, 140] width 84 height 55
click at [402, 164] on span "A folded pizza filled with tomato sauce, cheese, and basil, resembling a stuffe…" at bounding box center [410, 140] width 84 height 55
click at [412, 148] on span "A folded pizza filled with tomato sauce, cheese, and basil, resembling a stuffe…" at bounding box center [410, 140] width 84 height 55
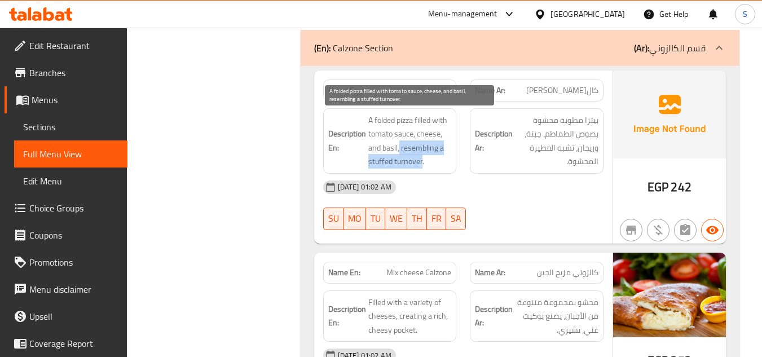
drag, startPoint x: 399, startPoint y: 147, endPoint x: 422, endPoint y: 160, distance: 26.8
click at [422, 160] on span "A folded pizza filled with tomato sauce, cheese, and basil, resembling a stuffe…" at bounding box center [410, 140] width 84 height 55
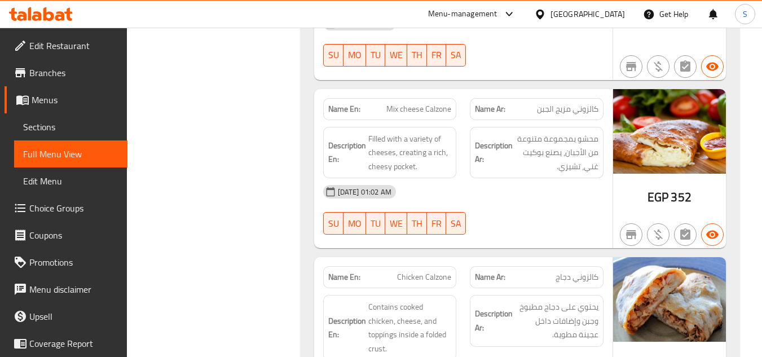
scroll to position [8821, 0]
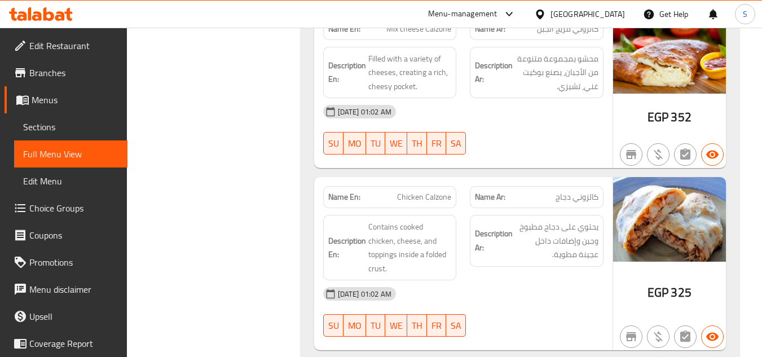
scroll to position [8990, 0]
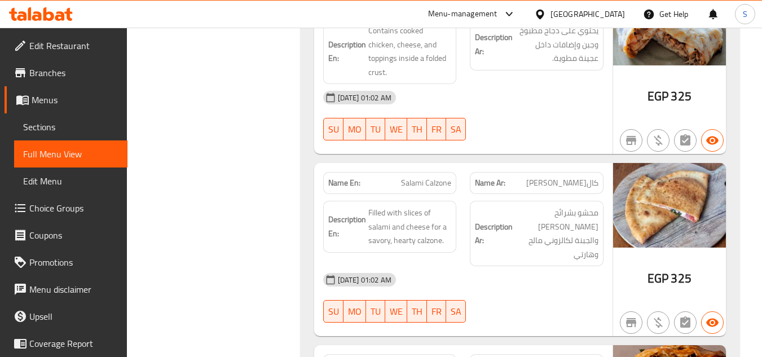
scroll to position [9159, 0]
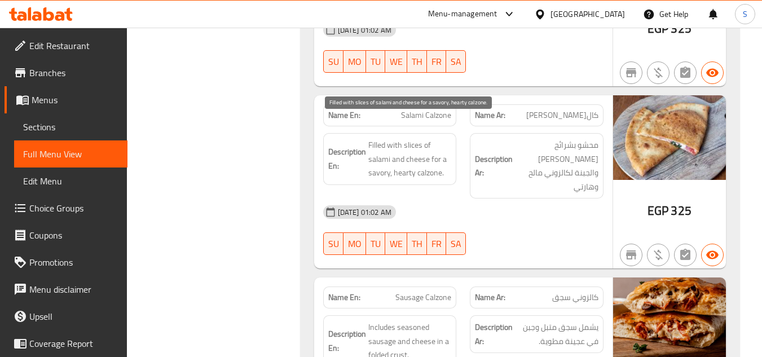
click at [397, 154] on span "Filled with slices of salami and cheese for a savory, hearty calzone." at bounding box center [410, 159] width 84 height 42
click at [394, 152] on span "Filled with slices of salami and cheese for a savory, hearty calzone." at bounding box center [410, 159] width 84 height 42
click at [421, 166] on span "Filled with slices of salami and cheese for a savory, hearty calzone." at bounding box center [410, 159] width 84 height 42
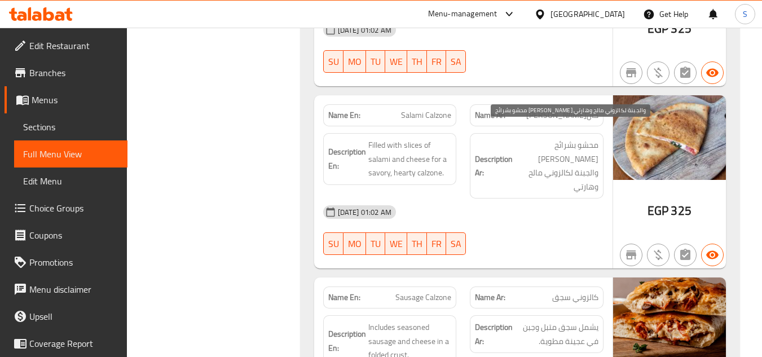
click at [571, 138] on span "محشو بشرائح السلامي والجبنة لكالزوني مالح وهارتي" at bounding box center [557, 165] width 84 height 55
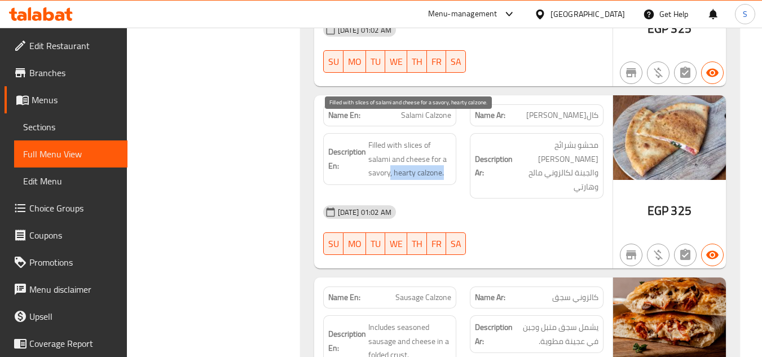
drag, startPoint x: 390, startPoint y: 157, endPoint x: 450, endPoint y: 160, distance: 59.3
click at [450, 160] on span "Filled with slices of salami and cheese for a savory, hearty calzone." at bounding box center [410, 159] width 84 height 42
copy span ", hearty calzone."
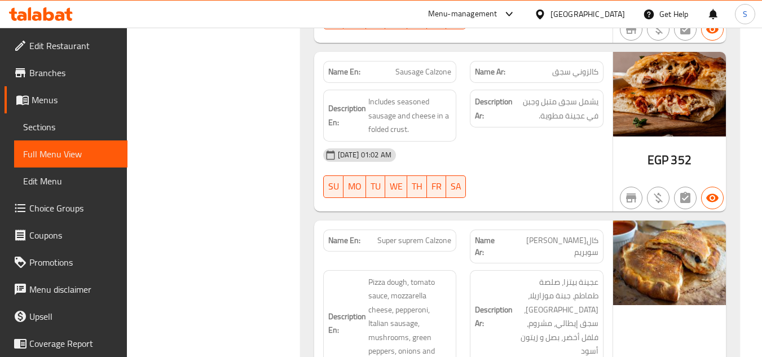
scroll to position [9329, 0]
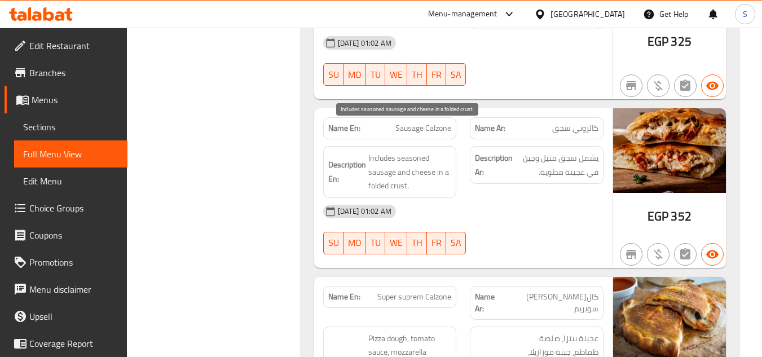
click at [376, 151] on span "Includes seasoned sausage and cheese in a folded crust." at bounding box center [410, 172] width 84 height 42
click at [419, 151] on span "Includes seasoned sausage and cheese in a folded crust." at bounding box center [410, 172] width 84 height 42
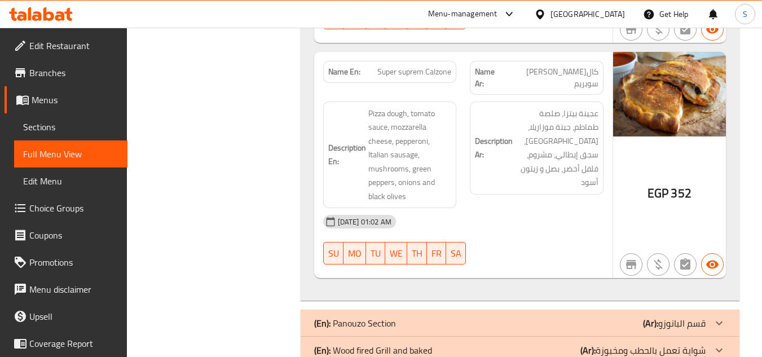
scroll to position [9498, 0]
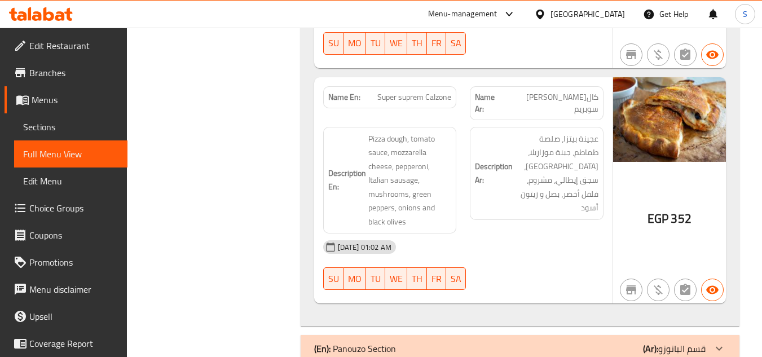
scroll to position [9554, 0]
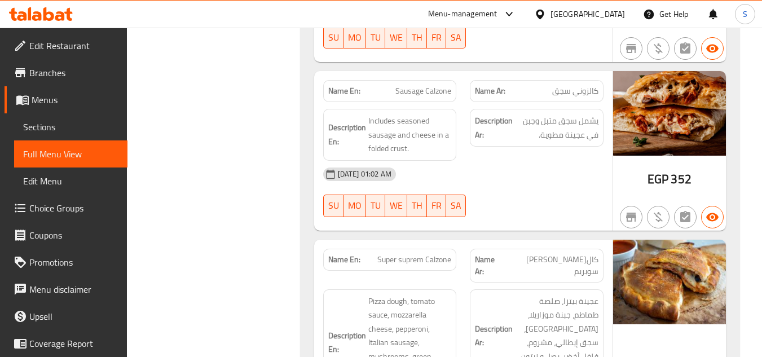
scroll to position [9441, 0]
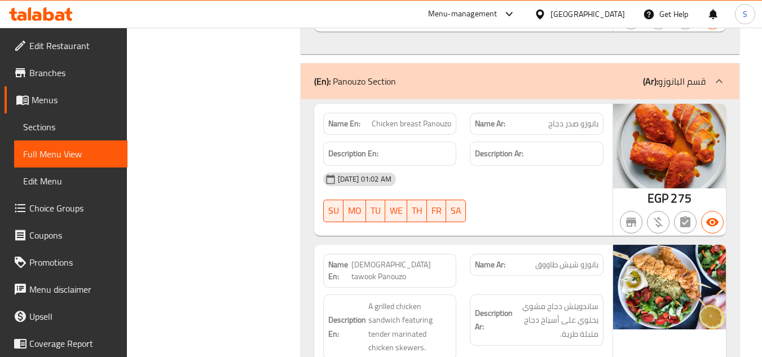
scroll to position [9780, 0]
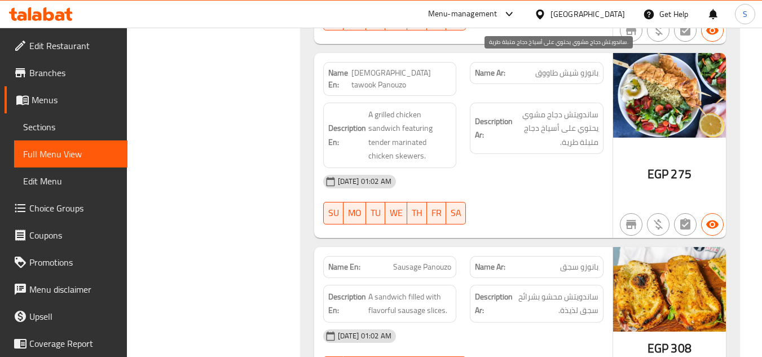
scroll to position [10062, 0]
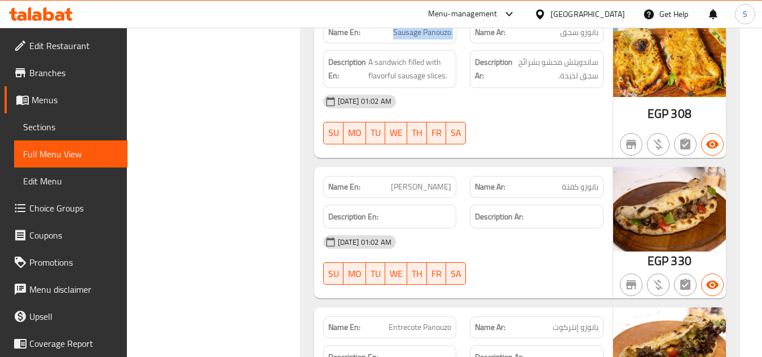
scroll to position [10231, 0]
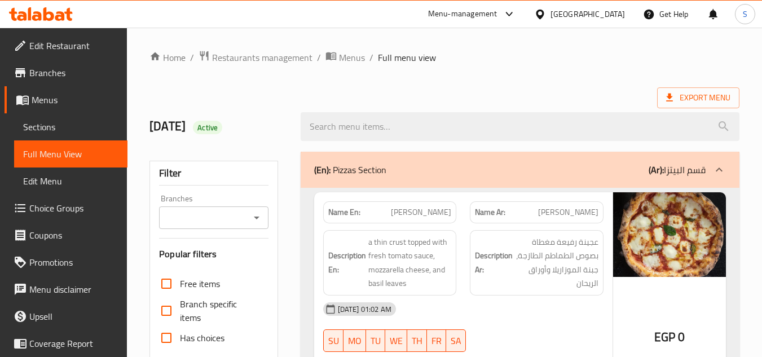
click at [78, 134] on link "Sections" at bounding box center [70, 126] width 113 height 27
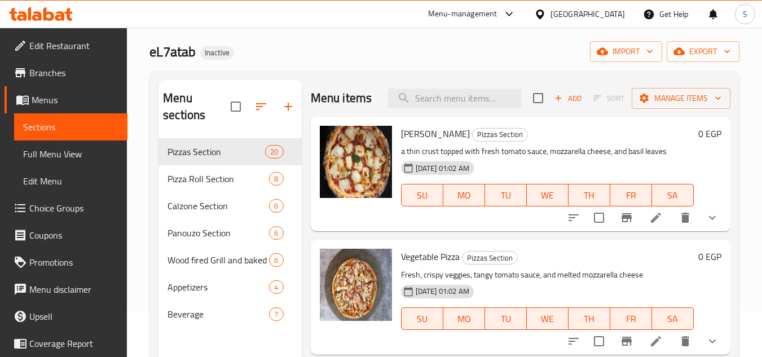
scroll to position [45, 0]
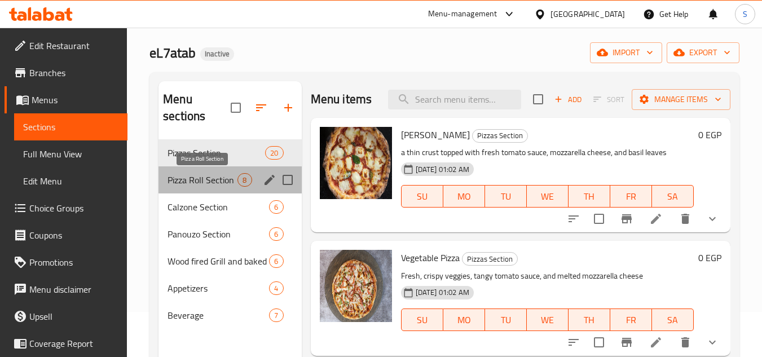
click at [203, 180] on span "Pizza Roll Section" at bounding box center [203, 180] width 70 height 14
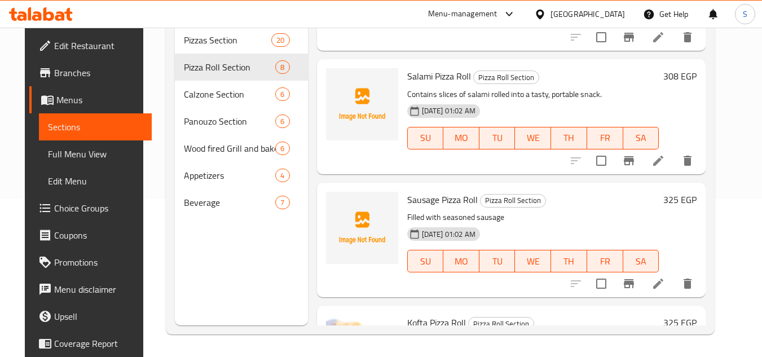
scroll to position [316, 0]
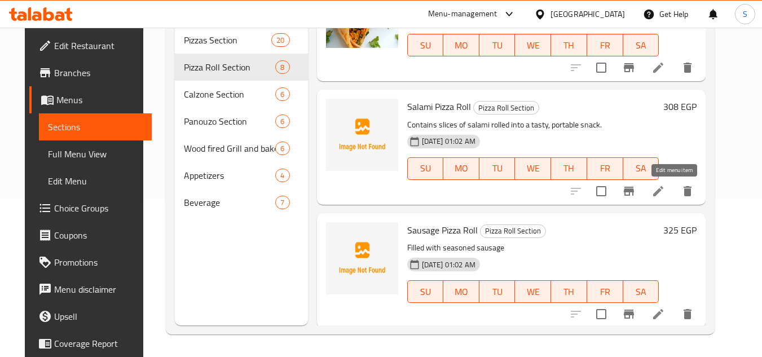
click at [664, 193] on icon at bounding box center [658, 191] width 10 height 10
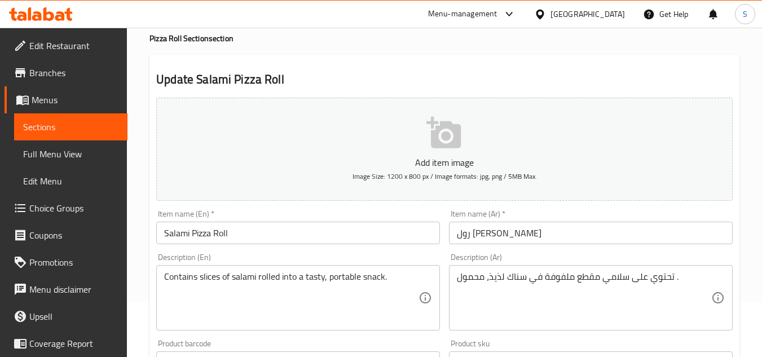
scroll to position [113, 0]
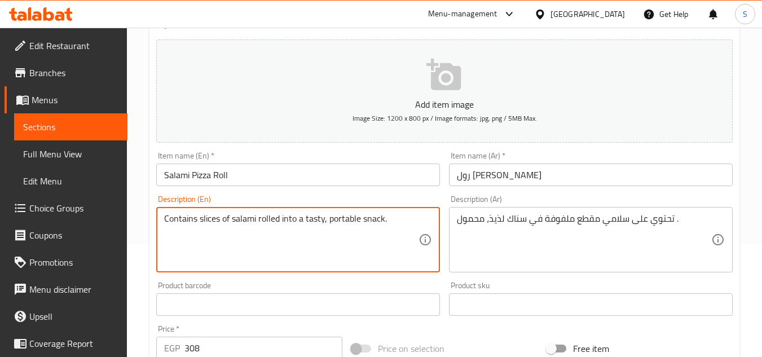
click at [319, 216] on textarea "Contains slices of salami rolled into a tasty, portable snack." at bounding box center [291, 240] width 254 height 54
click at [309, 222] on textarea "Contains slices of salami rolled into a , portable snack." at bounding box center [291, 240] width 254 height 54
type textarea "Contains slices of salami rolled into a portable snack."
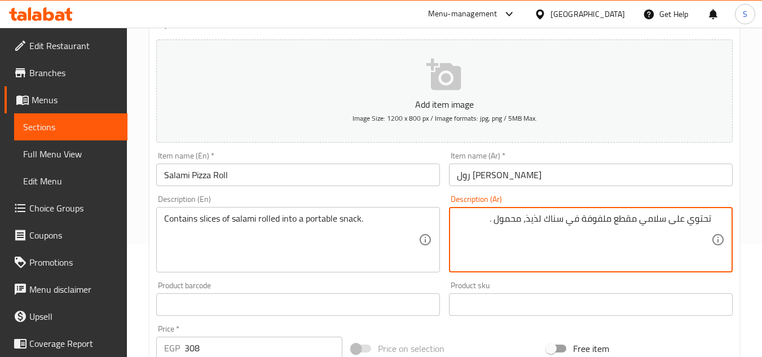
click at [537, 217] on textarea "تحتوي على سلامي مقطع ملفوفة في سناك لذيذ، محمول ." at bounding box center [584, 240] width 254 height 54
click at [542, 222] on textarea "تحتوي على سلامي مقطع ملفوفة في سناك ، محمول ." at bounding box center [584, 240] width 254 height 54
click at [541, 222] on textarea "تحتوي على سلامي مقطع ملفوفة في سناك ، محمول ." at bounding box center [584, 240] width 254 height 54
type textarea "تحتوي على سلامي مقطع ملفوفة في سناك محمول ."
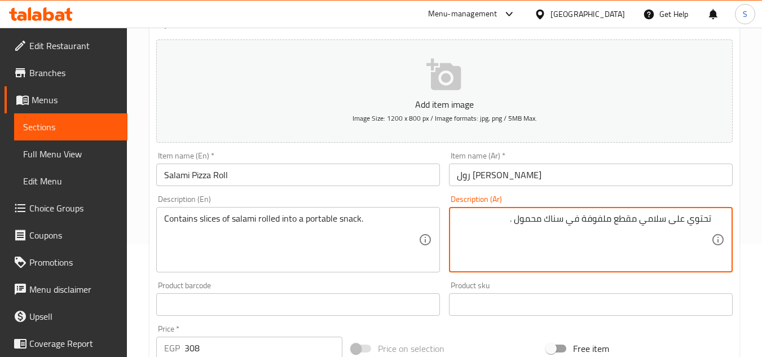
click at [569, 179] on input "رول [PERSON_NAME]" at bounding box center [591, 175] width 284 height 23
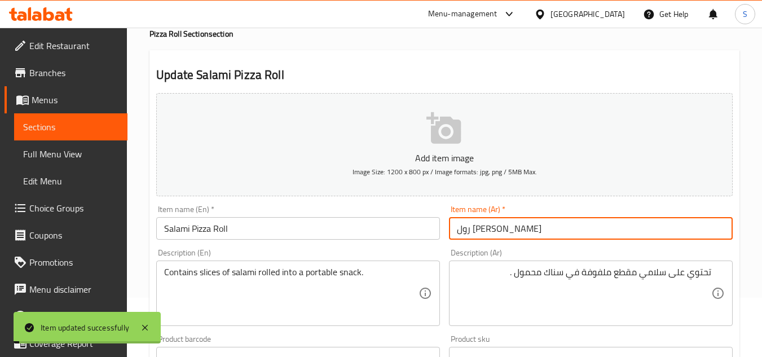
scroll to position [0, 0]
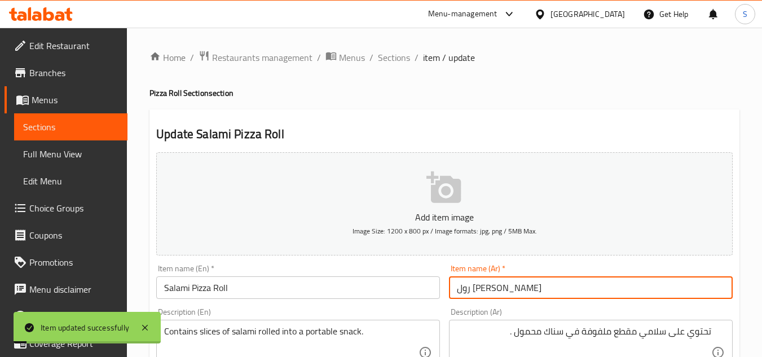
drag, startPoint x: 392, startPoint y: 63, endPoint x: 414, endPoint y: 26, distance: 42.8
click at [392, 63] on span "Sections" at bounding box center [394, 58] width 32 height 14
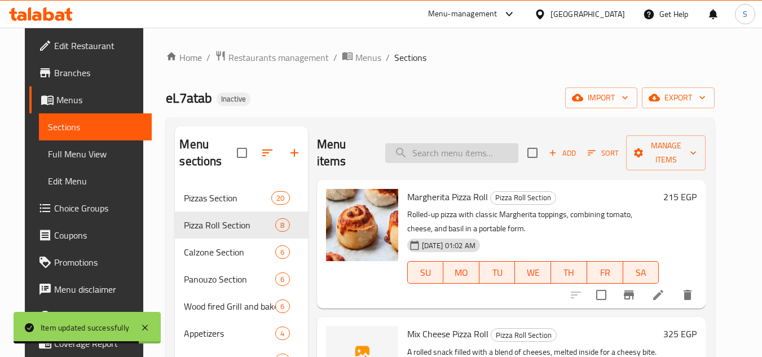
click at [452, 151] on input "search" at bounding box center [451, 153] width 133 height 20
paste input ", hearty calzone."
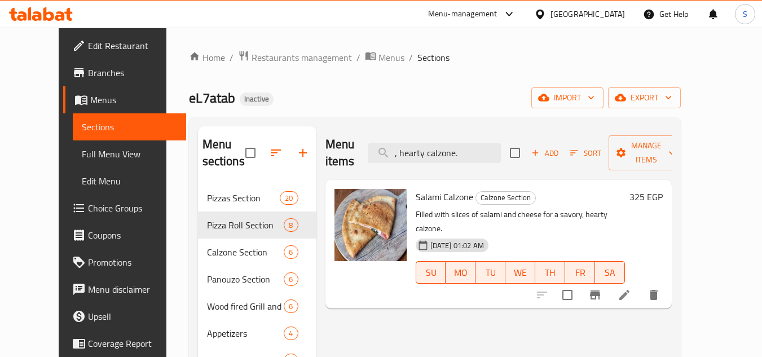
type input ", hearty calzone."
click at [631, 288] on icon at bounding box center [625, 295] width 14 height 14
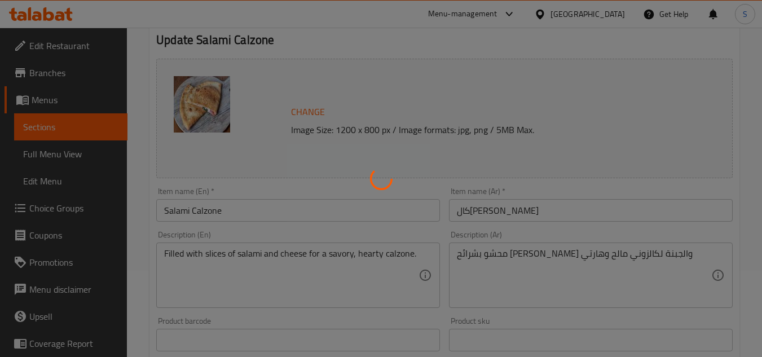
scroll to position [169, 0]
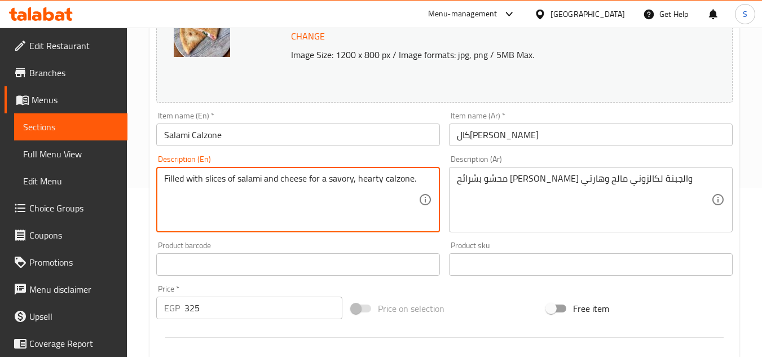
drag, startPoint x: 354, startPoint y: 183, endPoint x: 415, endPoint y: 184, distance: 61.5
drag, startPoint x: 385, startPoint y: 179, endPoint x: 353, endPoint y: 186, distance: 32.9
click at [353, 186] on textarea "Filled with slices of salami and cheese for a savory, hearty calzone." at bounding box center [291, 200] width 254 height 54
type textarea "Filled with slices of salami and cheese for a savory calzone."
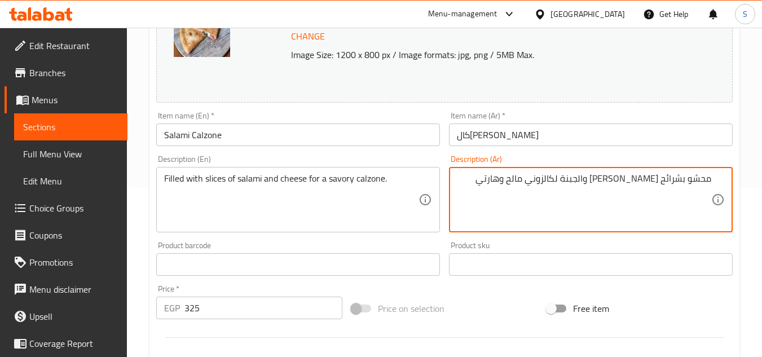
drag, startPoint x: 543, startPoint y: 181, endPoint x: 480, endPoint y: 200, distance: 66.2
click at [480, 200] on textarea "محشو بشرائح [PERSON_NAME] والجبنة لكالزوني مالح وهارتي" at bounding box center [584, 200] width 254 height 54
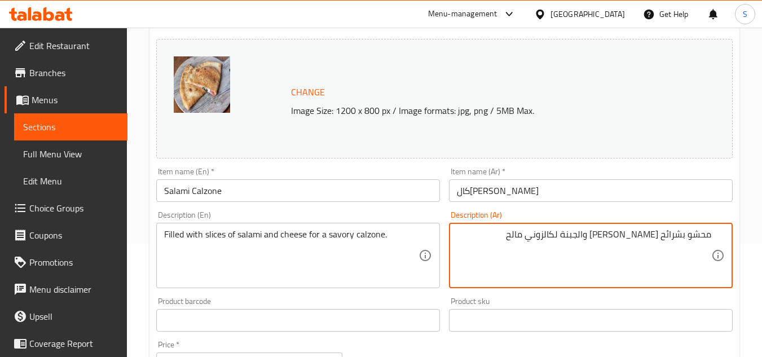
scroll to position [113, 0]
type textarea "محشو بشرائح [PERSON_NAME] والجبنة لكالزوني مالح"
click at [531, 187] on input "كال[PERSON_NAME]" at bounding box center [591, 191] width 284 height 23
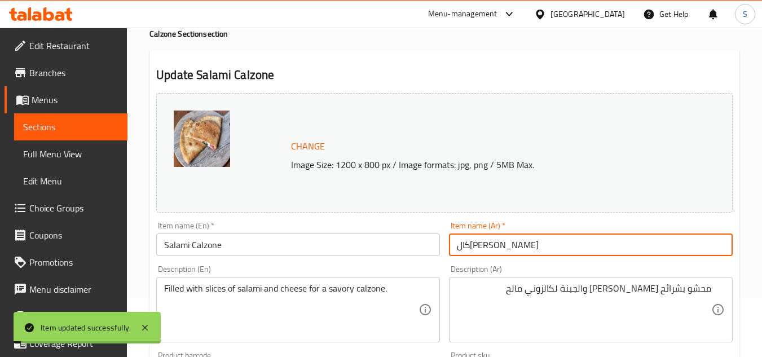
scroll to position [0, 0]
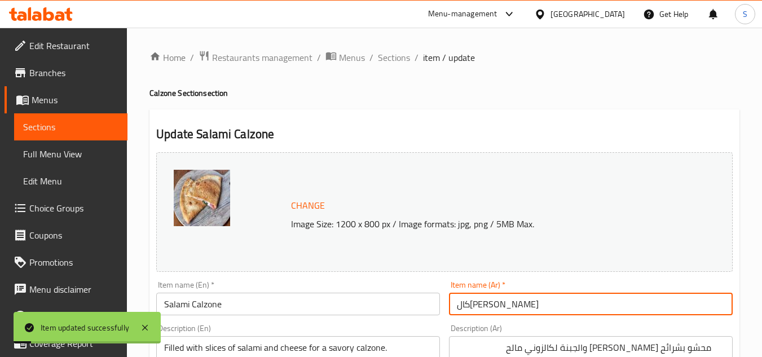
click at [394, 54] on span "Sections" at bounding box center [394, 58] width 32 height 14
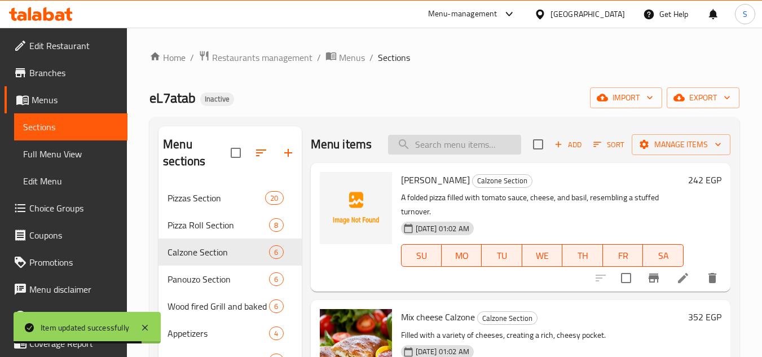
click at [474, 146] on input "search" at bounding box center [454, 145] width 133 height 20
paste input "[URL][DOMAIN_NAME]"
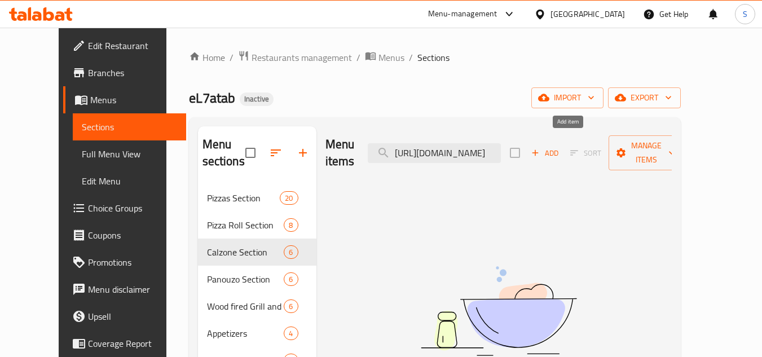
scroll to position [0, 519]
drag, startPoint x: 475, startPoint y: 146, endPoint x: 569, endPoint y: 151, distance: 93.8
click at [569, 151] on div "Menu items [URL][DOMAIN_NAME] Add Sort Manage items" at bounding box center [499, 153] width 346 height 54
click at [440, 151] on input "[URL][DOMAIN_NAME]" at bounding box center [434, 153] width 133 height 20
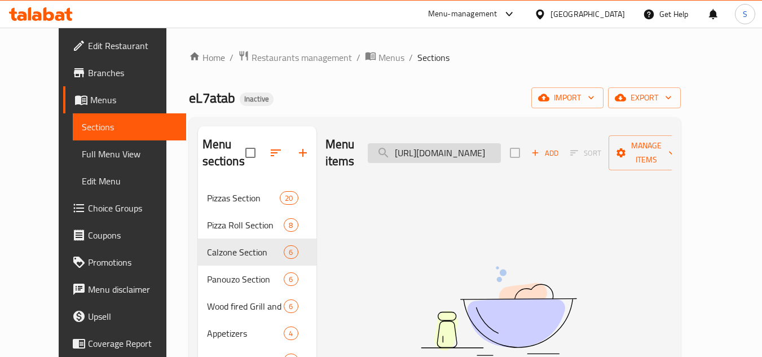
click at [440, 151] on input "[URL][DOMAIN_NAME]" at bounding box center [434, 153] width 133 height 20
paste input "Sausage Panouzo"
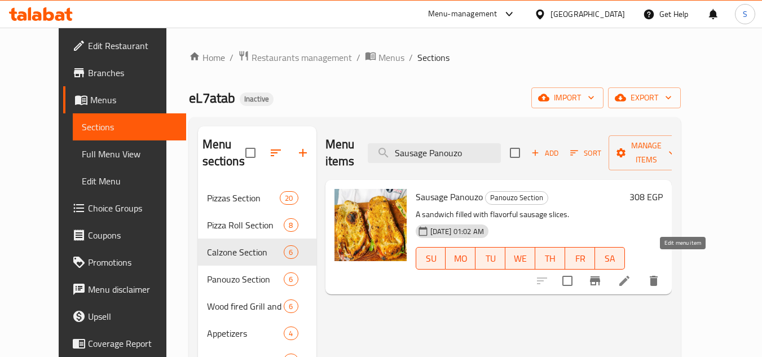
type input "Sausage Panouzo"
click at [630, 276] on icon at bounding box center [624, 281] width 10 height 10
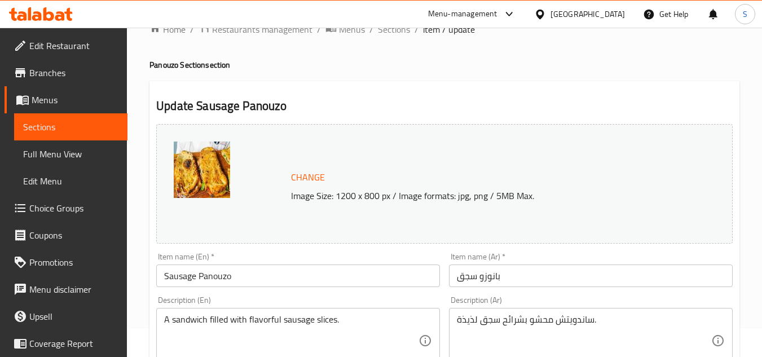
scroll to position [169, 0]
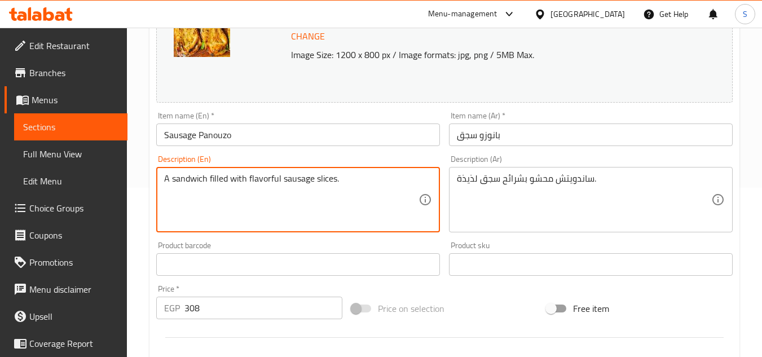
click at [262, 181] on textarea "A sandwich filled with flavorful sausage slices." at bounding box center [291, 200] width 254 height 54
type textarea "A sandwich filled with sausage slices."
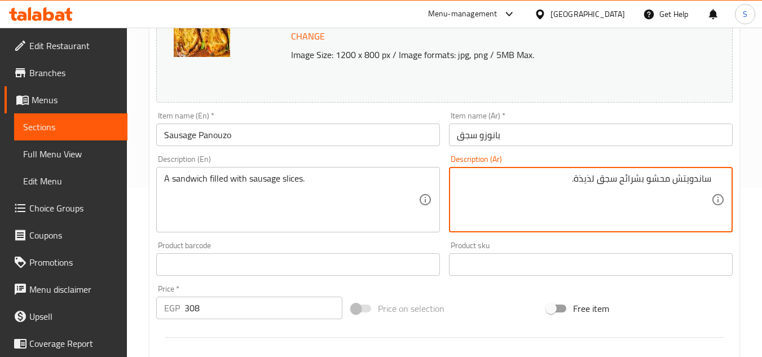
click at [583, 182] on textarea "ساندويتش محشو بشرائح سجق لذيذة." at bounding box center [584, 200] width 254 height 54
type textarea "ساندويتش محشو بشرائح سجق ."
click at [596, 140] on input "بانوزو سجق" at bounding box center [591, 135] width 284 height 23
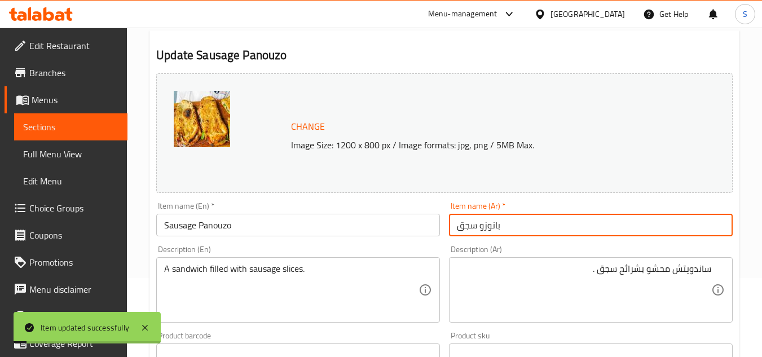
scroll to position [0, 0]
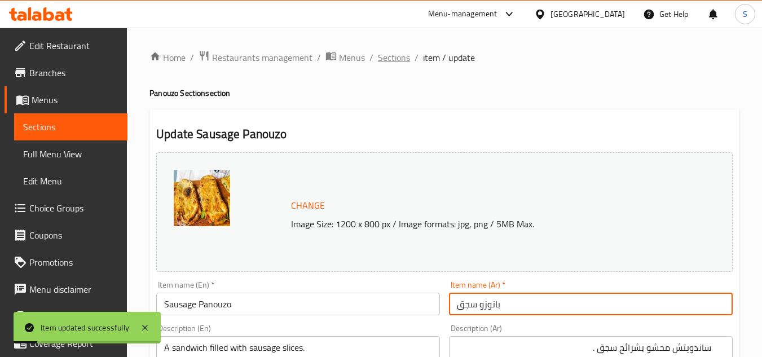
click at [383, 59] on span "Sections" at bounding box center [394, 58] width 32 height 14
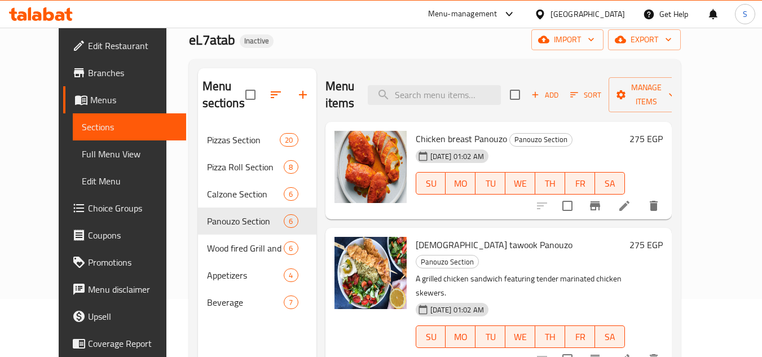
scroll to position [158, 0]
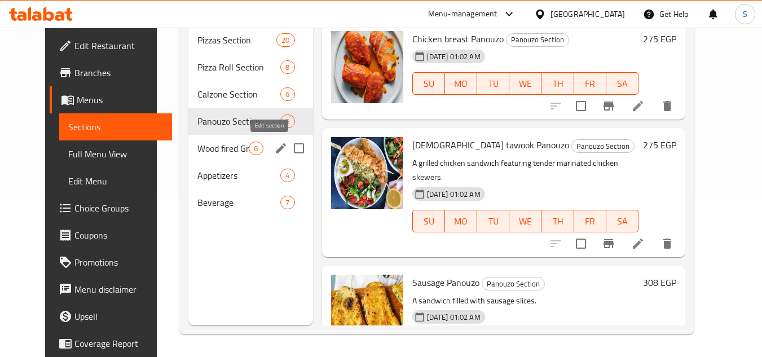
click at [274, 147] on icon "edit" at bounding box center [281, 149] width 14 height 14
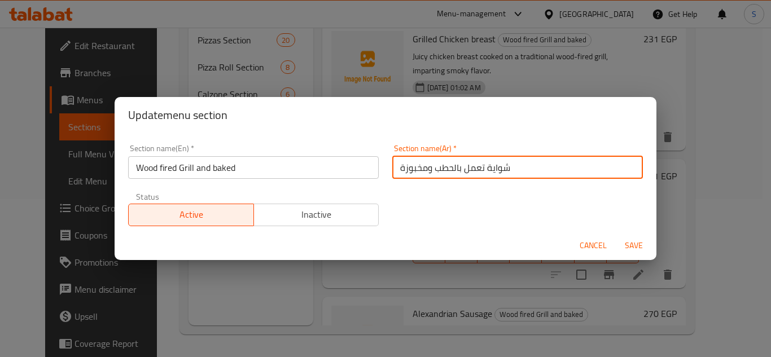
click at [556, 169] on input "شواية تعمل بالحطب ومخبوزة" at bounding box center [517, 167] width 251 height 23
click at [594, 168] on input "شواية تعمل بالحطب ومخبوزة" at bounding box center [517, 167] width 251 height 23
click at [513, 163] on input "شواية فاير بالحطب ومخبوزة" at bounding box center [517, 167] width 251 height 23
type input "شواية فاير بالحطب ومخبوز"
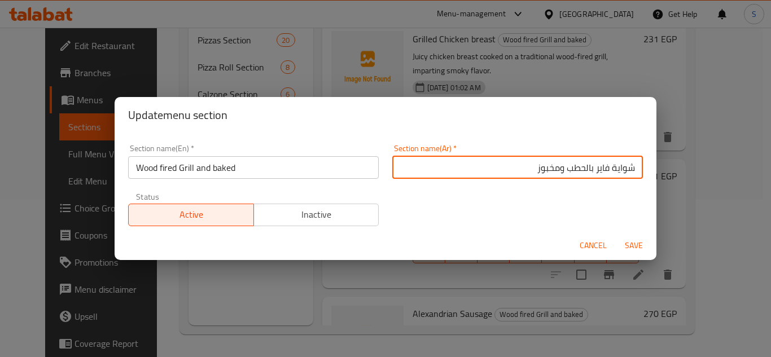
click at [616, 235] on button "Save" at bounding box center [634, 245] width 36 height 21
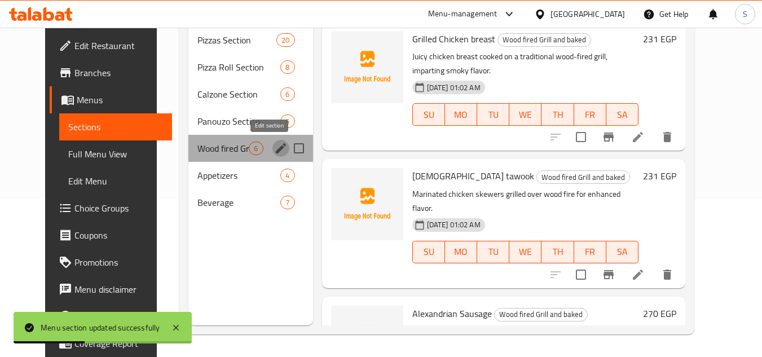
click at [274, 148] on icon "edit" at bounding box center [281, 149] width 14 height 14
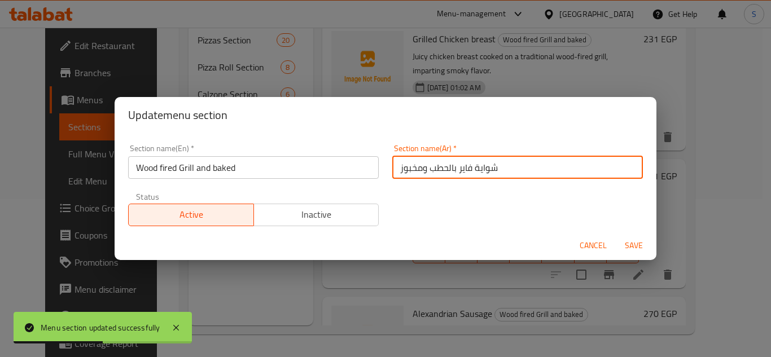
click at [547, 169] on input "شواية فاير بالحطب ومخبوز" at bounding box center [517, 167] width 251 height 23
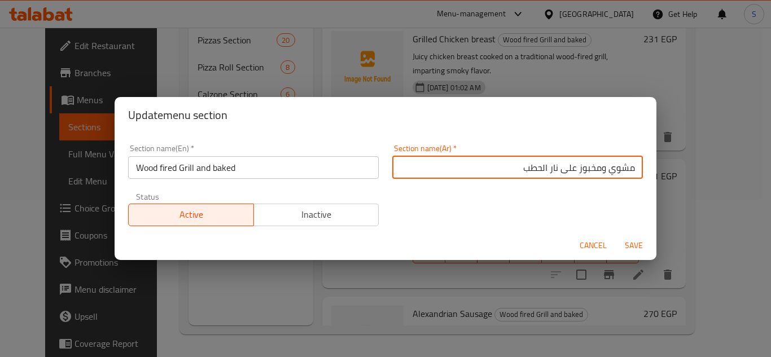
type input "مشوي ومخبوز على نار الحطب"
click at [616, 235] on button "Save" at bounding box center [634, 245] width 36 height 21
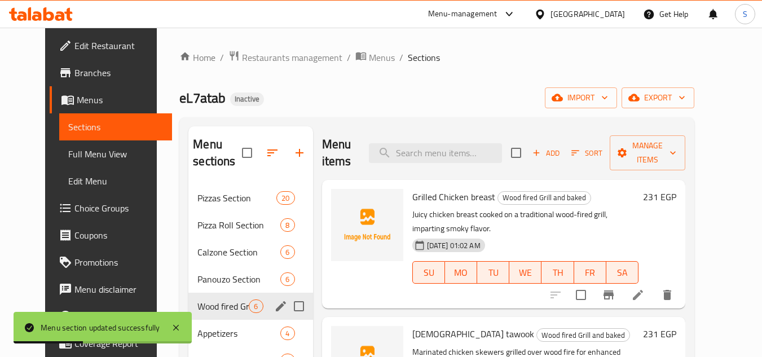
click at [645, 295] on icon at bounding box center [638, 295] width 14 height 14
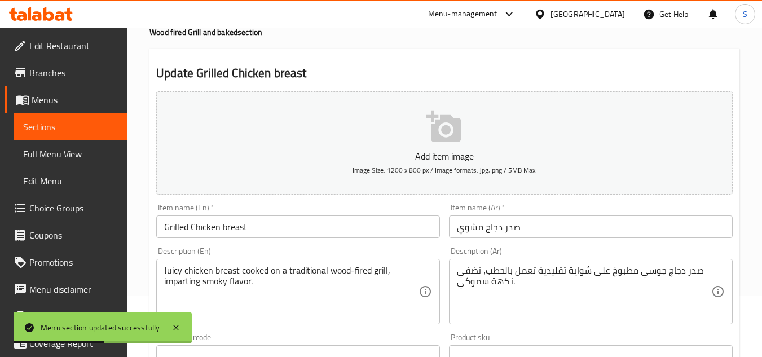
scroll to position [169, 0]
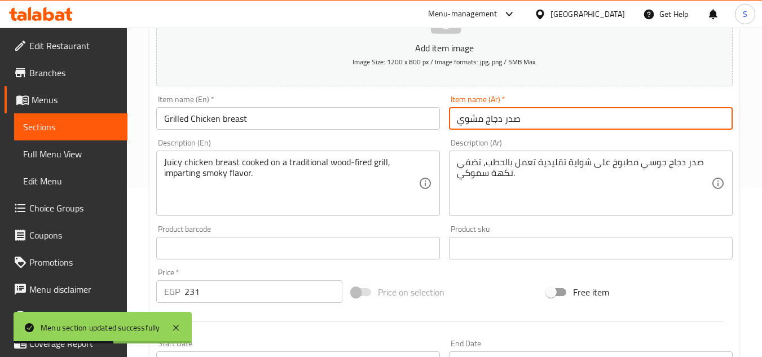
click at [548, 112] on input "صدر دجاج مشوي" at bounding box center [591, 118] width 284 height 23
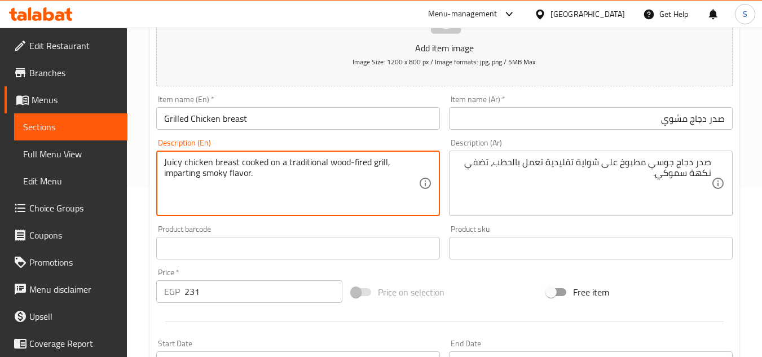
click at [355, 165] on textarea "Juicy chicken breast cooked on a traditional wood-fired grill, imparting smoky …" at bounding box center [291, 184] width 254 height 54
drag, startPoint x: 328, startPoint y: 161, endPoint x: 385, endPoint y: 162, distance: 57.0
click at [386, 162] on textarea "Juicy chicken breast cooked on a traditional wood-fired grill, imparting smoky …" at bounding box center [291, 184] width 254 height 54
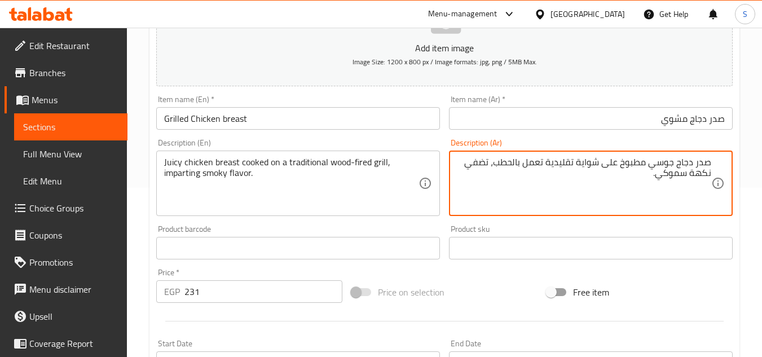
click at [525, 186] on textarea "صدر دجاج جوسي مطبوخ على شواية تقليدية تعمل بالحطب، تضفي نكهة سموكي." at bounding box center [584, 184] width 254 height 54
click at [538, 115] on input "صدر دجاج مشوي" at bounding box center [591, 118] width 284 height 23
click at [672, 177] on textarea "صدر دجاج جوسي مطبوخ على شواية تقليدية تعمل بالحطب، تضفي نكهة سموكي." at bounding box center [584, 184] width 254 height 54
type textarea "صدر دجاج جوسي مطبوخ على شواية تقليدية تعمل بالحطب، تضفي نكهة مدخنة."
click at [543, 115] on input "صدر دجاج مشوي" at bounding box center [591, 118] width 284 height 23
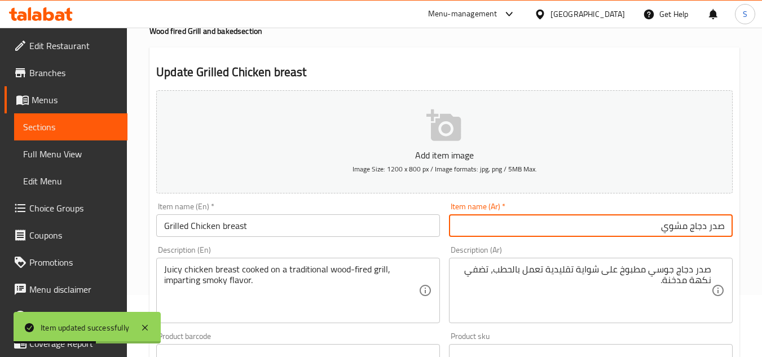
scroll to position [0, 0]
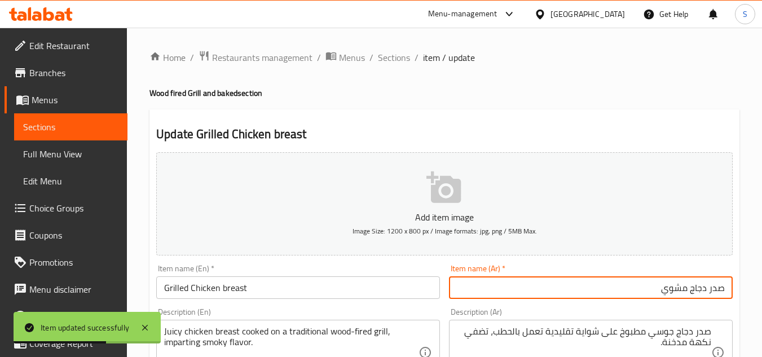
click at [374, 53] on ol "Home / Restaurants management / Menus / Sections / item / update" at bounding box center [445, 57] width 590 height 15
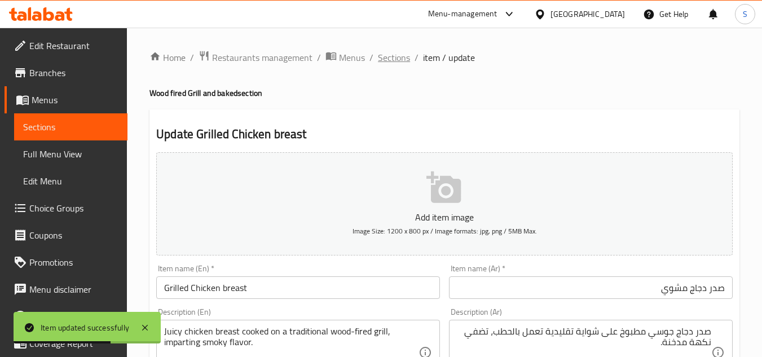
click at [387, 64] on span "Sections" at bounding box center [394, 58] width 32 height 14
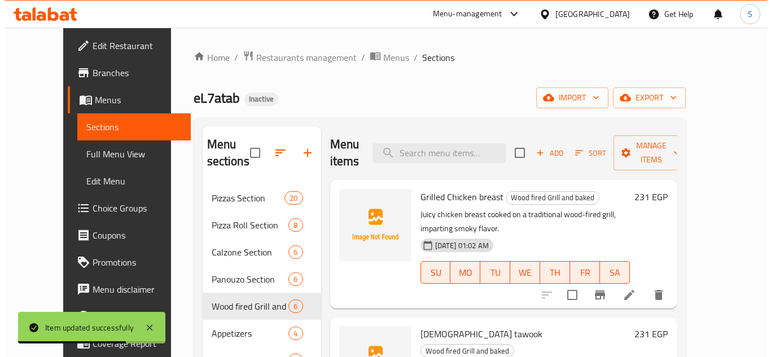
scroll to position [169, 0]
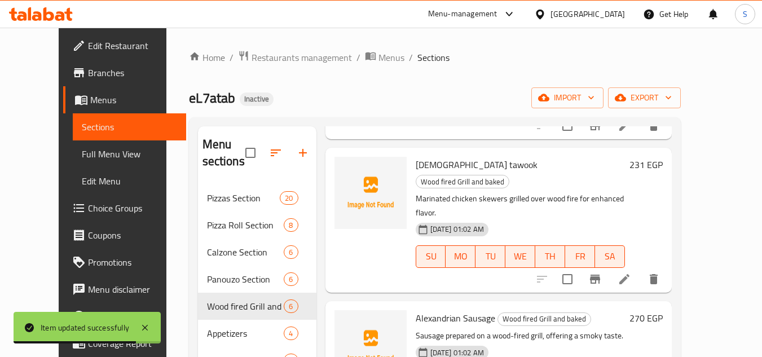
click at [631, 273] on icon at bounding box center [625, 280] width 14 height 14
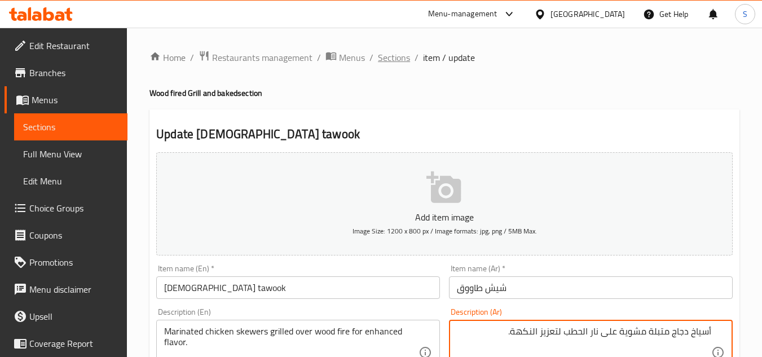
click at [386, 54] on span "Sections" at bounding box center [394, 58] width 32 height 14
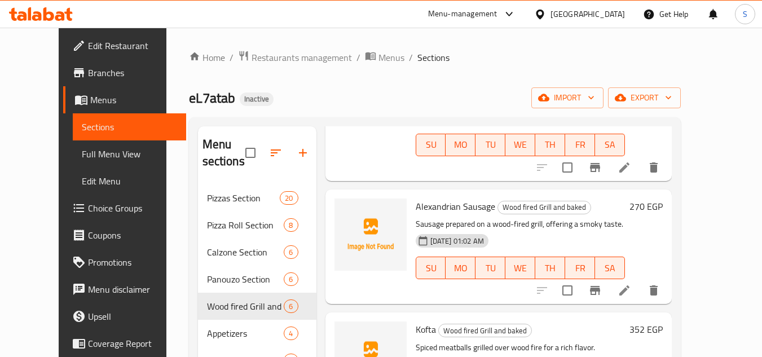
scroll to position [282, 0]
click at [631, 283] on icon at bounding box center [625, 290] width 14 height 14
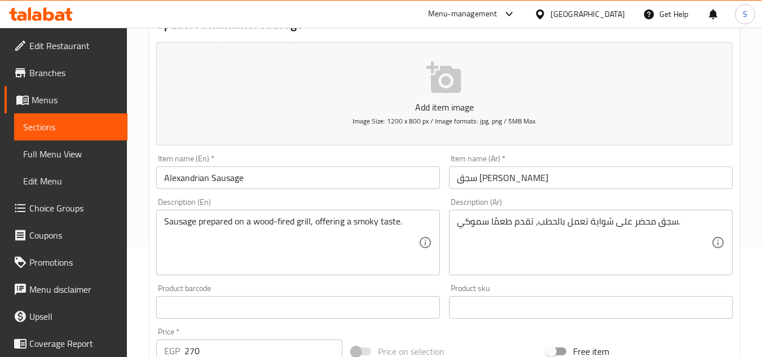
scroll to position [113, 0]
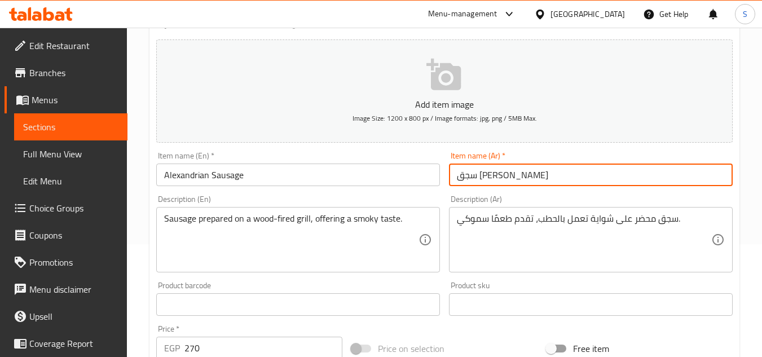
click at [529, 173] on input "سجق [PERSON_NAME]" at bounding box center [591, 175] width 284 height 23
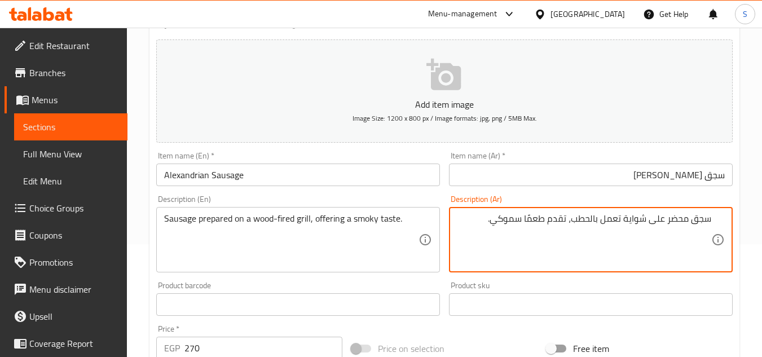
click at [506, 219] on textarea "سجق محضر على شواية تعمل بالحطب، تقدم طعمًا سموكي." at bounding box center [584, 240] width 254 height 54
type textarea "سجق محضر على شواية تعمل بالحطب، تقدم طعمًا مدخن."
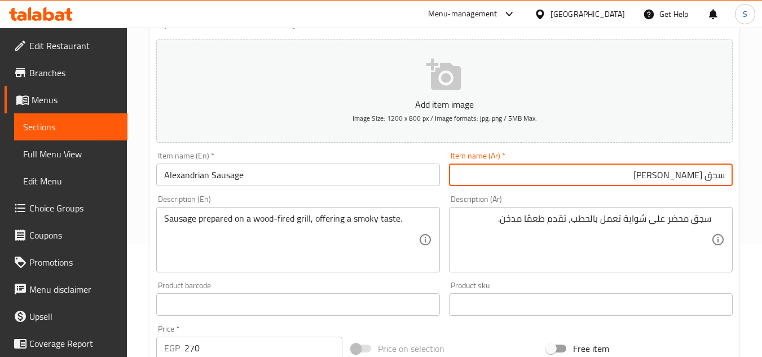
click at [570, 173] on input "سجق [PERSON_NAME]" at bounding box center [591, 175] width 284 height 23
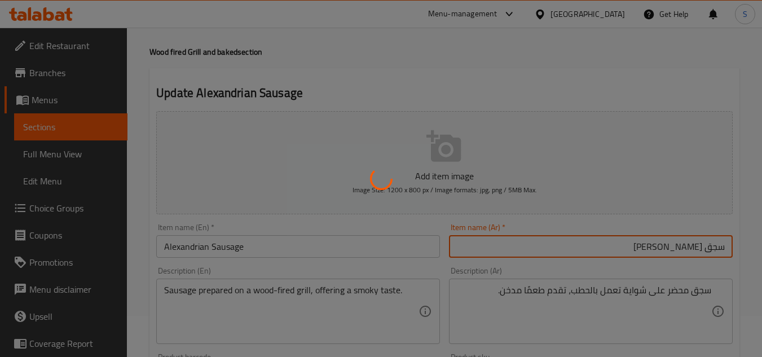
scroll to position [0, 0]
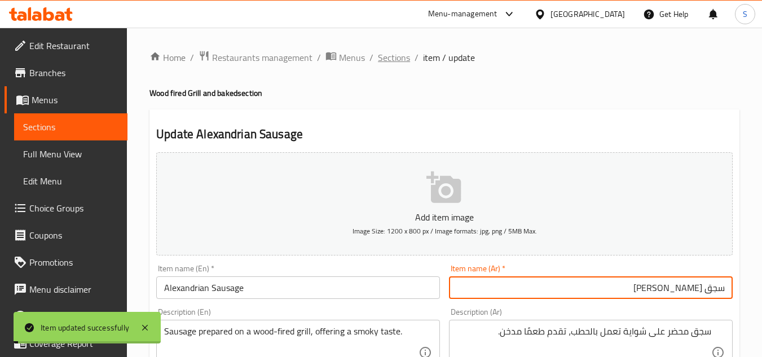
click at [399, 55] on span "Sections" at bounding box center [394, 58] width 32 height 14
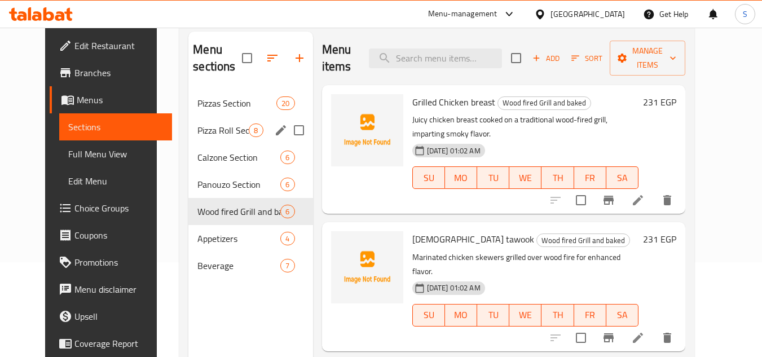
scroll to position [158, 0]
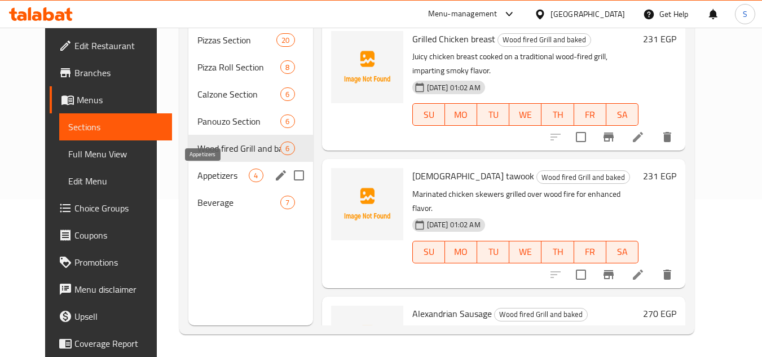
click at [197, 174] on span "Appetizers" at bounding box center [222, 176] width 51 height 14
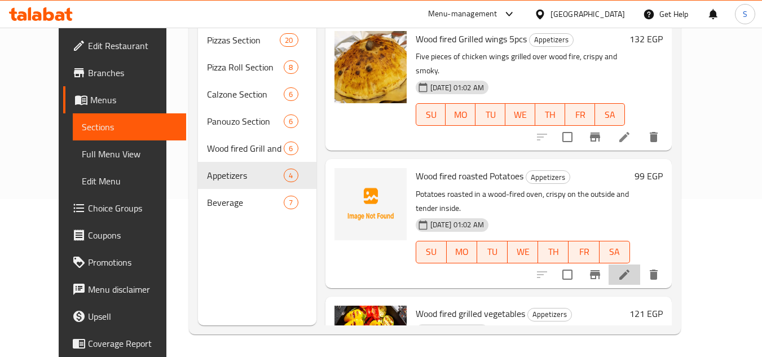
click at [630, 270] on icon at bounding box center [624, 275] width 10 height 10
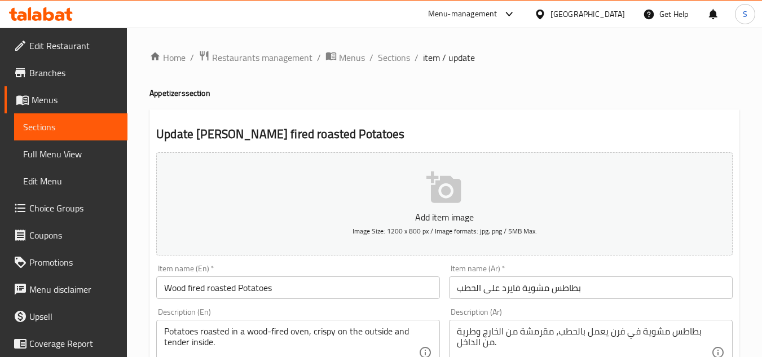
click at [587, 291] on input "بطاطس مشوية فايرد على الحطب" at bounding box center [591, 287] width 284 height 23
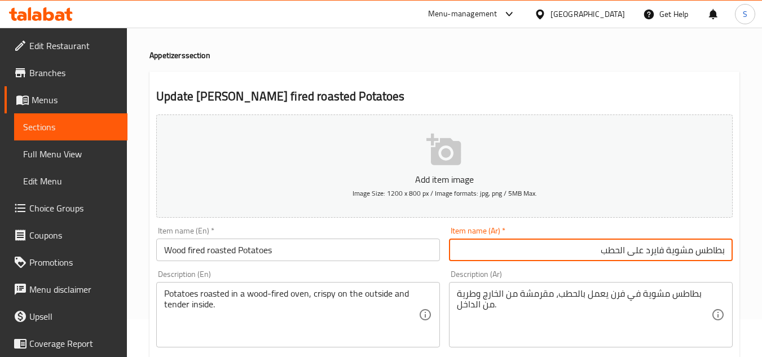
scroll to position [113, 0]
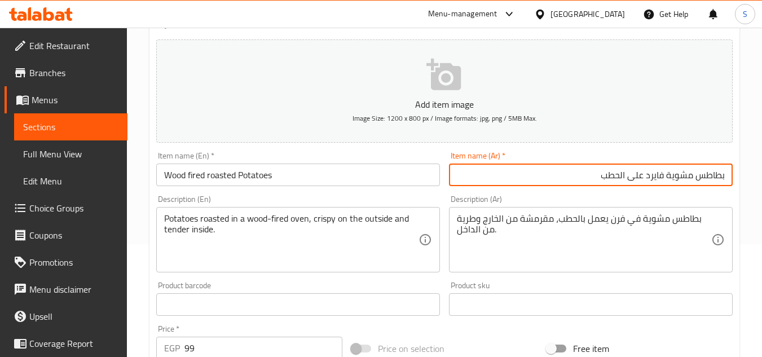
click at [715, 177] on input "بطاطس مشوية فايرد على الحطب" at bounding box center [591, 175] width 284 height 23
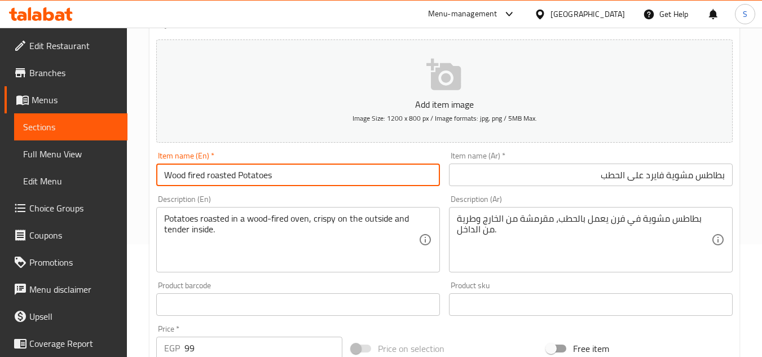
click at [261, 170] on input "Wood fired roasted Potatoes" at bounding box center [298, 175] width 284 height 23
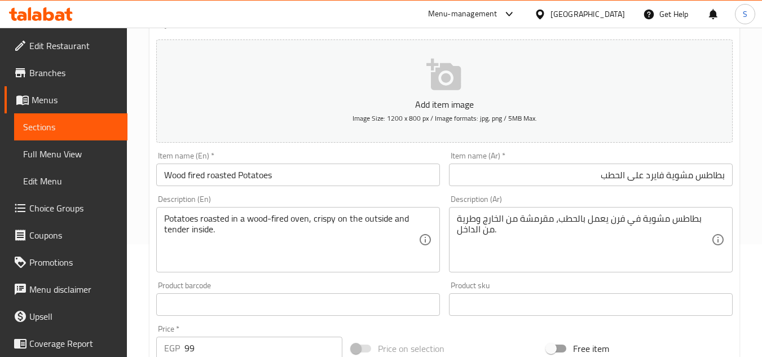
click at [517, 159] on div "Item name (Ar)   * بطاطس مشوية فايرد على الحطب Item name (Ar) *" at bounding box center [591, 169] width 284 height 34
click at [537, 168] on input "بطاطس مشوية فايرد على الحطب" at bounding box center [591, 175] width 284 height 23
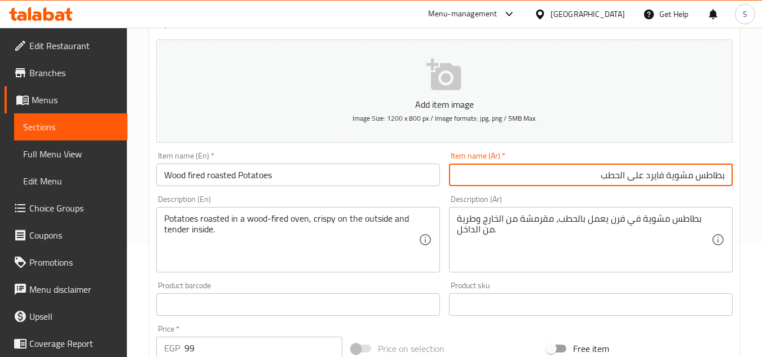
click at [265, 165] on input "Wood fired roasted Potatoes" at bounding box center [298, 175] width 284 height 23
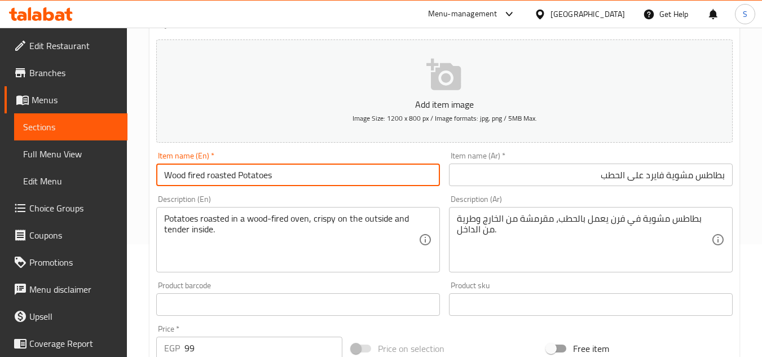
click at [265, 173] on input "Wood fired roasted Potatoes" at bounding box center [298, 175] width 284 height 23
click at [265, 182] on input "Wood fired roasted Potatoes" at bounding box center [298, 175] width 284 height 23
click at [225, 161] on div "Item name (En)   * Wood fired roasted Potatoes Item name (En) *" at bounding box center [298, 169] width 284 height 34
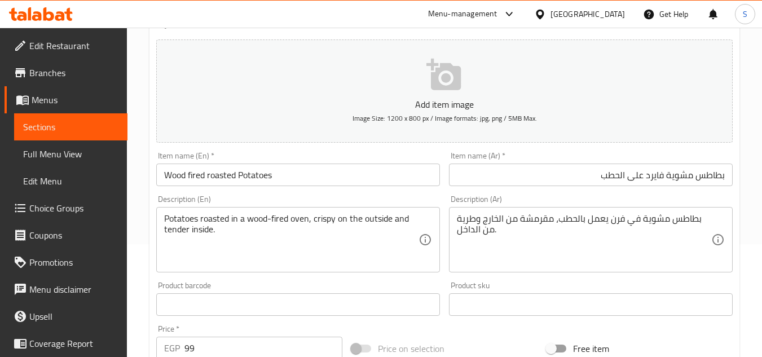
click at [225, 174] on input "Wood fired roasted Potatoes" at bounding box center [298, 175] width 284 height 23
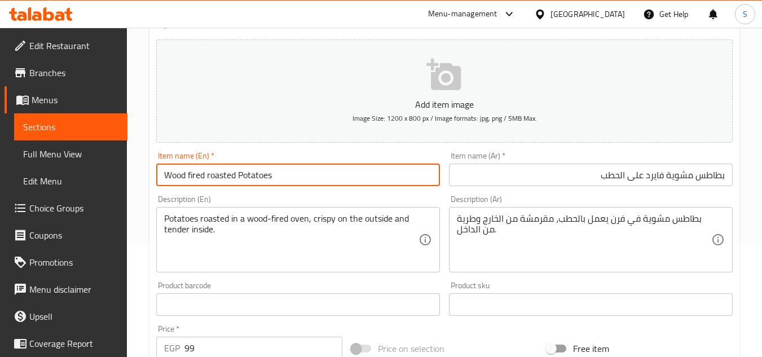
click at [225, 174] on input "Wood fired roasted Potatoes" at bounding box center [298, 175] width 284 height 23
click at [252, 177] on input "Wood fired roasted Potatoes" at bounding box center [298, 175] width 284 height 23
click at [254, 178] on input "Wood fired roasted Potatoes" at bounding box center [298, 175] width 284 height 23
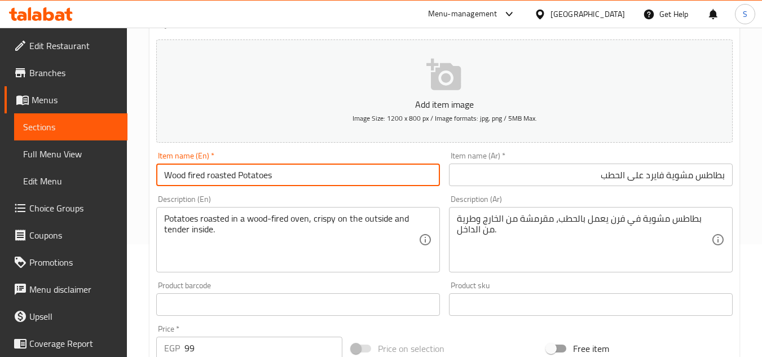
click at [254, 178] on input "Wood fired roasted Potatoes" at bounding box center [298, 175] width 284 height 23
click at [240, 186] on input "Wood fired roasted Potatoes" at bounding box center [298, 175] width 284 height 23
click at [251, 169] on input "Wood fired roasted Potatoes" at bounding box center [298, 175] width 284 height 23
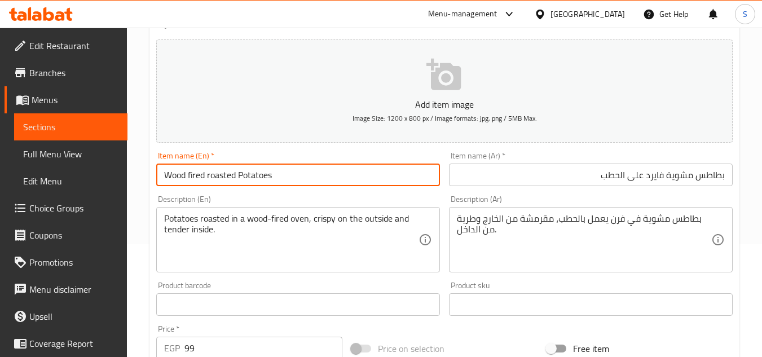
click at [251, 169] on input "Wood fired roasted Potatoes" at bounding box center [298, 175] width 284 height 23
click at [263, 183] on input "Wood fired roasted Potatoes" at bounding box center [298, 175] width 284 height 23
click at [263, 172] on input "Wood fired roasted Potatoes" at bounding box center [298, 175] width 284 height 23
click at [263, 177] on input "Wood fired roasted Potatoes" at bounding box center [298, 175] width 284 height 23
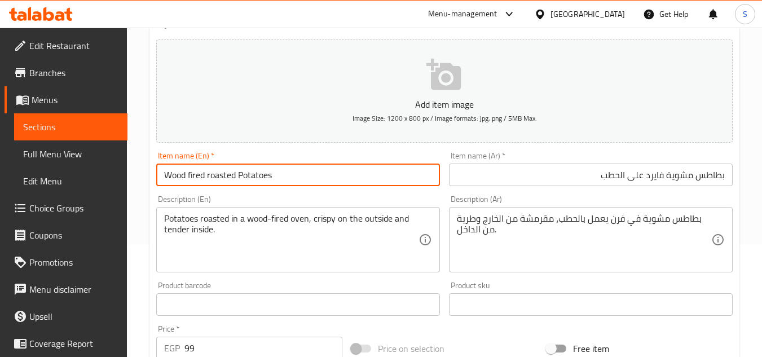
click at [226, 178] on input "Wood fired roasted Potatoes" at bounding box center [298, 175] width 284 height 23
click at [257, 172] on input "Wood fired roasted Potatoes" at bounding box center [298, 175] width 284 height 23
click at [206, 183] on input "Wood fired roasted Potatoes" at bounding box center [298, 175] width 284 height 23
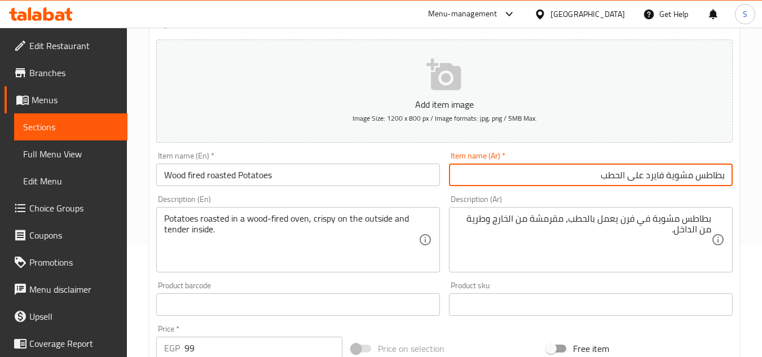
drag, startPoint x: 628, startPoint y: 174, endPoint x: 664, endPoint y: 183, distance: 37.2
click at [664, 183] on input "بطاطس مشوية فايرد على الحطب" at bounding box center [591, 175] width 284 height 23
click at [566, 183] on input "بطاطس مشوية على نار الحطب" at bounding box center [591, 175] width 284 height 23
type input "بطاطس مشوية على نار الحطب"
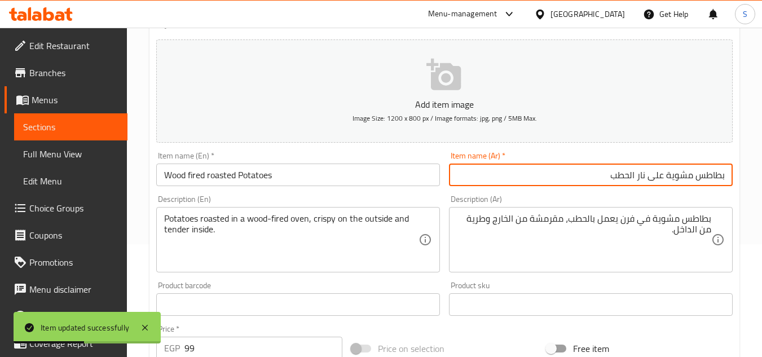
click at [533, 177] on input "بطاطس مشوية على نار الحطب" at bounding box center [591, 175] width 284 height 23
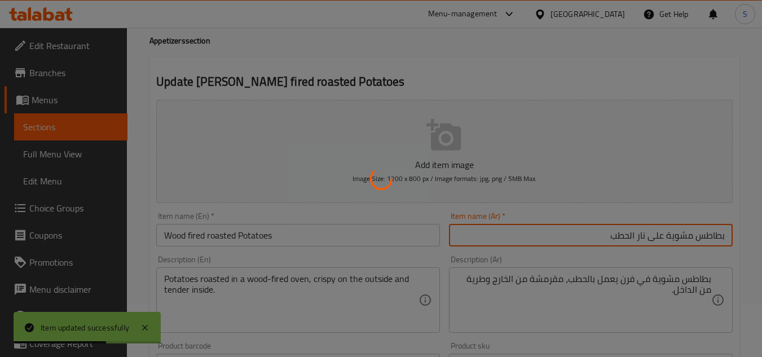
scroll to position [0, 0]
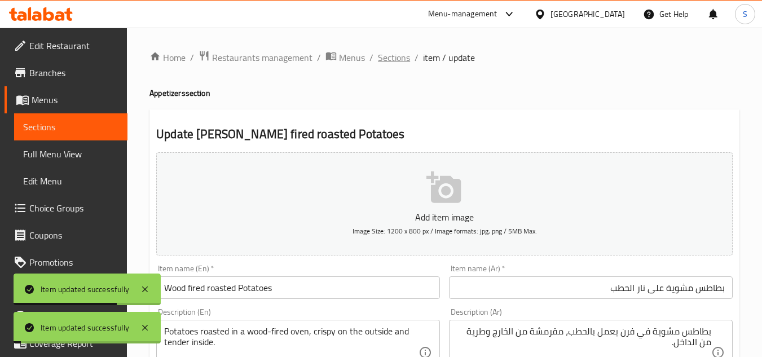
click at [386, 55] on span "Sections" at bounding box center [394, 58] width 32 height 14
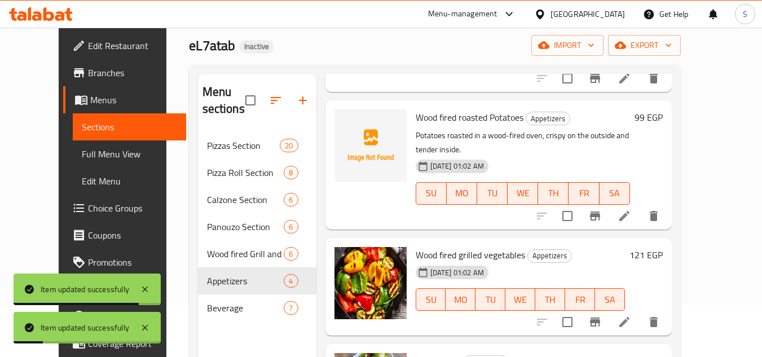
scroll to position [158, 0]
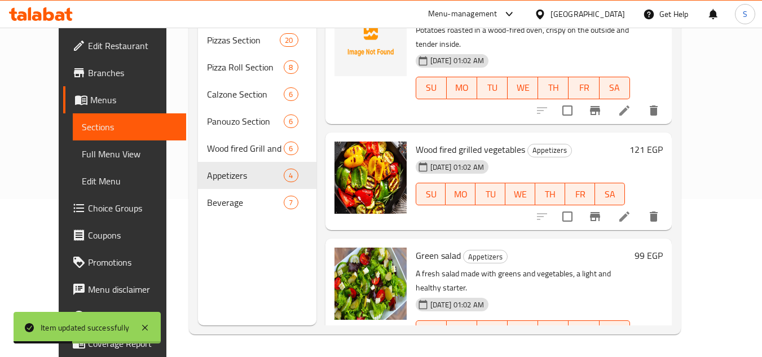
click at [630, 212] on icon at bounding box center [624, 217] width 10 height 10
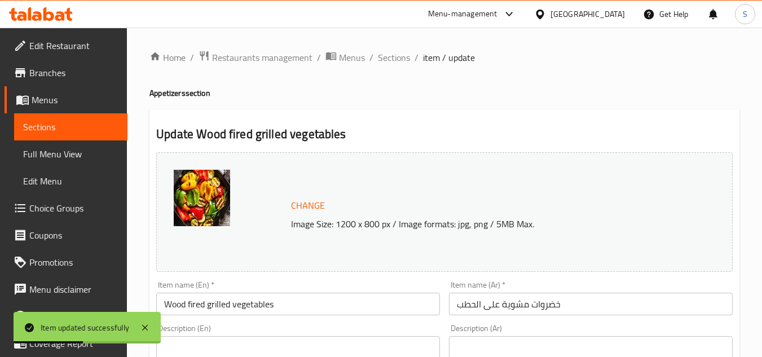
scroll to position [113, 0]
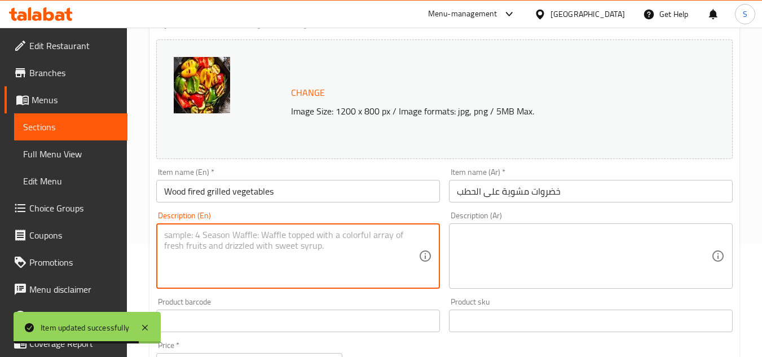
click at [325, 260] on textarea at bounding box center [291, 257] width 254 height 54
paste textarea "selection of vegetables grilled over wood fire"
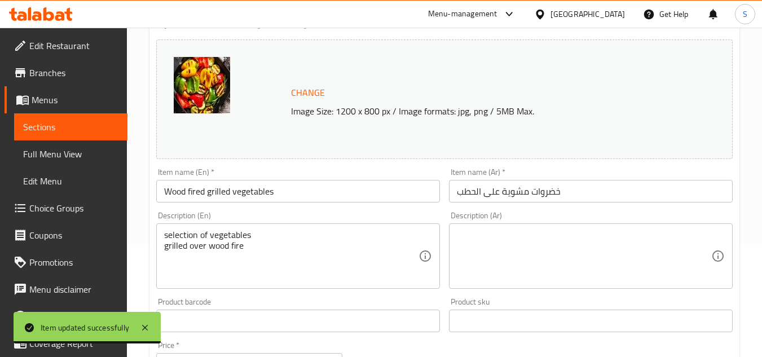
click at [164, 244] on div "selection of vegetables grilled over wood fire Description (En)" at bounding box center [298, 255] width 284 height 65
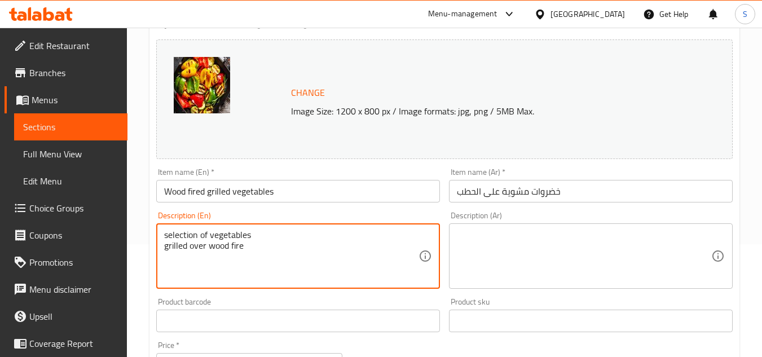
click at [164, 247] on textarea "selection of vegetables grilled over wood fire" at bounding box center [291, 257] width 254 height 54
type textarea "selection of vegetables grilled over wood fire"
click at [600, 247] on textarea at bounding box center [584, 257] width 254 height 54
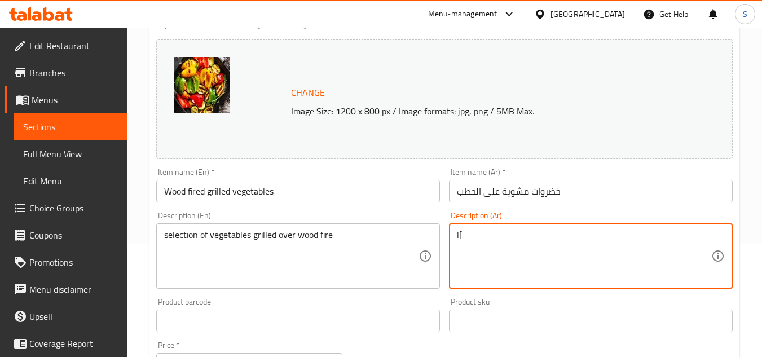
type textarea "l"
type textarea "مجموعة مختارة من الخضروات مشوية على نار الحطب"
click at [635, 180] on input "خضروات مشوية على الحطب" at bounding box center [591, 191] width 284 height 23
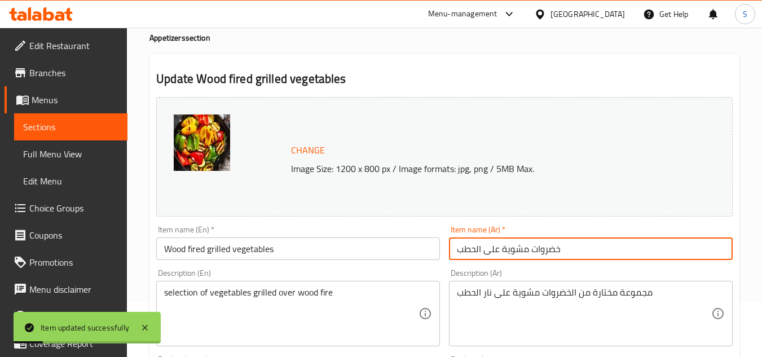
scroll to position [0, 0]
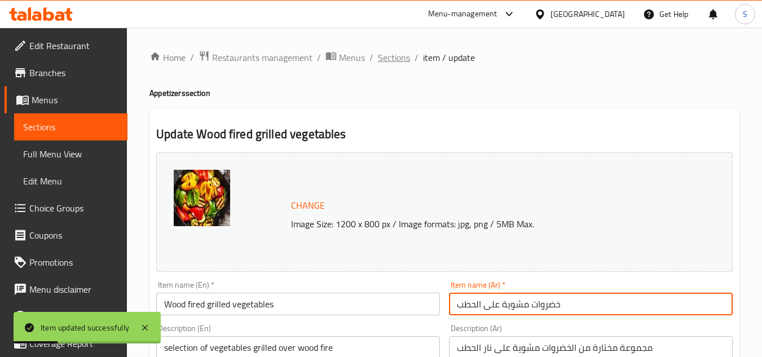
click at [390, 58] on span "Sections" at bounding box center [394, 58] width 32 height 14
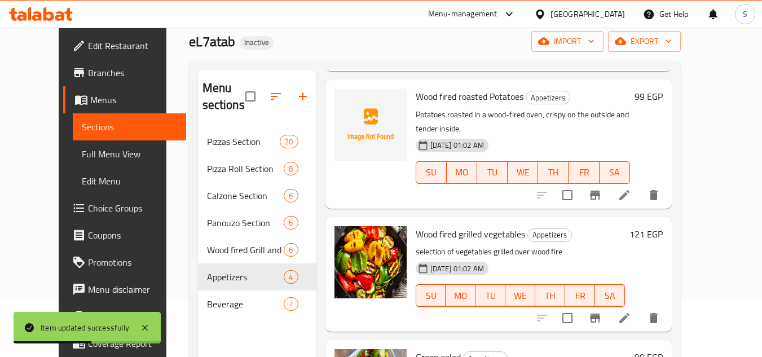
scroll to position [158, 0]
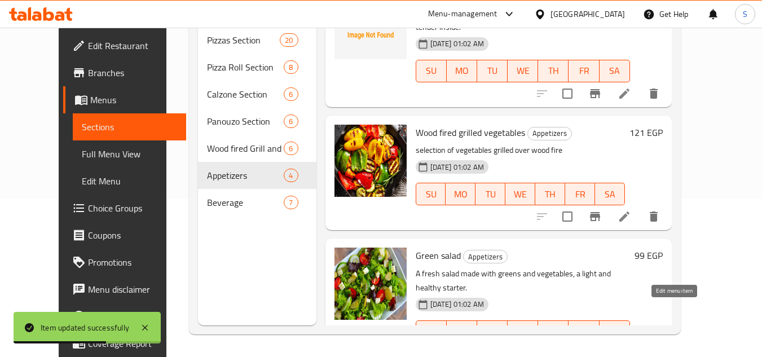
click at [631, 348] on icon at bounding box center [625, 355] width 14 height 14
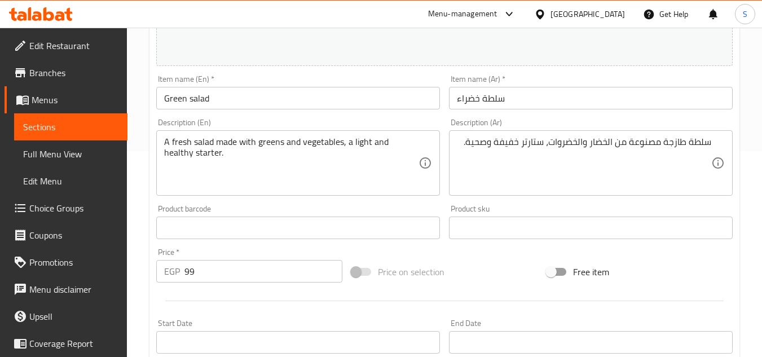
scroll to position [226, 0]
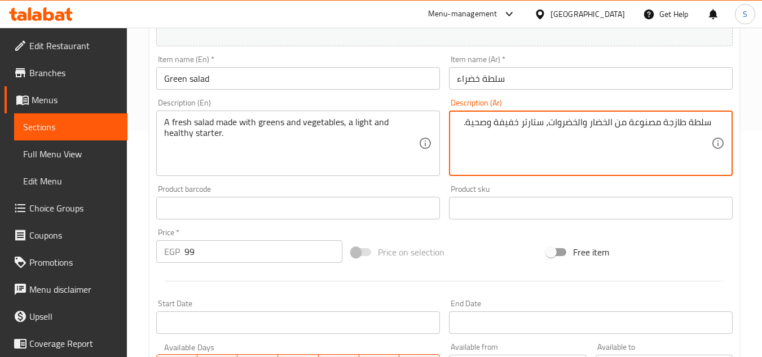
drag, startPoint x: 618, startPoint y: 128, endPoint x: 597, endPoint y: 135, distance: 22.1
click at [618, 128] on textarea "سلطة طازجة مصنوعة من الخضار والخضروات، ستارتر خفيفة وصحية." at bounding box center [584, 144] width 254 height 54
click at [590, 124] on textarea "سلطة طازجة مصنوعة من الخضار والخضروات، ستارتر خفيفة وصحية." at bounding box center [584, 144] width 254 height 54
click at [550, 122] on textarea "سلطة طازجة مصنوعة من الخضار والخضروات، ستارتر خفيفة وصحية." at bounding box center [584, 144] width 254 height 54
type textarea "سلطة طازجة مصنوعة من الخضار والخضروات الورقية، ستارتر خفيفة وصحية."
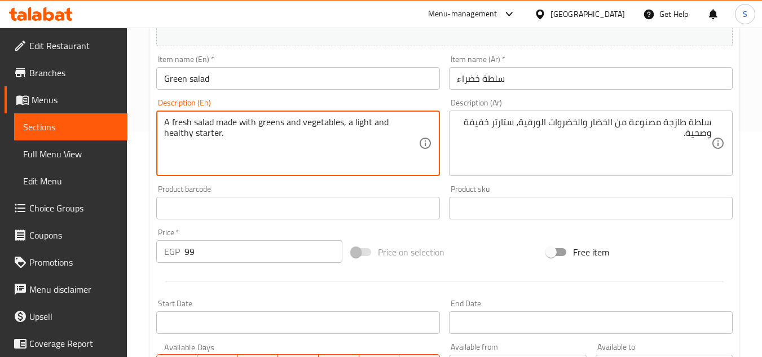
drag, startPoint x: 341, startPoint y: 122, endPoint x: 380, endPoint y: 140, distance: 42.4
type textarea "A fresh salad made with greens and vegetables"
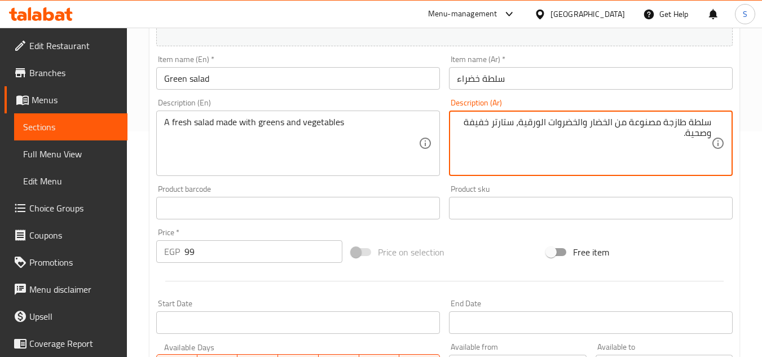
drag, startPoint x: 520, startPoint y: 127, endPoint x: 513, endPoint y: 137, distance: 12.2
type textarea "سلطة طازجة مصنوعة من الخضار والخضروات الورقية"
click at [535, 74] on input "سلطة خضراء" at bounding box center [591, 78] width 284 height 23
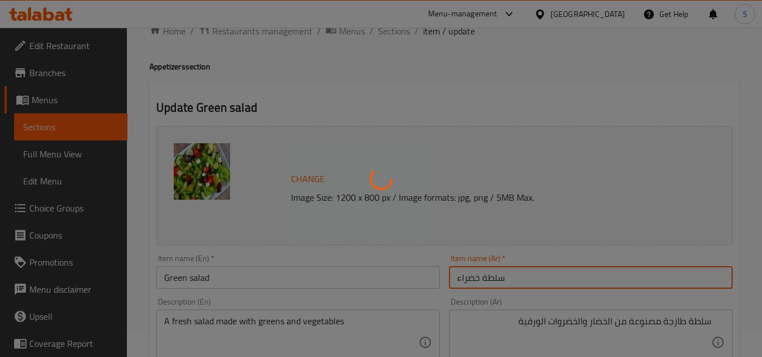
scroll to position [0, 0]
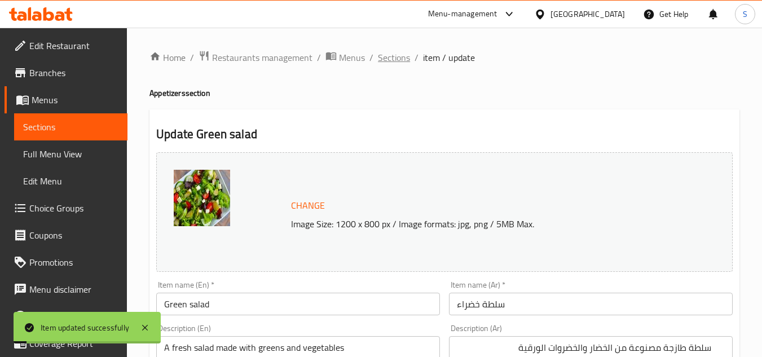
click at [394, 61] on span "Sections" at bounding box center [394, 58] width 32 height 14
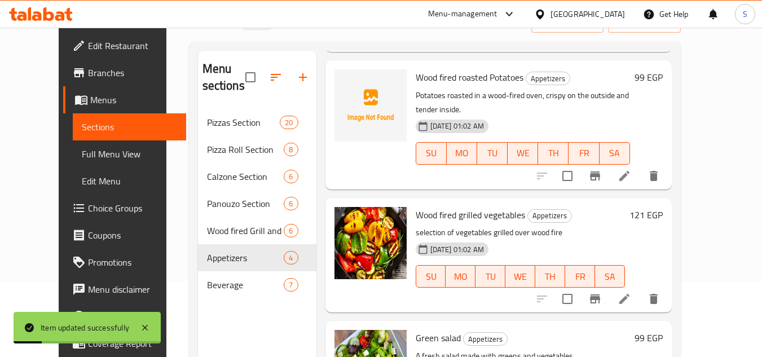
scroll to position [158, 0]
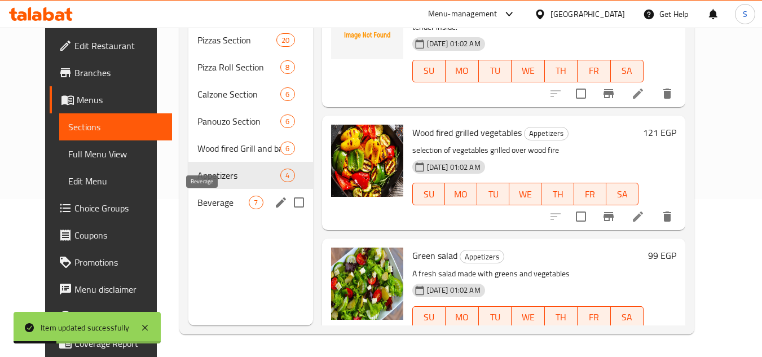
click at [197, 197] on span "Beverage" at bounding box center [222, 203] width 51 height 14
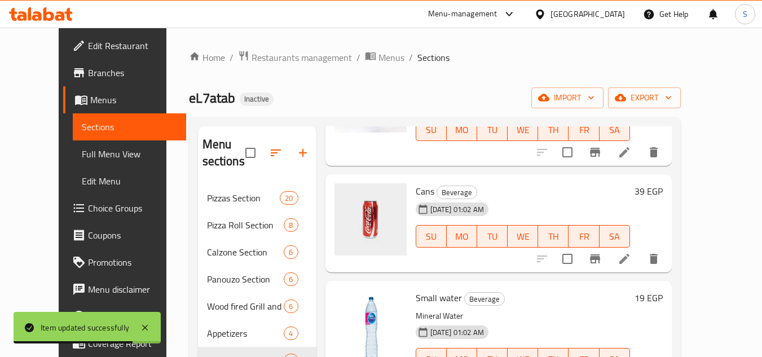
scroll to position [113, 0]
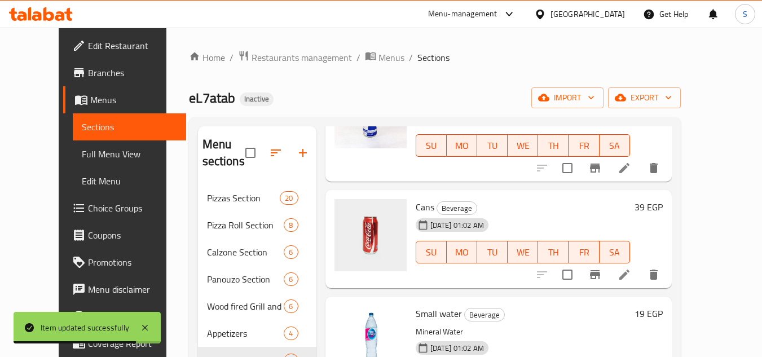
click at [631, 279] on icon at bounding box center [625, 275] width 14 height 14
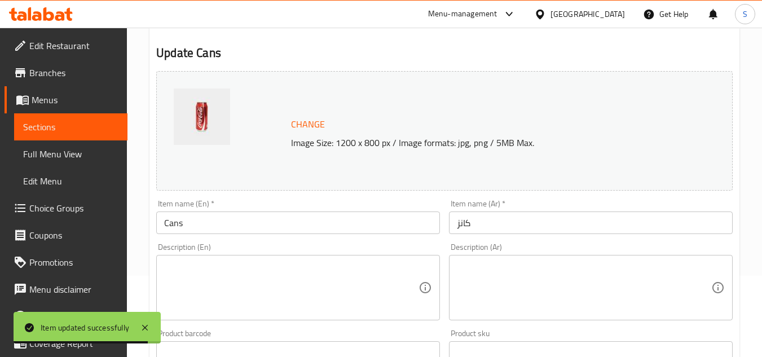
scroll to position [169, 0]
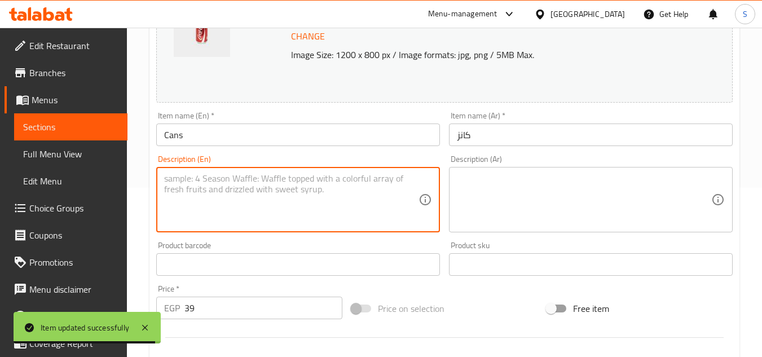
click at [329, 186] on textarea at bounding box center [291, 200] width 254 height 54
paste textarea "Various canned drinks, including soft drinks and juices"
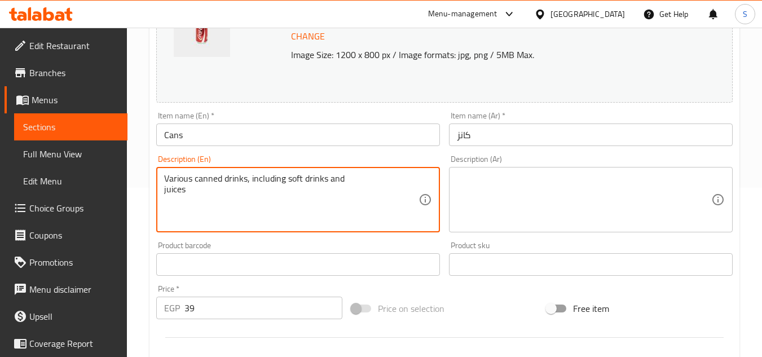
click at [164, 189] on textarea "Various canned drinks, including soft drinks and juices" at bounding box center [291, 200] width 254 height 54
type textarea "Various canned drinks, including soft drinks and juices"
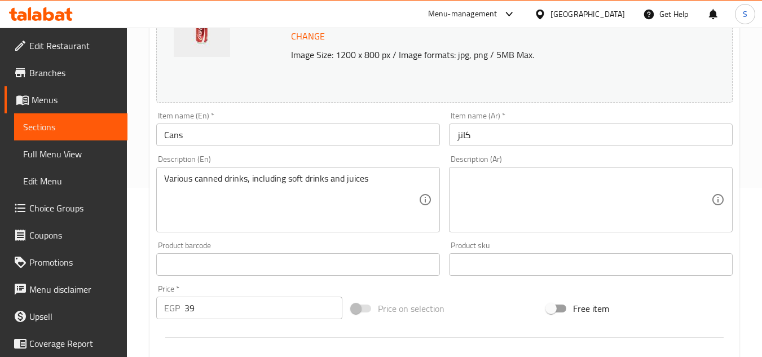
click at [608, 197] on textarea at bounding box center [584, 200] width 254 height 54
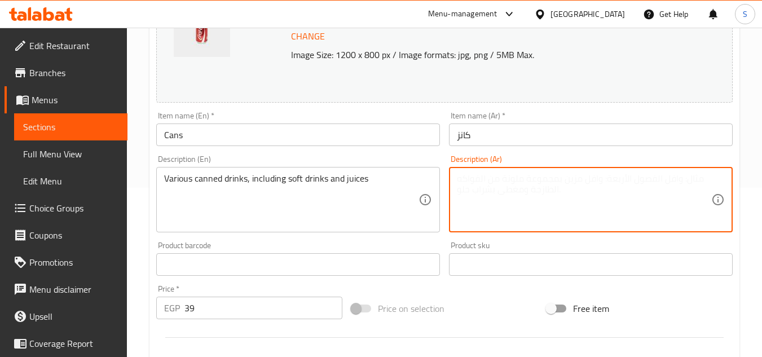
paste textarea "مشروبات معلبة متنوعة، بما في ذلك المشروبات الغازية والعصائر"
type textarea "مشروبات معلبة متنوعة، بما في ذلك المشروبات الغازية والعصائر"
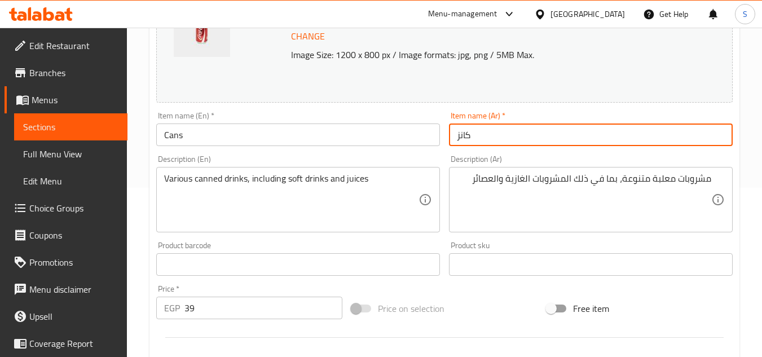
click at [579, 135] on input "كانز" at bounding box center [591, 135] width 284 height 23
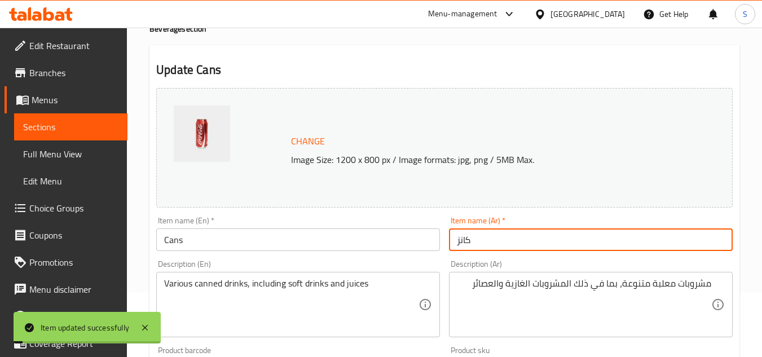
scroll to position [0, 0]
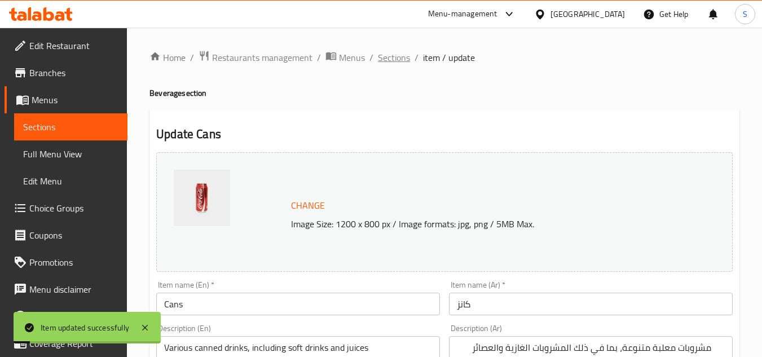
click at [392, 64] on span "Sections" at bounding box center [394, 58] width 32 height 14
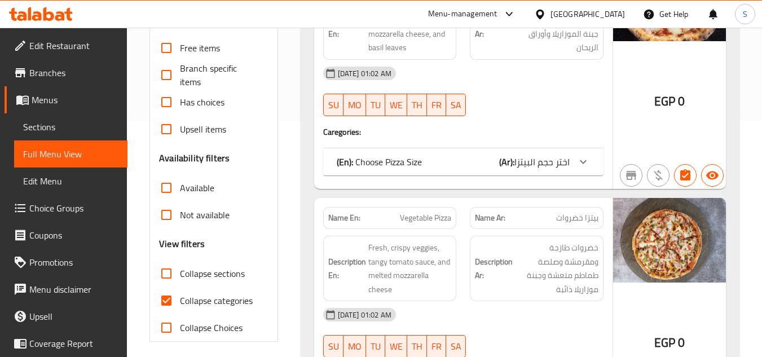
scroll to position [339, 0]
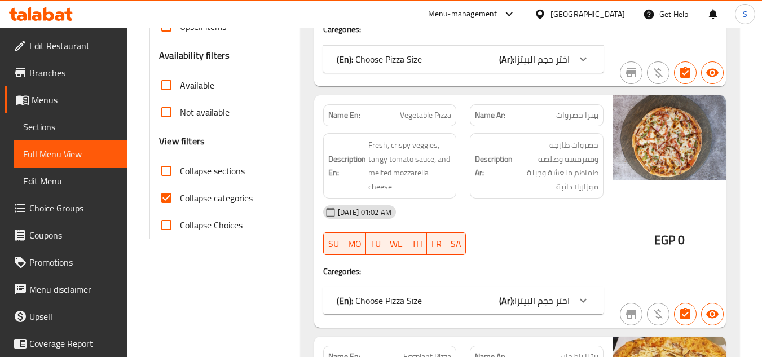
drag, startPoint x: 161, startPoint y: 165, endPoint x: 179, endPoint y: 187, distance: 28.5
click at [161, 165] on input "Collapse sections" at bounding box center [166, 170] width 27 height 27
checkbox input "true"
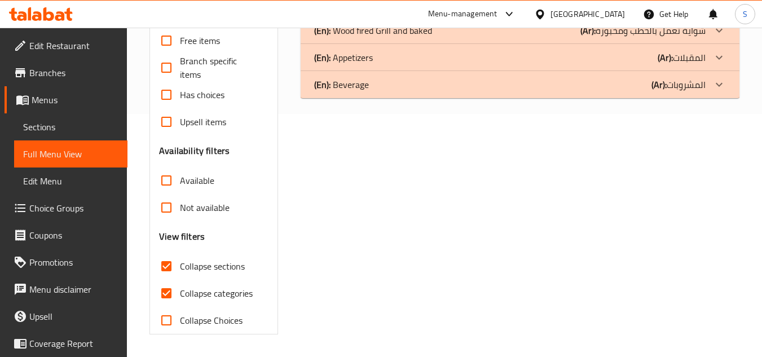
scroll to position [243, 0]
click at [169, 291] on input "Collapse categories" at bounding box center [166, 293] width 27 height 27
checkbox input "false"
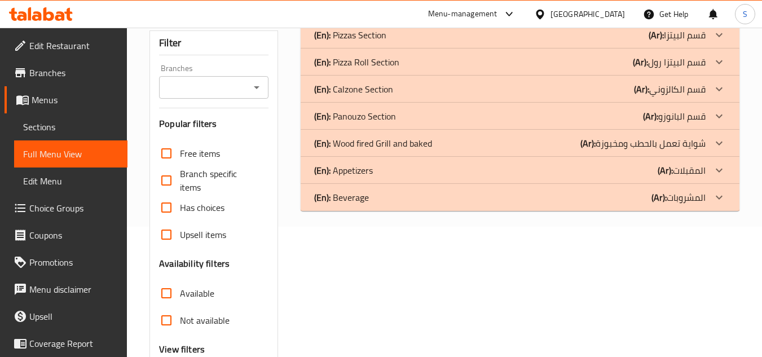
click at [685, 42] on p "(Ar): شواية تعمل بالحطب ومخبوزة" at bounding box center [677, 35] width 57 height 14
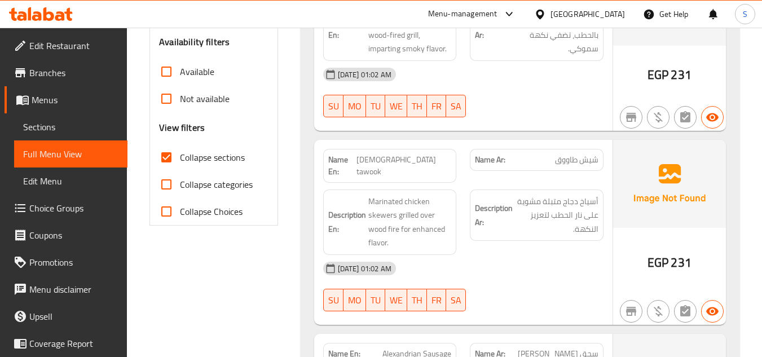
scroll to position [412, 0]
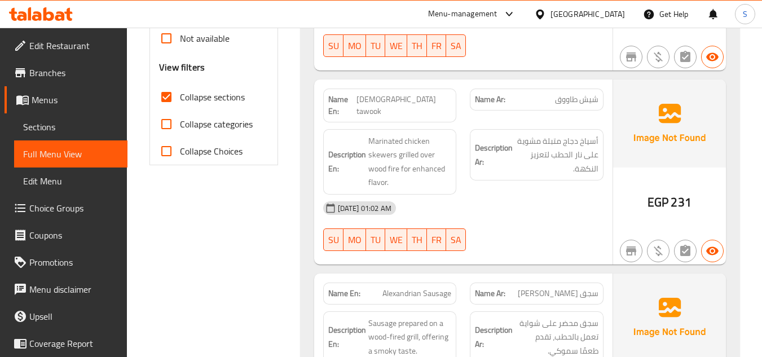
click at [578, 100] on span "شيش طاووق" at bounding box center [576, 100] width 43 height 12
click at [428, 97] on span "Shish tawook" at bounding box center [404, 106] width 95 height 24
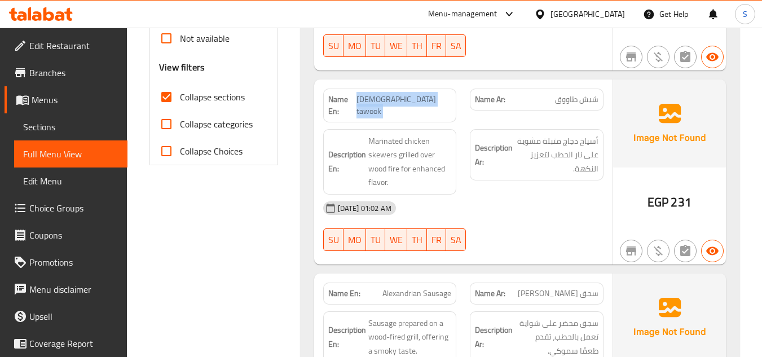
click at [428, 97] on span "Shish tawook" at bounding box center [404, 106] width 95 height 24
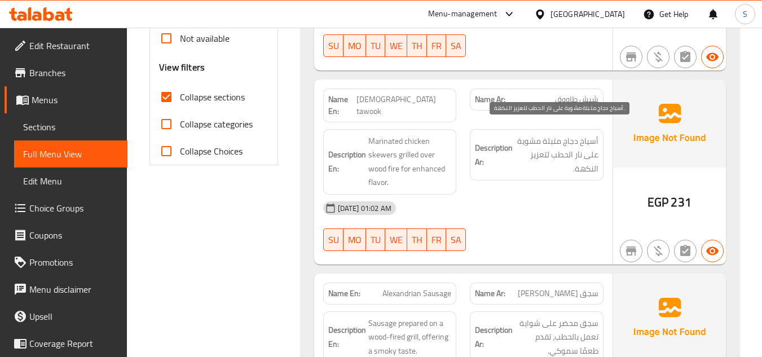
click at [551, 138] on span "أسياخ دجاج متبلة مشوية على نار الحطب لتعزيز النكهة." at bounding box center [557, 155] width 84 height 42
click at [553, 134] on span "أسياخ دجاج متبلة مشوية على نار الحطب لتعزيز النكهة." at bounding box center [557, 155] width 84 height 42
click at [566, 150] on span "أسياخ دجاج متبلة مشوية على نار الحطب لتعزيز النكهة." at bounding box center [557, 155] width 84 height 42
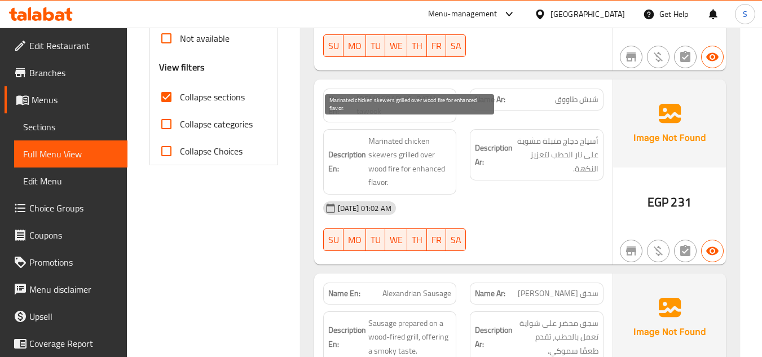
click at [396, 134] on span "Marinated chicken skewers grilled over wood fire for enhanced flavor." at bounding box center [410, 161] width 84 height 55
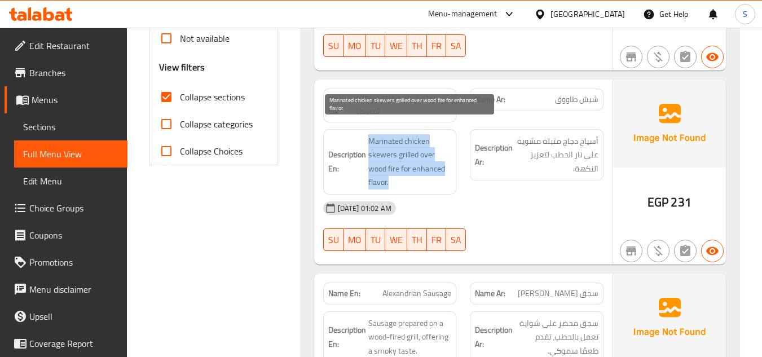
click at [396, 134] on span "Marinated chicken skewers grilled over wood fire for enhanced flavor." at bounding box center [410, 161] width 84 height 55
click at [398, 150] on span "Marinated chicken skewers grilled over wood fire for enhanced flavor." at bounding box center [410, 161] width 84 height 55
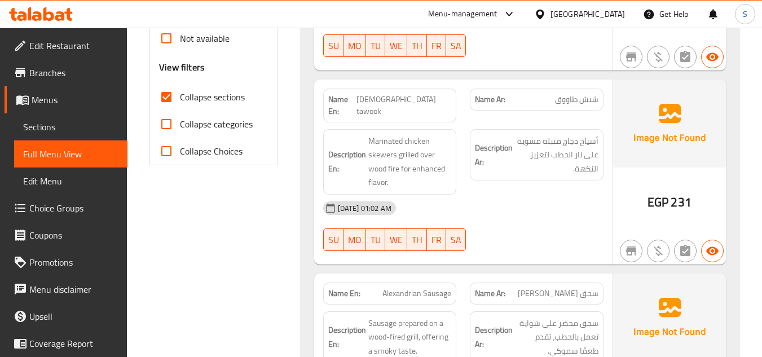
click at [550, 169] on div "Description Ar: أسياخ دجاج متبلة مشوية على نار الحطب لتعزيز النكهة." at bounding box center [536, 161] width 147 height 79
click at [559, 155] on span "أسياخ دجاج متبلة مشوية على نار الحطب لتعزيز النكهة." at bounding box center [557, 155] width 84 height 42
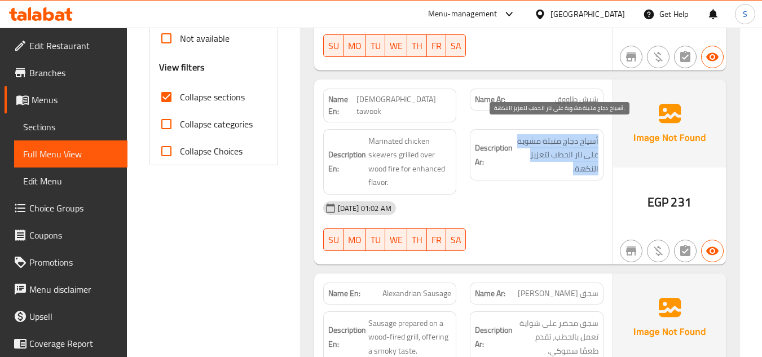
click at [559, 155] on span "أسياخ دجاج متبلة مشوية على نار الحطب لتعزيز النكهة." at bounding box center [557, 155] width 84 height 42
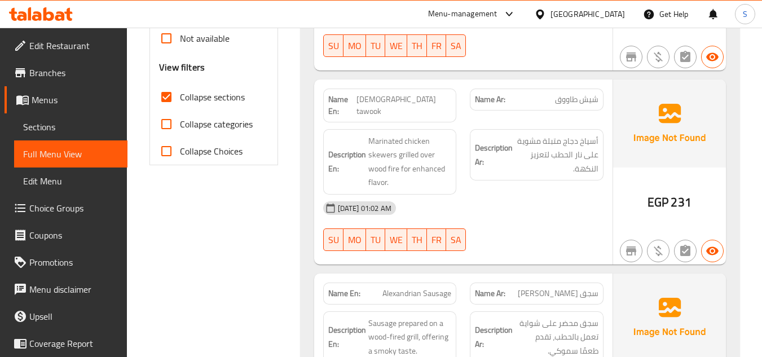
click at [558, 207] on div "18-08-2025 01:02 AM" at bounding box center [464, 208] width 294 height 27
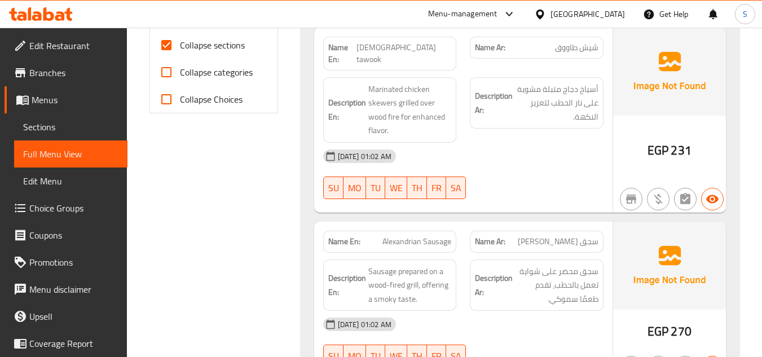
scroll to position [525, 0]
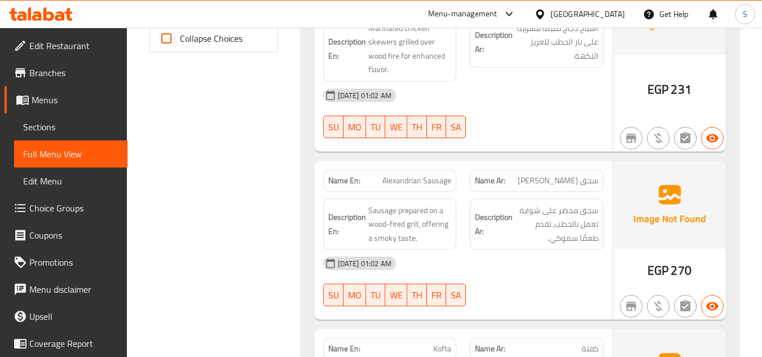
click at [590, 175] on span "سجق إسكندراني" at bounding box center [558, 181] width 81 height 12
click at [415, 170] on div "Name En: Alexandrian Sausage" at bounding box center [390, 181] width 134 height 22
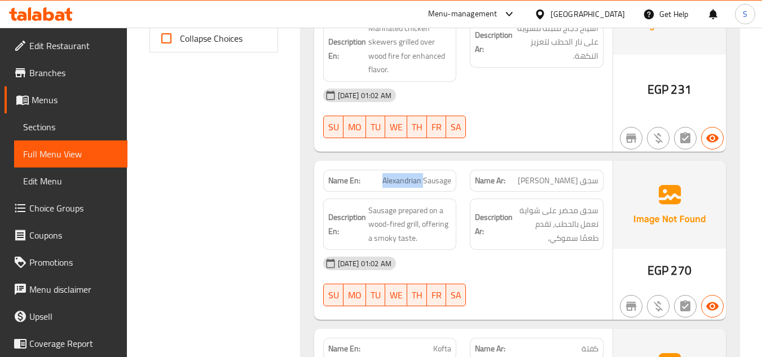
click at [411, 175] on span "Alexandrian Sausage" at bounding box center [417, 181] width 69 height 12
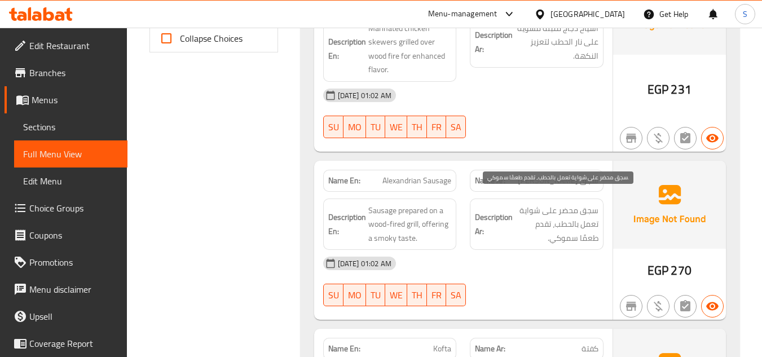
click at [575, 217] on span "سجق محضر على شواية تعمل بالحطب، تقدم طعمًا سموكي." at bounding box center [557, 225] width 84 height 42
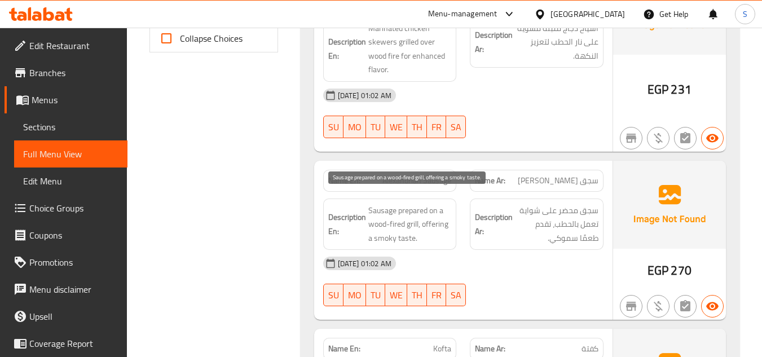
click at [410, 199] on div "Description En: Sausage prepared on a wood-fired grill, offering a smoky taste." at bounding box center [390, 225] width 134 height 52
click at [392, 204] on span "Sausage prepared on a wood-fired grill, offering a smoky taste." at bounding box center [410, 225] width 84 height 42
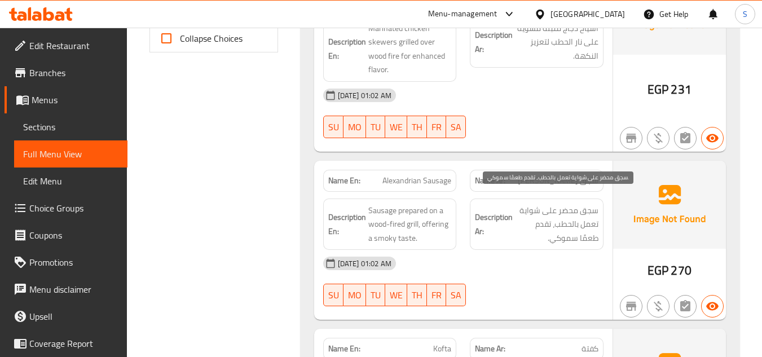
click at [565, 216] on span "سجق محضر على شواية تعمل بالحطب، تقدم طعمًا سموكي." at bounding box center [557, 225] width 84 height 42
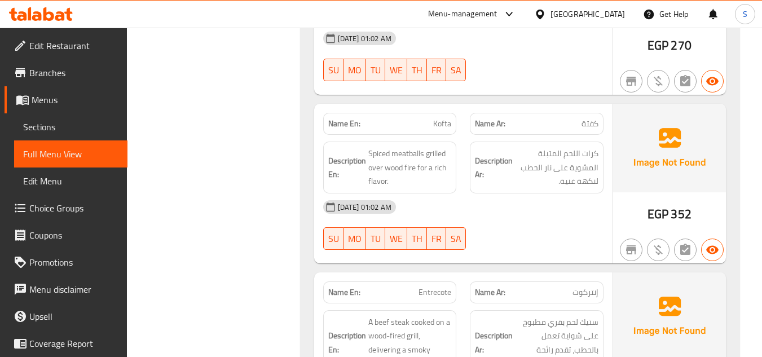
scroll to position [751, 0]
click at [549, 161] on span "كرات اللحم المتبلة المشوية على نار الحطب لنكهة غنية." at bounding box center [557, 167] width 84 height 42
click at [452, 155] on div "Description En: Spiced meatballs grilled over wood fire for a rich flavor." at bounding box center [390, 167] width 134 height 52
click at [440, 117] on span "Kofta" at bounding box center [442, 123] width 18 height 12
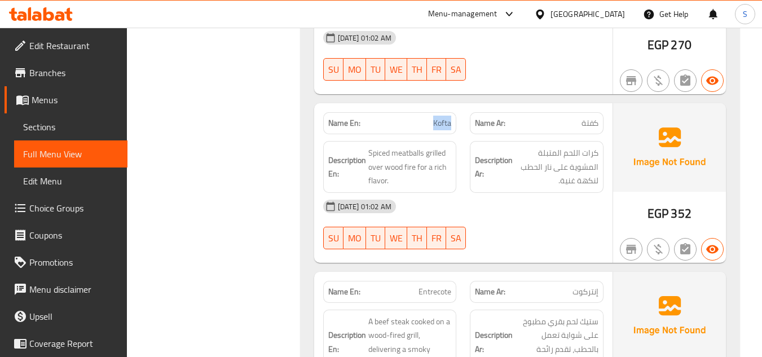
click at [440, 117] on span "Kofta" at bounding box center [442, 123] width 18 height 12
copy span "Kofta"
click at [515, 150] on h6 "Description Ar: كرات اللحم المتبلة المشوية على نار الحطب لنكهة غنية." at bounding box center [537, 167] width 124 height 42
click at [538, 155] on span "كرات اللحم المتبلة المشوية على نار الحطب لنكهة غنية." at bounding box center [557, 167] width 84 height 42
click at [424, 146] on span "Spiced meatballs grilled over wood fire for a rich flavor." at bounding box center [410, 167] width 84 height 42
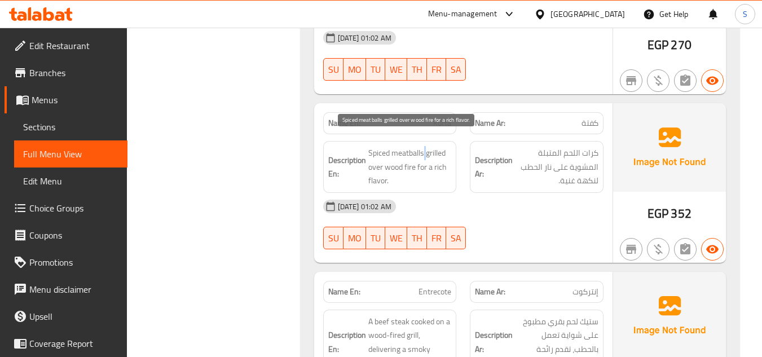
click at [424, 146] on span "Spiced meatballs grilled over wood fire for a rich flavor." at bounding box center [410, 167] width 84 height 42
click at [538, 147] on span "كرات اللحم المتبلة المشوية على نار الحطب لنكهة غنية." at bounding box center [557, 167] width 84 height 42
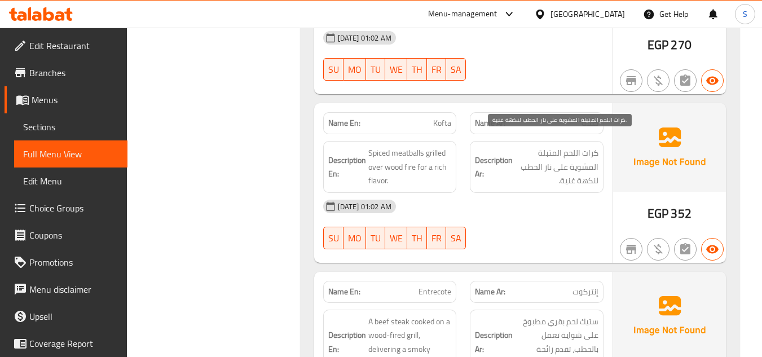
click at [561, 164] on span "كرات اللحم المتبلة المشوية على نار الحطب لنكهة غنية." at bounding box center [557, 167] width 84 height 42
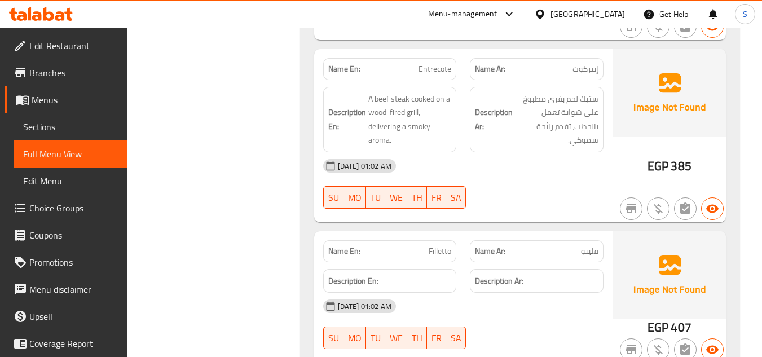
scroll to position [977, 0]
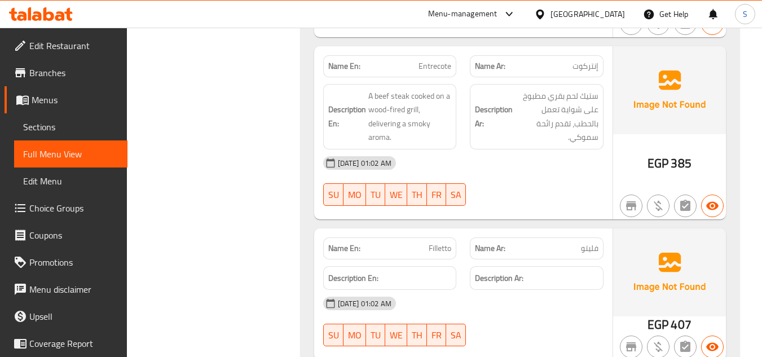
click at [580, 55] on div "Name Ar: إنتركوت" at bounding box center [537, 66] width 134 height 22
click at [572, 60] on p "Name Ar: إنتركوت" at bounding box center [537, 66] width 124 height 12
click at [586, 102] on span "ستيك لحم بقري مطبوخ على شواية تعمل بالحطب، تقدم رائحة سموكي." at bounding box center [557, 116] width 84 height 55
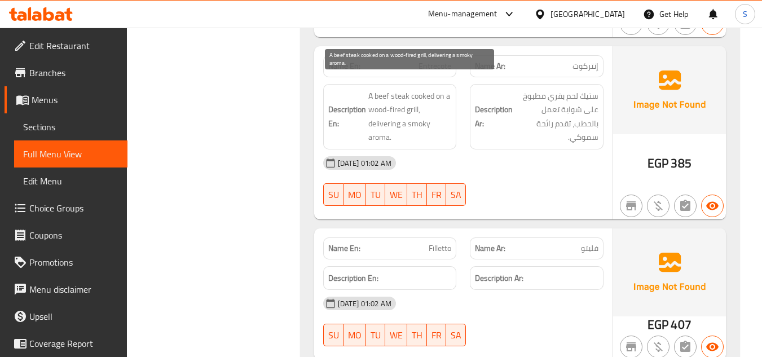
click at [391, 94] on span "A beef steak cooked on a wood-fired grill, delivering a smoky aroma." at bounding box center [410, 116] width 84 height 55
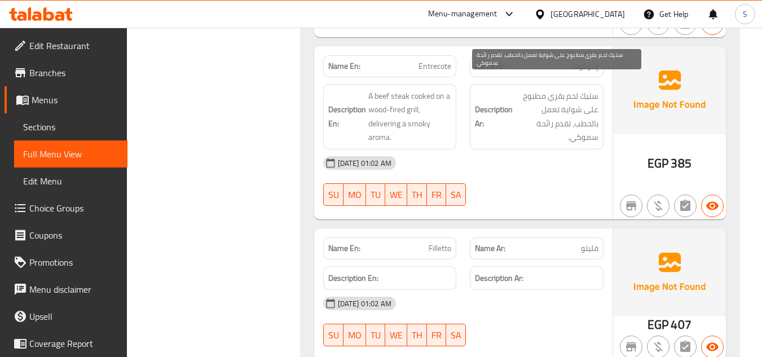
click at [531, 89] on span "ستيك لحم بقري مطبوخ على شواية تعمل بالحطب، تقدم رائحة سموكي." at bounding box center [557, 116] width 84 height 55
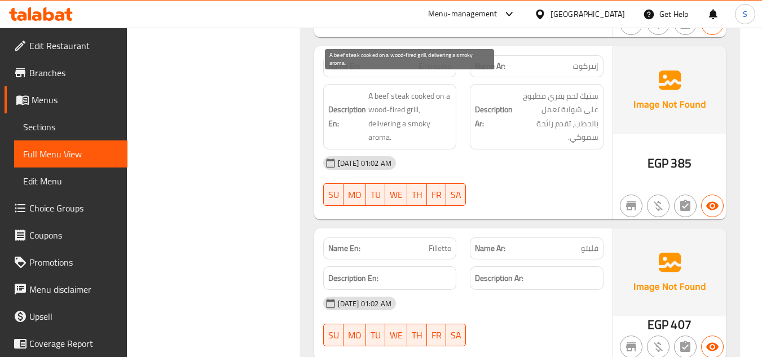
click at [403, 106] on span "A beef steak cooked on a wood-fired grill, delivering a smoky aroma." at bounding box center [410, 116] width 84 height 55
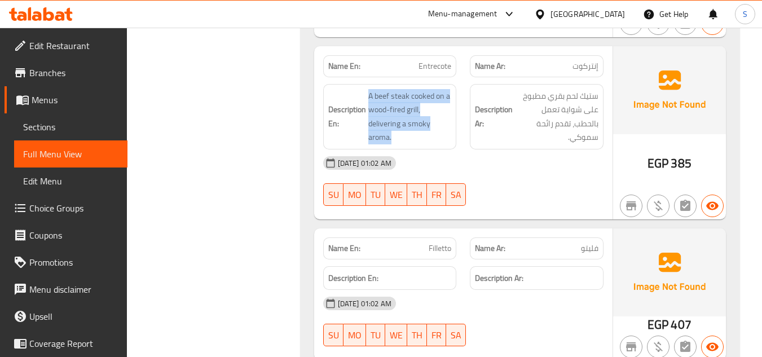
click at [459, 137] on div "Description En: A beef steak cooked on a wood-fired grill, delivering a smoky a…" at bounding box center [390, 116] width 147 height 79
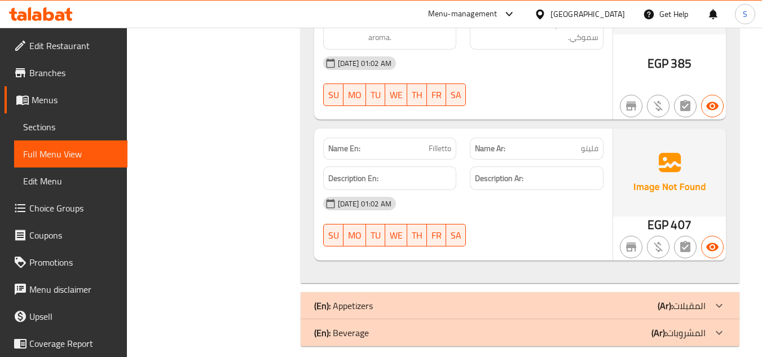
click at [574, 166] on div "Description Ar:" at bounding box center [537, 178] width 134 height 24
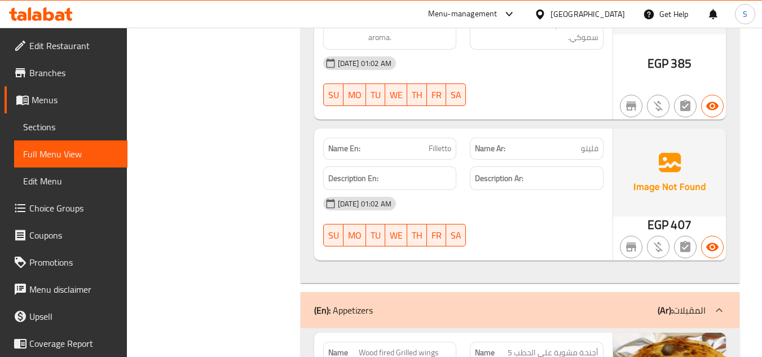
scroll to position [1246, 0]
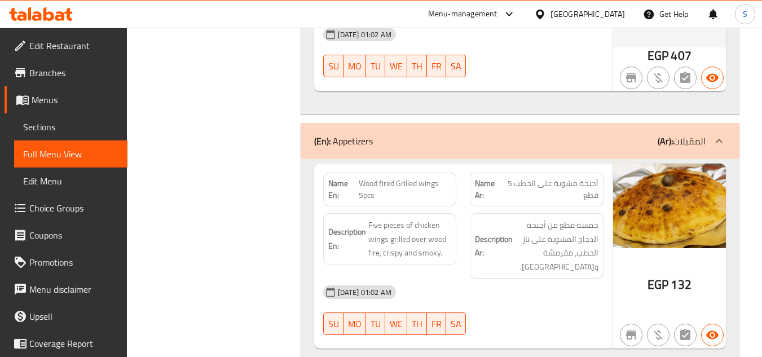
drag, startPoint x: 239, startPoint y: 243, endPoint x: 244, endPoint y: 126, distance: 116.9
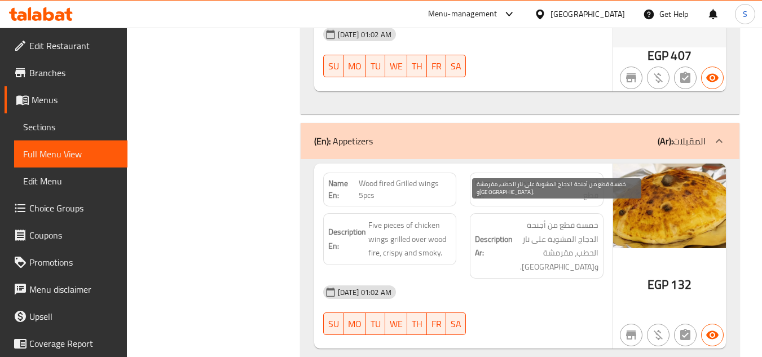
click at [560, 241] on span "خمسة قطع من أجنحة الدجاج المشوية على نار الحطب، مقرمشة وسموكي." at bounding box center [557, 245] width 84 height 55
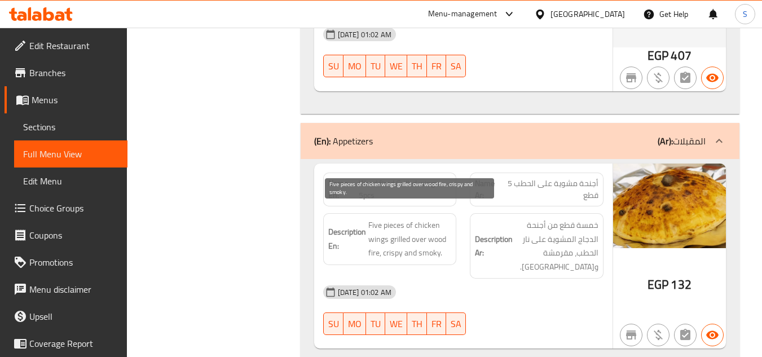
click at [392, 221] on span "Five pieces of chicken wings grilled over wood fire, crispy and smoky." at bounding box center [410, 239] width 84 height 42
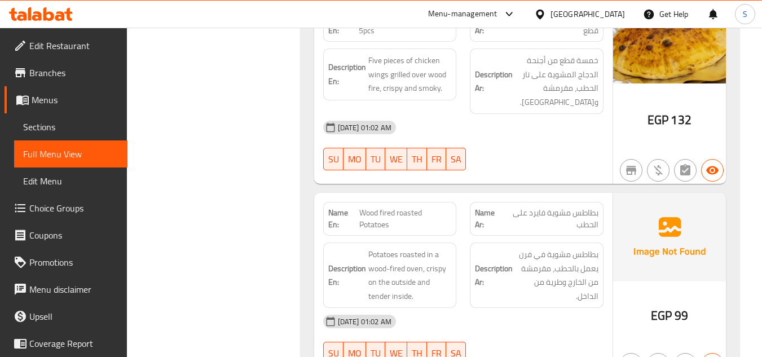
scroll to position [1415, 0]
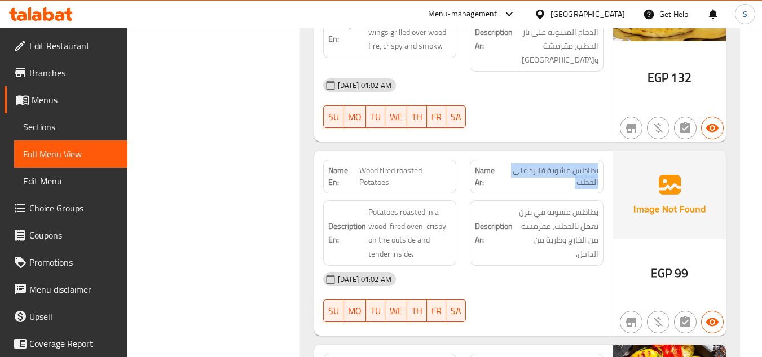
scroll to position [1471, 0]
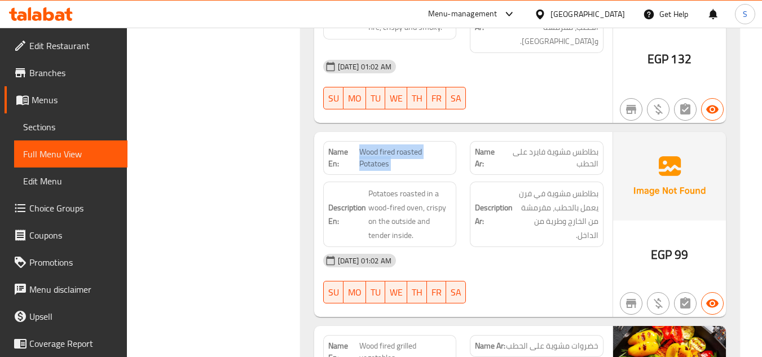
copy span "Wood fired roasted Potatoes"
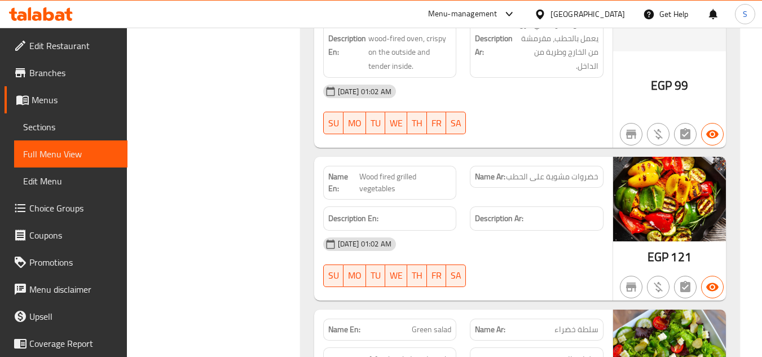
scroll to position [1822, 0]
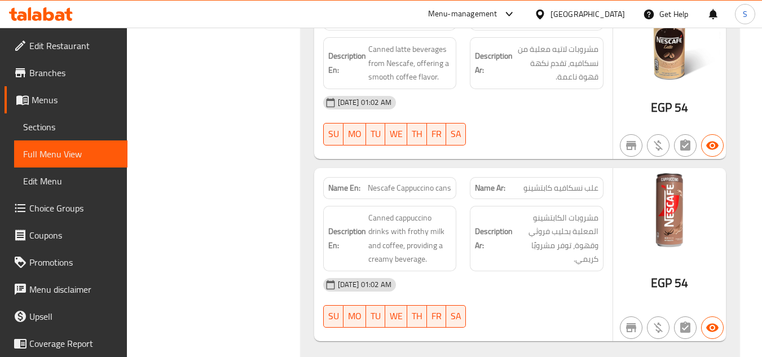
scroll to position [3000, 0]
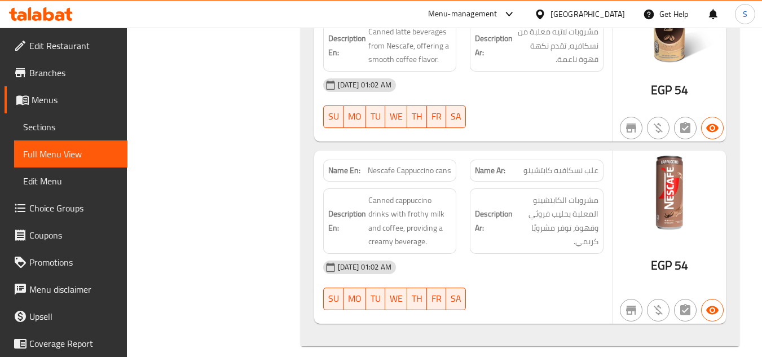
click at [42, 16] on icon at bounding box center [41, 14] width 64 height 14
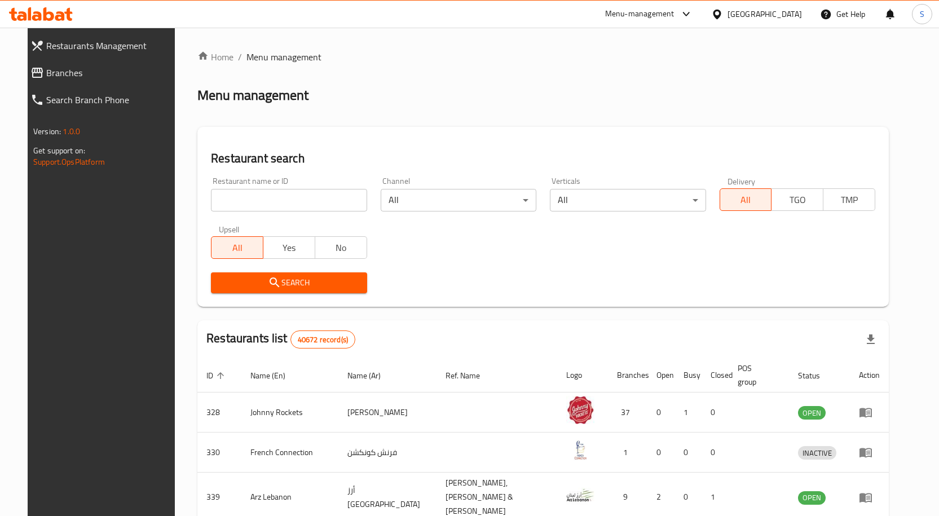
click at [55, 67] on span "Branches" at bounding box center [110, 73] width 129 height 14
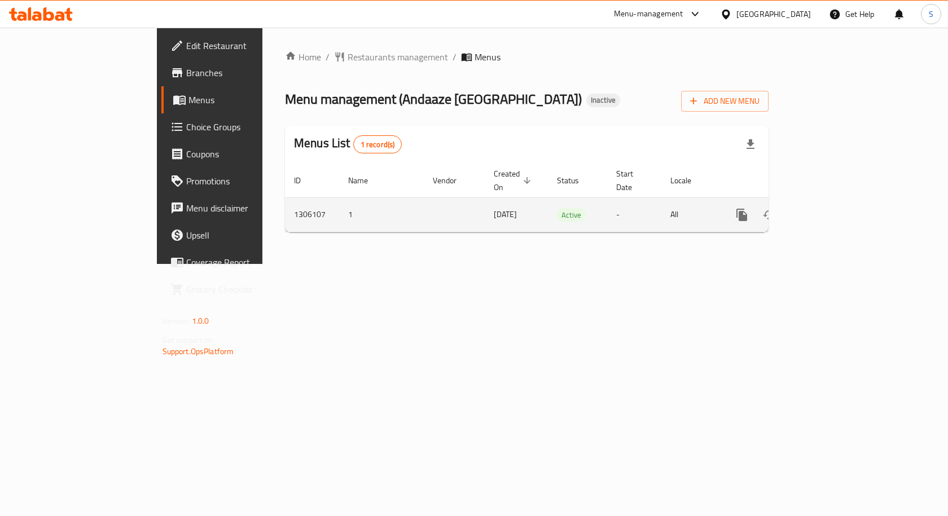
click at [837, 201] on link "enhanced table" at bounding box center [823, 214] width 27 height 27
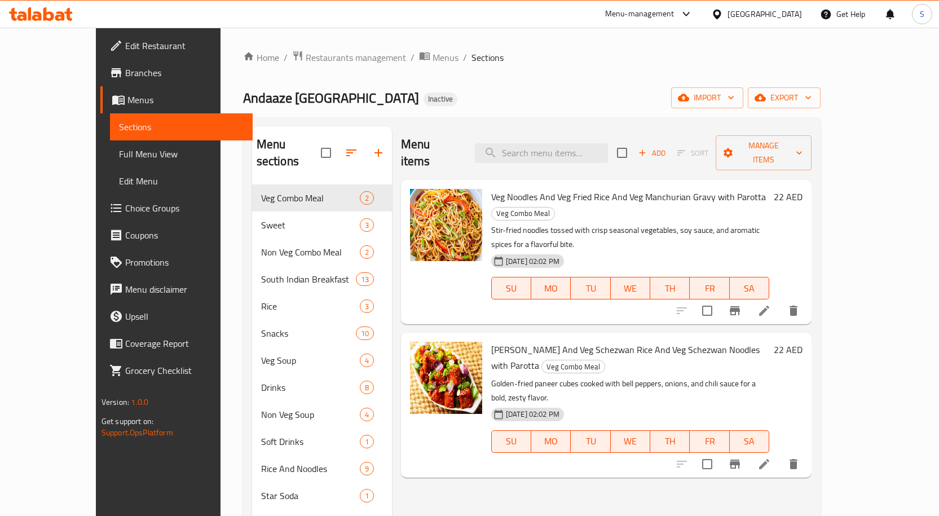
click at [586, 96] on div "Andaaze [GEOGRAPHIC_DATA] Inactive import export" at bounding box center [532, 97] width 578 height 21
click at [119, 153] on span "Full Menu View" at bounding box center [181, 154] width 125 height 14
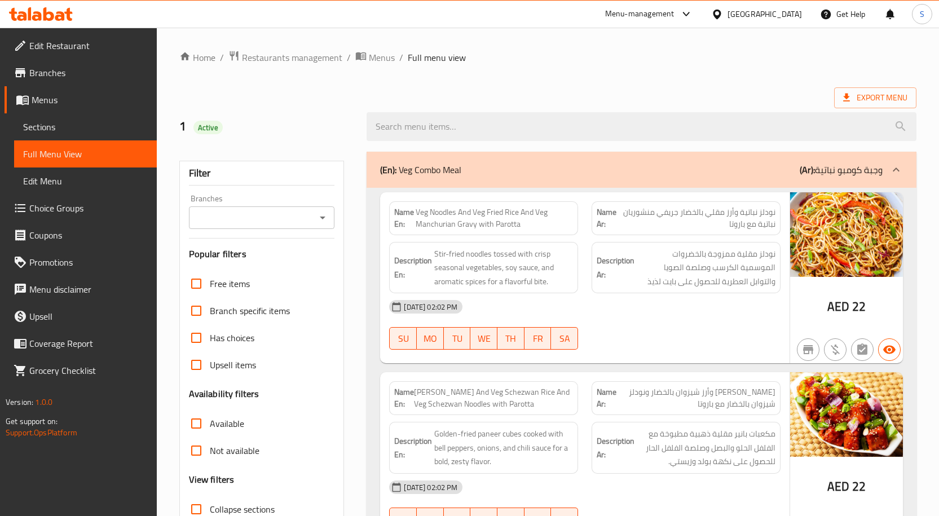
click at [752, 225] on span "نودلز نباتية وأرز مقلي بالخضار جريفي منشوريان نباتية مع باروتا" at bounding box center [698, 218] width 155 height 24
click at [426, 217] on span "Veg Noodles And Veg Fried Rice And Veg Manchurian Gravy with Parotta" at bounding box center [494, 218] width 157 height 24
click at [656, 214] on span "نودلز نباتية وأرز مقلي بالخضار جريفي منشوريان نباتية مع باروتا" at bounding box center [698, 218] width 155 height 24
click at [528, 51] on ol "Home / Restaurants management / Menus / Full menu view" at bounding box center [547, 57] width 737 height 15
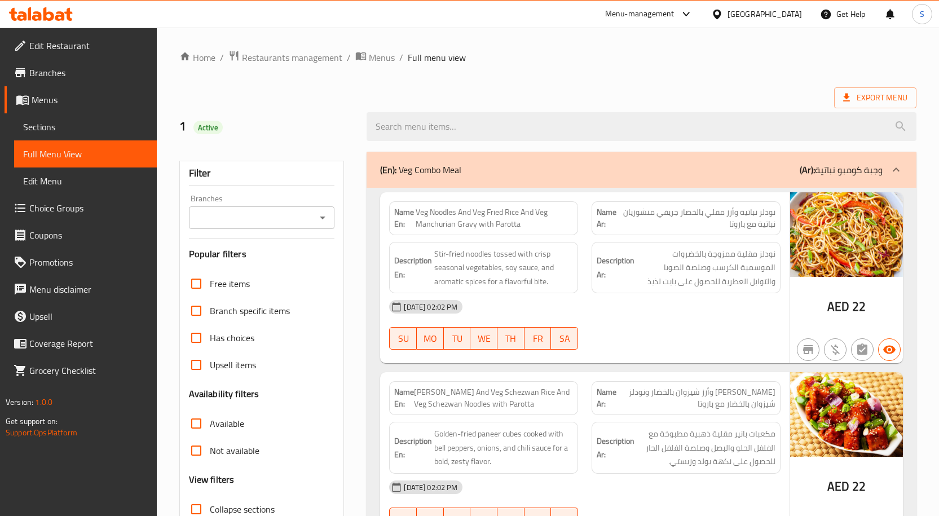
click at [422, 301] on div "[DATE] 02:02 PM" at bounding box center [425, 307] width 73 height 14
click at [565, 58] on ol "Home / Restaurants management / Menus / Full menu view" at bounding box center [547, 57] width 737 height 15
click at [481, 188] on div "Name En: Veg Noodles And Veg Fried Rice And Veg Manchurian Gravy with Parotta N…" at bounding box center [642, 377] width 550 height 379
click at [546, 173] on div "(En): Veg Combo Meal (Ar): وجبة كومبو نباتية" at bounding box center [631, 170] width 503 height 14
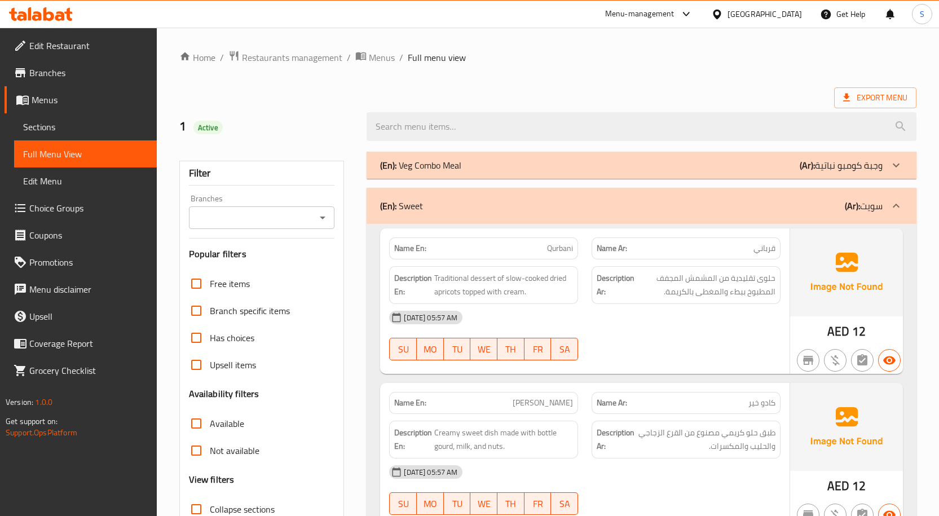
click at [532, 174] on div "(En): Veg Combo Meal (Ar): وجبة كومبو نباتية" at bounding box center [642, 165] width 550 height 27
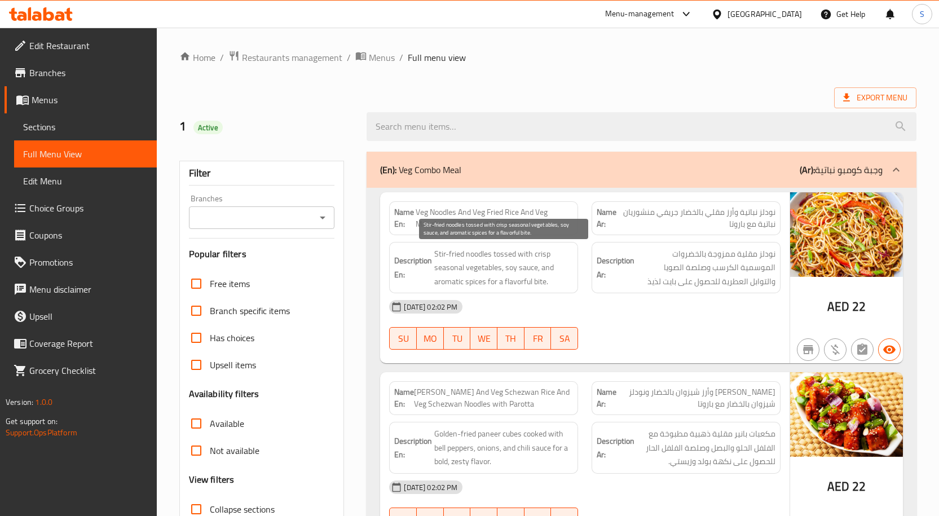
click at [485, 266] on span "Stir-fried noodles tossed with crisp seasonal vegetables, soy sauce, and aromat…" at bounding box center [503, 268] width 139 height 42
click at [647, 289] on div "Description Ar: نودلز مقلية ممزوجة بالخضروات الموسمية الكرسب وصلصة الصويا والتو…" at bounding box center [686, 268] width 189 height 52
click at [652, 311] on div "[DATE] 02:02 PM" at bounding box center [585, 306] width 405 height 27
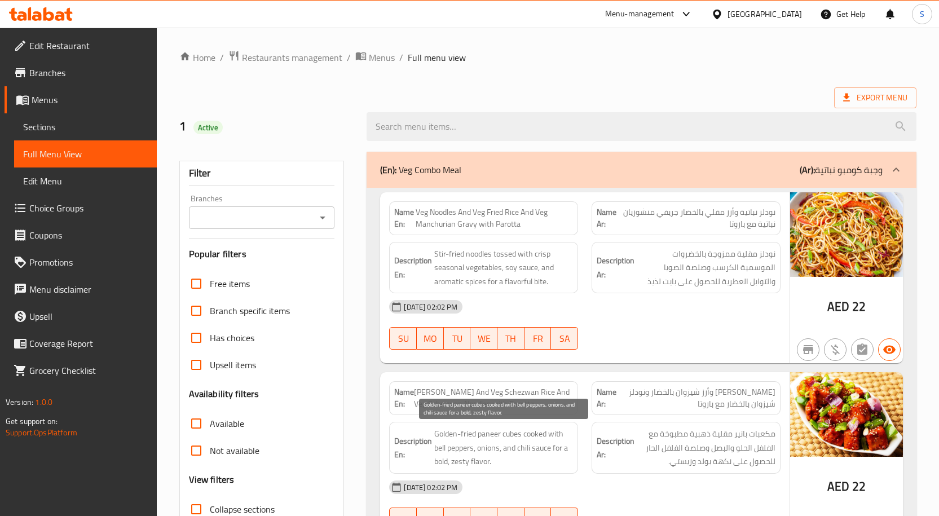
click at [493, 429] on span "Golden-fried paneer cubes cooked with bell peppers, onions, and chili sauce for…" at bounding box center [503, 448] width 139 height 42
click at [590, 310] on div "[DATE] 02:02 PM" at bounding box center [585, 306] width 405 height 27
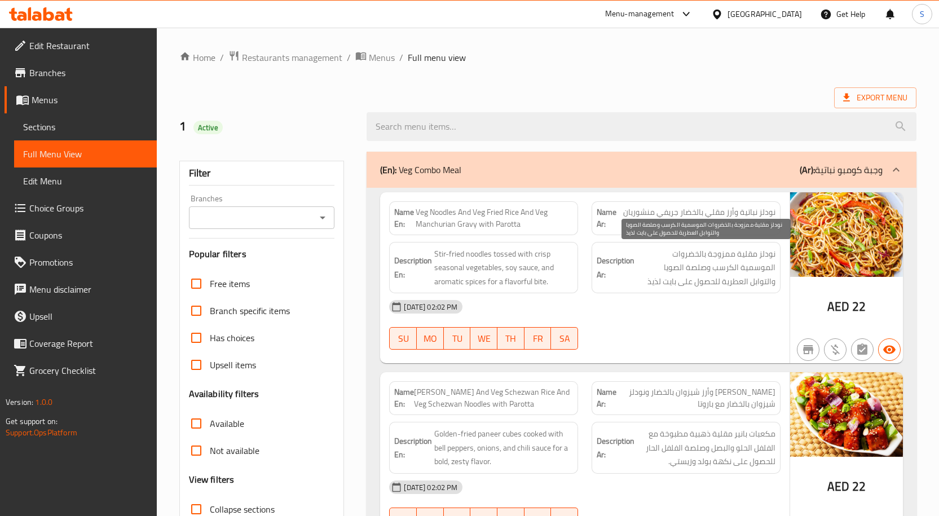
click at [726, 278] on span "نودلز مقلية ممزوجة بالخضروات الموسمية الكرسب وصلصة الصويا والتوابل العطرية للحص…" at bounding box center [706, 268] width 139 height 42
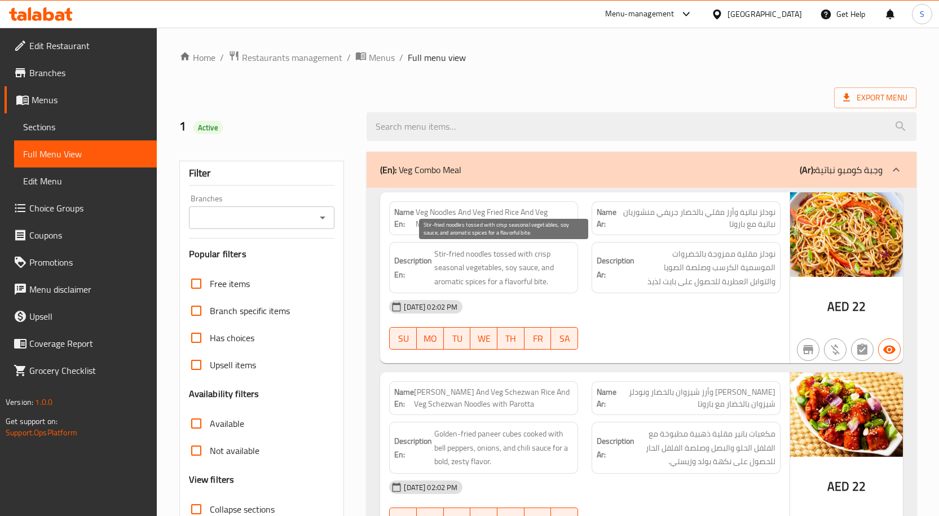
click at [461, 280] on span "Stir-fried noodles tossed with crisp seasonal vegetables, soy sauce, and aromat…" at bounding box center [503, 268] width 139 height 42
click at [630, 382] on div "Name Ar: [PERSON_NAME] و[PERSON_NAME] بالخضار ونودلز شيزوان بالخضار مع باروتا" at bounding box center [686, 398] width 189 height 34
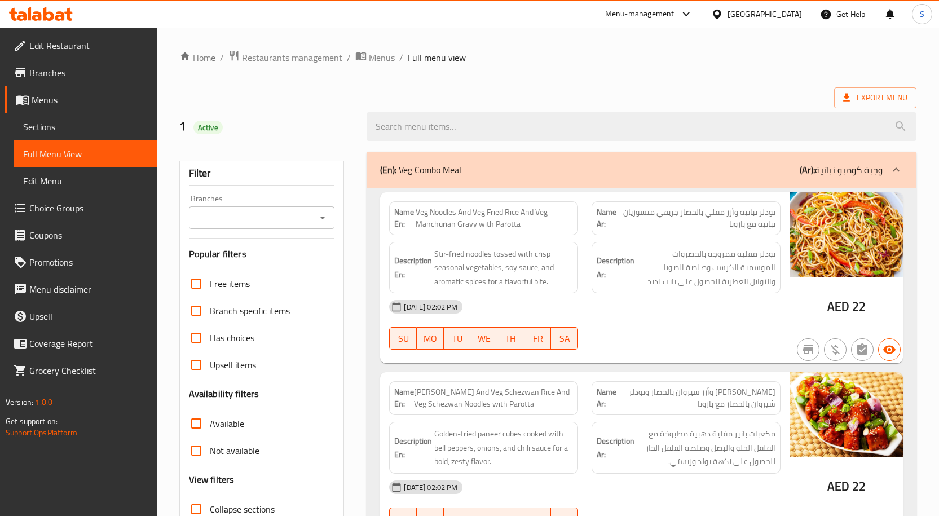
click at [568, 60] on ol "Home / Restaurants management / Menus / Full menu view" at bounding box center [547, 57] width 737 height 15
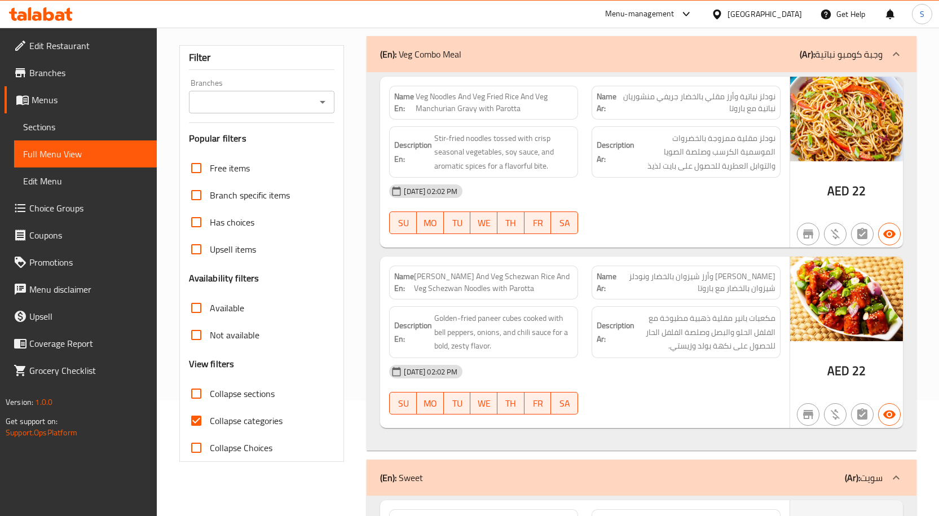
scroll to position [56, 0]
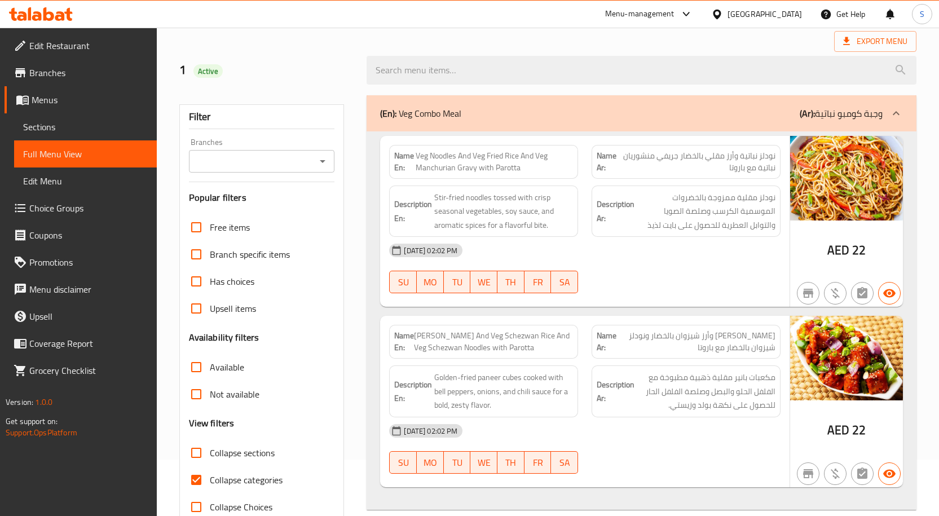
click at [632, 49] on div at bounding box center [642, 70] width 564 height 42
click at [521, 42] on div "Export Menu" at bounding box center [547, 41] width 737 height 21
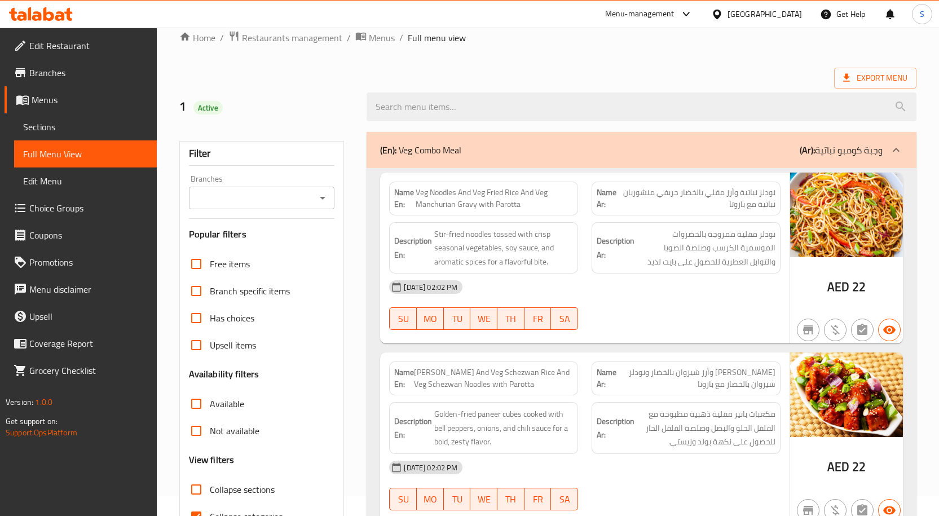
scroll to position [0, 0]
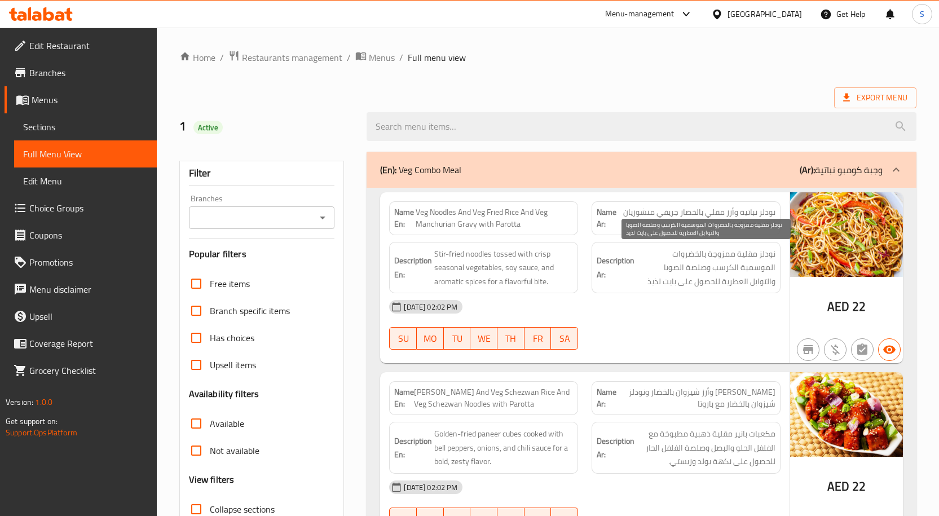
click at [692, 270] on span "نودلز مقلية ممزوجة بالخضروات الموسمية الكرسب وصلصة الصويا والتوابل العطرية للحص…" at bounding box center [706, 268] width 139 height 42
click at [693, 302] on div "[DATE] 02:02 PM" at bounding box center [585, 306] width 405 height 27
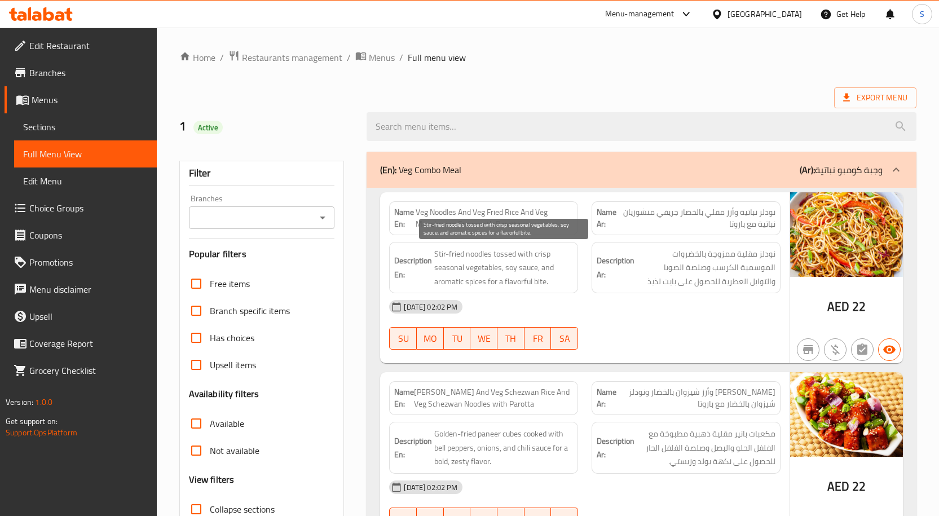
click at [459, 242] on div "Description En: Stir-fried noodles tossed with crisp seasonal vegetables, soy s…" at bounding box center [483, 268] width 189 height 52
click at [474, 265] on span "Stir-fried noodles tossed with crisp seasonal vegetables, soy sauce, and aromat…" at bounding box center [503, 268] width 139 height 42
click at [478, 265] on span "Stir-fried noodles tossed with crisp seasonal vegetables, soy sauce, and aromat…" at bounding box center [503, 268] width 139 height 42
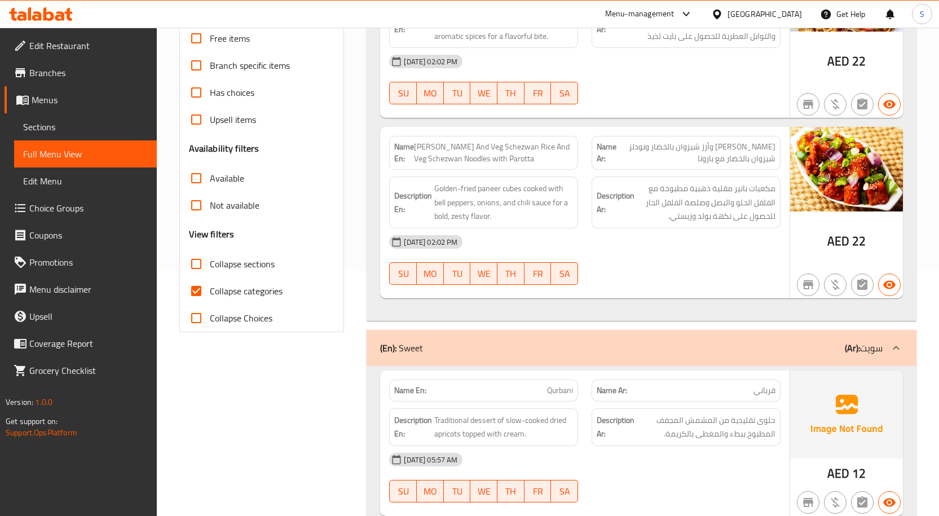
scroll to position [339, 0]
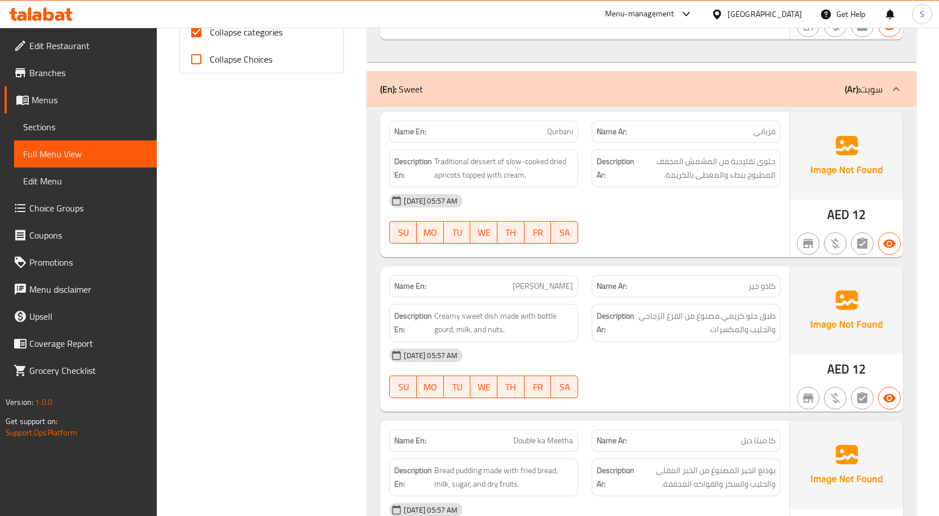
scroll to position [508, 0]
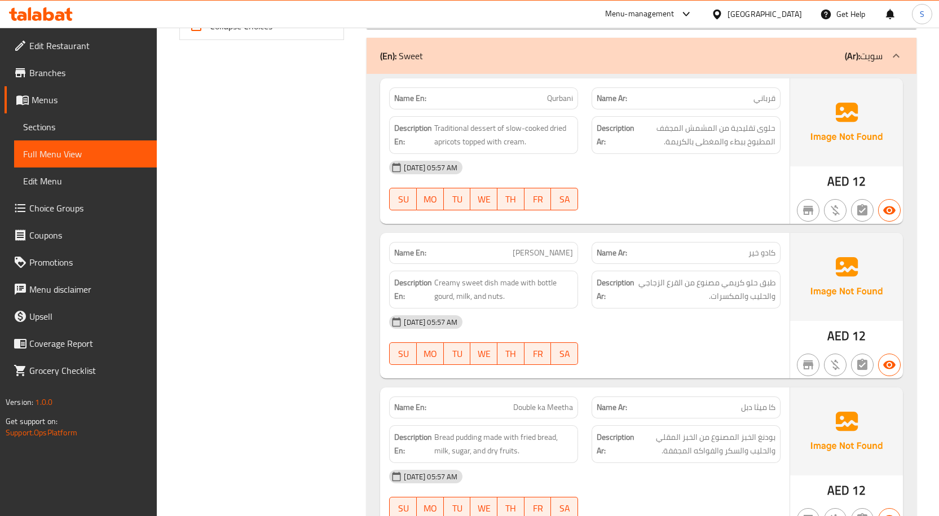
scroll to position [564, 0]
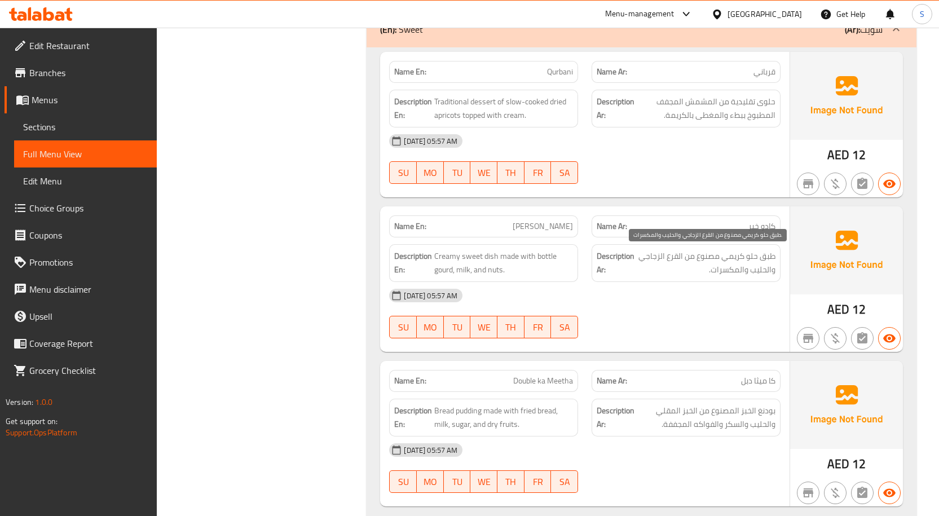
click at [723, 255] on span "طبق حلو كريمي مصنوع من القرع الزجاجي والحليب والمكسرات." at bounding box center [706, 263] width 139 height 28
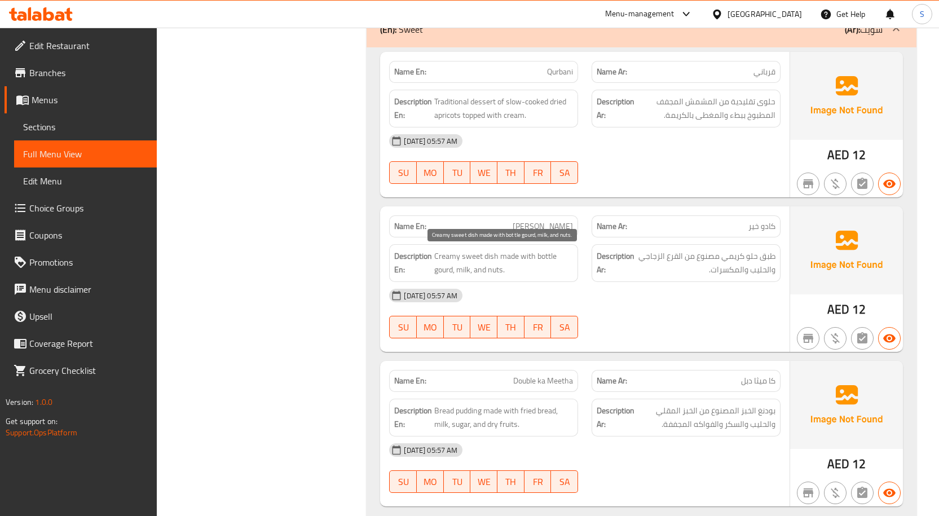
click at [494, 259] on span "Creamy sweet dish made with bottle gourd, milk, and nuts." at bounding box center [503, 263] width 139 height 28
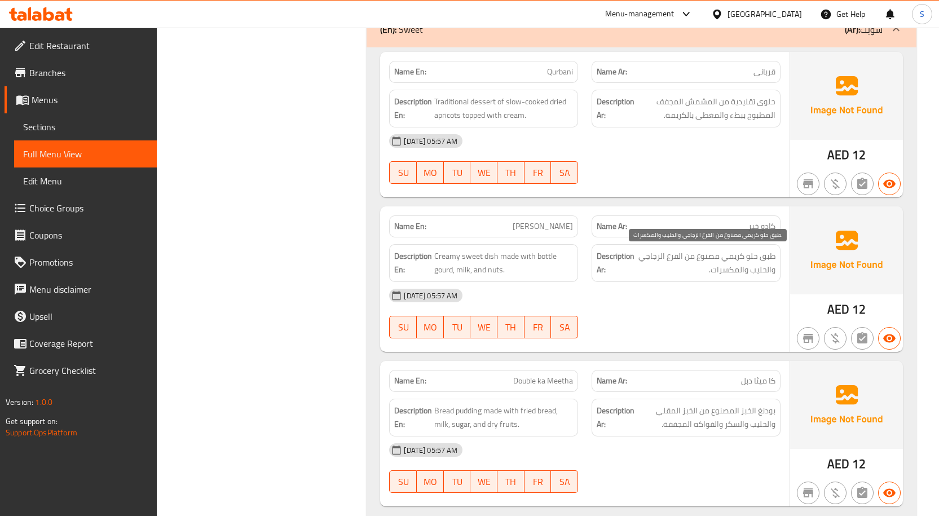
click at [711, 264] on span "طبق حلو كريمي مصنوع من القرع الزجاجي والحليب والمكسرات." at bounding box center [706, 263] width 139 height 28
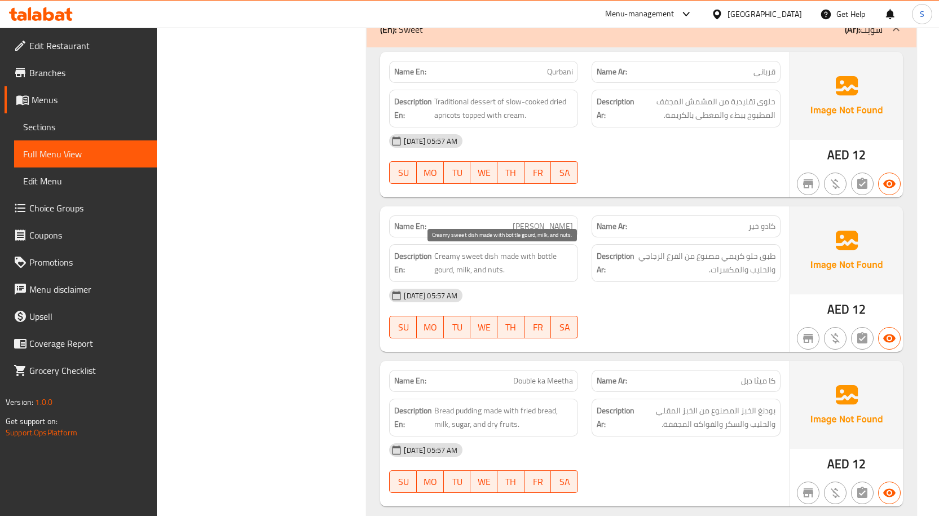
click at [494, 262] on span "Creamy sweet dish made with bottle gourd, milk, and nuts." at bounding box center [503, 263] width 139 height 28
drag, startPoint x: 676, startPoint y: 250, endPoint x: 671, endPoint y: 254, distance: 6.4
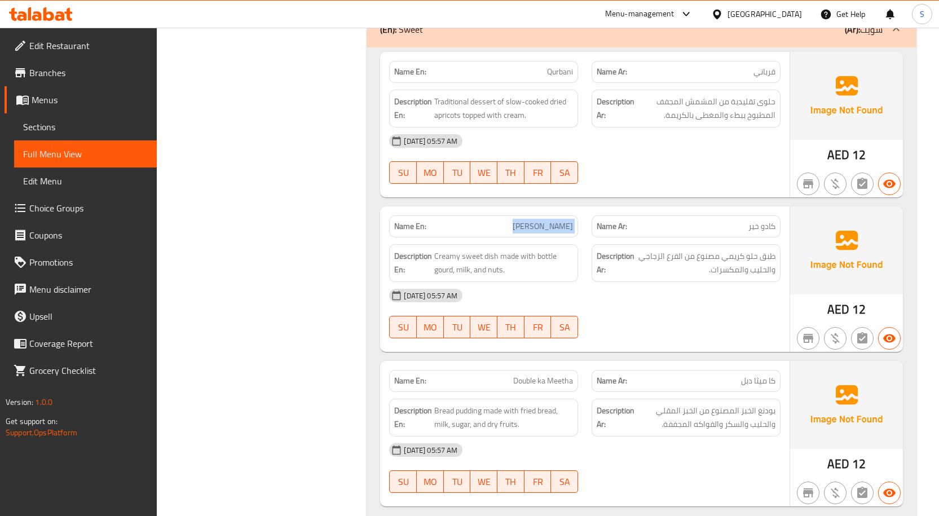
click at [747, 258] on span "طبق حلو كريمي مصنوع من القرع الزجاجي والحليب والمكسرات." at bounding box center [706, 263] width 139 height 28
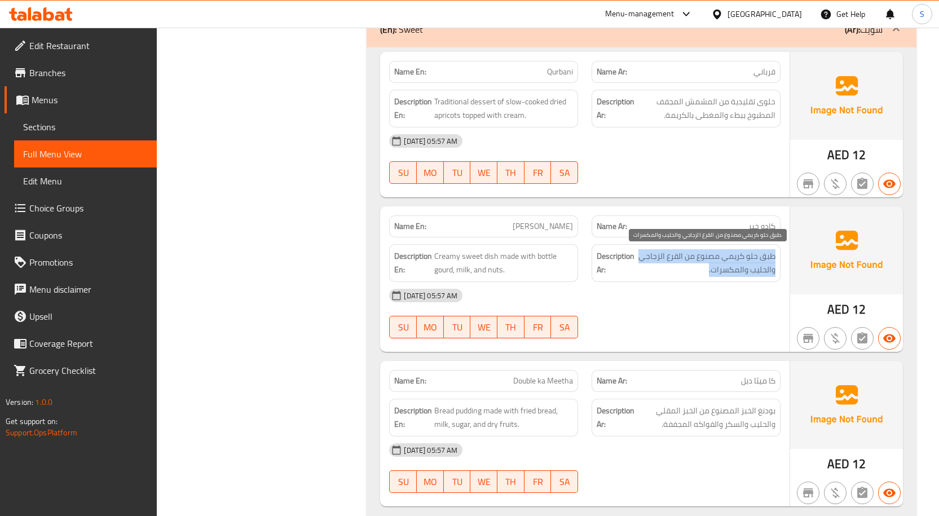
click at [747, 258] on span "طبق حلو كريمي مصنوع من القرع الزجاجي والحليب والمكسرات." at bounding box center [706, 263] width 139 height 28
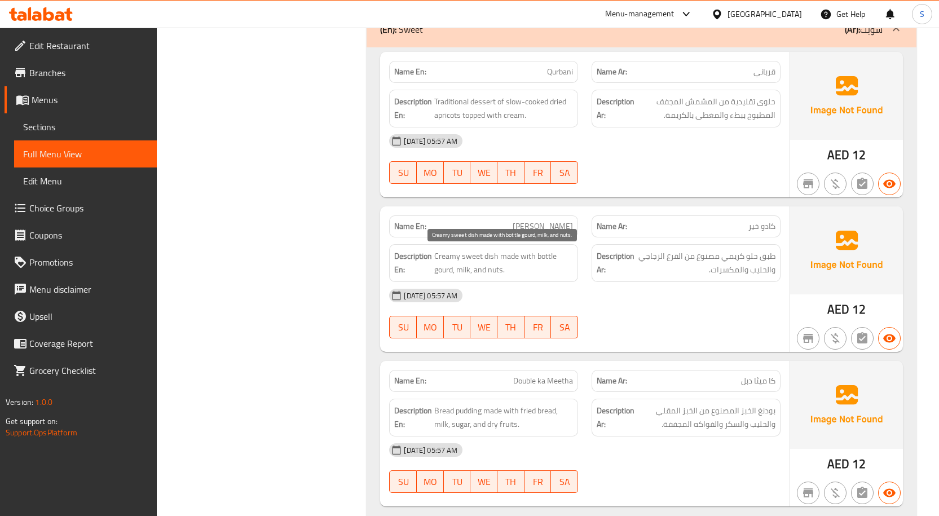
click at [509, 253] on span "Creamy sweet dish made with bottle gourd, milk, and nuts." at bounding box center [503, 263] width 139 height 28
drag, startPoint x: 486, startPoint y: 256, endPoint x: 443, endPoint y: 260, distance: 43.1
click at [443, 260] on span "Creamy sweet dish made with bottle gourd, milk, and nuts." at bounding box center [503, 263] width 139 height 28
click at [484, 264] on span "Creamy sweet dish made with bottle gourd, milk, and nuts." at bounding box center [503, 263] width 139 height 28
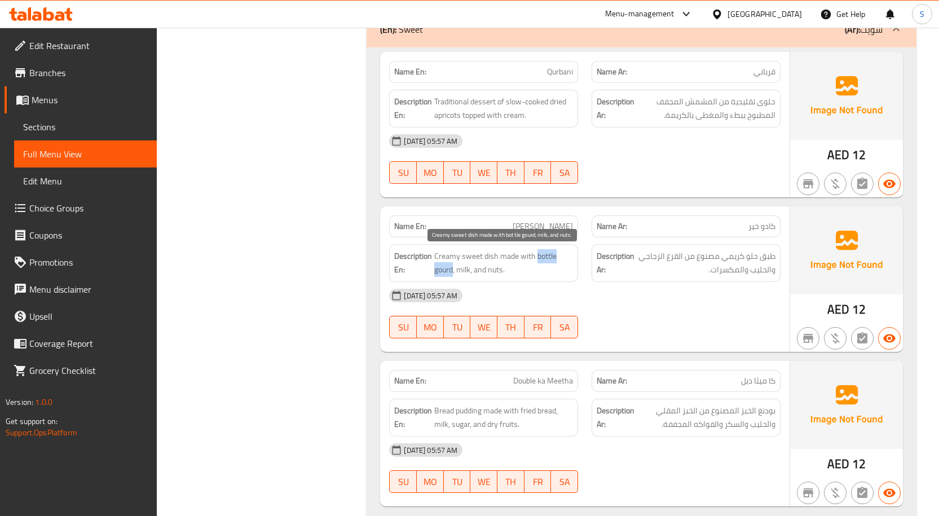
drag, startPoint x: 537, startPoint y: 256, endPoint x: 454, endPoint y: 271, distance: 84.9
click at [454, 271] on span "Creamy sweet dish made with bottle gourd, milk, and nuts." at bounding box center [503, 263] width 139 height 28
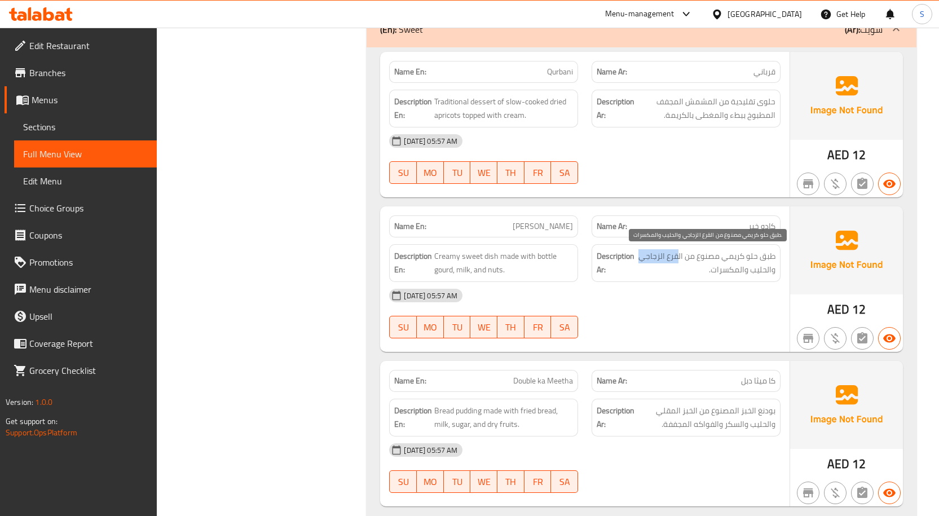
drag, startPoint x: 639, startPoint y: 260, endPoint x: 679, endPoint y: 258, distance: 40.1
click at [679, 258] on span "طبق حلو كريمي مصنوع من القرع الزجاجي والحليب والمكسرات." at bounding box center [706, 263] width 139 height 28
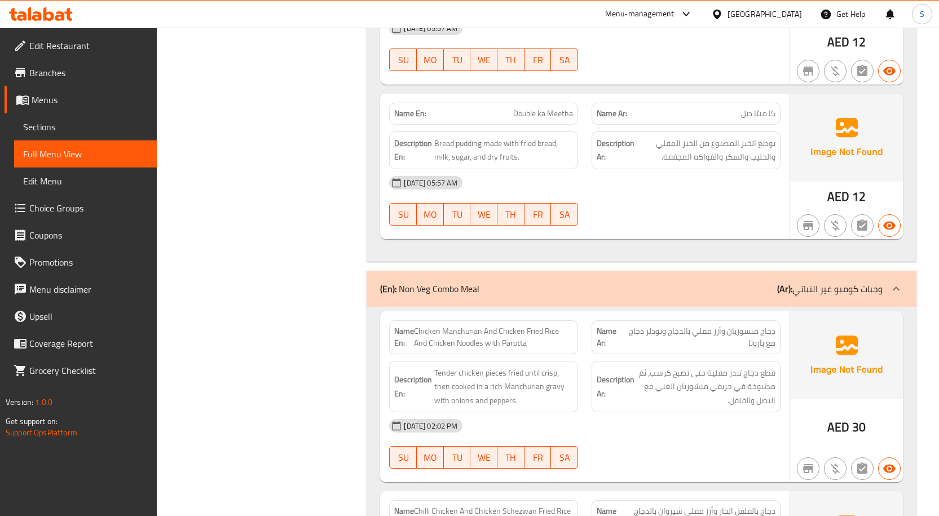
scroll to position [903, 0]
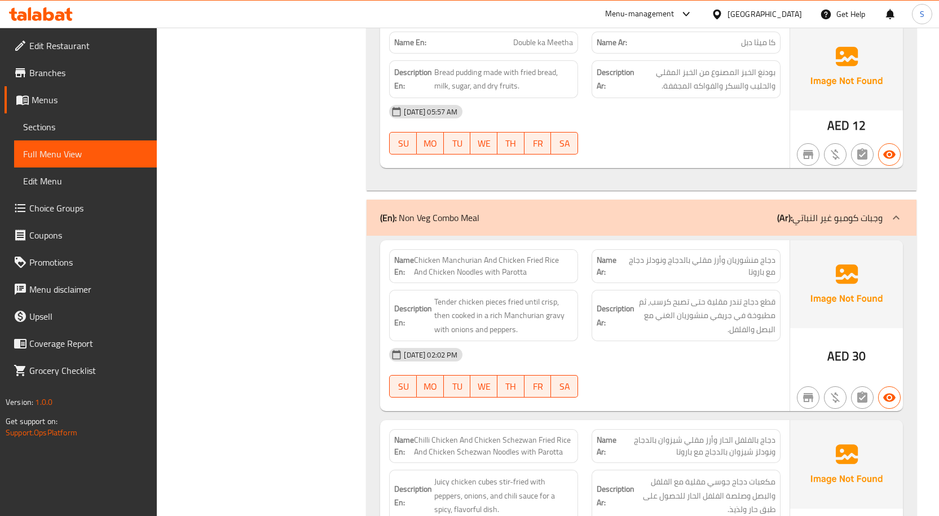
click at [441, 300] on span "Tender chicken pieces fried until crisp, then cooked in a rich Manchurian gravy…" at bounding box center [503, 316] width 139 height 42
click at [728, 314] on span "قطع دجاج تندر مقلية حتى تصبح كرسب، ثم مطبوخة في جريفي منشوريان الغني مع البصل و…" at bounding box center [706, 316] width 139 height 42
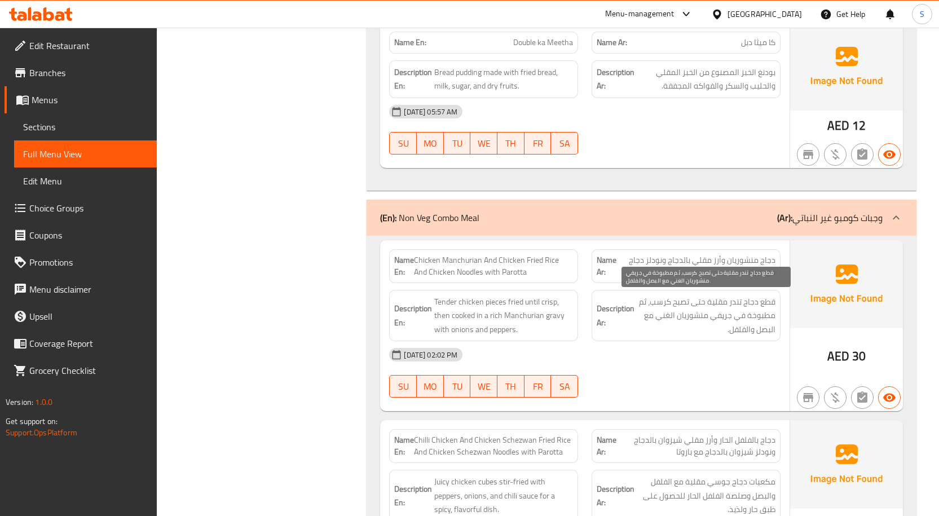
click at [728, 314] on span "قطع دجاج تندر مقلية حتى تصبح كرسب، ثم مطبوخة في جريفي منشوريان الغني مع البصل و…" at bounding box center [706, 316] width 139 height 42
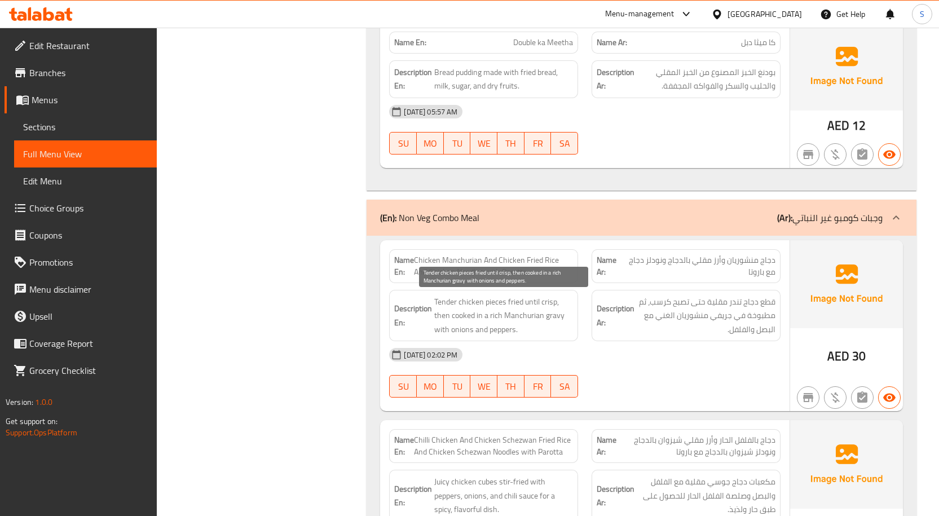
click at [542, 306] on span "Tender chicken pieces fried until crisp, then cooked in a rich Manchurian gravy…" at bounding box center [503, 316] width 139 height 42
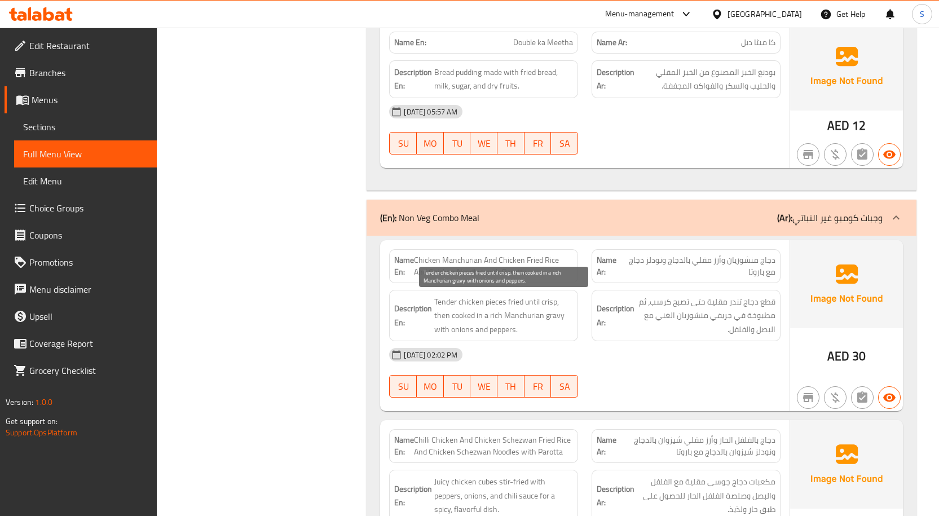
click at [525, 306] on span "Tender chicken pieces fried until crisp, then cooked in a rich Manchurian gravy…" at bounding box center [503, 316] width 139 height 42
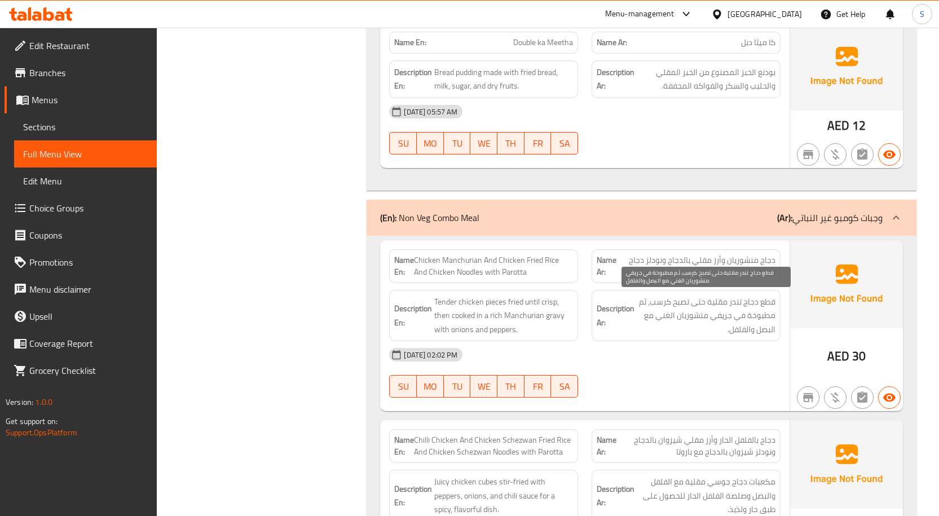
click at [711, 323] on span "قطع دجاج تندر مقلية حتى تصبح كرسب، ثم مطبوخة في جريفي منشوريان الغني مع البصل و…" at bounding box center [706, 316] width 139 height 42
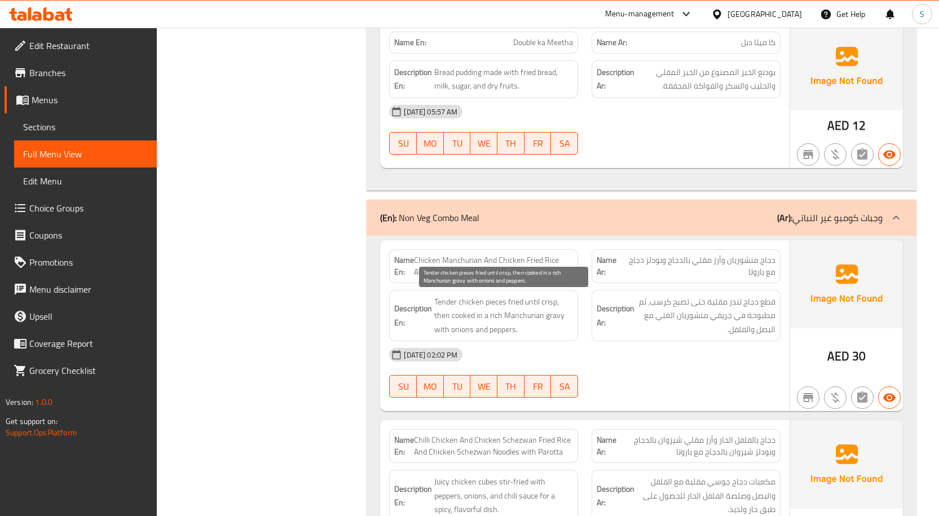
click at [493, 304] on span "Tender chicken pieces fried until crisp, then cooked in a rich Manchurian gravy…" at bounding box center [503, 316] width 139 height 42
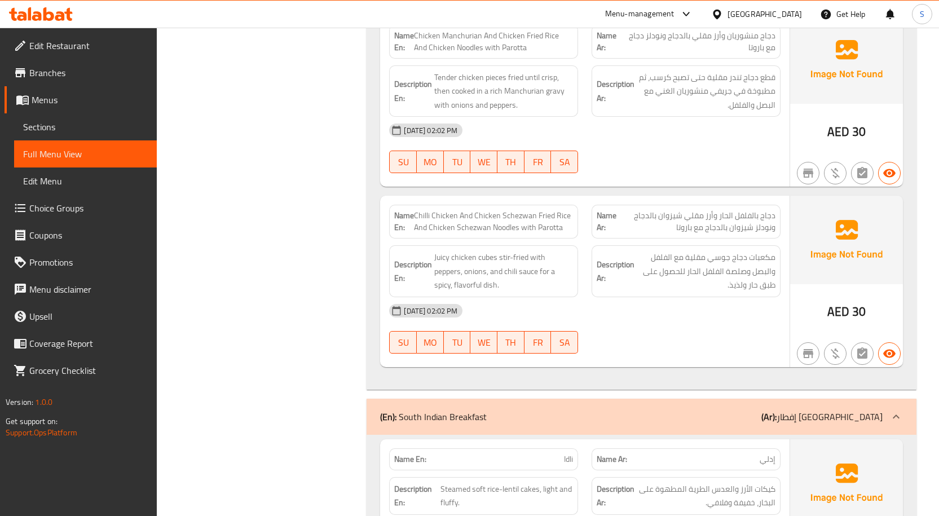
scroll to position [1128, 0]
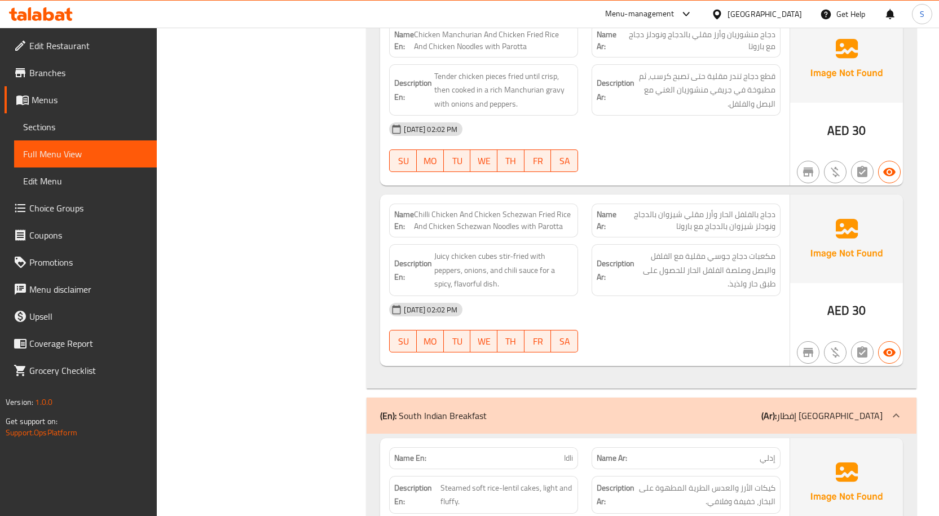
click at [745, 261] on span "مكعبات دجاج جوسي مقلية مع الفلفل والبصل وصلصة الفلفل الحار للحصول على طبق حار و…" at bounding box center [706, 270] width 139 height 42
click at [725, 273] on span "مكعبات دجاج جوسي مقلية مع الفلفل والبصل وصلصة الفلفل الحار للحصول على طبق حار و…" at bounding box center [706, 270] width 139 height 42
click at [498, 254] on span "Juicy chicken cubes stir-fried with peppers, onions, and chili sauce for a spic…" at bounding box center [503, 270] width 139 height 42
click at [505, 271] on span "Juicy chicken cubes stir-fried with peppers, onions, and chili sauce for a spic…" at bounding box center [503, 270] width 139 height 42
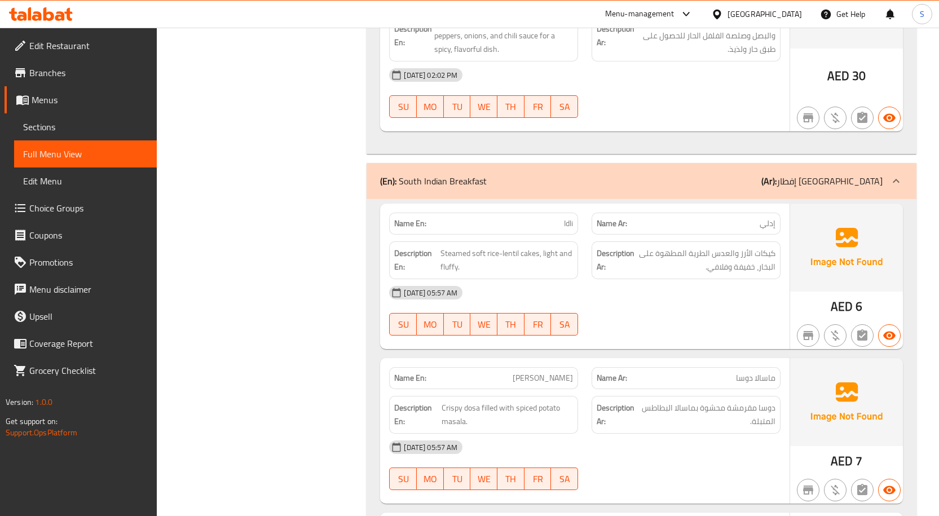
scroll to position [1467, 0]
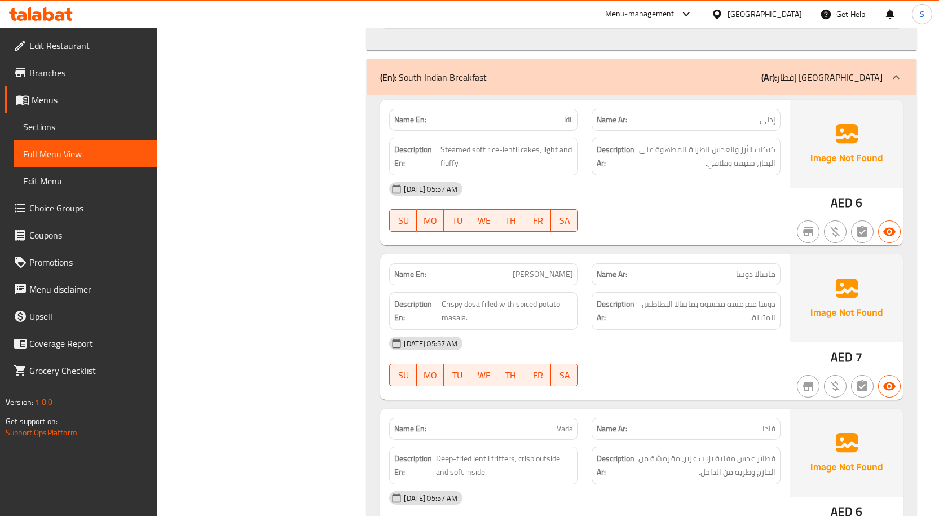
click at [457, 147] on span "Steamed soft rice-lentil cakes, light and fluffy." at bounding box center [507, 157] width 133 height 28
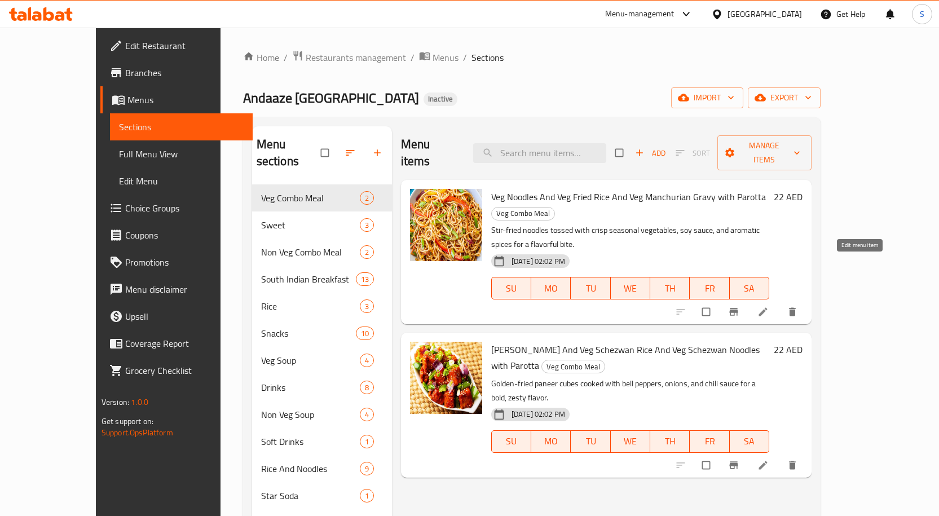
click at [769, 306] on icon at bounding box center [763, 311] width 11 height 11
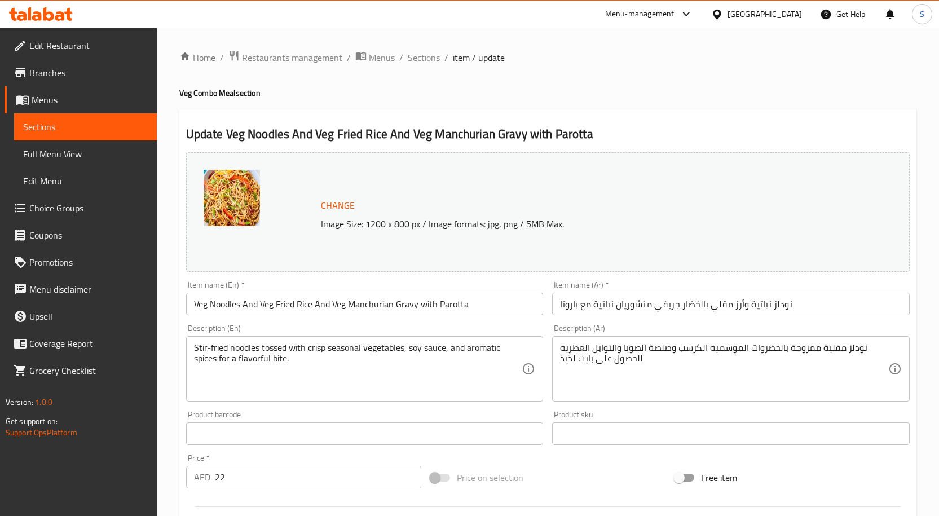
scroll to position [113, 0]
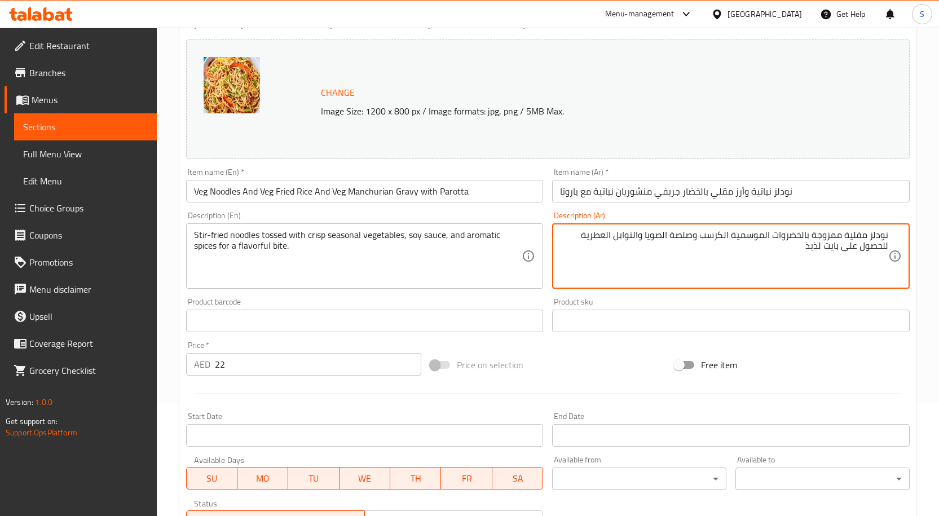
click at [825, 238] on textarea "نودلز مقلية ممزوجة بالخضروات الموسمية الكرسب وصلصة الصويا والتوابل العطرية للحص…" at bounding box center [724, 257] width 328 height 54
drag, startPoint x: 801, startPoint y: 248, endPoint x: 904, endPoint y: 249, distance: 102.7
click at [904, 249] on div "نودلز مقلية مغموسة بالخضروات الموسمية الكرسب وصلصة الصويا والتوابل العطرية للحص…" at bounding box center [731, 255] width 358 height 65
type textarea "نودلز مقلية مغموسة بالخضروات الموسمية الكرسب وصلصة الصويا والتوابل العطرية"
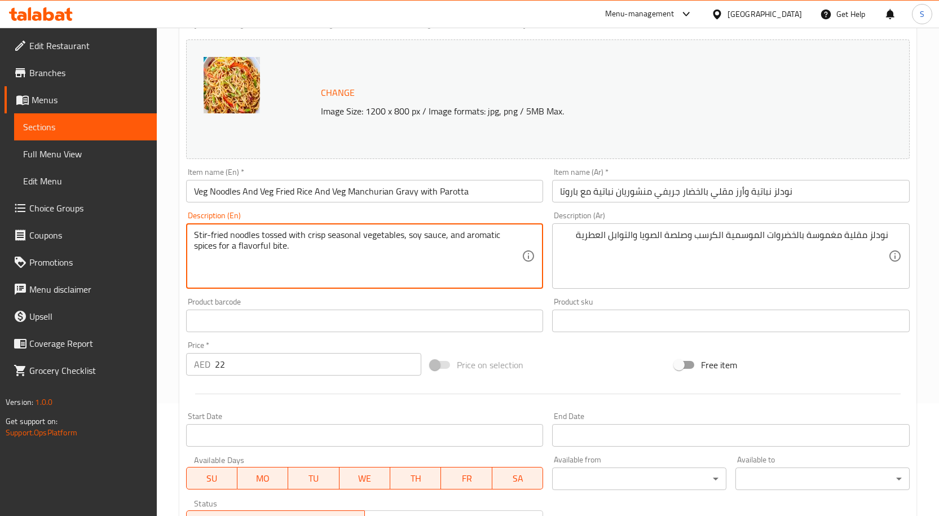
drag, startPoint x: 219, startPoint y: 244, endPoint x: 311, endPoint y: 253, distance: 91.9
click at [311, 253] on textarea "Stir-fried noodles tossed with crisp seasonal vegetables, soy sauce, and aromat…" at bounding box center [358, 257] width 328 height 54
type textarea "Stir-fried noodles tossed with crisp seasonal vegetables, soy sauce, and aromat…"
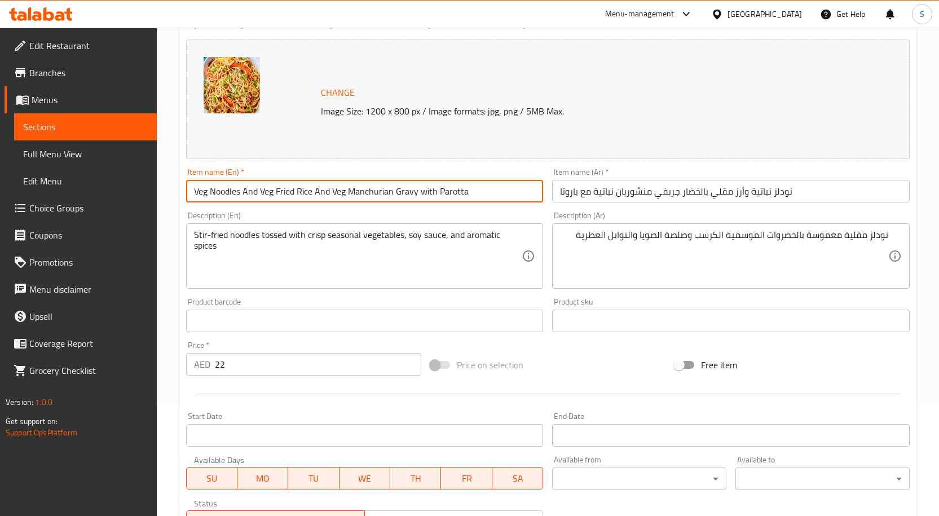
click at [497, 202] on input "Veg Noodles And Veg Fried Rice And Veg Manchurian Gravy with Parotta" at bounding box center [365, 191] width 358 height 23
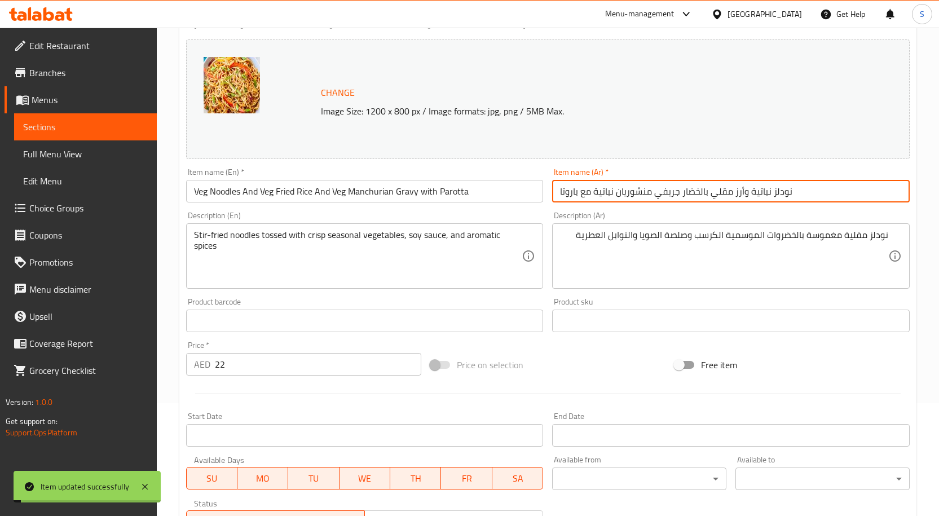
click at [805, 184] on input "نودلز نباتية وأرز مقلي بالخضار جريفي منشوريان نباتية مع باروتا" at bounding box center [731, 191] width 358 height 23
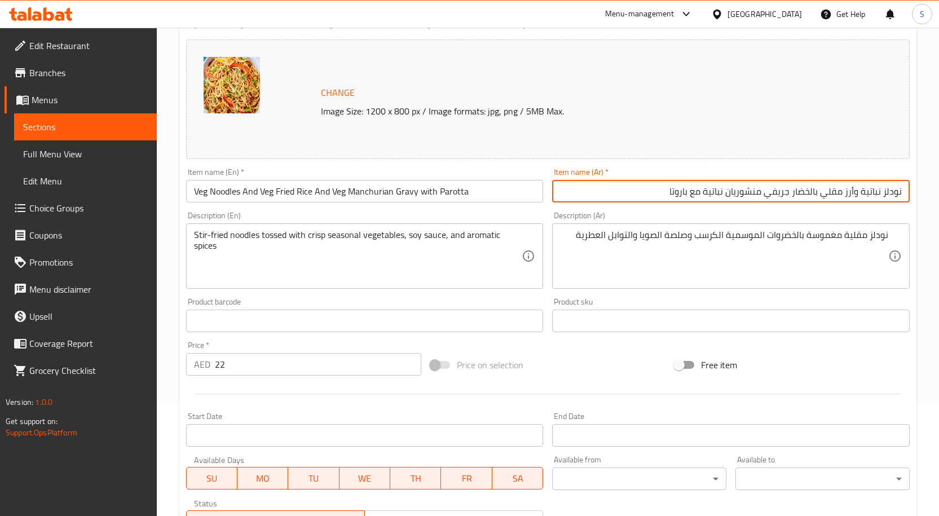
click at [341, 195] on input "Veg Noodles And Veg Fried Rice And Veg Manchurian Gravy with Parotta" at bounding box center [365, 191] width 358 height 23
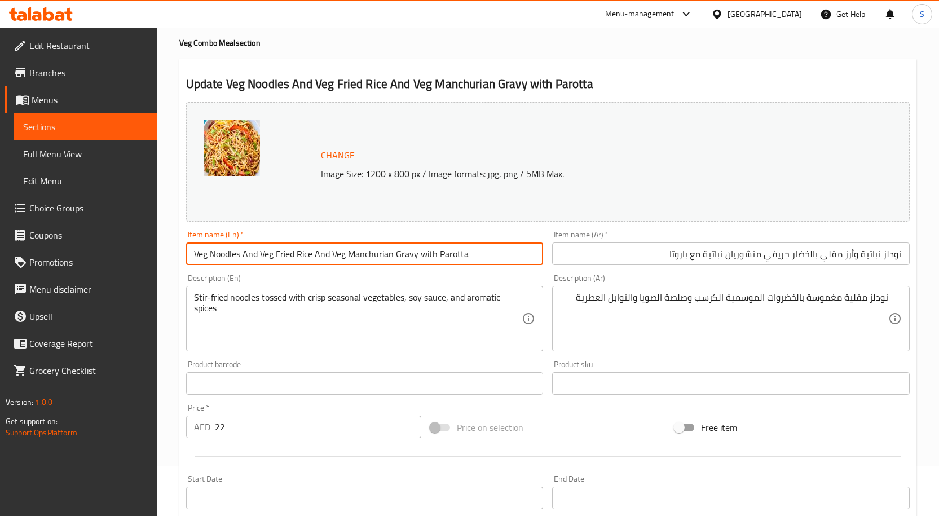
scroll to position [0, 0]
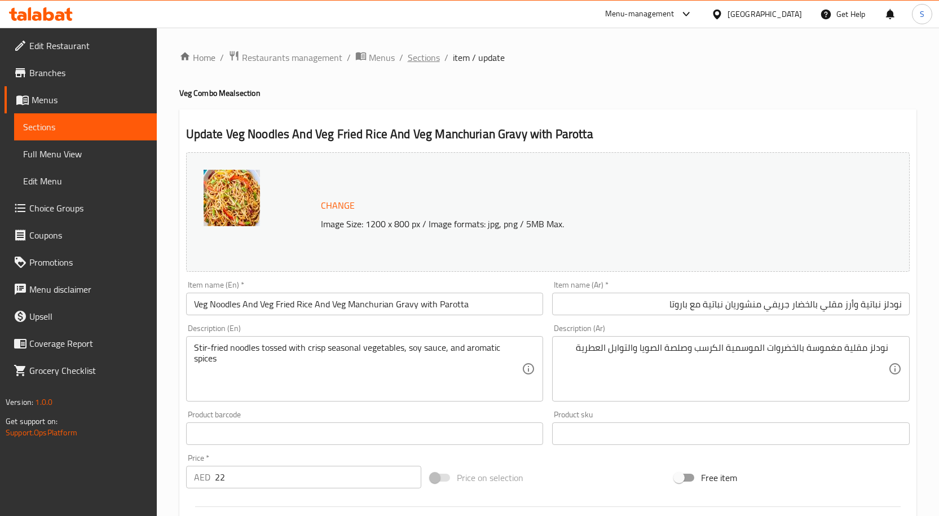
click at [428, 53] on span "Sections" at bounding box center [424, 58] width 32 height 14
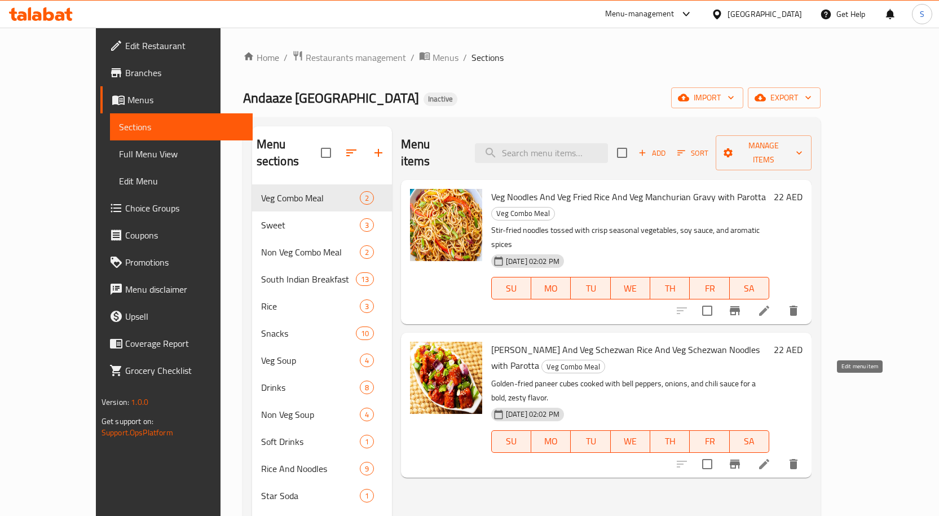
click at [771, 458] on icon at bounding box center [765, 465] width 14 height 14
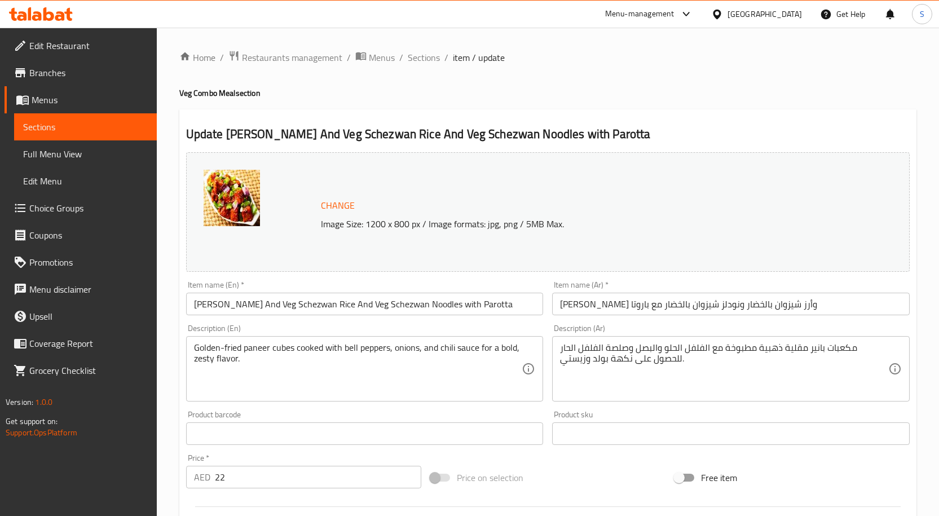
click at [813, 298] on input "[PERSON_NAME] وأرز شيزوان بالخضار ونودلز شيزوان بالخضار مع باروتا" at bounding box center [731, 304] width 358 height 23
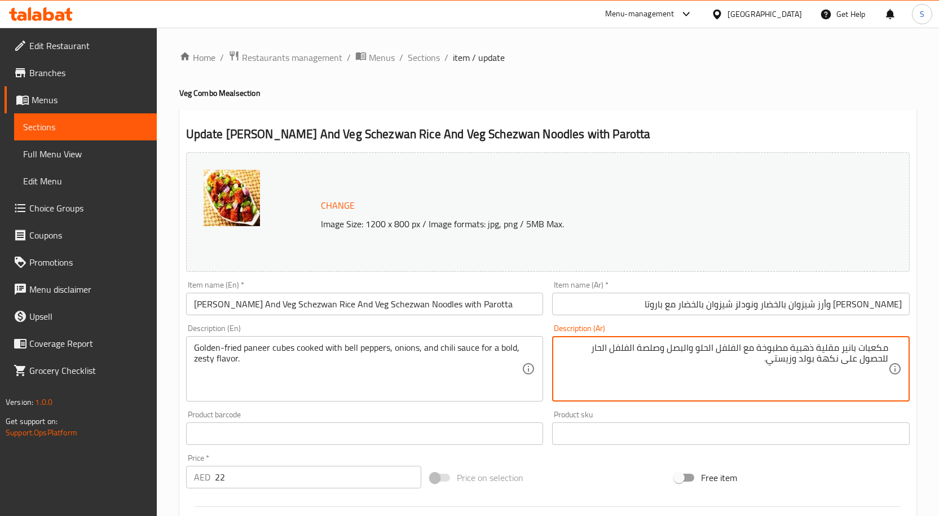
click at [734, 359] on textarea "مكعبات بانير مقلية ذهبية مطبوخة مع الفلفل الحلو والبصل وصلصة الفلفل الحار للحصو…" at bounding box center [724, 369] width 328 height 54
click at [278, 340] on div "Golden-fried paneer cubes cooked with bell peppers, onions, and chili sauce for…" at bounding box center [365, 368] width 358 height 65
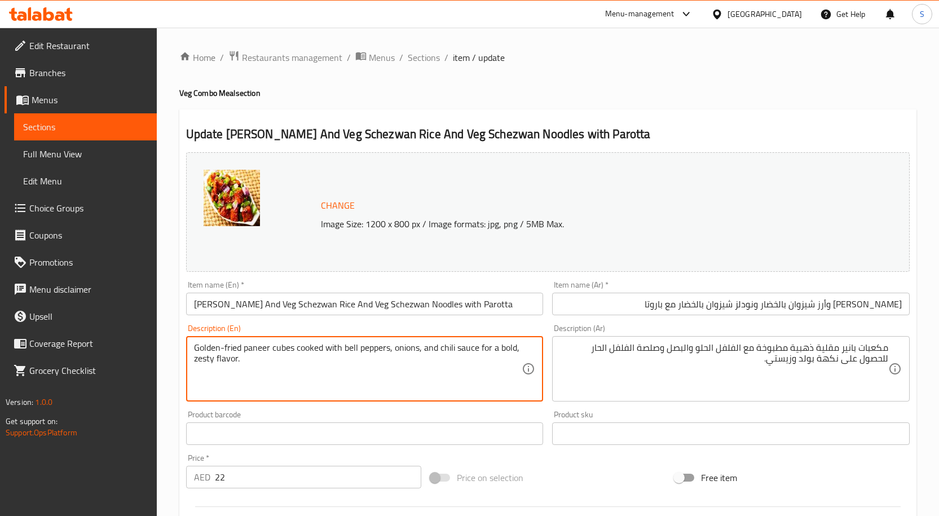
click at [313, 361] on textarea "Golden-fried paneer cubes cooked with bell peppers, onions, and chili sauce for…" at bounding box center [358, 369] width 328 height 54
click at [465, 366] on textarea "Golden-fried paneer cubes cooked with bell peppers, onions, and chili sauce for…" at bounding box center [358, 369] width 328 height 54
click at [510, 349] on textarea "Golden-fried paneer cubes cooked with bell peppers, onions, and chili sauce for…" at bounding box center [358, 369] width 328 height 54
click at [507, 350] on textarea "Golden-fried paneer cubes cooked with bell peppers, onions, and chili sauce for…" at bounding box center [358, 369] width 328 height 54
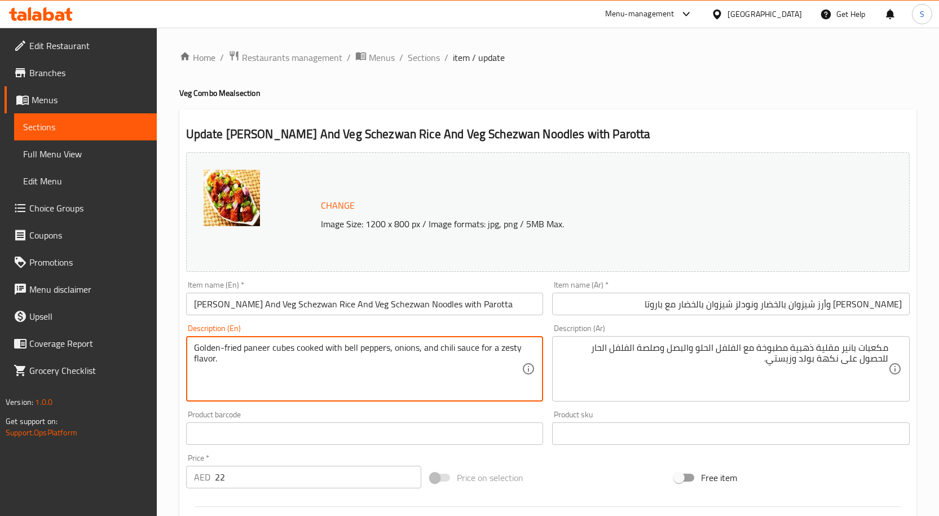
type textarea "Golden-fried paneer cubes cooked with bell peppers, onions, and chili sauce for…"
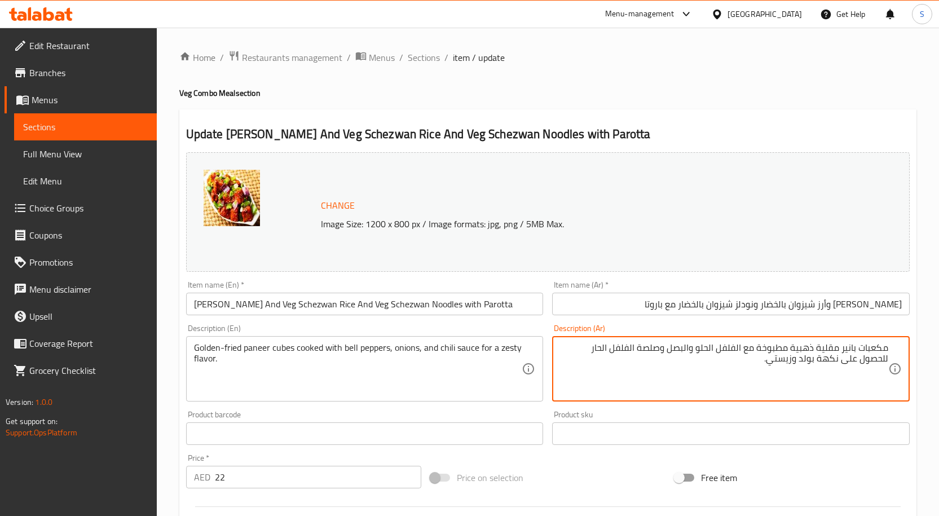
click at [838, 360] on textarea "مكعبات بانير مقلية ذهبية مطبوخة مع الفلفل الحلو والبصل وصلصة الفلفل الحار للحصو…" at bounding box center [724, 369] width 328 height 54
click at [842, 360] on textarea "مكعبات بانير مقلية ذهبية مطبوخة مع الفلفل الحلو والبصل وصلصة الفلفل الحار للحصو…" at bounding box center [724, 369] width 328 height 54
type textarea "مكعبات بانير مقلية ذهبية مطبوخة مع الفلفل الحلو والبصل وصلصة الفلفل الحار للحصو…"
click at [674, 309] on input "[PERSON_NAME] وأرز شيزوان بالخضار ونودلز شيزوان بالخضار مع باروتا" at bounding box center [731, 304] width 358 height 23
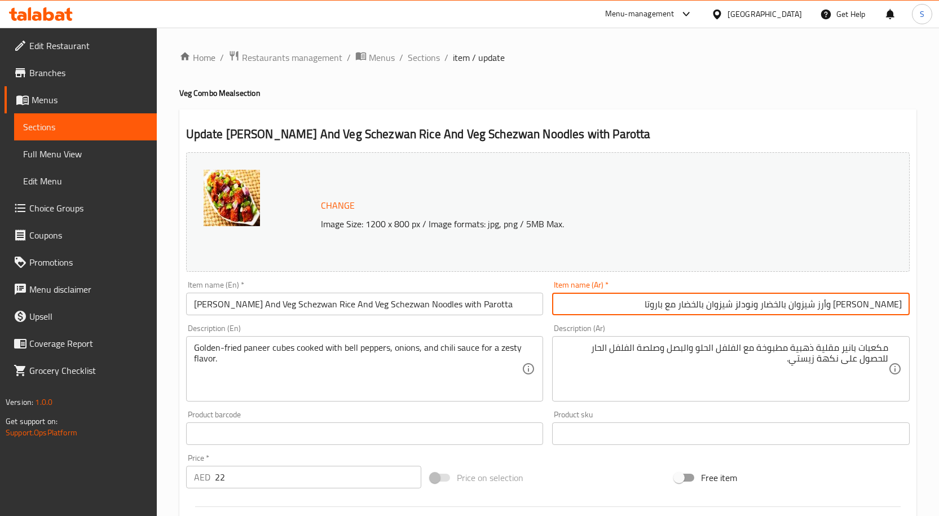
click at [424, 56] on span "Sections" at bounding box center [424, 58] width 32 height 14
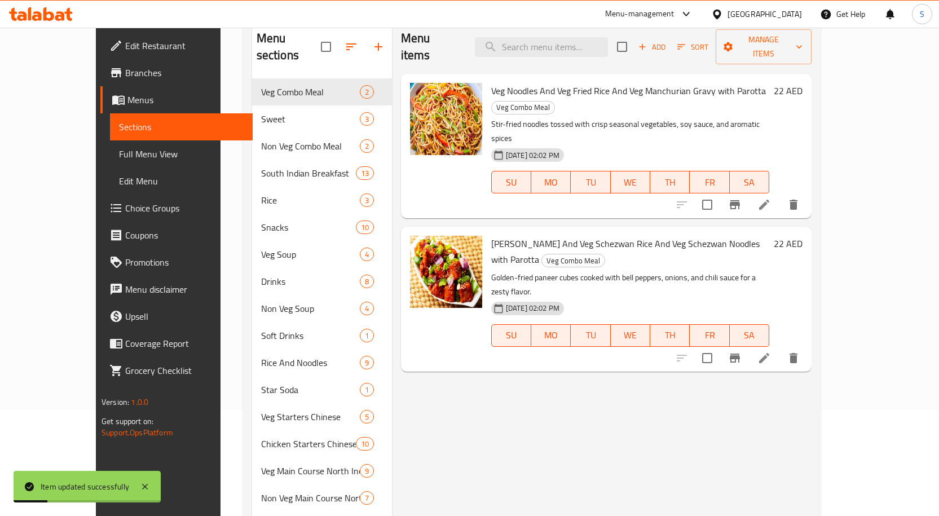
scroll to position [169, 0]
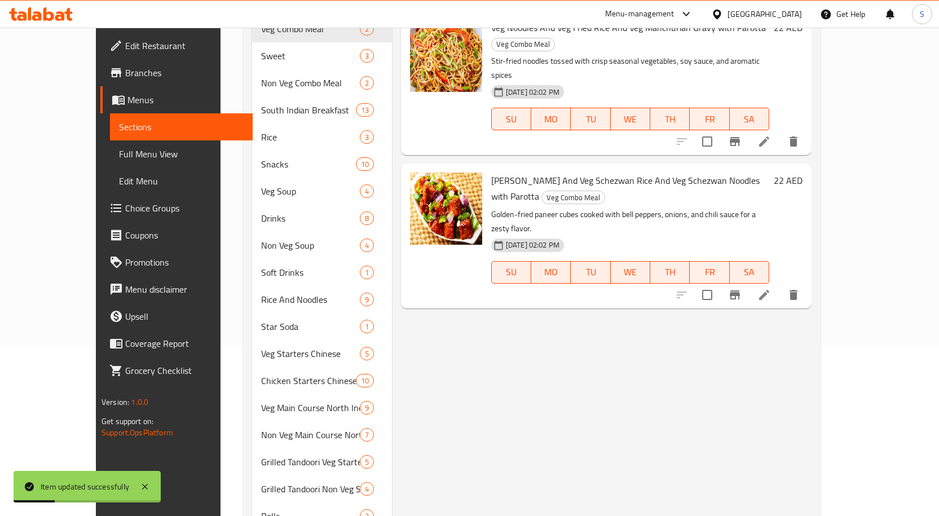
click at [487, 374] on div "Menu items Add Sort Manage items Veg Noodles And Veg Fried Rice And Veg Manchur…" at bounding box center [602, 313] width 420 height 713
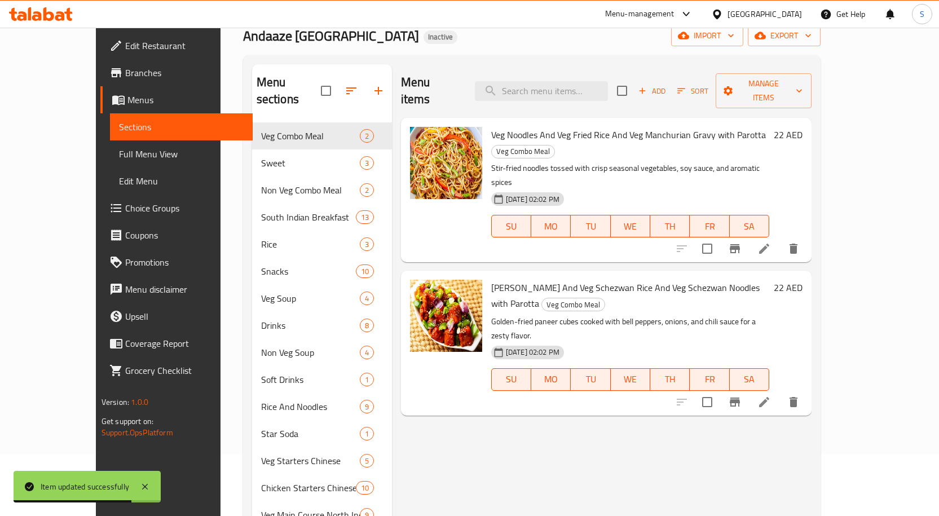
scroll to position [0, 0]
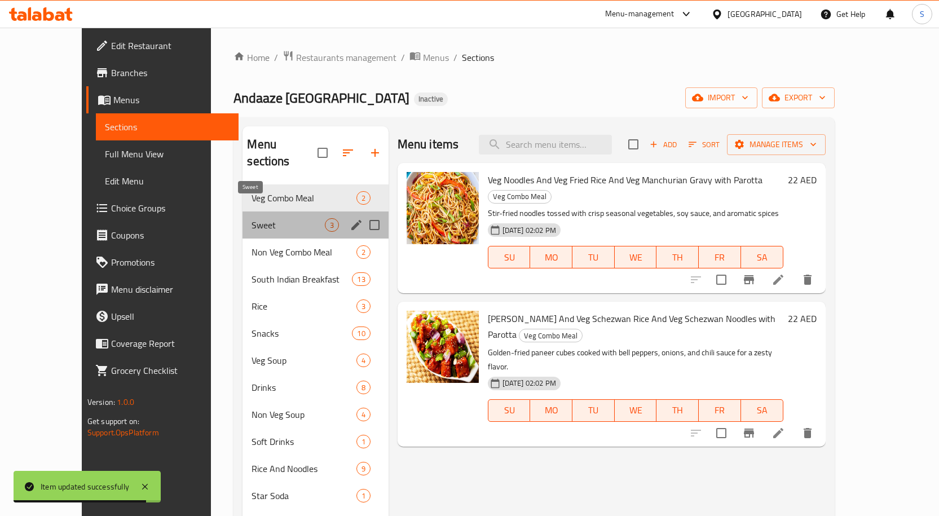
click at [252, 218] on span "Sweet" at bounding box center [288, 225] width 73 height 14
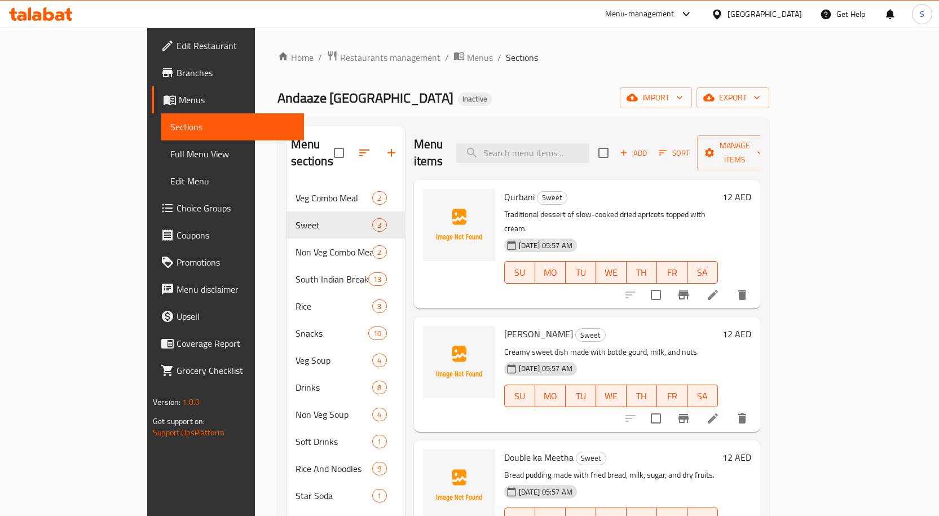
click at [718, 414] on icon at bounding box center [713, 419] width 10 height 10
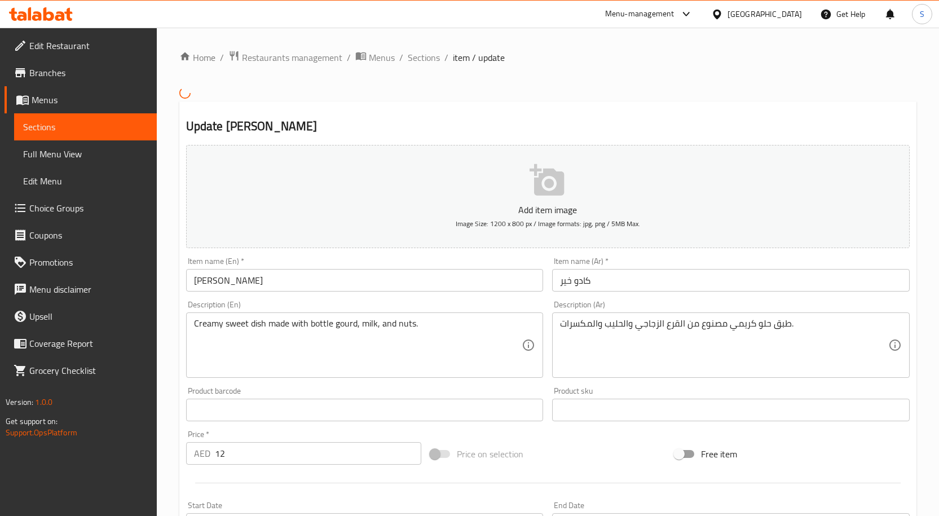
scroll to position [169, 0]
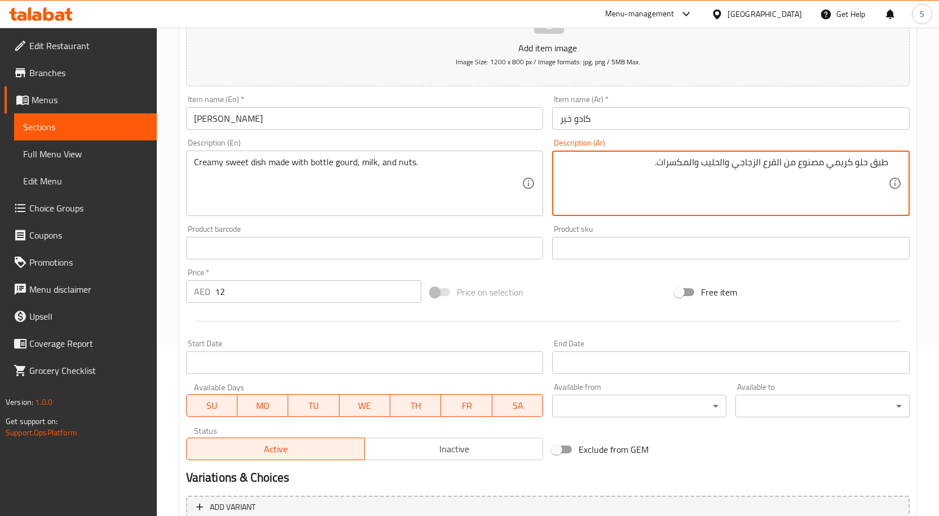
click at [744, 161] on textarea "طبق حلو كريمي مصنوع من القرع الزجاجي والحليب والمكسرات." at bounding box center [724, 184] width 328 height 54
drag, startPoint x: 754, startPoint y: 164, endPoint x: 777, endPoint y: 166, distance: 23.3
click at [777, 166] on textarea "طبق حلو كريمي مصنوع من القرع زجاجة والحليب والمكسرات." at bounding box center [724, 184] width 328 height 54
type textarea "طبق حلو كريمي مصنوع من القرع زجاجة والحليب والمكسرات."
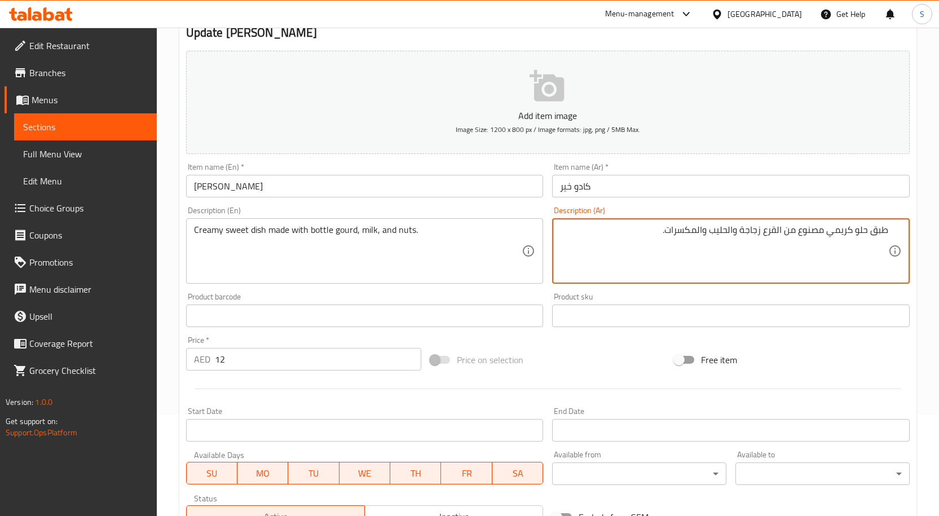
scroll to position [0, 0]
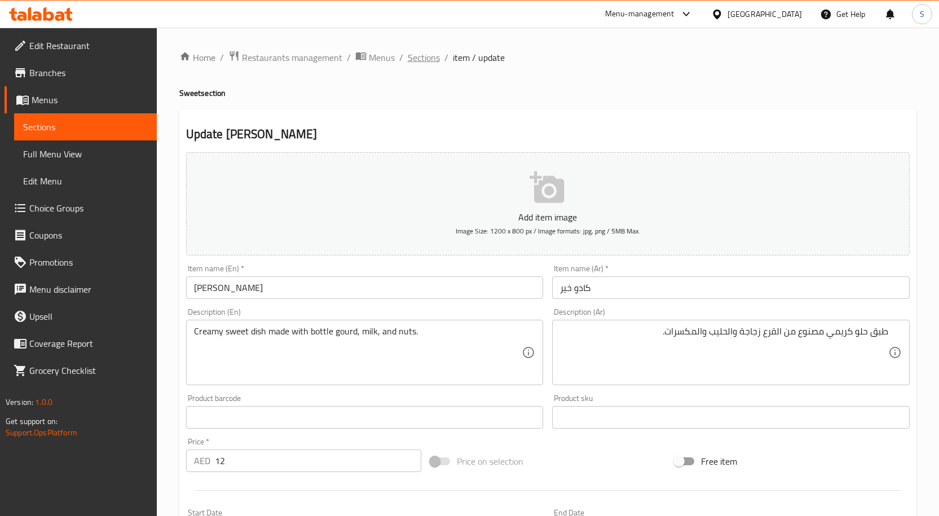
click at [425, 60] on span "Sections" at bounding box center [424, 58] width 32 height 14
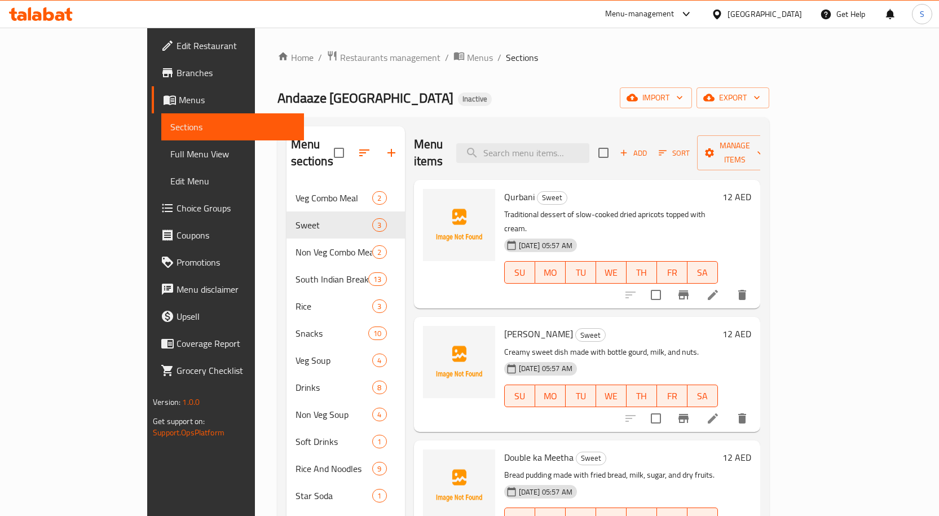
click at [633, 284] on div "Menu items Add Sort Manage items Qurbani Sweet Traditional dessert of slow-cook…" at bounding box center [582, 482] width 355 height 713
click at [675, 326] on h6 "[PERSON_NAME]" at bounding box center [611, 334] width 214 height 16
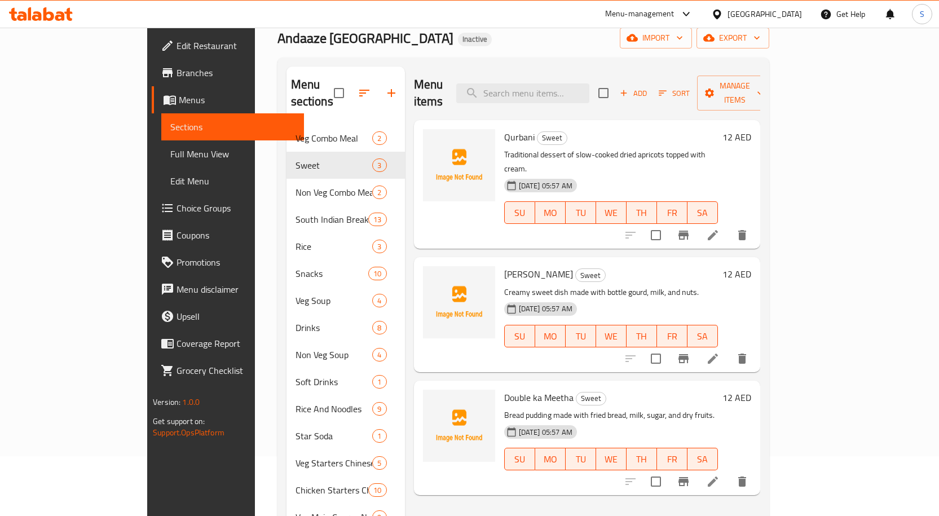
scroll to position [113, 0]
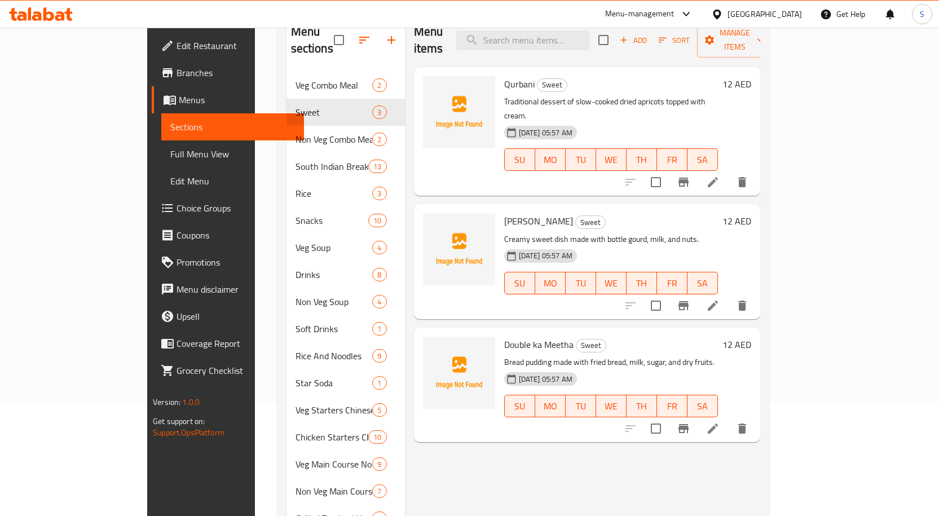
click at [718, 213] on h6 "[PERSON_NAME]" at bounding box center [611, 221] width 214 height 16
click at [718, 232] on p "Creamy sweet dish made with bottle gourd, milk, and nuts." at bounding box center [611, 239] width 214 height 14
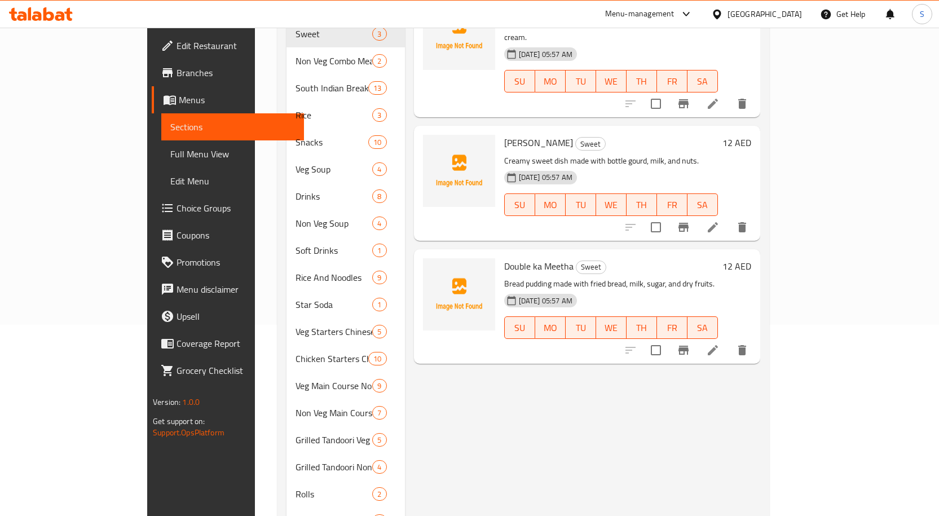
scroll to position [168, 0]
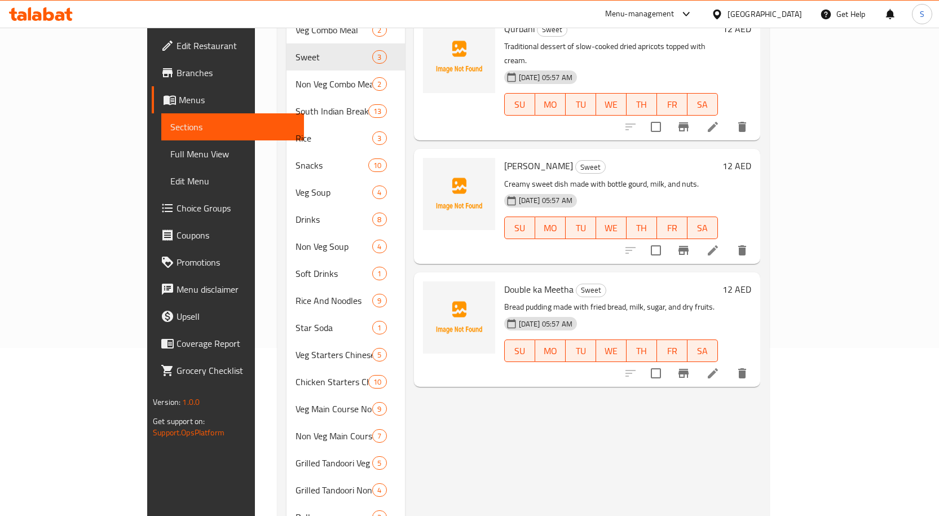
click at [720, 367] on icon at bounding box center [713, 374] width 14 height 14
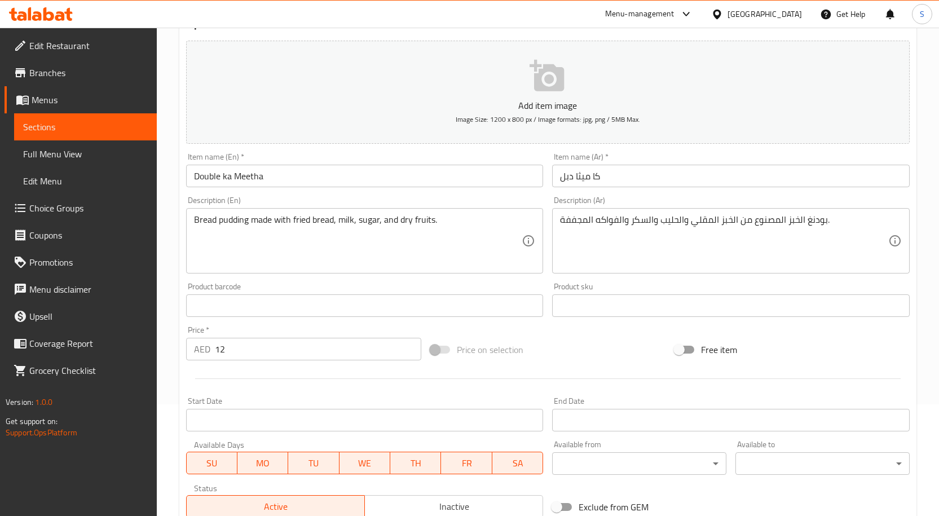
scroll to position [113, 0]
click at [757, 286] on div "Product sku Product sku" at bounding box center [731, 299] width 358 height 34
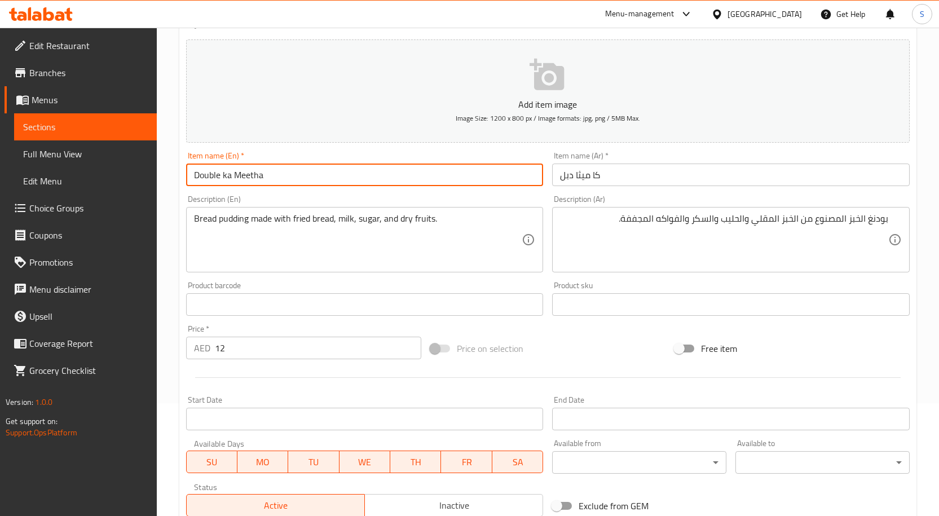
click at [396, 173] on input "Double ka Meetha" at bounding box center [365, 175] width 358 height 23
click at [188, 182] on input "Double ka Meetha" at bounding box center [365, 175] width 358 height 23
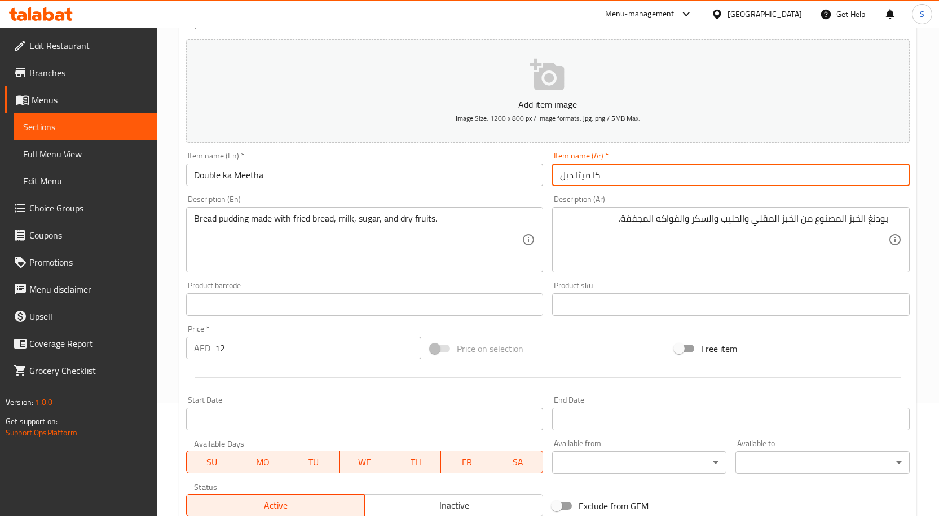
click at [698, 180] on input "كا ميثا دبل" at bounding box center [731, 175] width 358 height 23
click at [869, 177] on input "كا ميثا دبل" at bounding box center [731, 175] width 358 height 23
click at [871, 177] on input "كا ميثا دبل" at bounding box center [731, 175] width 358 height 23
type input "كا ميثا دوبل"
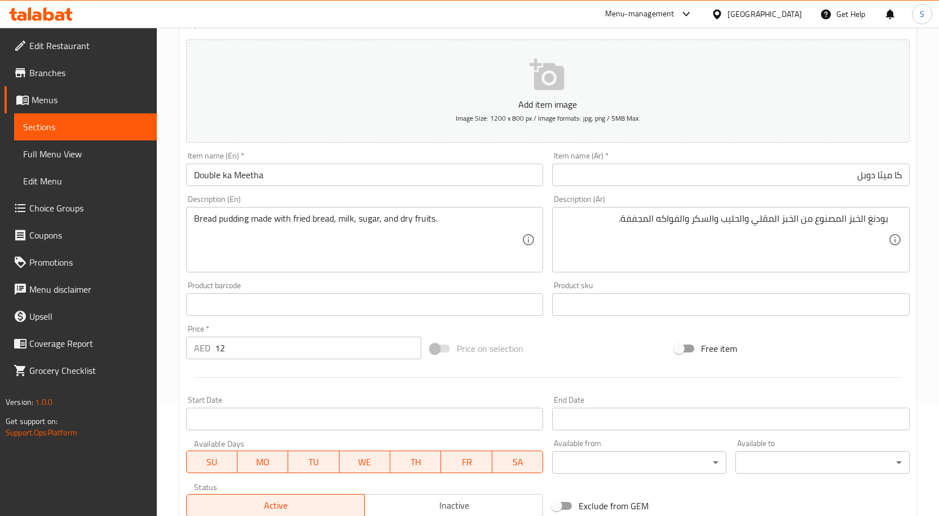
click at [219, 211] on div "Bread pudding made with fried bread, milk, sugar, and dry fruits. Description (…" at bounding box center [365, 239] width 358 height 65
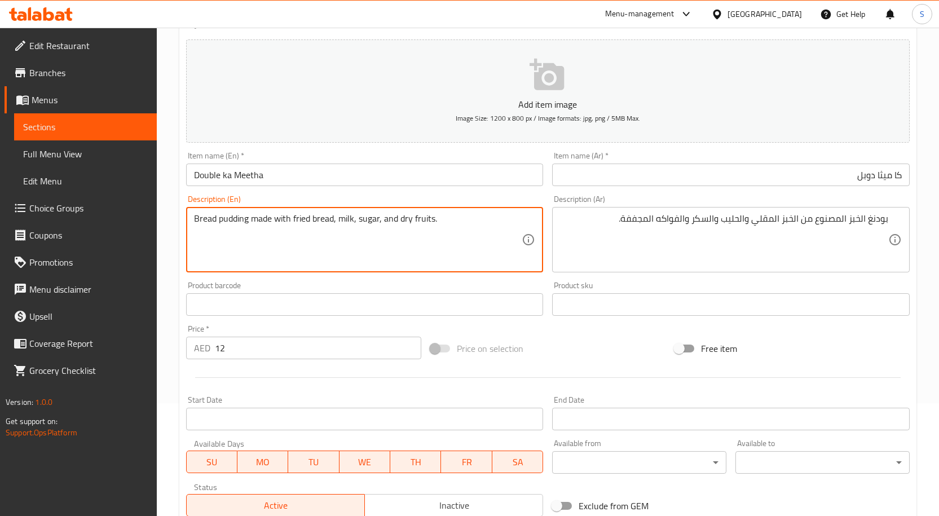
click at [254, 223] on textarea "Bread pudding made with fried bread, milk, sugar, and dry fruits." at bounding box center [358, 240] width 328 height 54
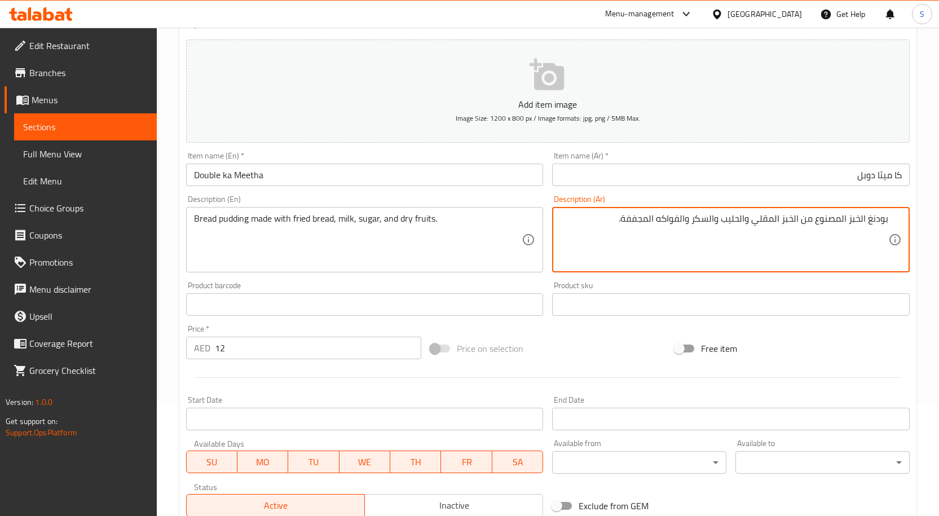
click at [862, 218] on textarea "بودنغ الخبز المصنوع من الخبز المقلي والحليب والسكر والفواكه المجففة." at bounding box center [724, 240] width 328 height 54
click at [847, 220] on textarea "بودنغ خبز المصنوع من الخبز المقلي والحليب والسكر والفواكه المجففة." at bounding box center [724, 240] width 328 height 54
click at [860, 230] on textarea "بودنغ خبز مصنوع من الخبز المقلي والحليب والسكر والفواكه المجففة." at bounding box center [724, 240] width 328 height 54
click at [730, 213] on textarea "بودنغ خبز مصنوع من الخبز المقلي والحليب والسكر والفواكه المجففة." at bounding box center [724, 240] width 328 height 54
type textarea "بودنغ خبز مصنوع من الخبز المقلي والحليب والسكر والفواكه المجففة."
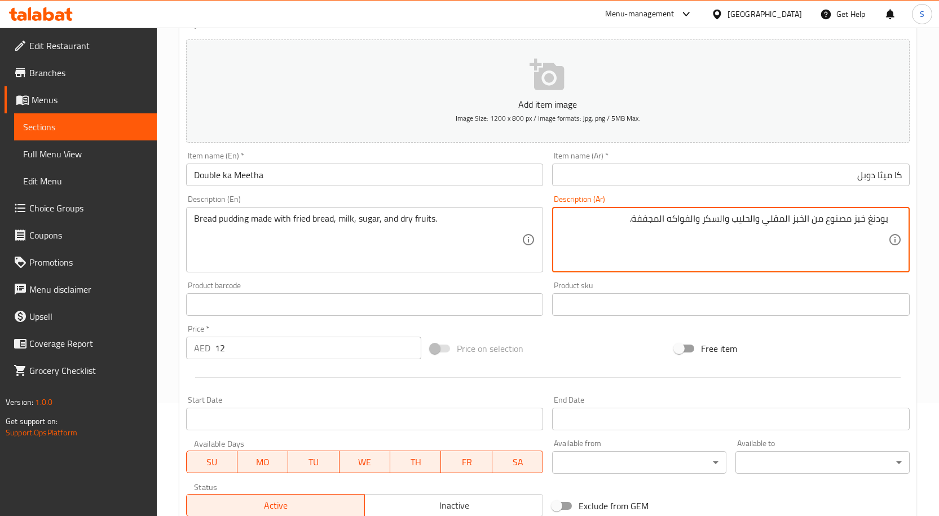
click at [791, 179] on input "كا ميثا دوبل" at bounding box center [731, 175] width 358 height 23
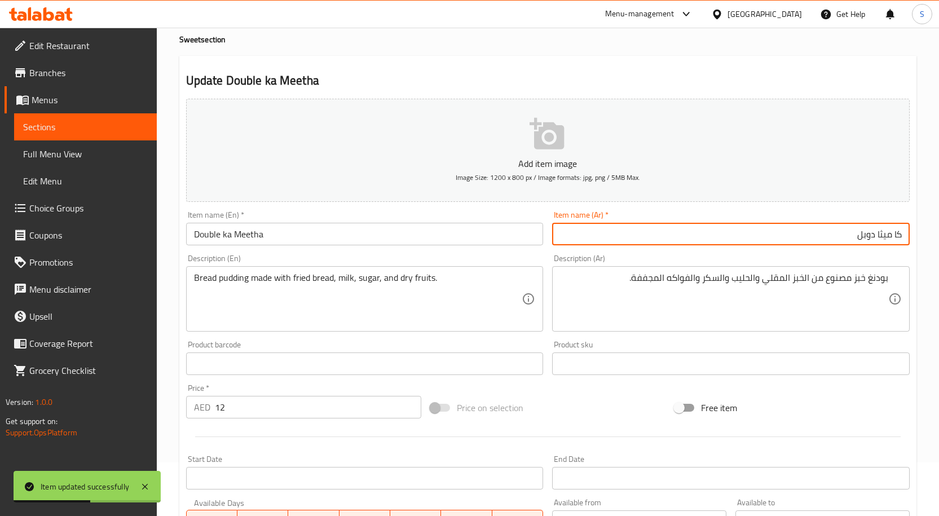
scroll to position [0, 0]
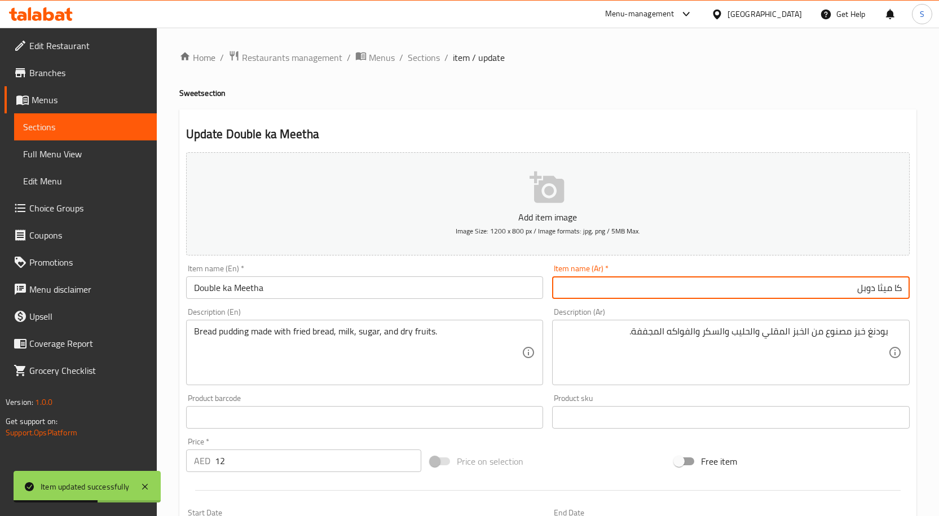
drag, startPoint x: 430, startPoint y: 54, endPoint x: 436, endPoint y: 67, distance: 14.7
click at [430, 54] on span "Sections" at bounding box center [424, 58] width 32 height 14
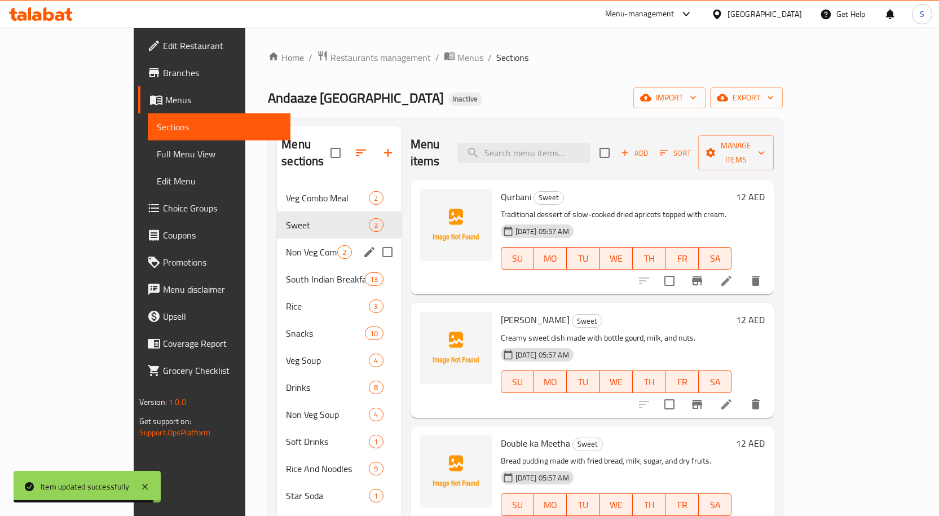
click at [286, 245] on span "Non Veg Combo Meal" at bounding box center [311, 252] width 51 height 14
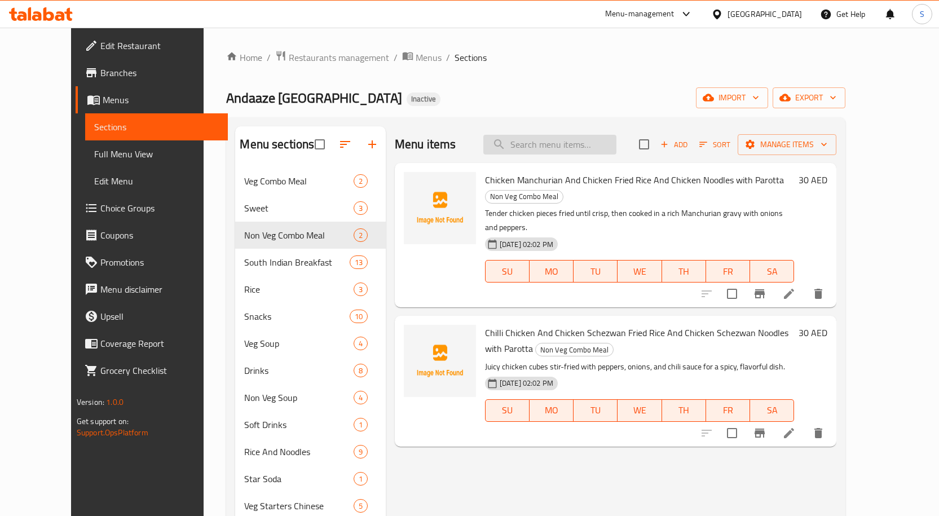
click at [617, 140] on input "search" at bounding box center [550, 145] width 133 height 20
paste input "Chilli Chicken And Chicken Schezwan Fried Rice And Chicken Schezwan Noodles wit…"
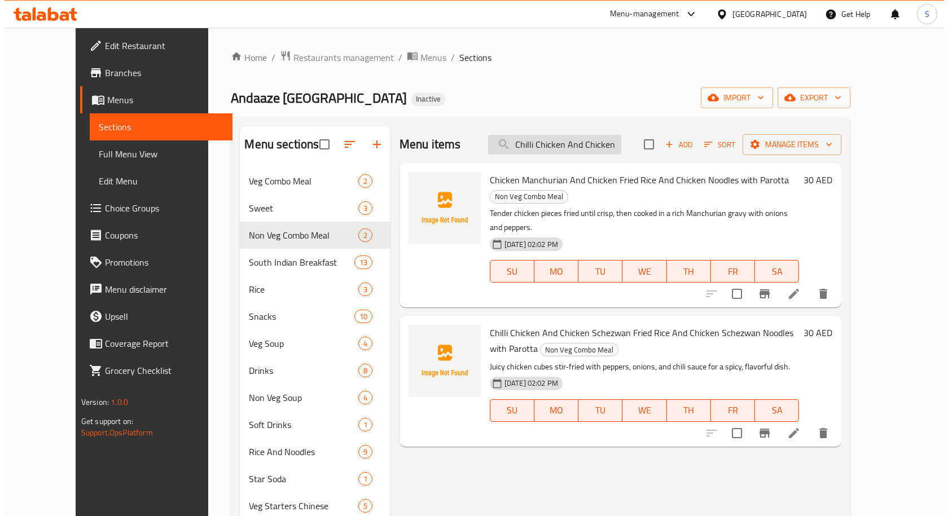
scroll to position [0, 247]
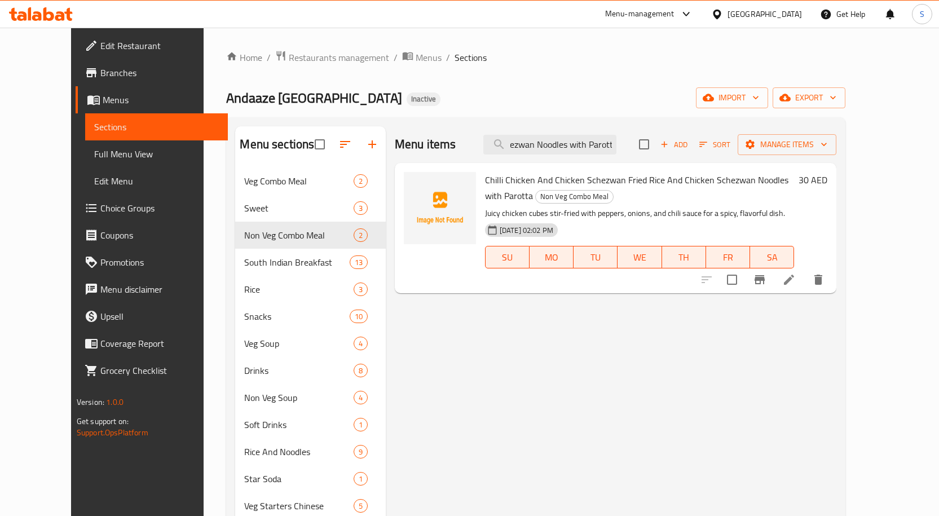
type input "Chilli Chicken And Chicken Schezwan Fried Rice And Chicken Schezwan Noodles wit…"
click at [796, 278] on icon at bounding box center [790, 280] width 14 height 14
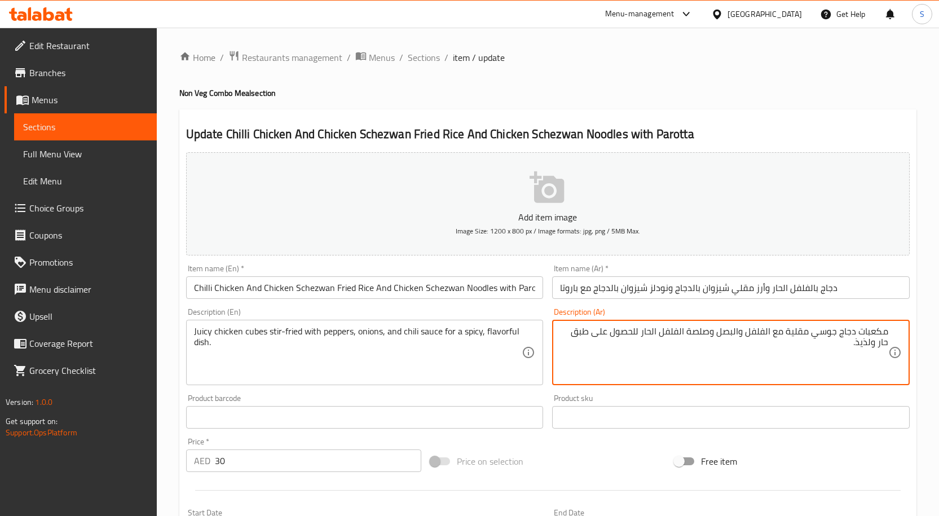
click at [880, 344] on textarea "مكعبات دجاج جوسي مقلية مع الفلفل والبصل وصلصة الفلفل الحار للحصول على طبق حار و…" at bounding box center [724, 353] width 328 height 54
type textarea "مكعبات دجاج جوسي مقلية مع الفلفل والبصل وصلصة الفلفل الحار للحصول على طبق حار ."
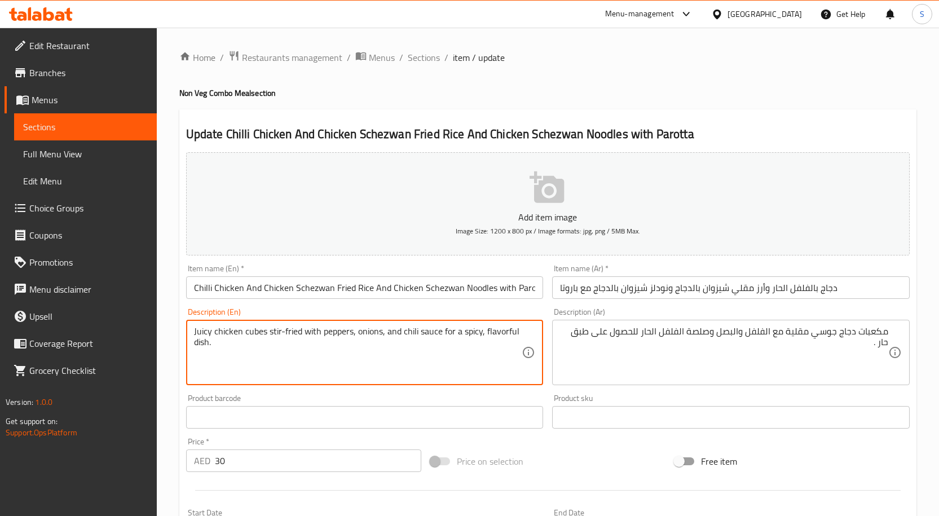
click at [507, 331] on textarea "Juicy chicken cubes stir-fried with peppers, onions, and chili sauce for a spic…" at bounding box center [358, 353] width 328 height 54
type textarea "Juicy chicken cubes stir-fried with peppers, onions, and chili sauce for a spic…"
click at [530, 286] on input "Chilli Chicken And Chicken Schezwan Fried Rice And Chicken Schezwan Noodles wit…" at bounding box center [365, 287] width 358 height 23
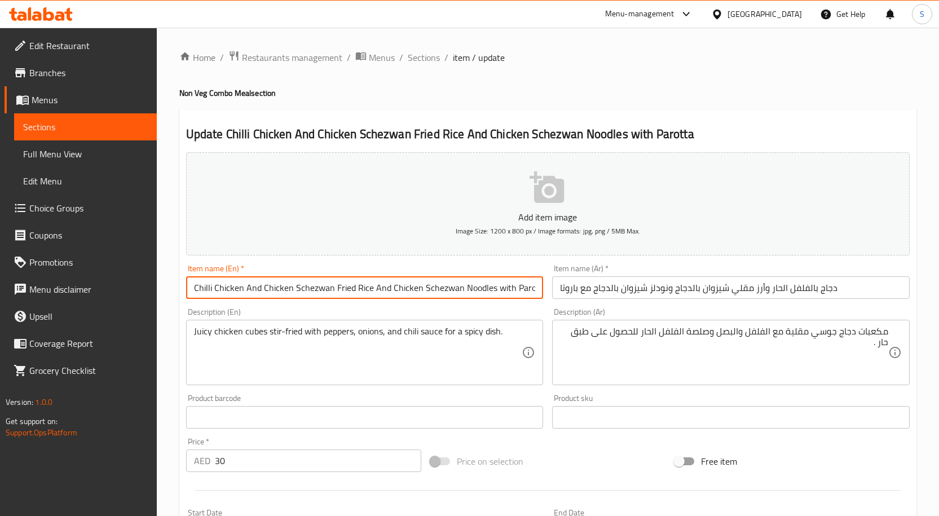
click at [434, 61] on span "Sections" at bounding box center [424, 58] width 32 height 14
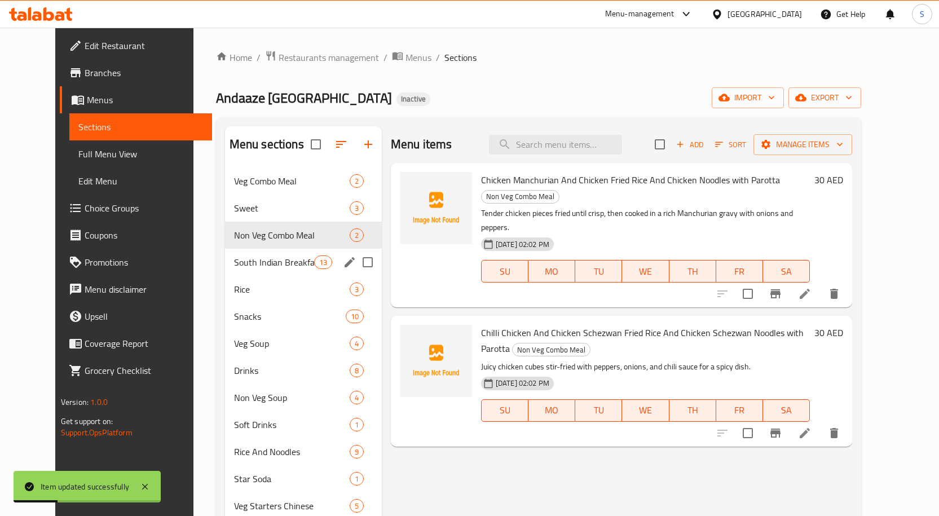
click at [288, 263] on span "South Indian Breakfast" at bounding box center [274, 263] width 80 height 14
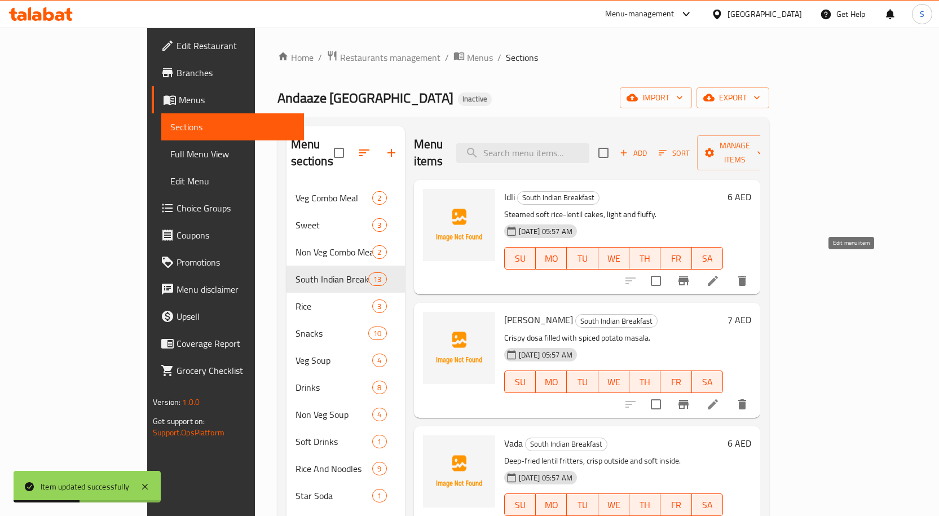
click at [720, 274] on icon at bounding box center [713, 281] width 14 height 14
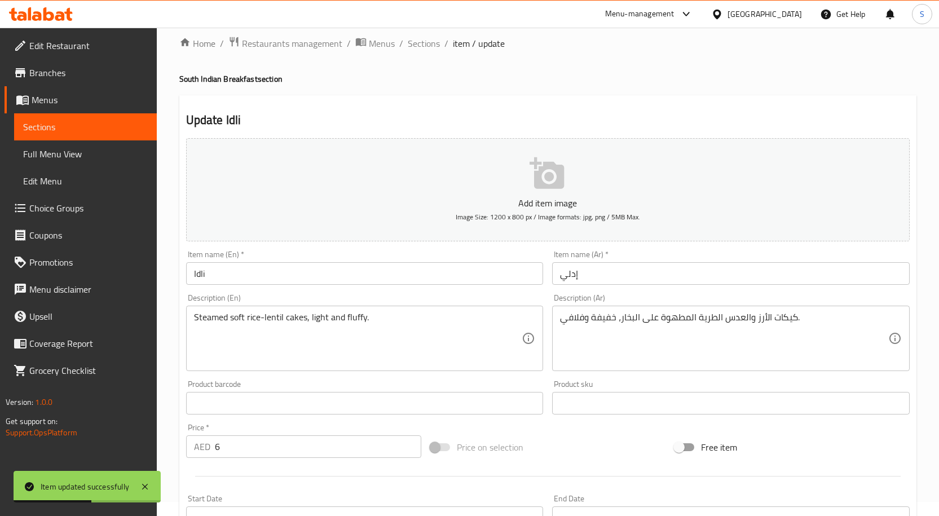
scroll to position [113, 0]
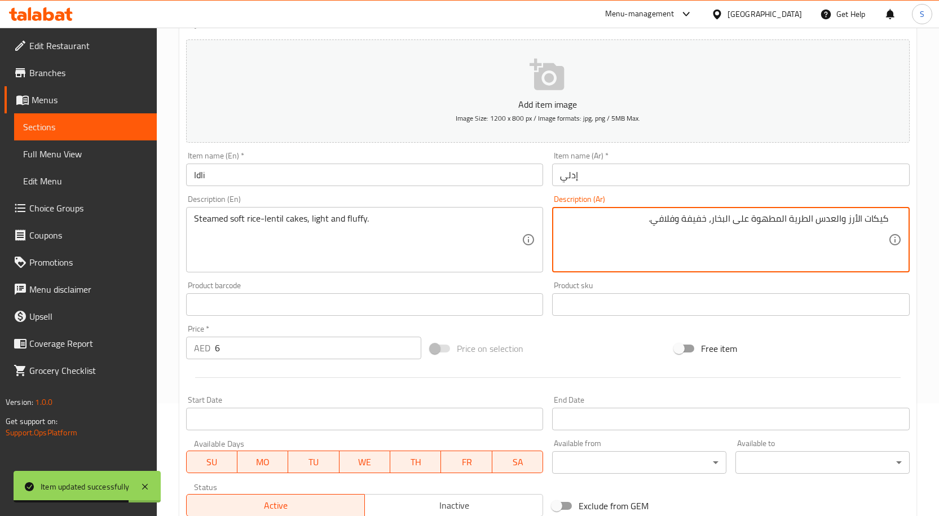
click at [875, 219] on textarea "كيكات الأرز والعدس الطرية المطهوة على البخار، خفيفة وفلافي." at bounding box center [724, 240] width 328 height 54
drag, startPoint x: 239, startPoint y: 237, endPoint x: 305, endPoint y: 244, distance: 66.9
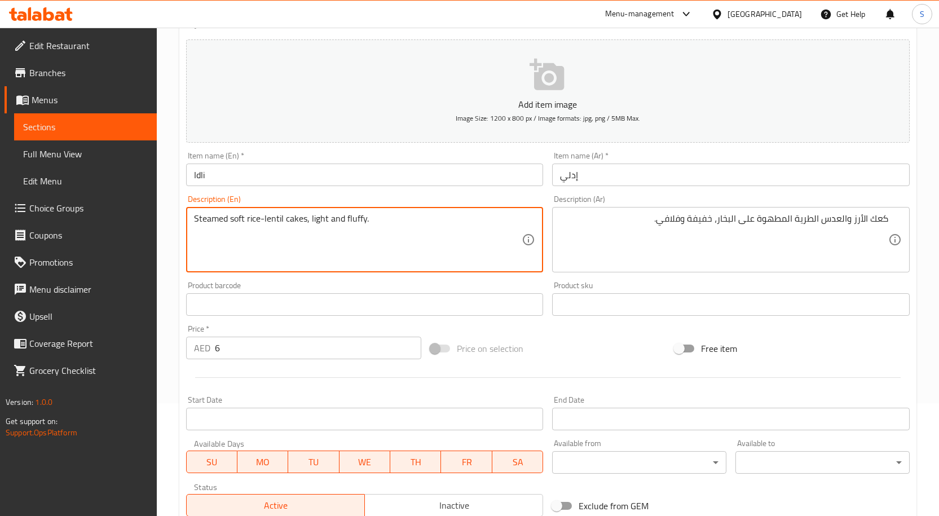
click at [840, 212] on div "كعك الأرز والعدس الطرية المطهوة على البخار، خفيفة وفلافي. Description (Ar)" at bounding box center [731, 239] width 358 height 65
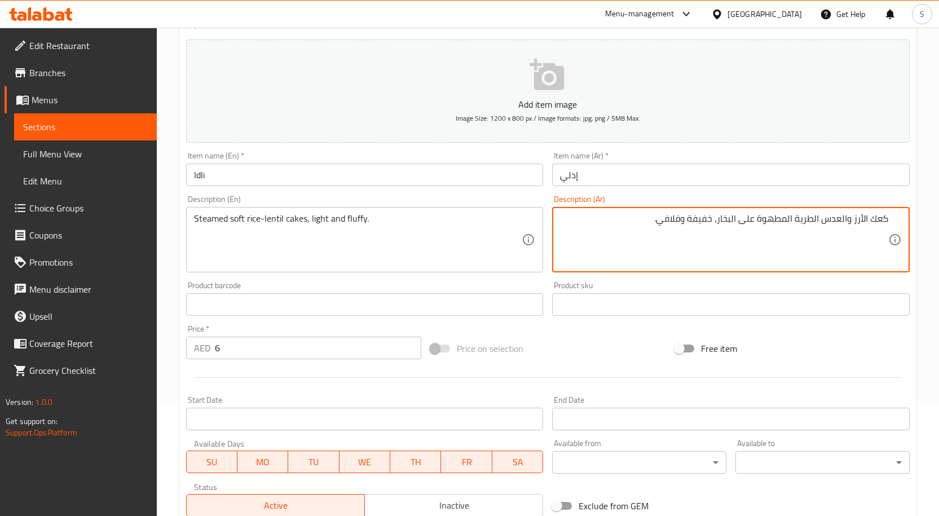
click at [773, 221] on textarea "كعك الأرز والعدس الطرية المطهوة على البخار، خفيفة وفلافي." at bounding box center [724, 240] width 328 height 54
click at [887, 213] on textarea "كعك الأرز والعدس الطرية على البخار، خفيفة وفلافي." at bounding box center [724, 240] width 328 height 54
type textarea "كعك الأرز والعدس الطرية على البخار، خفيفة وفلافي."
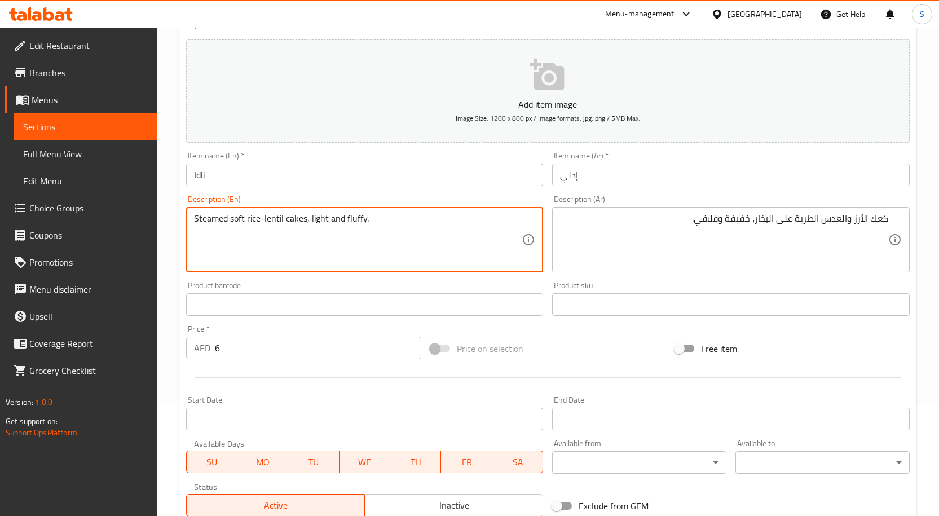
click at [426, 179] on input "Idli" at bounding box center [365, 175] width 358 height 23
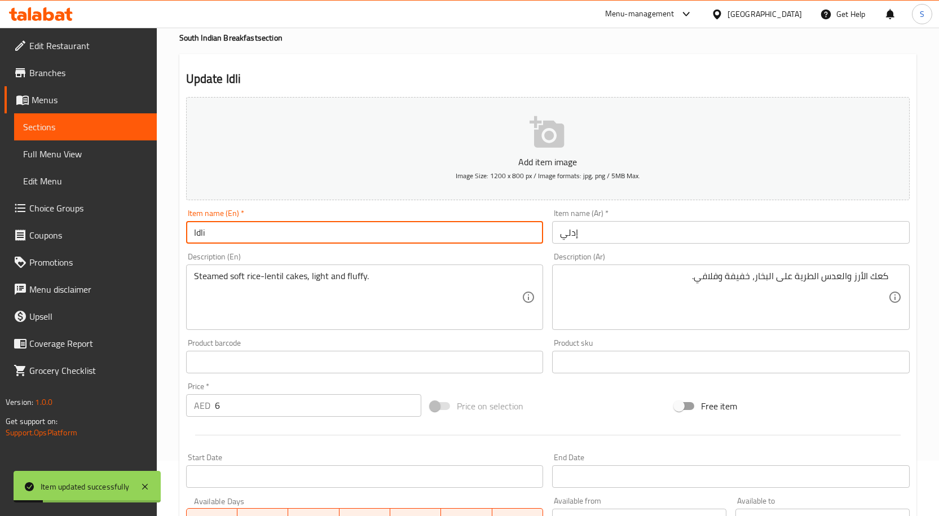
scroll to position [0, 0]
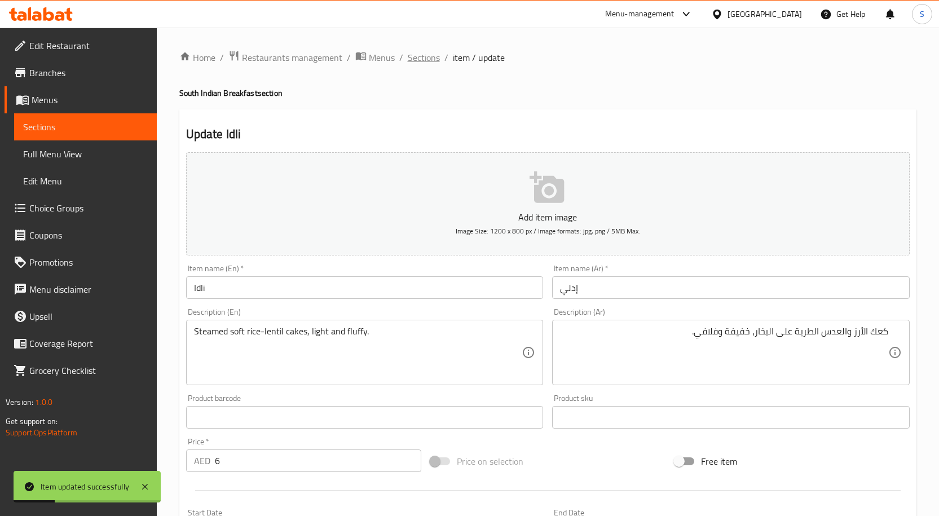
click at [425, 55] on span "Sections" at bounding box center [424, 58] width 32 height 14
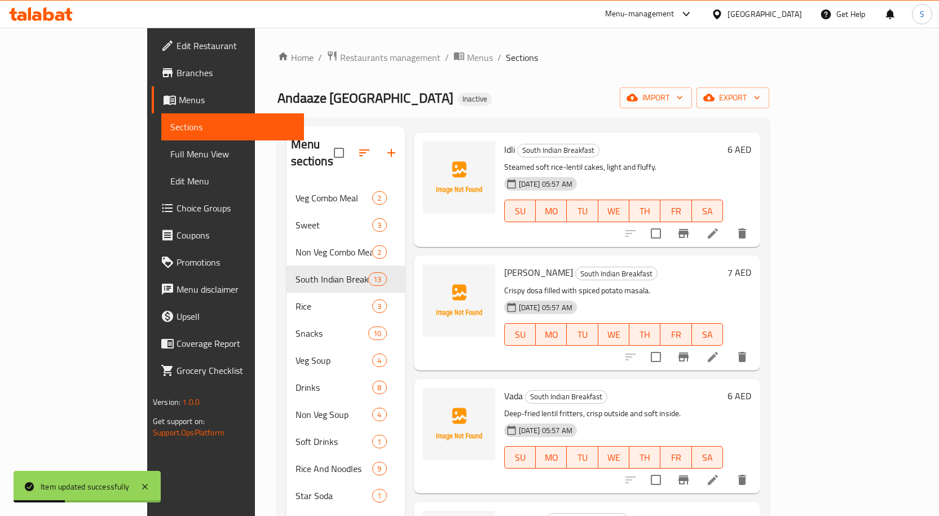
scroll to position [113, 0]
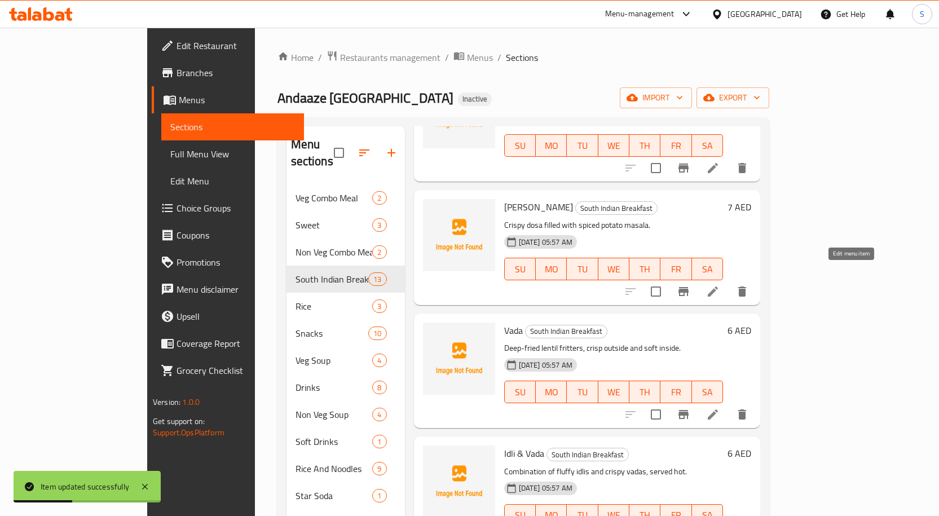
click at [718, 287] on icon at bounding box center [713, 292] width 10 height 10
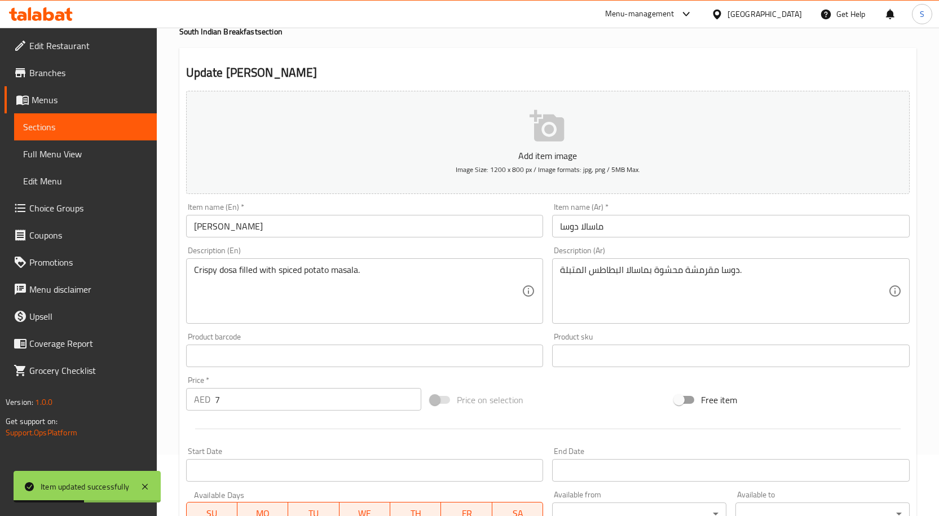
scroll to position [169, 0]
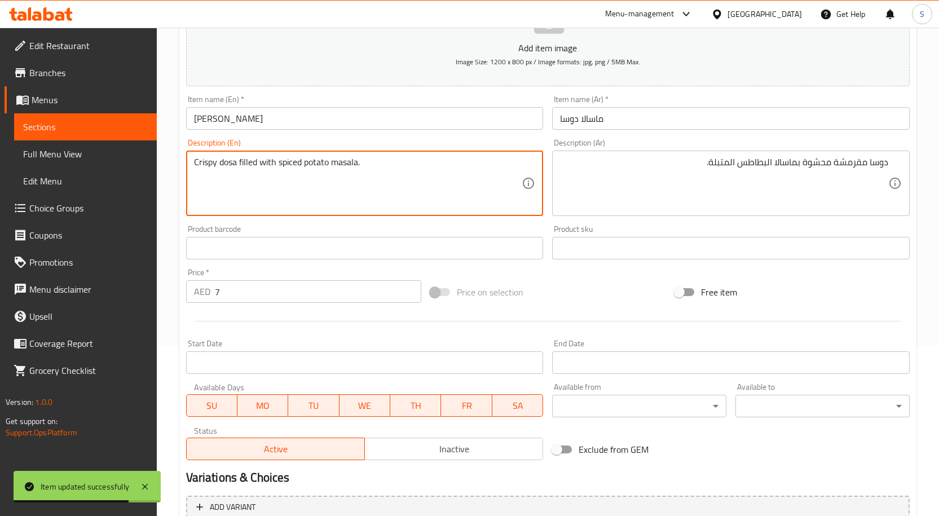
drag, startPoint x: 240, startPoint y: 168, endPoint x: 660, endPoint y: 167, distance: 419.8
click at [914, 180] on div "Description (Ar) دوسا مقرمشة محشوة بماسالا البطاطس المتبلة. Description (Ar)" at bounding box center [731, 177] width 367 height 86
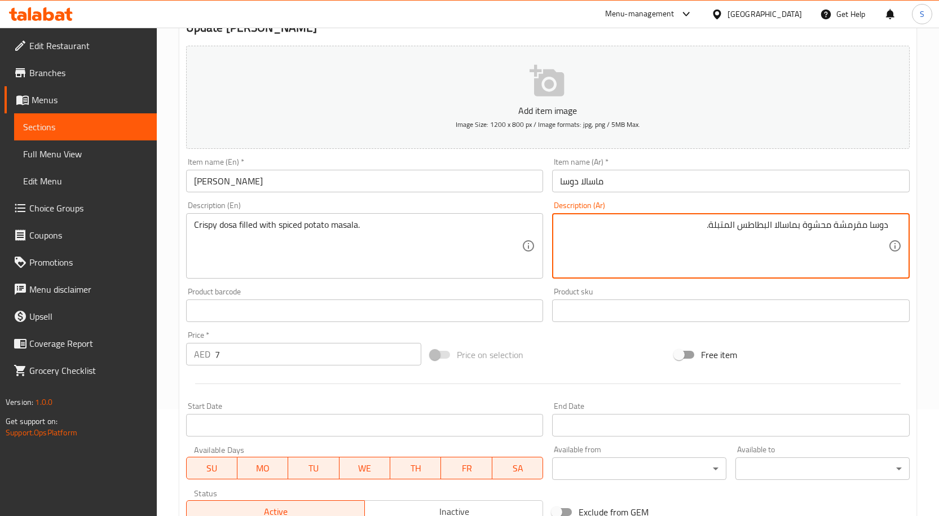
scroll to position [0, 0]
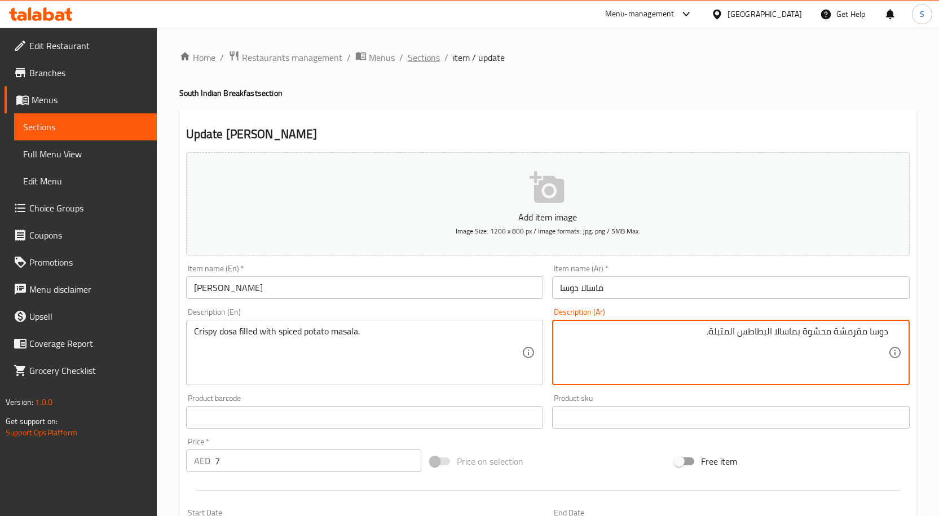
click at [426, 55] on span "Sections" at bounding box center [424, 58] width 32 height 14
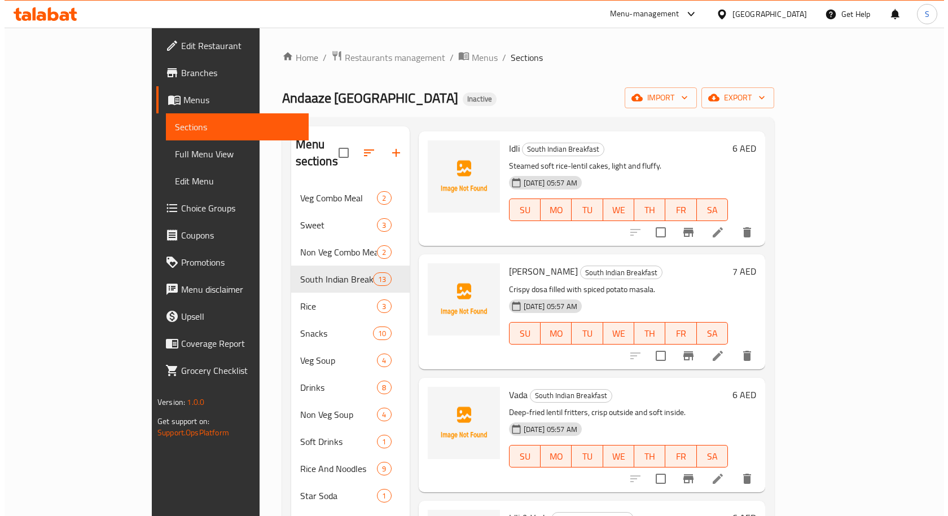
scroll to position [113, 0]
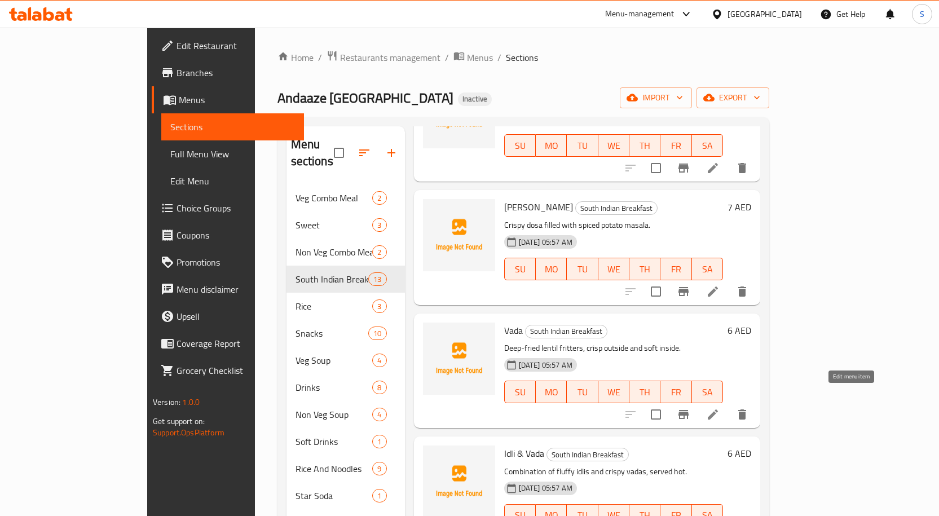
click at [720, 408] on icon at bounding box center [713, 415] width 14 height 14
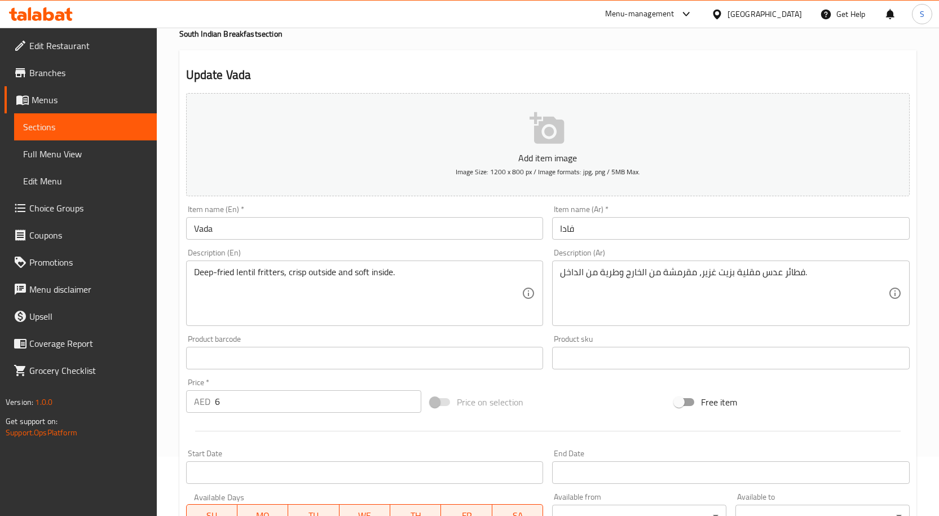
scroll to position [226, 0]
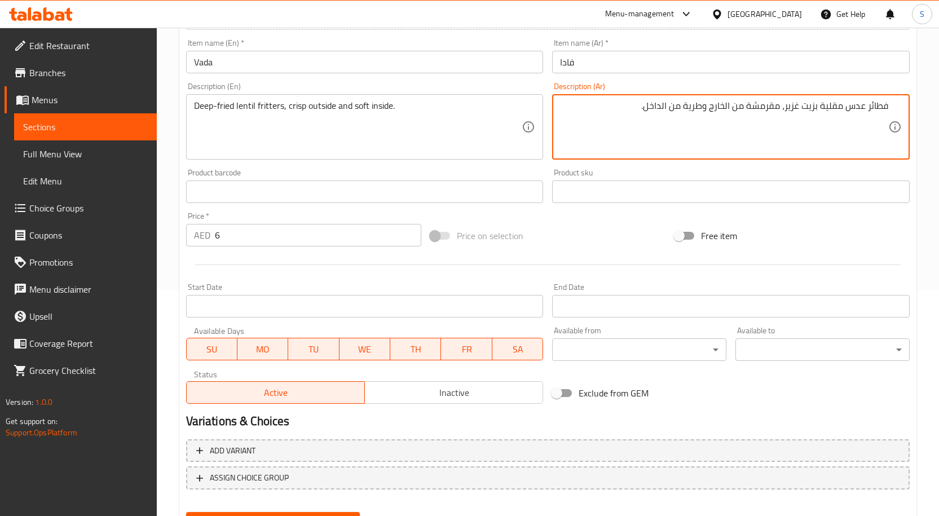
click at [866, 102] on textarea "فطائر عدس مقلية بزيت غزير، مقرمشة من الخارج وطرية من الداخل." at bounding box center [724, 127] width 328 height 54
click at [764, 122] on textarea "فطائر مقلية عدس مقلية ب[GEOGRAPHIC_DATA] غزير، مقرمشة من الخارج وطرية من الداخل." at bounding box center [724, 127] width 328 height 54
drag, startPoint x: 762, startPoint y: 109, endPoint x: 779, endPoint y: 113, distance: 17.4
click at [779, 113] on textarea "فطائر مقلية عدس مقلية ب[GEOGRAPHIC_DATA] غزير، مقرمشة من الخارج وطرية من الداخل." at bounding box center [724, 127] width 328 height 54
click at [761, 107] on textarea "فطائر مقلية عدس مقلية ب[GEOGRAPHIC_DATA] غزير، مقرمشة من الخارج وطرية من الداخل." at bounding box center [724, 127] width 328 height 54
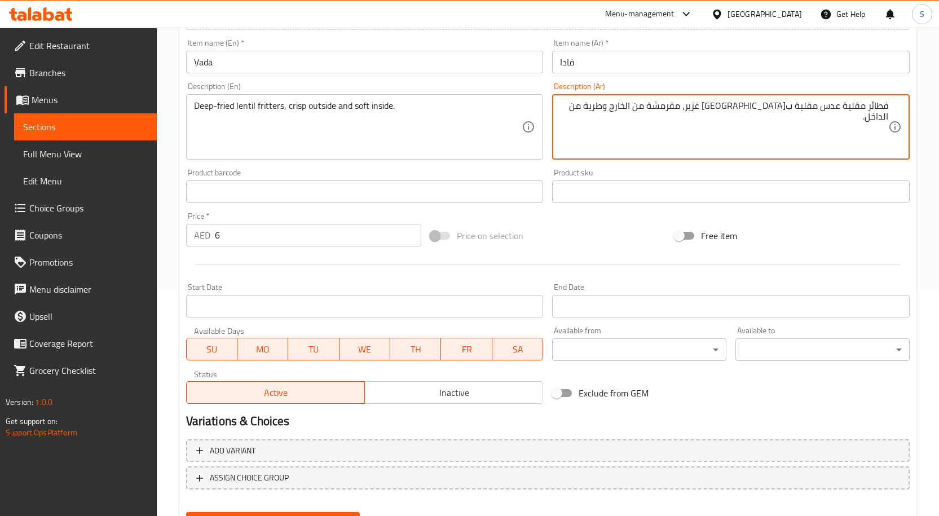
drag, startPoint x: 761, startPoint y: 107, endPoint x: 783, endPoint y: 108, distance: 22.1
click at [783, 108] on textarea "فطائر مقلية عدس مقلية ب[GEOGRAPHIC_DATA] غزير، مقرمشة من الخارج وطرية من الداخل." at bounding box center [724, 127] width 328 height 54
click at [779, 108] on textarea "فطائر مقلية عدس مقلية ب[GEOGRAPHIC_DATA] غزير، مقرمشة من الخارج وطرية من الداخل." at bounding box center [724, 127] width 328 height 54
drag, startPoint x: 760, startPoint y: 107, endPoint x: 787, endPoint y: 111, distance: 27.4
click at [787, 111] on textarea "فطائر مقلية عدس مقلية ب[GEOGRAPHIC_DATA] غزير، مقرمشة من الخارج وطرية من الداخل." at bounding box center [724, 127] width 328 height 54
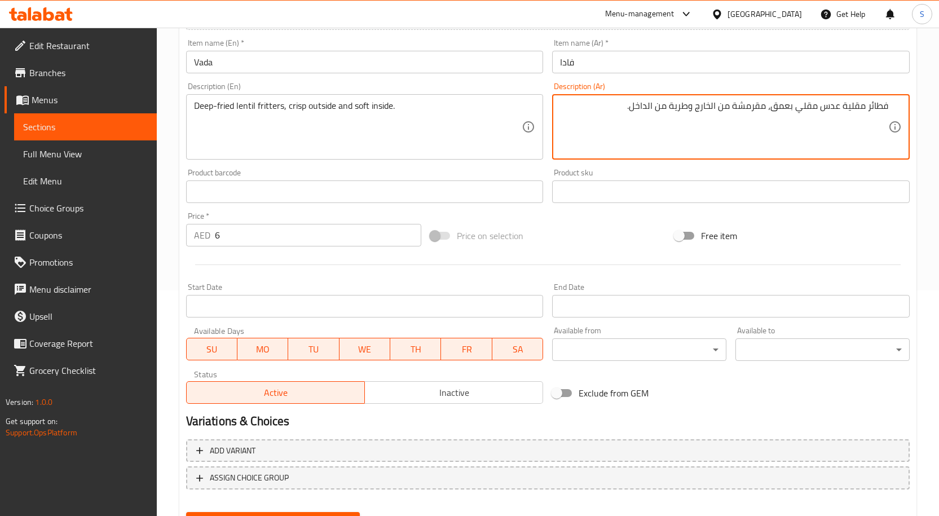
type textarea "فطائر مقلية عدس مقلي بعمق، مقرمشة من الخارج وطرية من الداخل."
click at [754, 60] on input "فادا" at bounding box center [731, 62] width 358 height 23
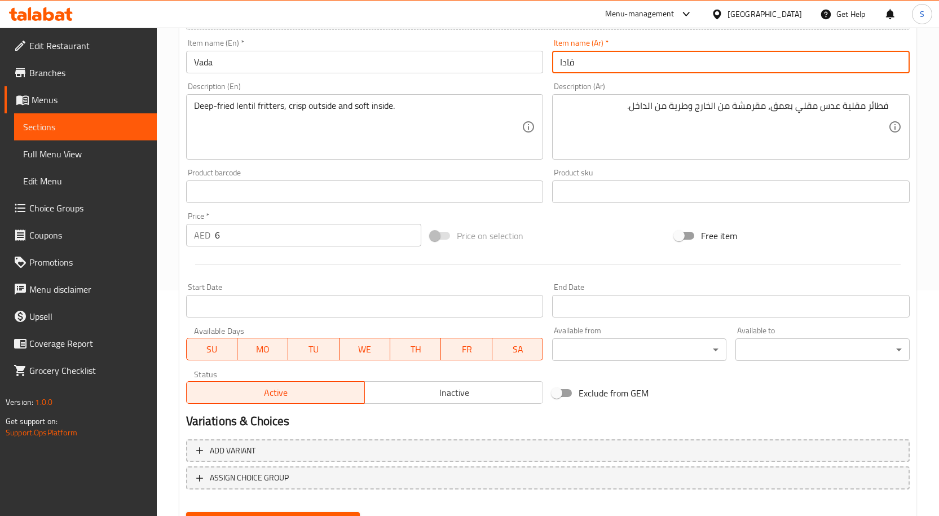
click at [186, 512] on button "Update" at bounding box center [273, 522] width 174 height 21
